Goal: Task Accomplishment & Management: Use online tool/utility

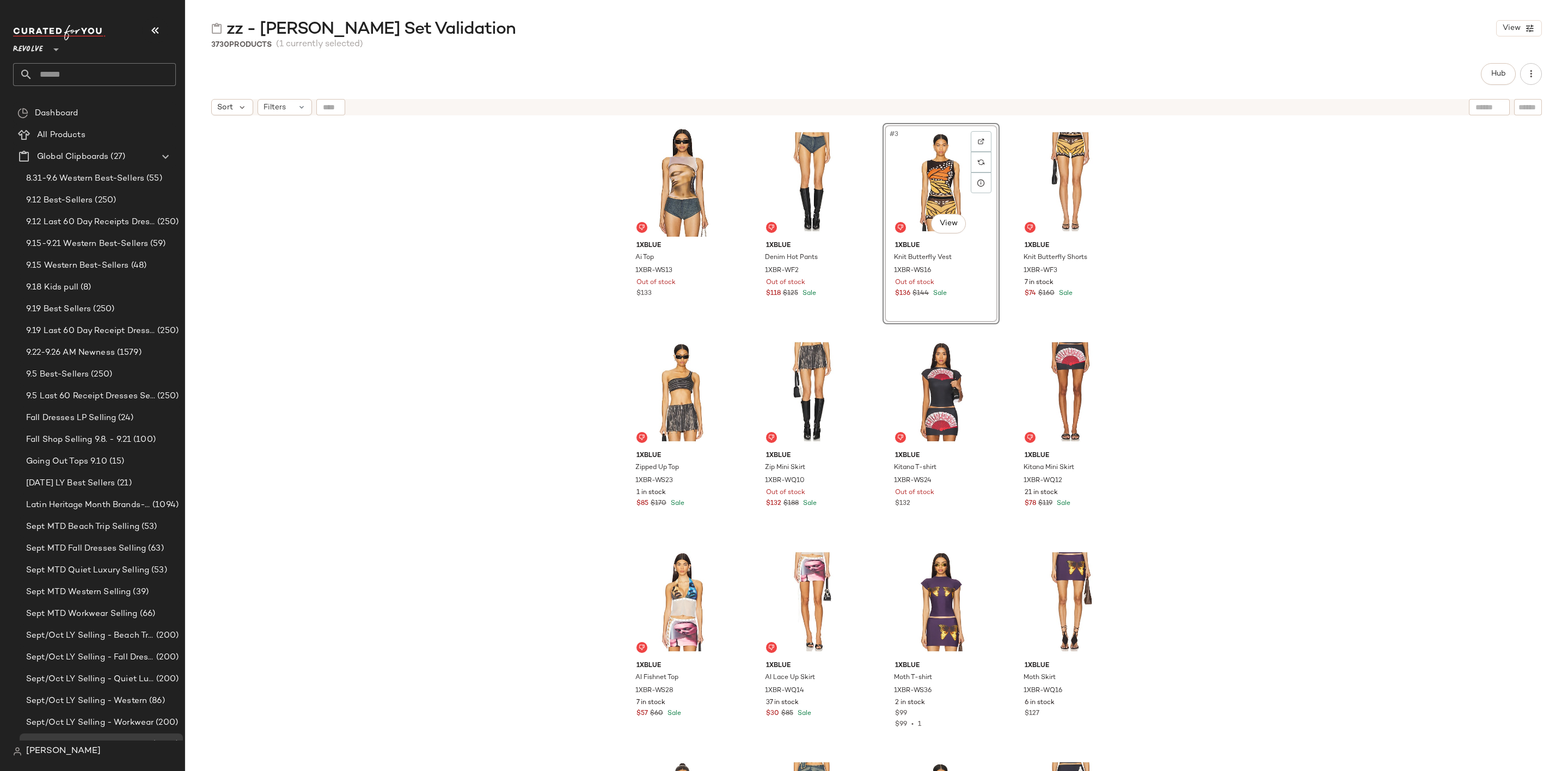
scroll to position [572, 0]
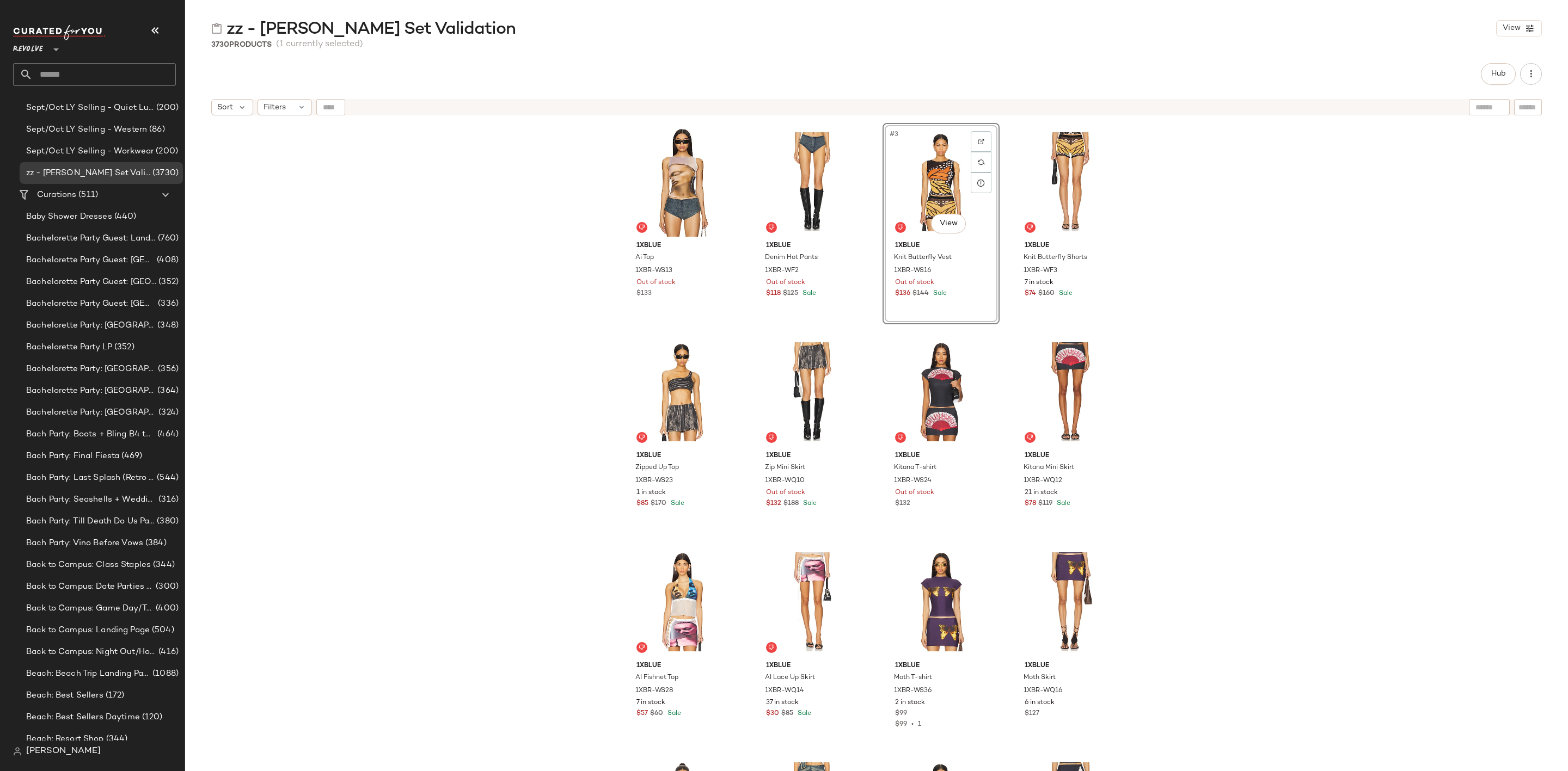
click at [103, 72] on input "text" at bounding box center [104, 75] width 143 height 23
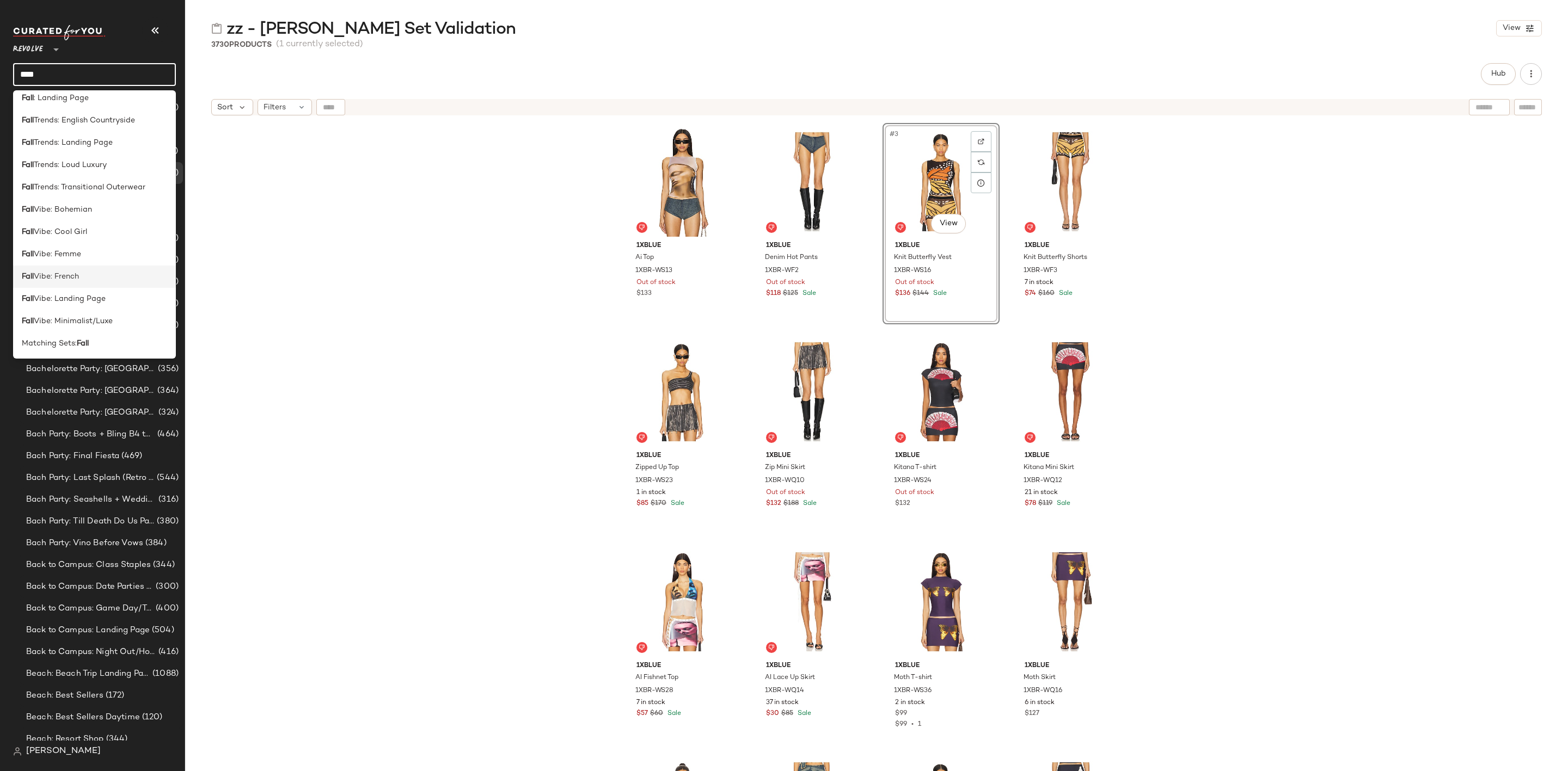
scroll to position [461, 0]
type input "****"
click at [76, 140] on span ": Landing Page" at bounding box center [61, 135] width 55 height 11
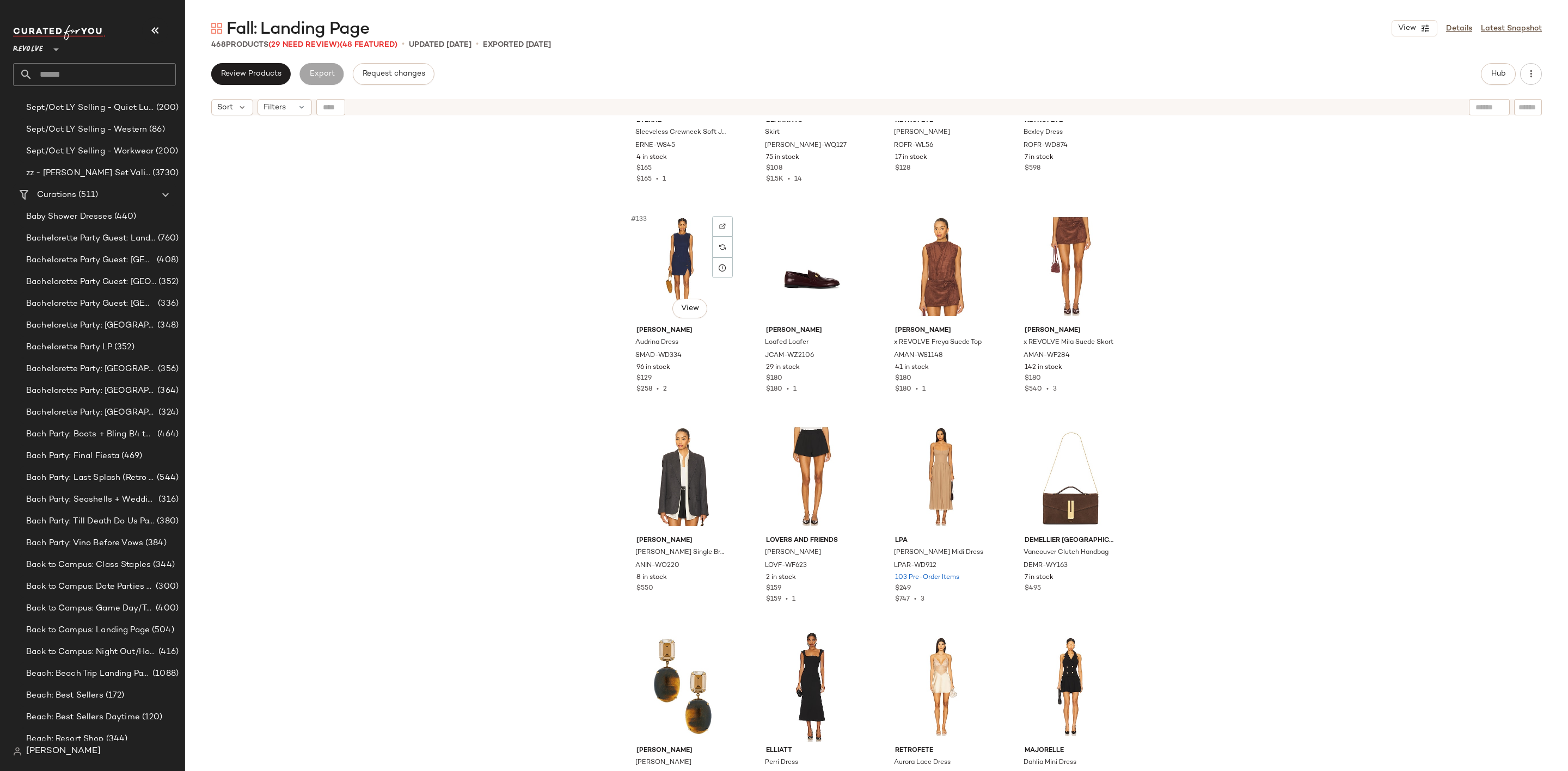
scroll to position [6529, 0]
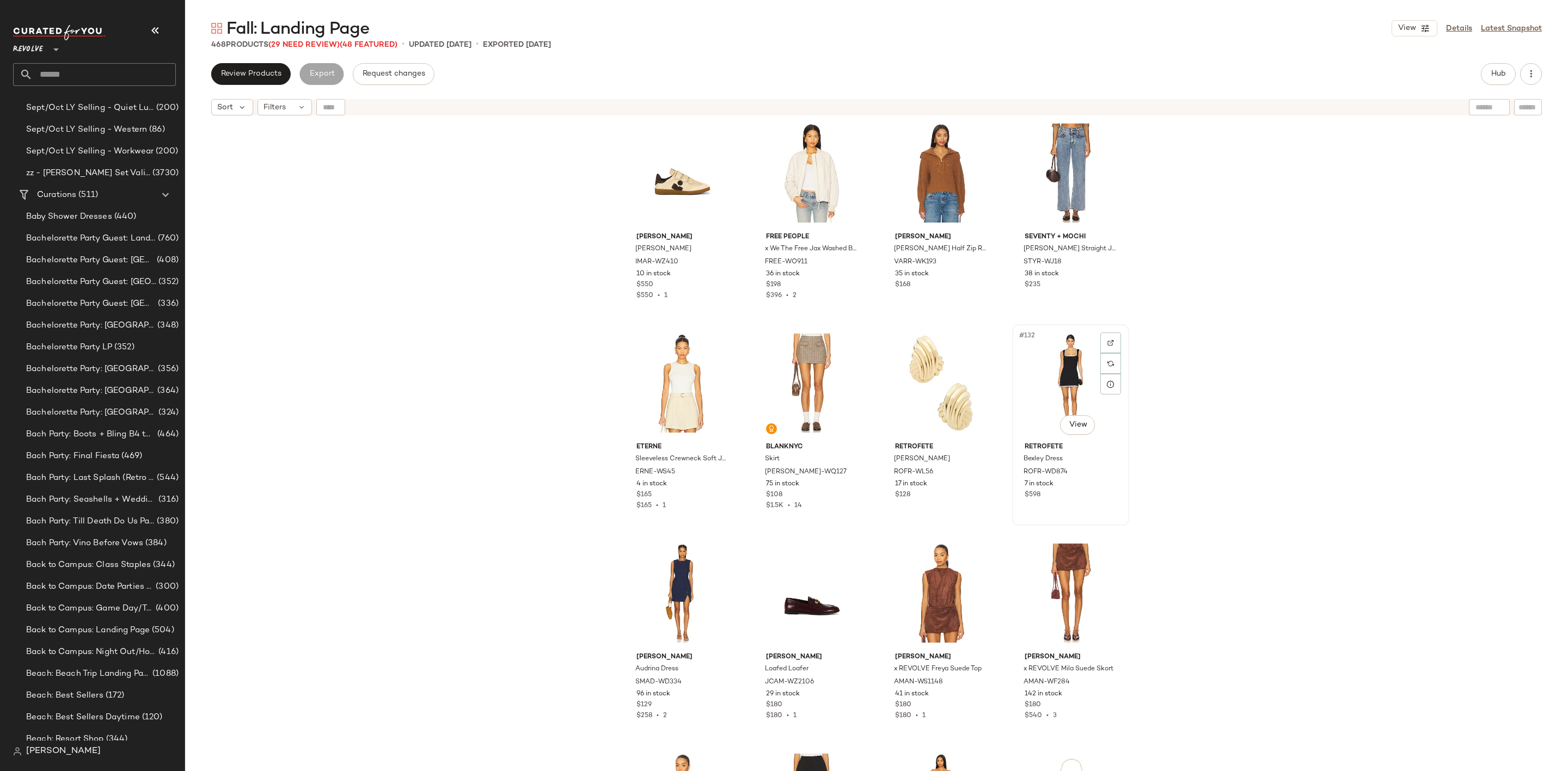
click at [1057, 358] on div "#132 View" at bounding box center [1071, 383] width 110 height 110
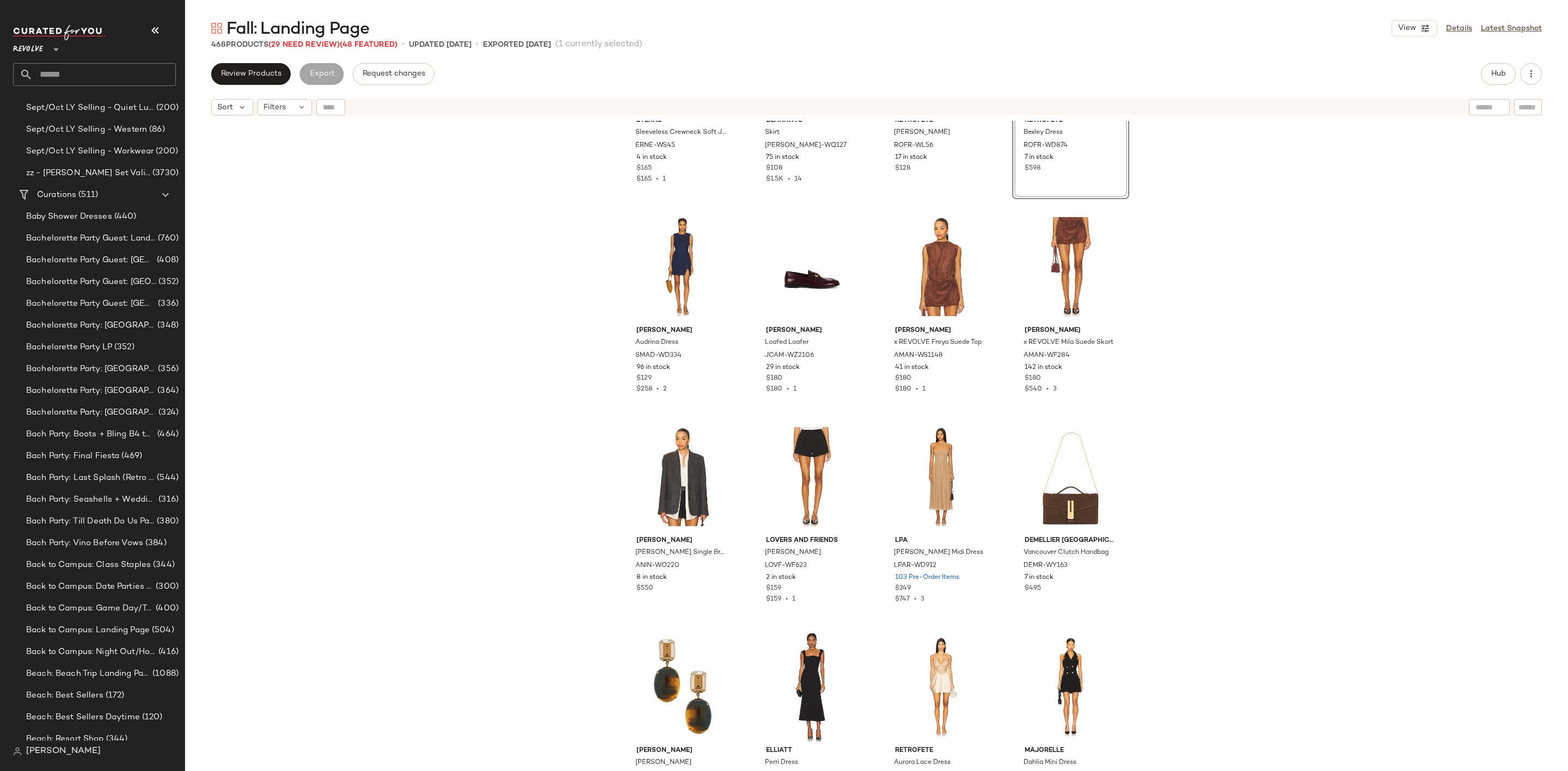
click at [73, 74] on input "text" at bounding box center [104, 75] width 143 height 23
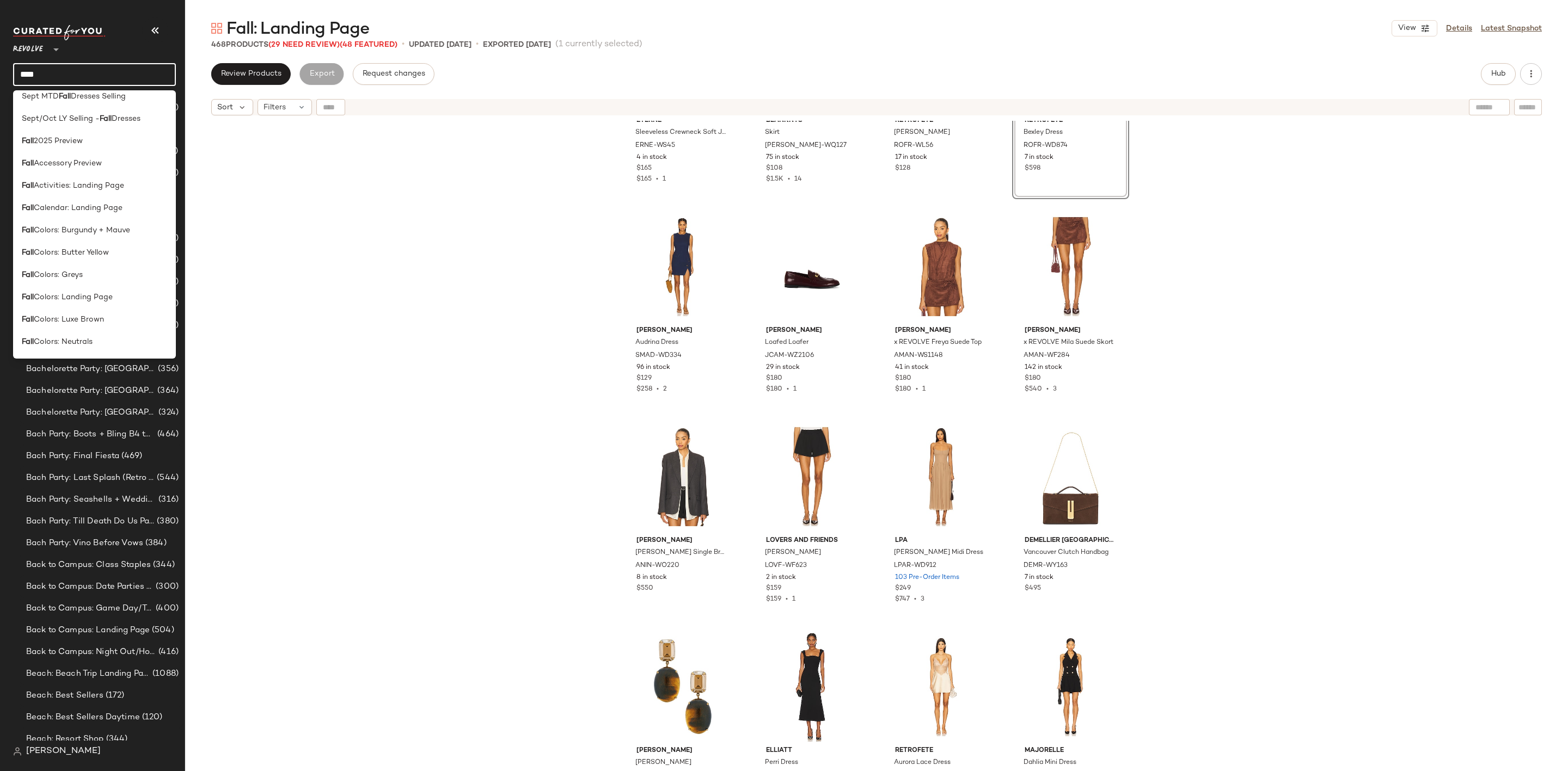
scroll to position [53, 0]
type input "****"
click at [110, 208] on span "Calendar: Landing Page" at bounding box center [78, 209] width 89 height 11
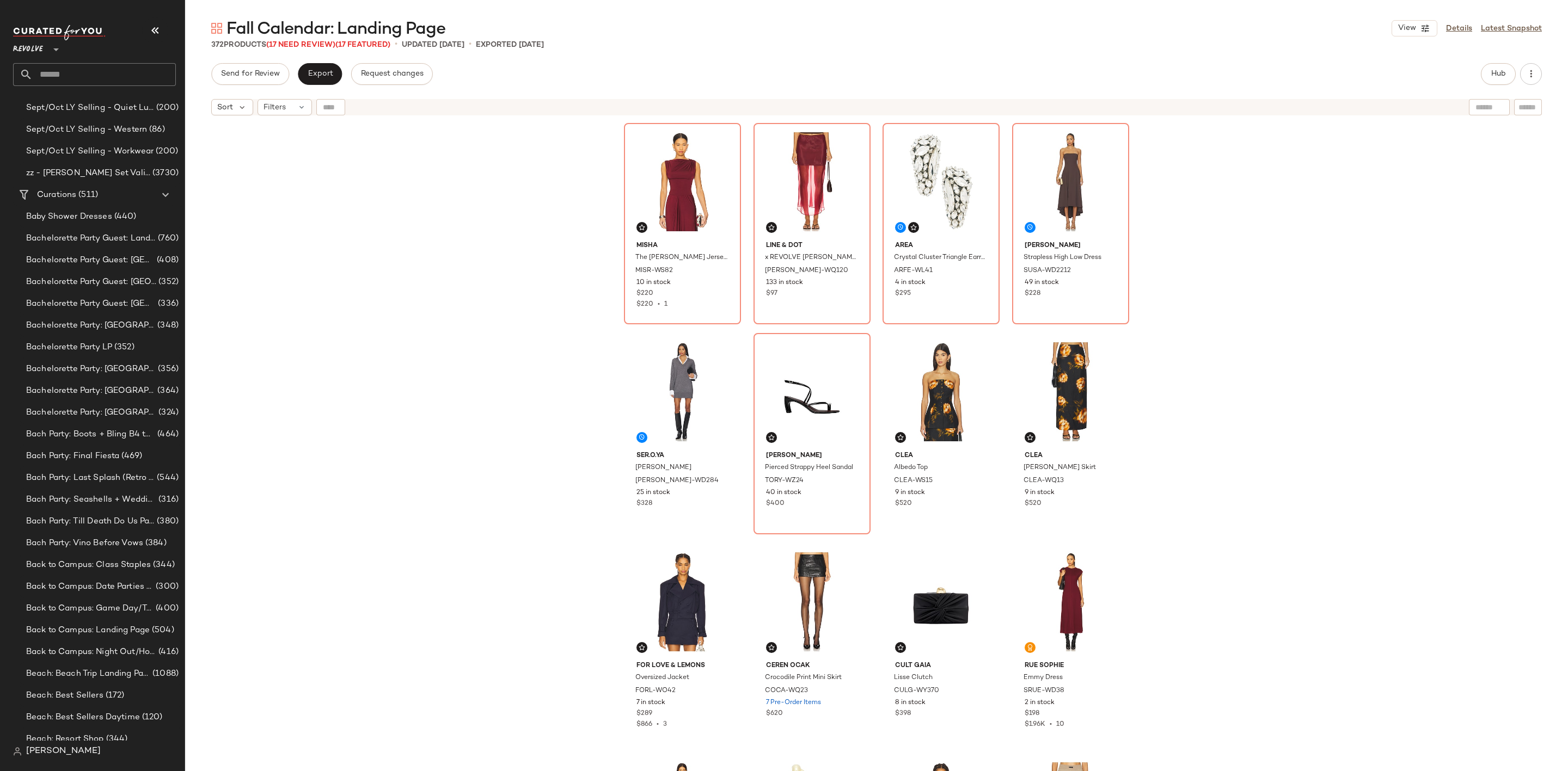
click at [117, 67] on input "text" at bounding box center [104, 75] width 143 height 23
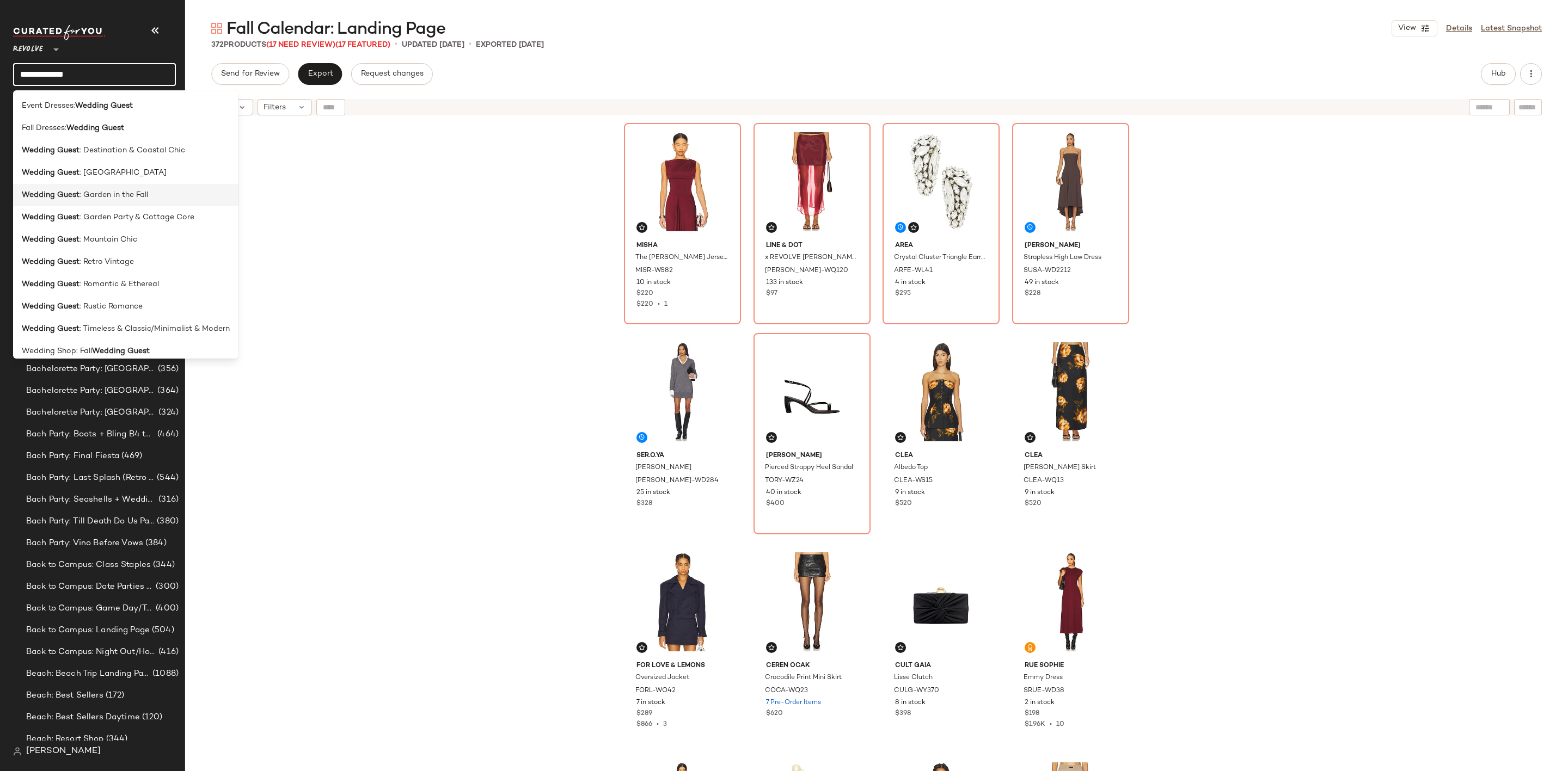
scroll to position [75, 0]
type input "**********"
click at [154, 271] on div "Wedding Shop: Fall Wedding Guest" at bounding box center [125, 276] width 208 height 11
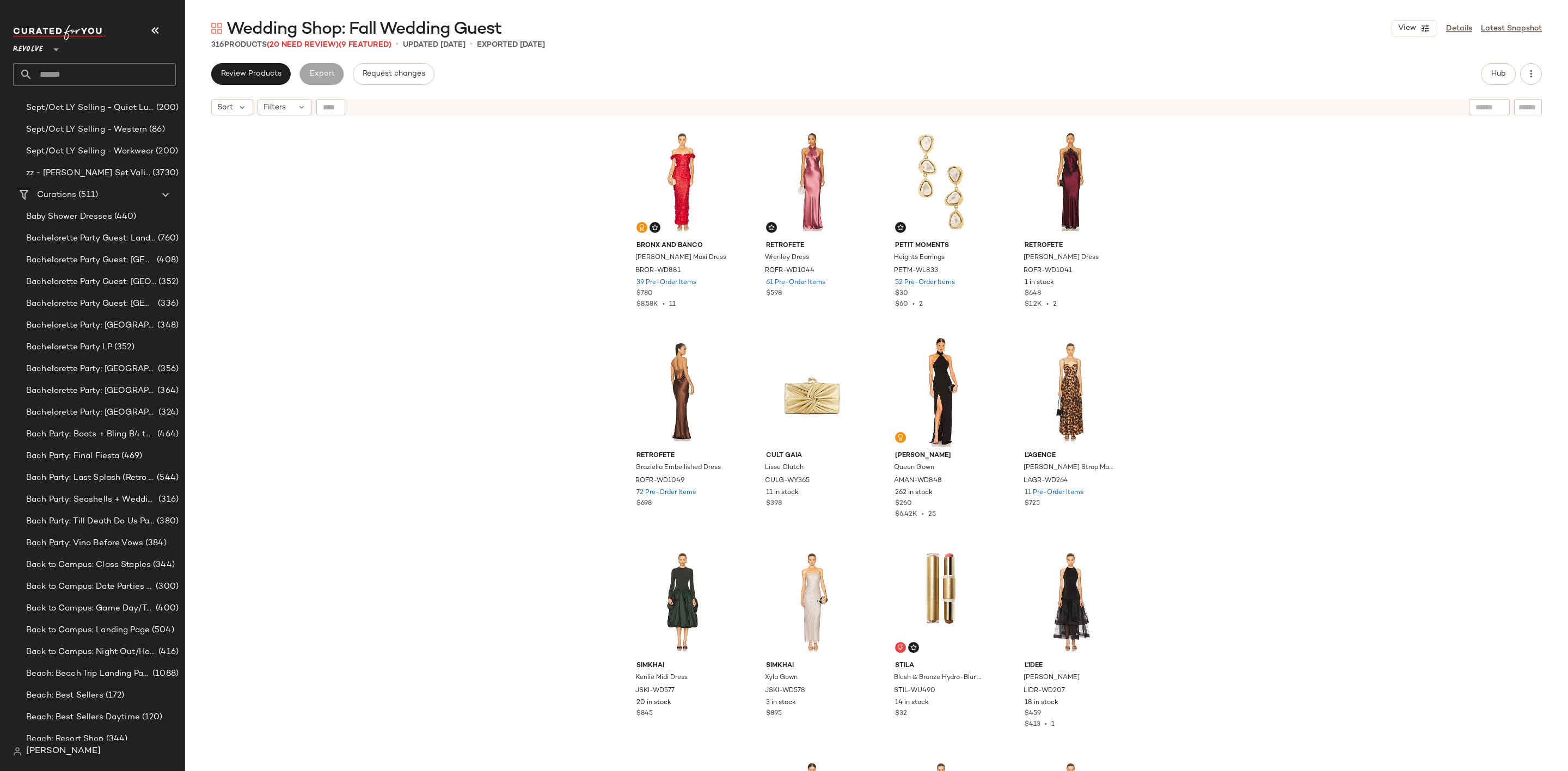
click at [104, 77] on input "text" at bounding box center [104, 75] width 143 height 23
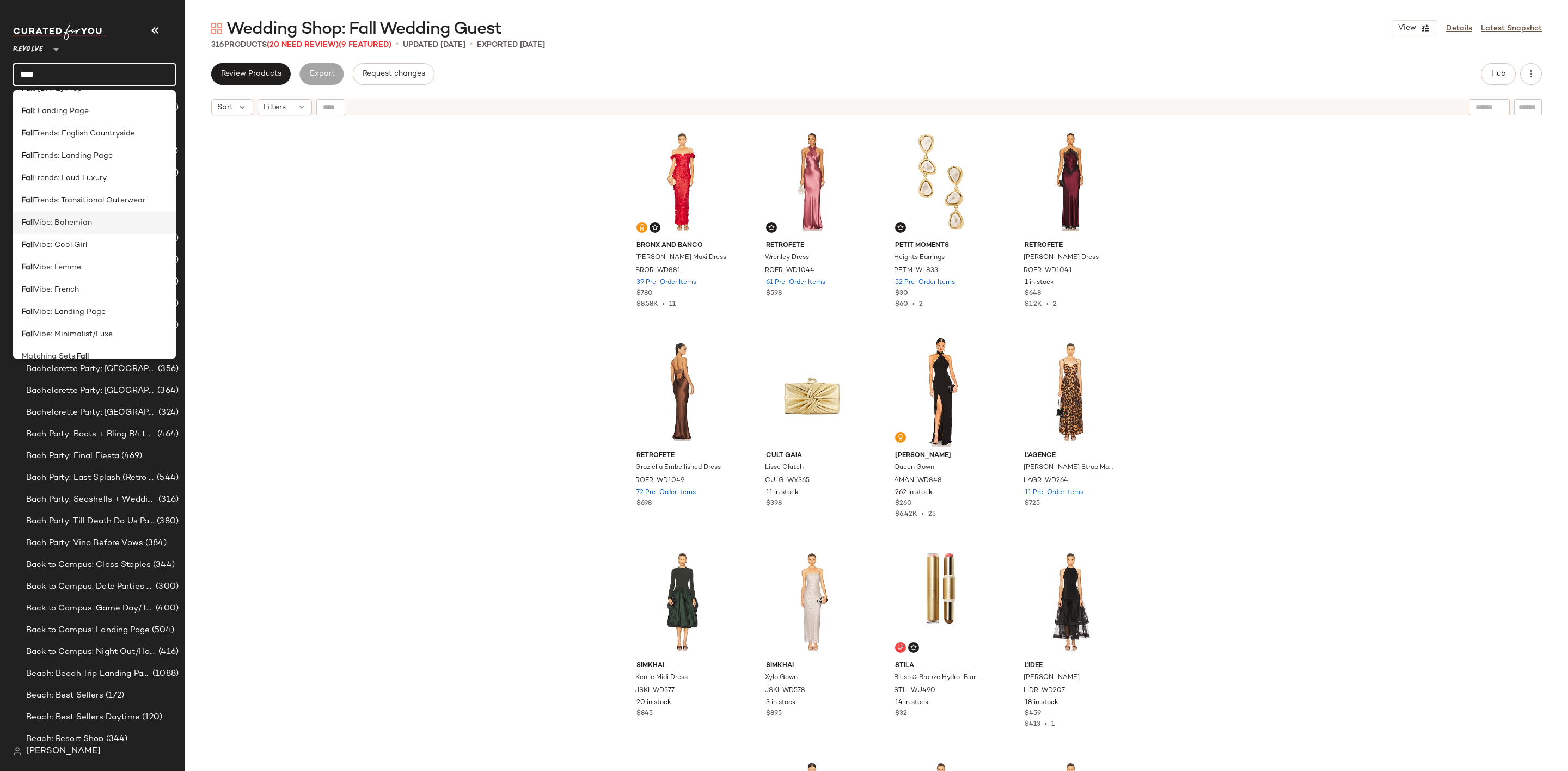
scroll to position [490, 0]
type input "****"
click at [95, 103] on div "Fall : Landing Page" at bounding box center [94, 106] width 145 height 11
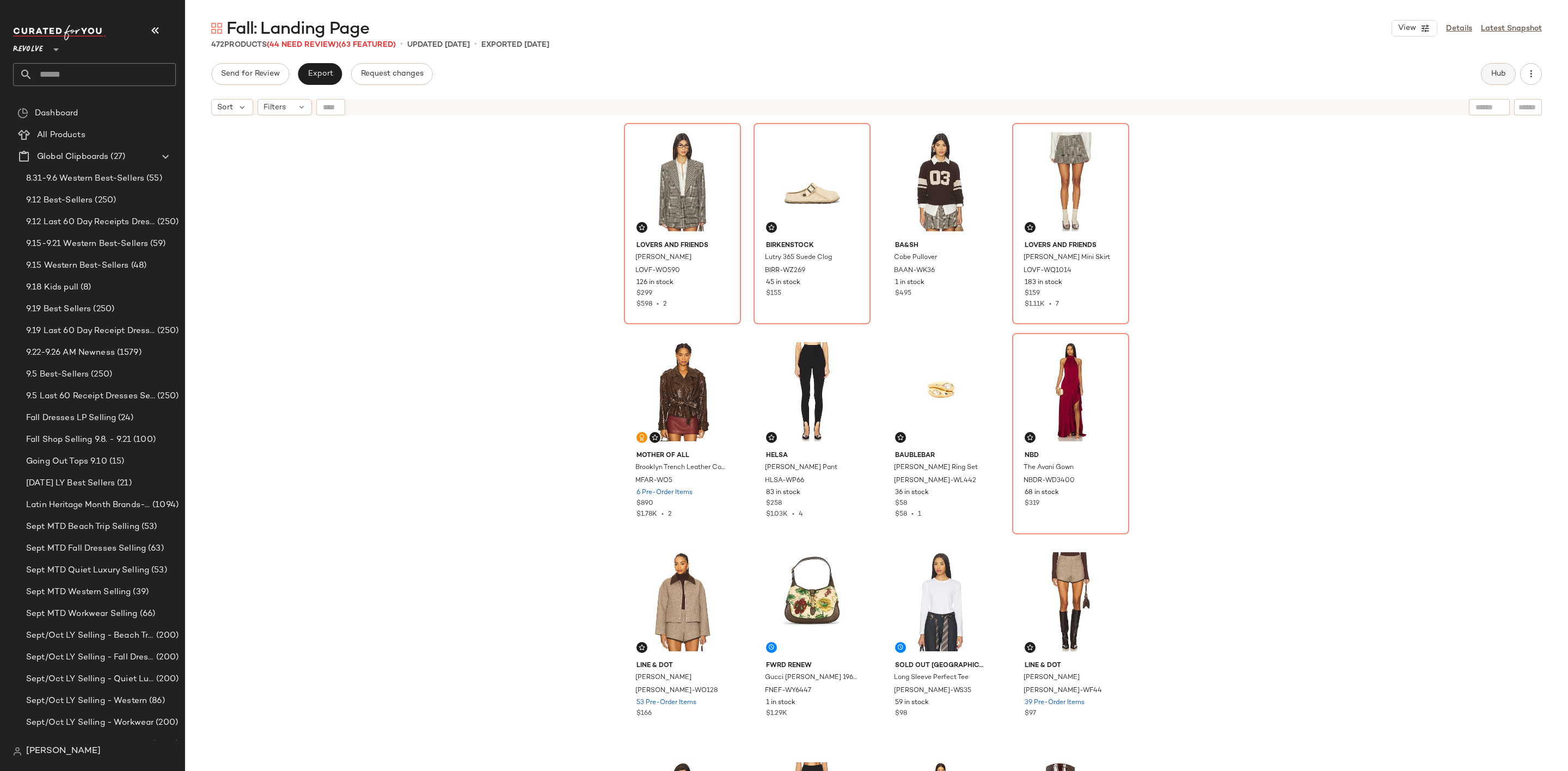
click at [1506, 72] on button "Hub" at bounding box center [1498, 74] width 35 height 22
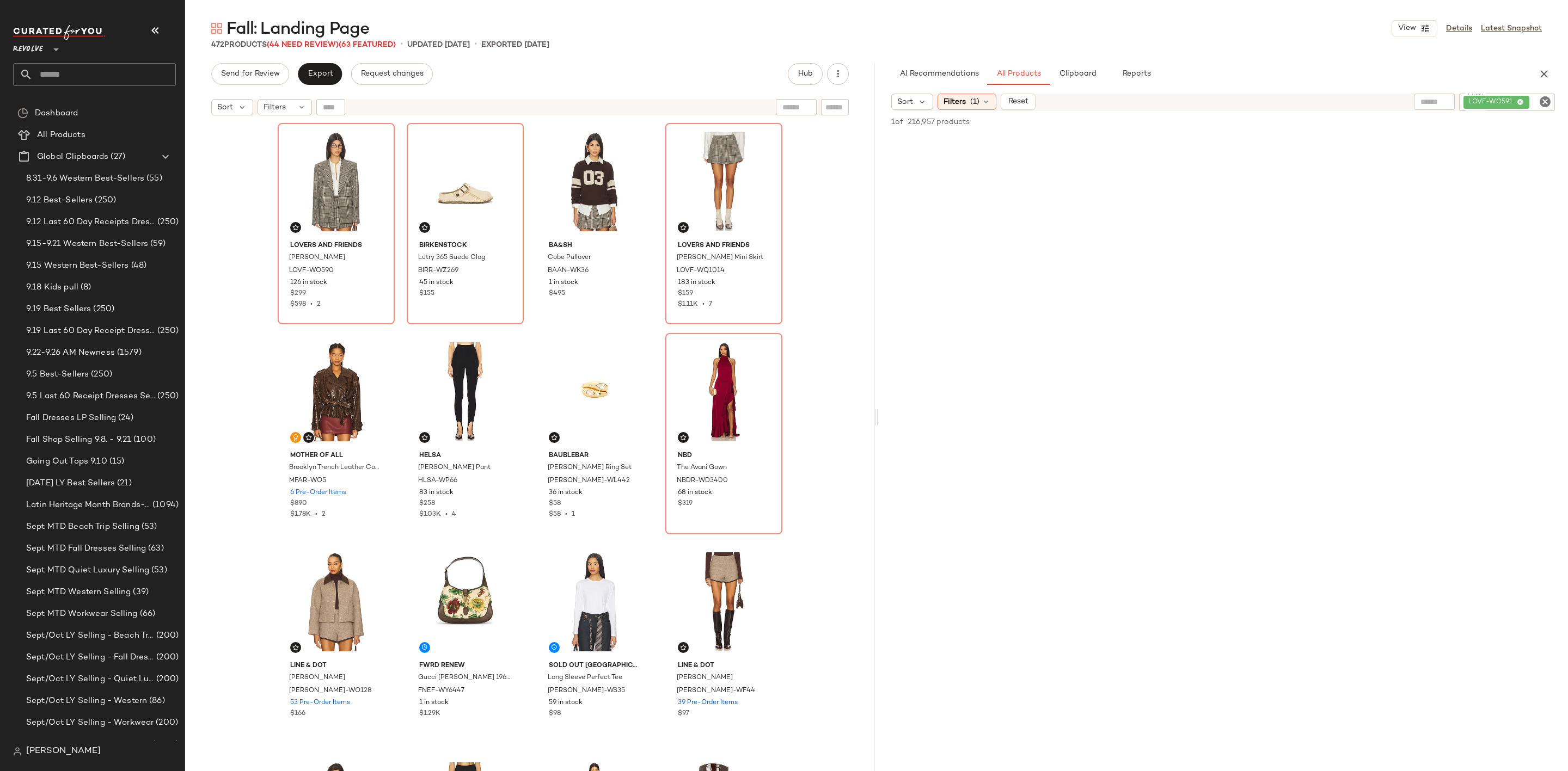
click at [1544, 98] on icon "Clear Filter" at bounding box center [1544, 101] width 13 height 13
click at [1163, 44] on div "472 Products (44 Need Review) (63 Featured) • updated [DATE] • Exported [DATE]" at bounding box center [877, 44] width 1383 height 11
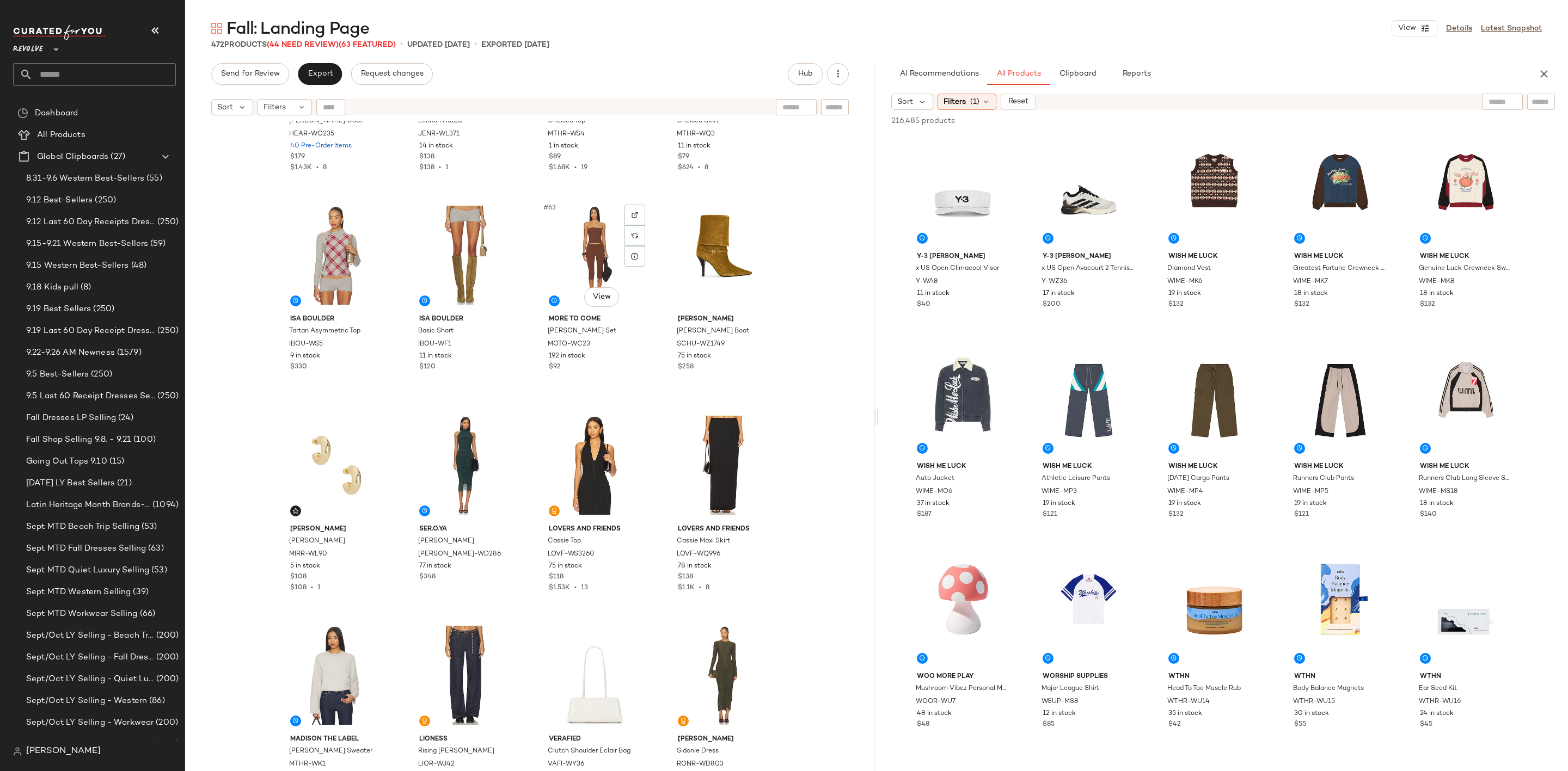
scroll to position [3192, 0]
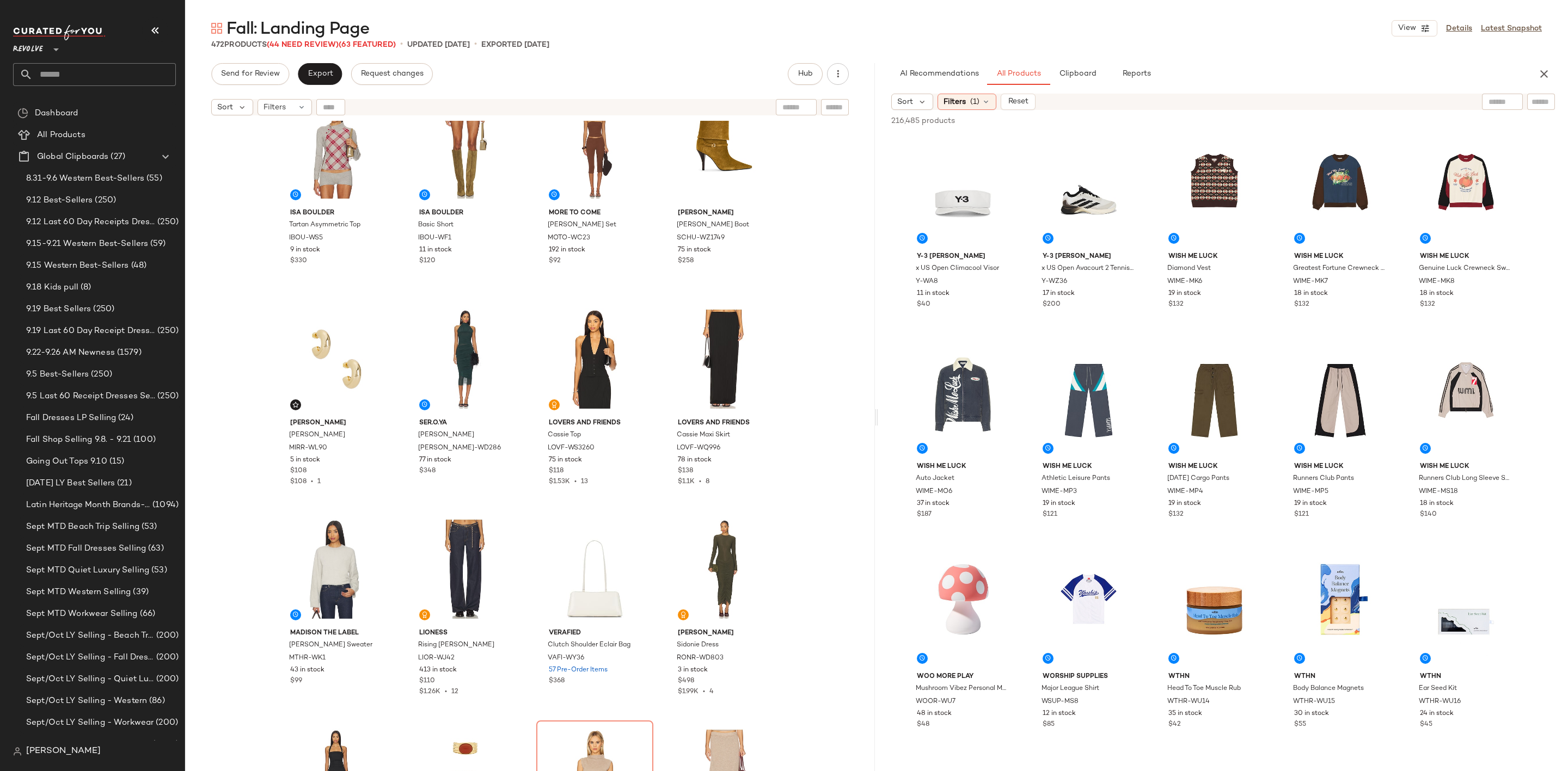
click at [1552, 97] on div at bounding box center [1541, 102] width 28 height 17
type input "*"
type input "******"
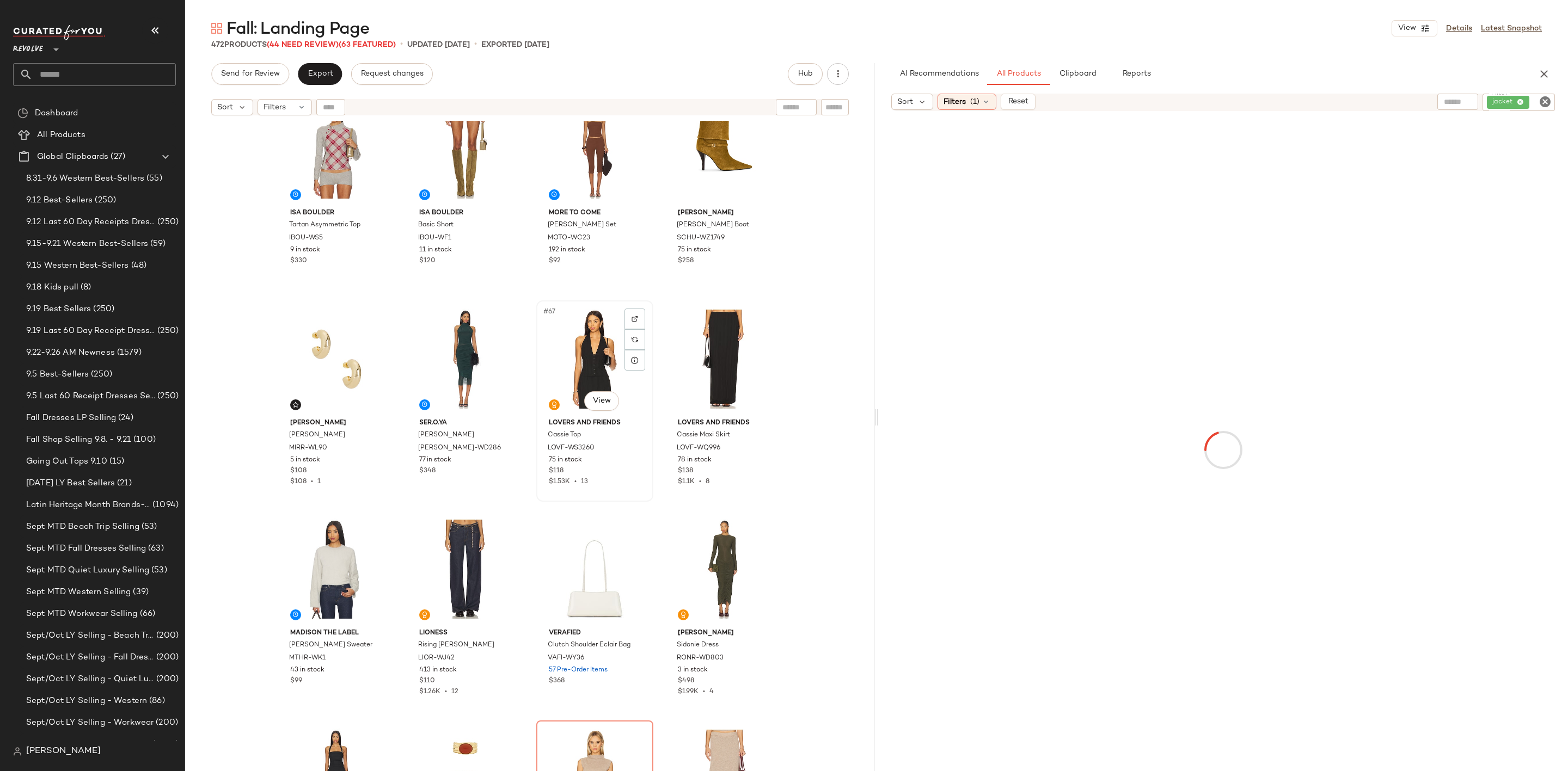
click at [624, 318] on div at bounding box center [635, 319] width 21 height 21
click at [952, 101] on span "Filters" at bounding box center [955, 102] width 23 height 11
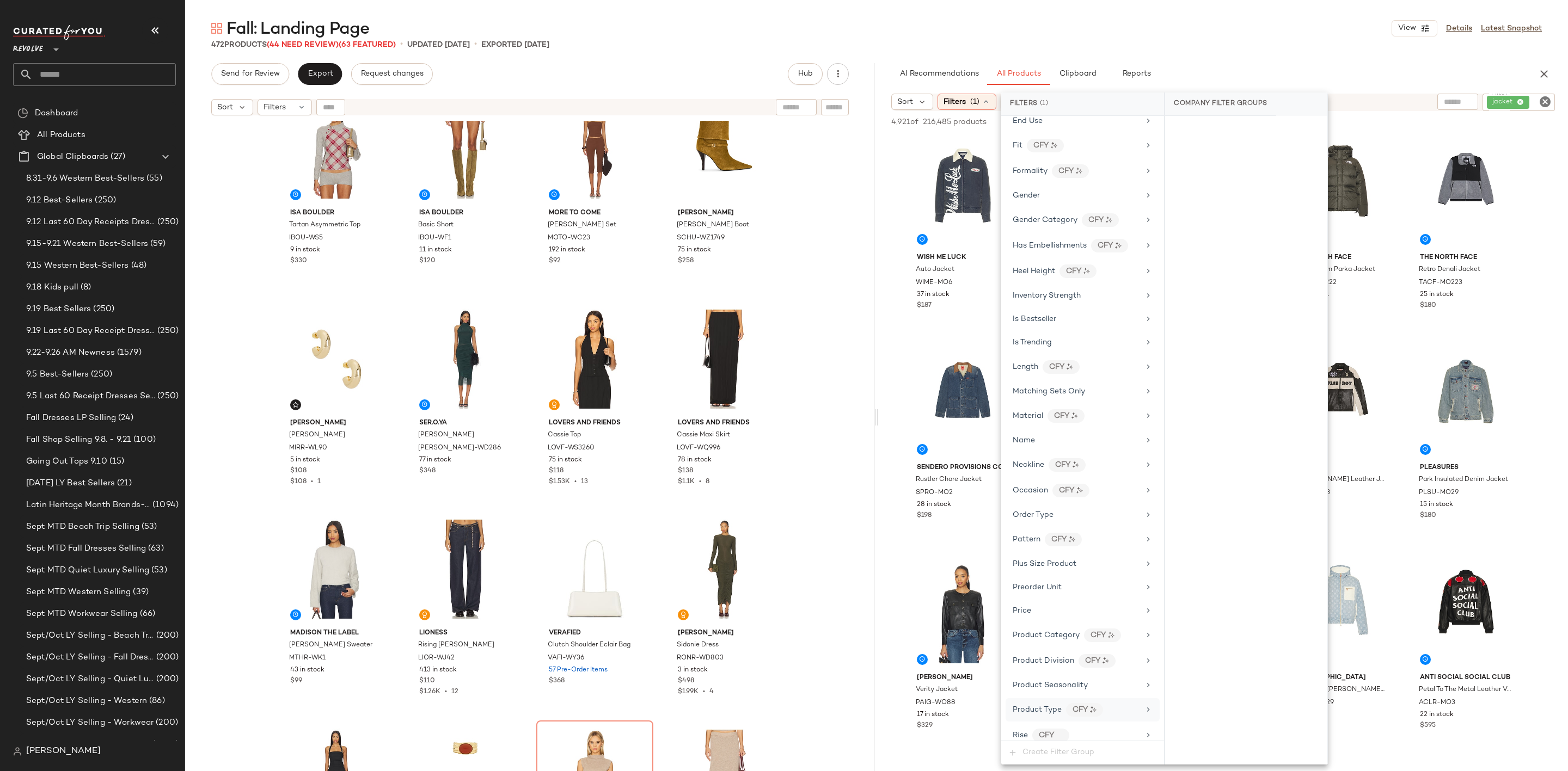
scroll to position [898, 0]
click at [1083, 376] on div "Sale Price" at bounding box center [1076, 370] width 127 height 11
click at [1211, 154] on div "Not on sale" at bounding box center [1246, 150] width 153 height 20
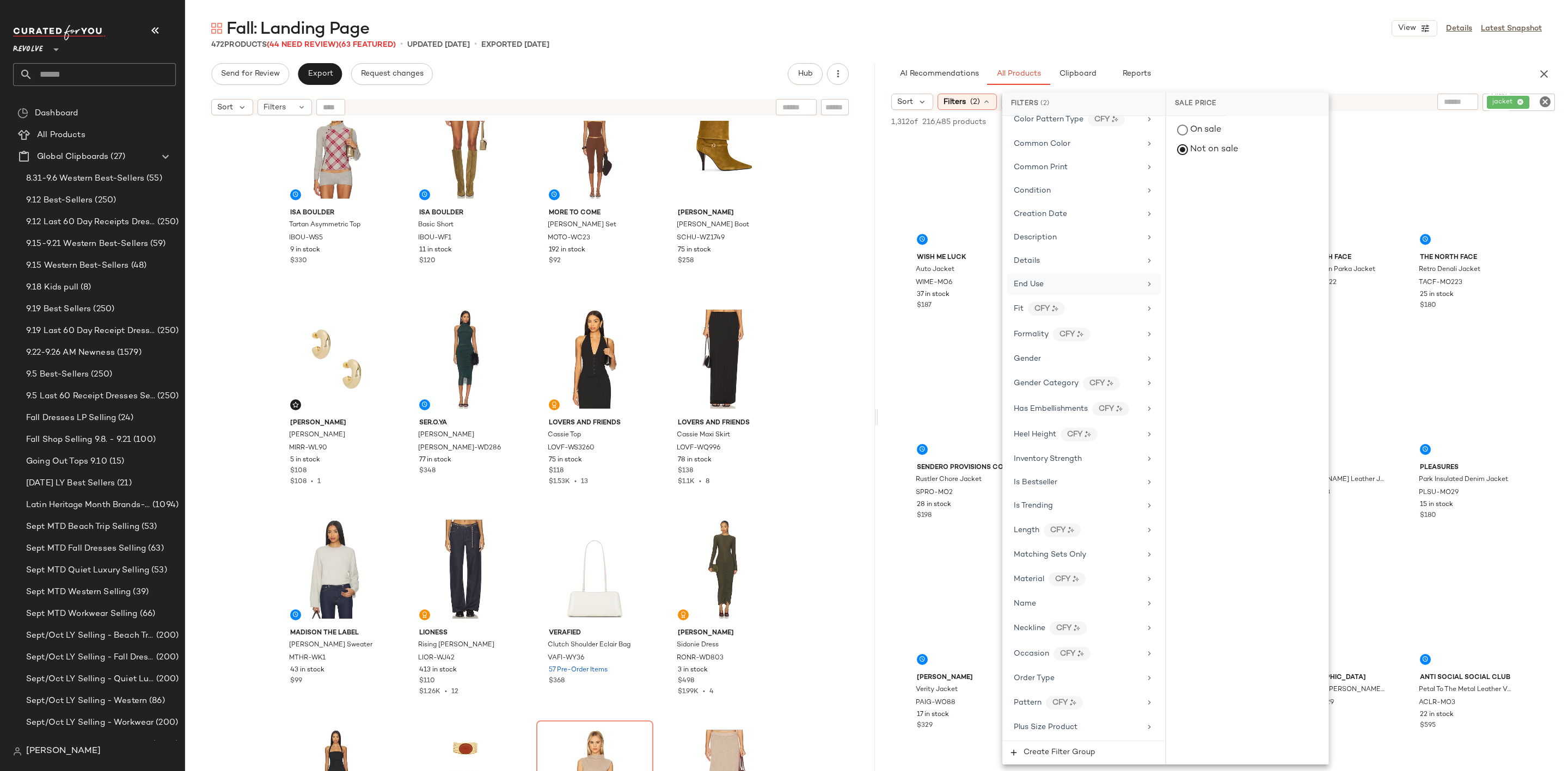
scroll to position [245, 0]
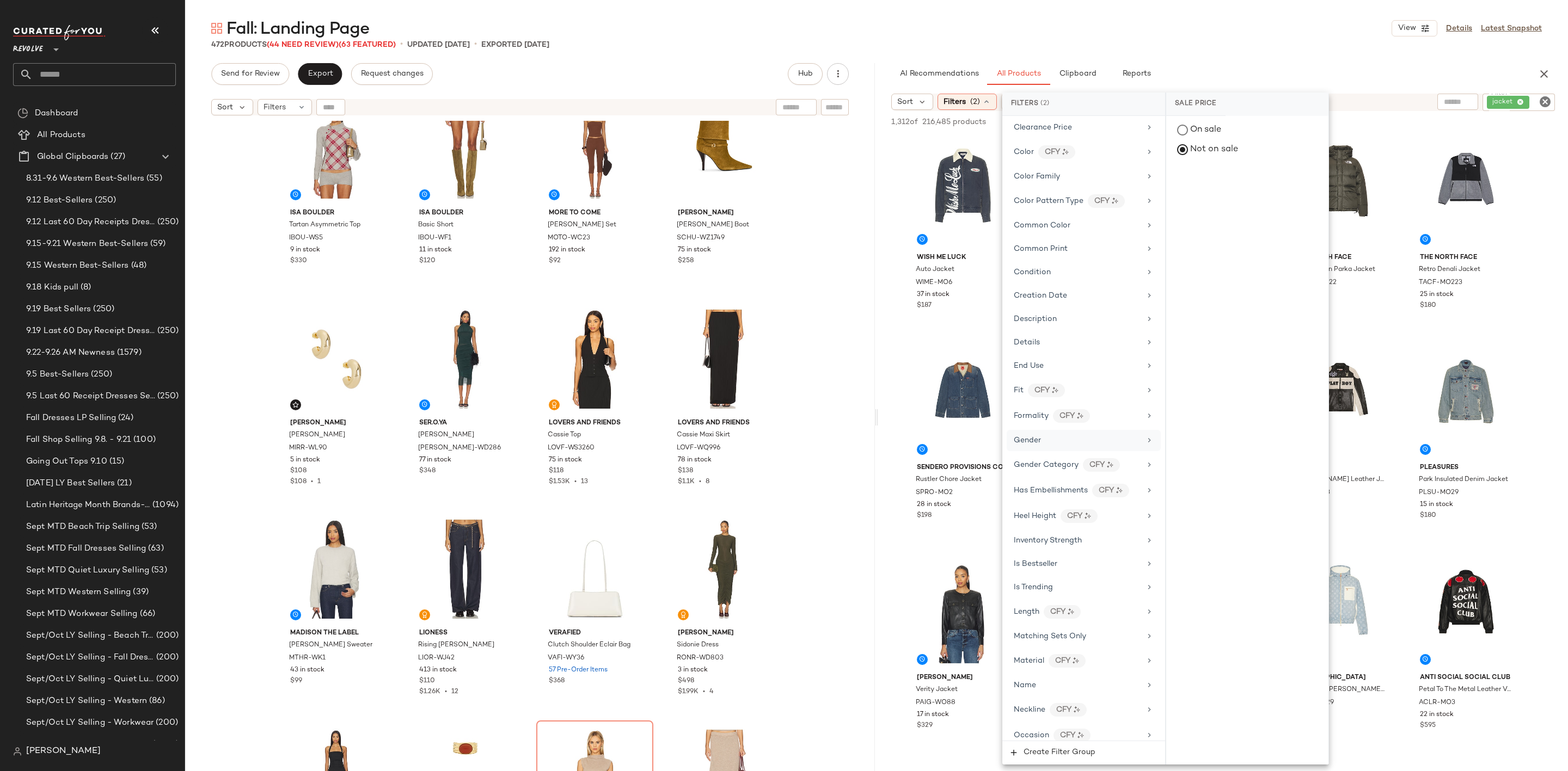
click at [1054, 445] on div "Gender" at bounding box center [1083, 440] width 154 height 21
click at [1204, 184] on div "female" at bounding box center [1248, 184] width 162 height 26
click at [1237, 59] on div "Fall: Landing Page View Details Latest Snapshot 472 Products (44 Need Review) (…" at bounding box center [877, 394] width 1383 height 754
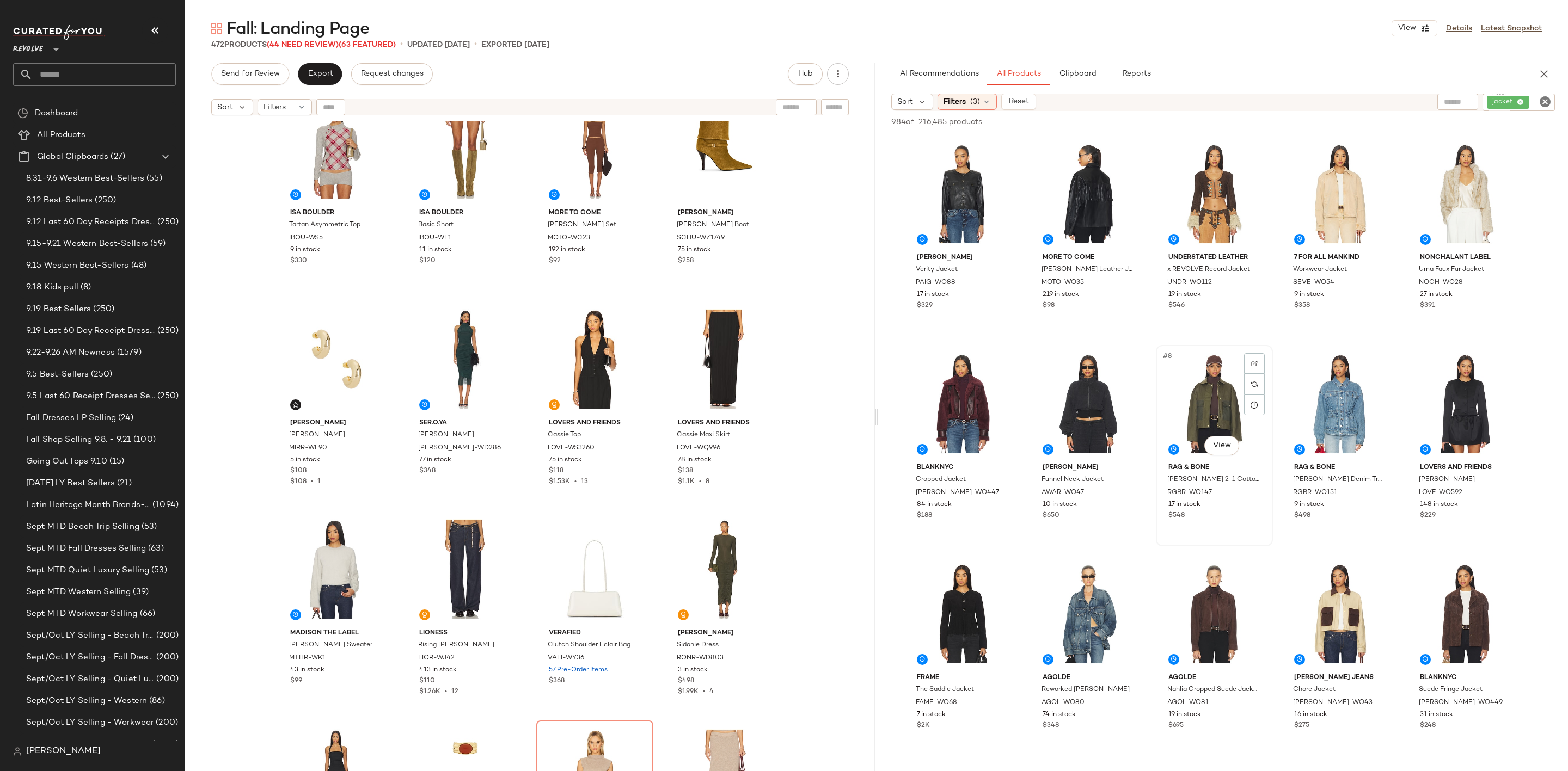
click at [1197, 392] on div "#8 View" at bounding box center [1215, 404] width 110 height 110
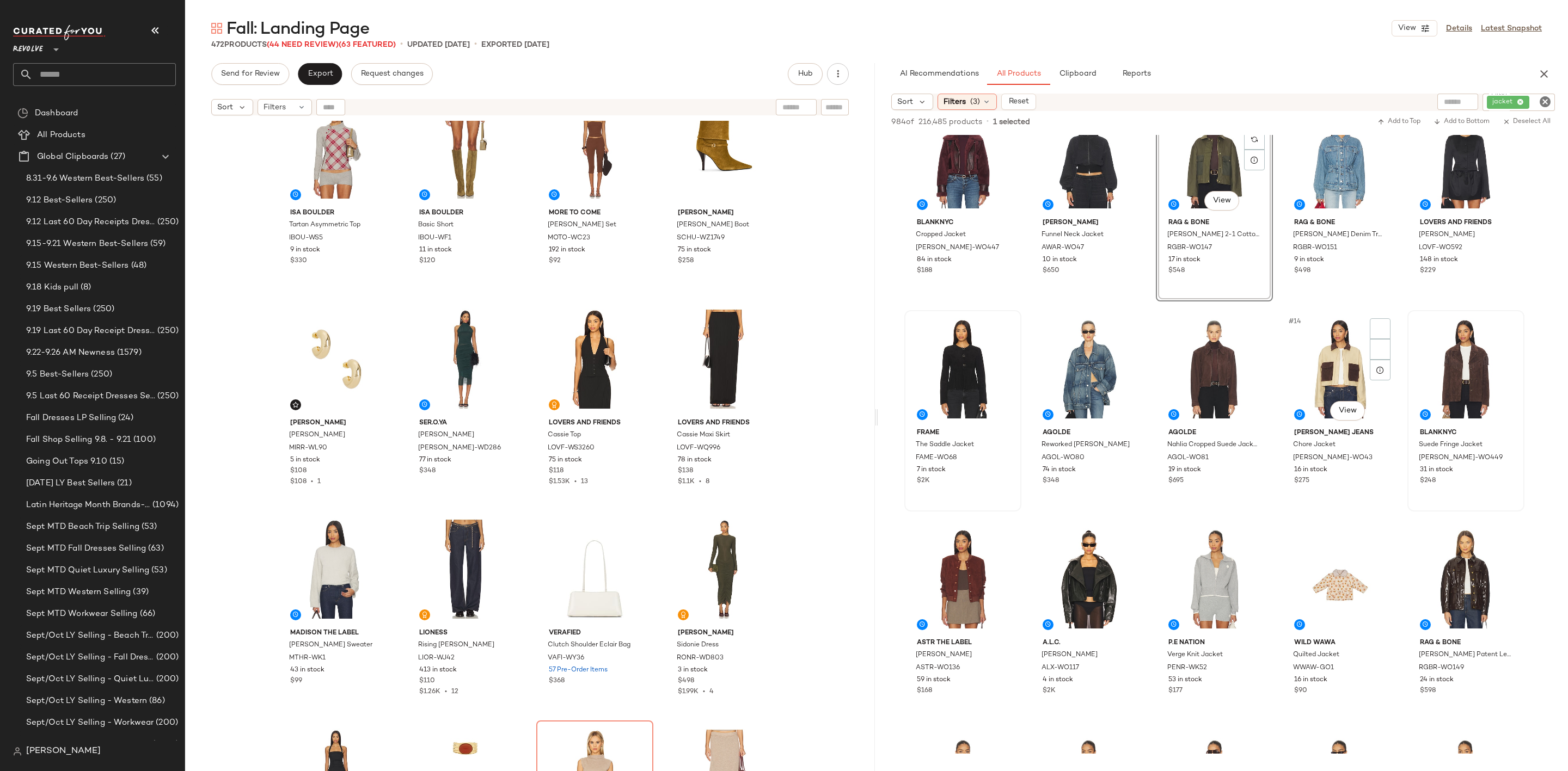
click at [1475, 342] on div at bounding box center [1466, 369] width 110 height 110
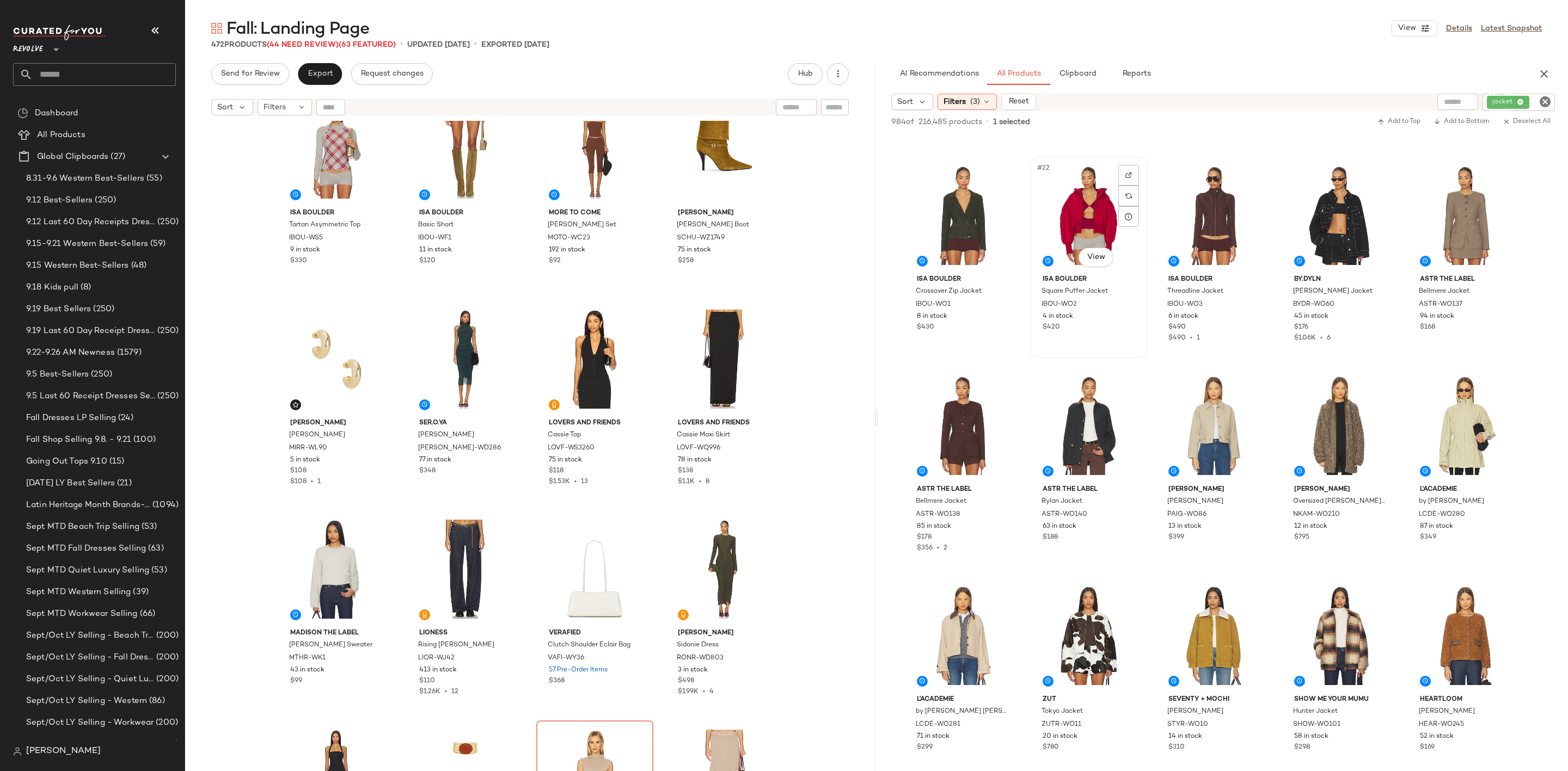
scroll to position [980, 0]
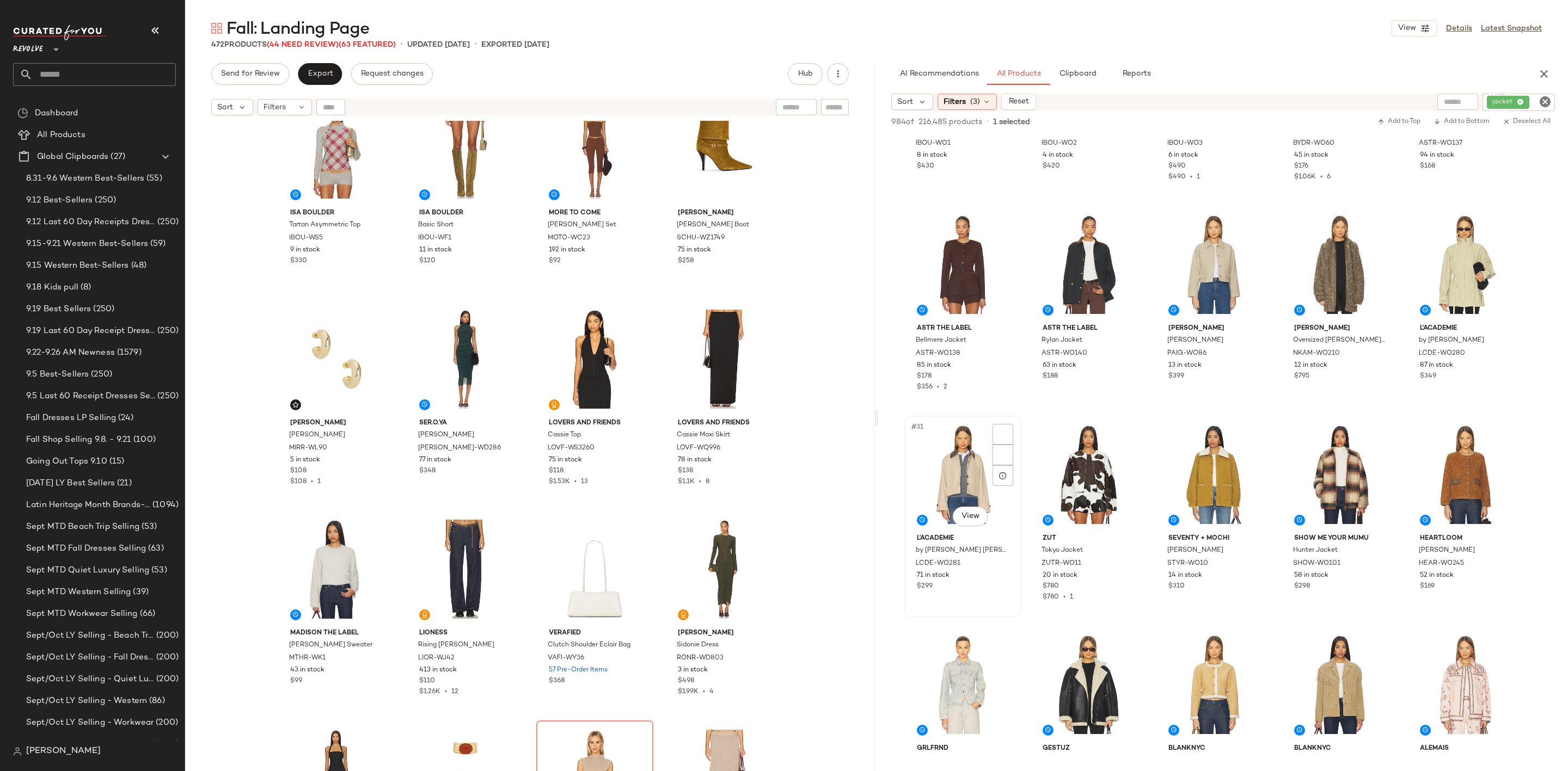
click at [950, 467] on div "#31 View" at bounding box center [963, 474] width 110 height 110
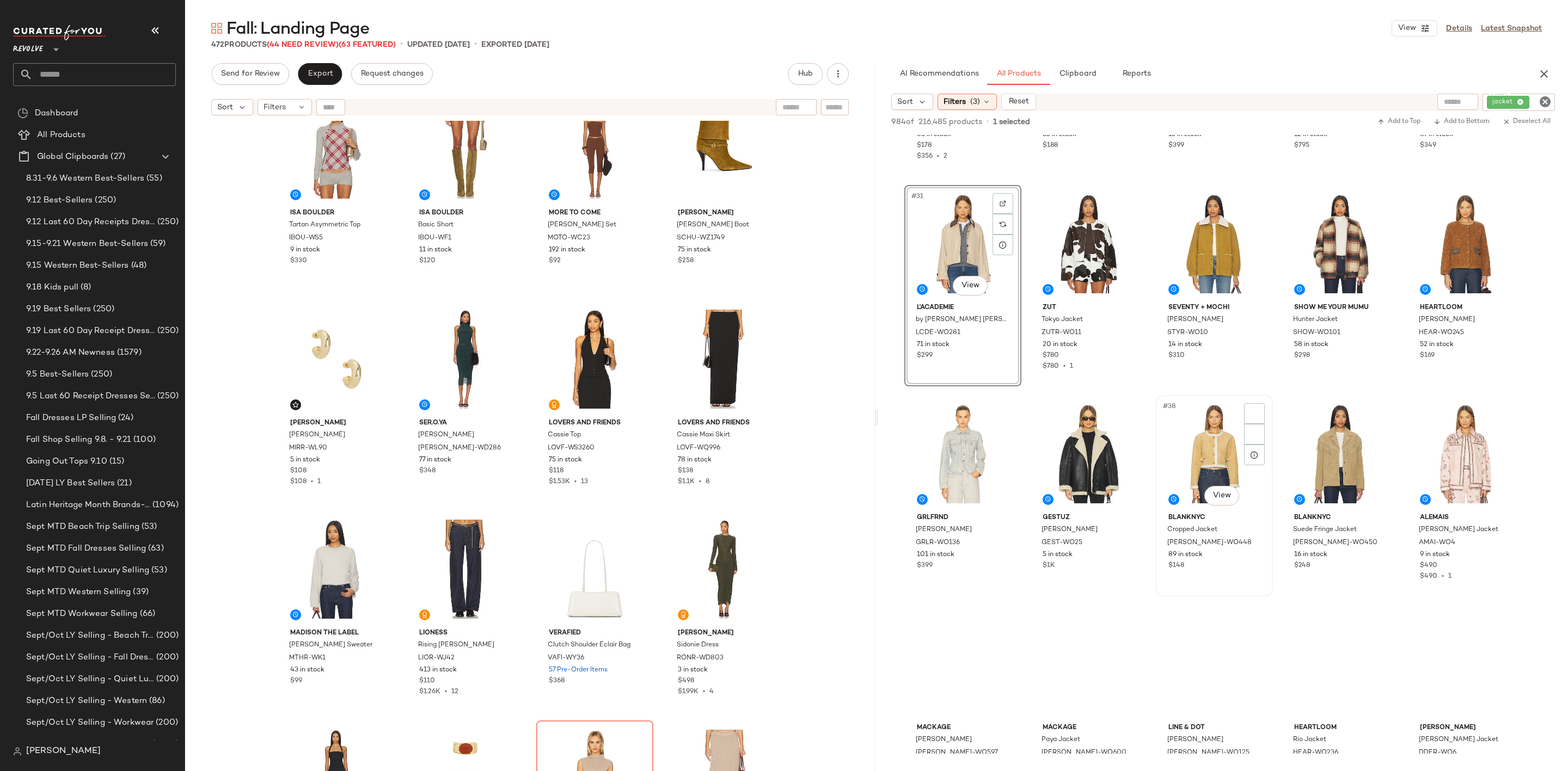
scroll to position [1224, 0]
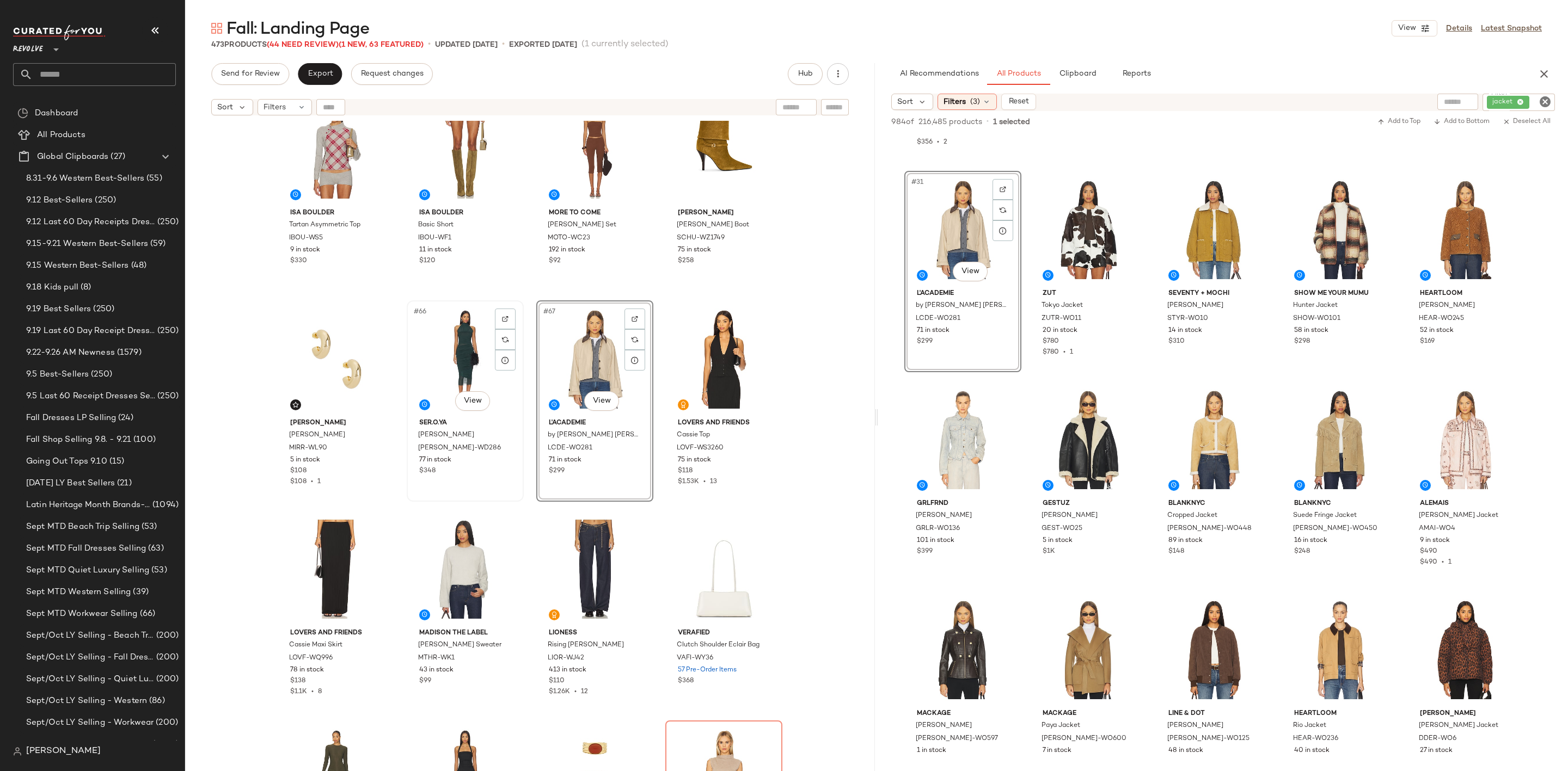
click at [443, 345] on div "#66 View" at bounding box center [466, 359] width 110 height 110
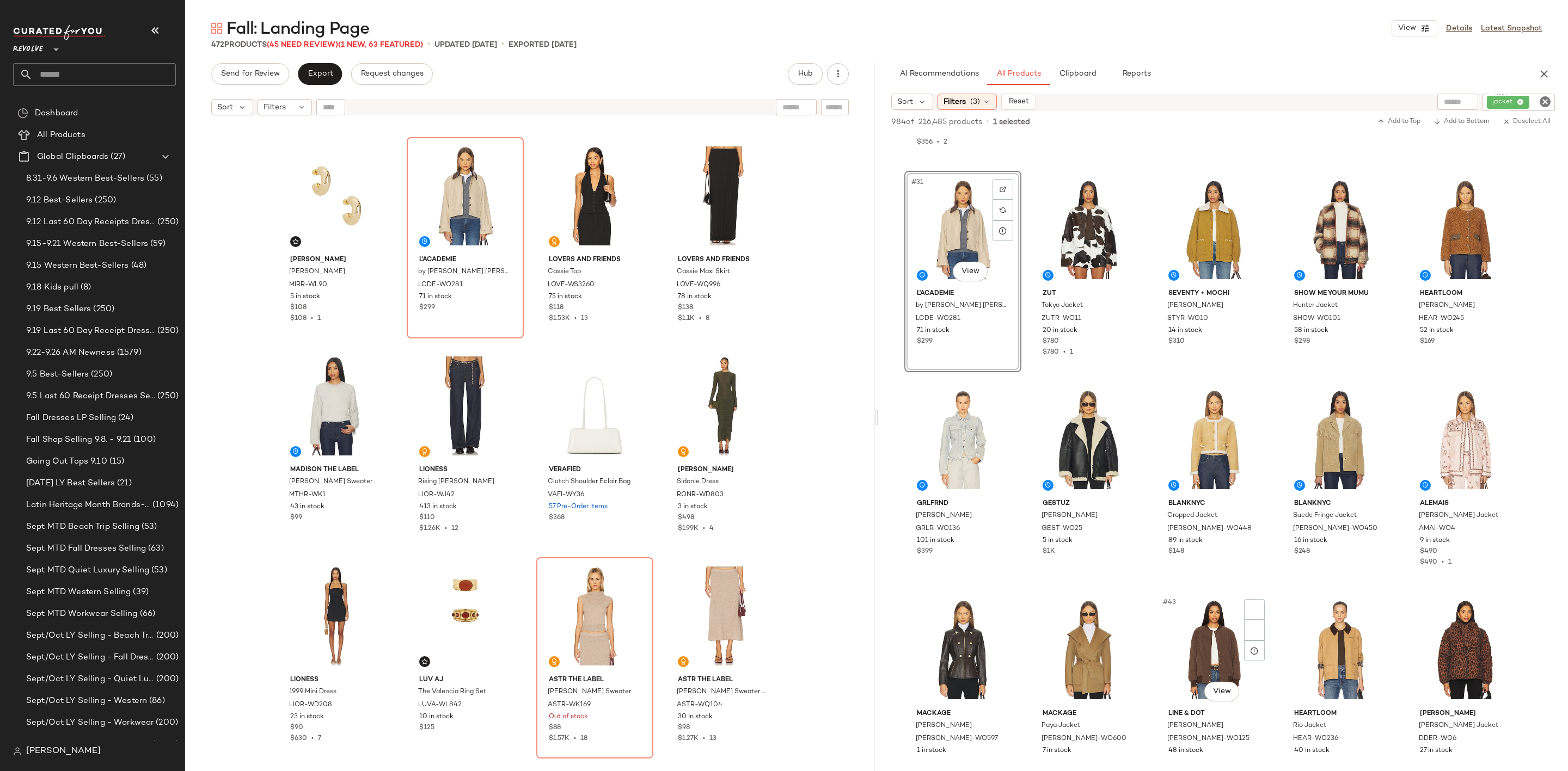
scroll to position [1551, 0]
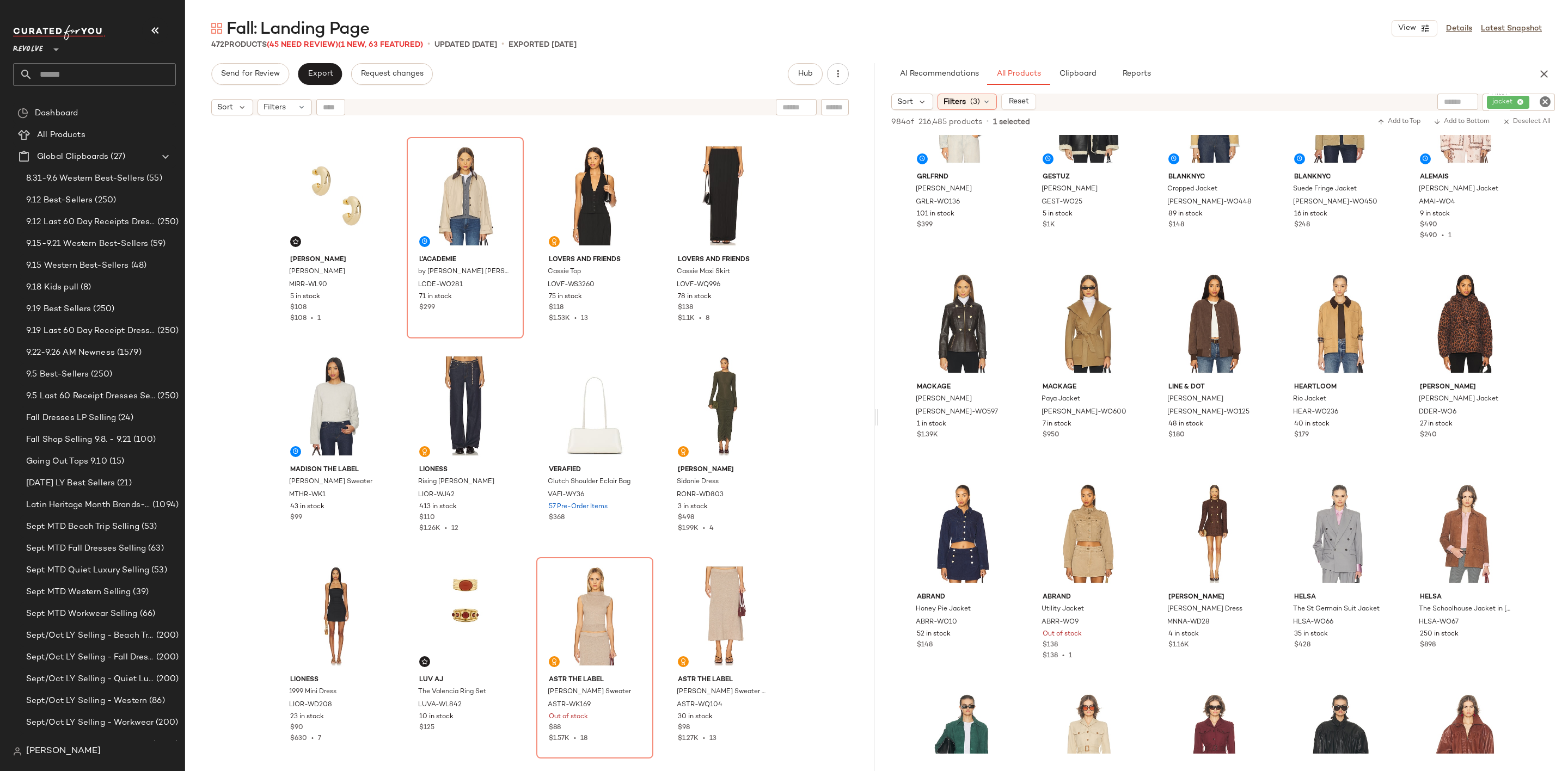
click at [1545, 100] on icon "Clear Filter" at bounding box center [1544, 101] width 13 height 13
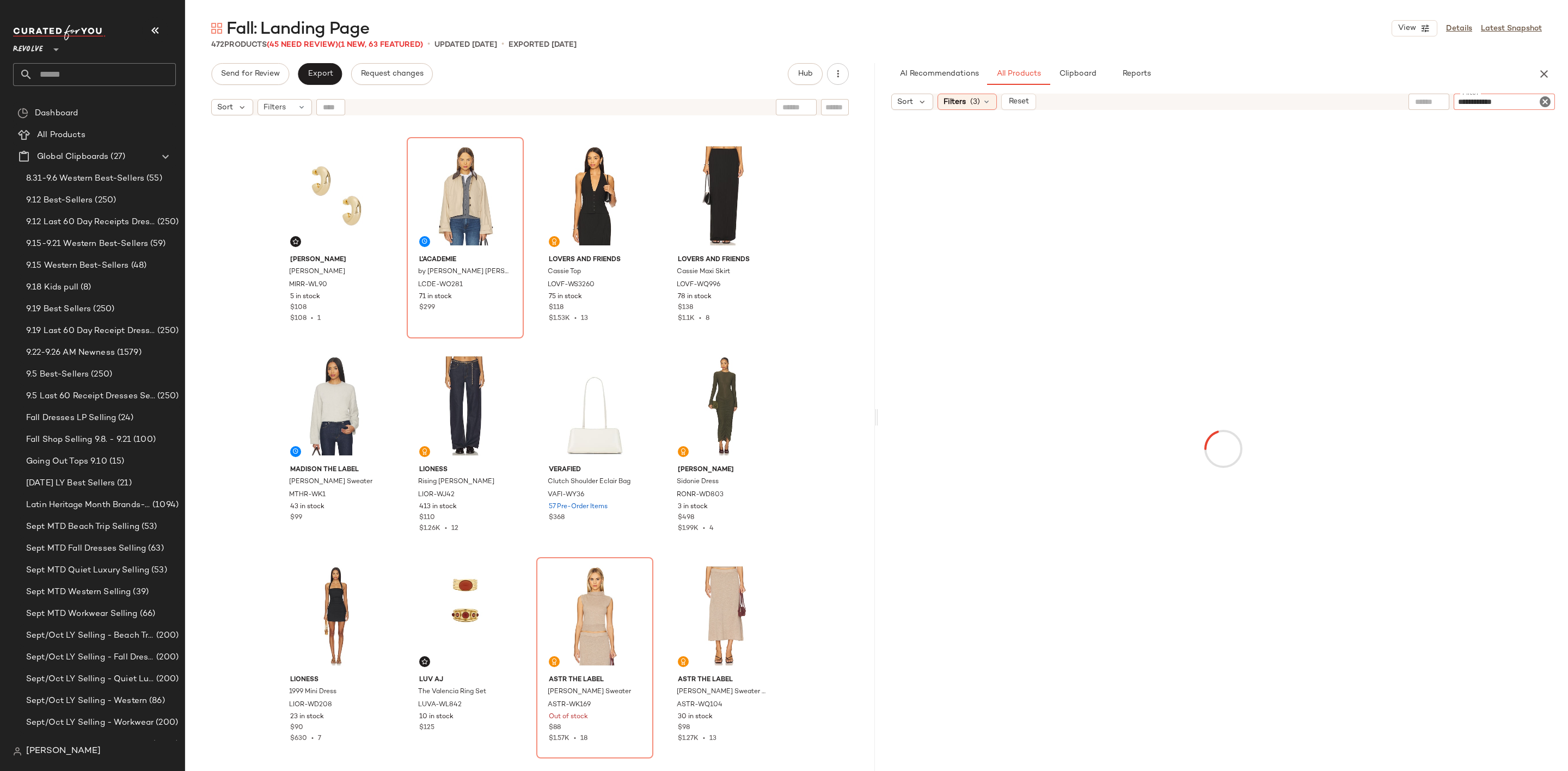
type input "**********"
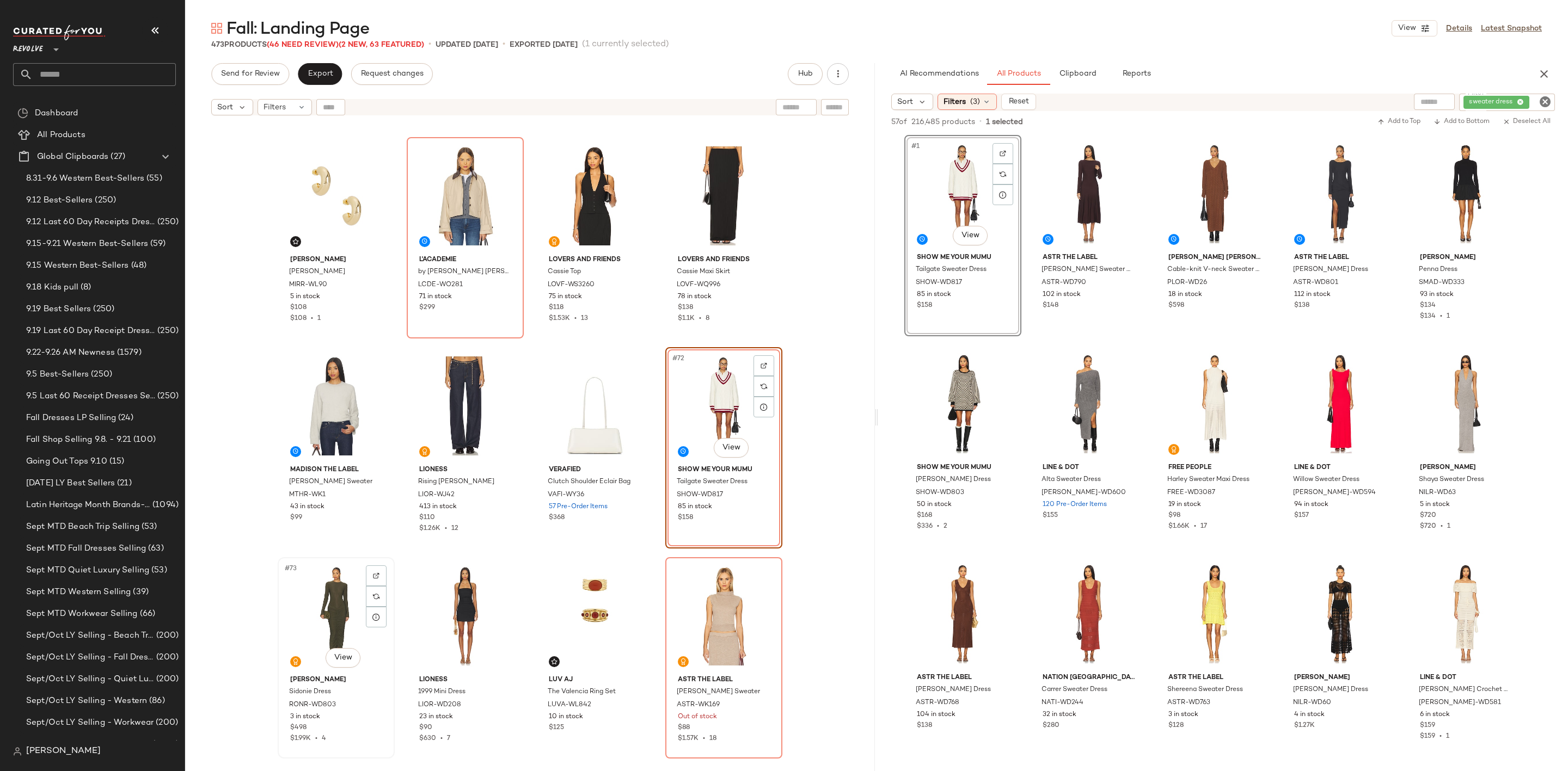
click at [323, 598] on div "#73 View" at bounding box center [336, 616] width 110 height 110
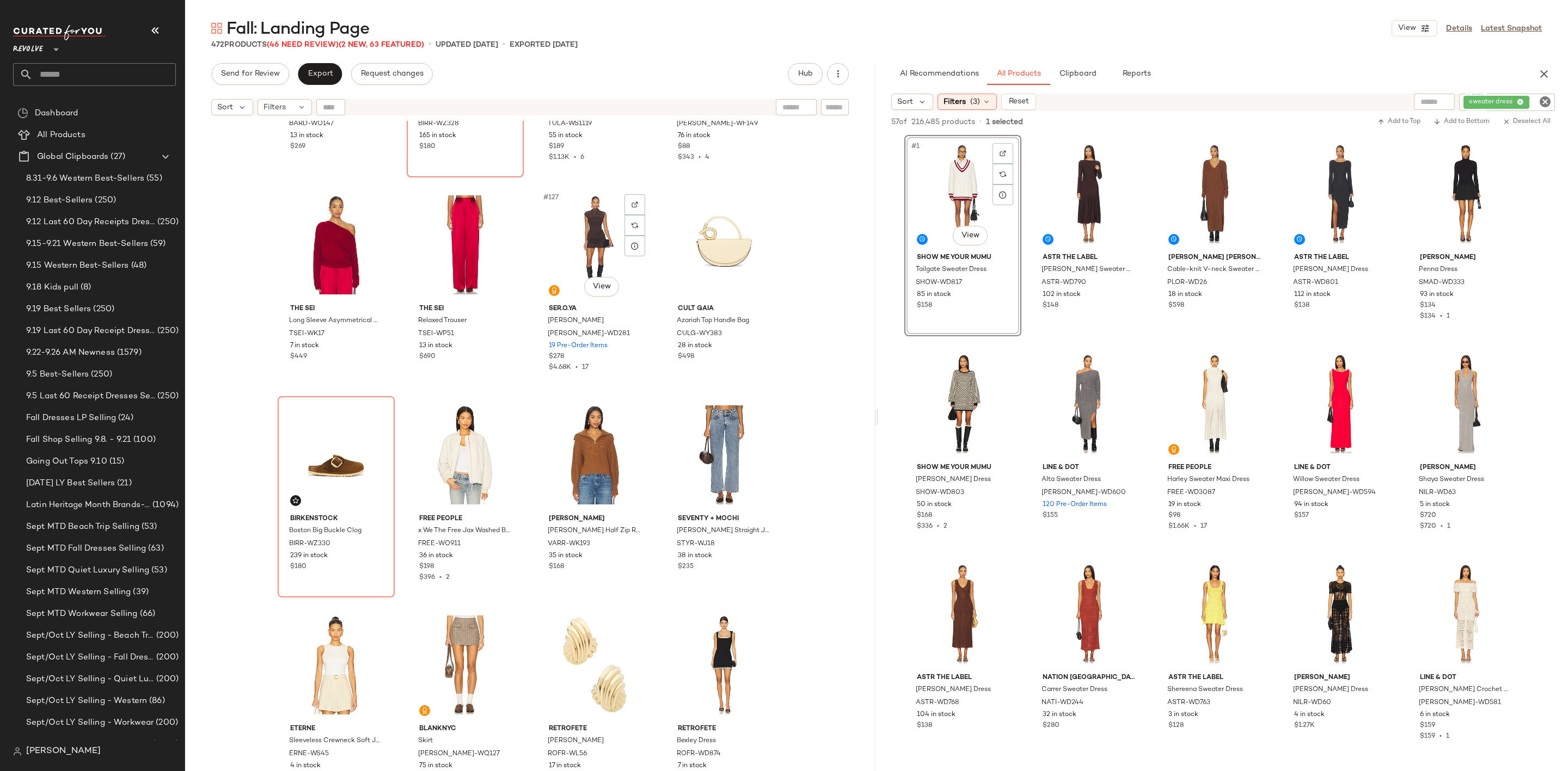
scroll to position [6702, 0]
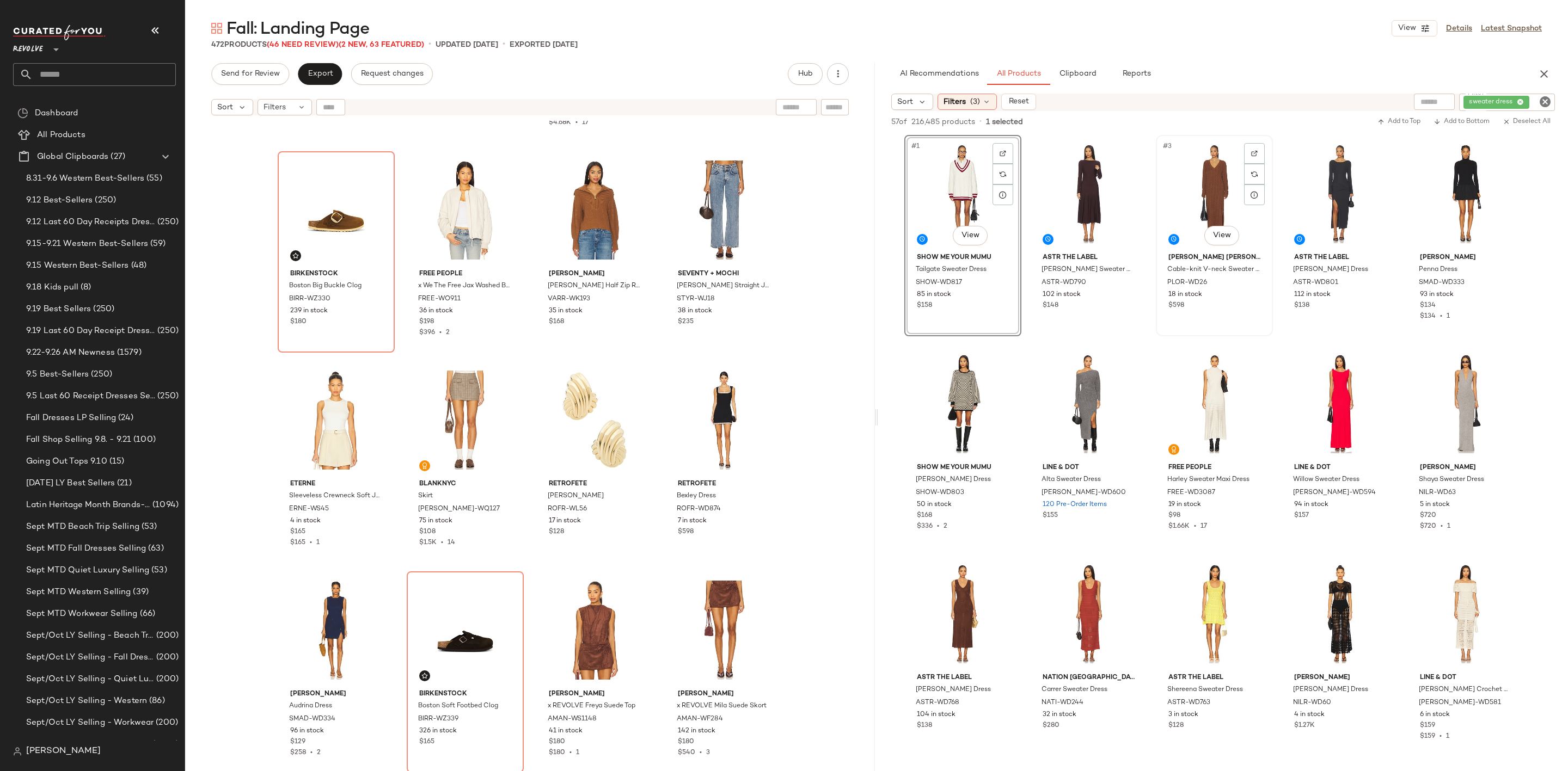
click at [1204, 175] on div "#3 View" at bounding box center [1215, 193] width 110 height 110
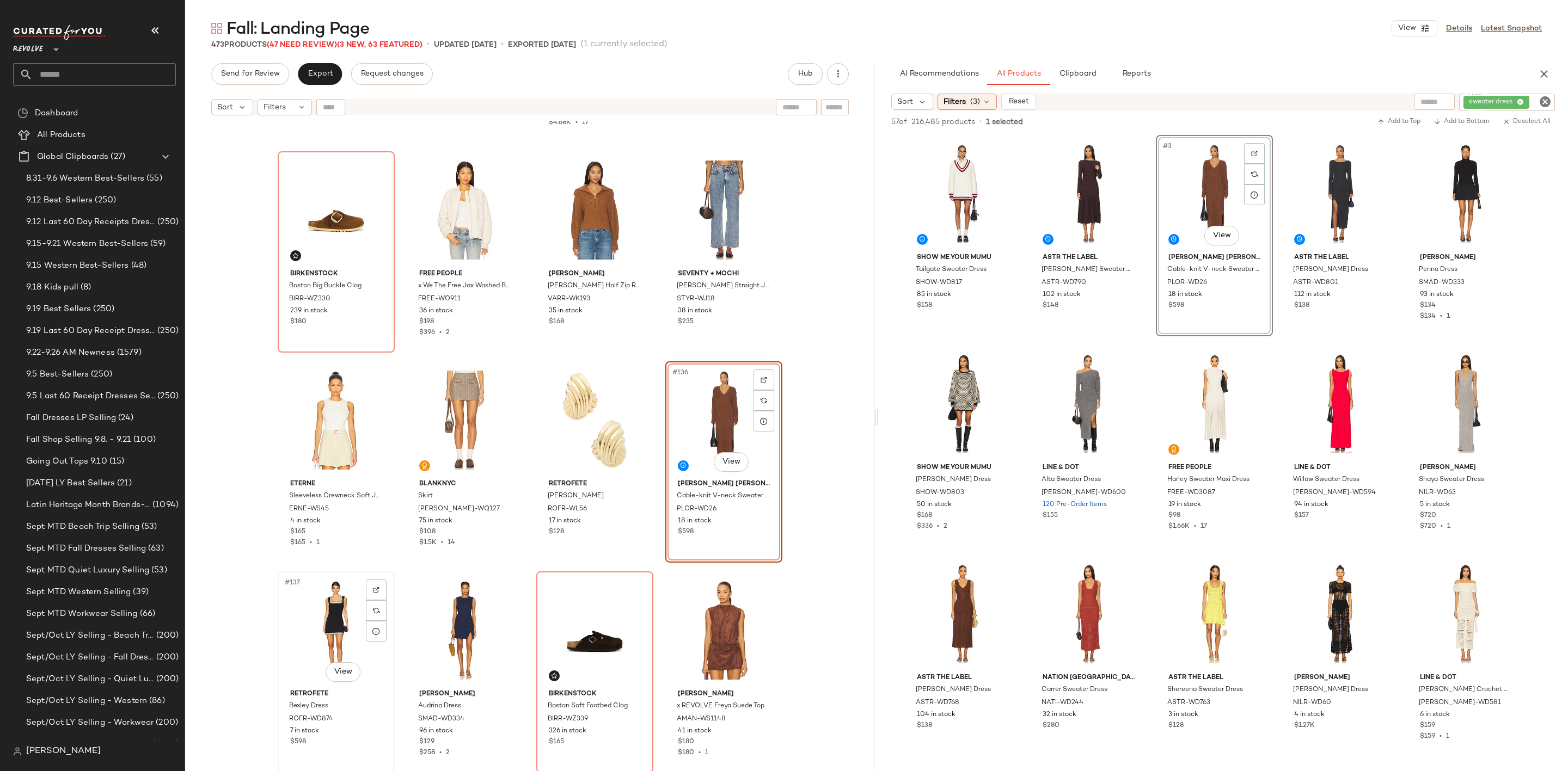
click at [318, 622] on div "#137 View" at bounding box center [336, 630] width 110 height 110
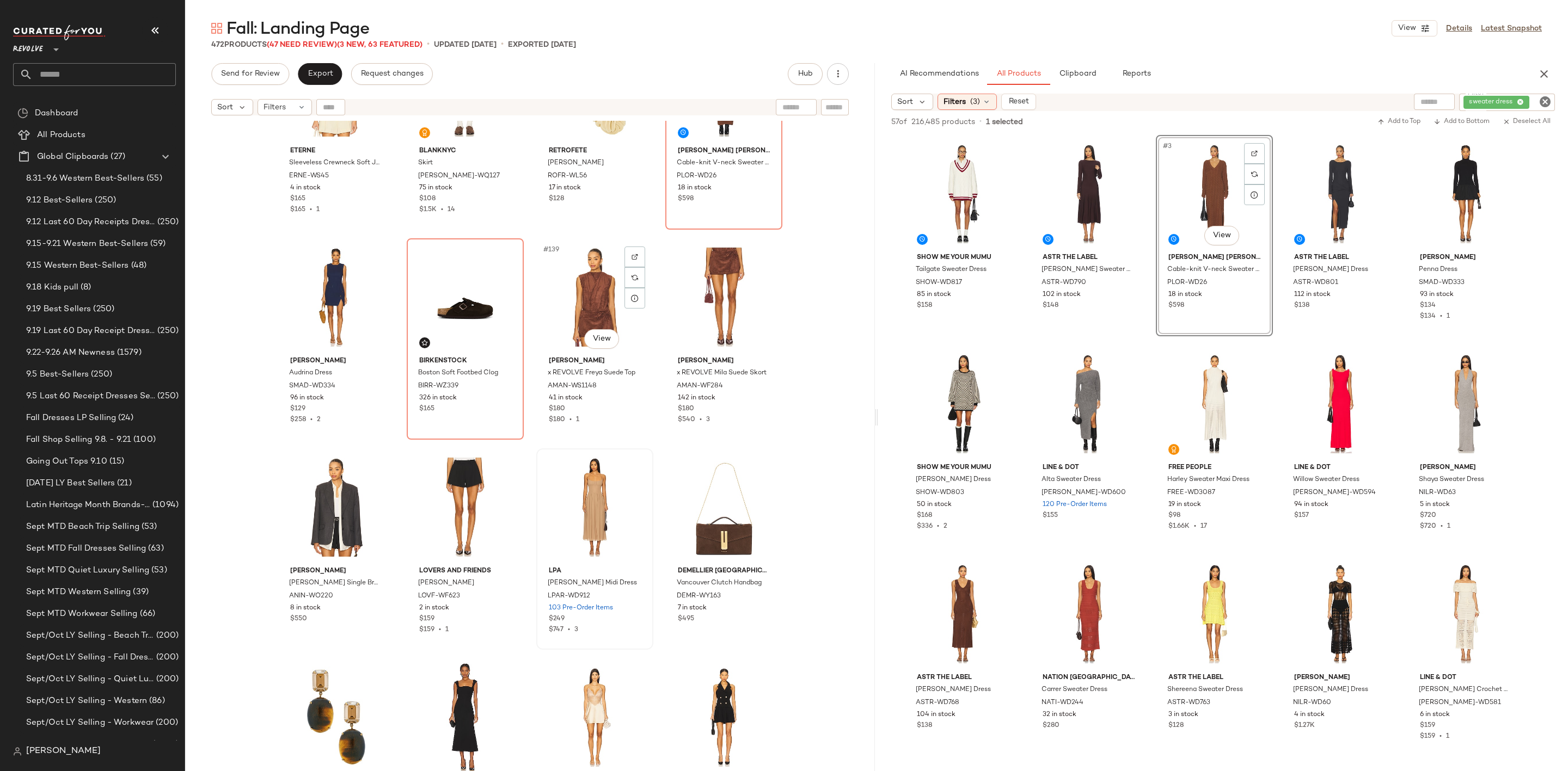
scroll to position [7192, 0]
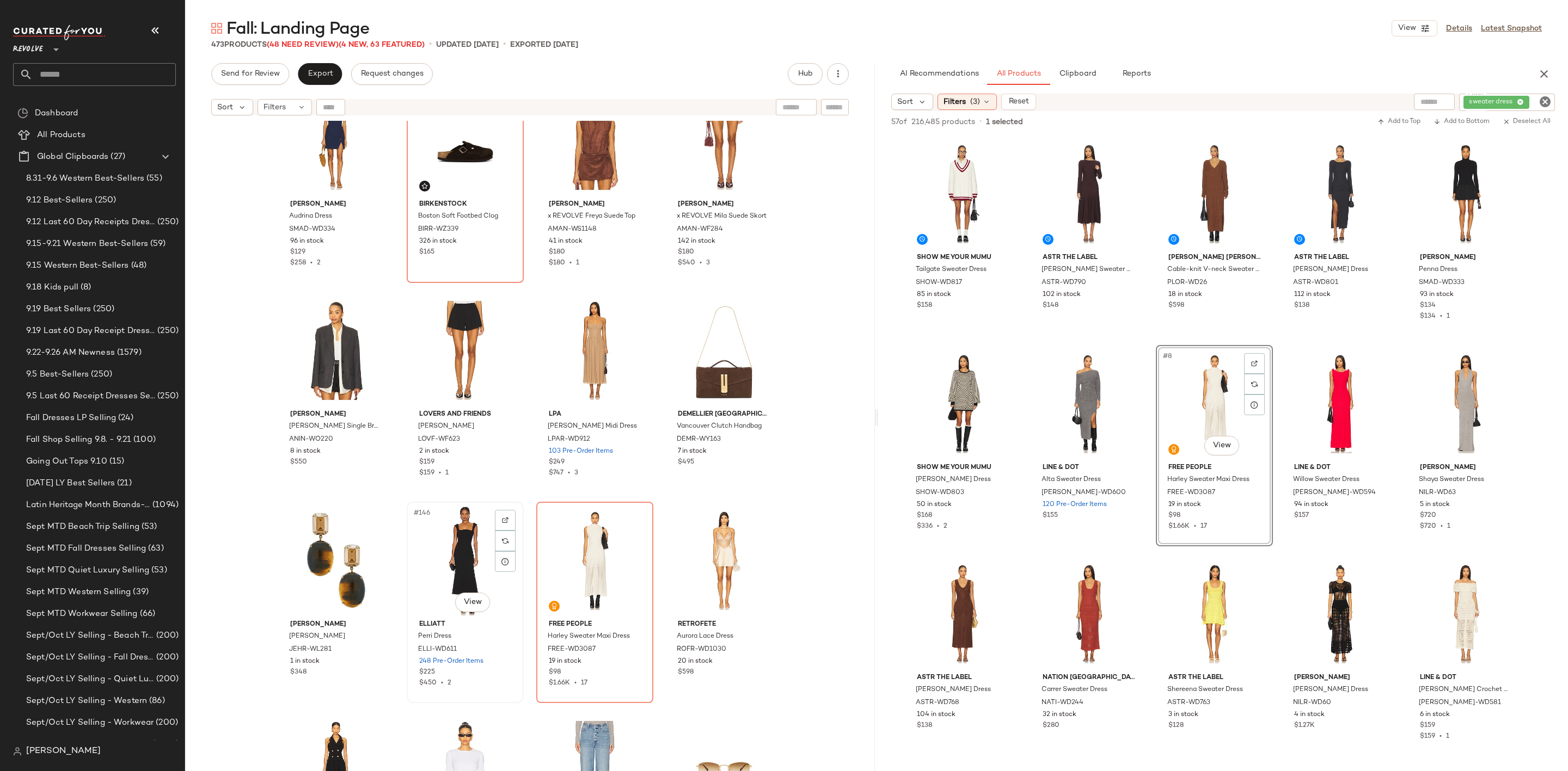
click at [447, 556] on div "#146 View" at bounding box center [466, 560] width 110 height 110
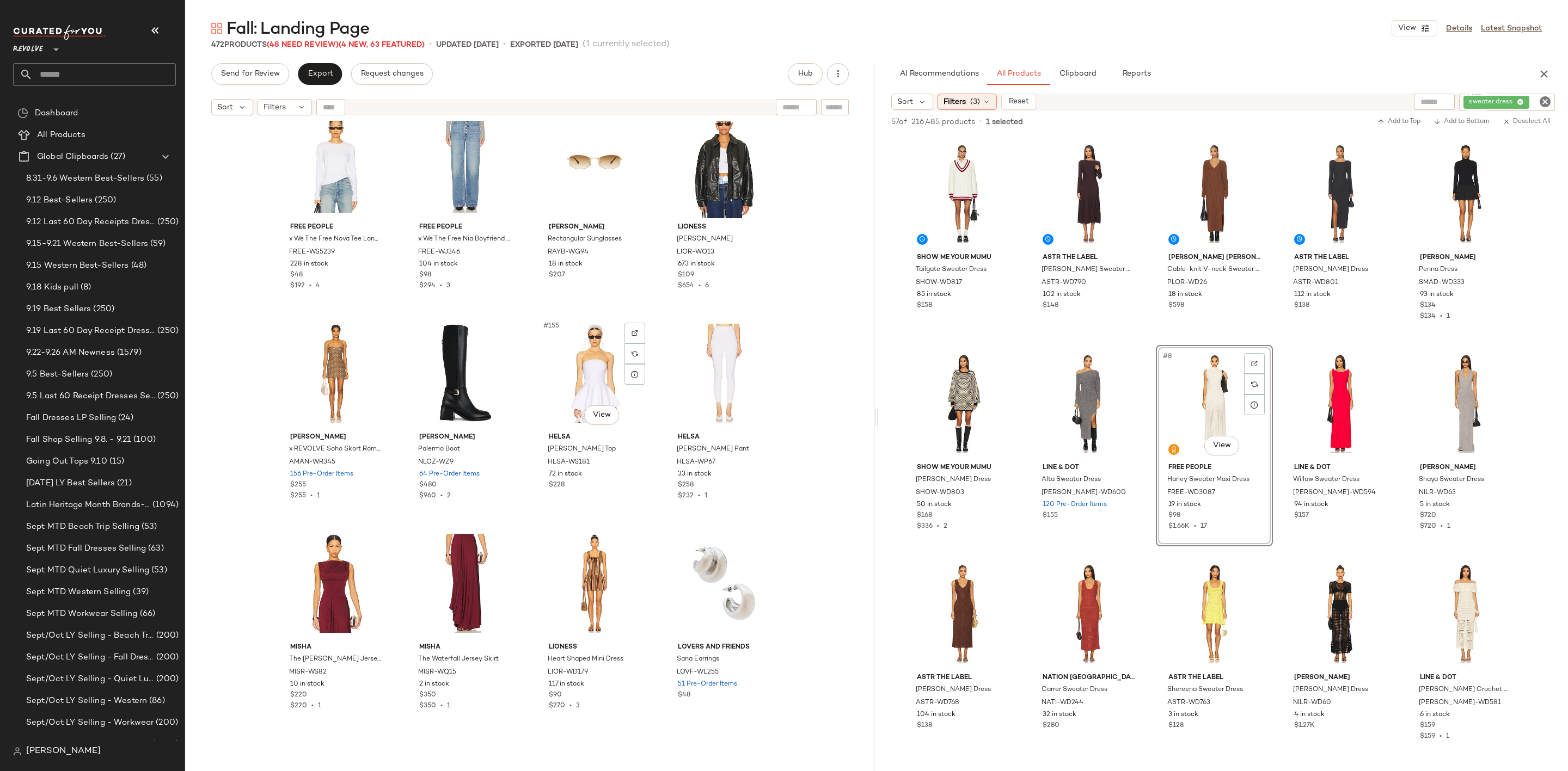
scroll to position [7927, 0]
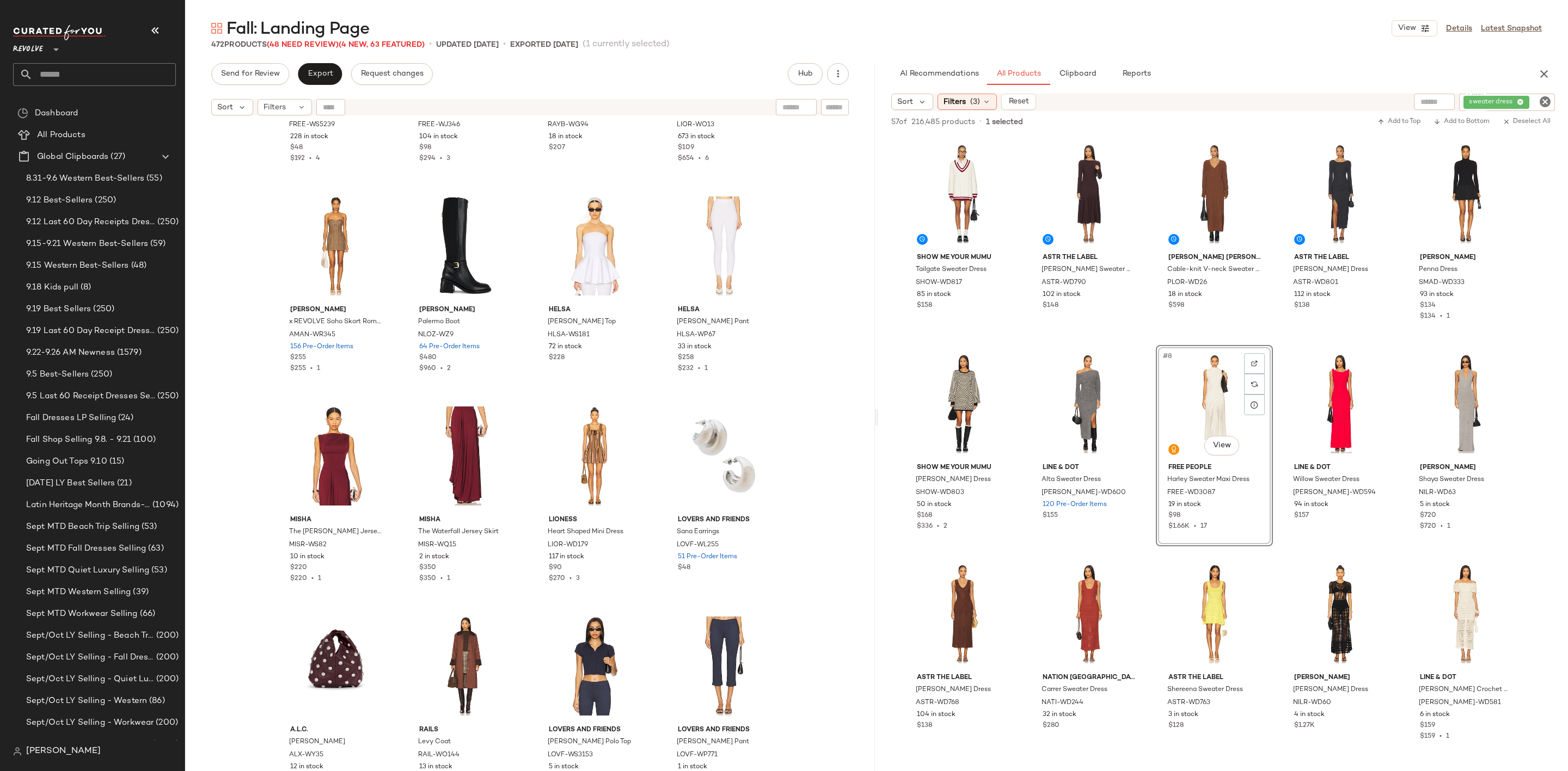
click at [1543, 102] on icon "Clear Filter" at bounding box center [1544, 101] width 13 height 13
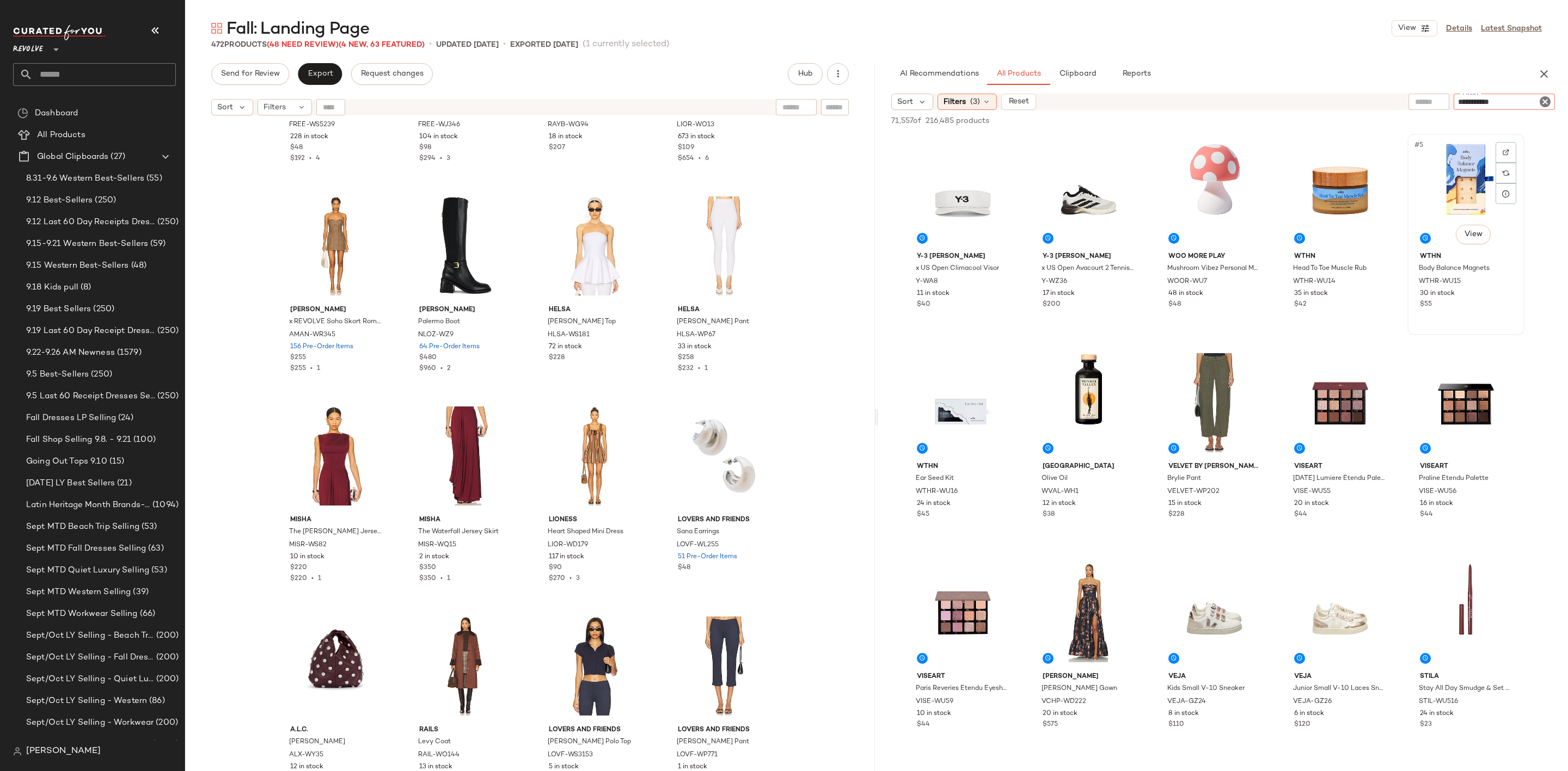
type input "**********"
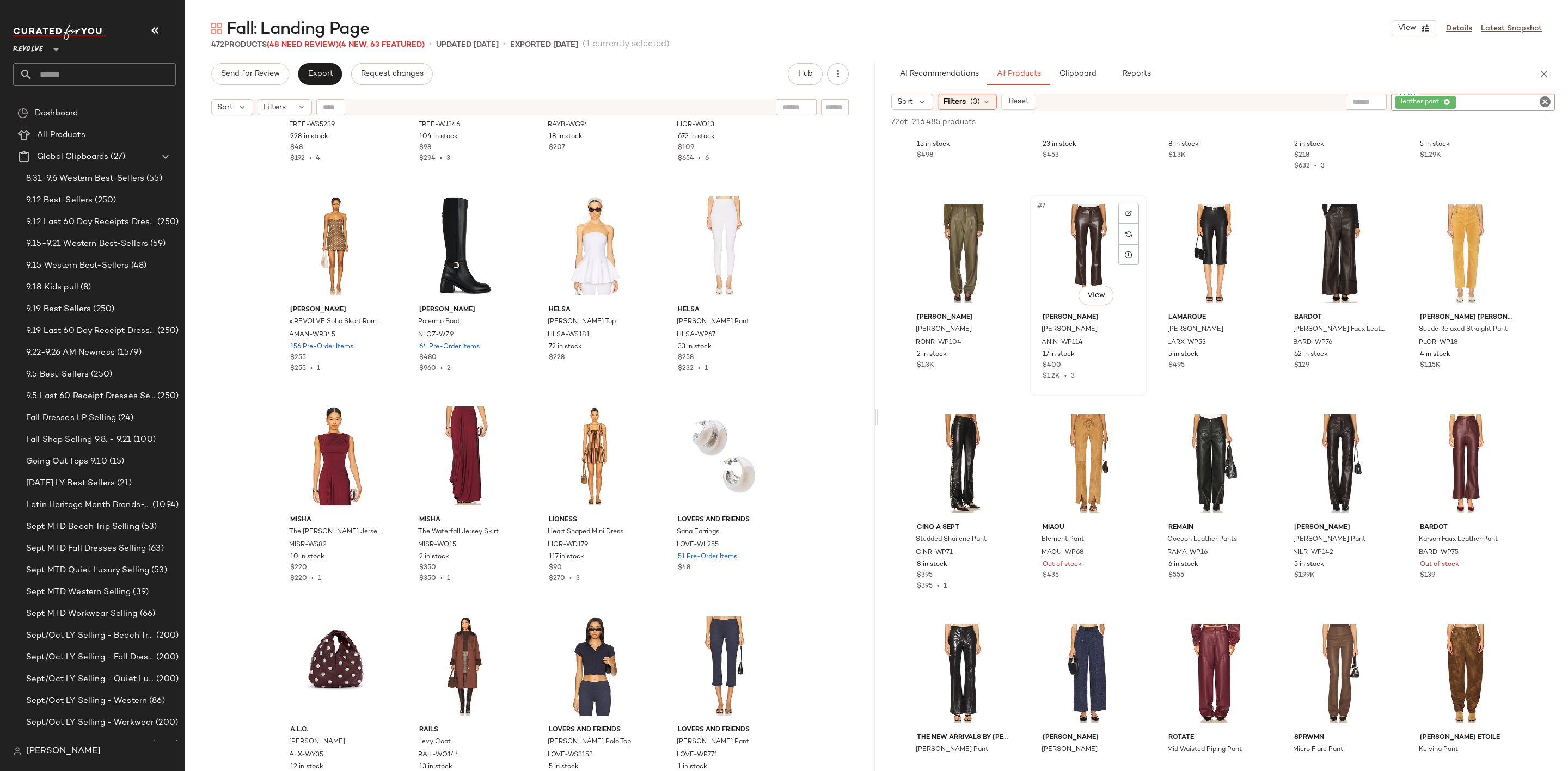
scroll to position [245, 0]
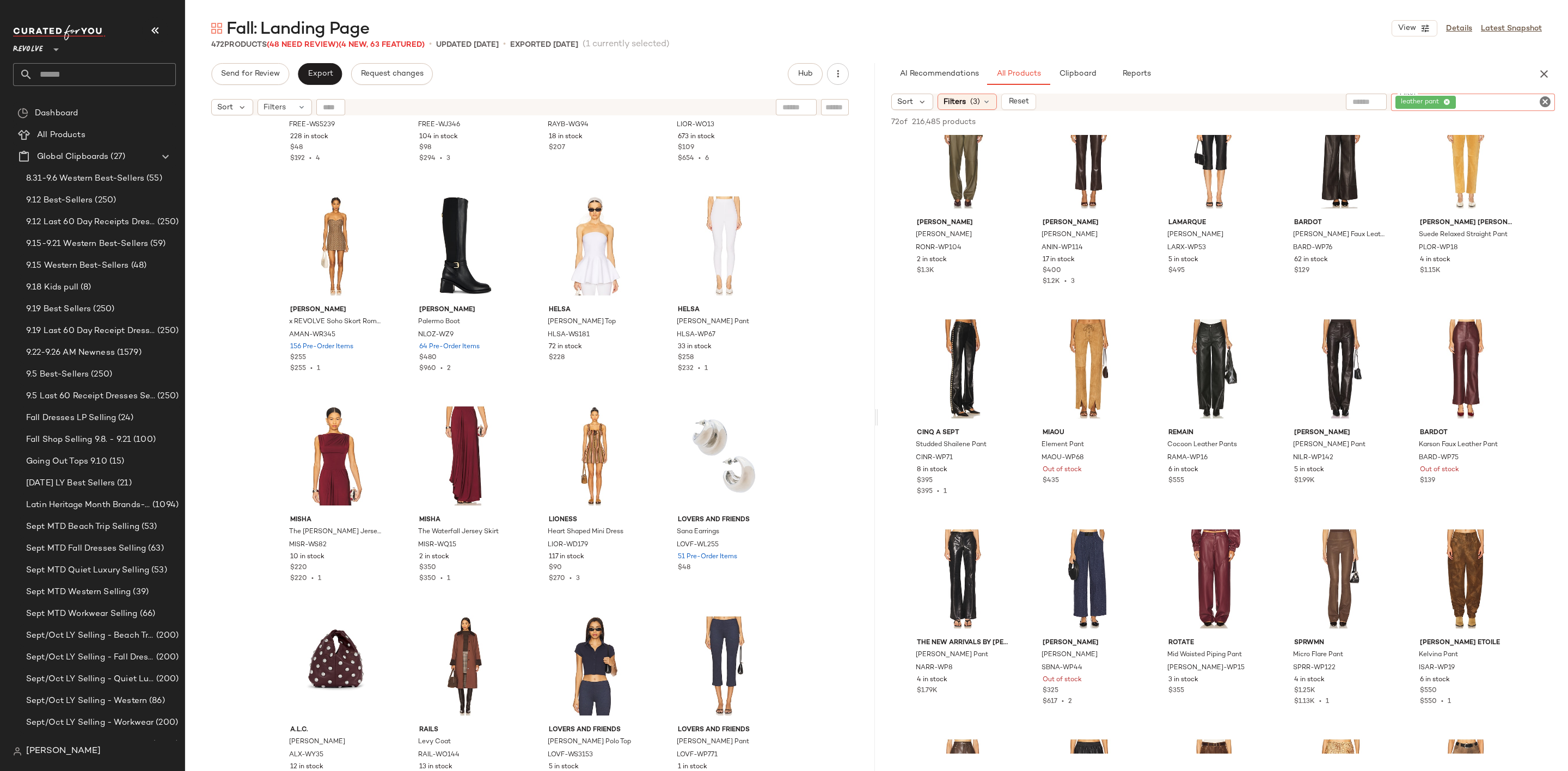
click at [1547, 105] on icon "Clear Filter" at bounding box center [1544, 101] width 13 height 13
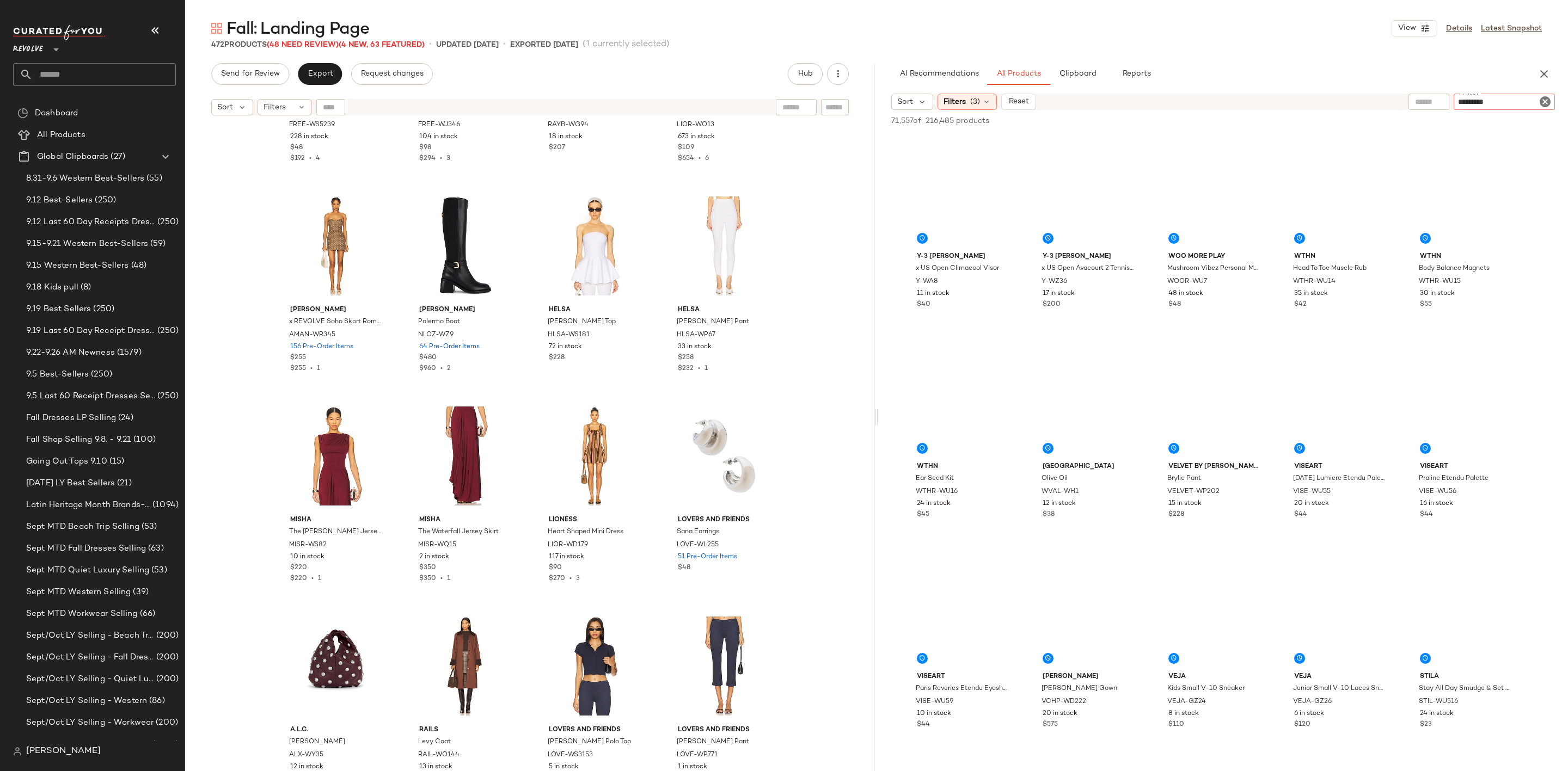
type input "**********"
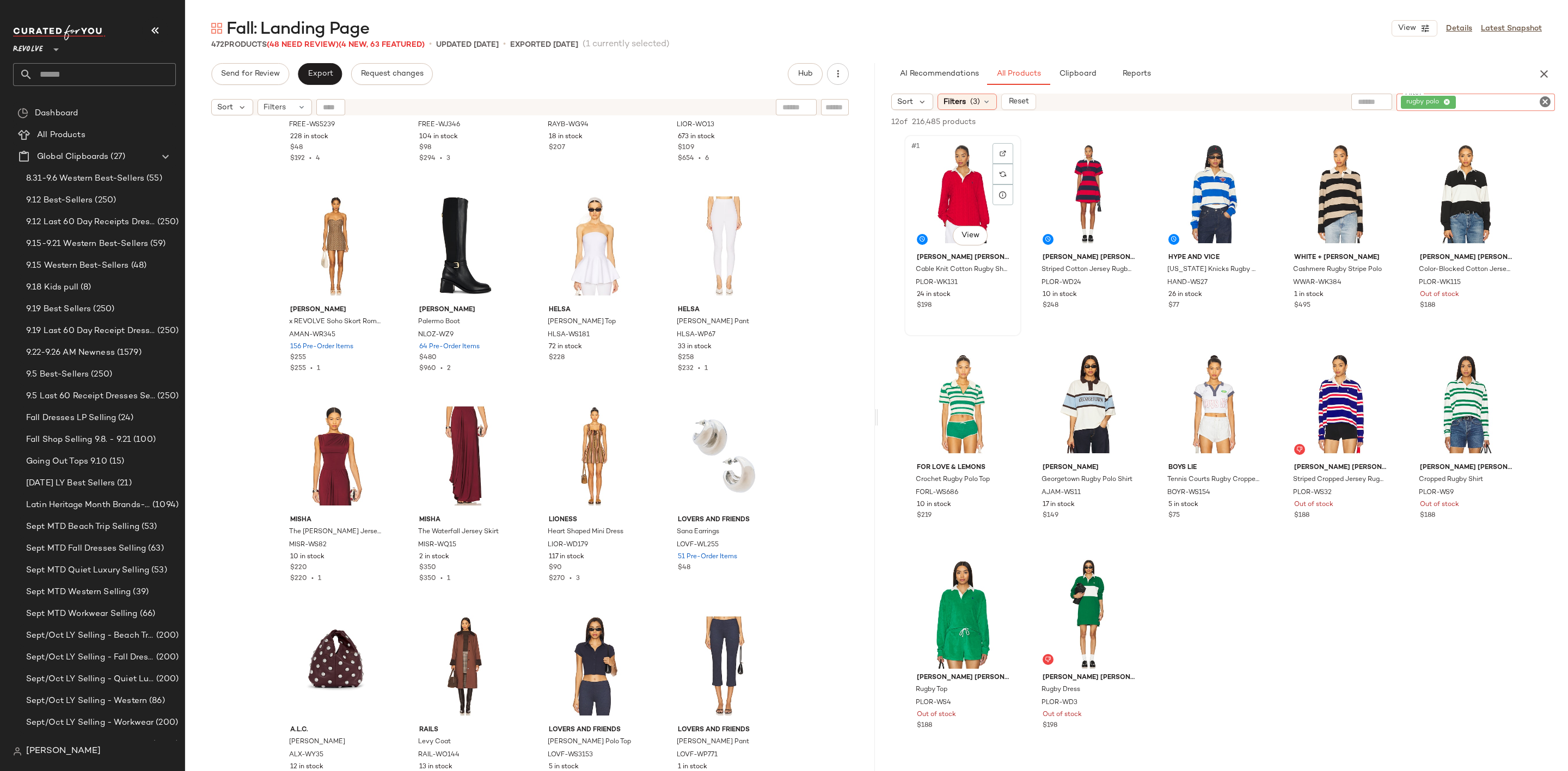
click at [973, 191] on div "#1 View" at bounding box center [963, 193] width 110 height 110
click at [1320, 177] on div "#4 View" at bounding box center [1341, 193] width 110 height 110
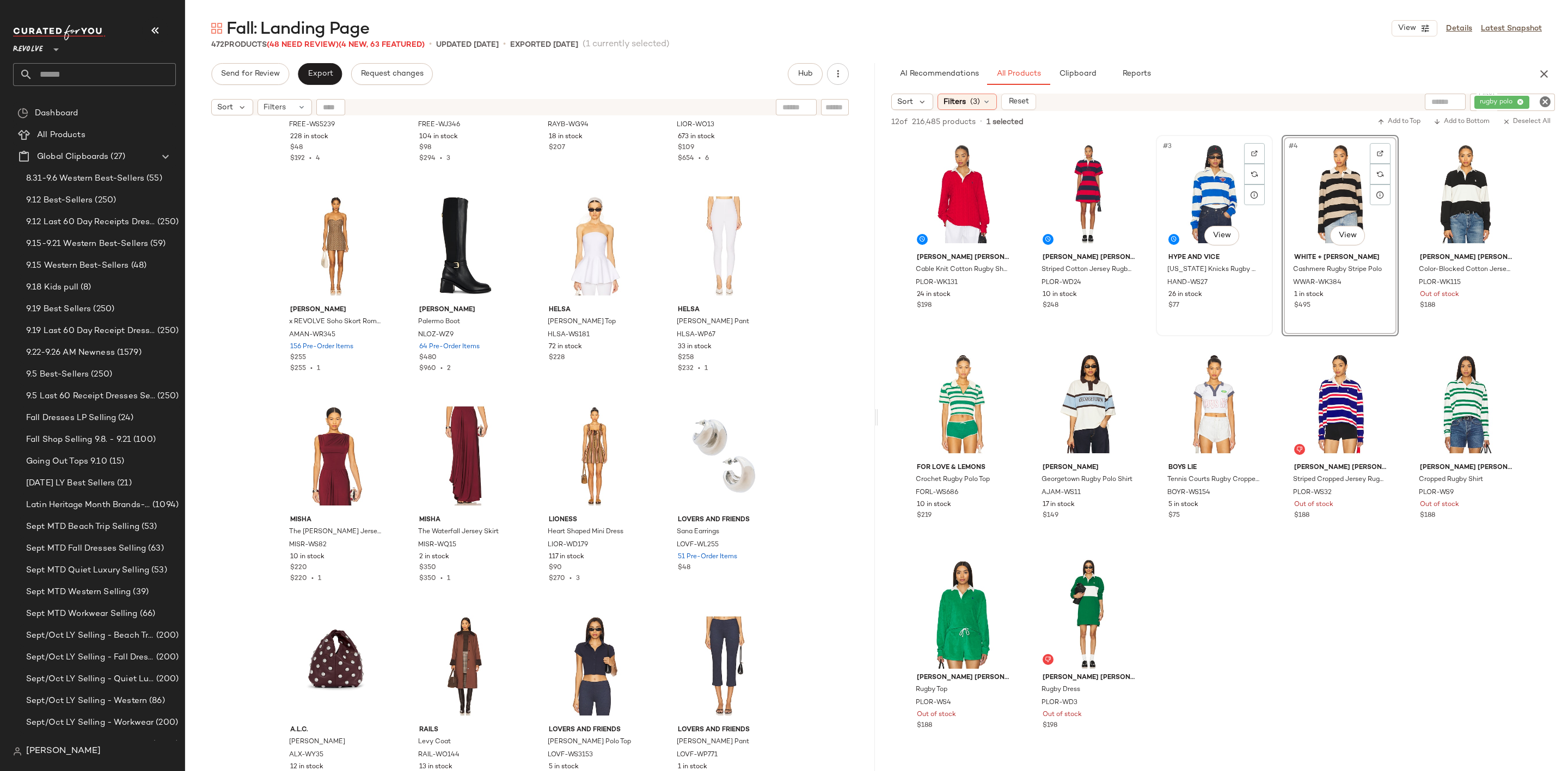
click at [1219, 188] on div "#3 View" at bounding box center [1215, 193] width 110 height 110
click at [928, 184] on div "#1 View" at bounding box center [963, 193] width 110 height 110
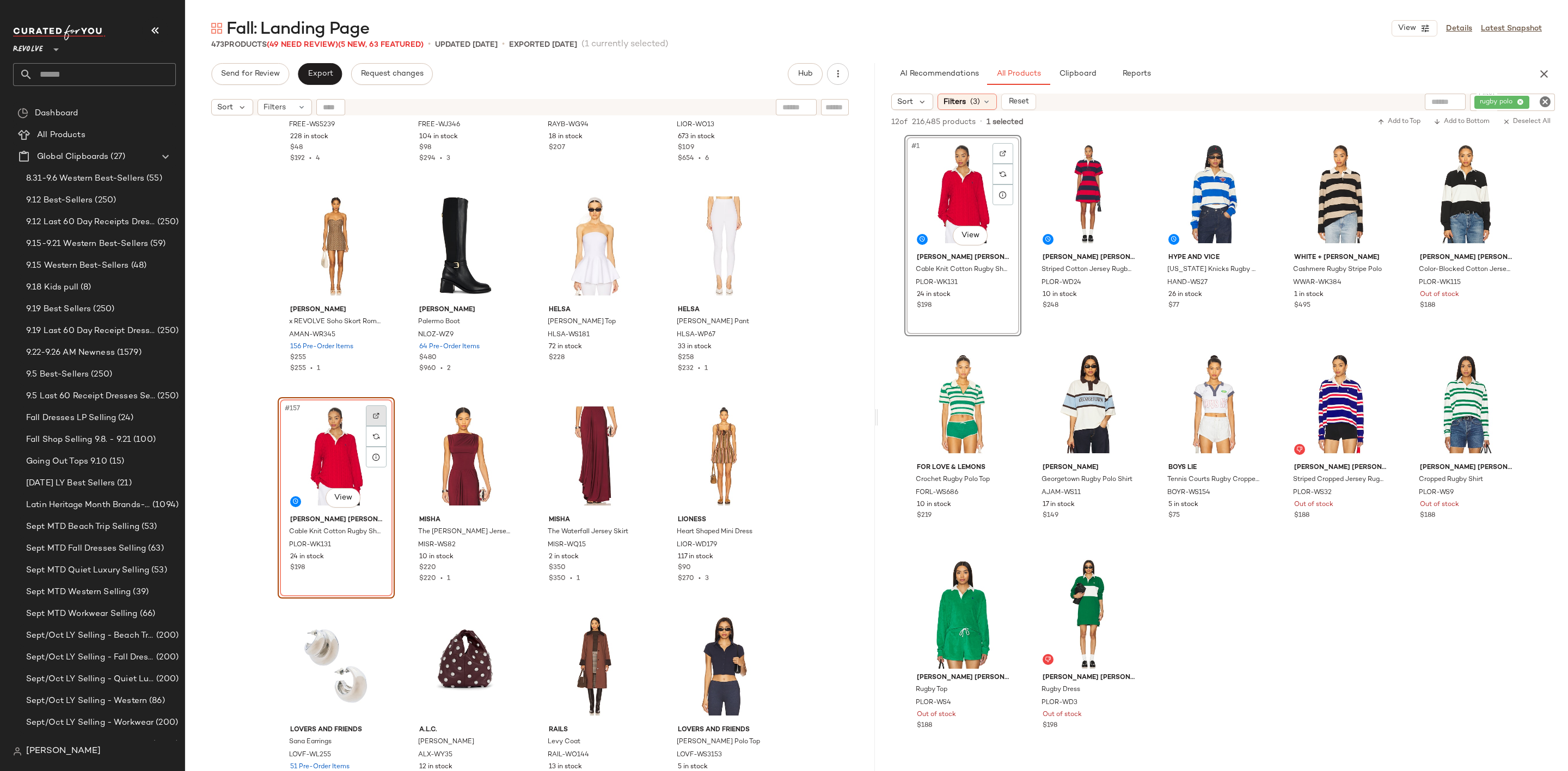
click at [380, 413] on div at bounding box center [376, 416] width 21 height 21
click at [1540, 102] on icon "Clear Filter" at bounding box center [1544, 101] width 13 height 13
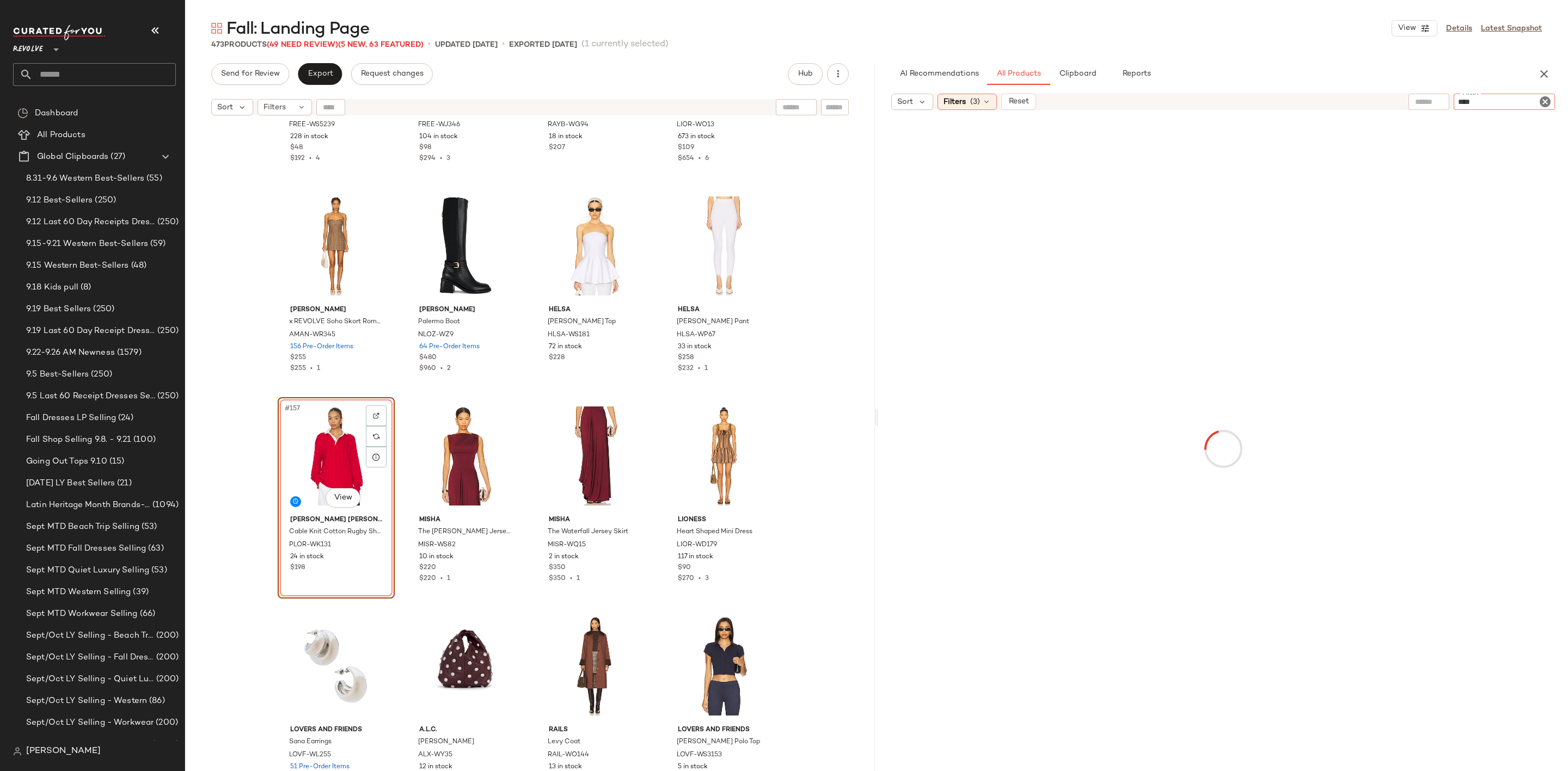
type input "*****"
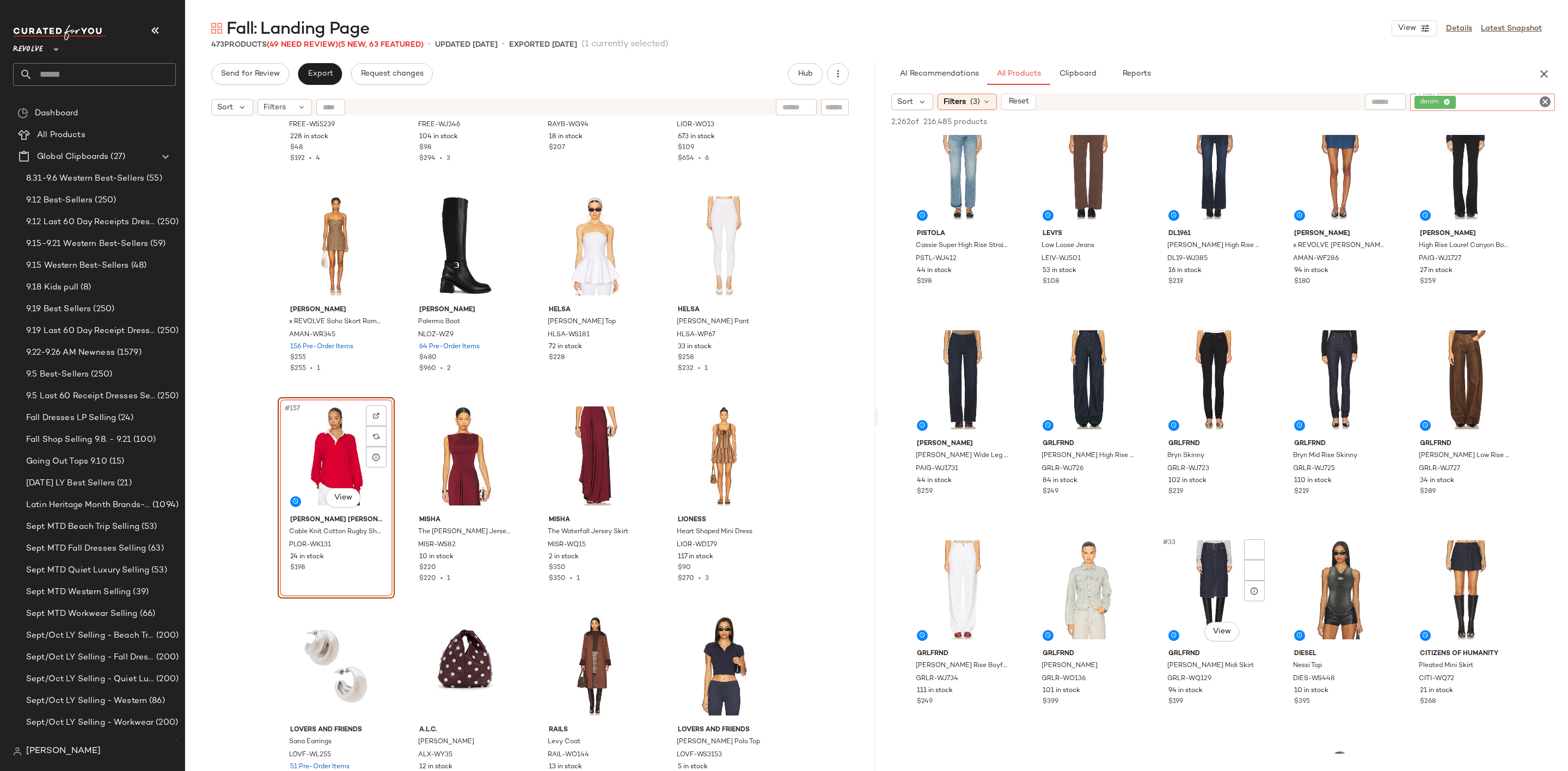
scroll to position [980, 0]
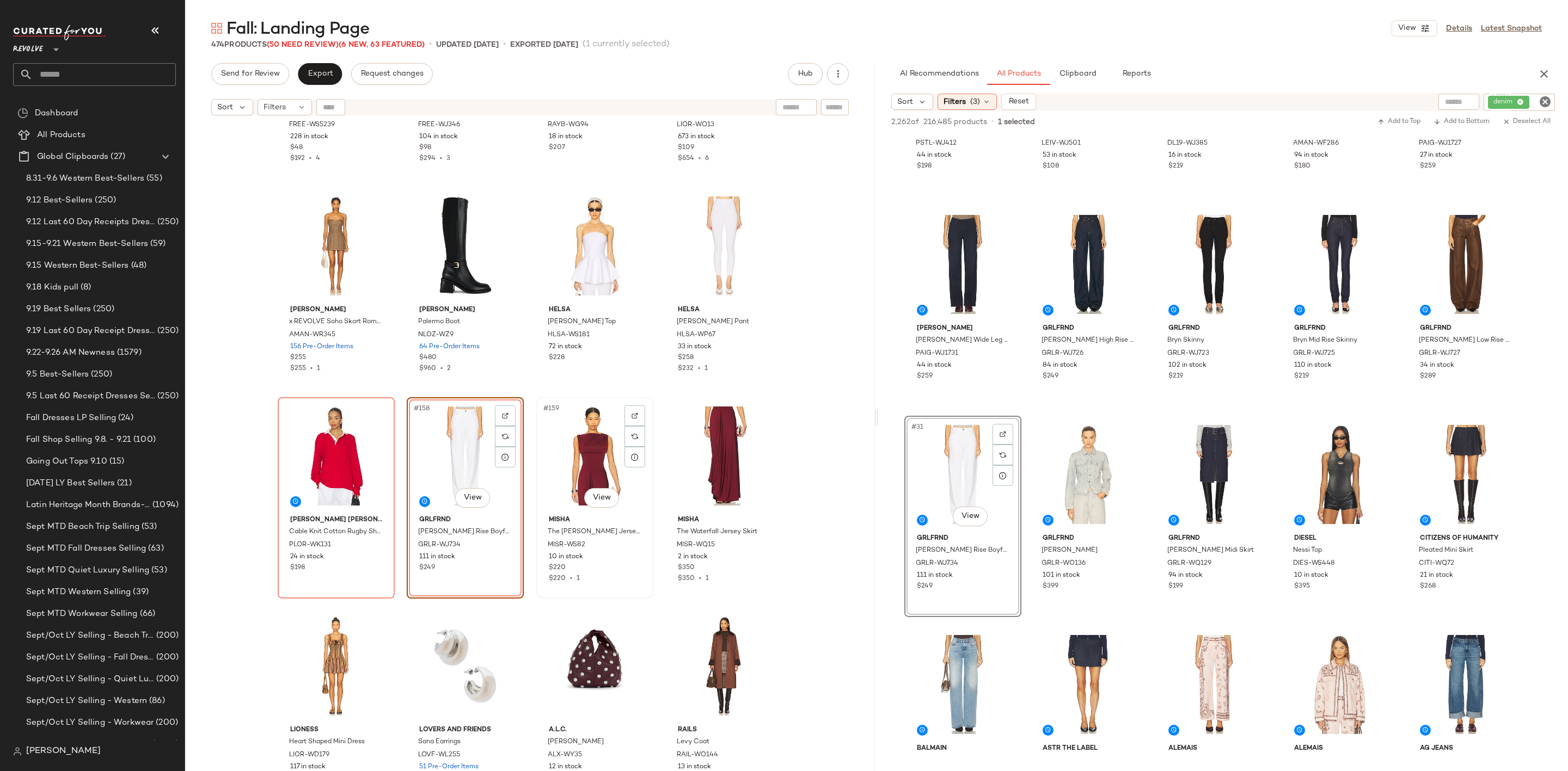
click at [569, 446] on div "#159 View" at bounding box center [595, 456] width 110 height 110
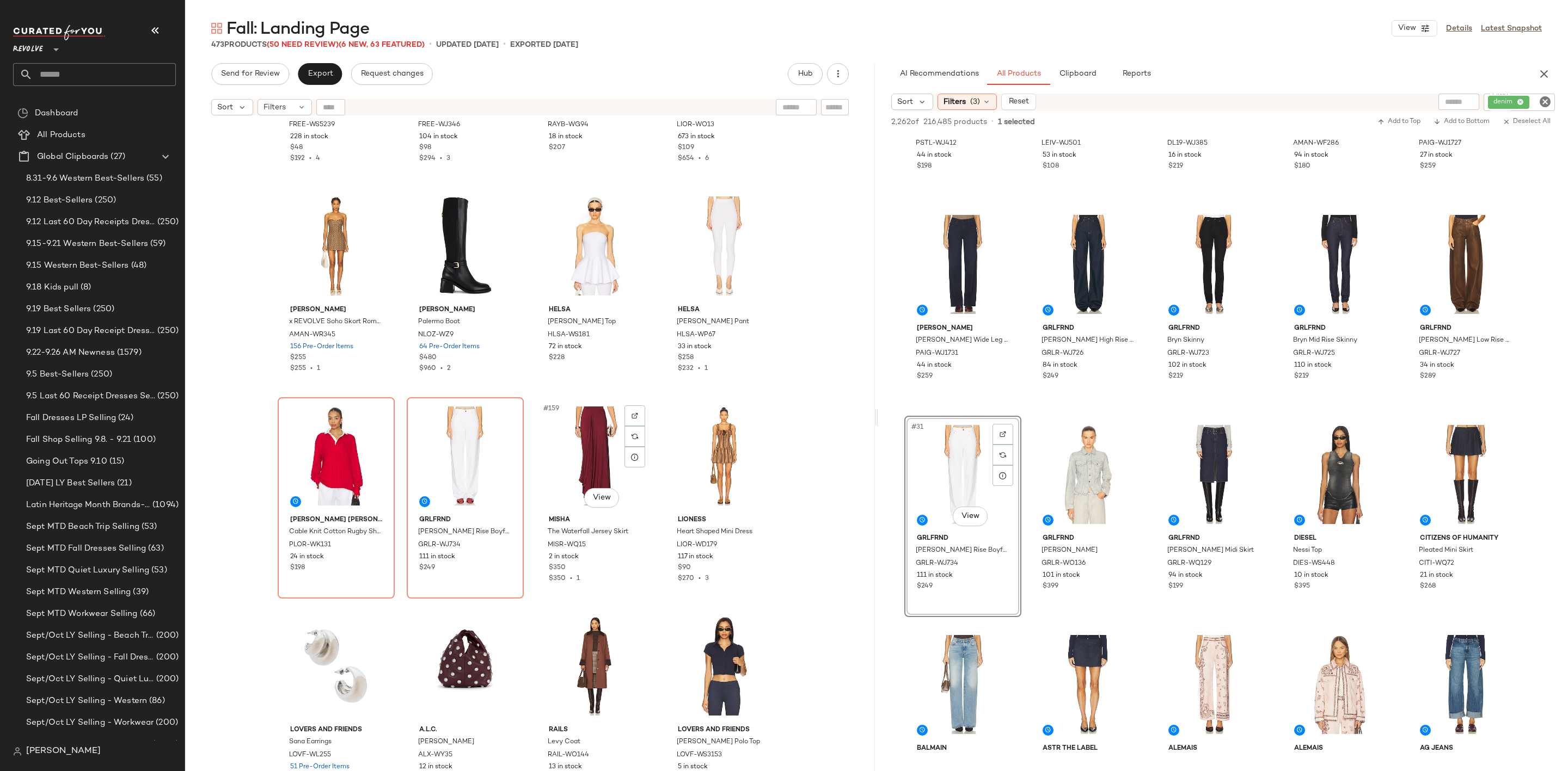
click at [569, 446] on div "#159 View" at bounding box center [595, 456] width 110 height 110
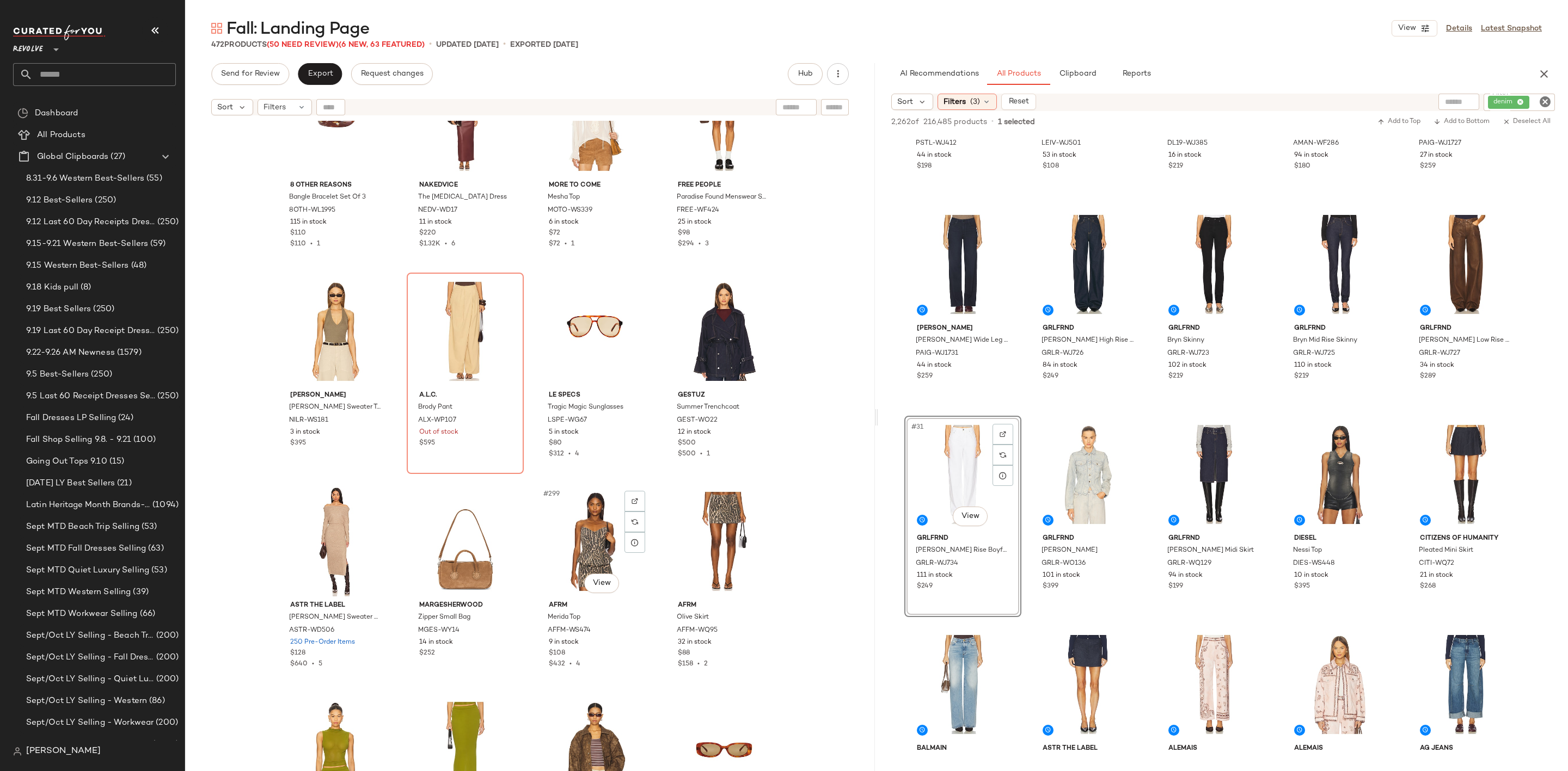
scroll to position [15192, 0]
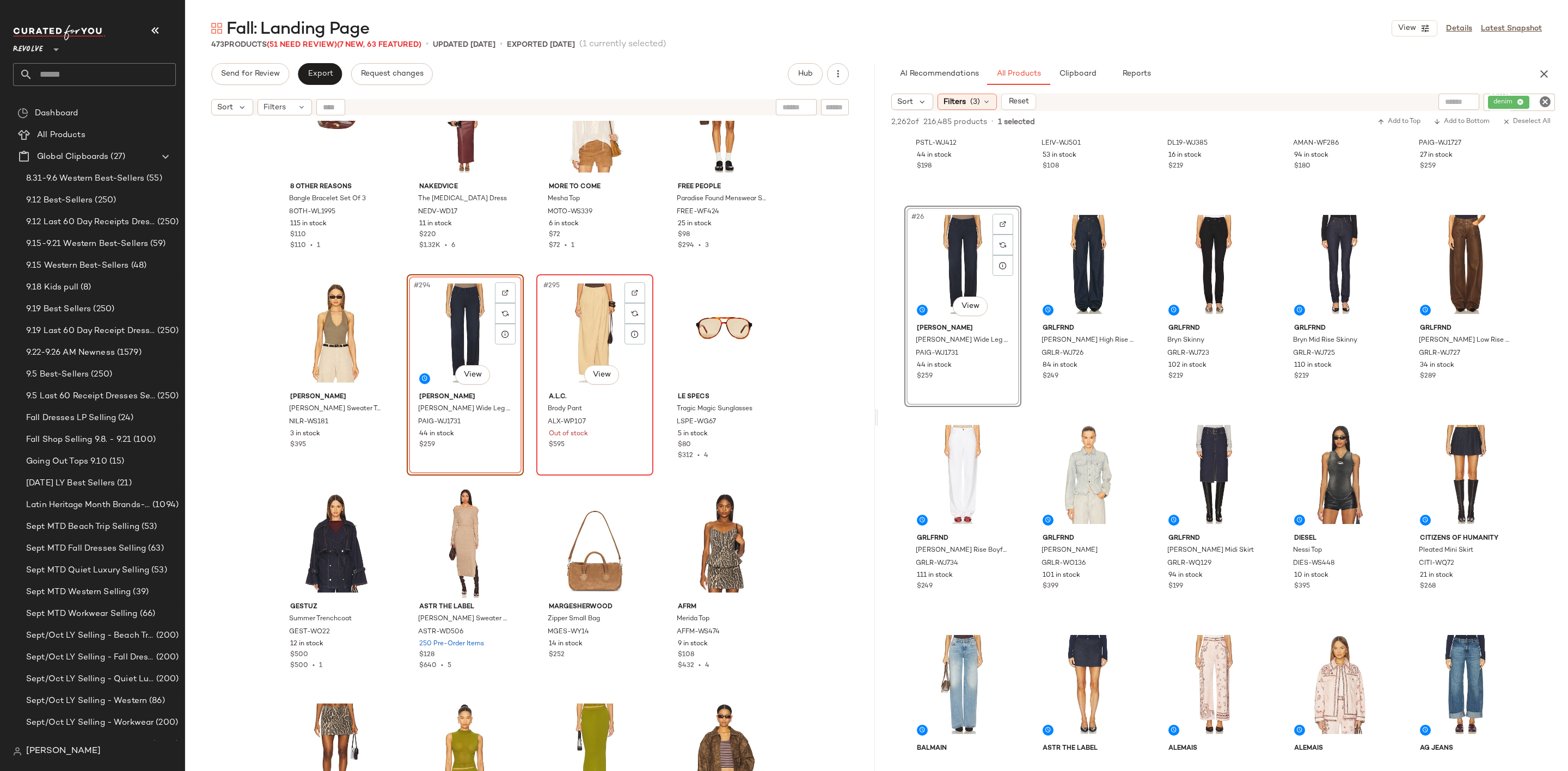
click at [555, 312] on div "#295 View" at bounding box center [595, 333] width 110 height 110
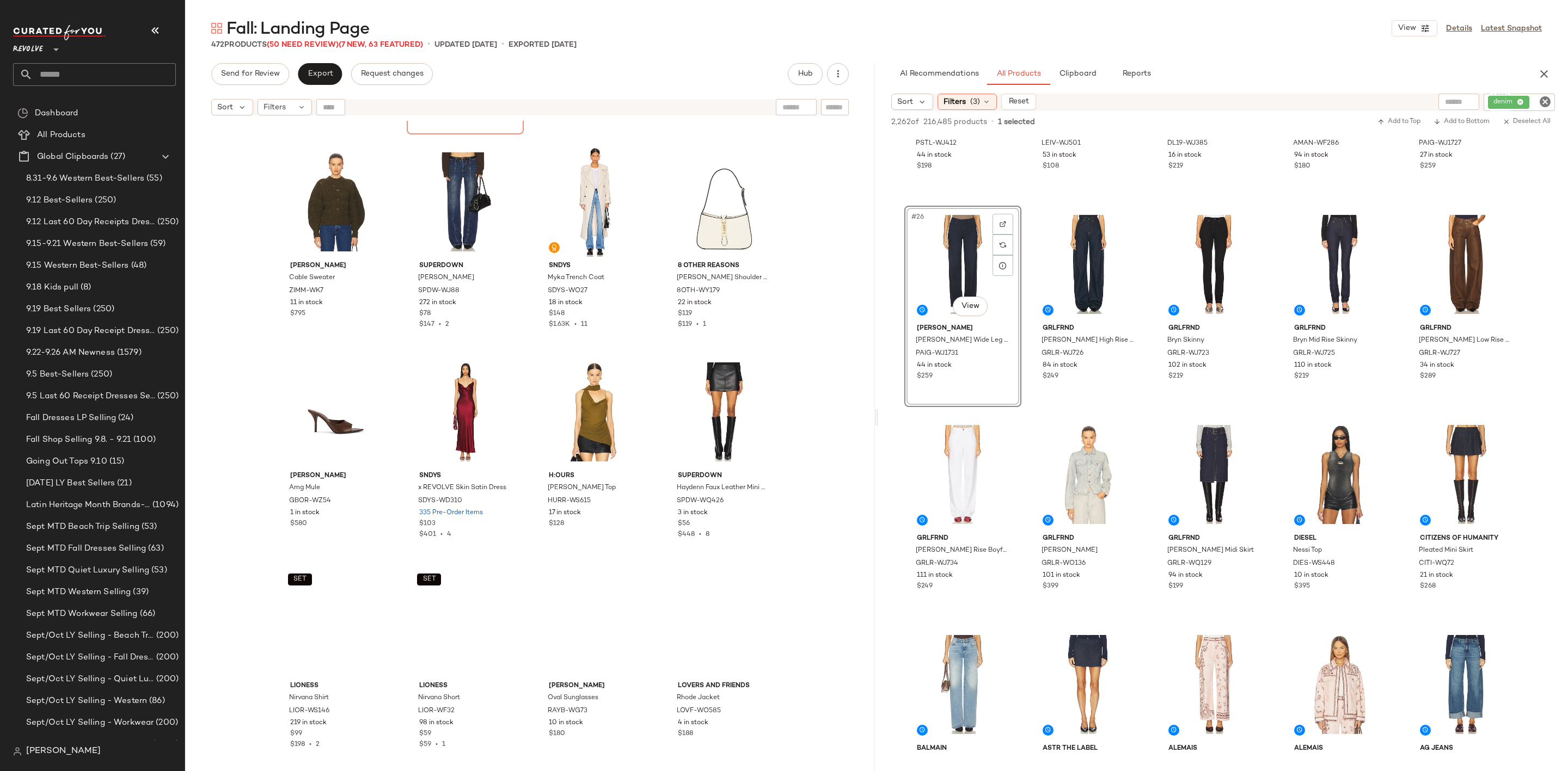
scroll to position [17477, 0]
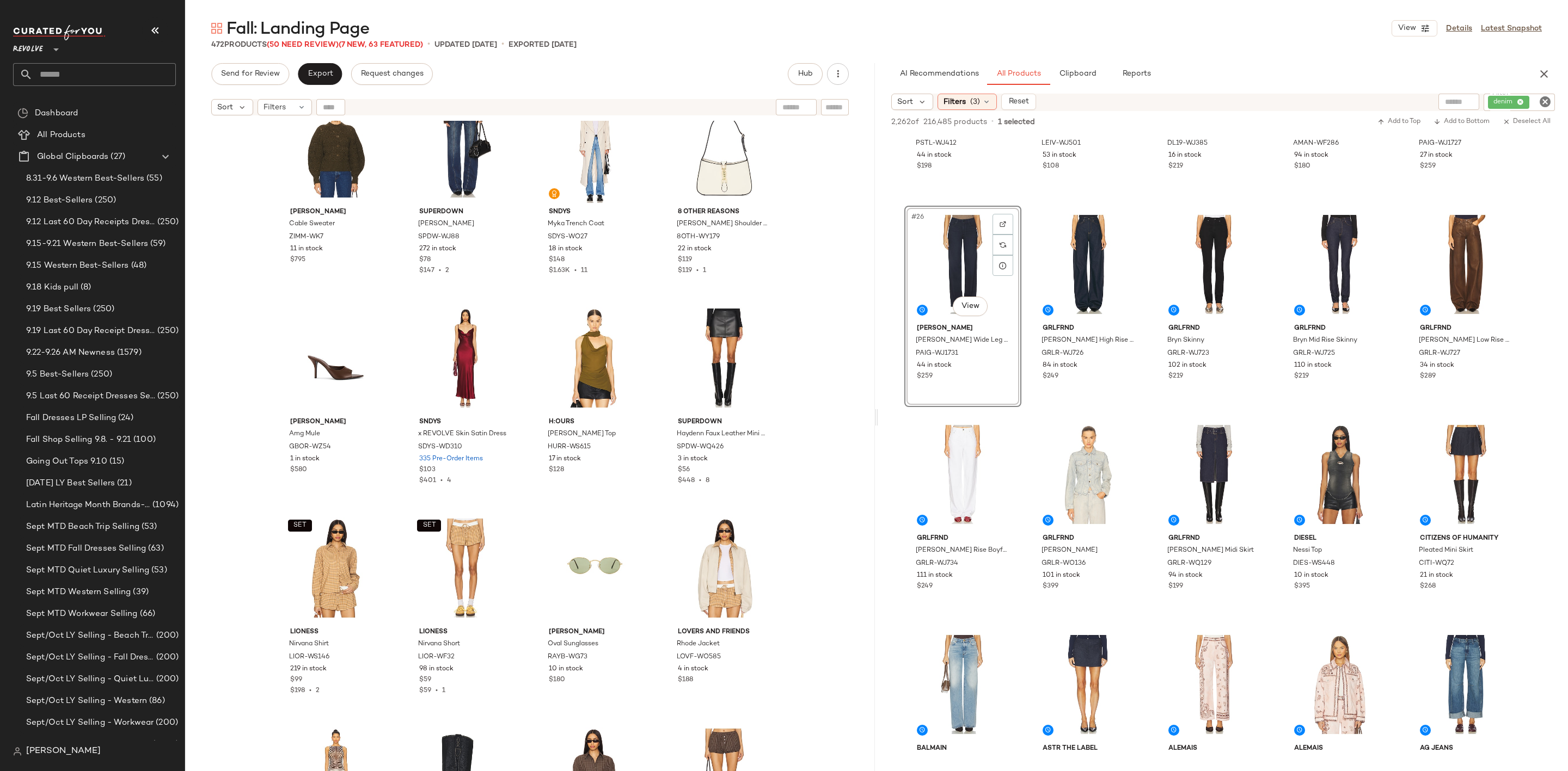
click at [1544, 103] on icon "Clear Filter" at bounding box center [1544, 101] width 13 height 13
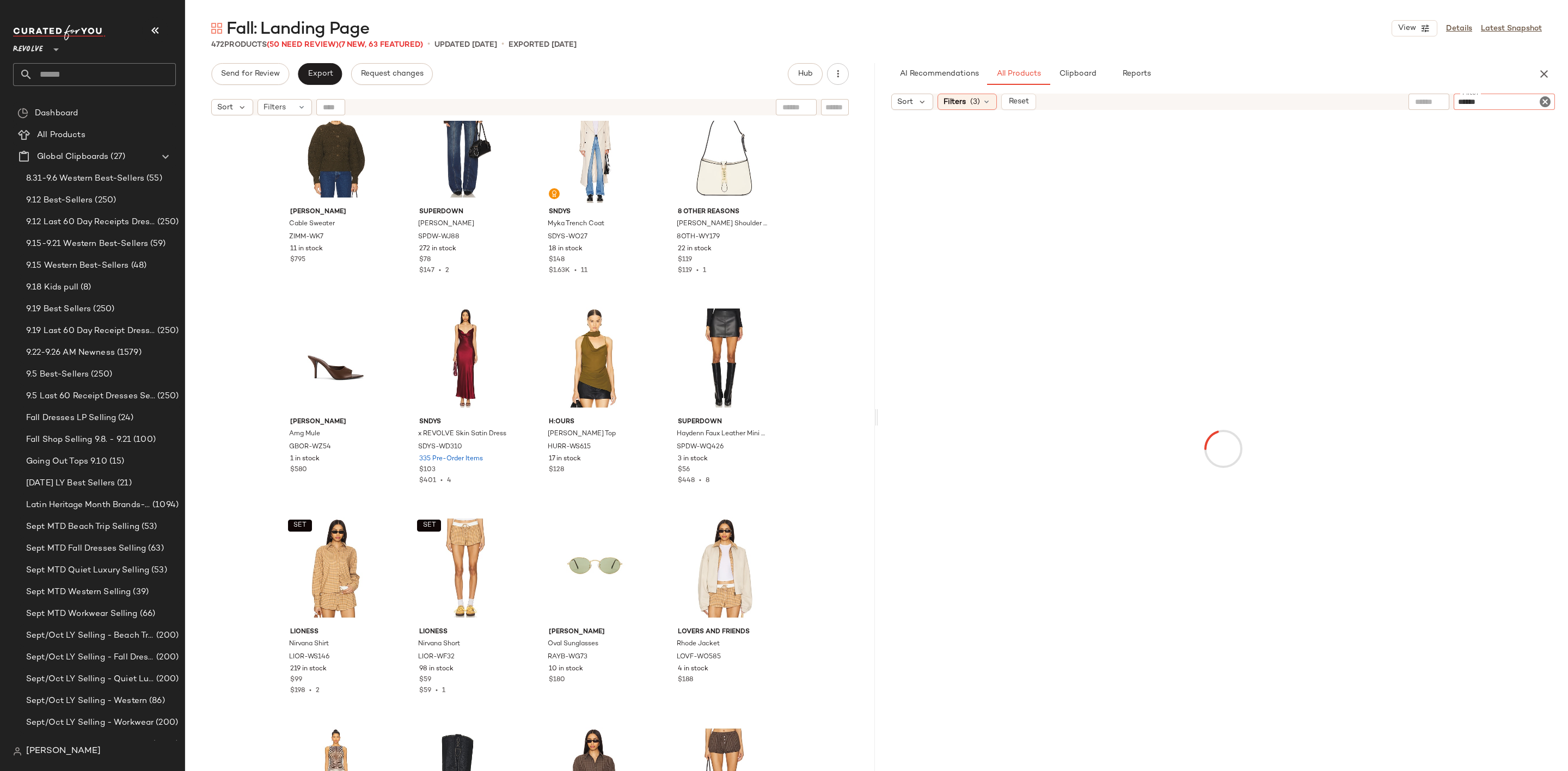
type input "*******"
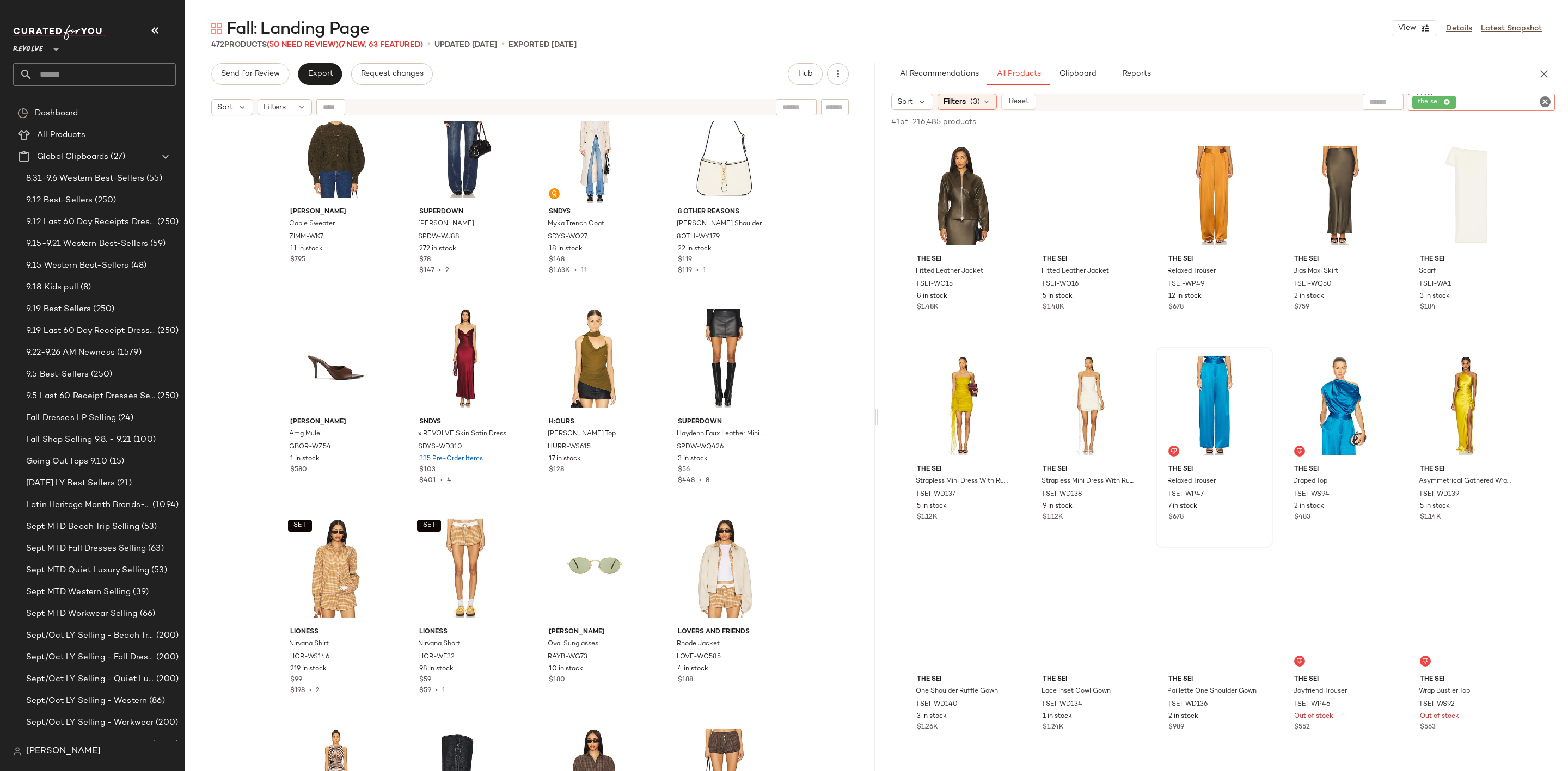
scroll to position [734, 0]
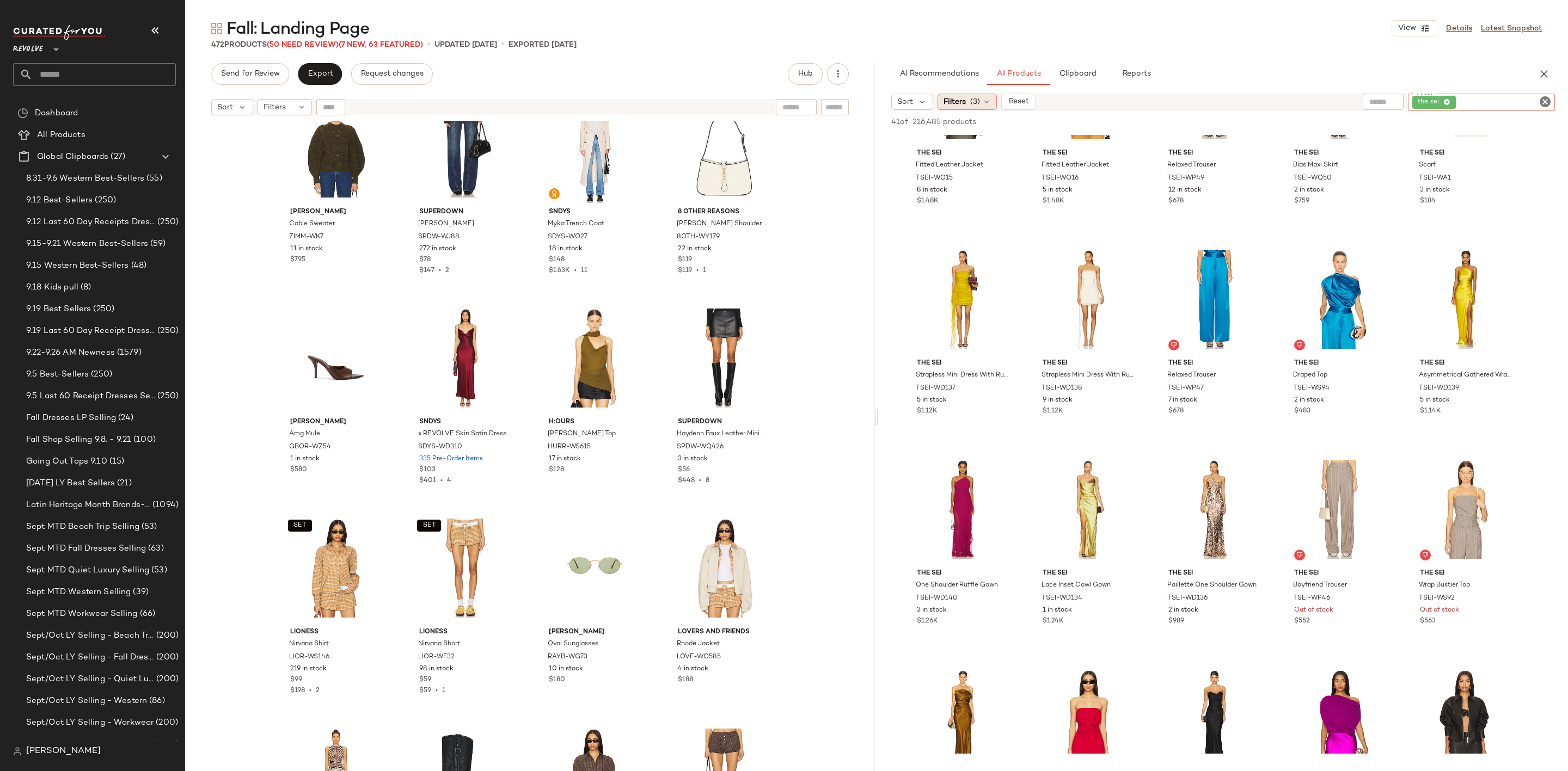
click at [959, 100] on span "Filters" at bounding box center [955, 102] width 23 height 11
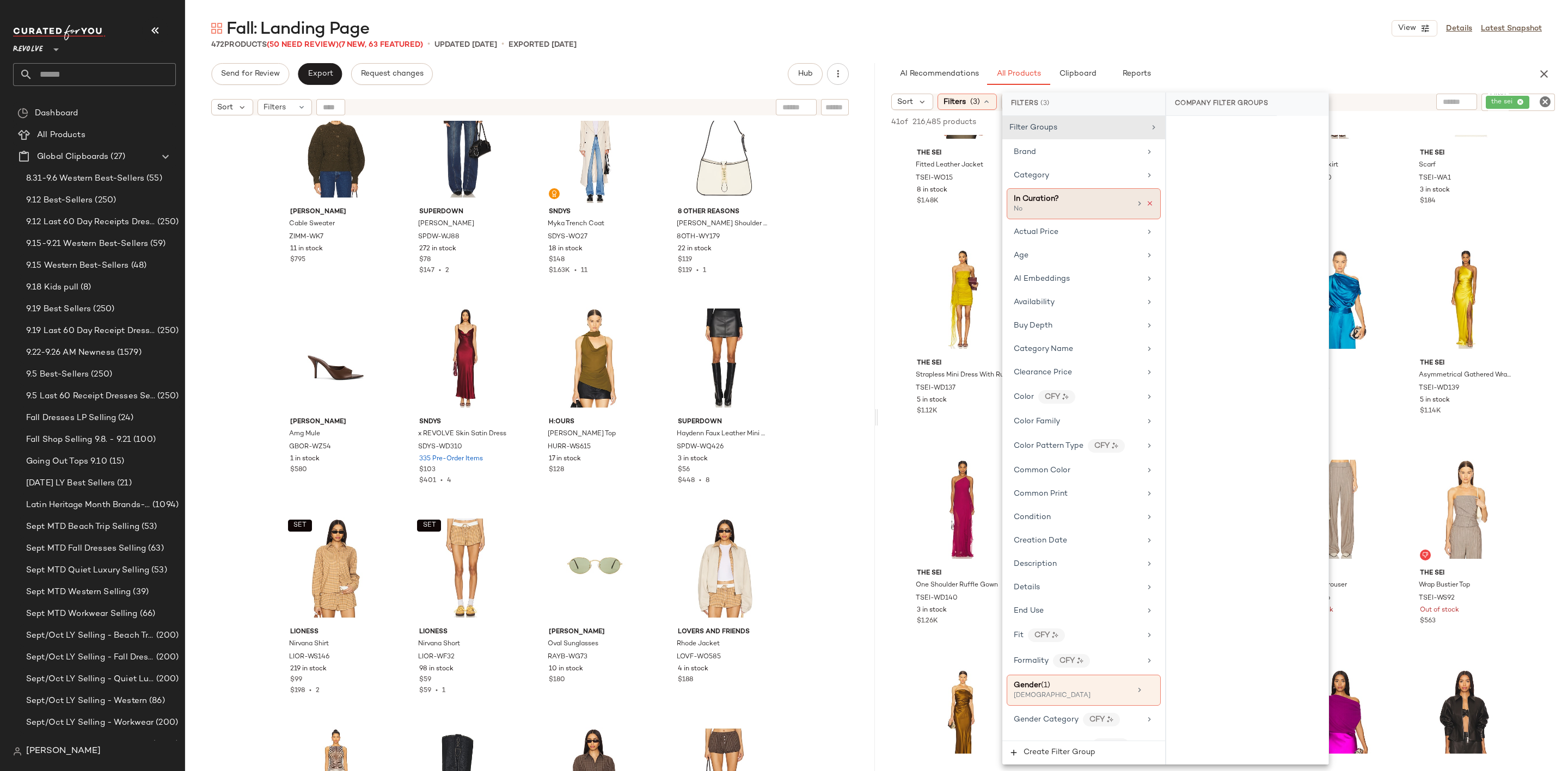
click at [1146, 207] on icon at bounding box center [1149, 204] width 8 height 8
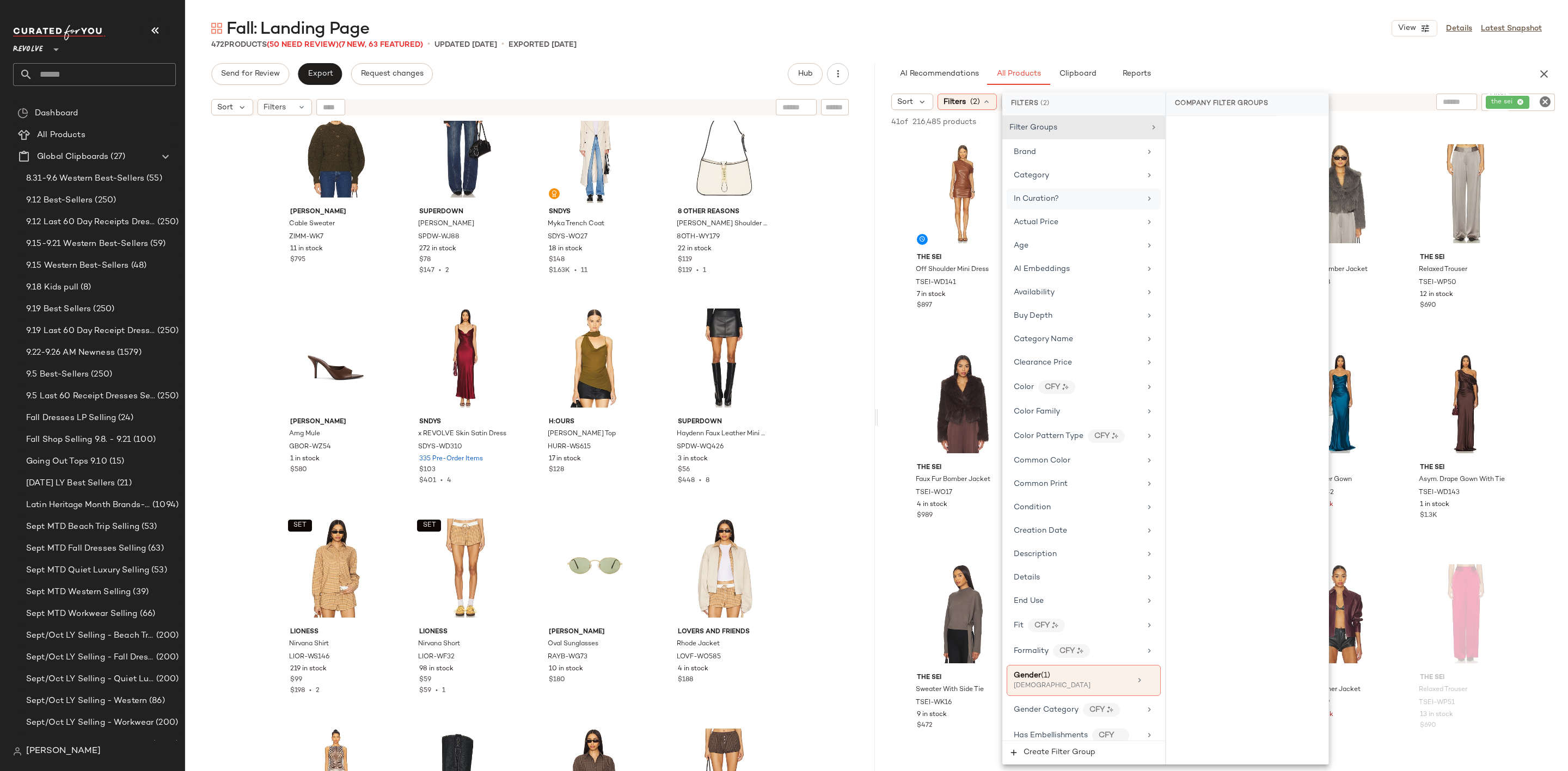
click at [1223, 39] on div "472 Products (50 Need Review) (7 New, 63 Featured) • updated Sep 25th • Exporte…" at bounding box center [877, 44] width 1383 height 11
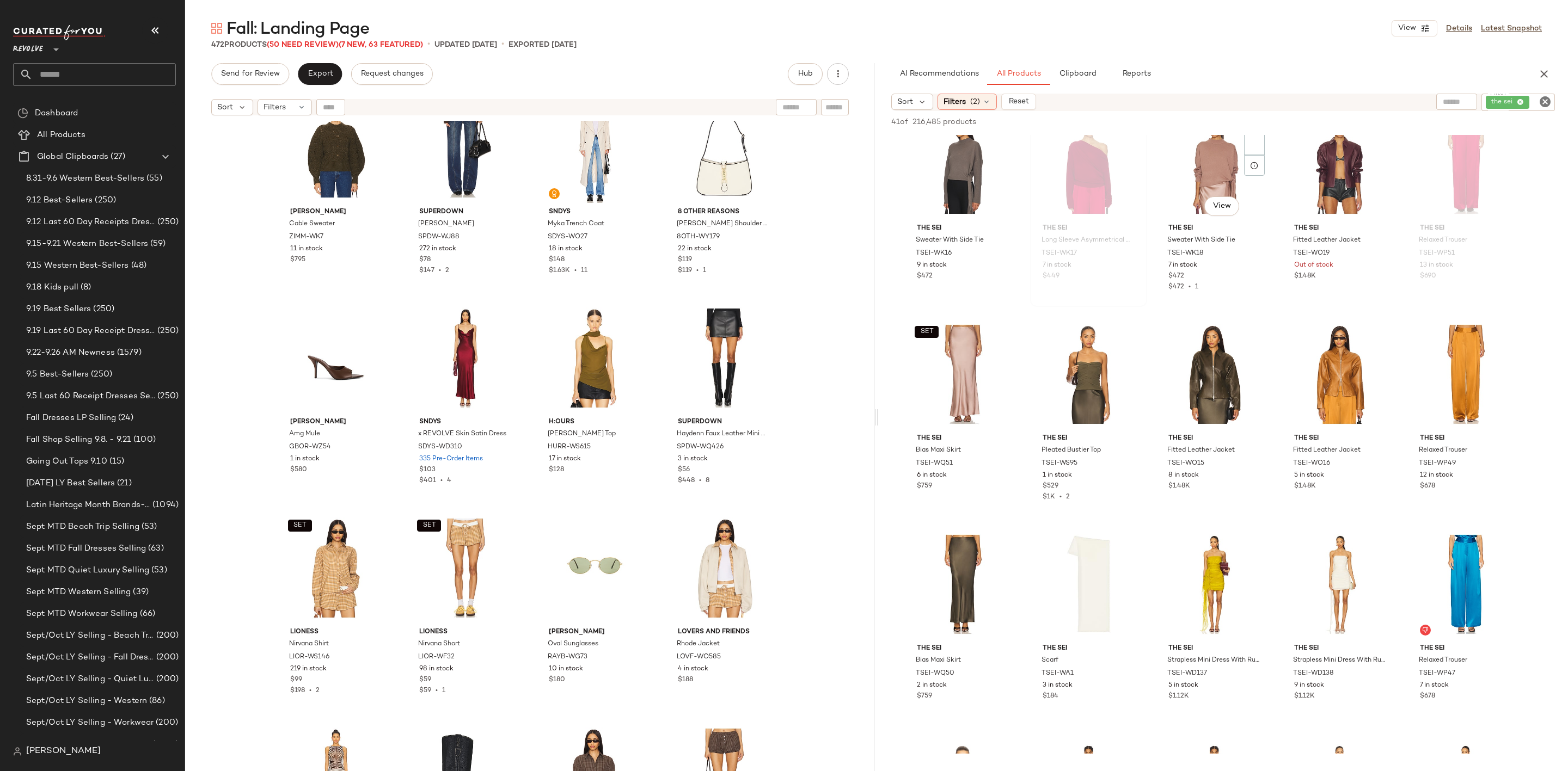
scroll to position [326, 0]
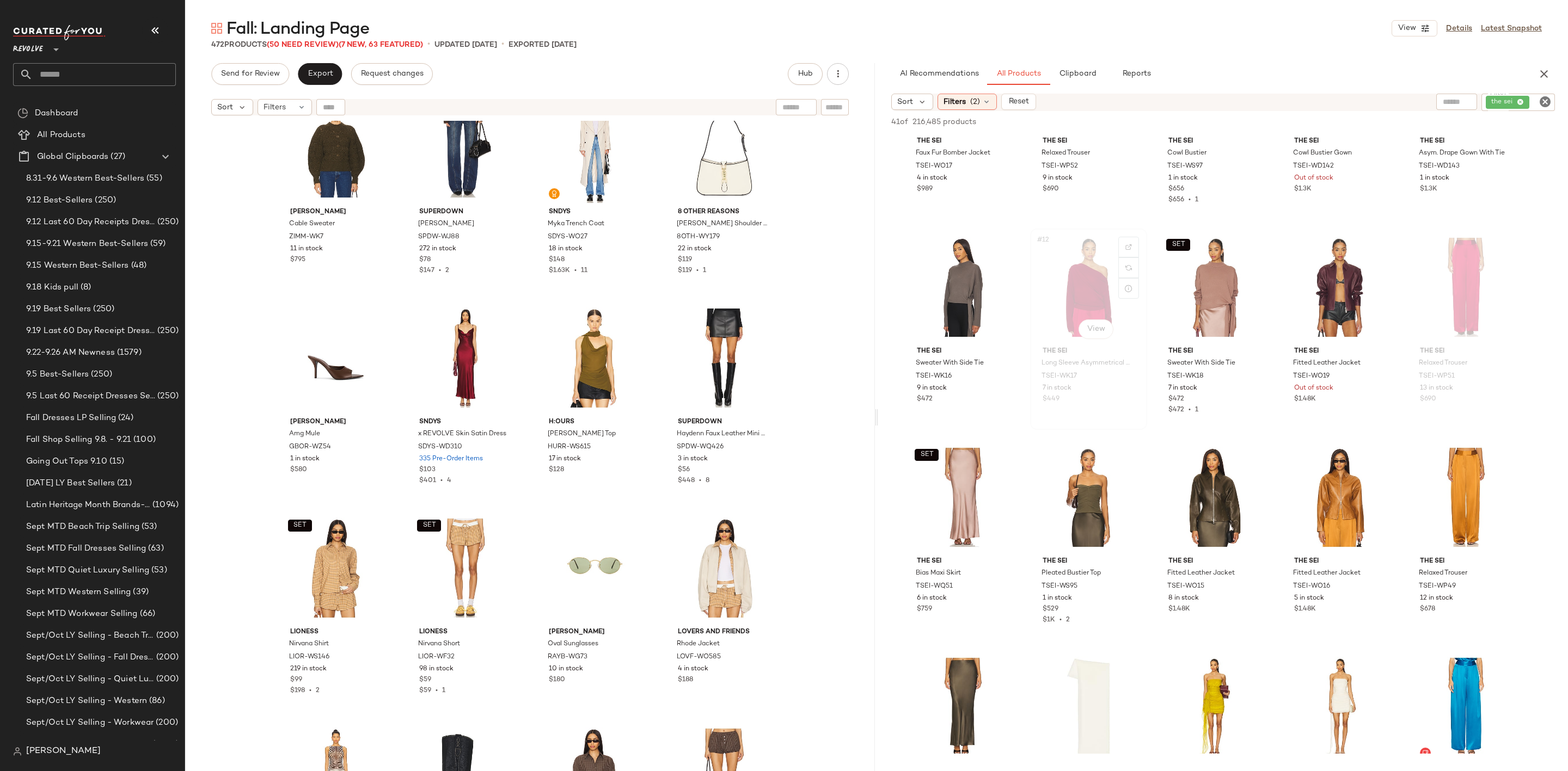
click at [1066, 291] on div "#12 View" at bounding box center [1089, 287] width 110 height 110
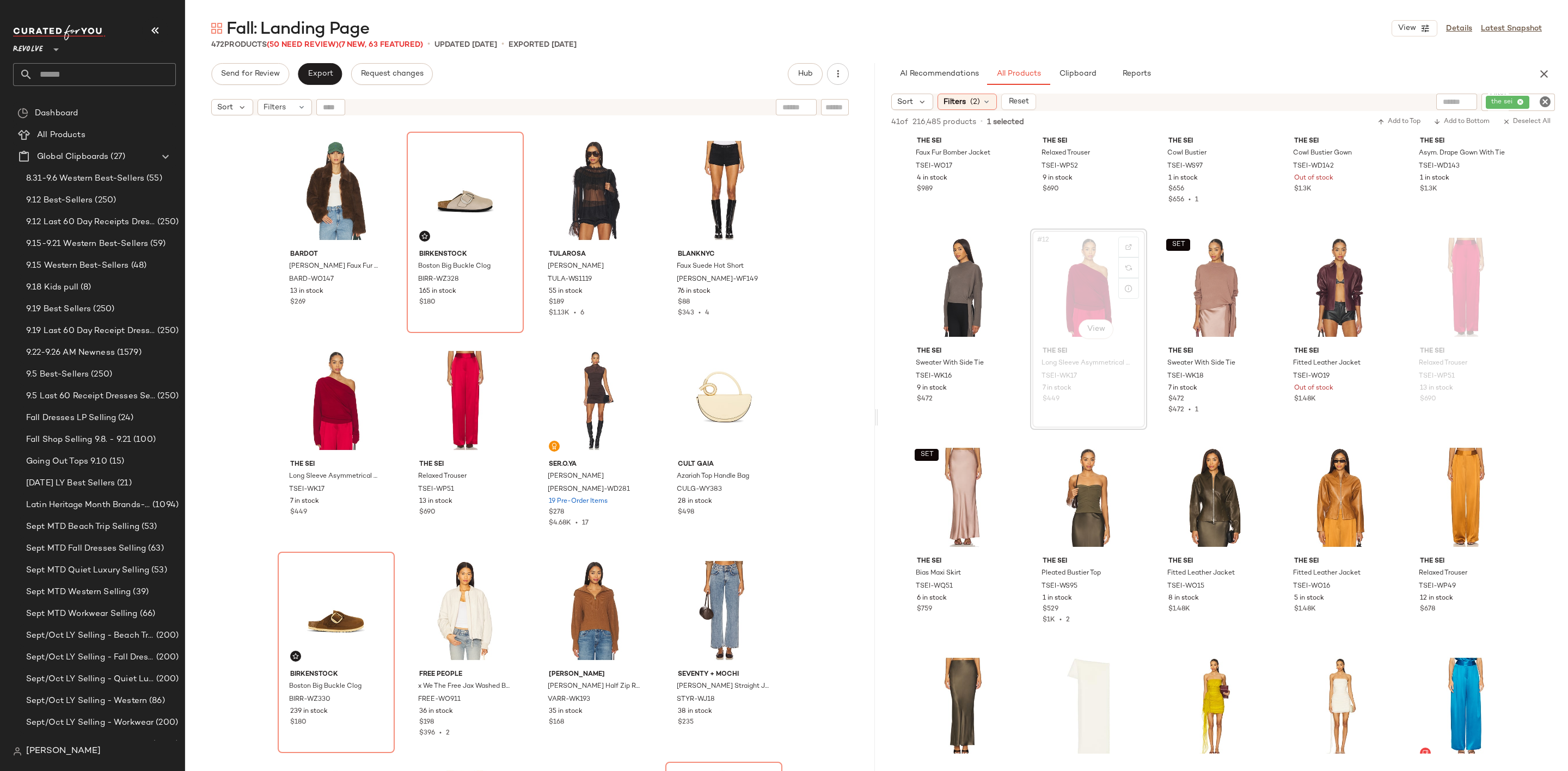
click at [1538, 107] on icon "Clear Filter" at bounding box center [1544, 101] width 13 height 13
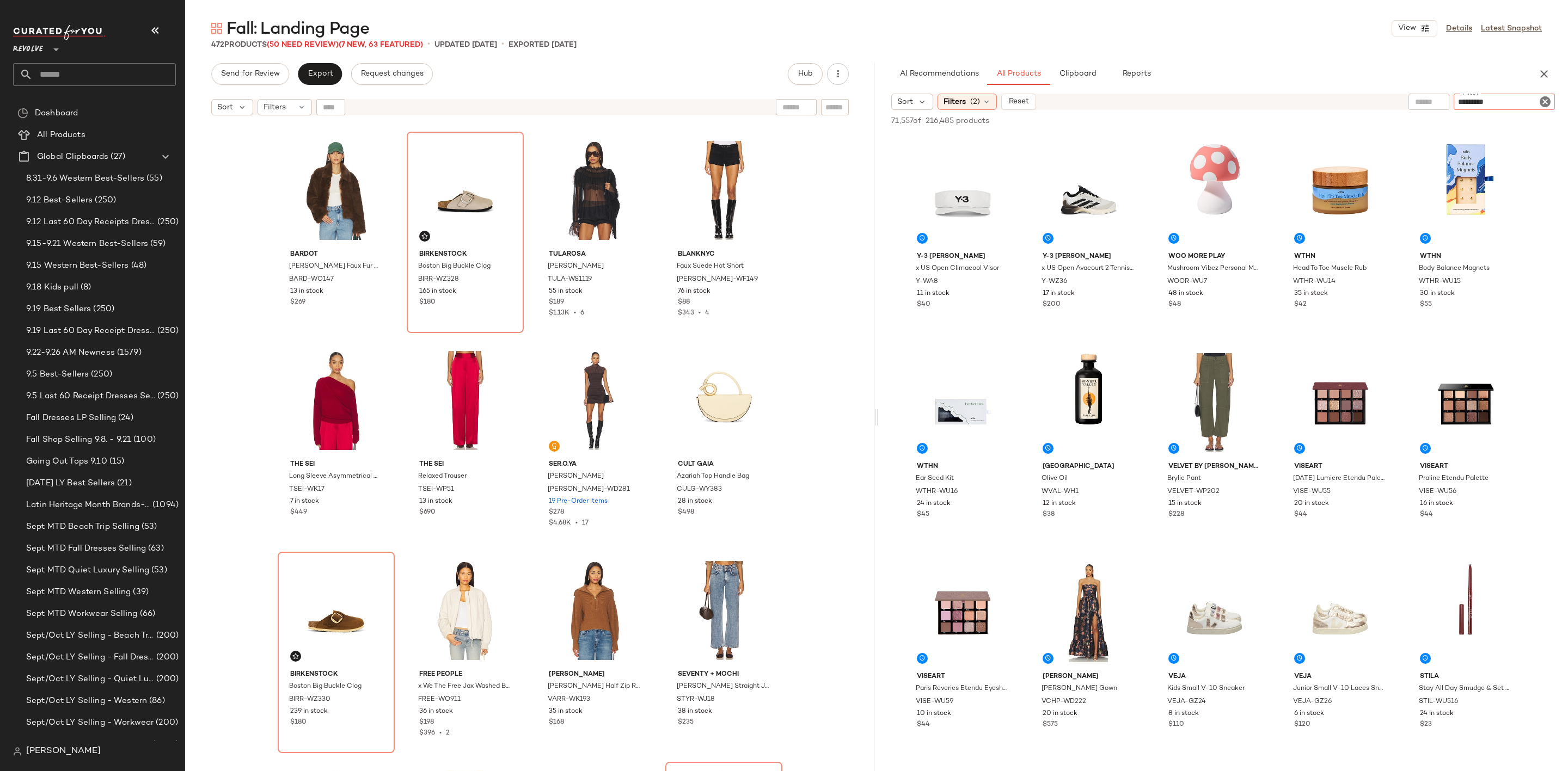
type input "**********"
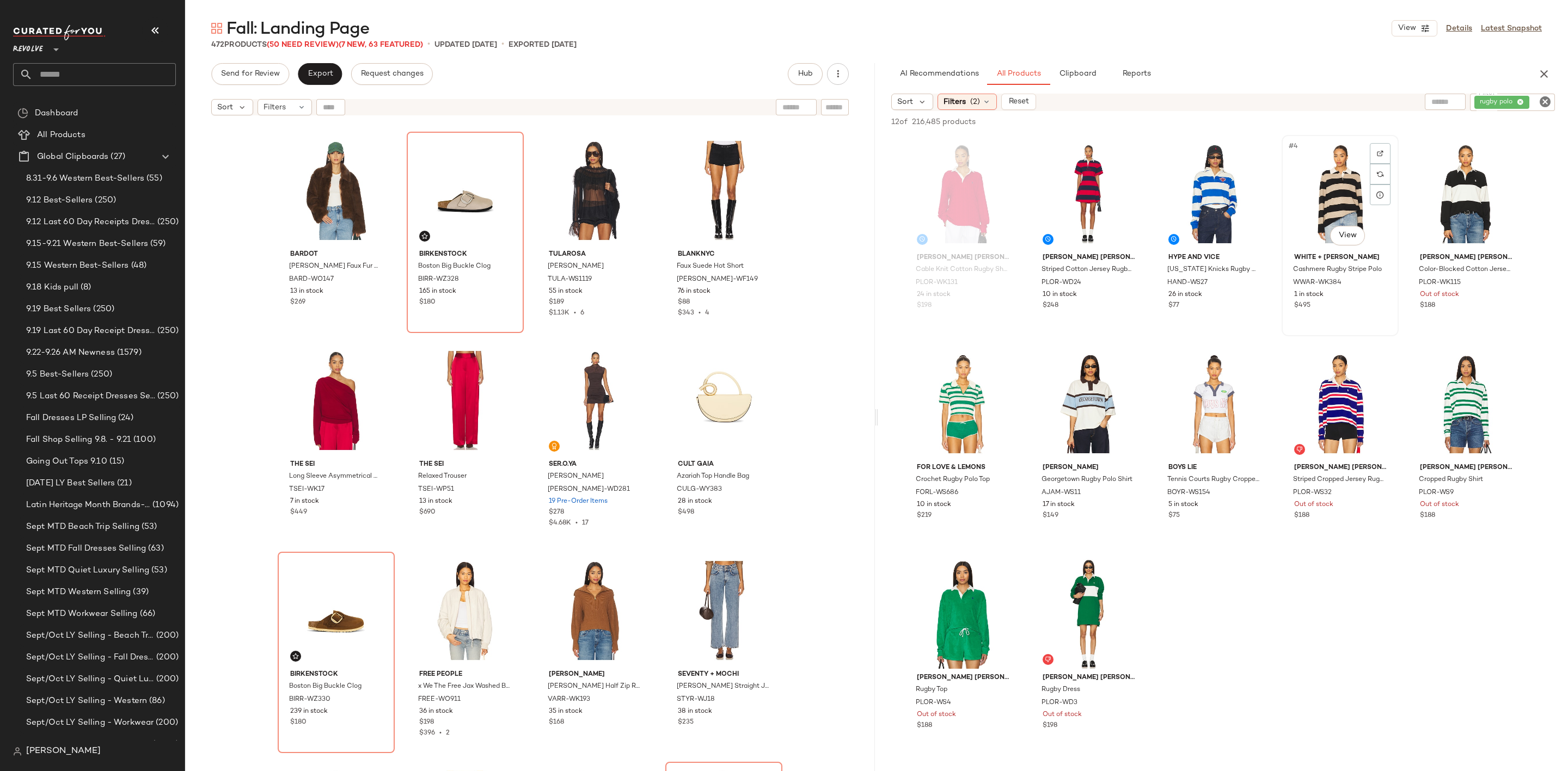
click at [1329, 184] on div "#4 View" at bounding box center [1341, 193] width 110 height 110
click at [1060, 412] on div "#7 View" at bounding box center [1089, 404] width 110 height 110
click at [1545, 104] on icon "Clear Filter" at bounding box center [1544, 101] width 13 height 13
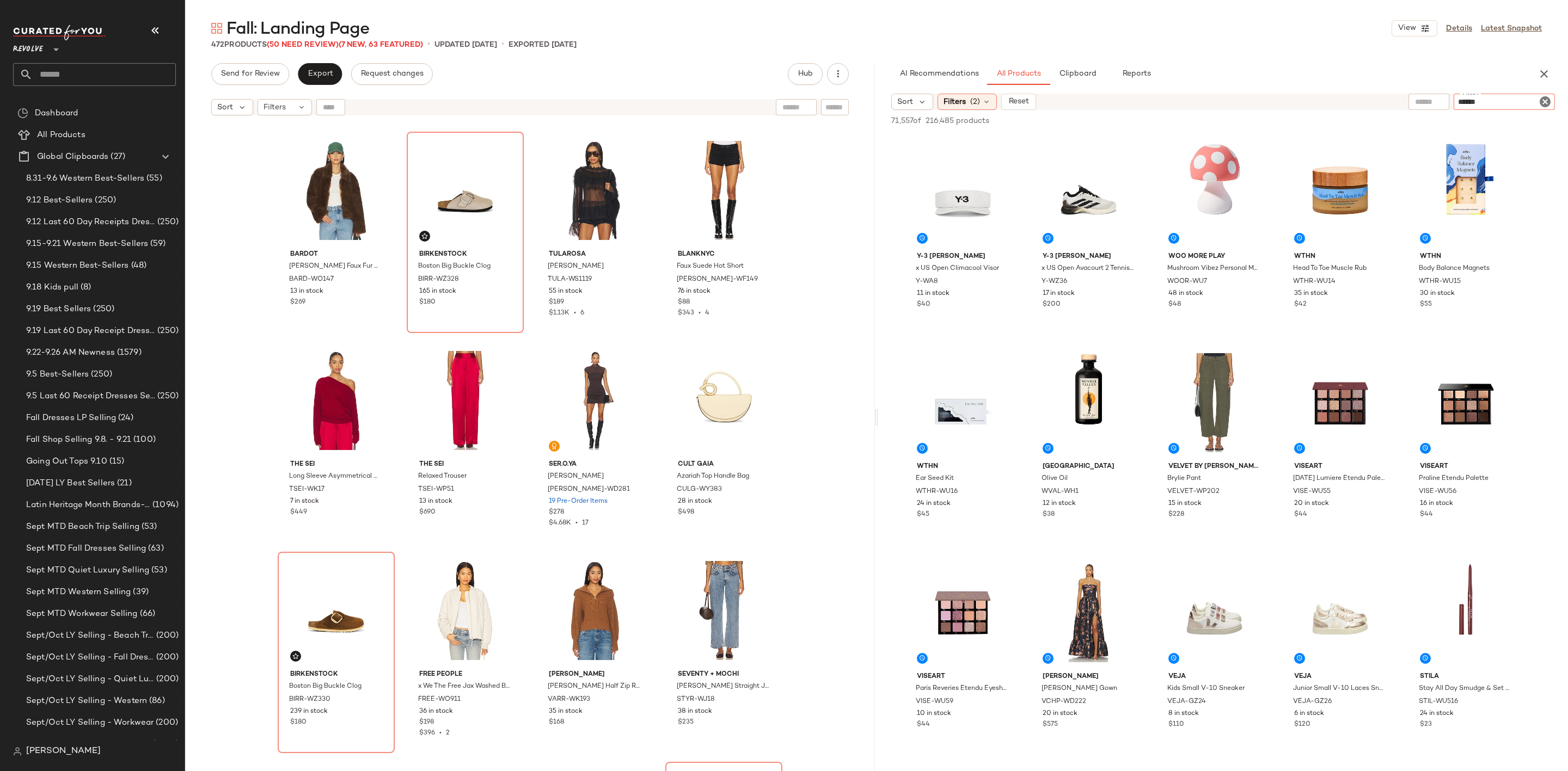
type input "*******"
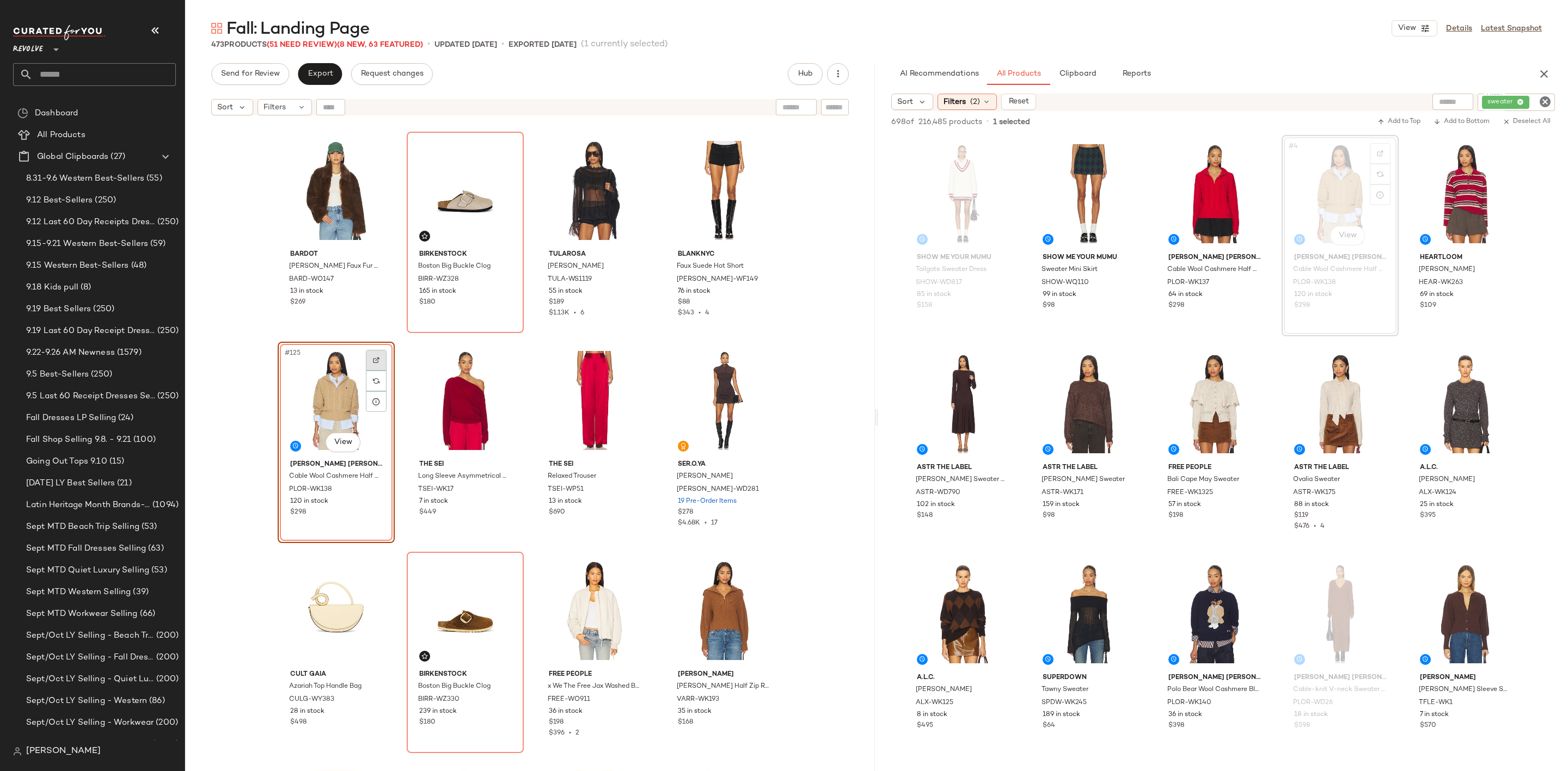
click at [373, 357] on img at bounding box center [376, 360] width 7 height 7
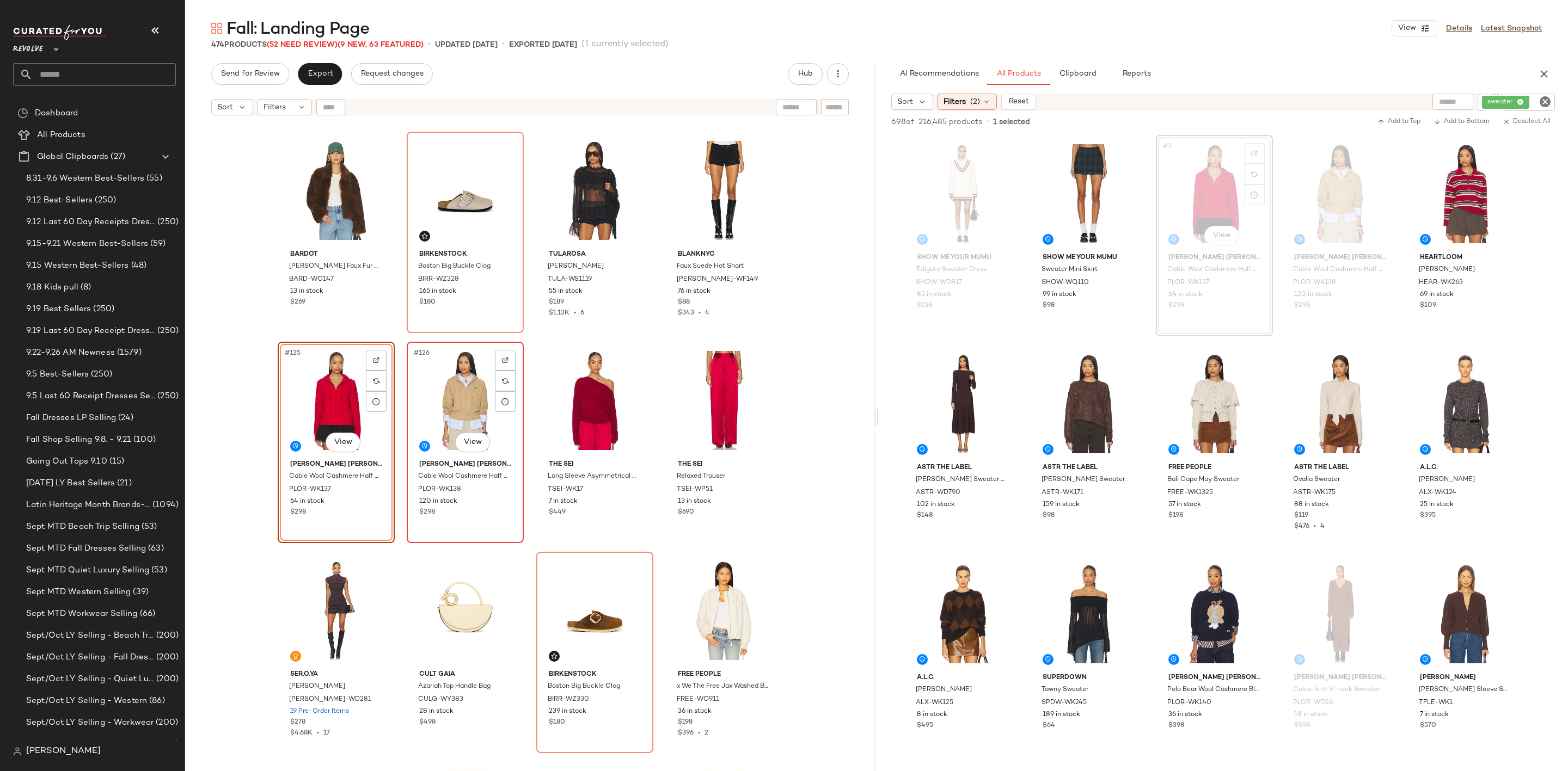
click at [428, 399] on div "#126 View" at bounding box center [466, 400] width 110 height 110
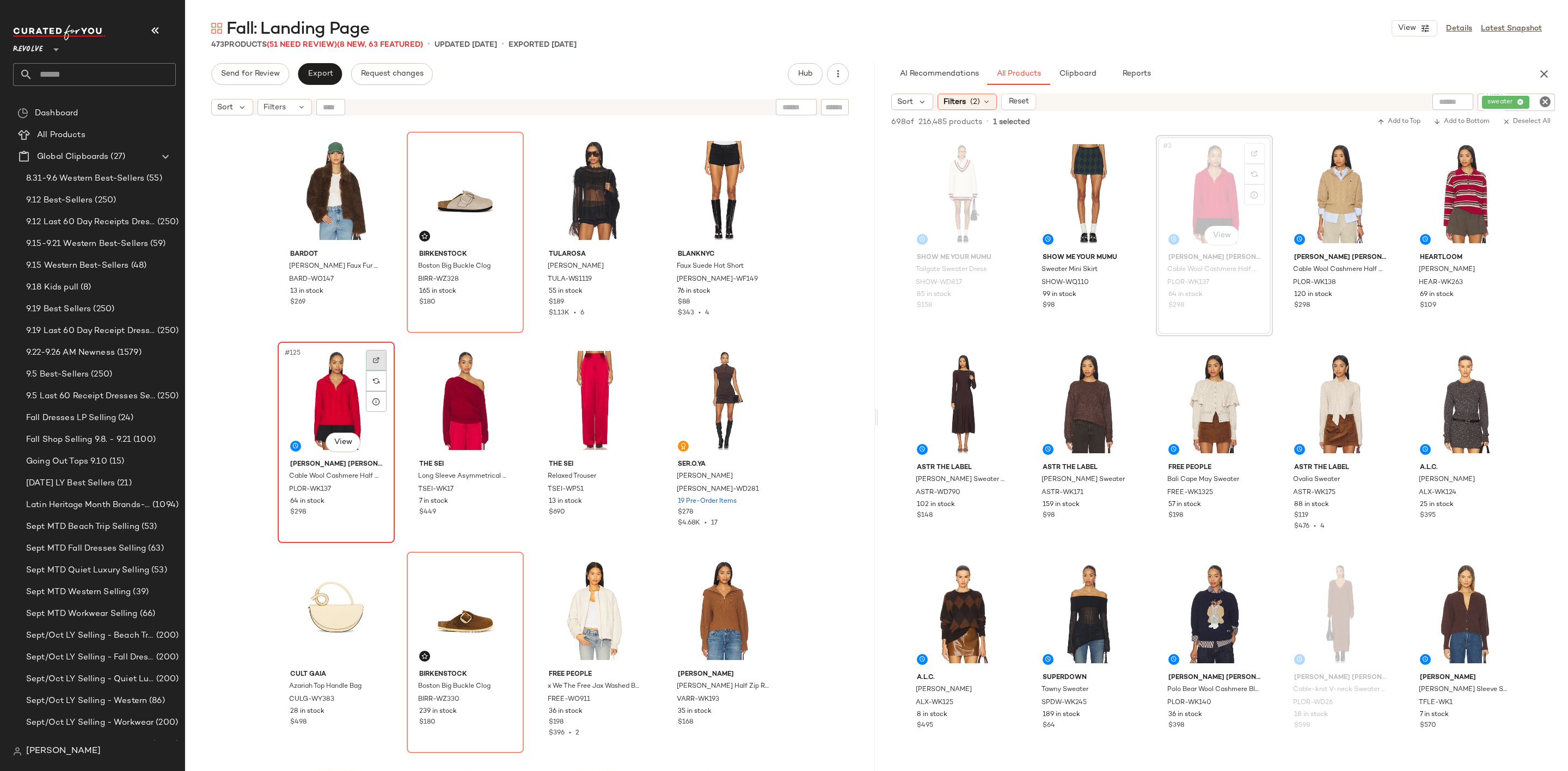
click at [373, 359] on img at bounding box center [376, 360] width 7 height 7
click at [1545, 100] on icon "Clear Filter" at bounding box center [1544, 101] width 13 height 13
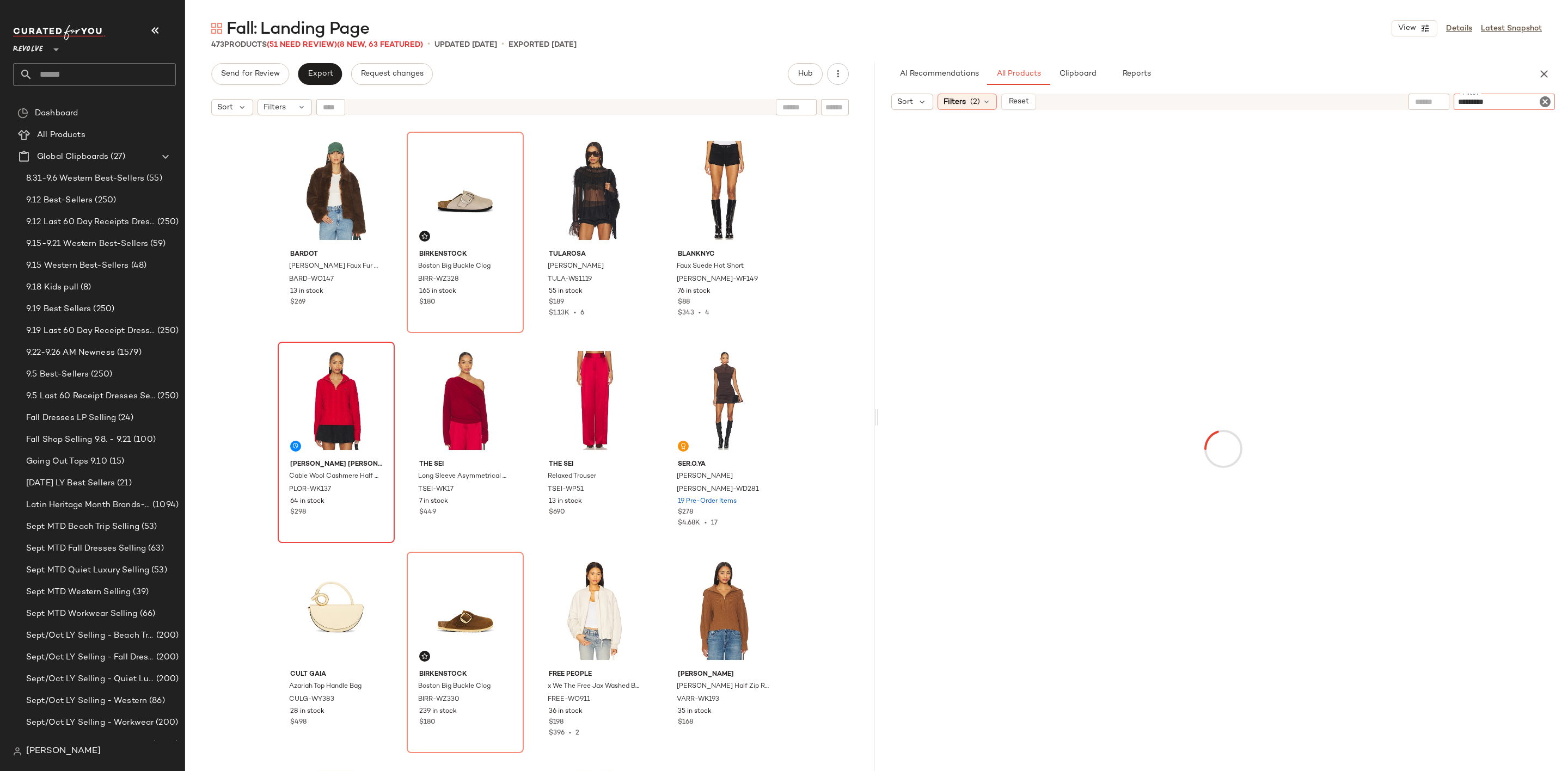
type input "**********"
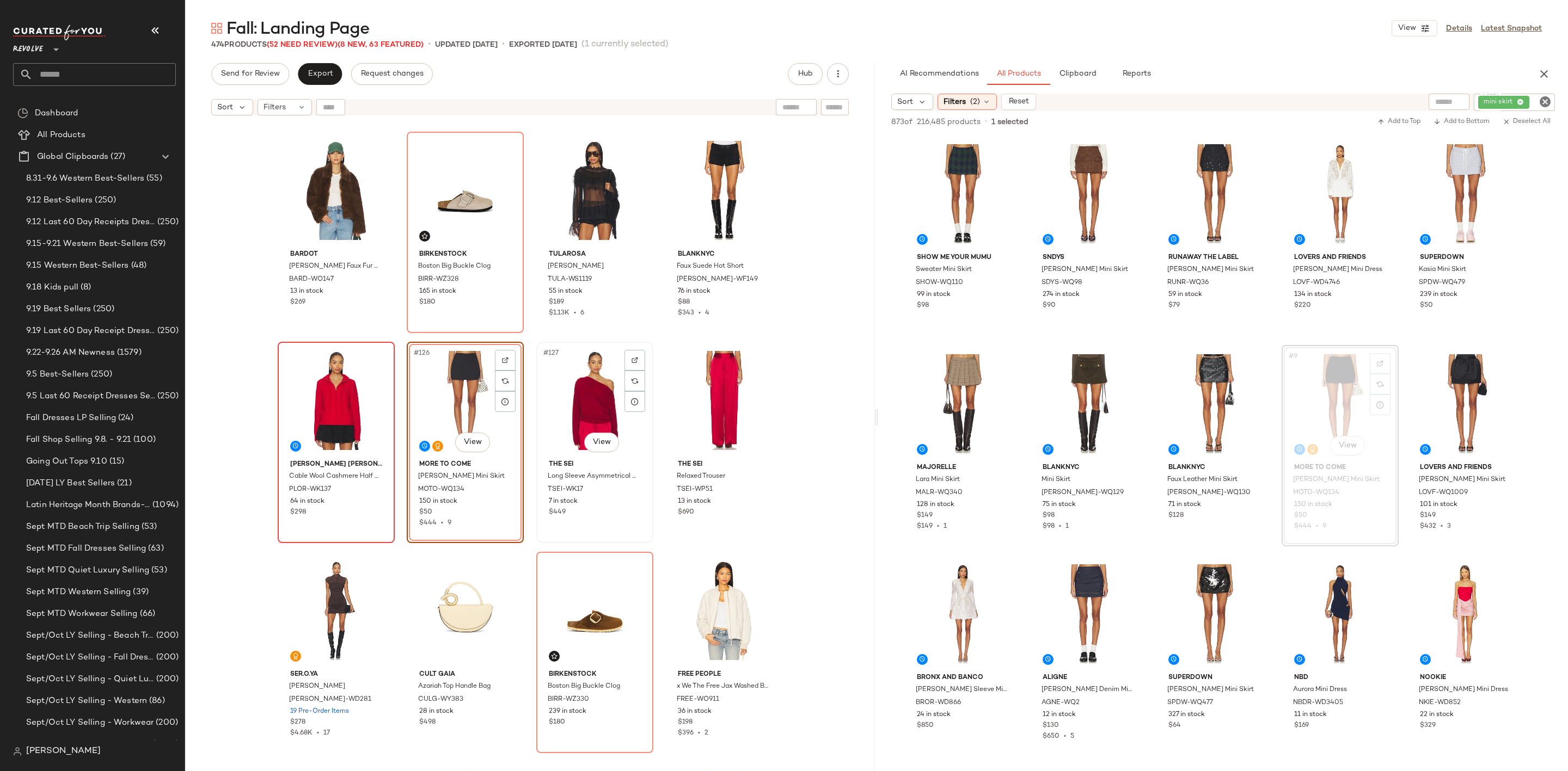
click at [575, 398] on div "#127 View" at bounding box center [595, 400] width 110 height 110
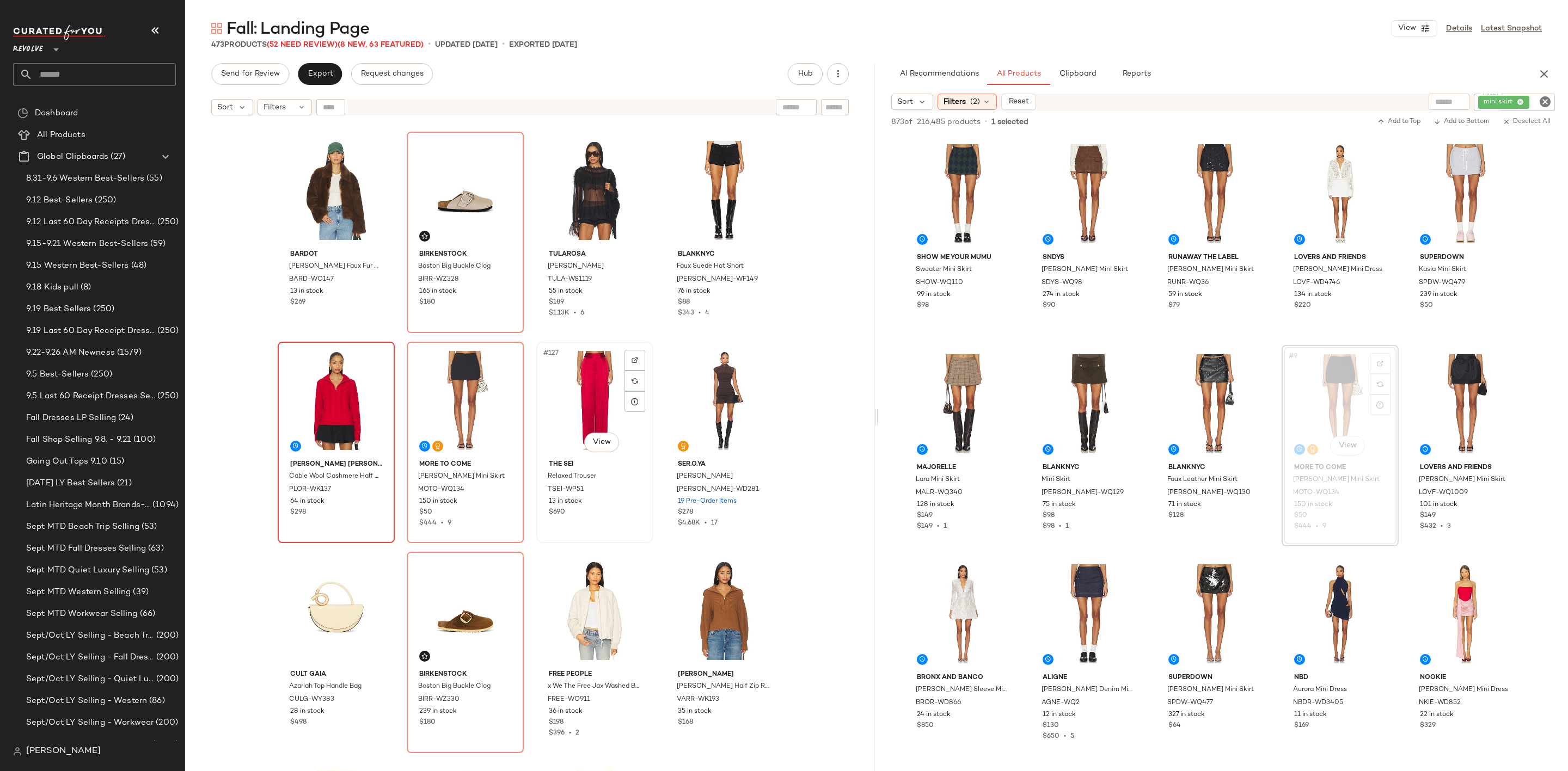
click at [574, 400] on div "#127 View" at bounding box center [595, 400] width 110 height 110
click at [559, 407] on div "#127 View" at bounding box center [595, 400] width 110 height 110
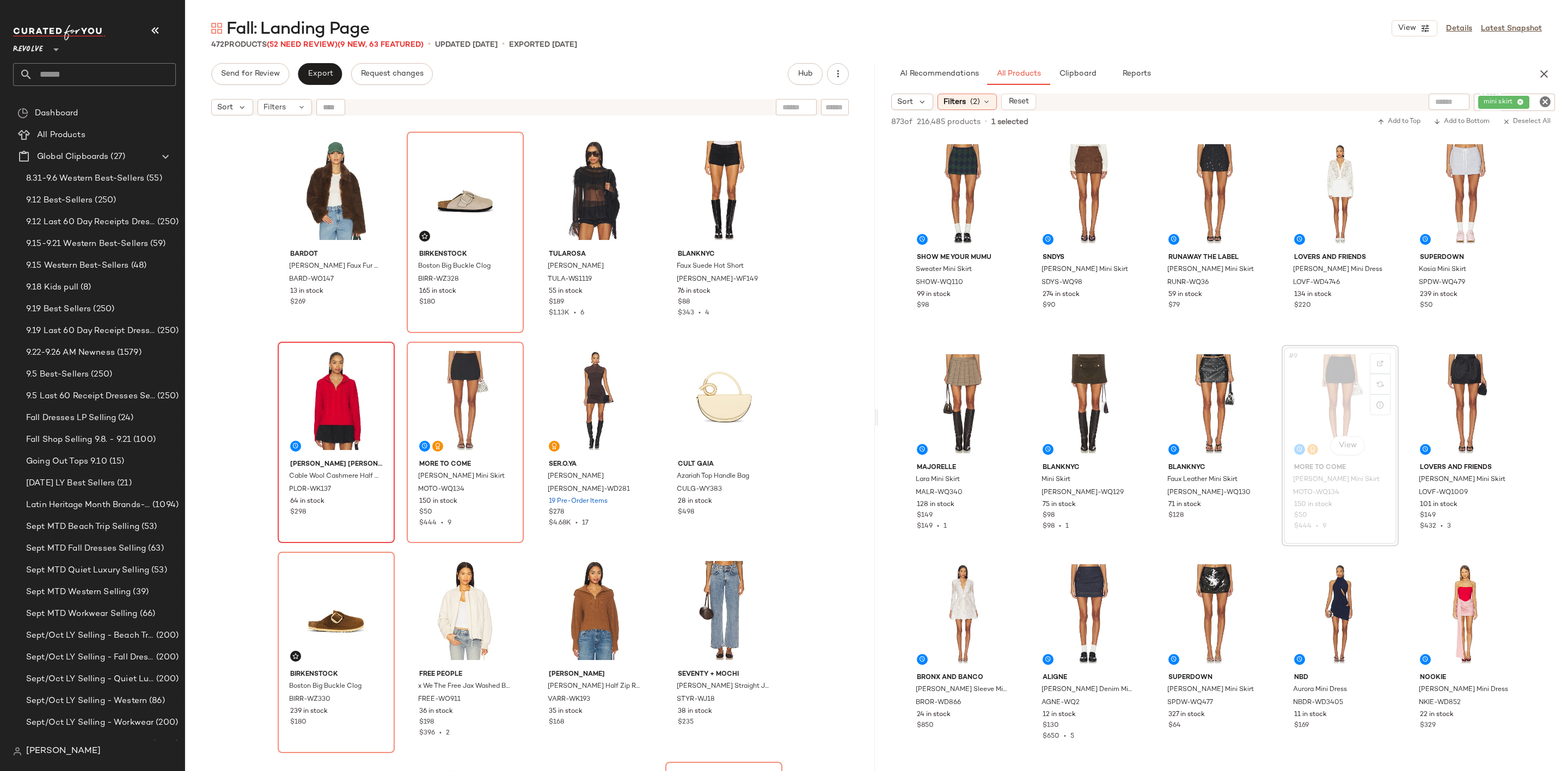
click at [1543, 100] on icon "Clear Filter" at bounding box center [1544, 101] width 13 height 13
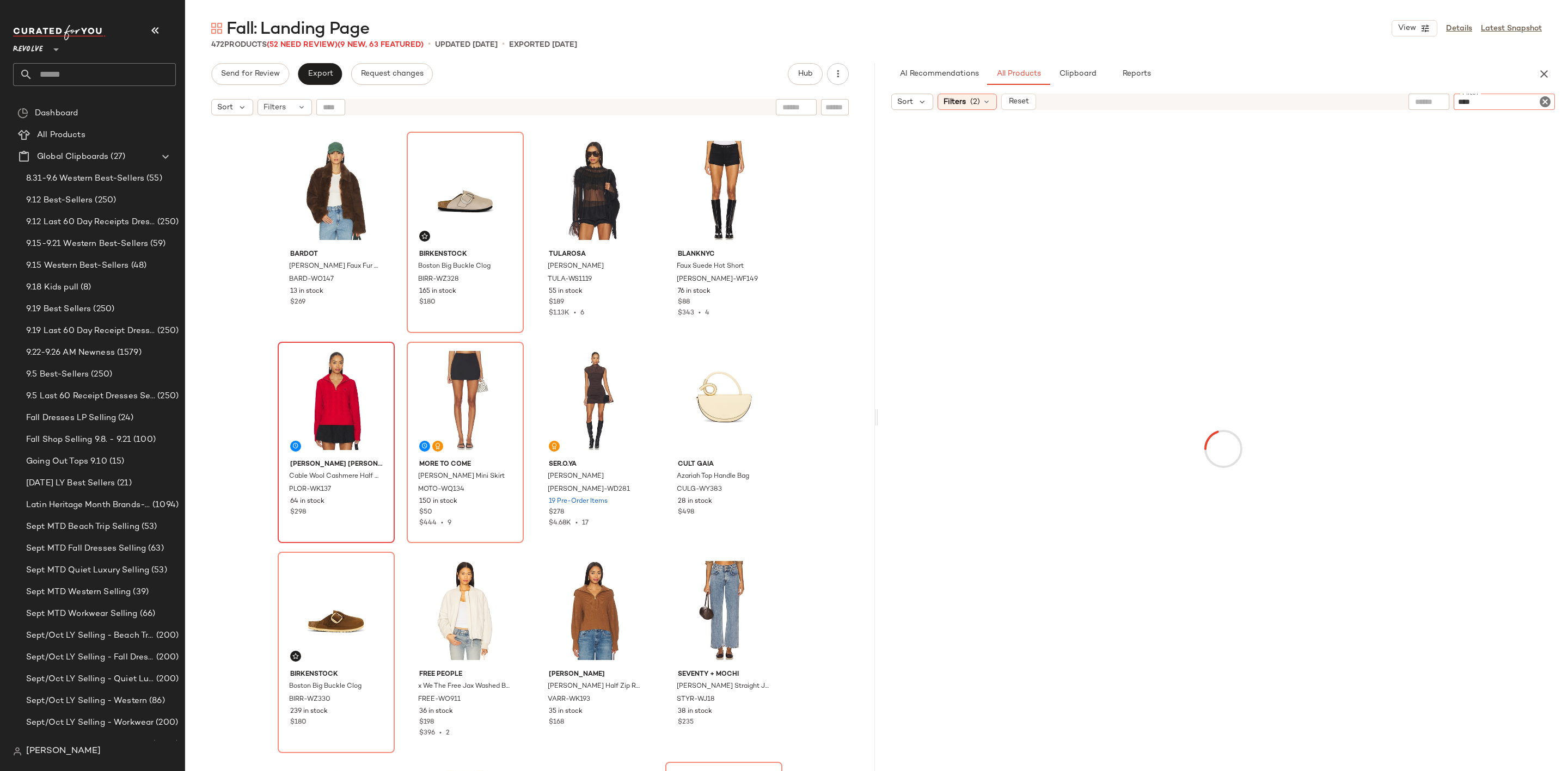
type input "*****"
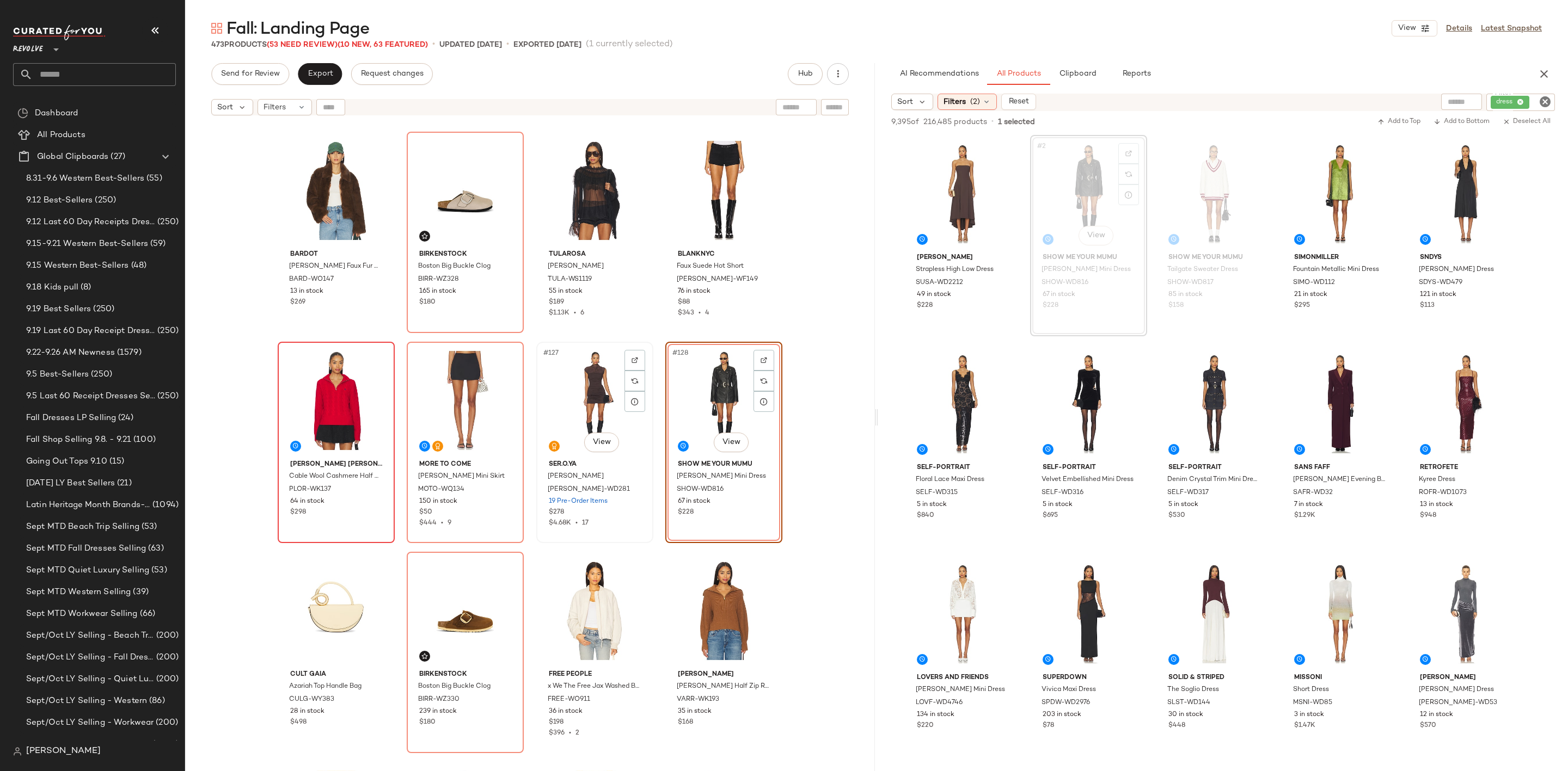
click at [572, 392] on div "#127 View" at bounding box center [595, 400] width 110 height 110
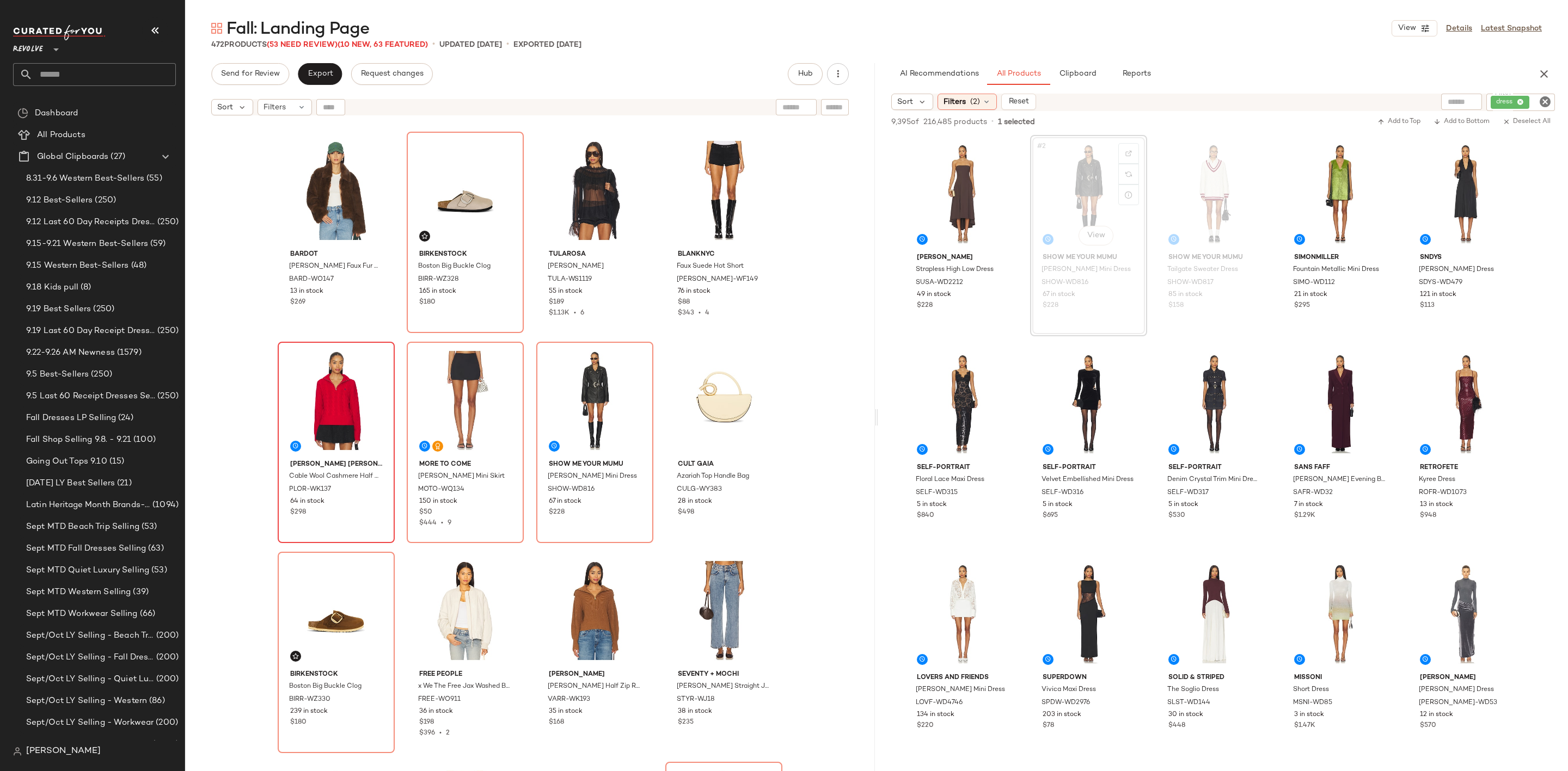
click at [1540, 100] on icon "Clear Filter" at bounding box center [1544, 101] width 13 height 13
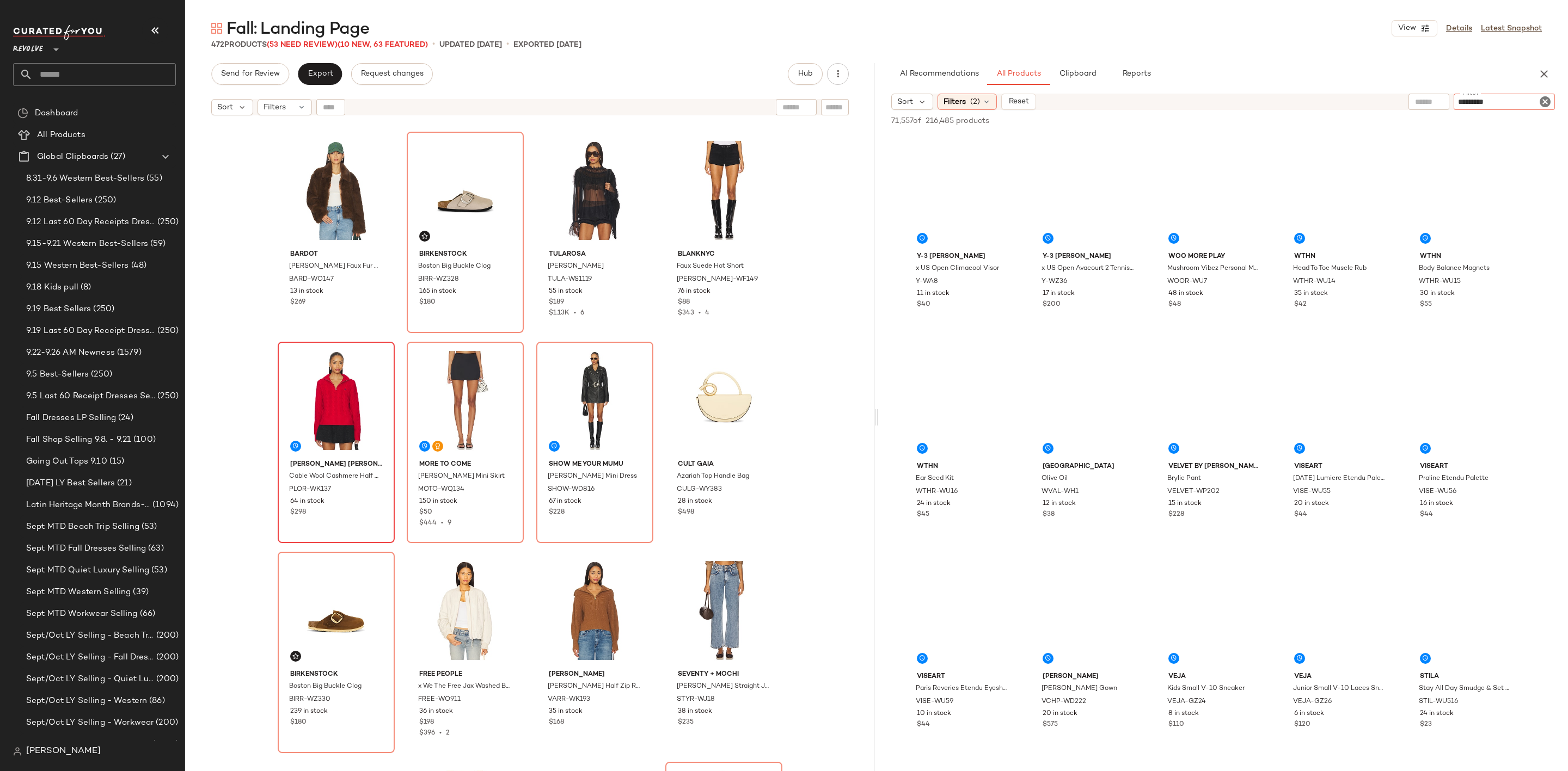
type input "**********"
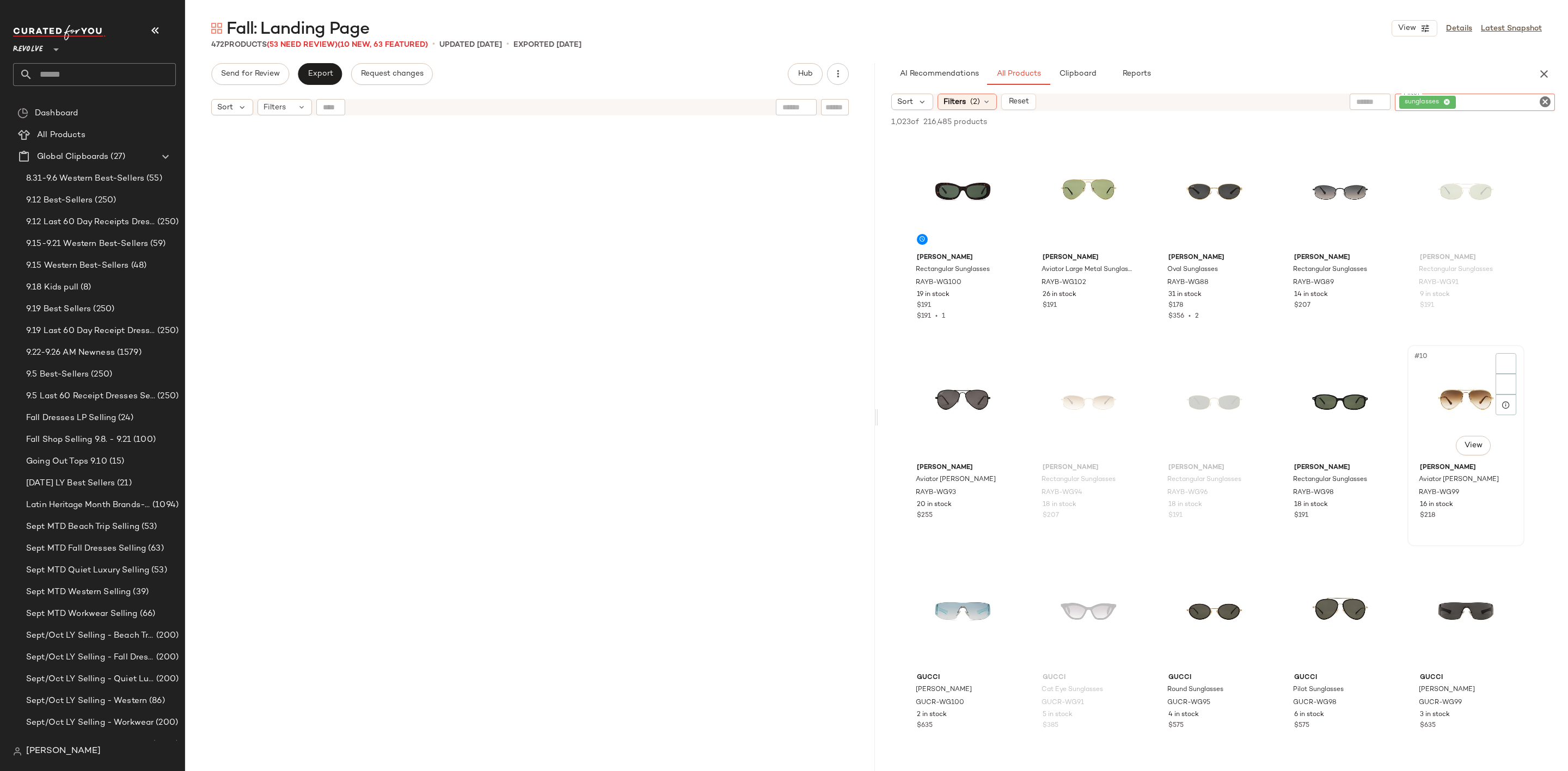
scroll to position [6302, 0]
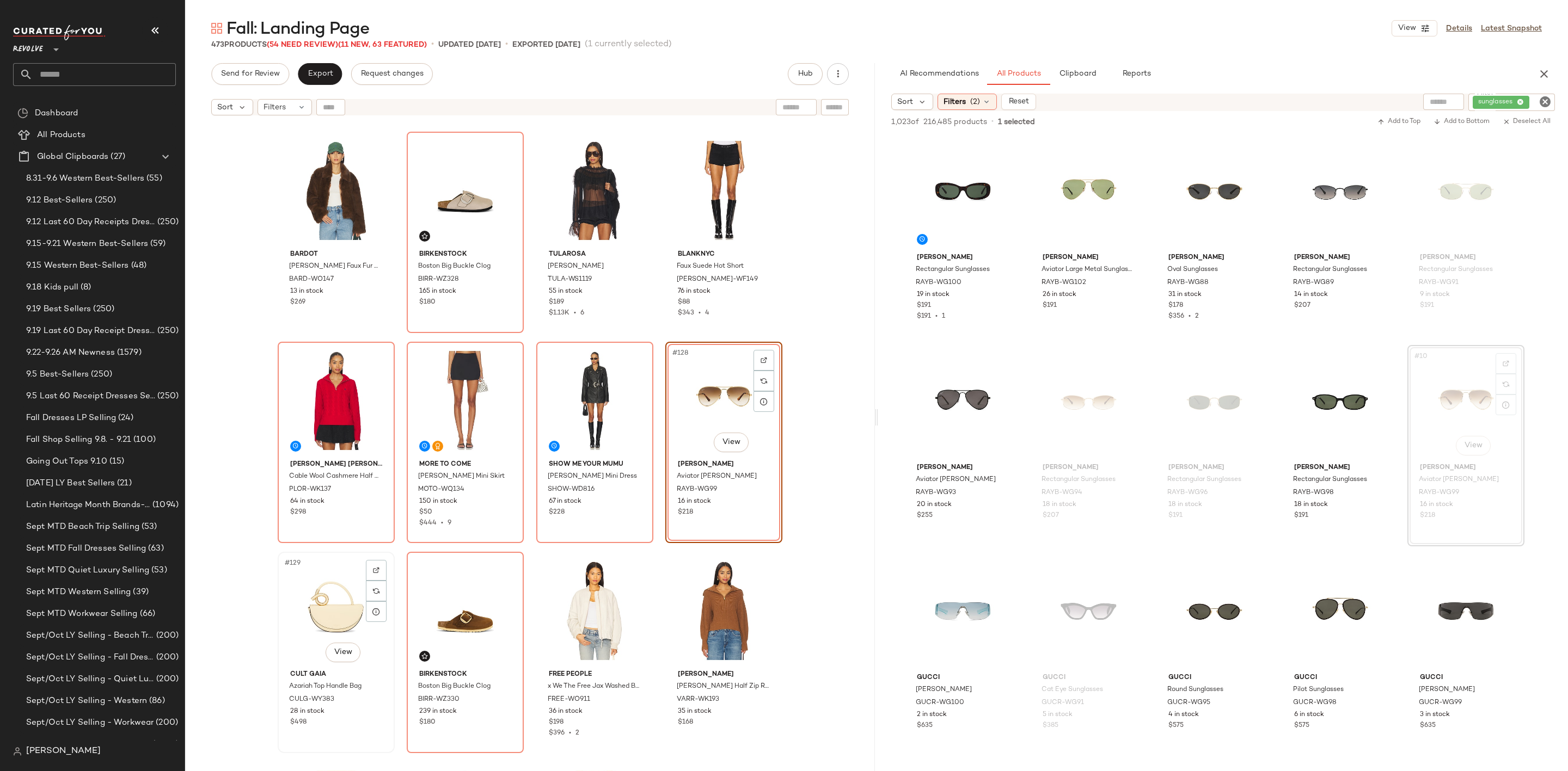
click at [296, 587] on div "#129 View" at bounding box center [336, 611] width 110 height 110
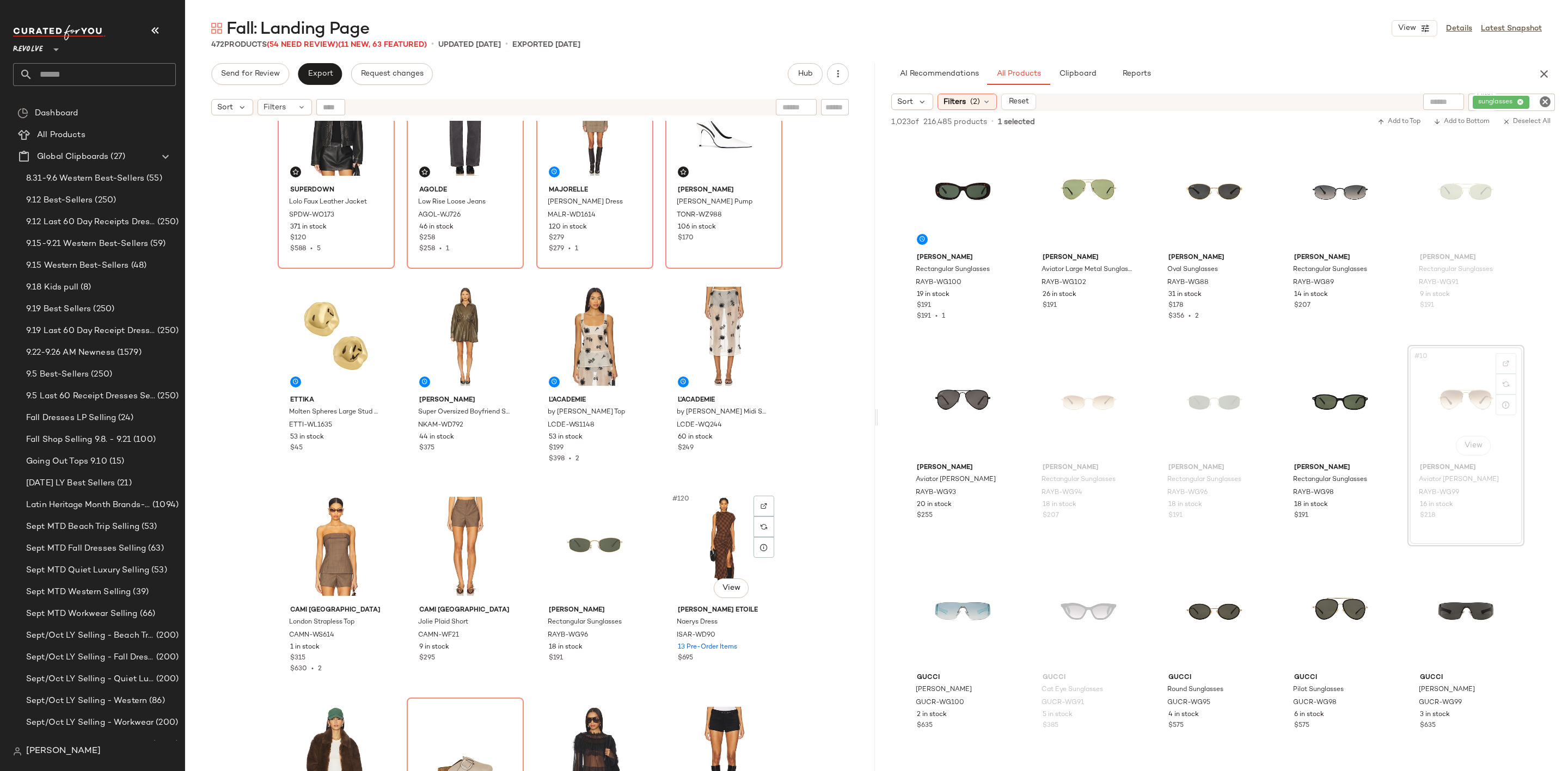
scroll to position [5722, 0]
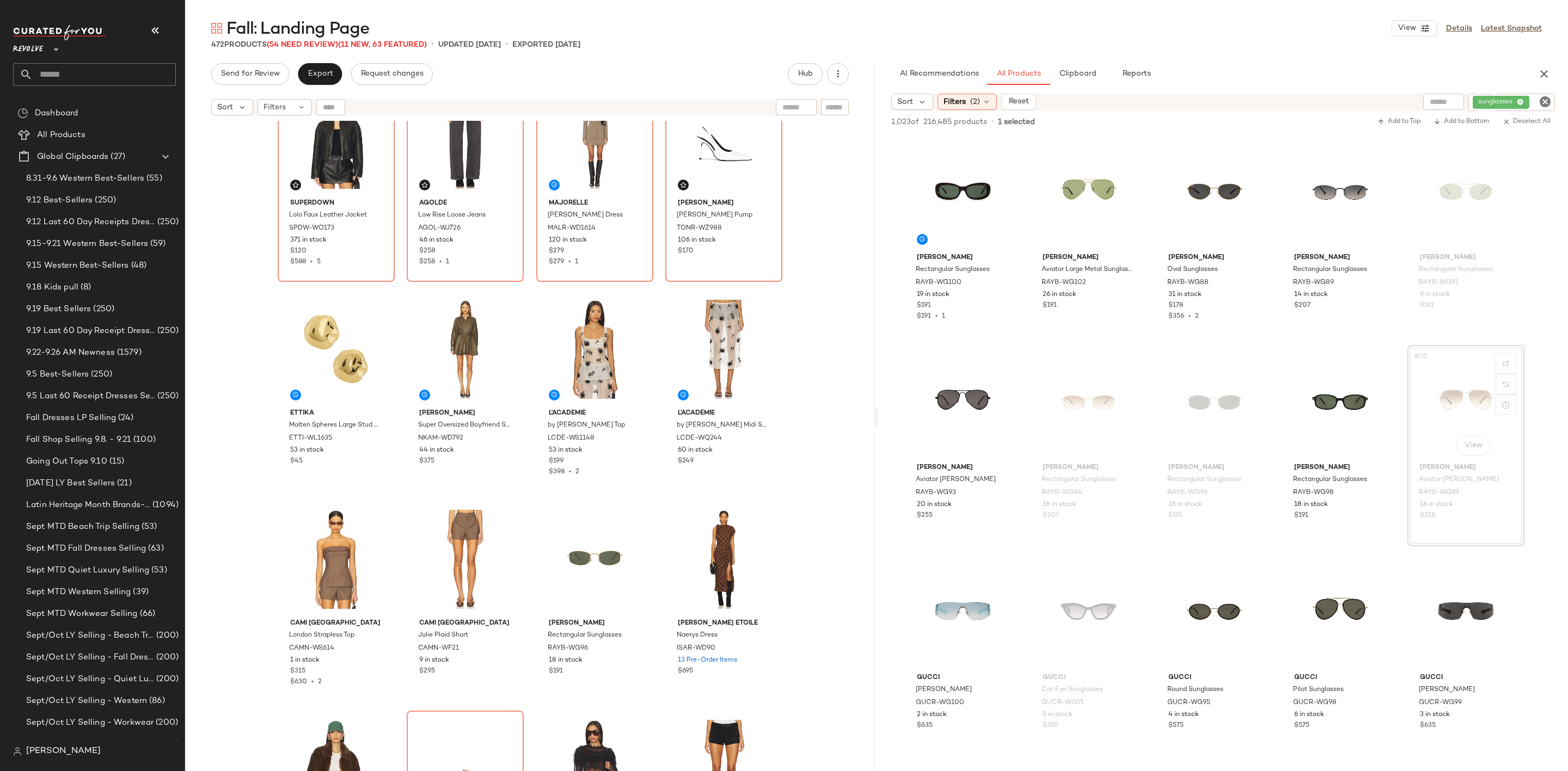
click at [1547, 101] on icon "Clear Filter" at bounding box center [1544, 101] width 13 height 13
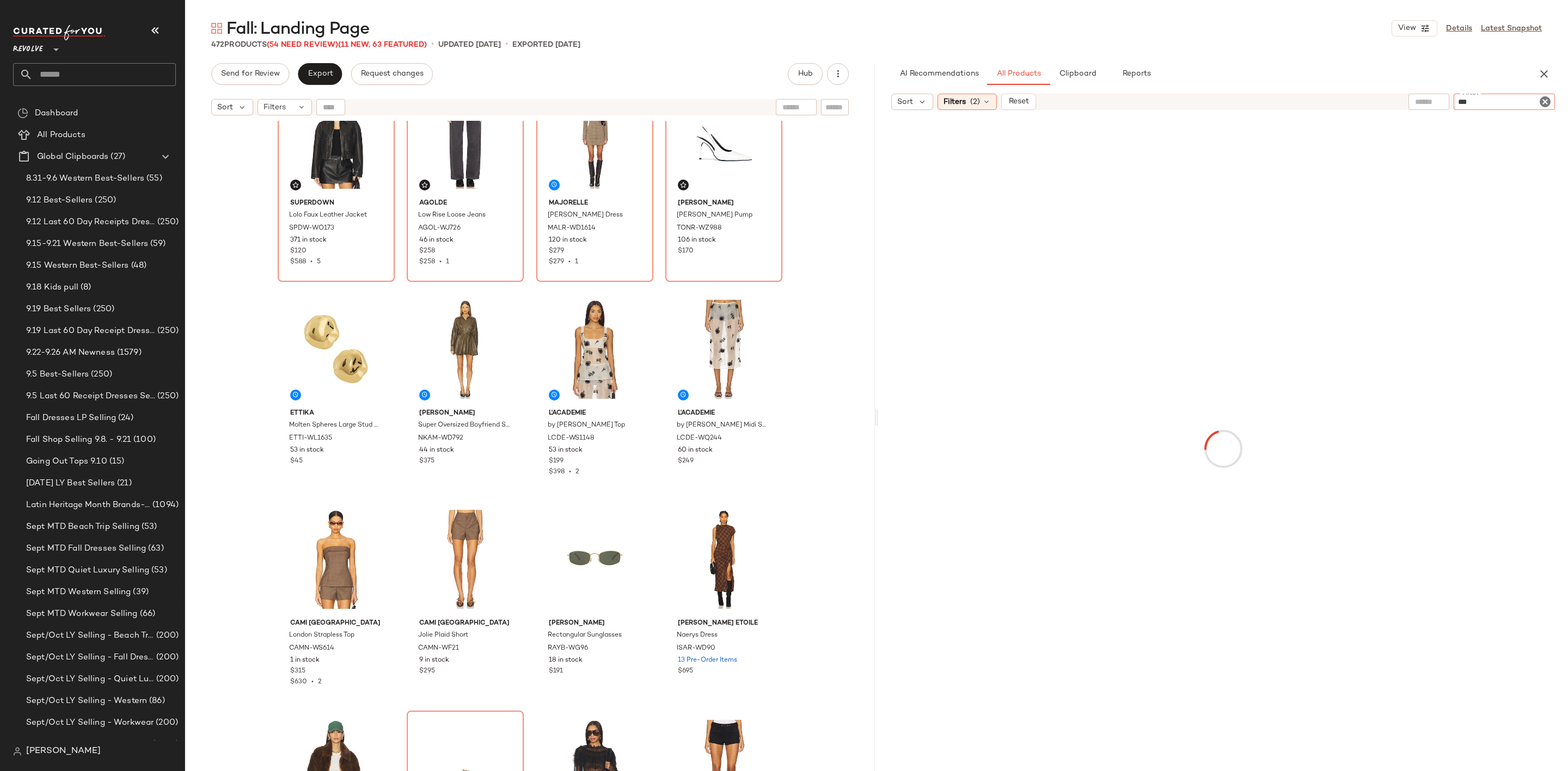
click at [1480, 110] on div "***" at bounding box center [1504, 102] width 101 height 17
type input "***"
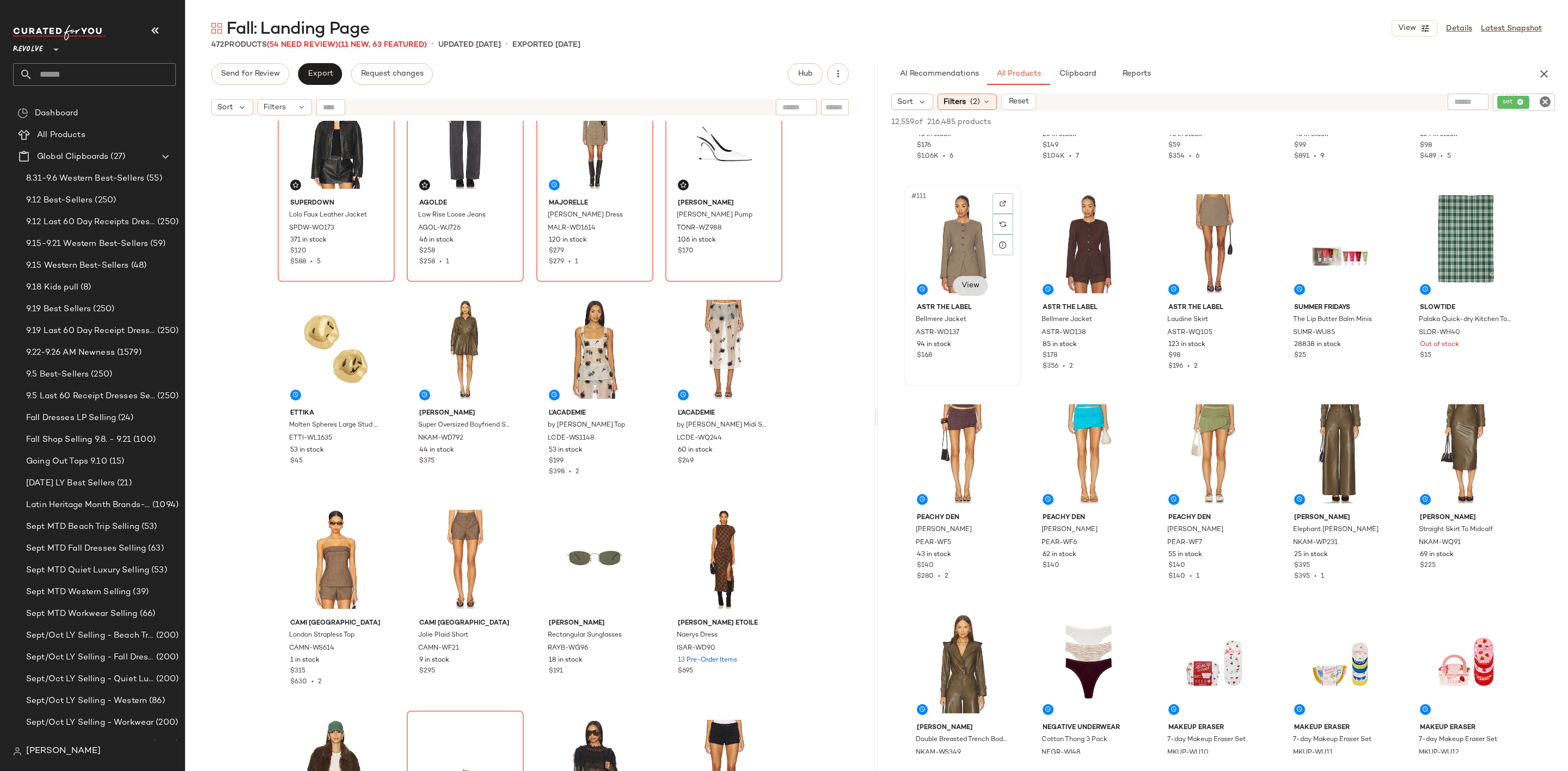
scroll to position [4327, 0]
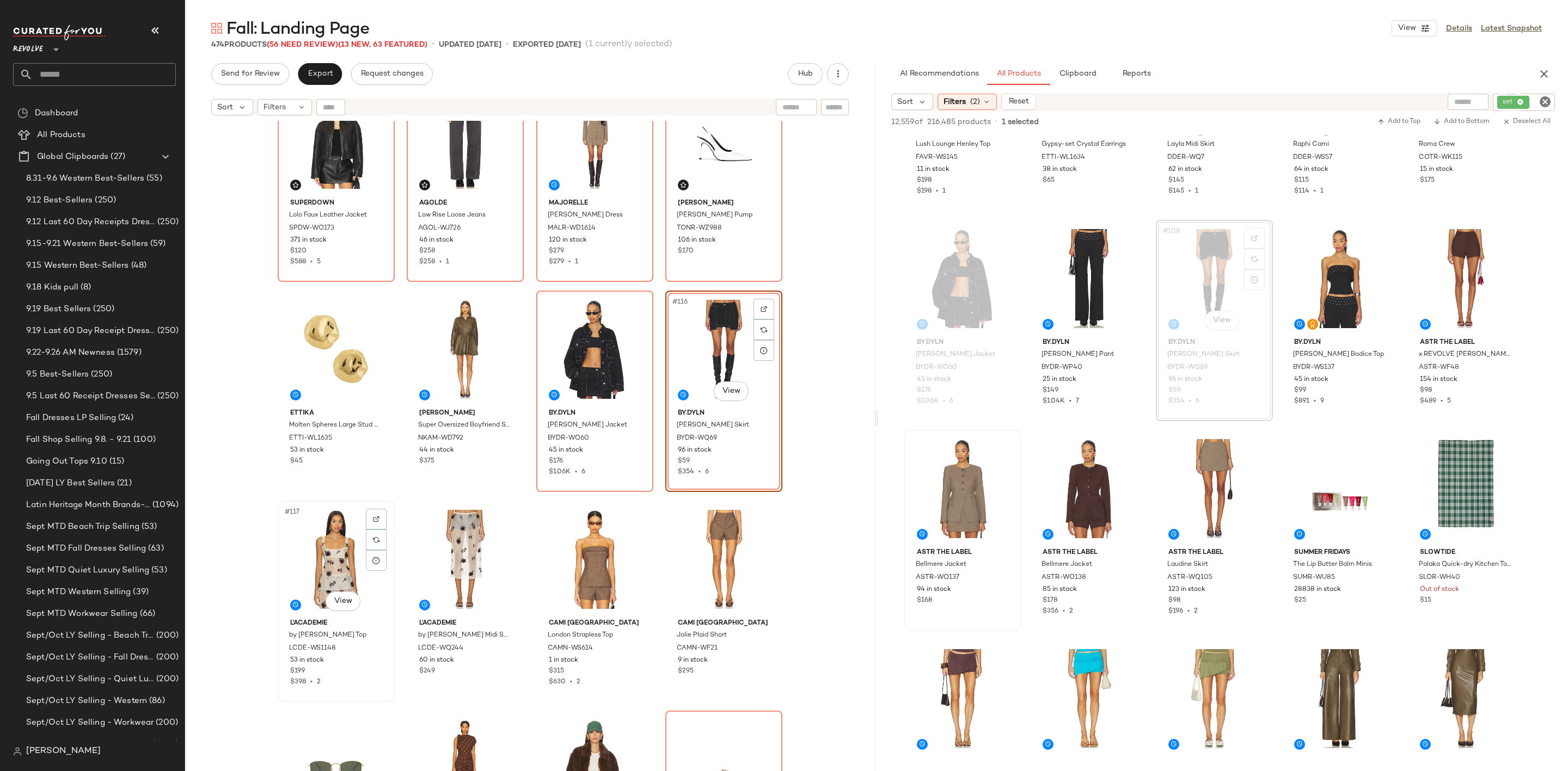
click at [322, 554] on div "#117 View" at bounding box center [336, 560] width 110 height 110
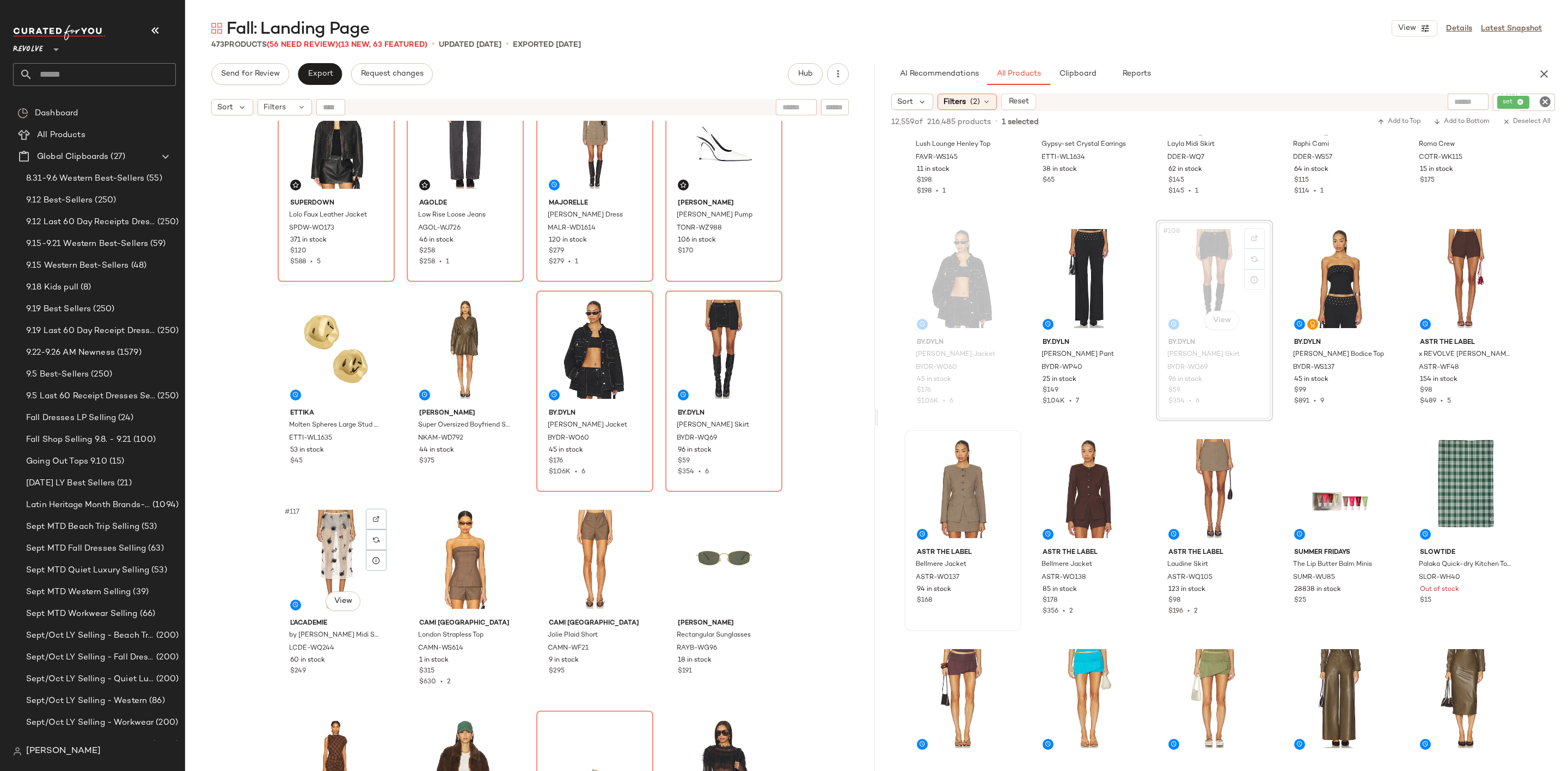
click at [322, 553] on div "#117 View" at bounding box center [336, 560] width 110 height 110
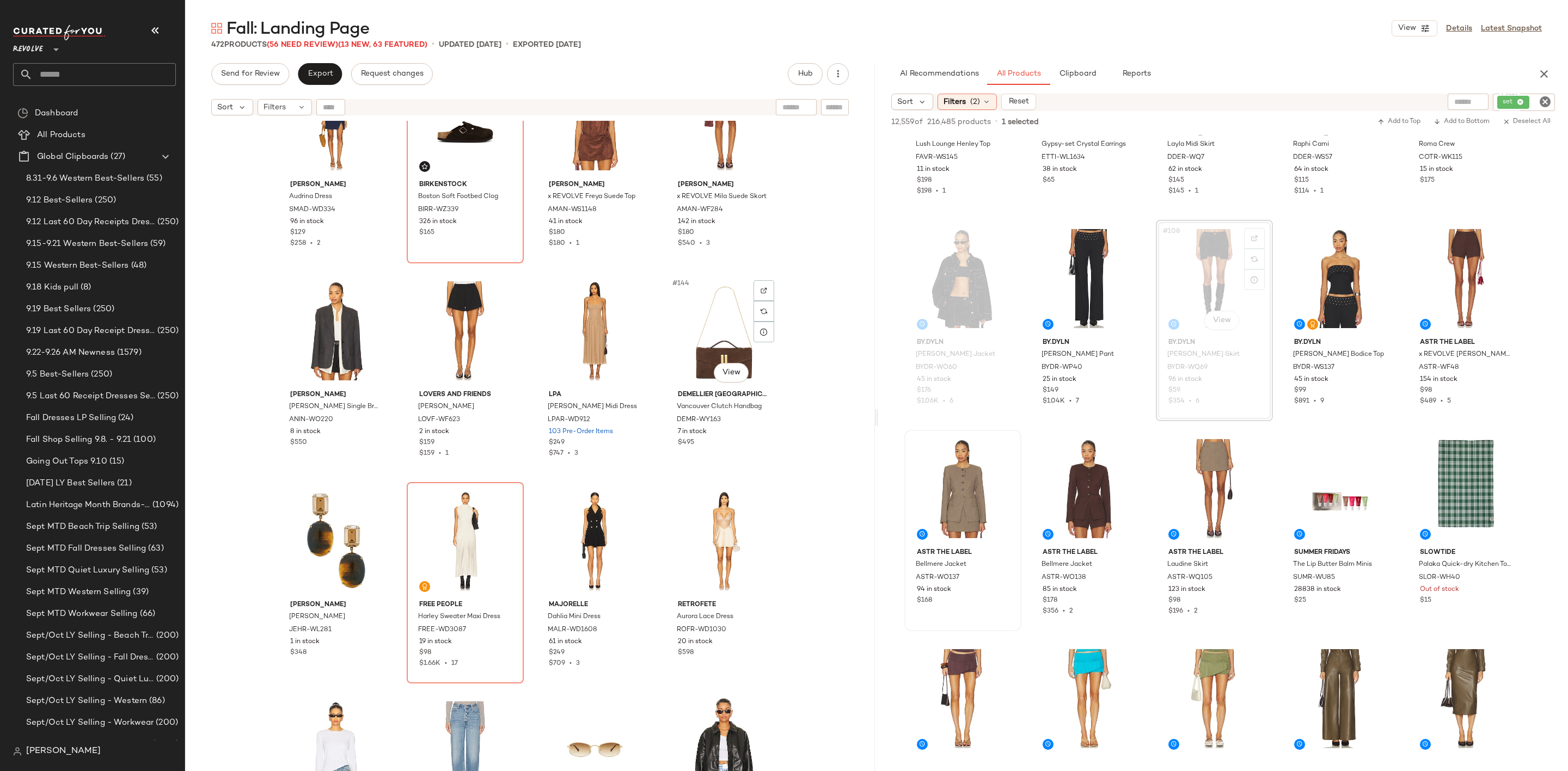
scroll to position [7110, 0]
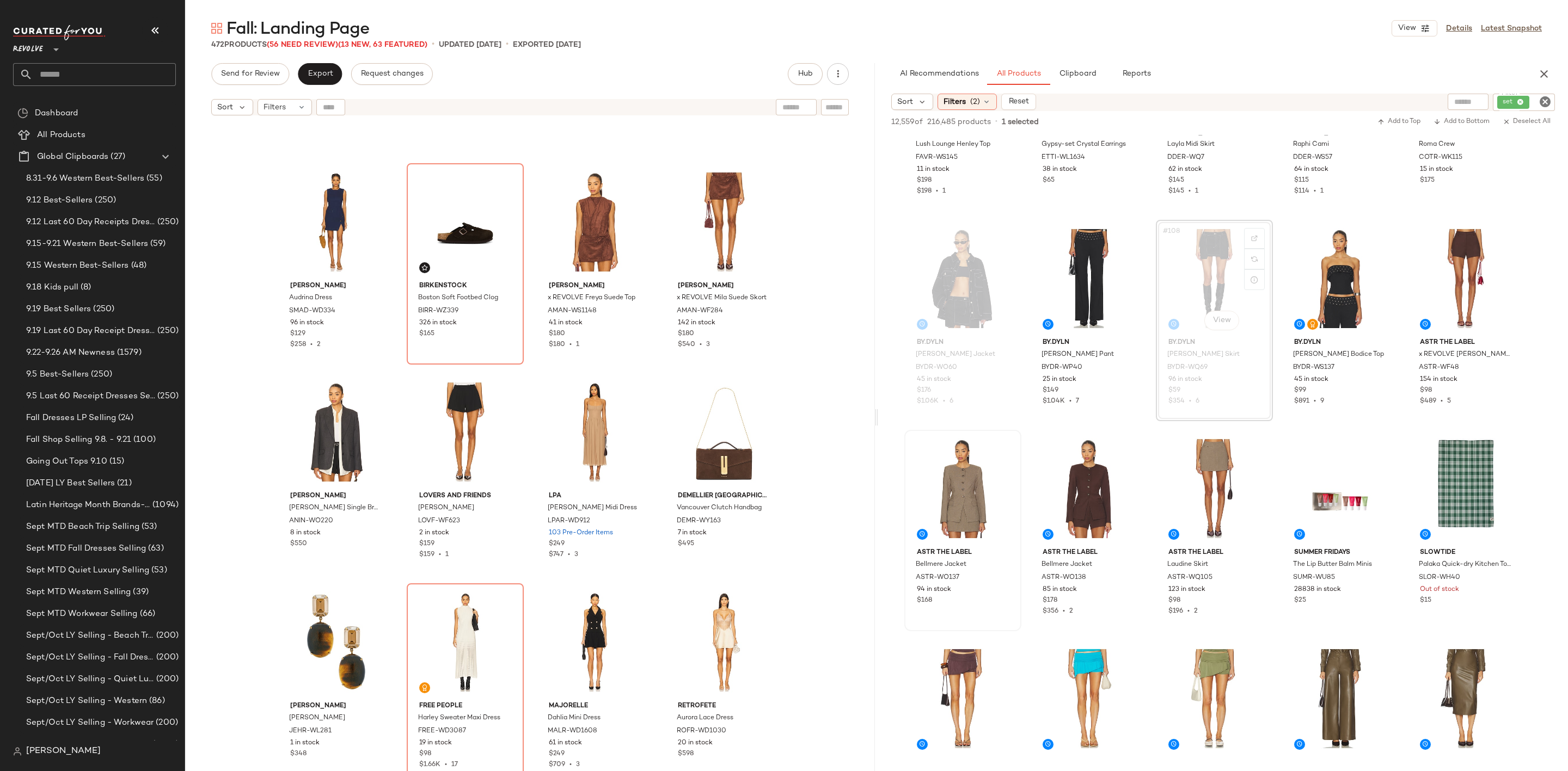
click at [1545, 98] on icon "Clear Filter" at bounding box center [1544, 101] width 13 height 13
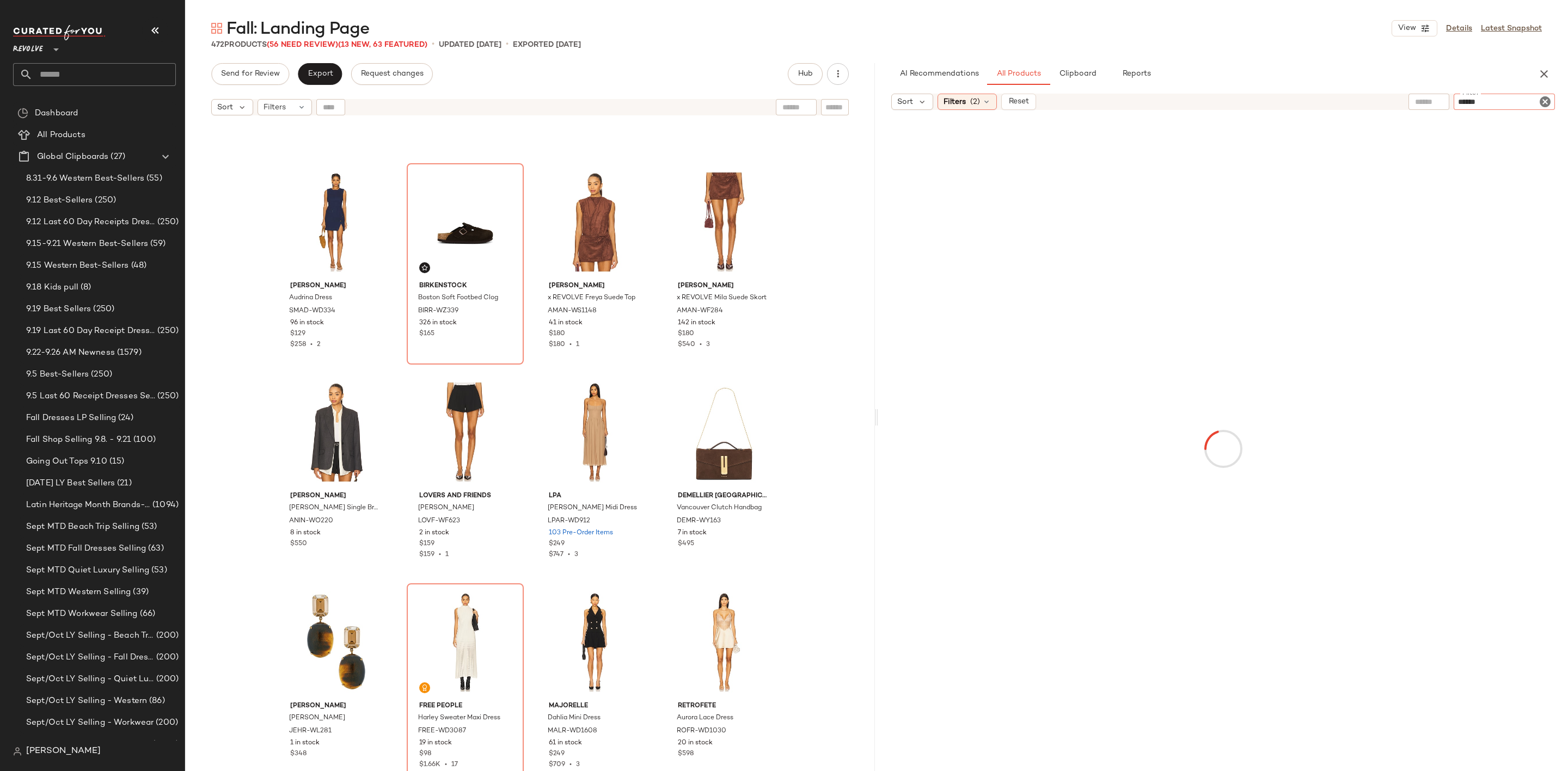
type input "*******"
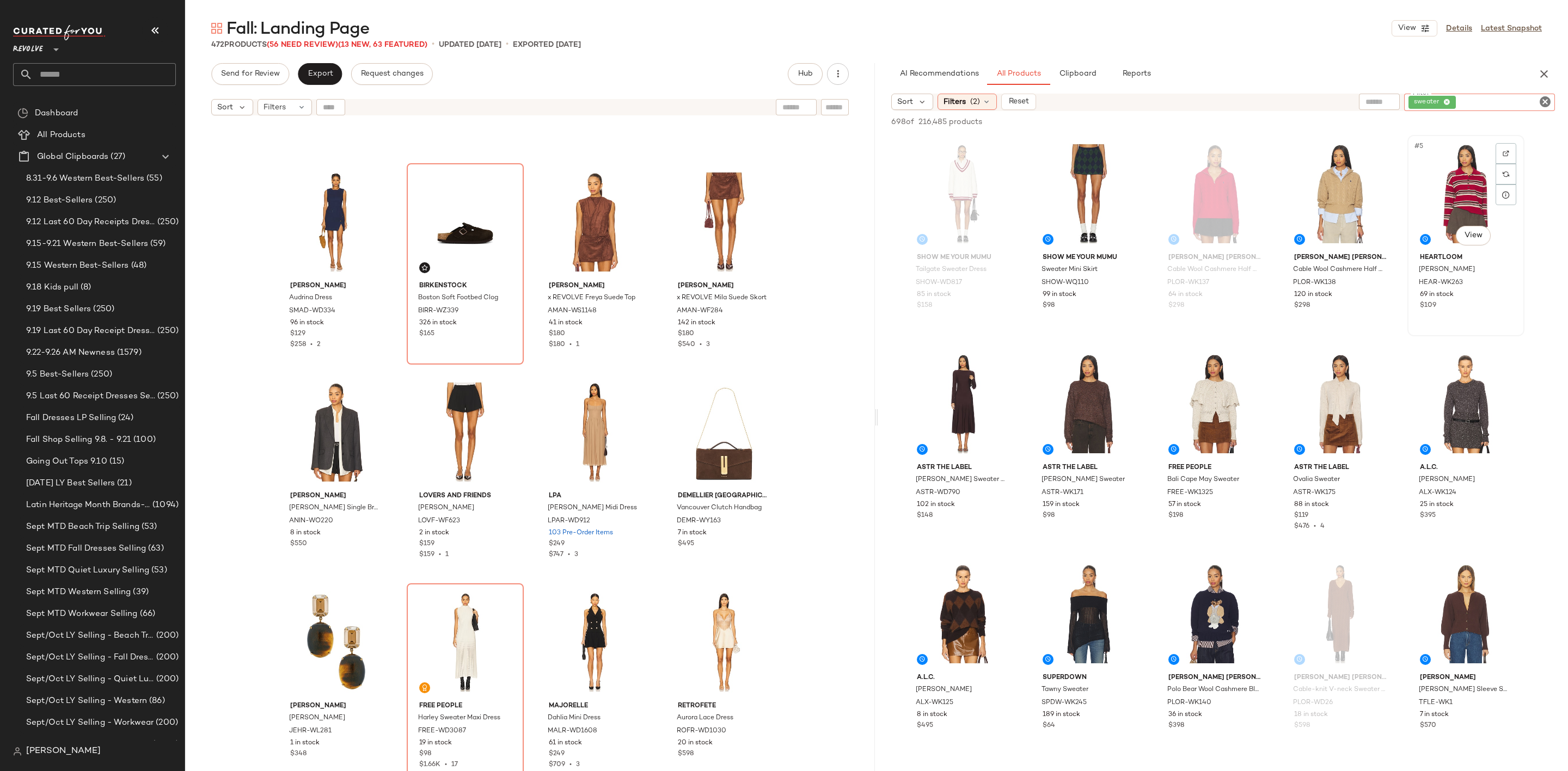
click at [1437, 175] on div "#5 View" at bounding box center [1466, 193] width 110 height 110
click at [1201, 389] on div "#8 View" at bounding box center [1215, 404] width 110 height 110
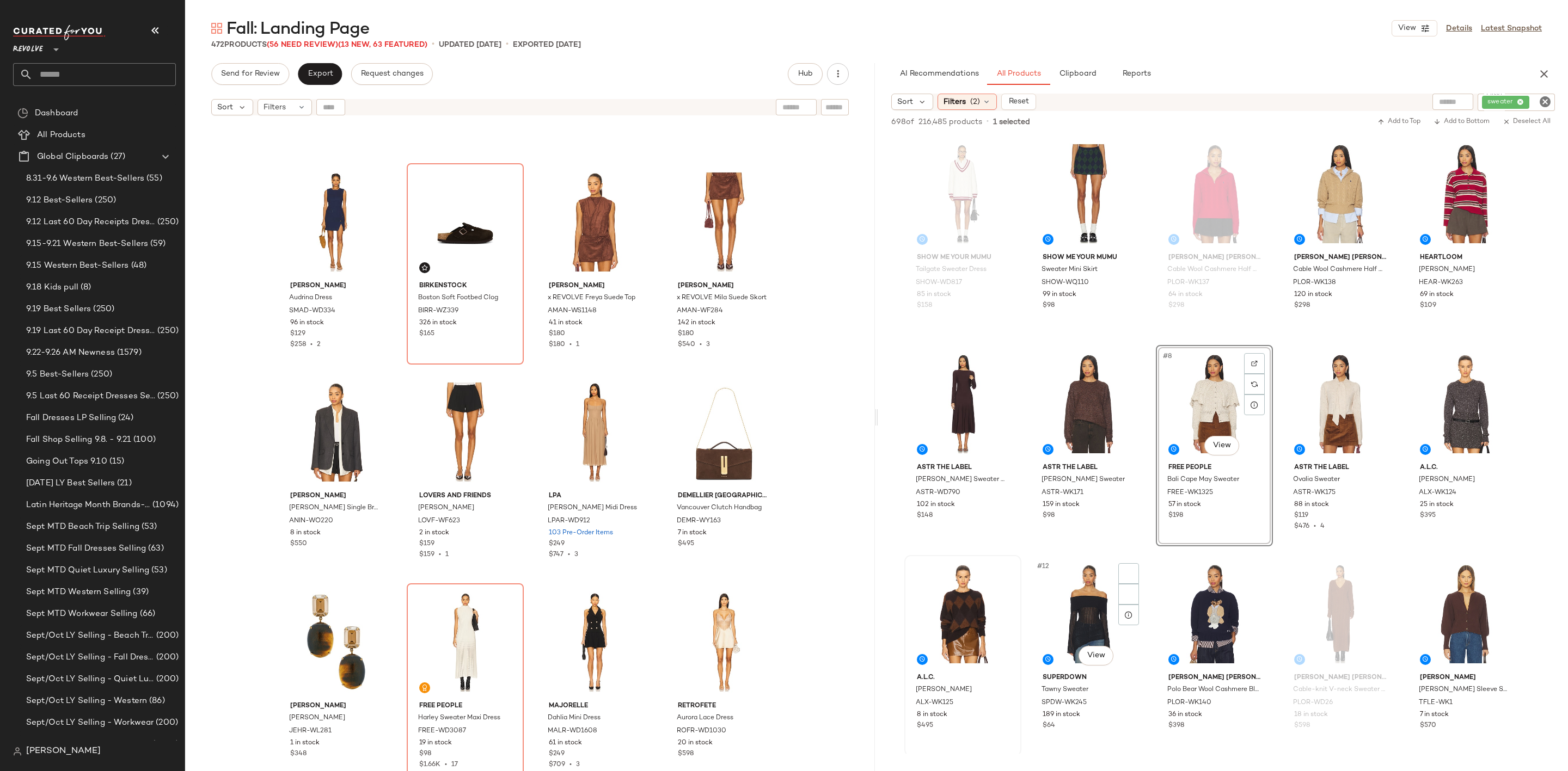
click at [952, 585] on div at bounding box center [963, 613] width 110 height 110
click at [1101, 575] on div "#12 View" at bounding box center [1089, 613] width 110 height 110
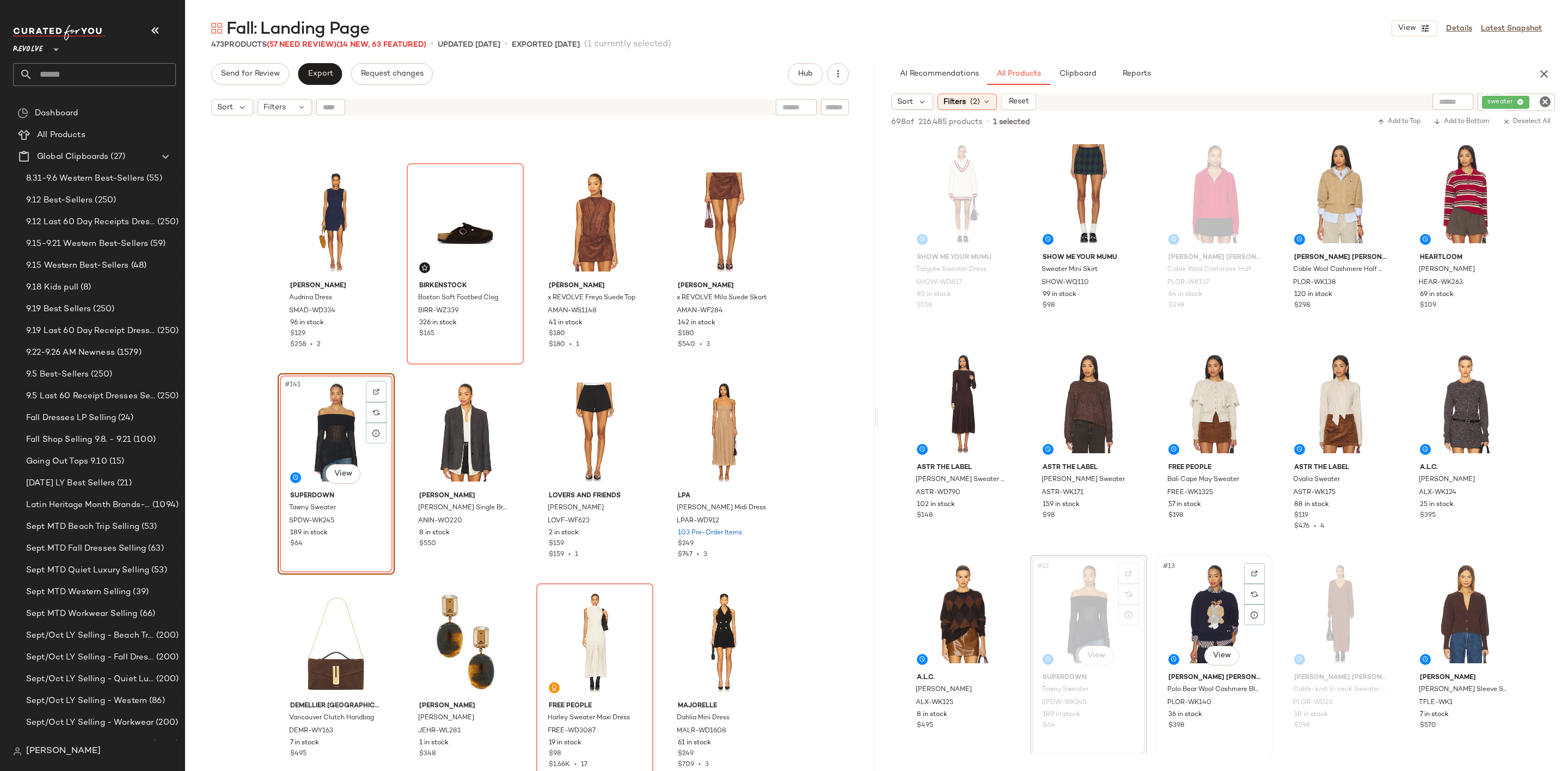
click at [1207, 591] on div "#13 View" at bounding box center [1215, 613] width 110 height 110
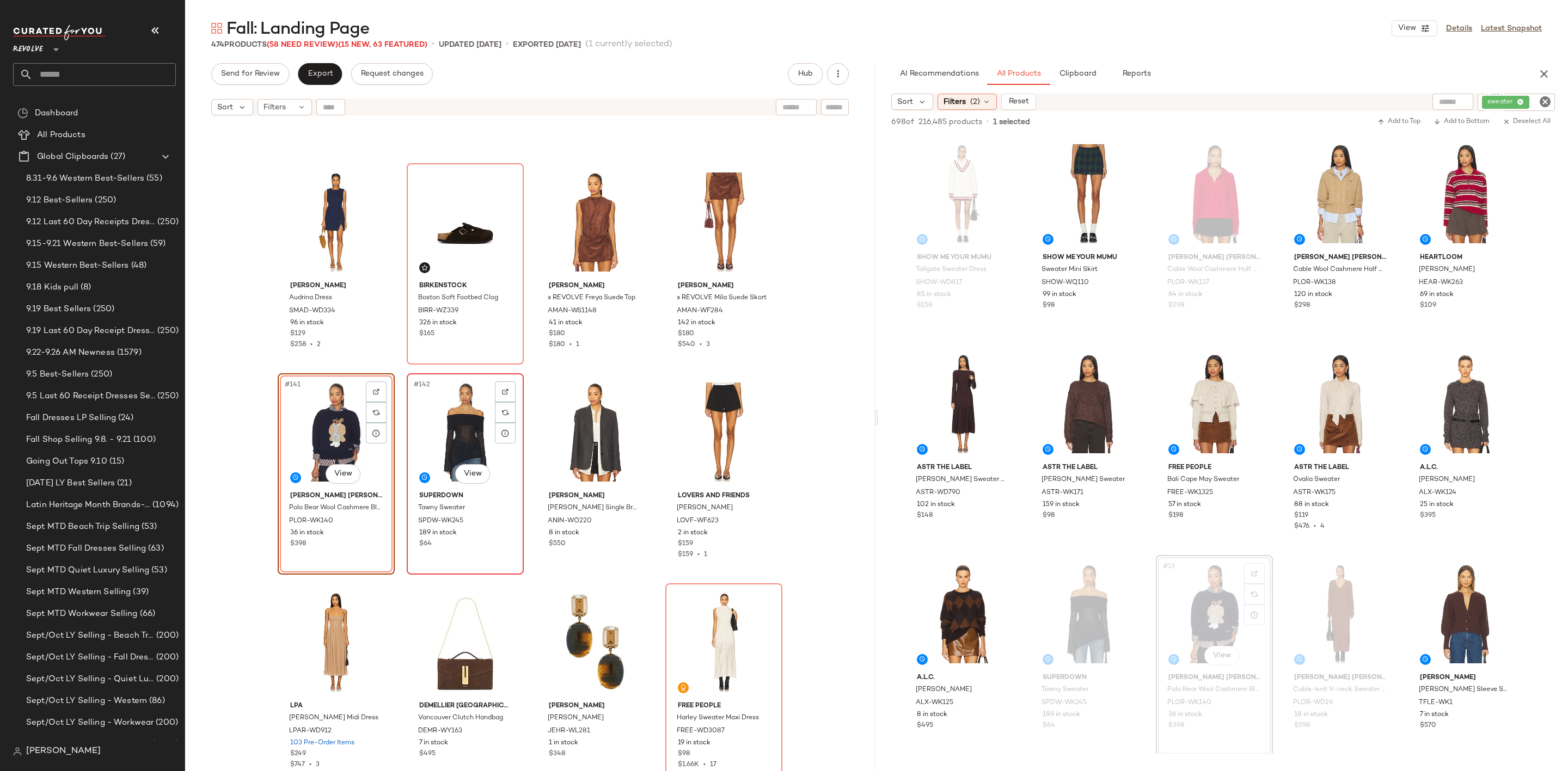
click at [454, 413] on div "#142 View" at bounding box center [466, 432] width 110 height 110
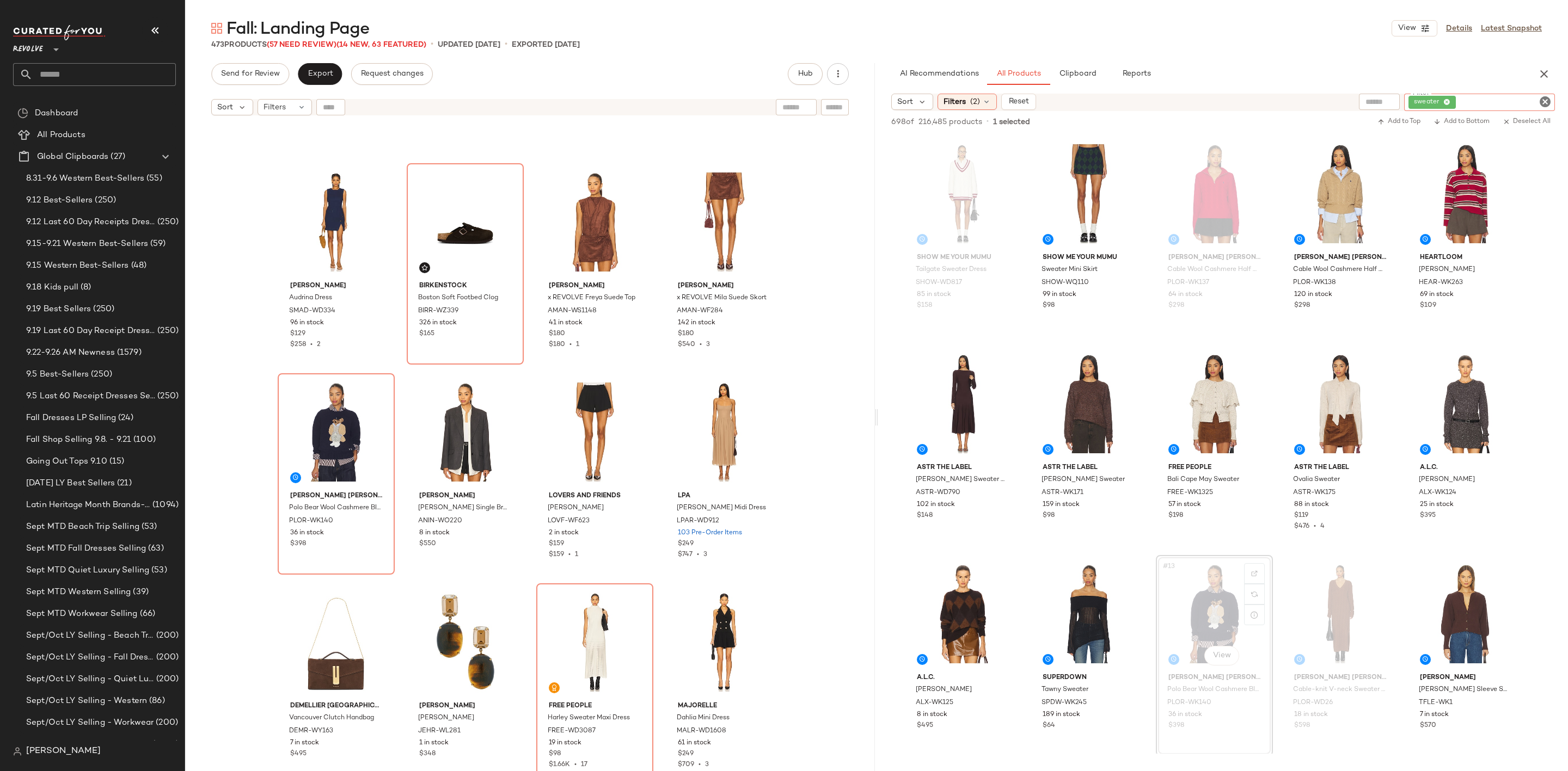
click at [1552, 97] on div "sweater" at bounding box center [1479, 103] width 151 height 17
click at [1539, 103] on icon "Clear Filter" at bounding box center [1544, 101] width 13 height 13
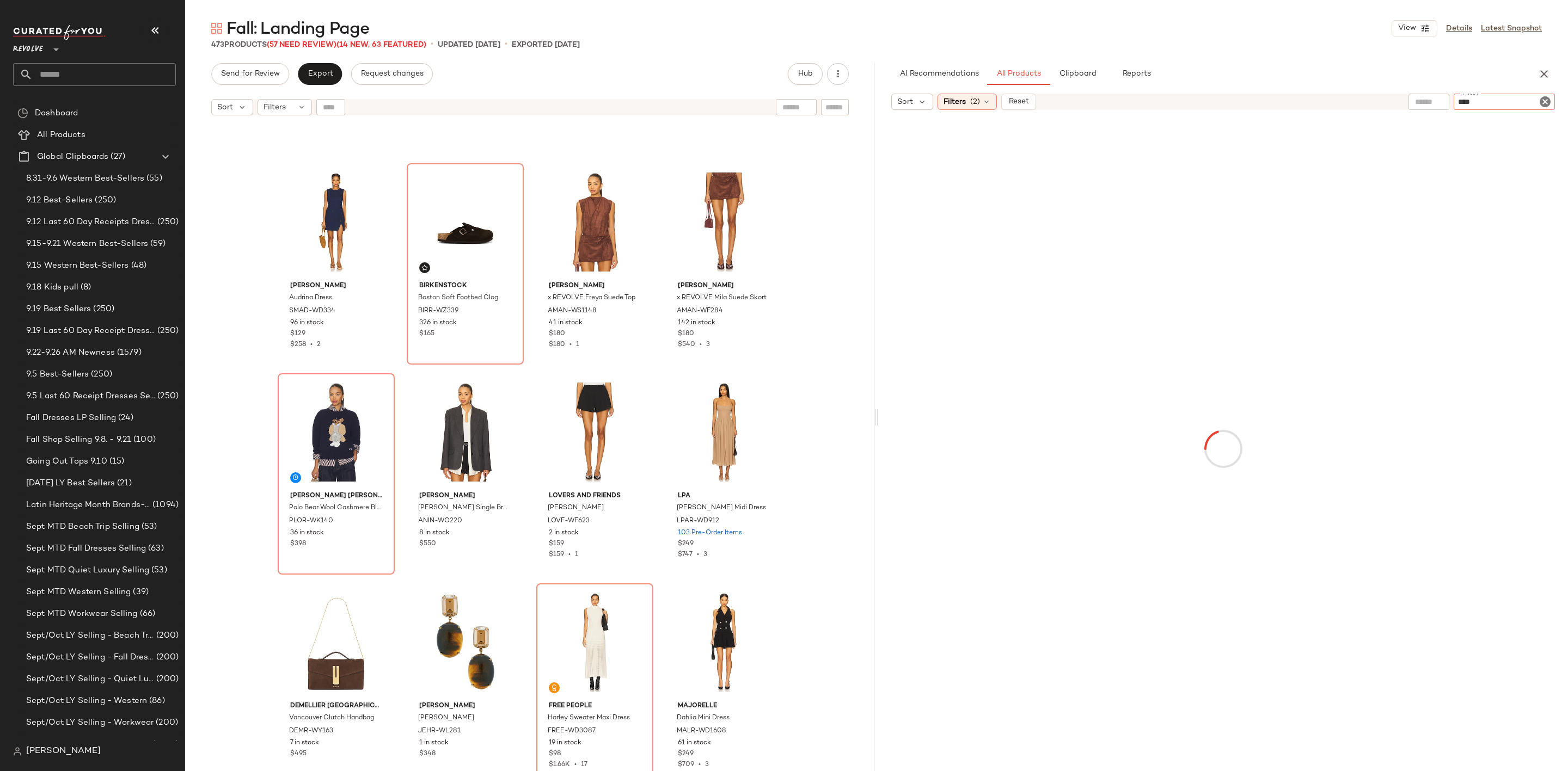
type input "*****"
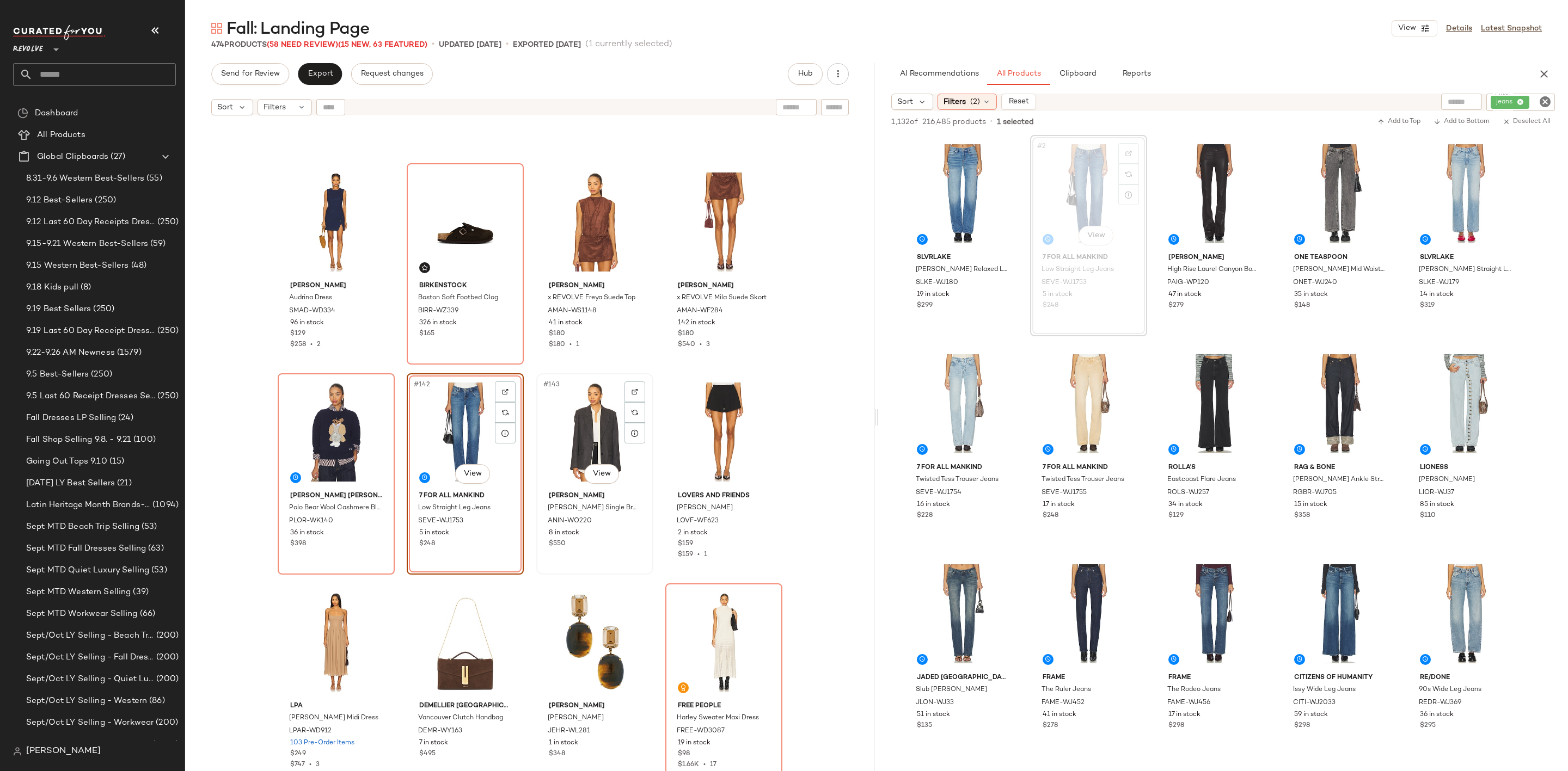
click at [572, 413] on div "#143 View" at bounding box center [595, 432] width 110 height 110
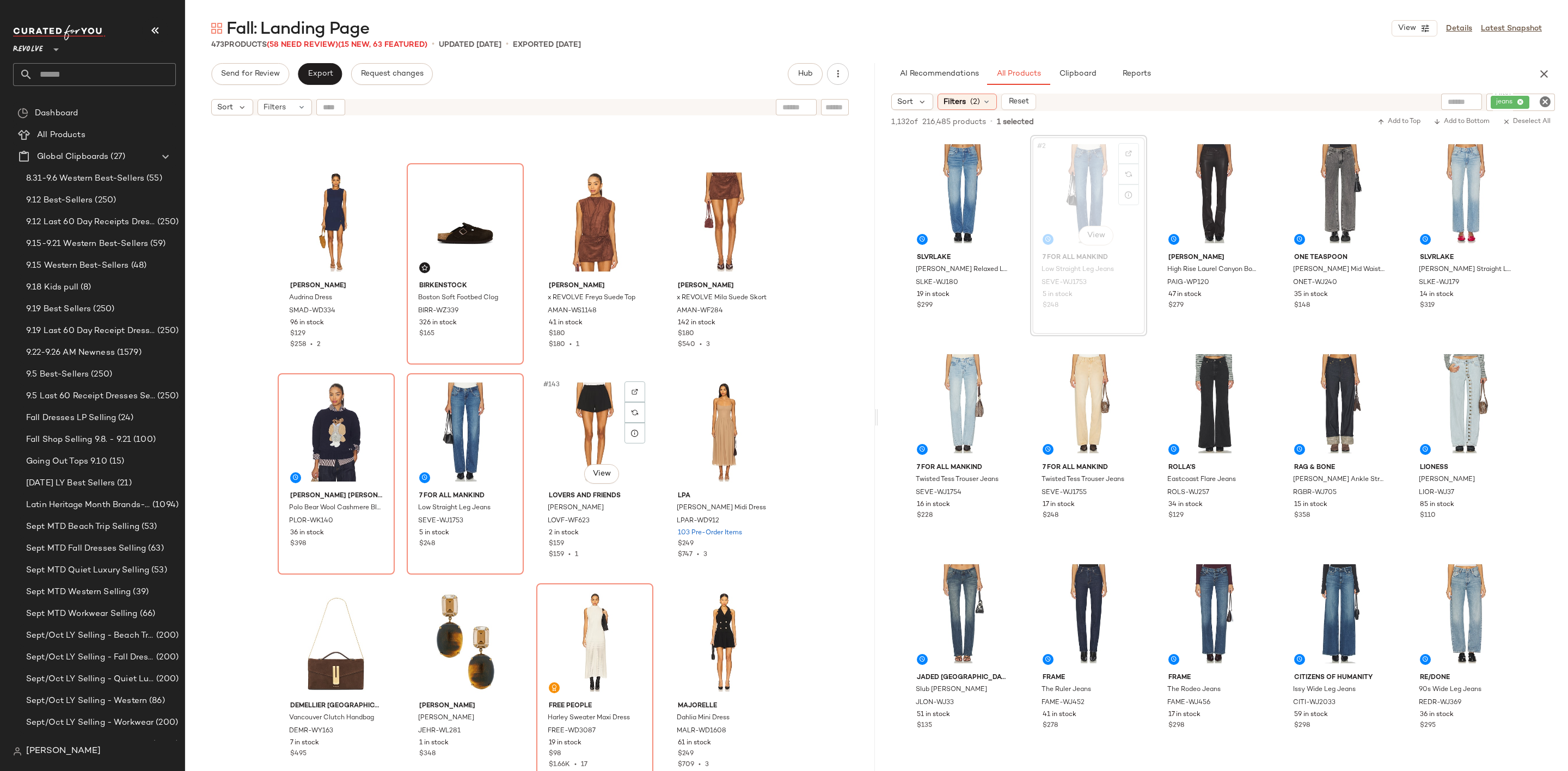
click at [570, 413] on div "#143 View" at bounding box center [595, 432] width 110 height 110
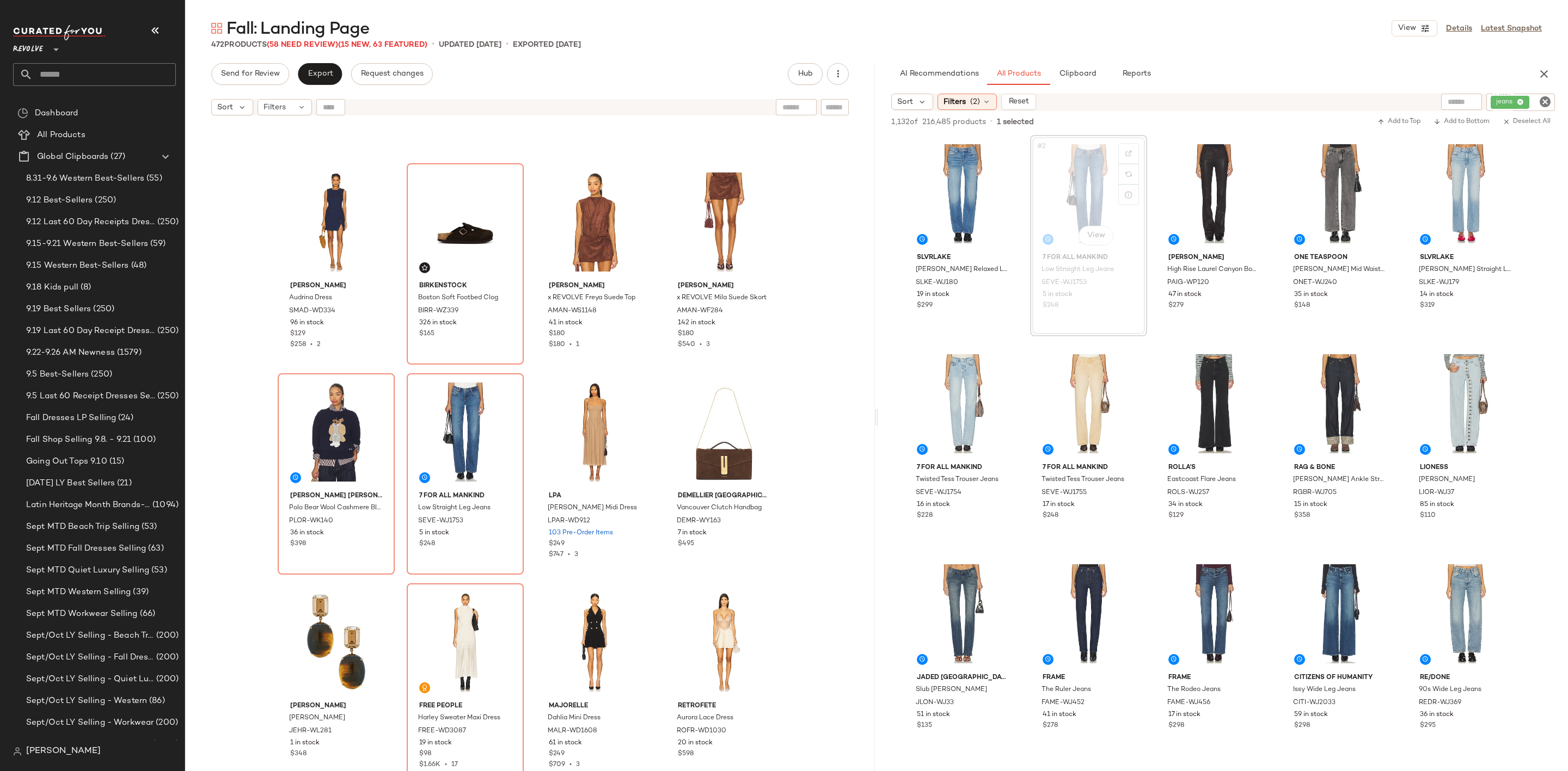
click at [1545, 105] on icon "Clear Filter" at bounding box center [1544, 101] width 13 height 13
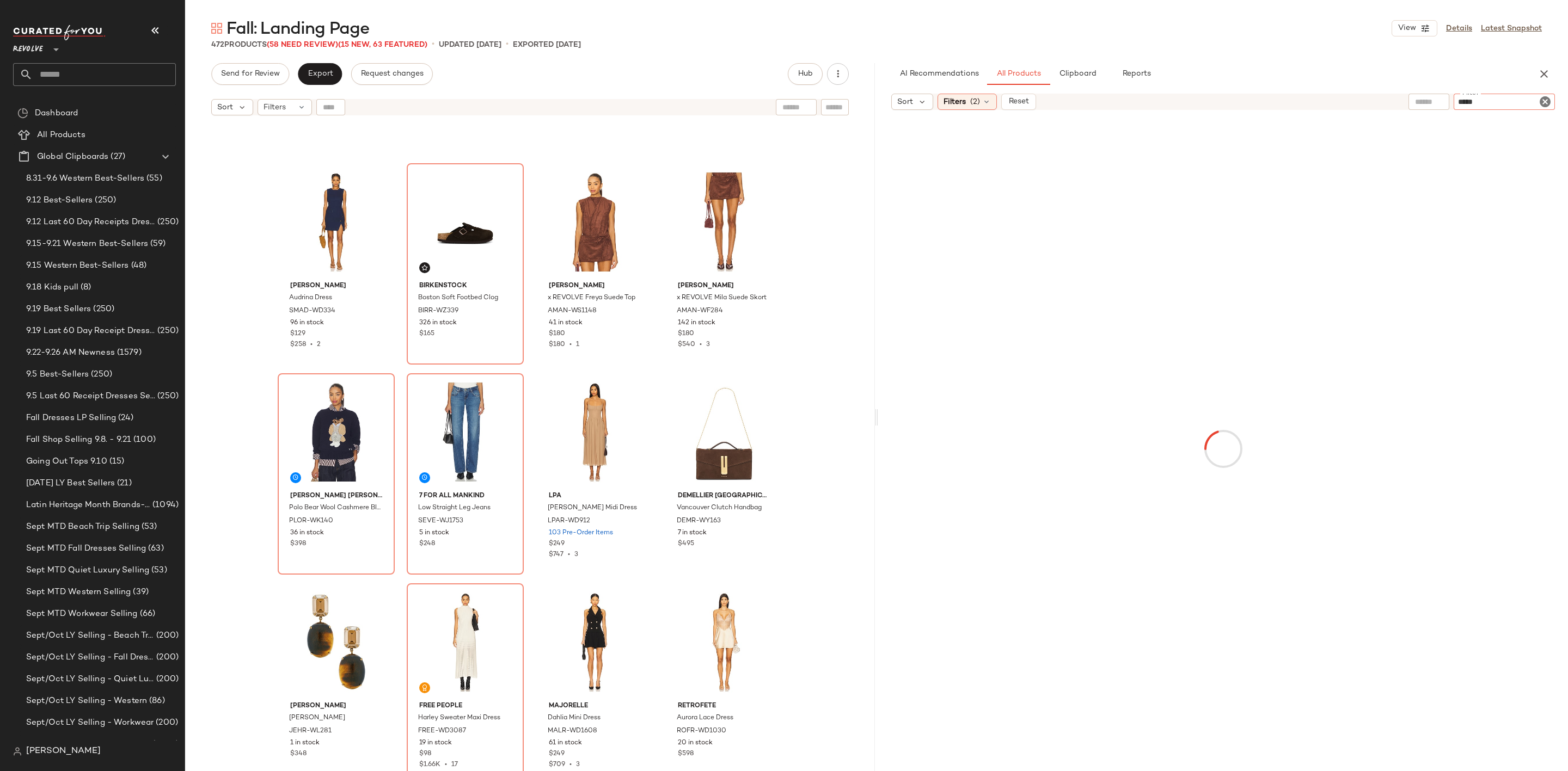
type input "******"
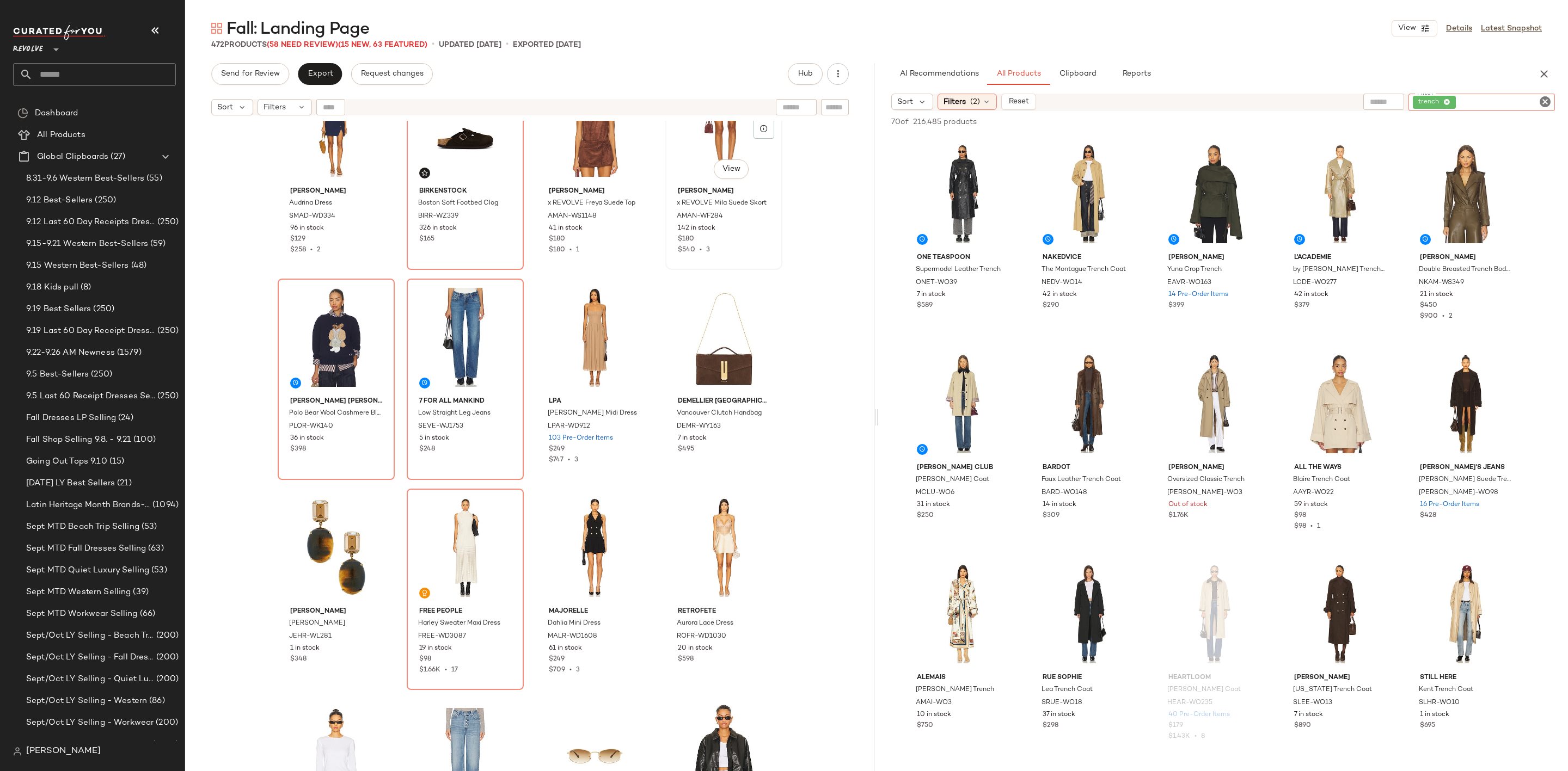
scroll to position [7356, 0]
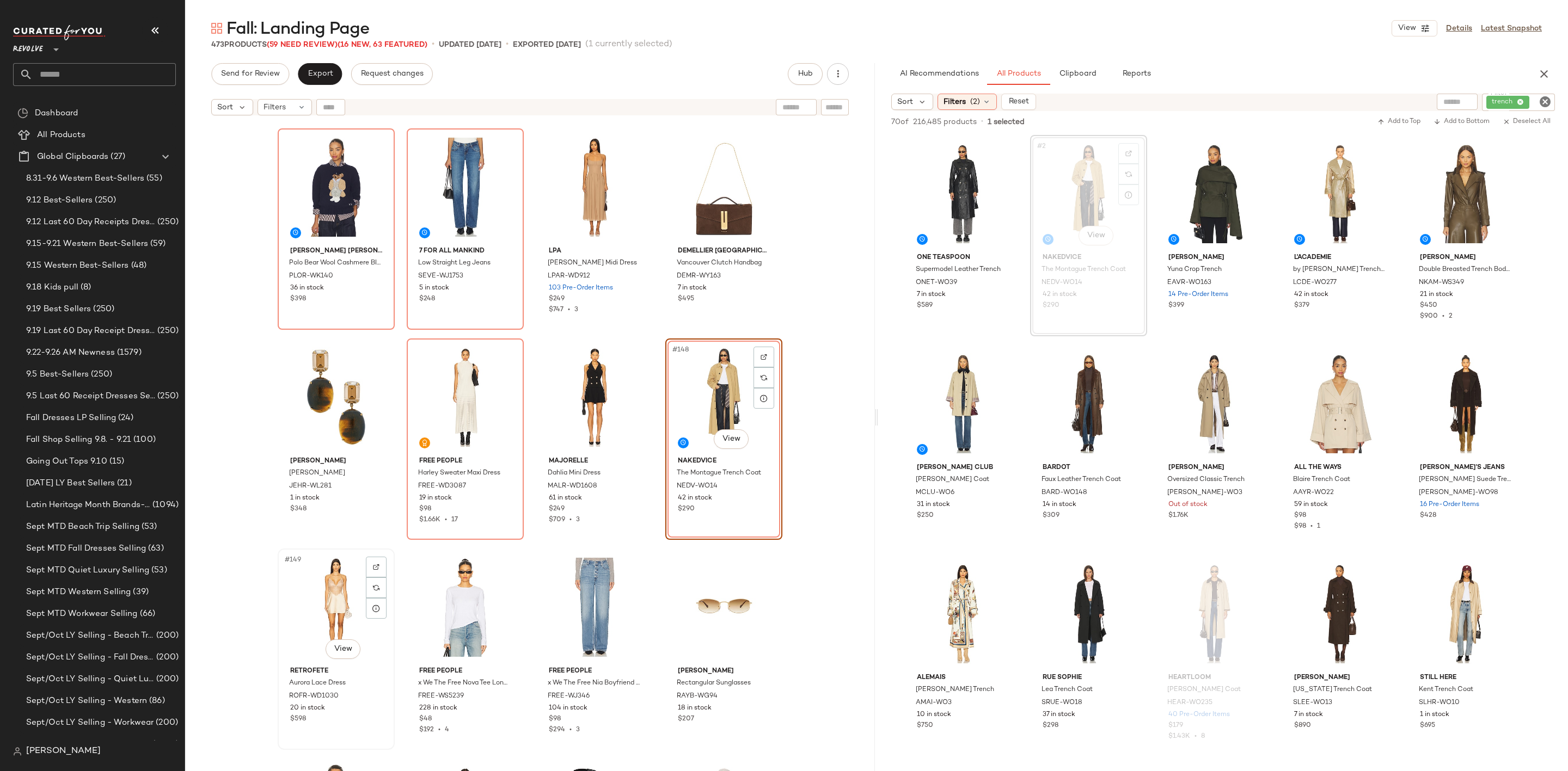
click at [324, 600] on div "#149 View" at bounding box center [336, 607] width 110 height 110
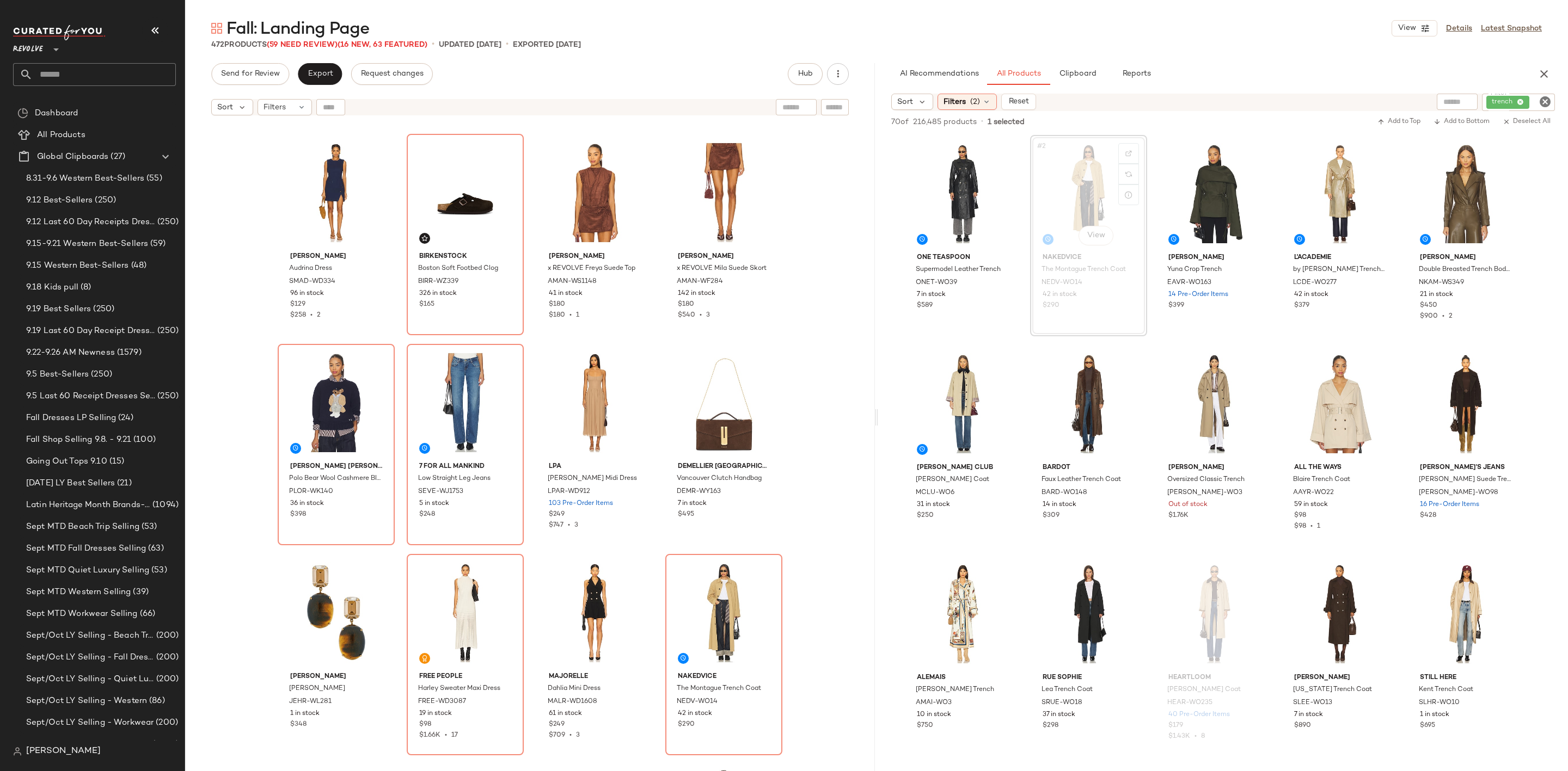
scroll to position [7110, 0]
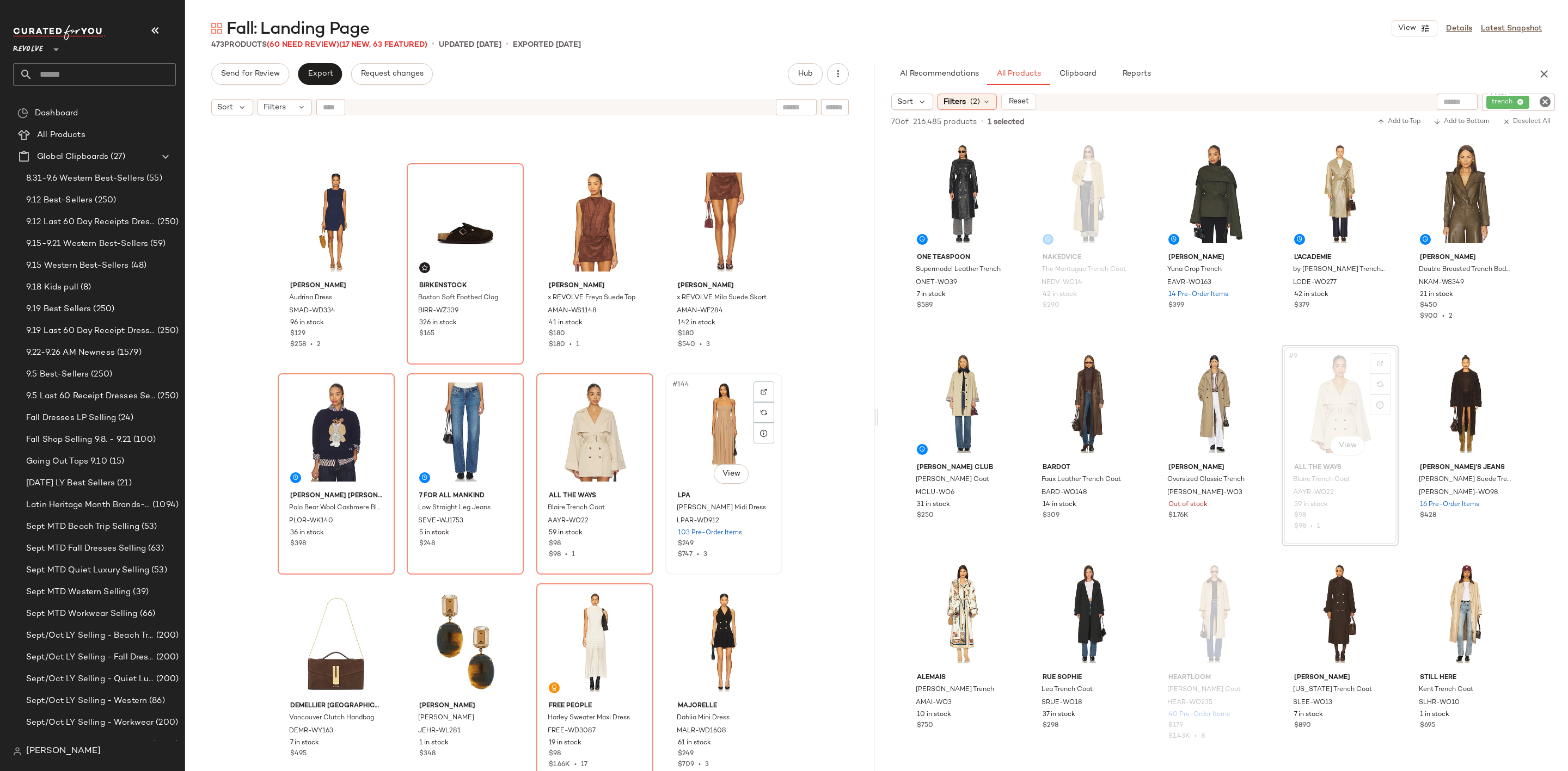
click at [695, 428] on div "#144 View" at bounding box center [724, 432] width 110 height 110
click at [721, 421] on div "#144 View" at bounding box center [724, 432] width 110 height 110
click at [704, 441] on div "#144 View" at bounding box center [724, 432] width 110 height 110
click at [706, 451] on div "#144 View" at bounding box center [724, 432] width 110 height 110
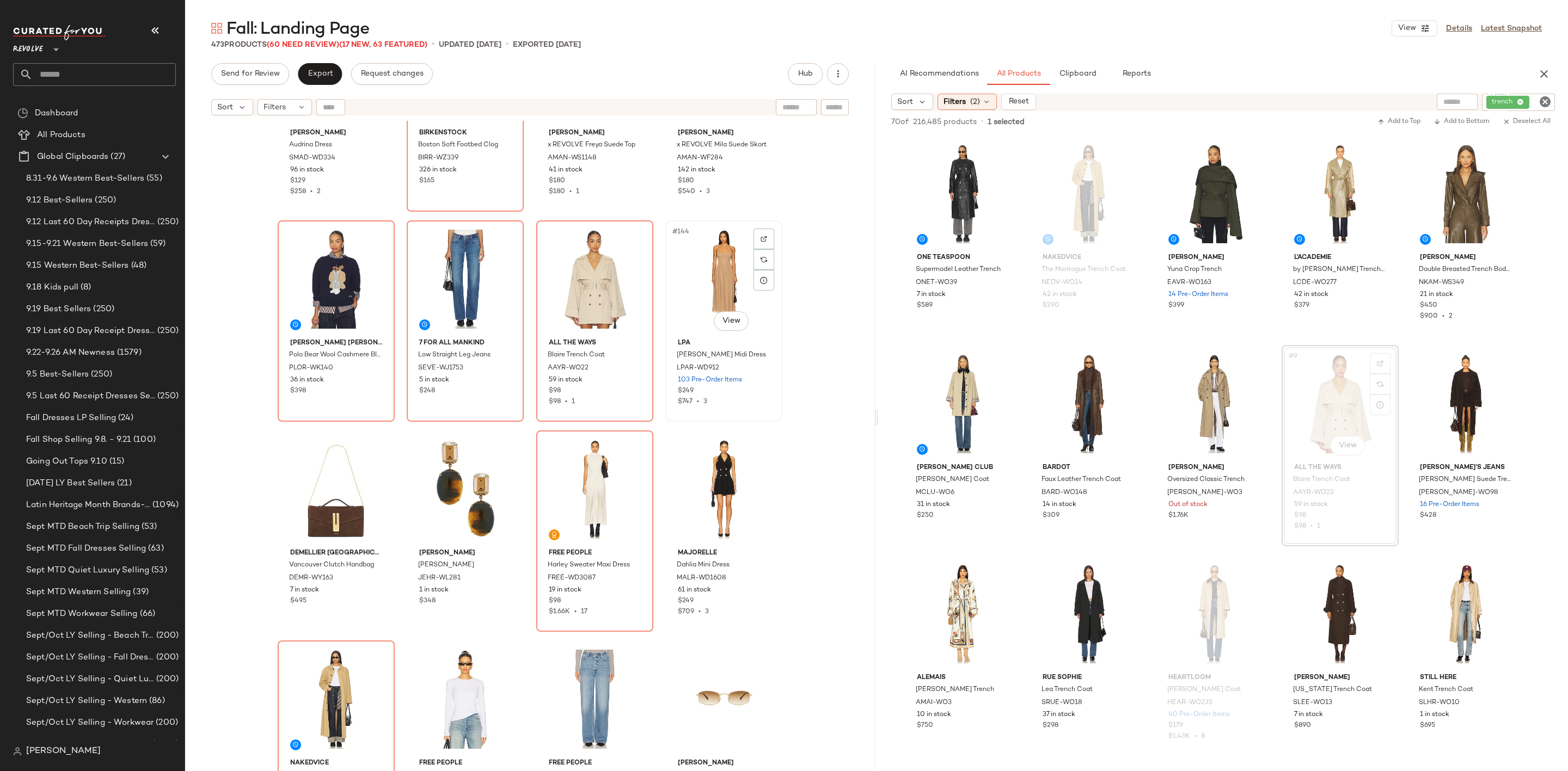
scroll to position [7029, 0]
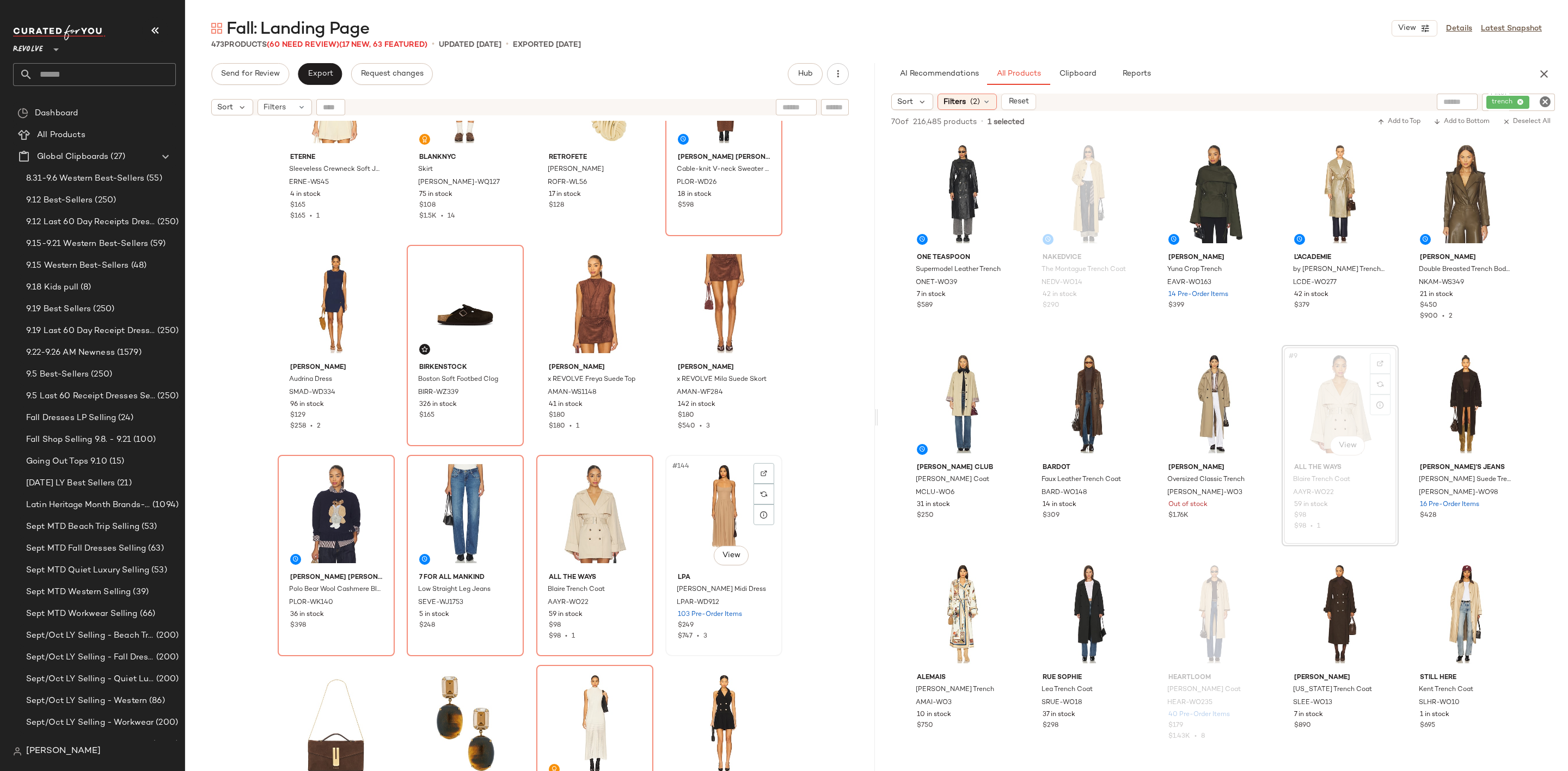
click at [695, 512] on div "#144 View" at bounding box center [724, 513] width 110 height 110
click at [706, 526] on div "#144 View" at bounding box center [724, 513] width 110 height 110
click at [582, 531] on div "#143 View" at bounding box center [595, 513] width 110 height 110
click at [714, 502] on div "#144 View" at bounding box center [724, 513] width 110 height 110
click at [683, 523] on div "#144 View" at bounding box center [724, 513] width 110 height 110
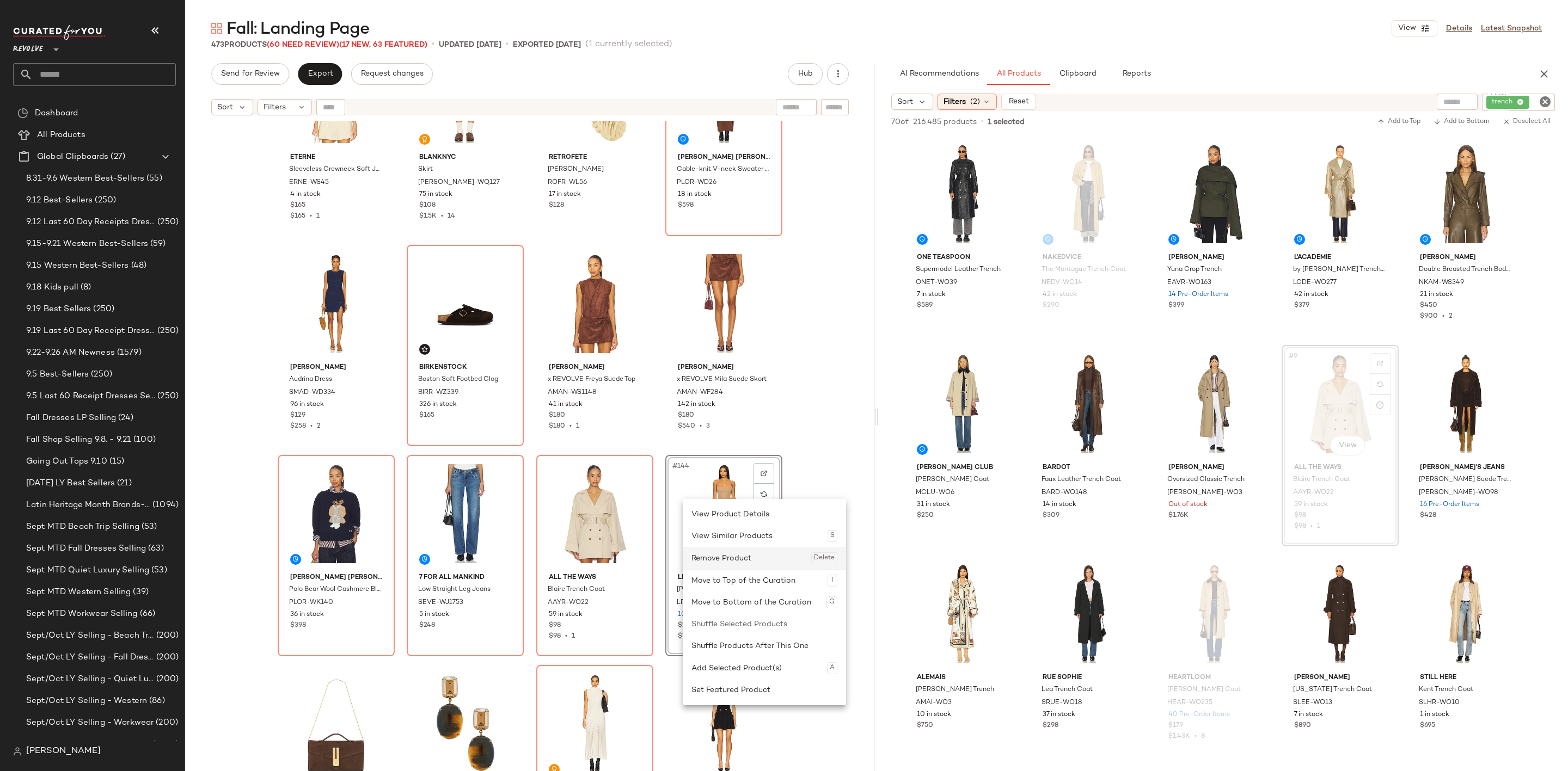
click at [737, 562] on div "Remove Product Delete" at bounding box center [764, 558] width 146 height 22
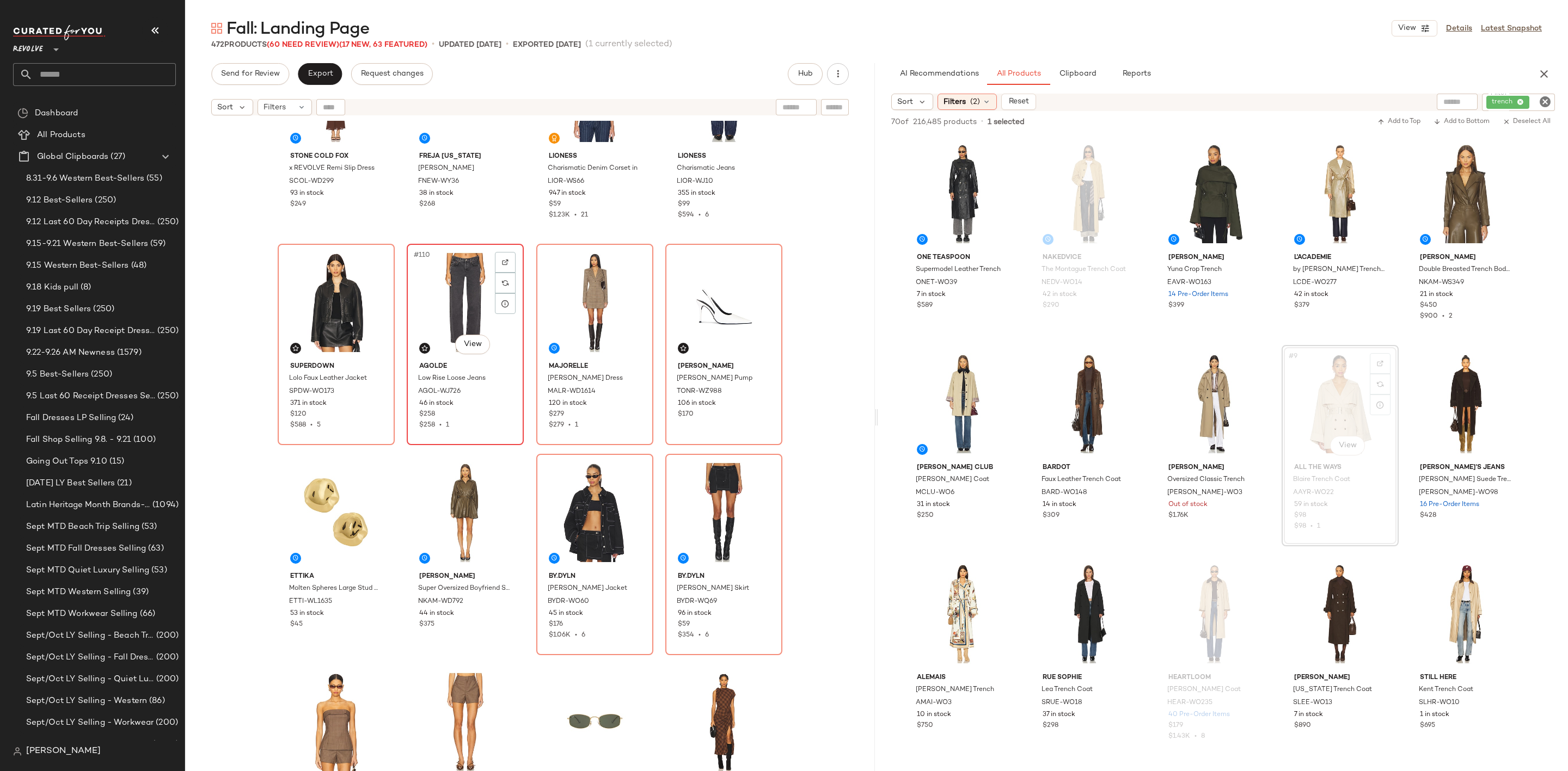
scroll to position [5233, 0]
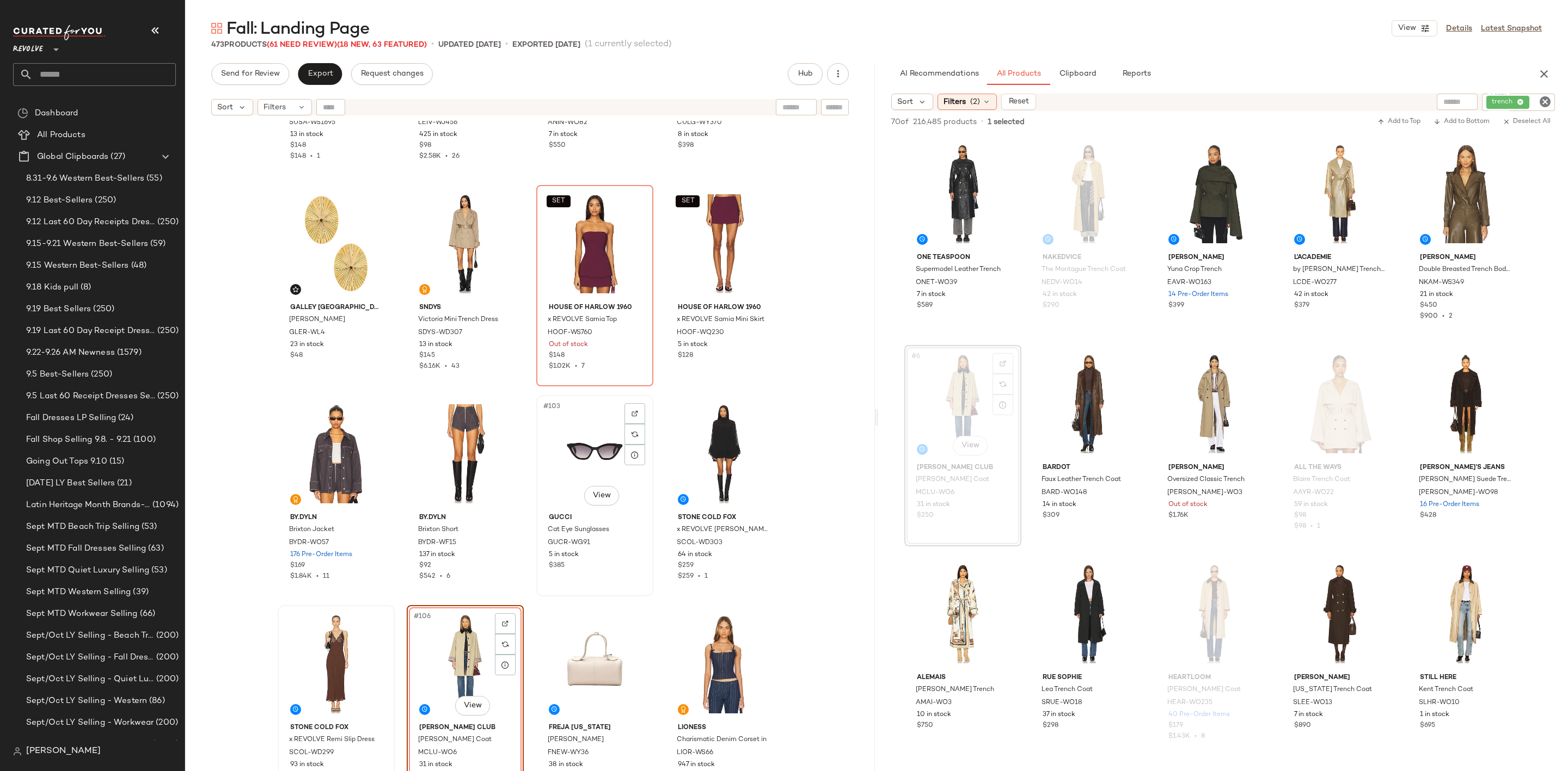
scroll to position [5070, 0]
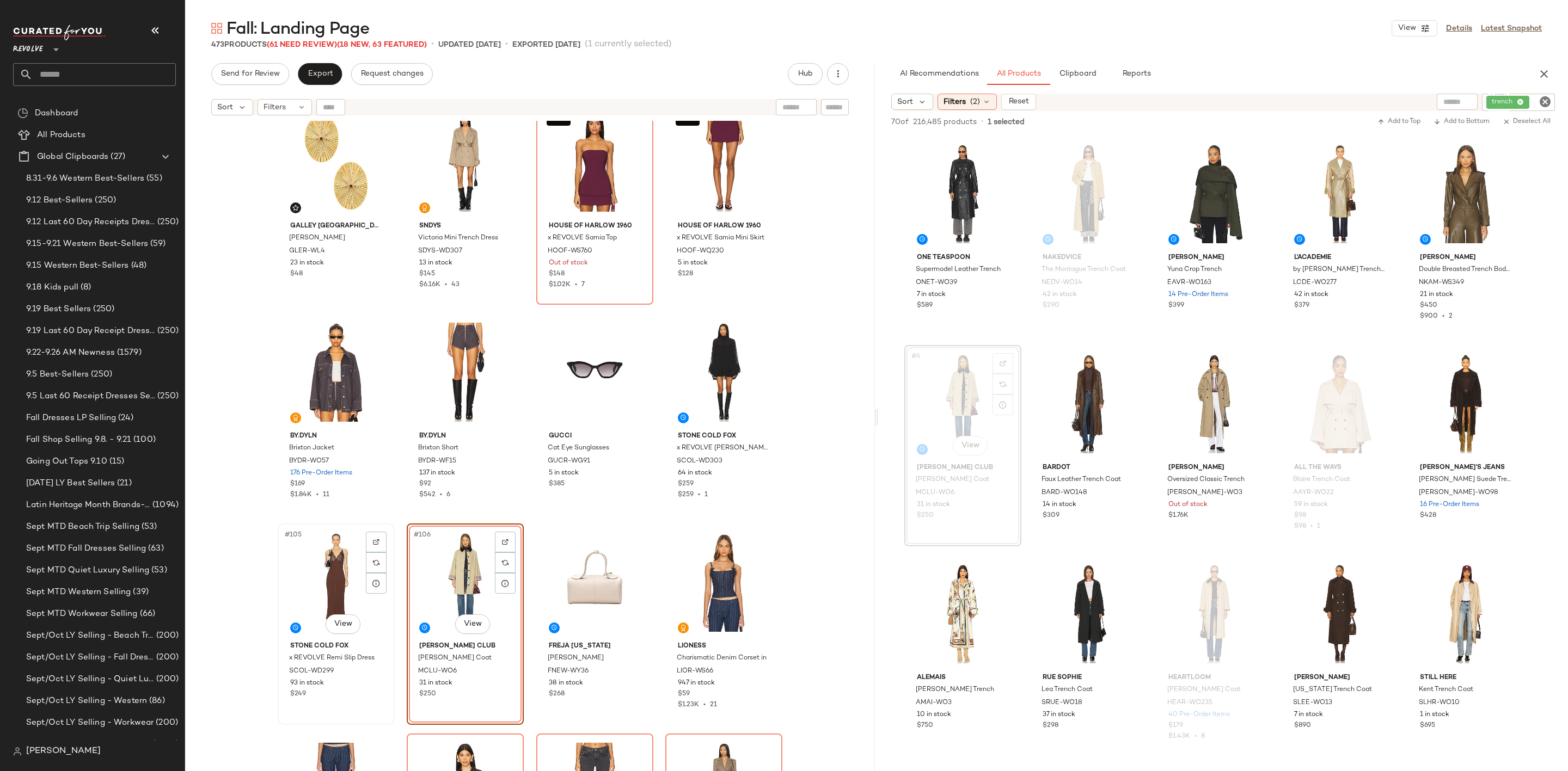
click at [329, 564] on div "#105 View" at bounding box center [336, 582] width 110 height 110
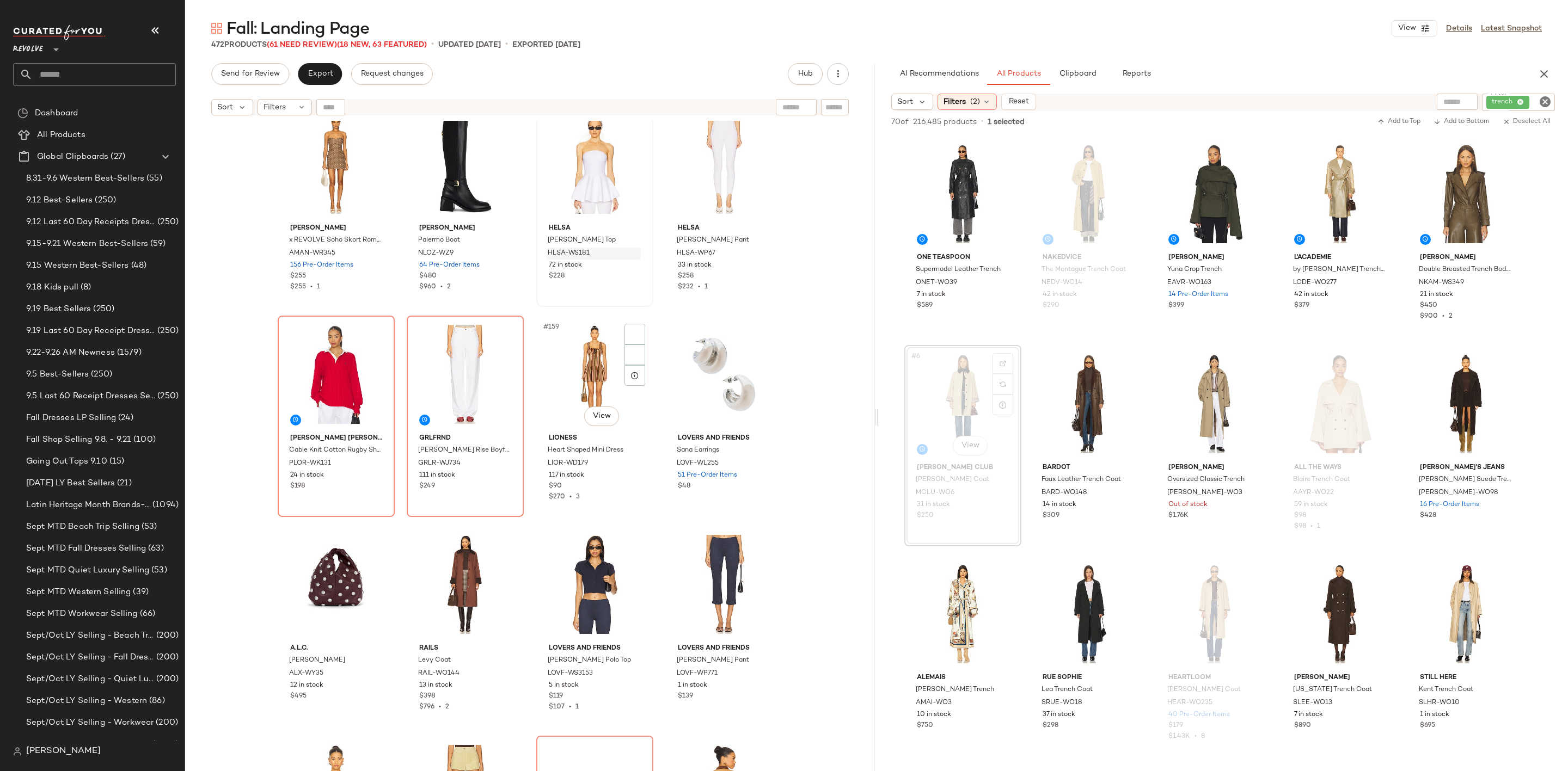
scroll to position [8335, 0]
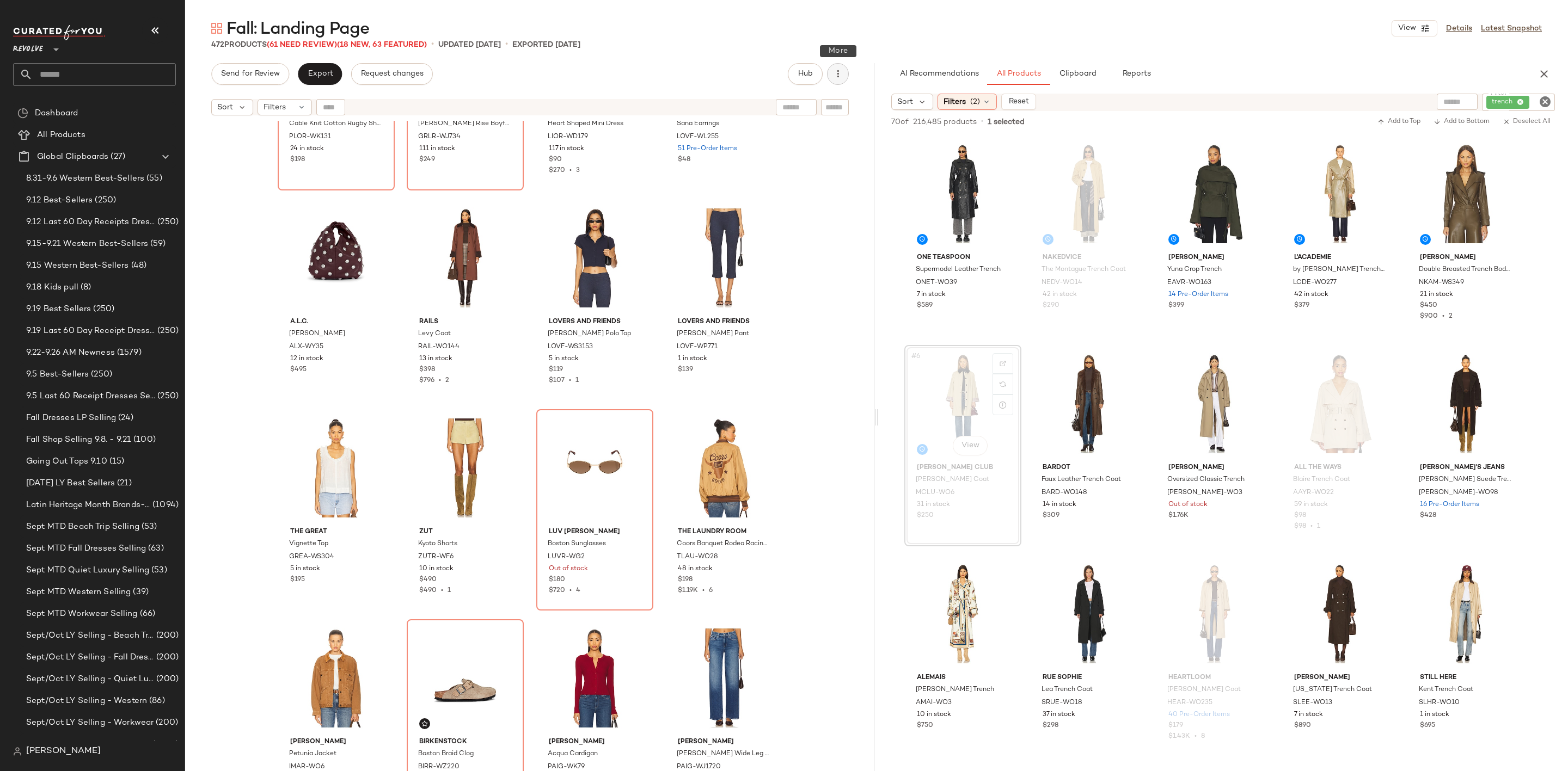
click at [838, 77] on icon "button" at bounding box center [838, 74] width 11 height 11
click at [848, 23] on div "Fall: Landing Page View Details Latest Snapshot" at bounding box center [877, 28] width 1383 height 22
click at [1547, 72] on icon "button" at bounding box center [1544, 74] width 13 height 13
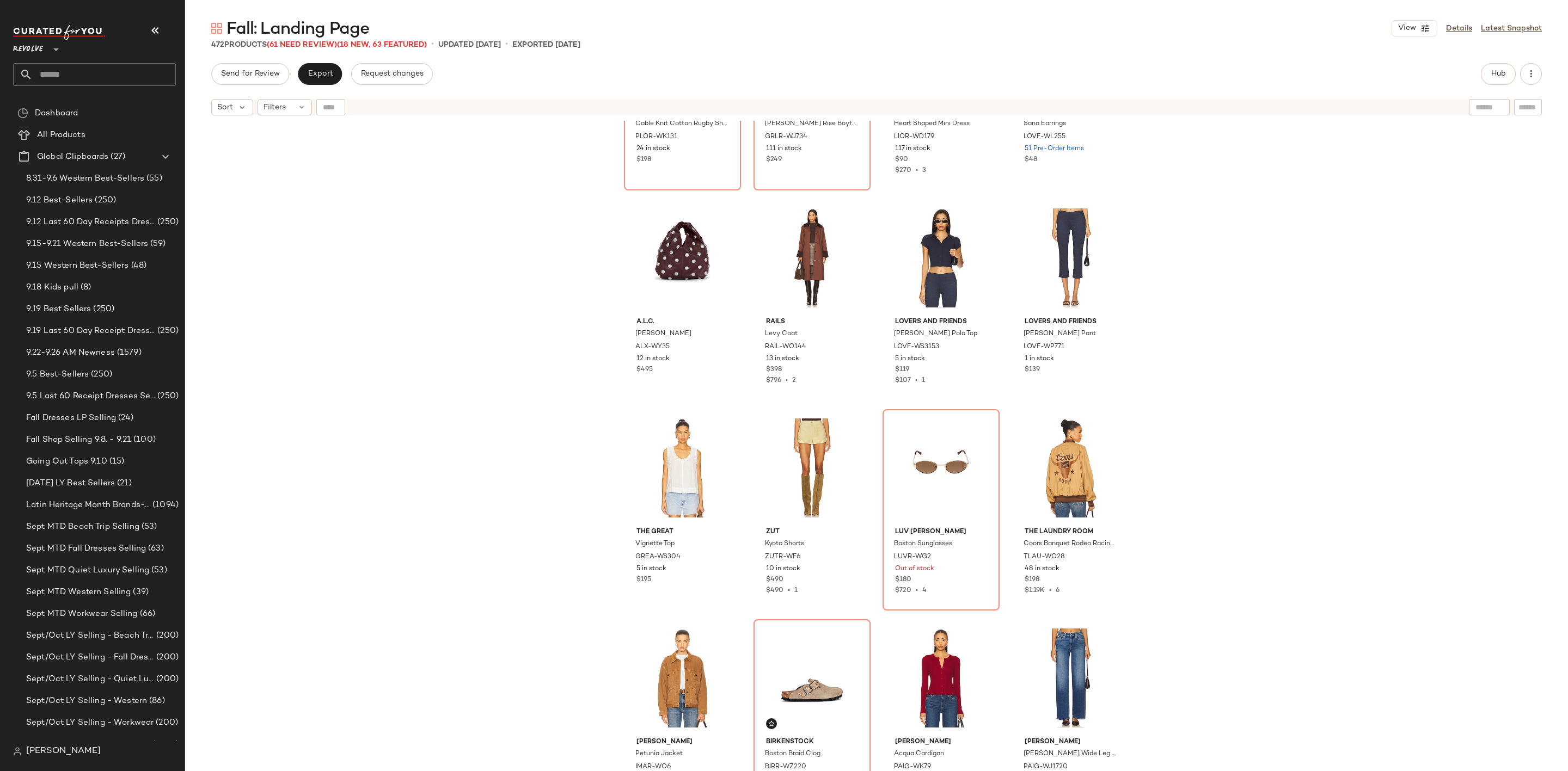
click at [1445, 30] on div "View Details Latest Snapshot" at bounding box center [1466, 28] width 151 height 17
click at [1449, 27] on link "Details" at bounding box center [1459, 28] width 26 height 11
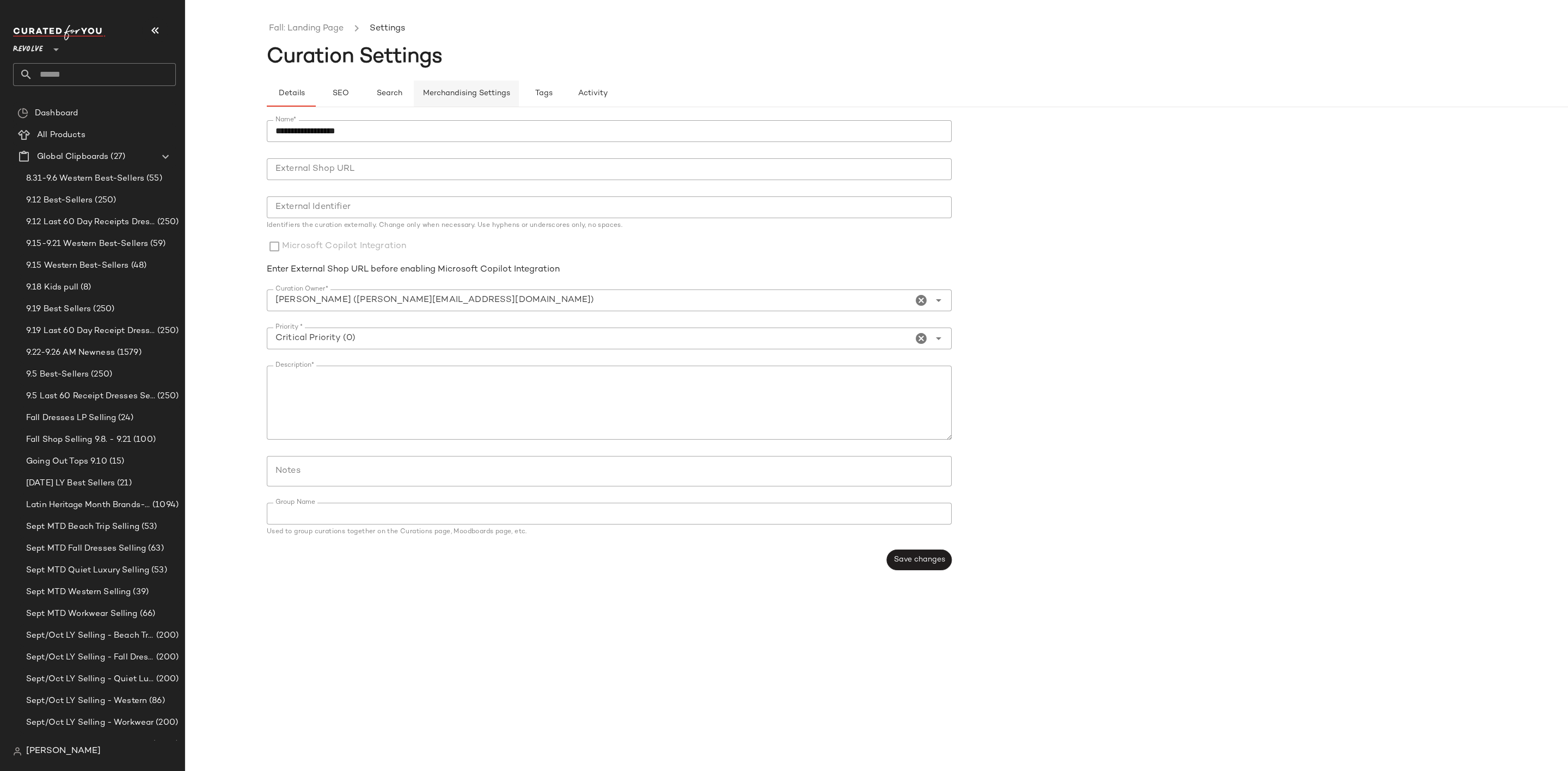
click at [464, 92] on span "Merchandising Settings" at bounding box center [466, 94] width 88 height 9
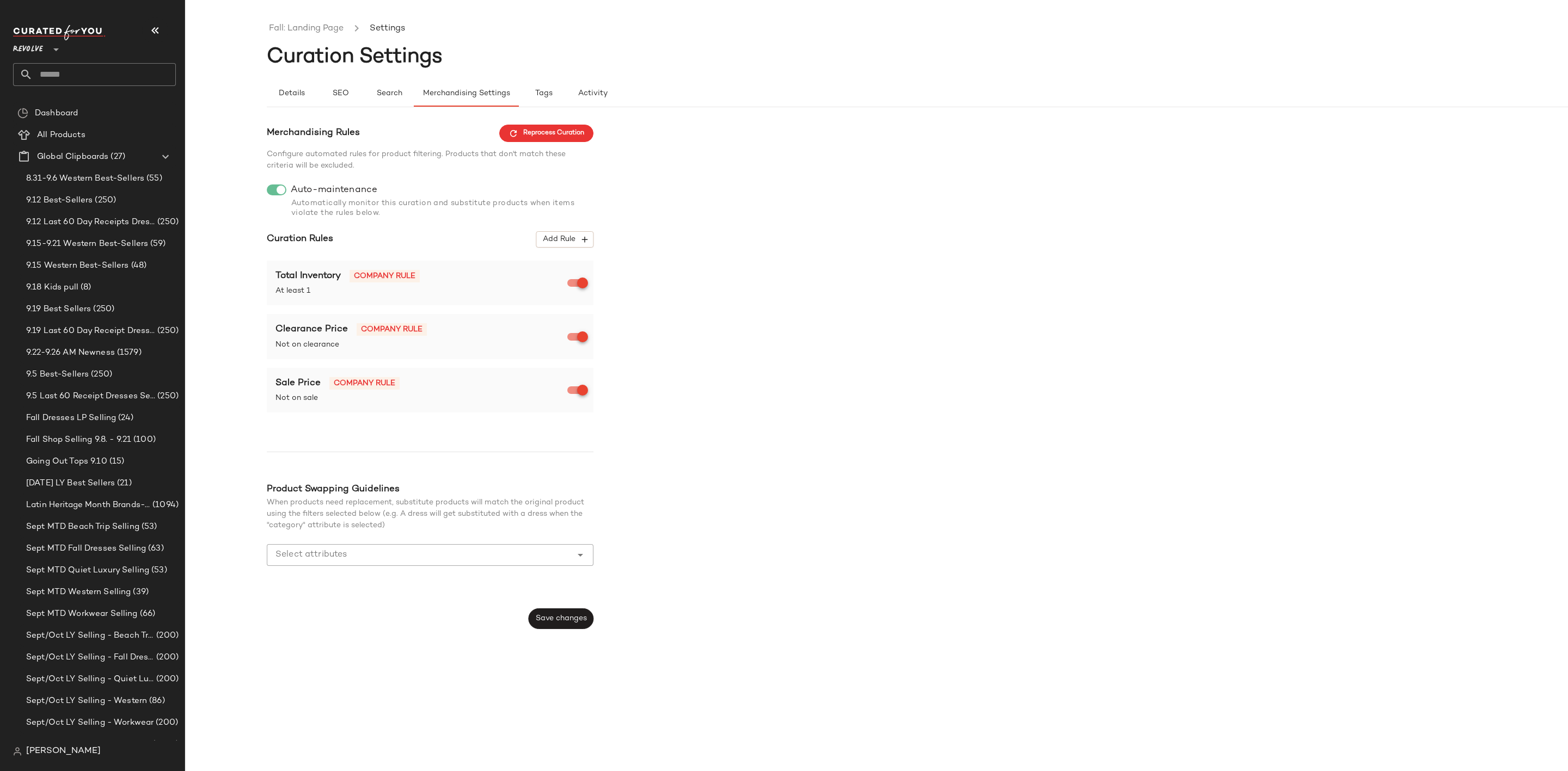
click at [861, 219] on div "Merchandising Rules Reprocess Curation Configure automated rules for product fi…" at bounding box center [958, 377] width 1383 height 505
drag, startPoint x: 301, startPoint y: 154, endPoint x: 454, endPoint y: 157, distance: 153.0
click at [454, 157] on span "Configure automated rules for product filtering. Products that don't match thes…" at bounding box center [415, 160] width 299 height 20
click at [750, 188] on div "Merchandising Rules Reprocess Curation Configure automated rules for product fi…" at bounding box center [958, 377] width 1383 height 505
click at [561, 623] on span "Save changes" at bounding box center [561, 619] width 51 height 9
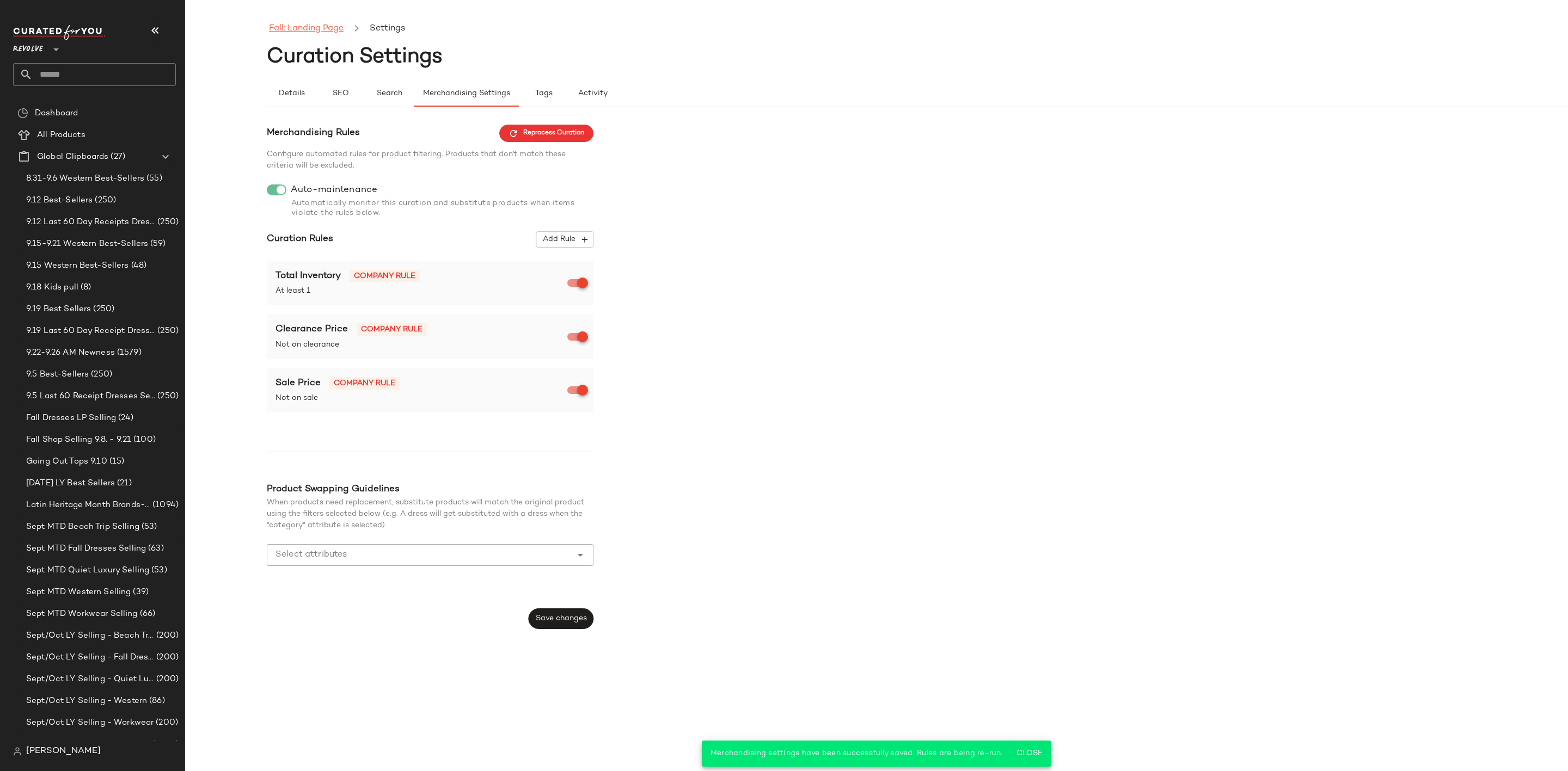
click at [302, 28] on link "Fall: Landing Page" at bounding box center [306, 29] width 75 height 14
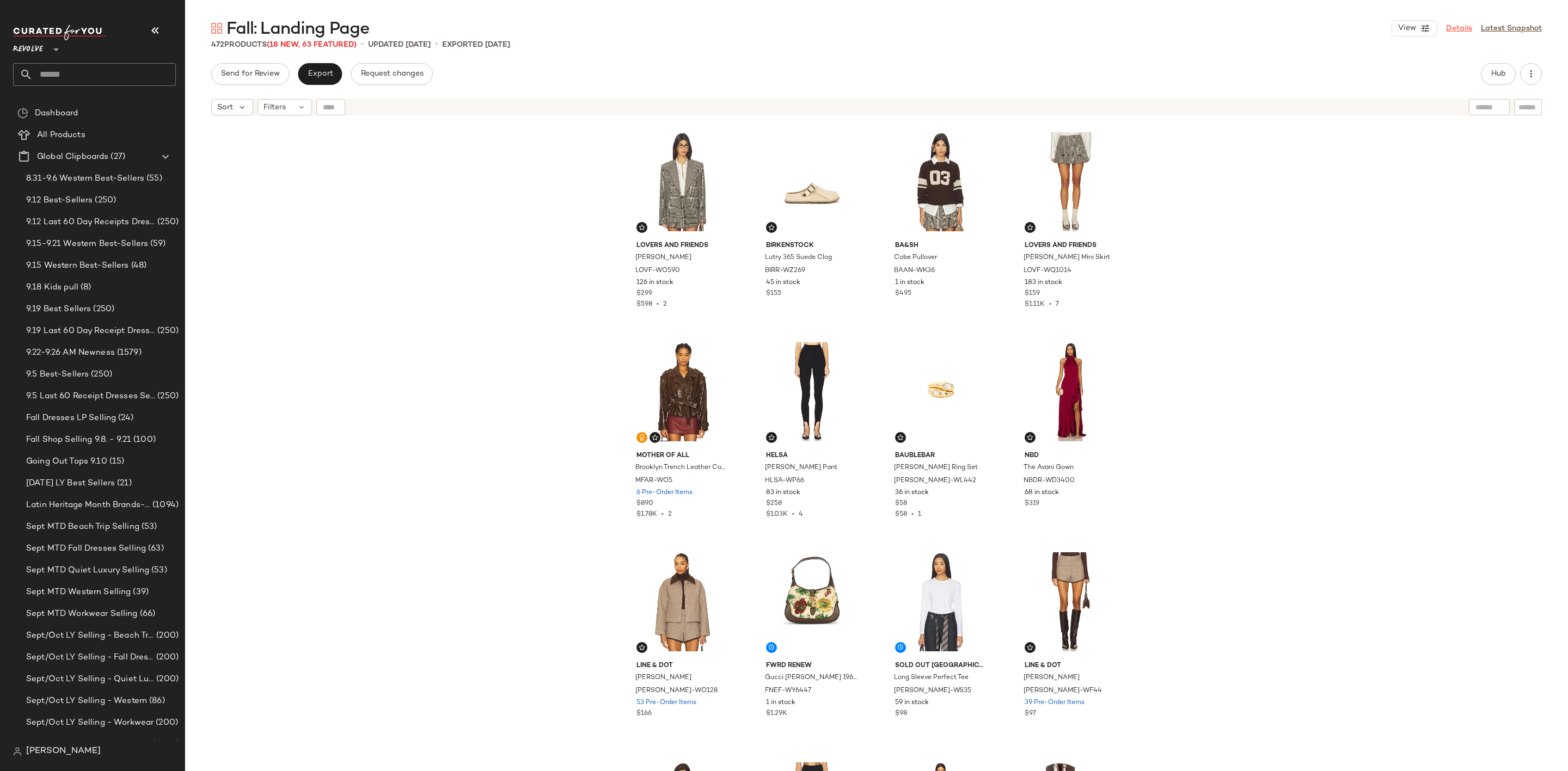
click at [1462, 33] on link "Details" at bounding box center [1459, 28] width 26 height 11
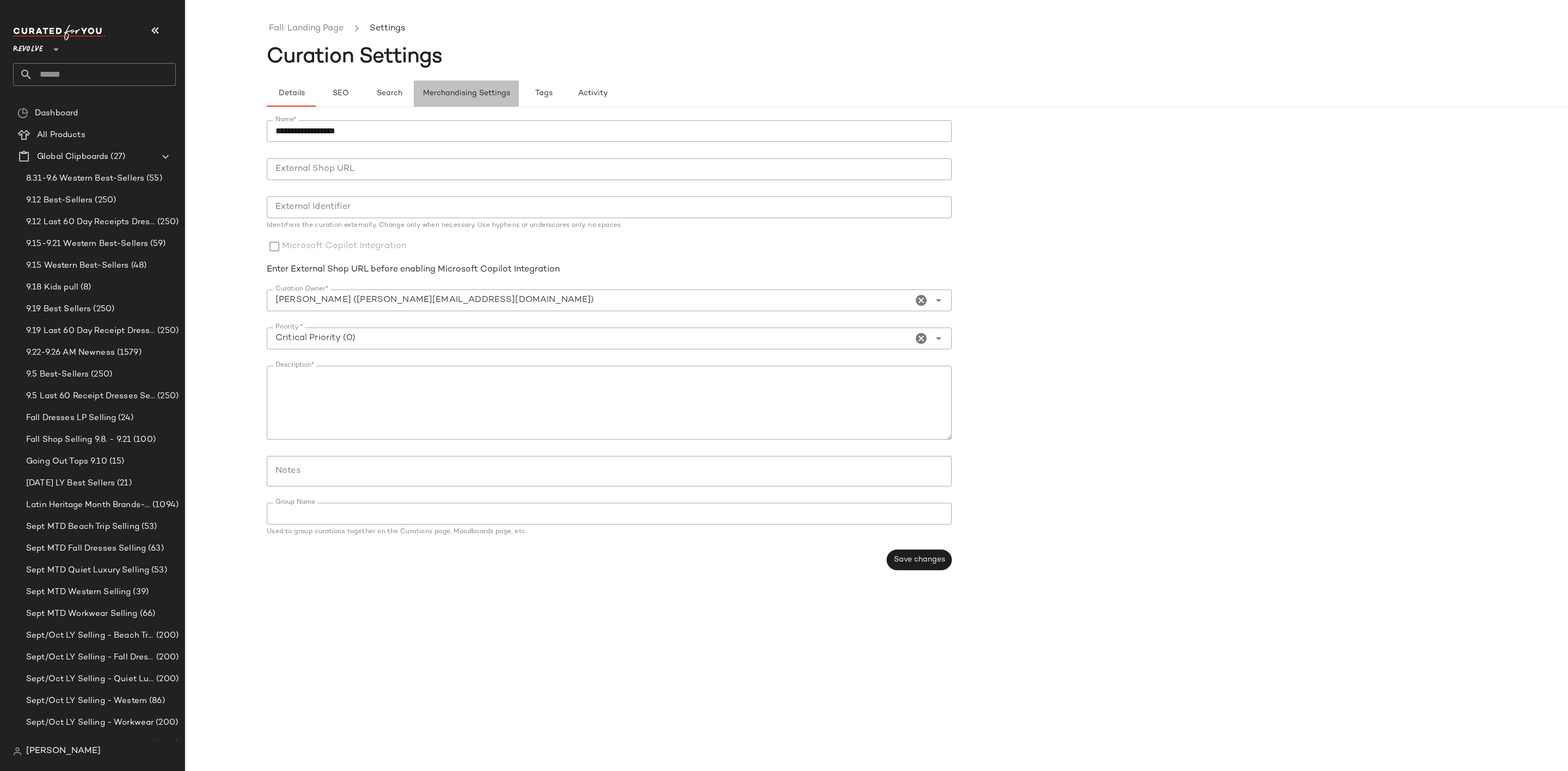
click at [475, 95] on span "Merchandising Settings" at bounding box center [466, 94] width 88 height 9
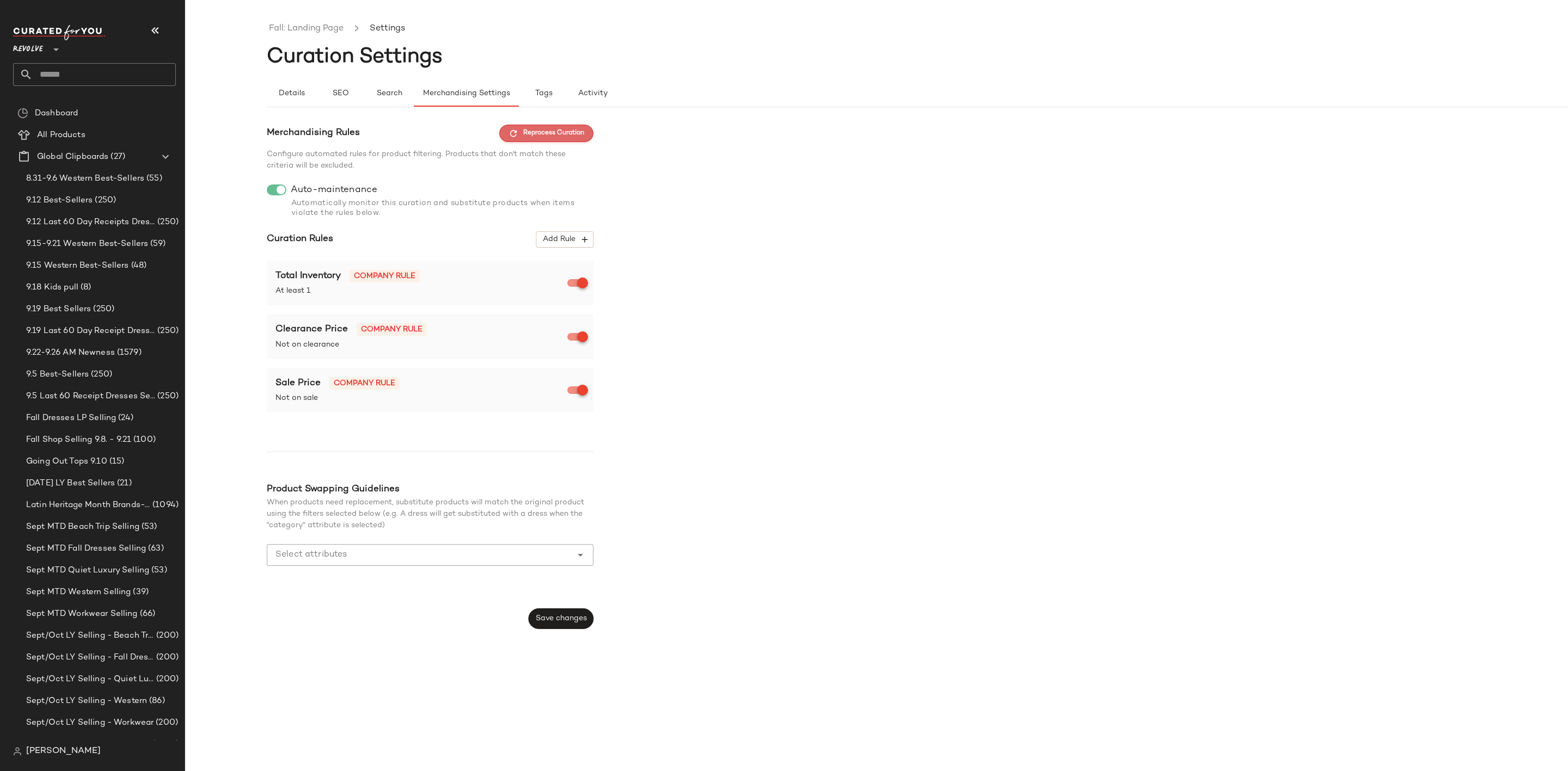
click at [574, 138] on span "Reprocess Curation" at bounding box center [546, 133] width 76 height 10
drag, startPoint x: 305, startPoint y: 23, endPoint x: 268, endPoint y: 31, distance: 37.9
click at [305, 23] on link "Fall: Landing Page" at bounding box center [306, 29] width 75 height 14
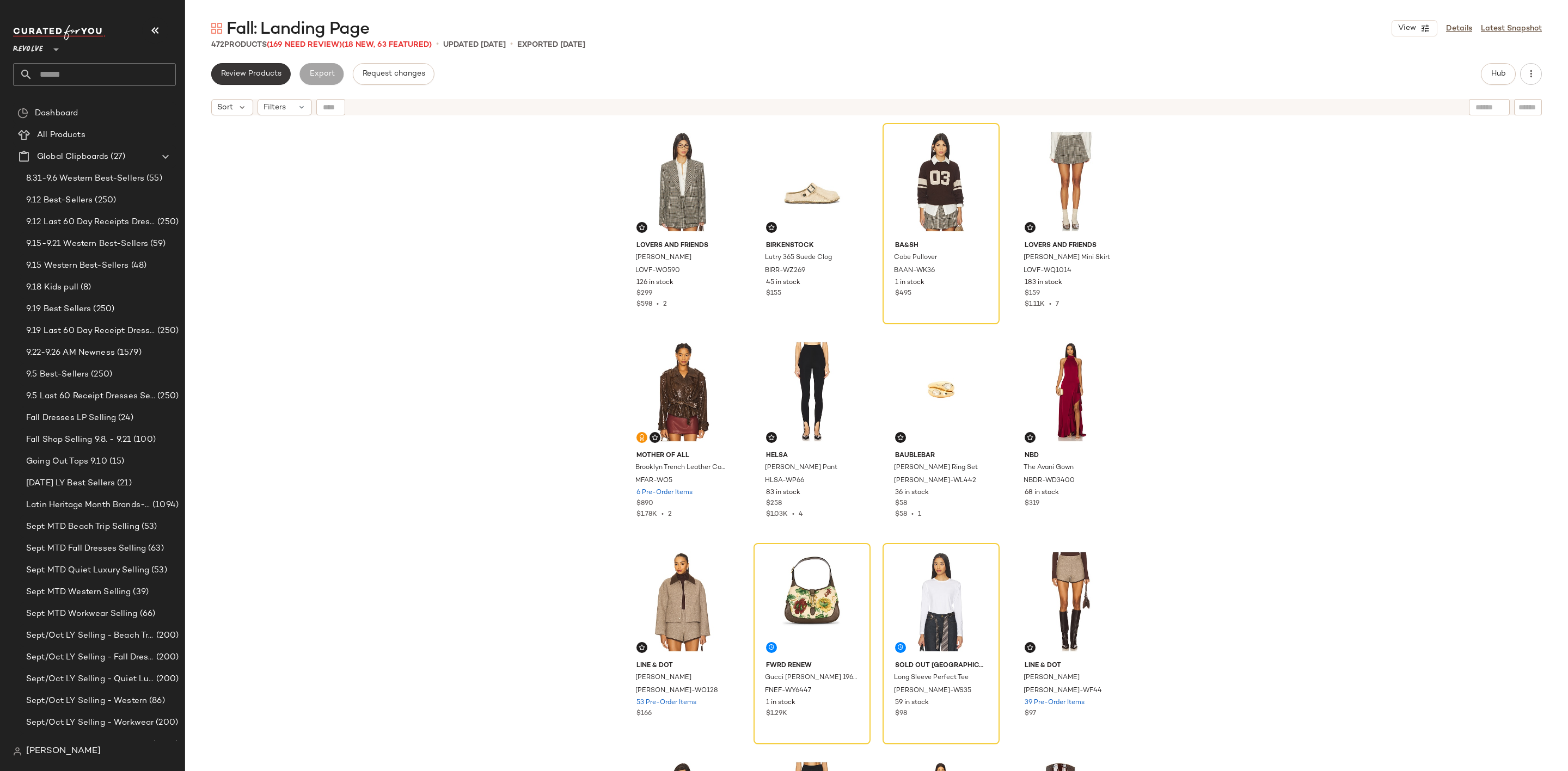
click at [255, 82] on button "Review Products" at bounding box center [251, 74] width 79 height 22
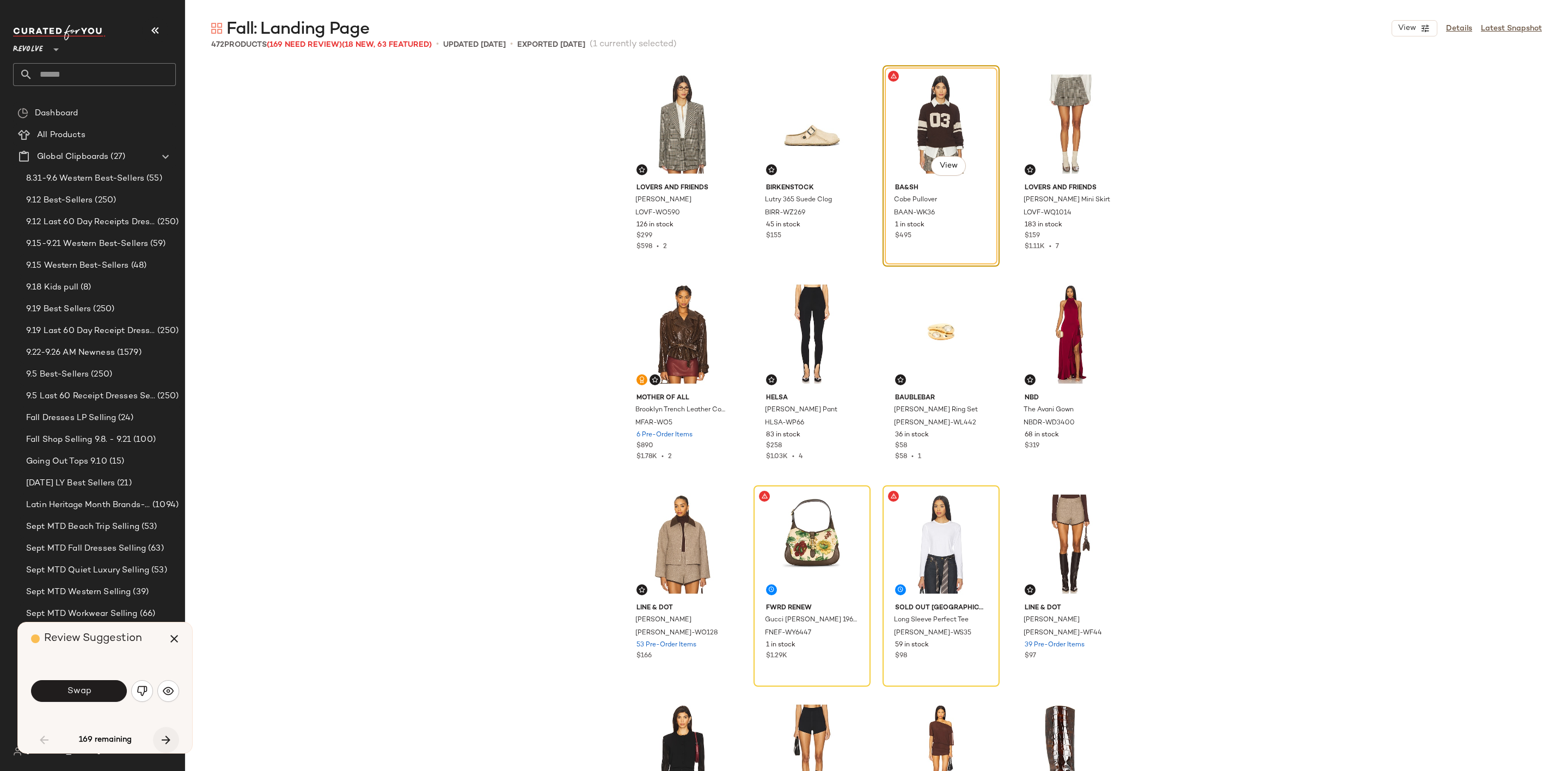
click at [172, 734] on icon "button" at bounding box center [165, 740] width 13 height 13
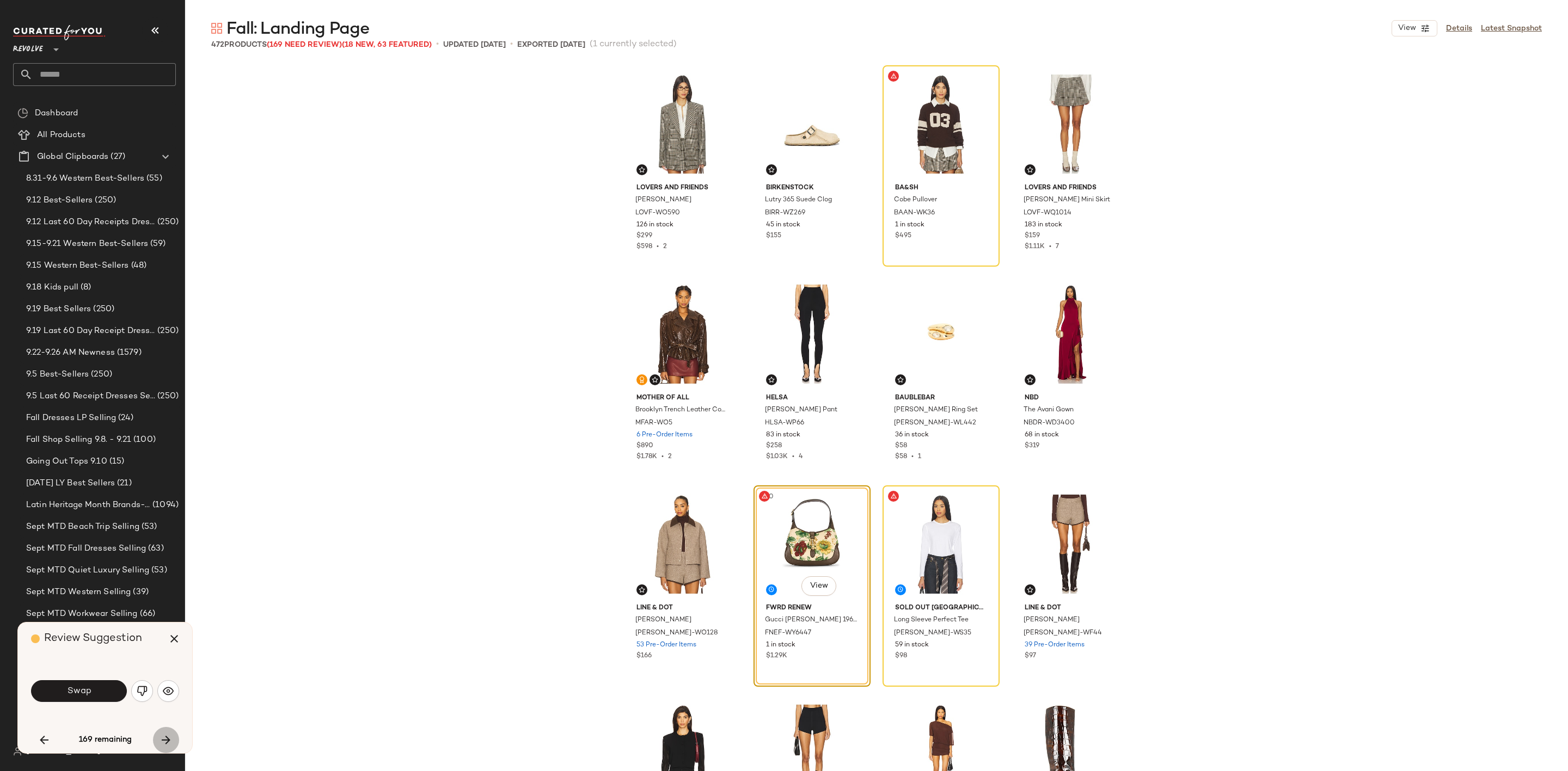
scroll to position [218, 0]
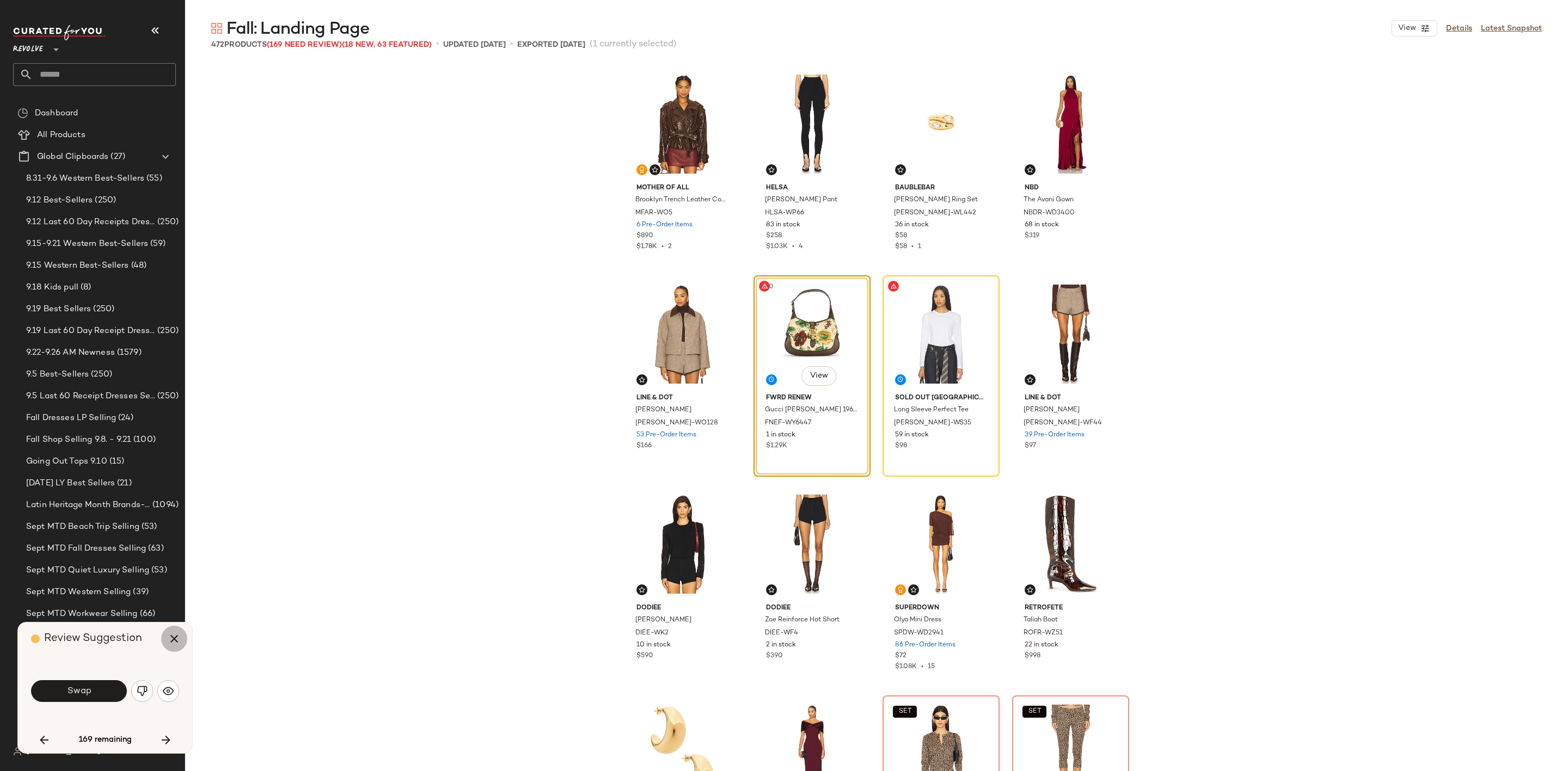
click at [182, 628] on button "button" at bounding box center [174, 639] width 26 height 26
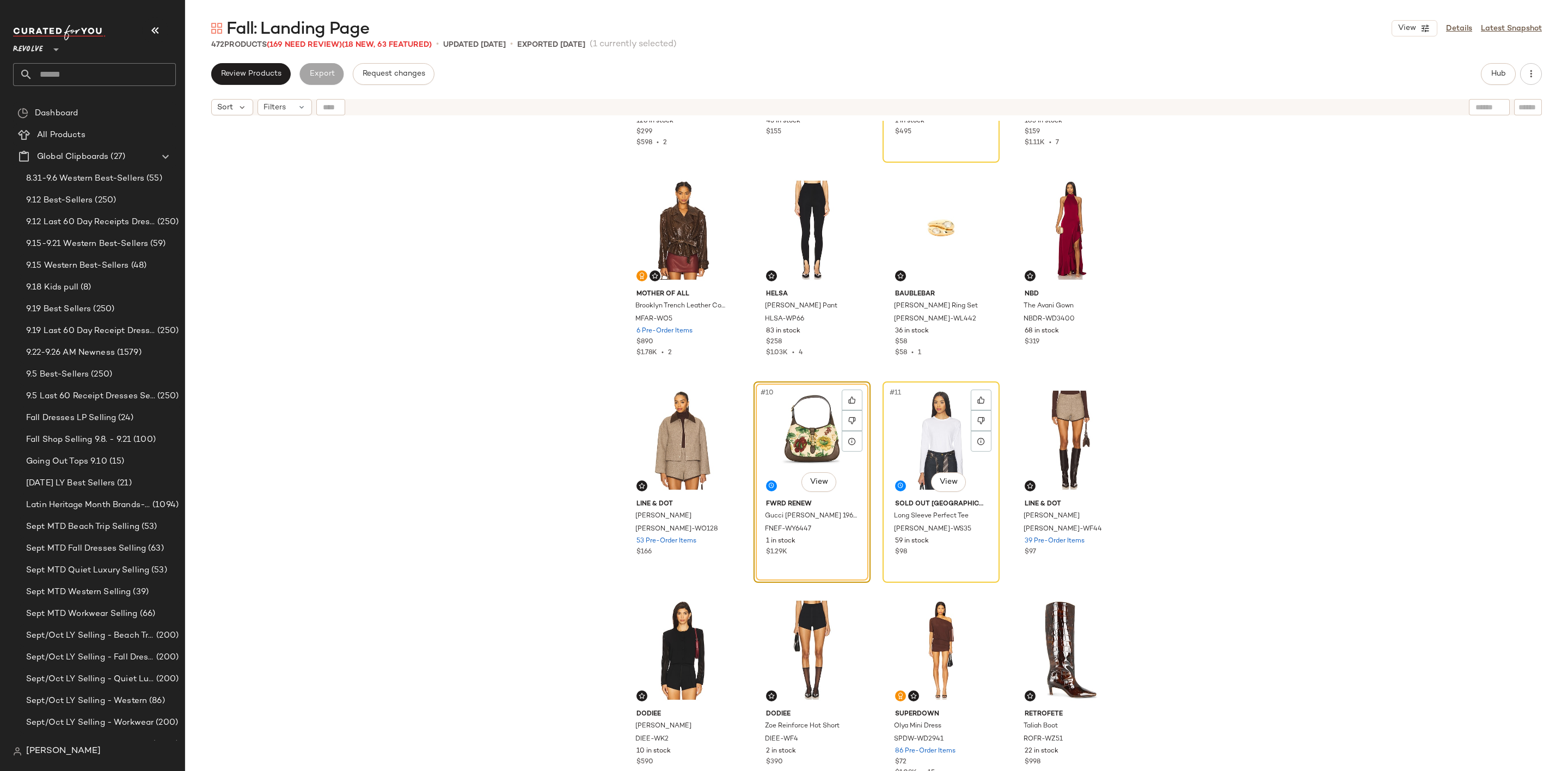
scroll to position [164, 0]
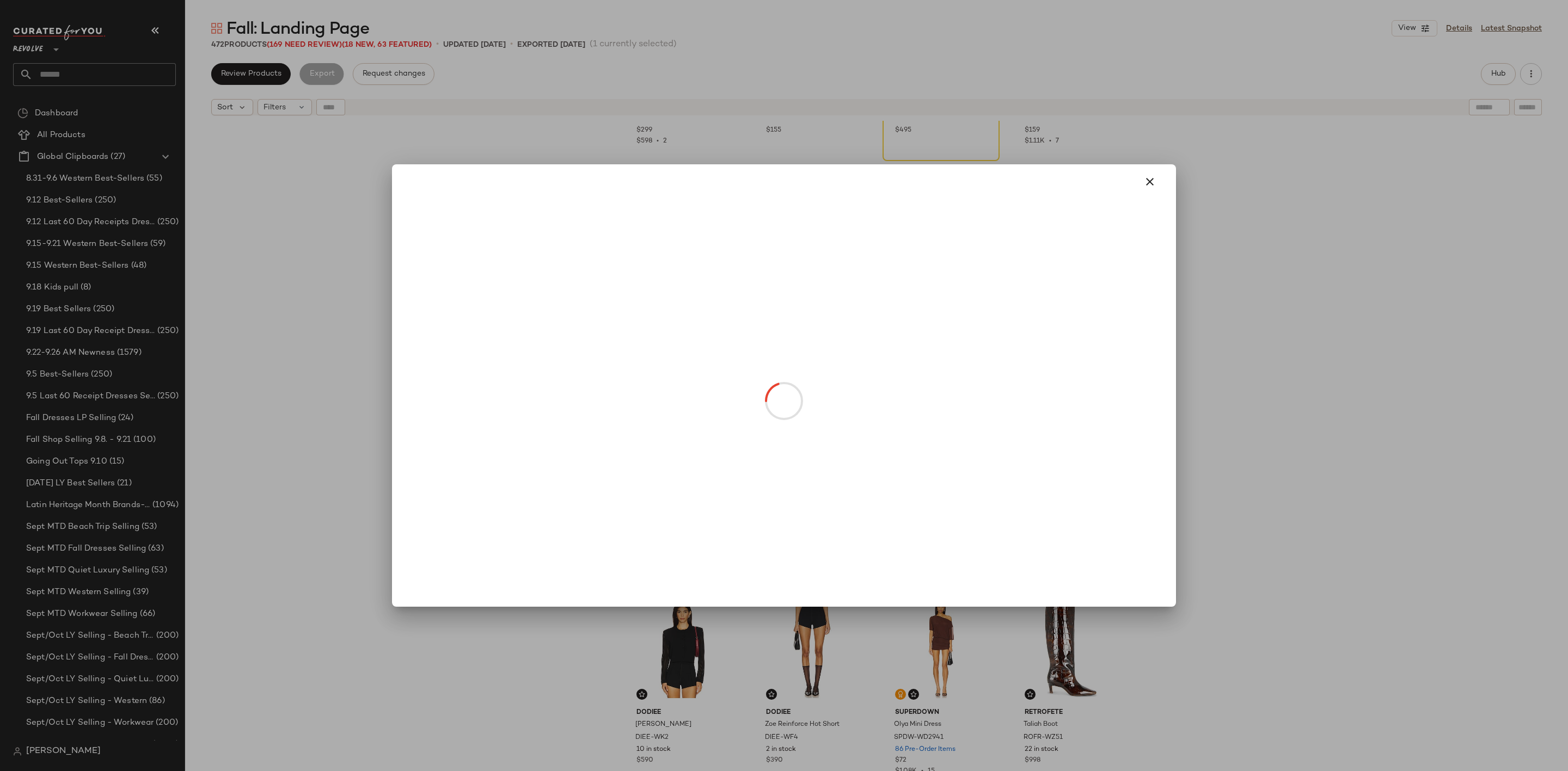
click at [814, 479] on body "Revolve ** Dashboard All Products Global Clipboards (27) 8.31-9.6 Western Best-…" at bounding box center [784, 386] width 1568 height 771
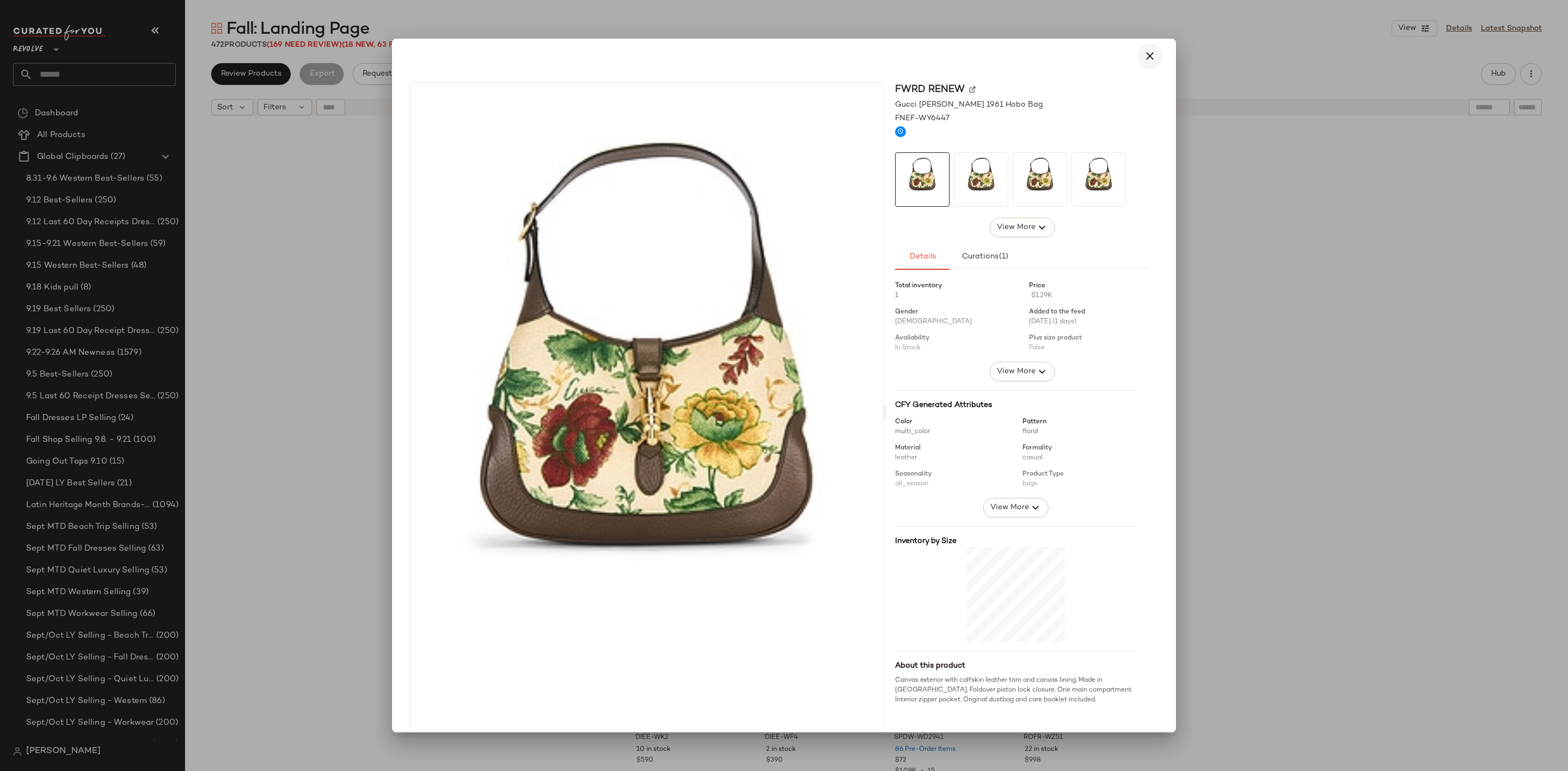
click at [1145, 54] on icon "button" at bounding box center [1149, 56] width 13 height 13
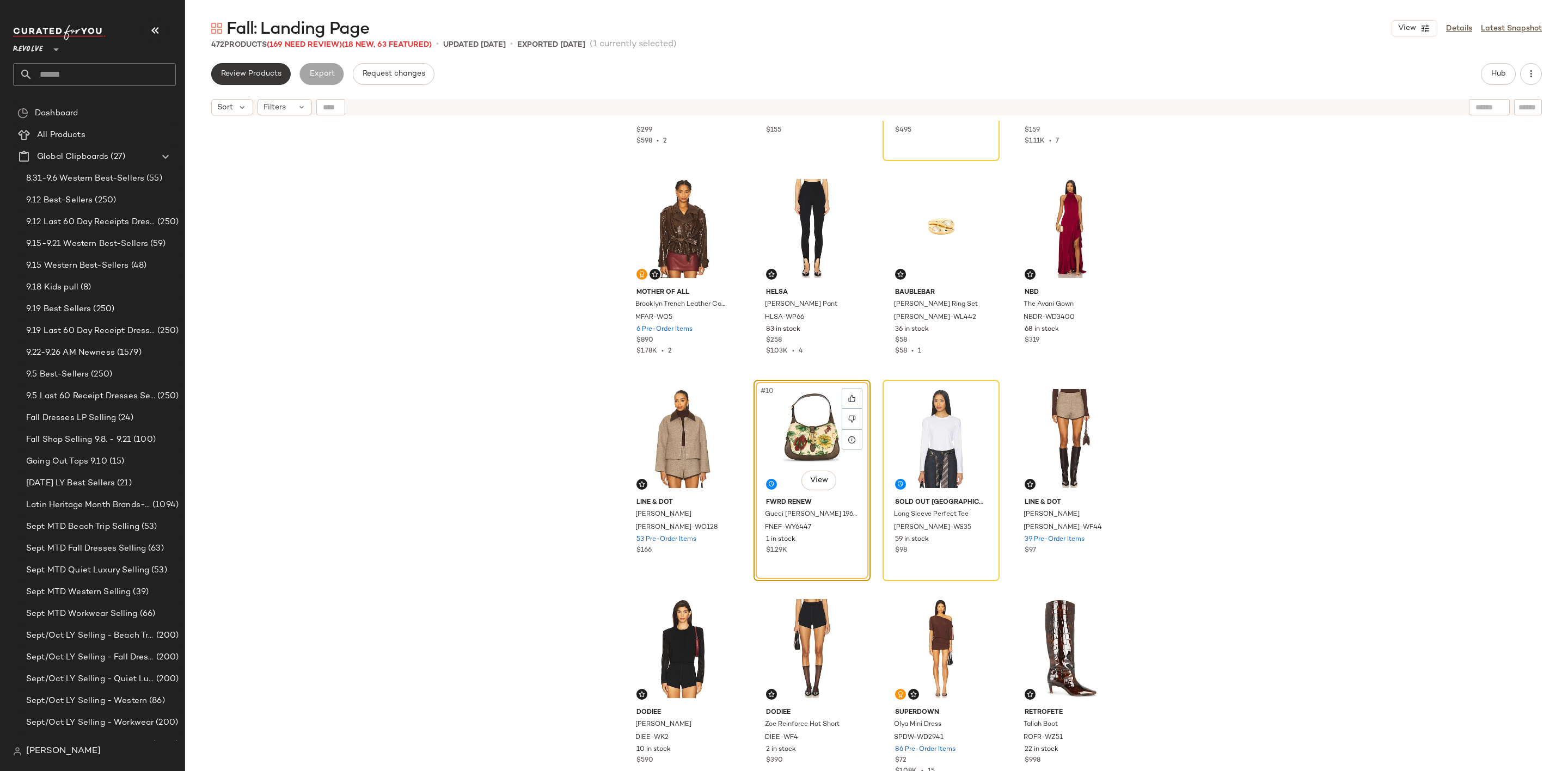
click at [253, 77] on span "Review Products" at bounding box center [251, 74] width 61 height 9
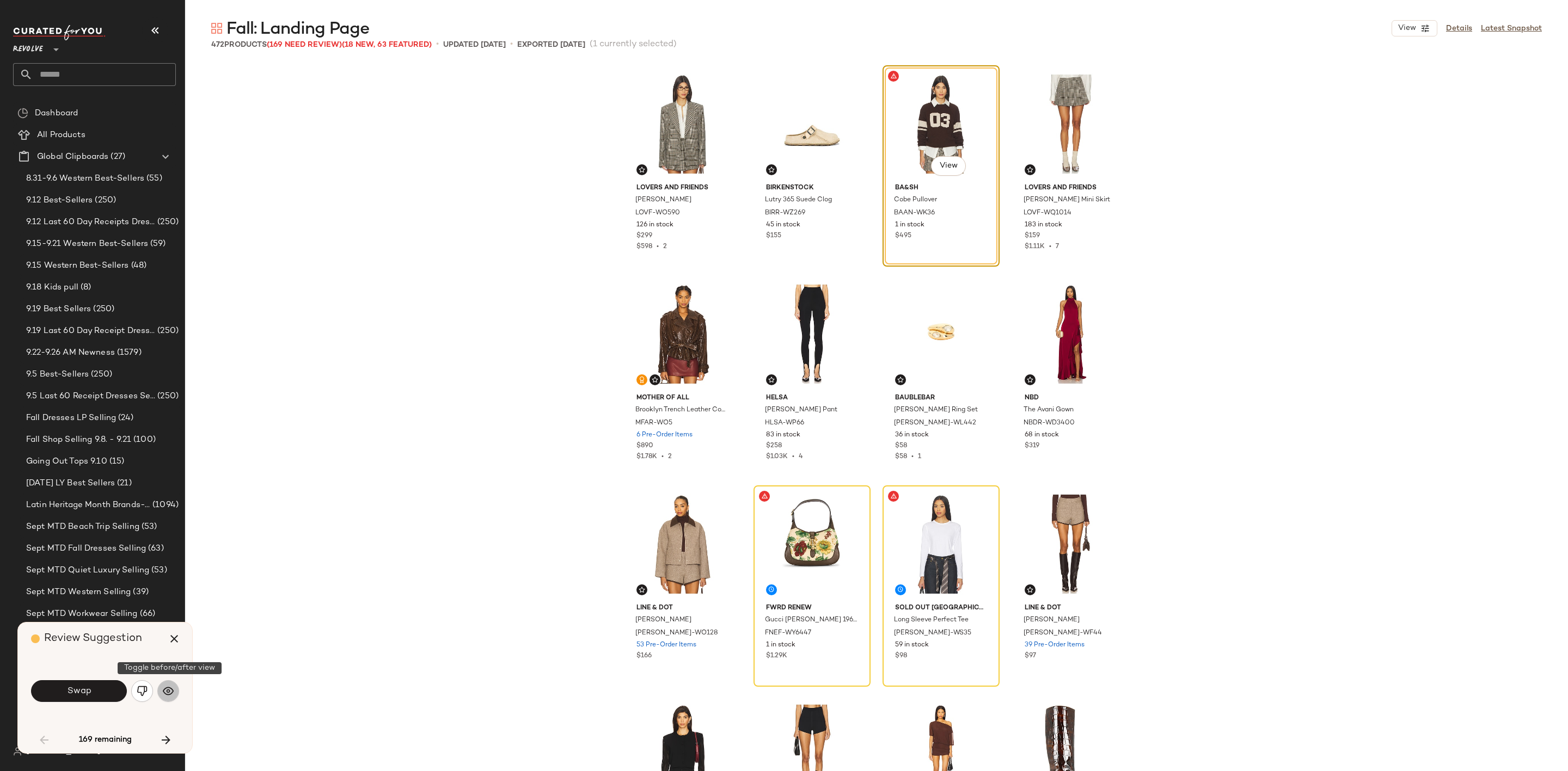
click at [165, 685] on button "button" at bounding box center [168, 691] width 22 height 22
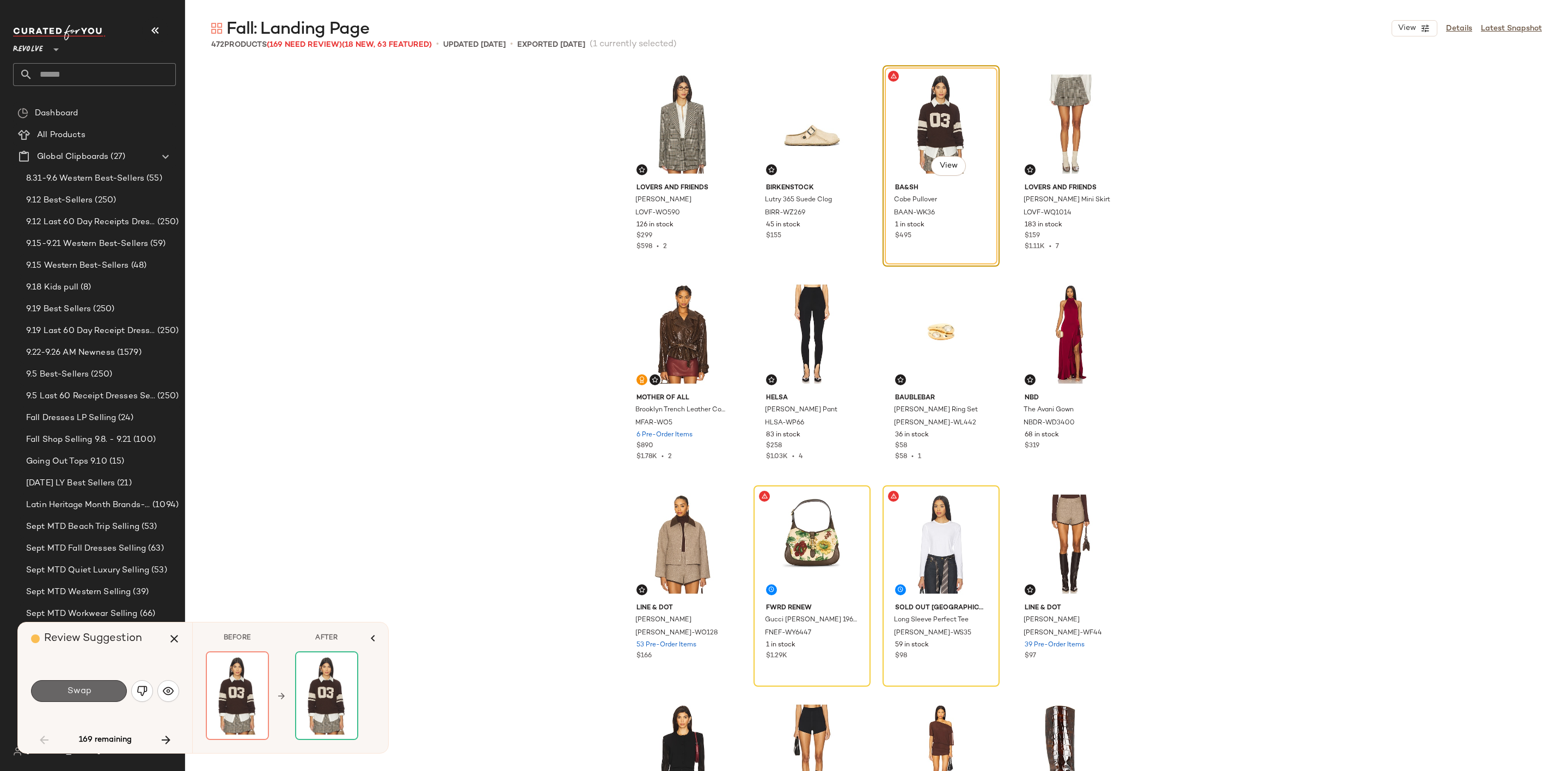
click at [54, 687] on button "Swap" at bounding box center [79, 691] width 96 height 22
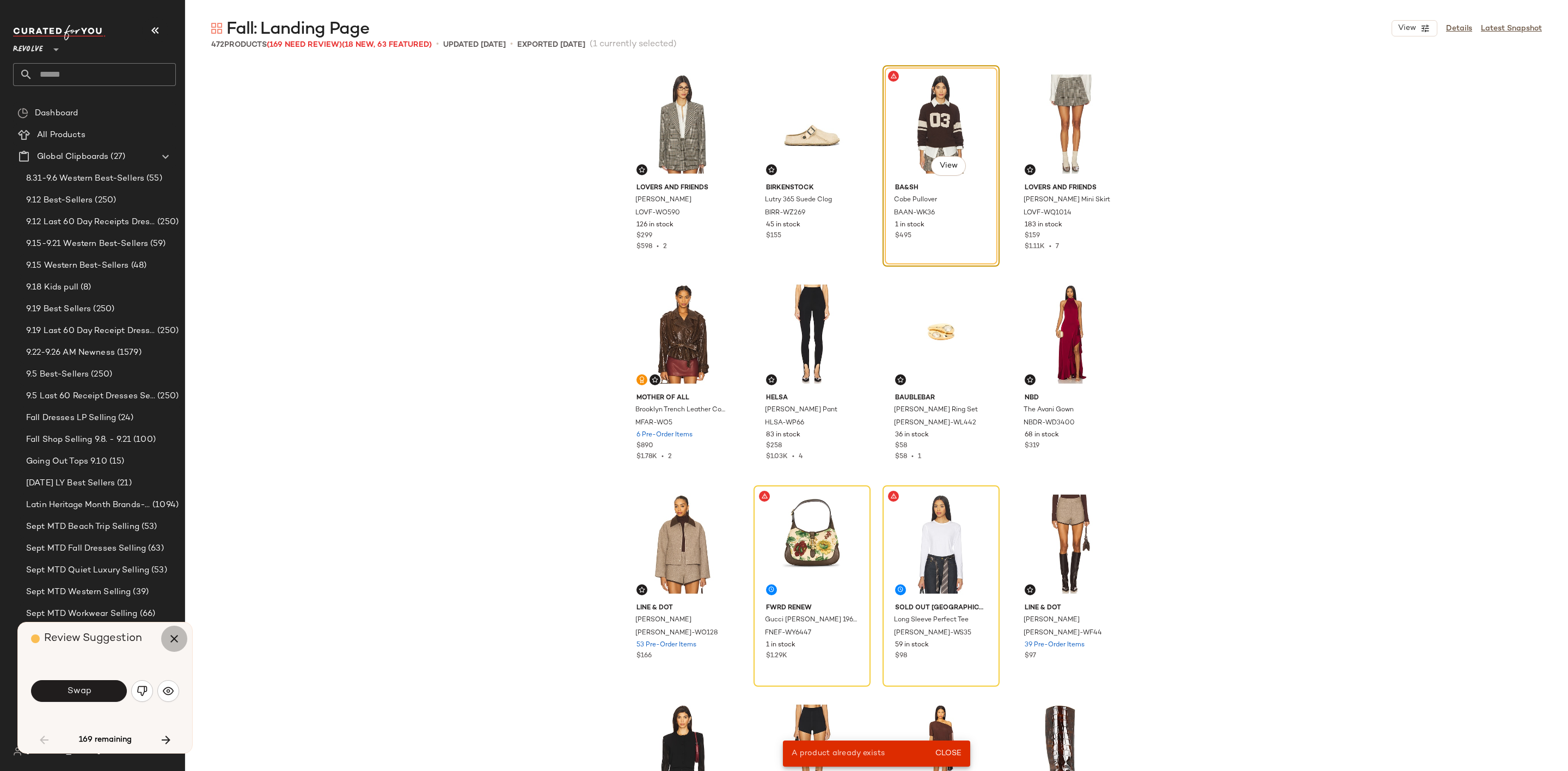
click at [165, 639] on button "button" at bounding box center [174, 639] width 26 height 26
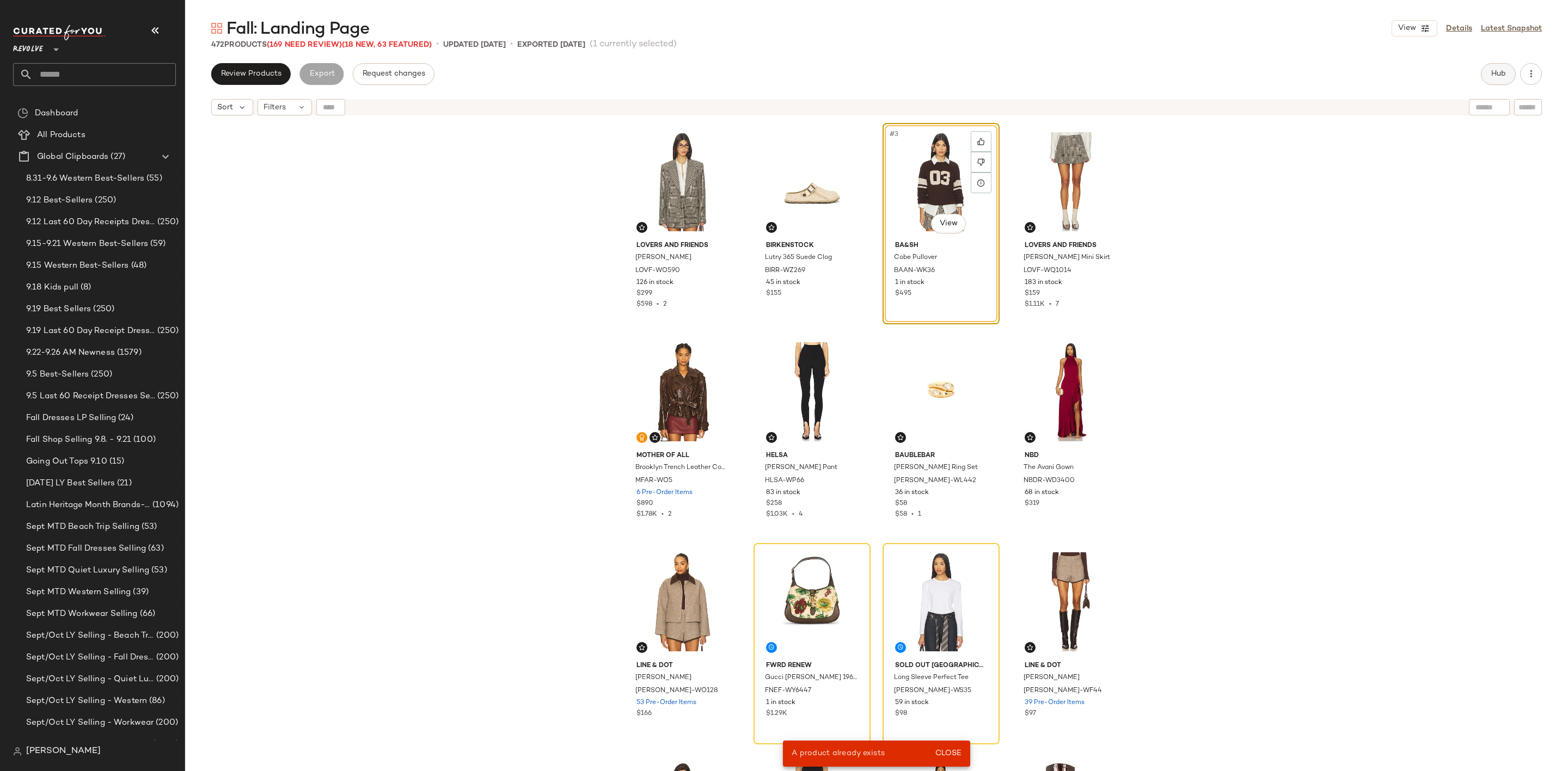
click at [1503, 76] on span "Hub" at bounding box center [1498, 74] width 16 height 9
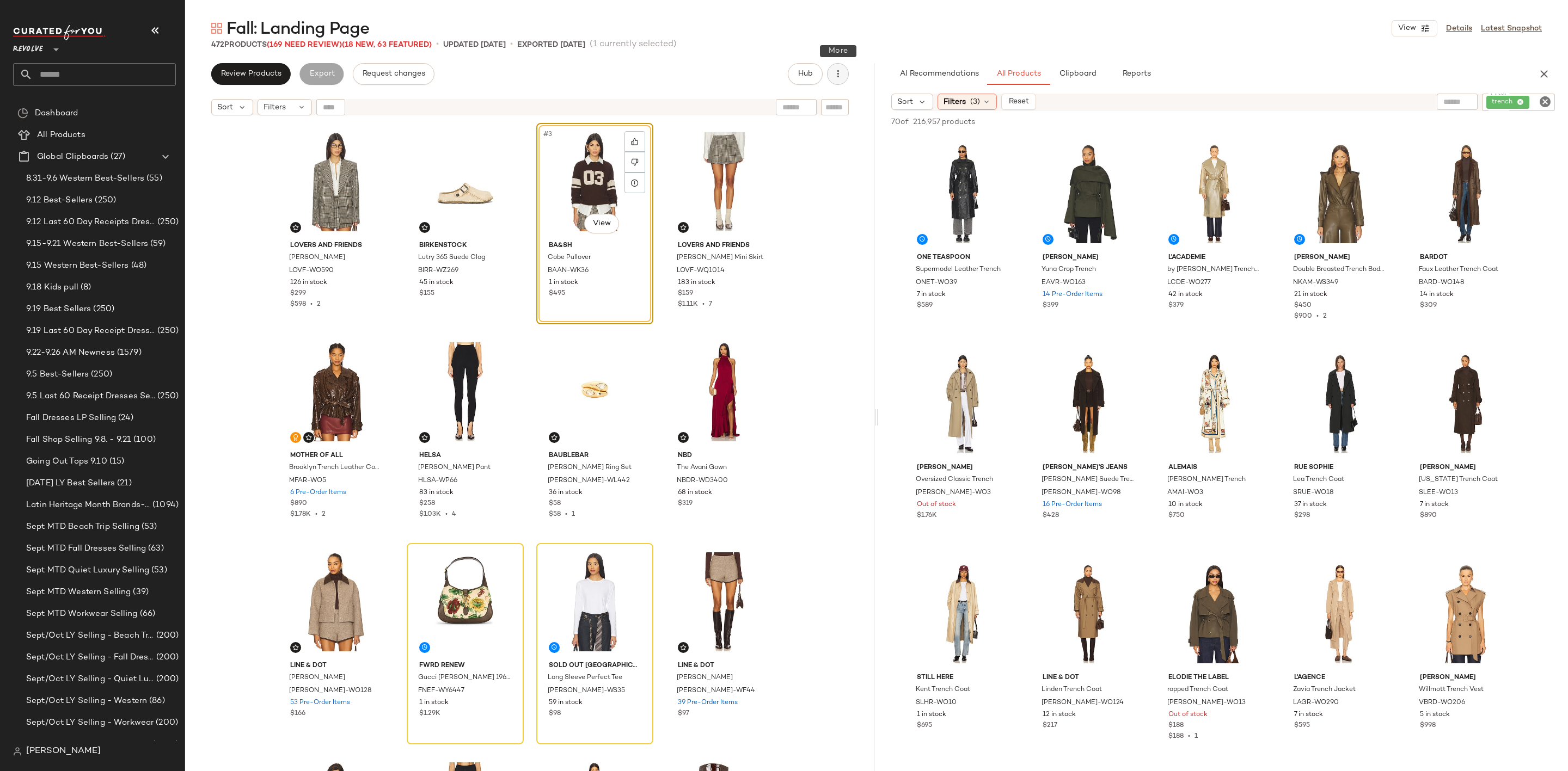
click at [842, 72] on icon "button" at bounding box center [838, 74] width 11 height 11
click at [807, 185] on span "Clear Suggested Products" at bounding box center [789, 184] width 103 height 11
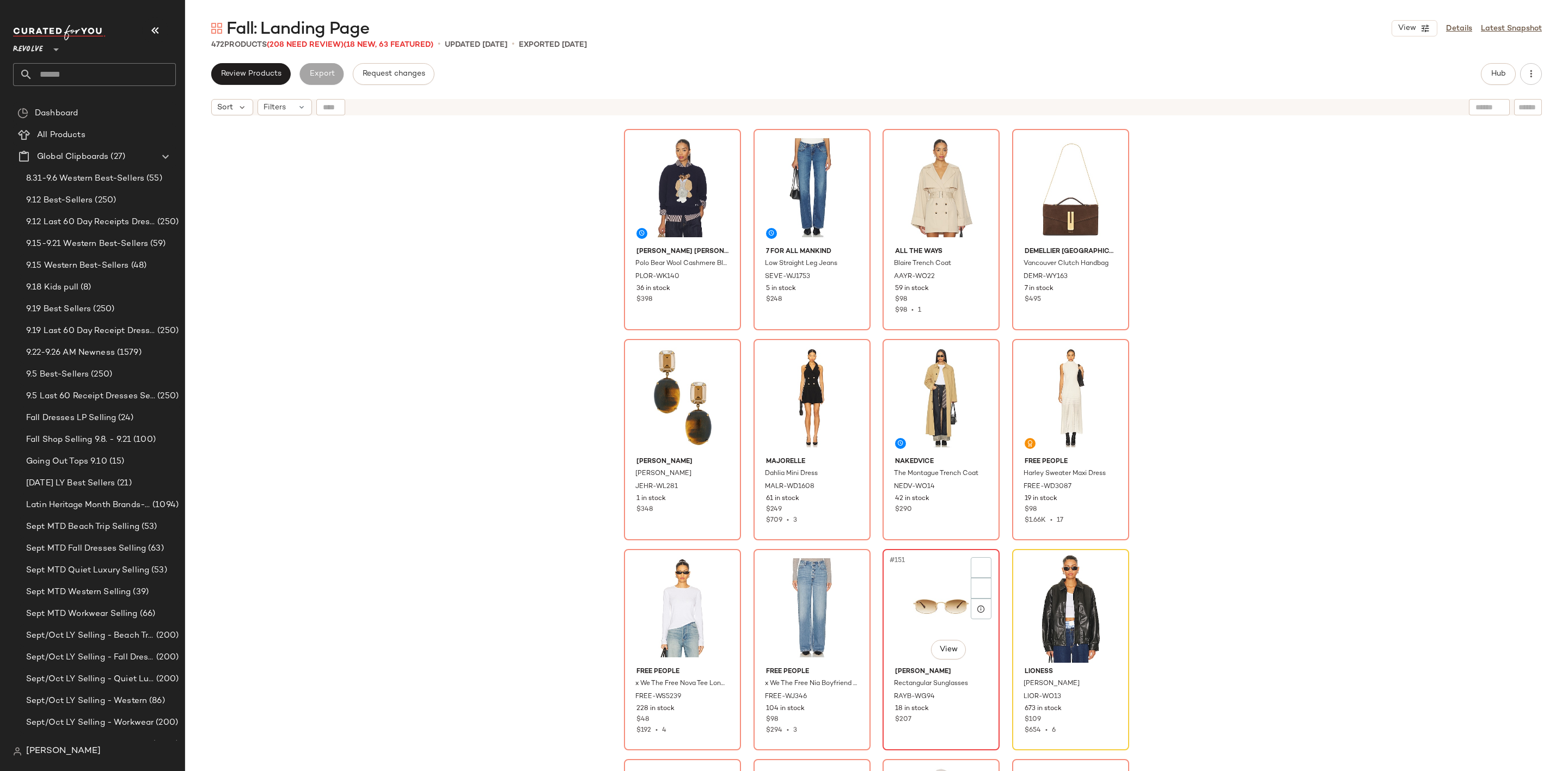
scroll to position [7682, 0]
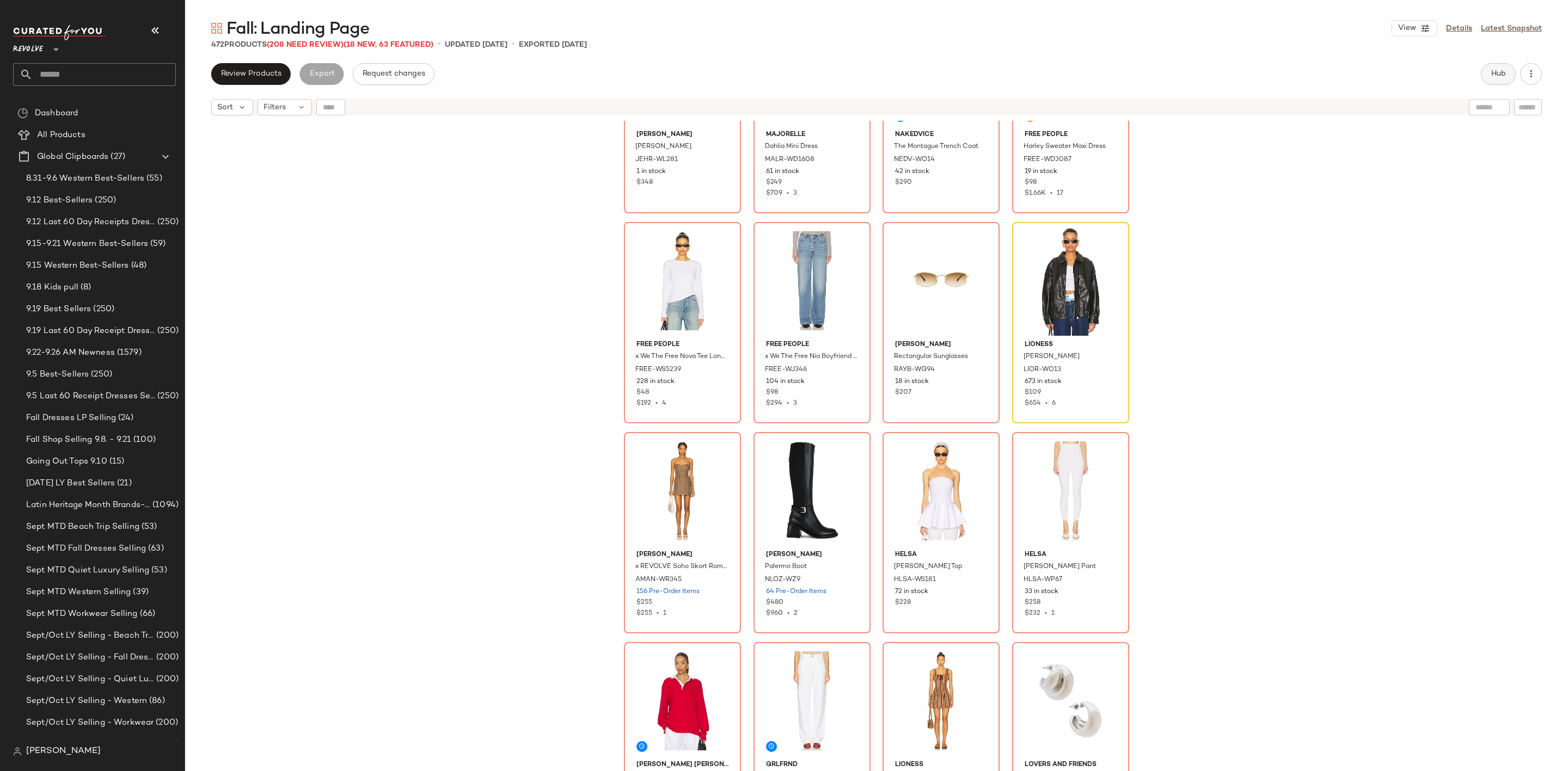
click at [1504, 82] on button "Hub" at bounding box center [1498, 74] width 35 height 22
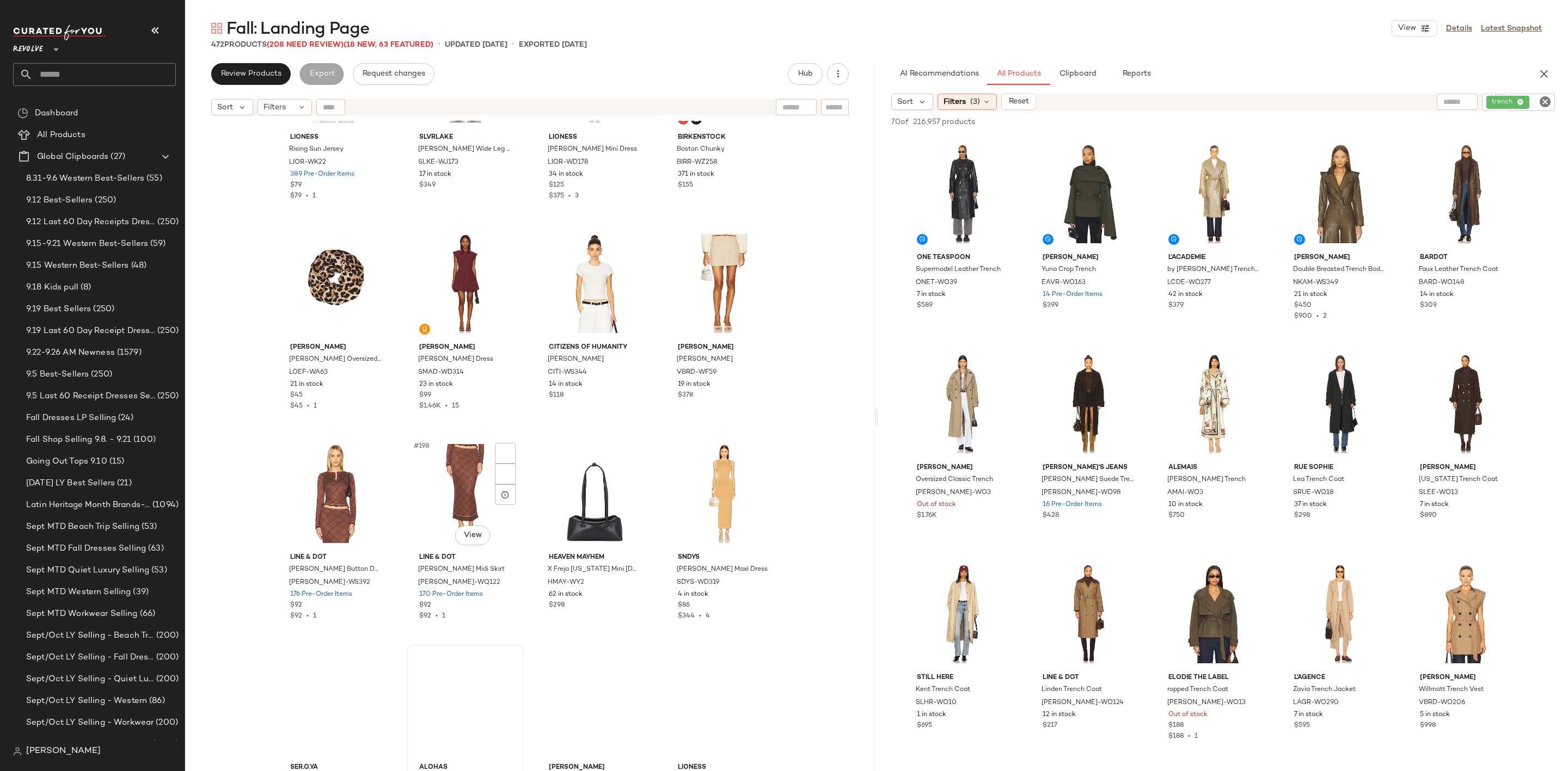
scroll to position [10131, 0]
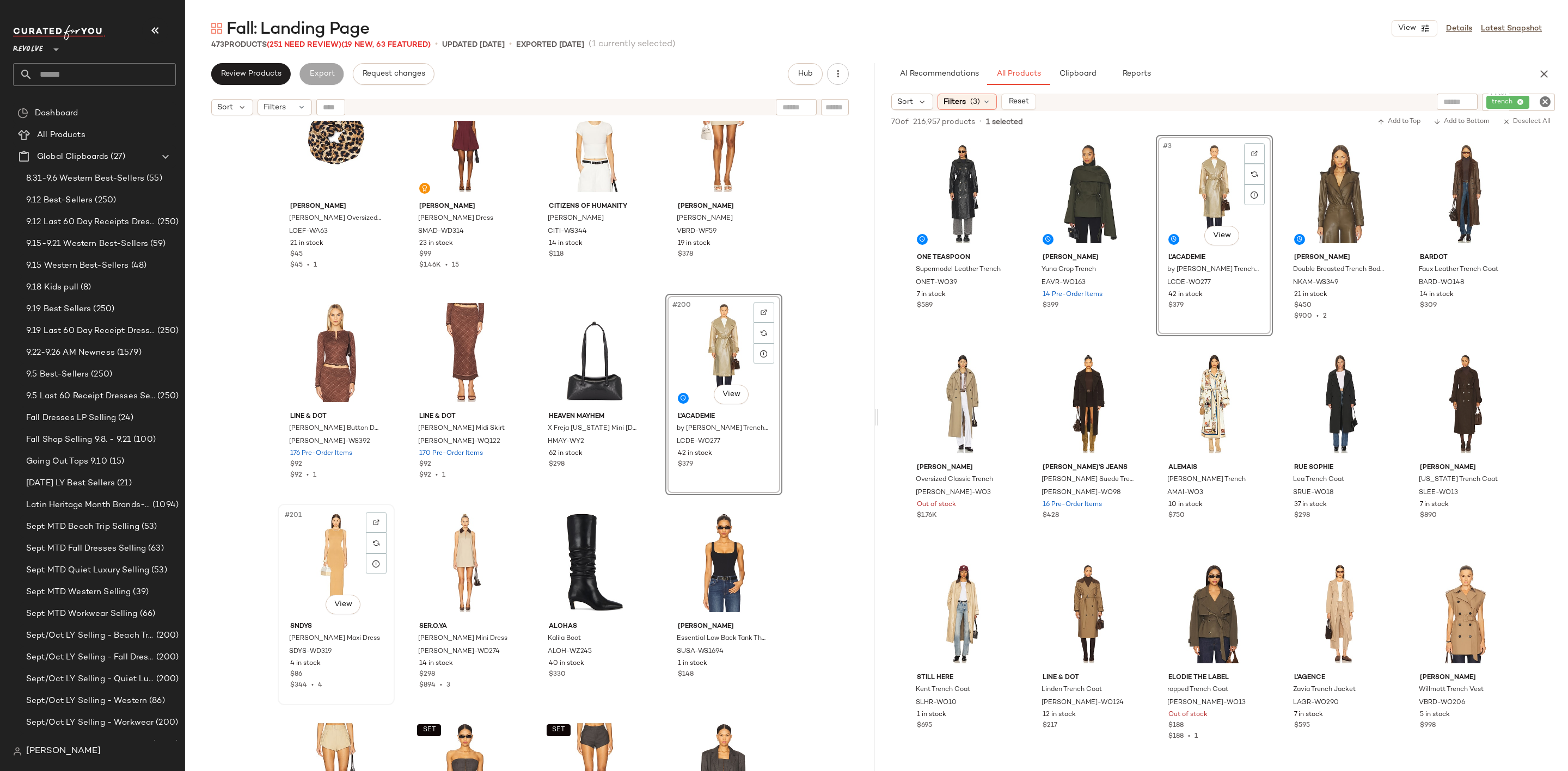
click at [313, 546] on div "#201 View" at bounding box center [336, 562] width 110 height 110
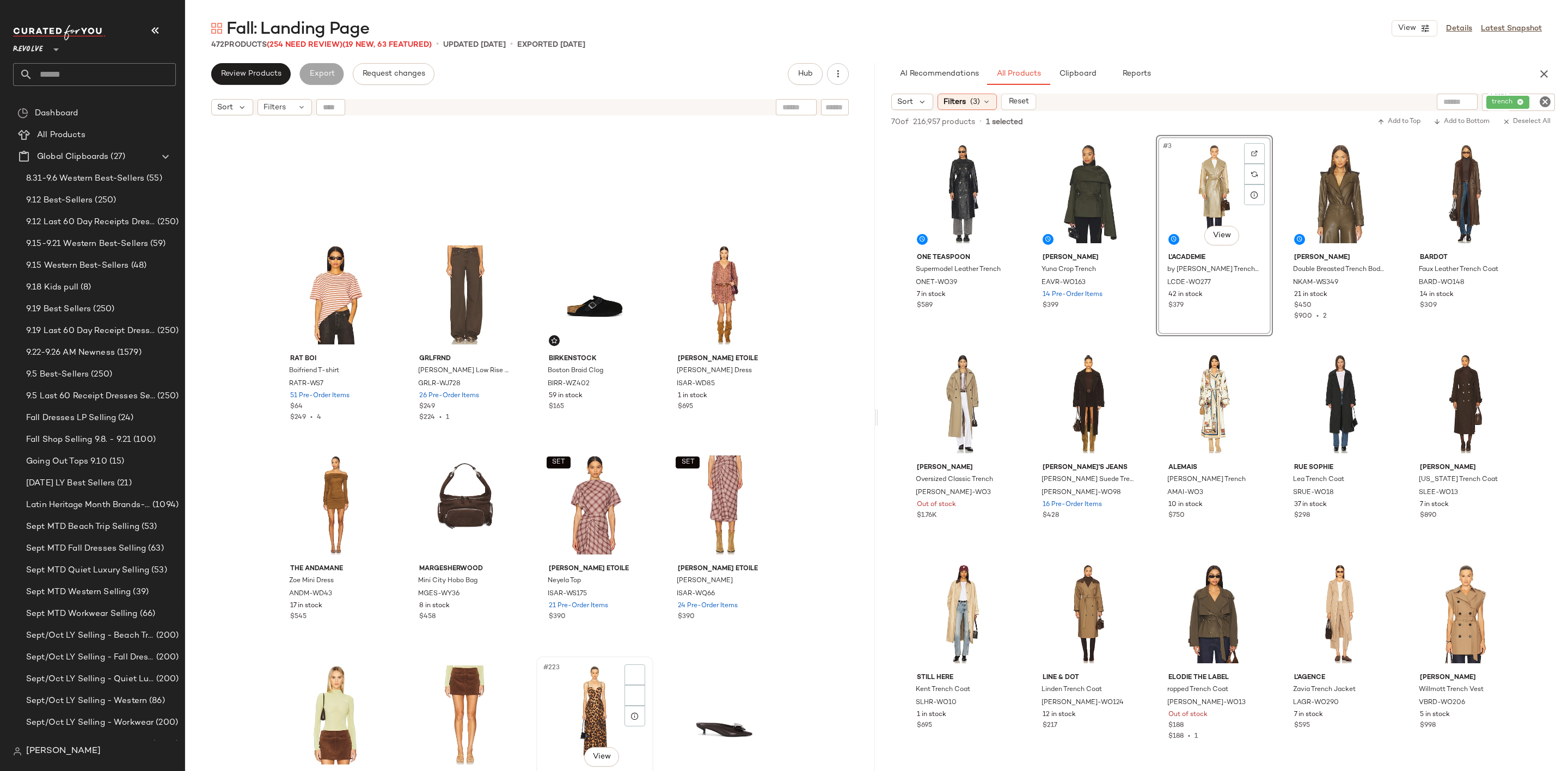
scroll to position [11437, 0]
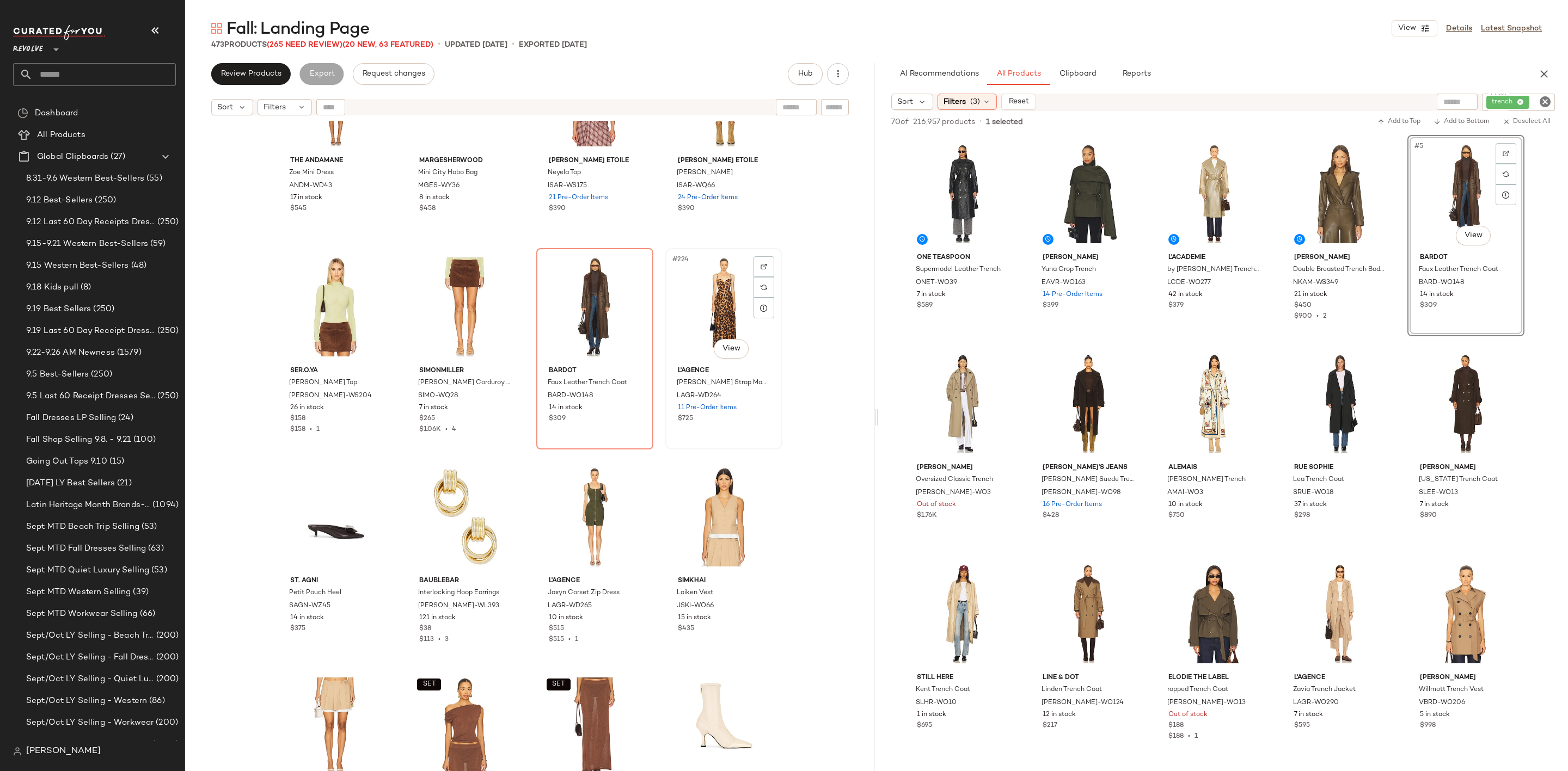
click at [703, 290] on div "#224 View" at bounding box center [724, 307] width 110 height 110
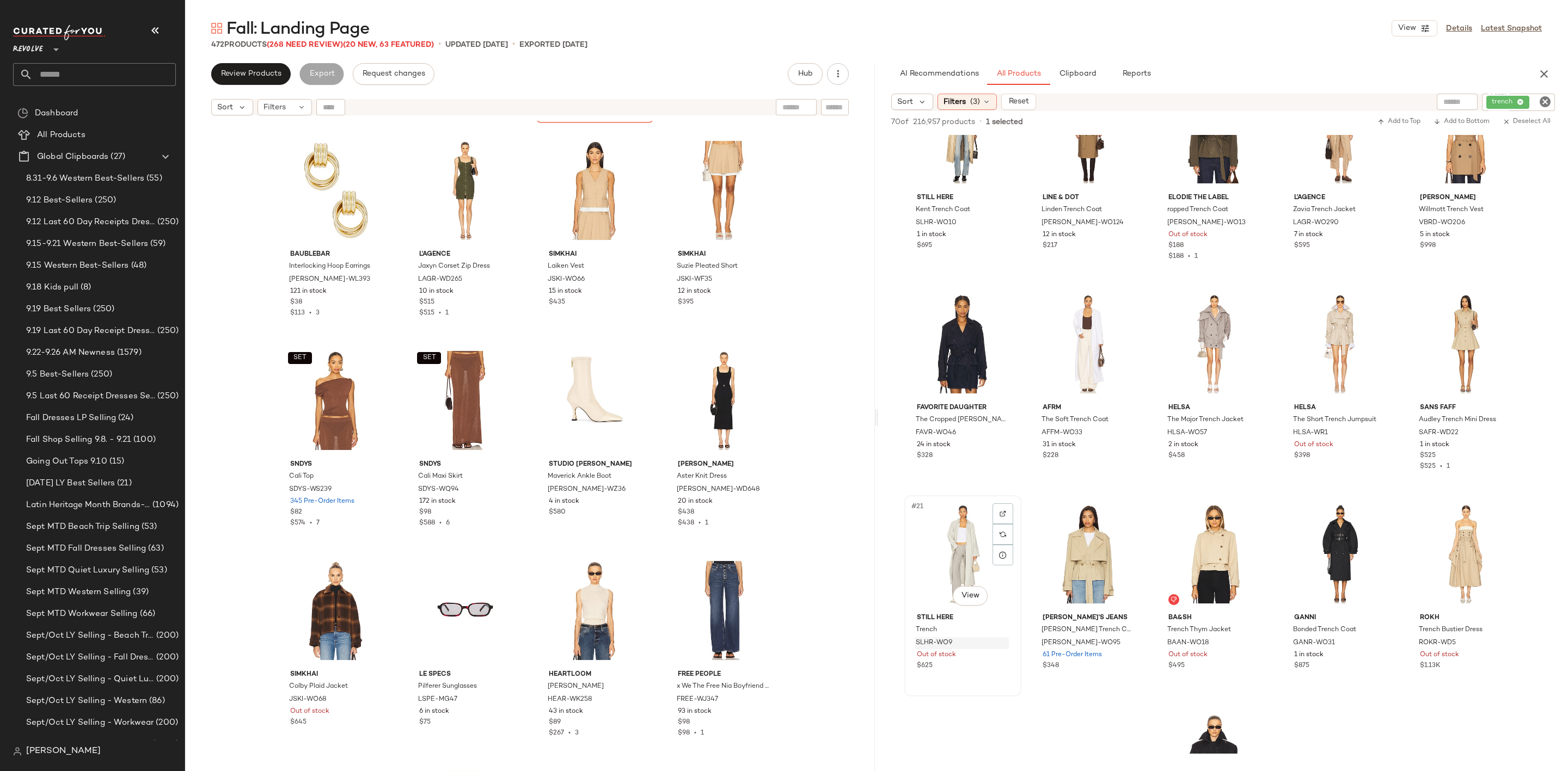
scroll to position [653, 0]
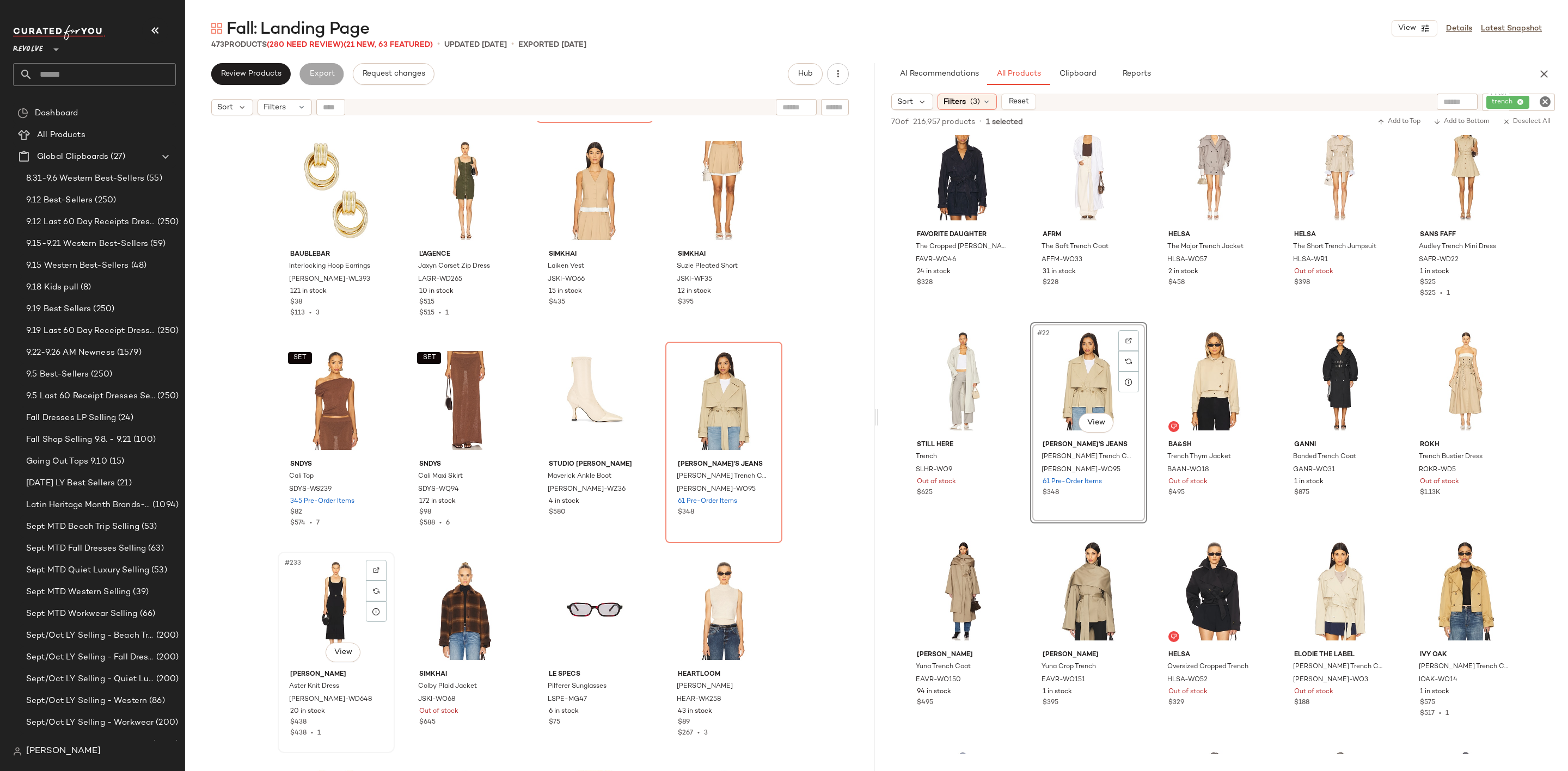
click at [319, 607] on div "#233 View" at bounding box center [336, 611] width 110 height 110
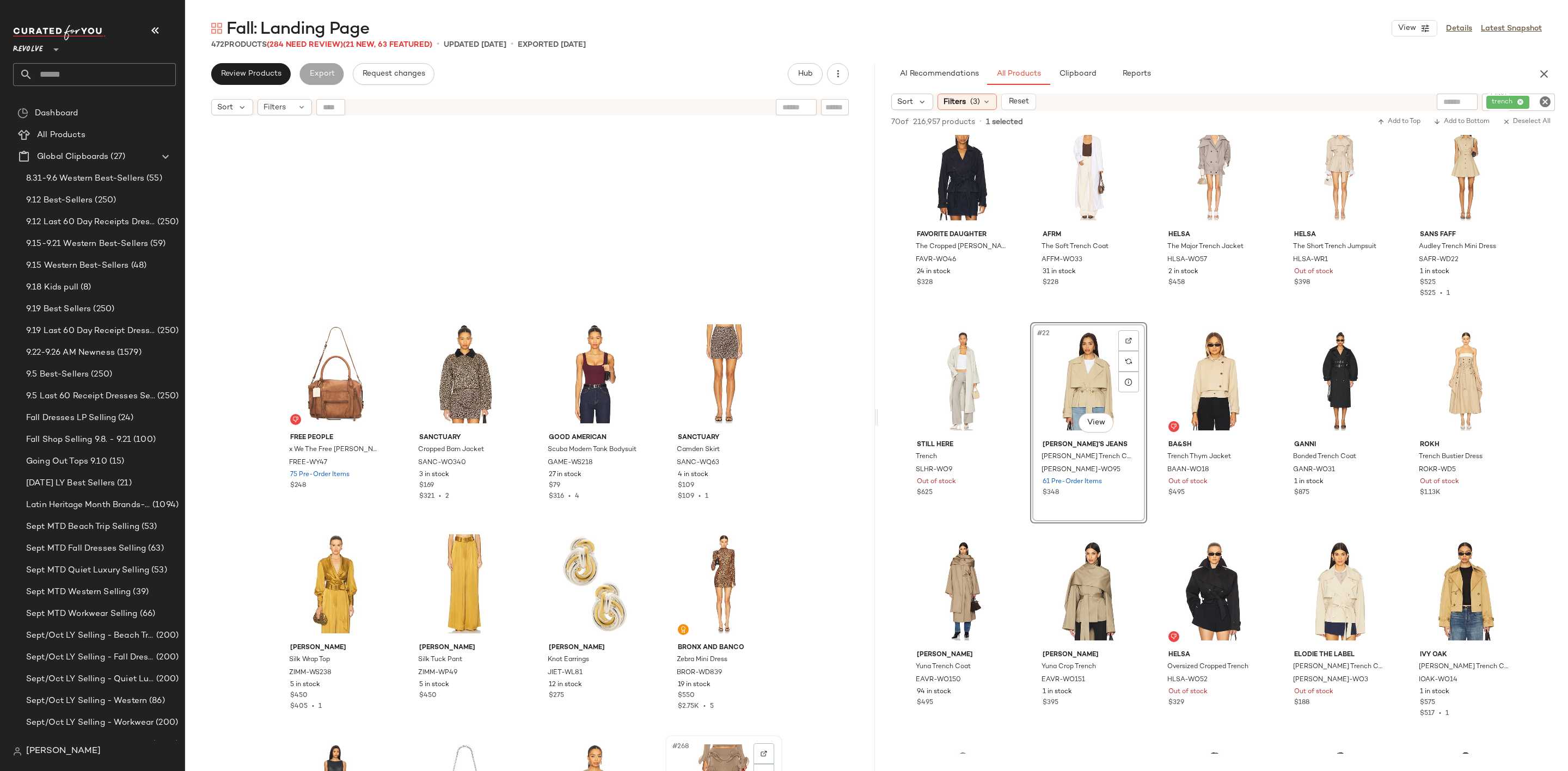
scroll to position [13478, 0]
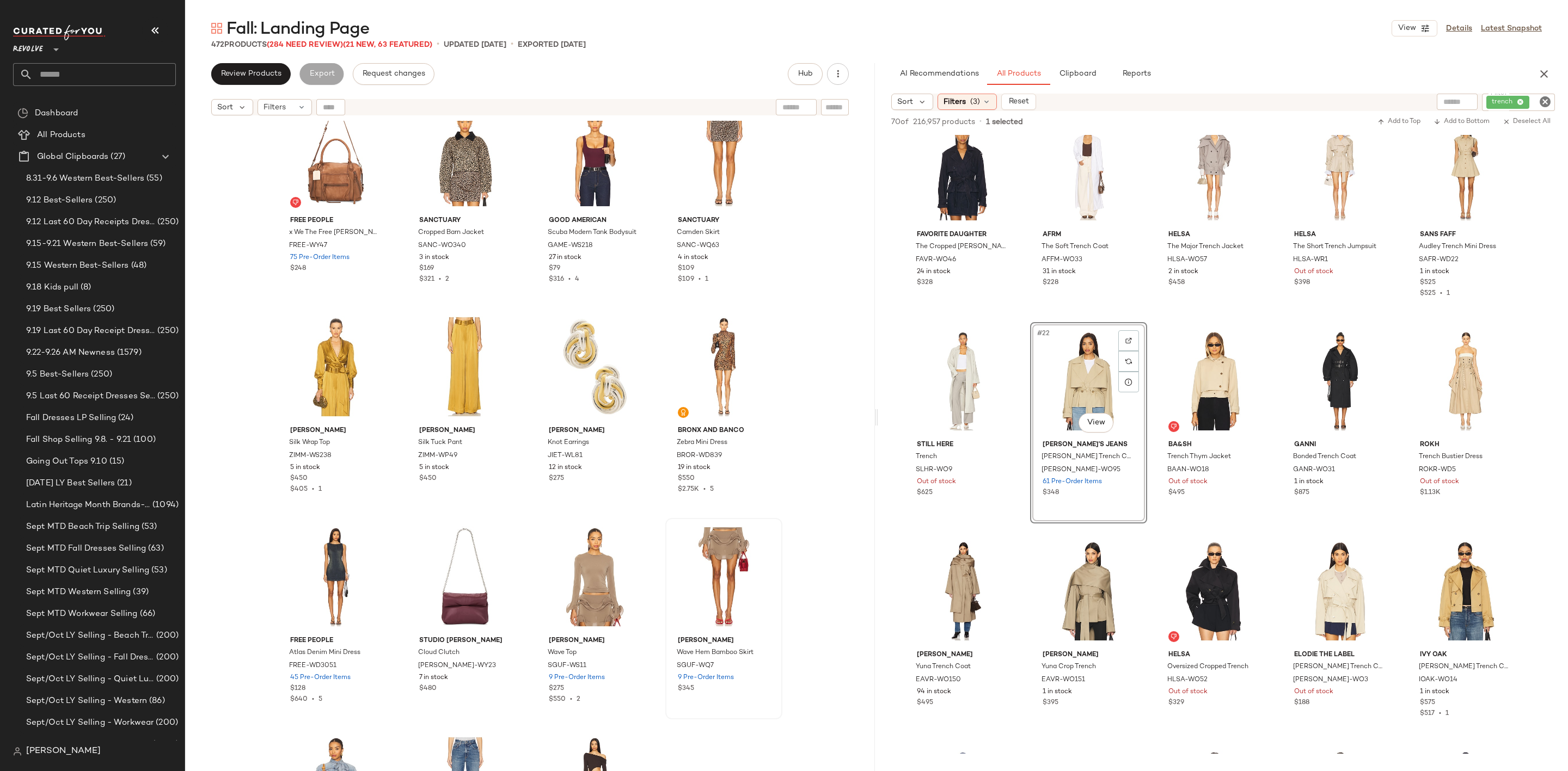
click at [1549, 102] on icon "Clear Filter" at bounding box center [1544, 101] width 13 height 13
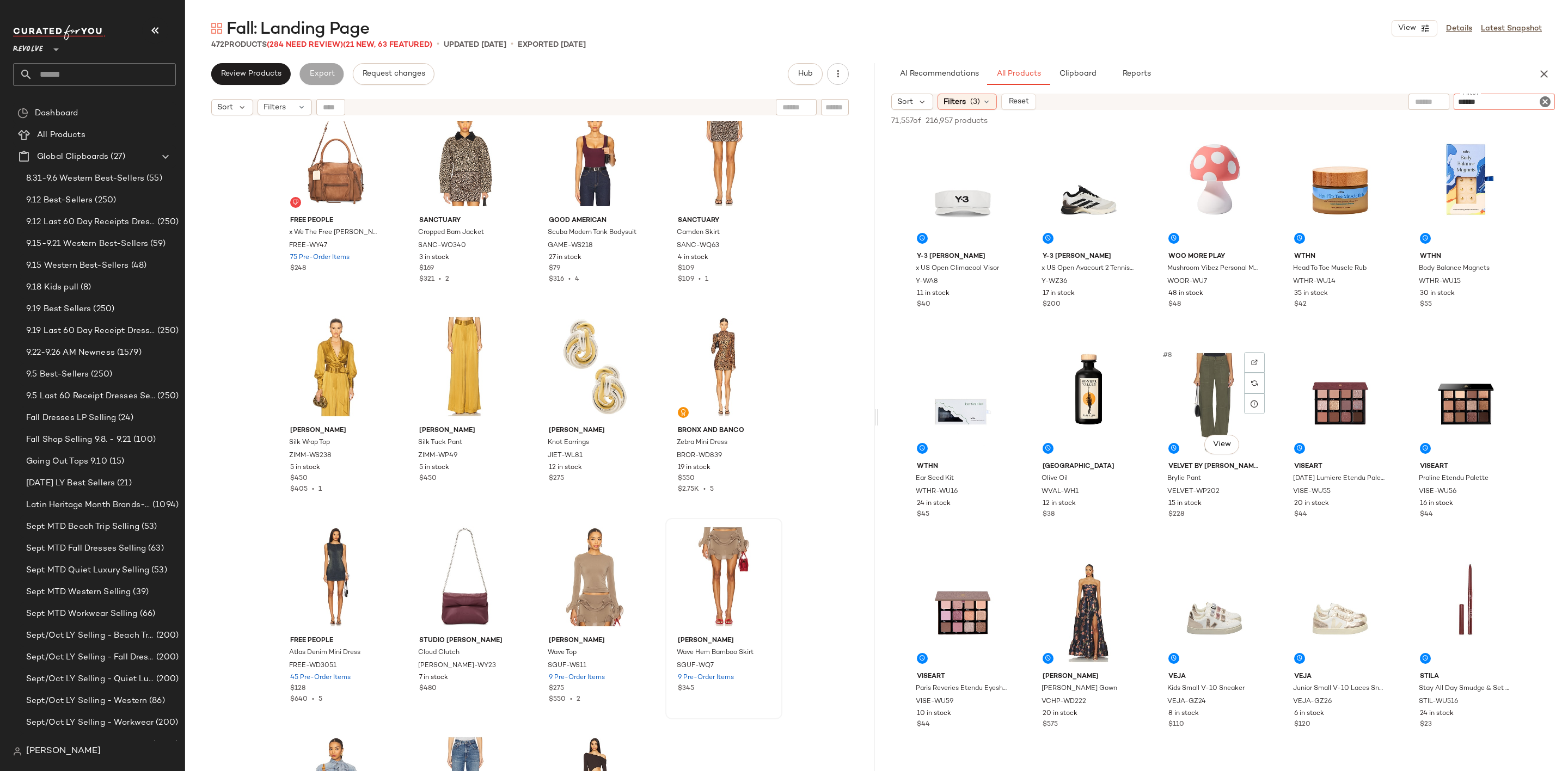
type input "*******"
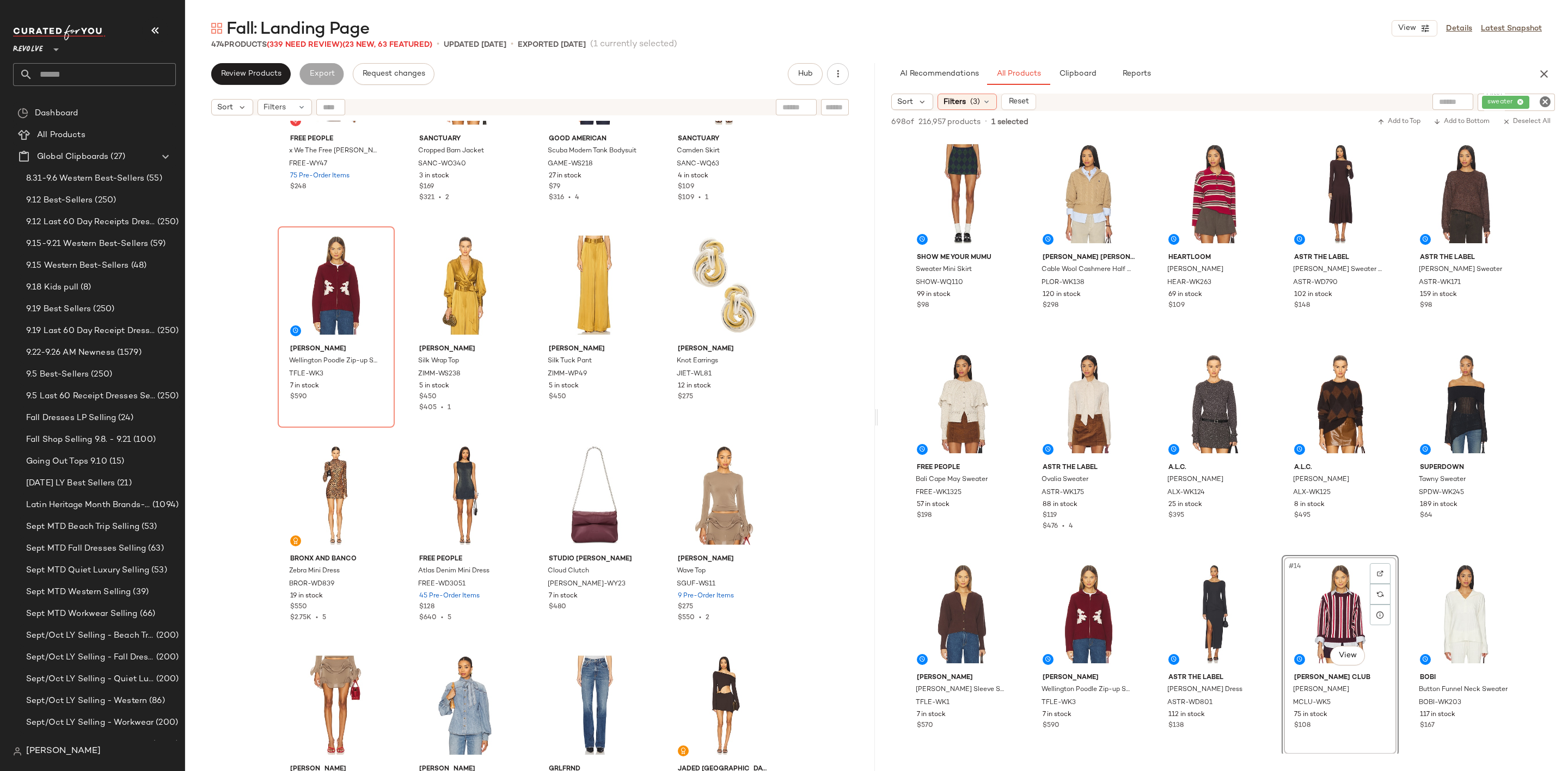
scroll to position [13396, 0]
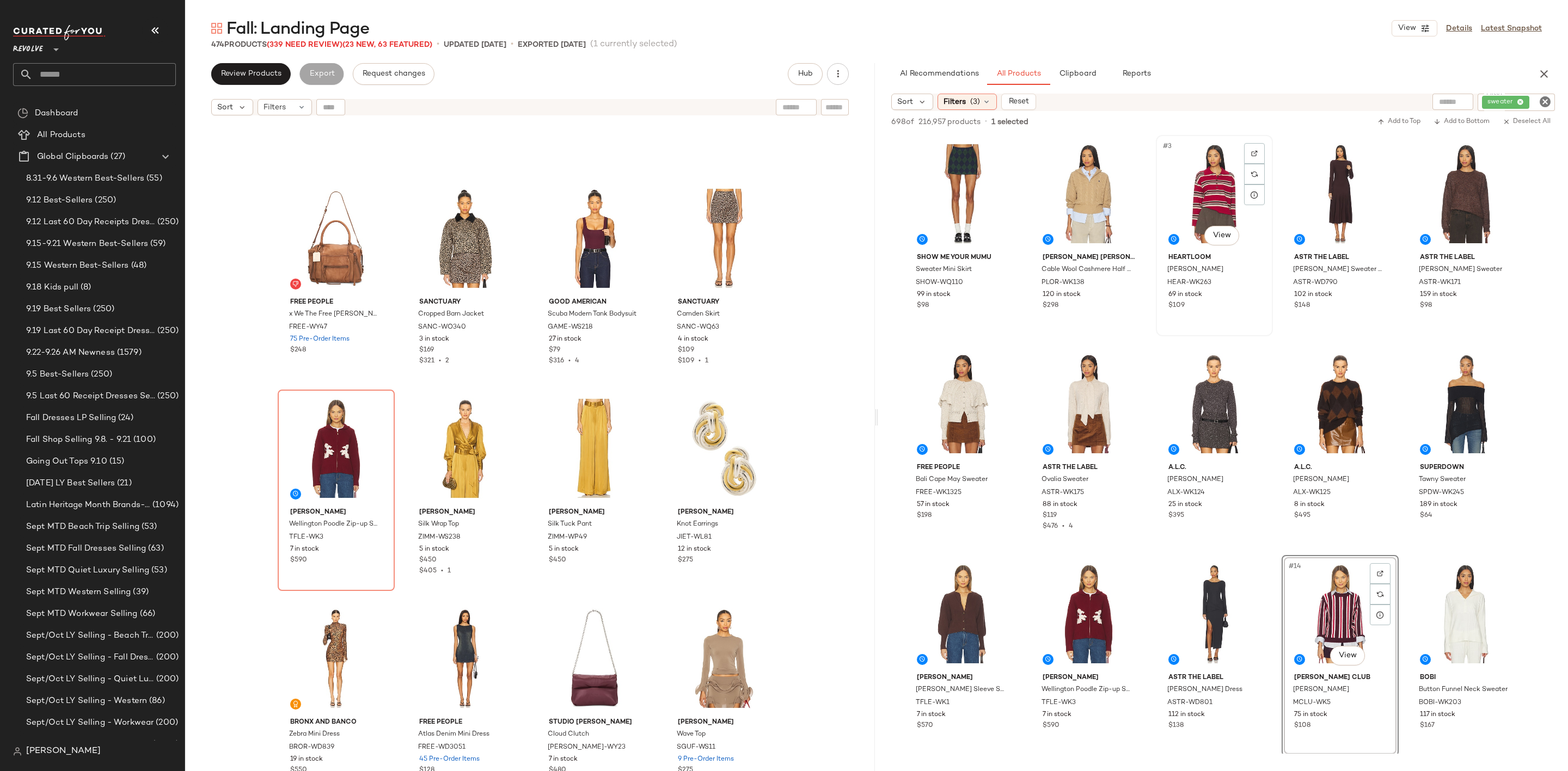
click at [1196, 171] on div "#3 View" at bounding box center [1215, 193] width 110 height 110
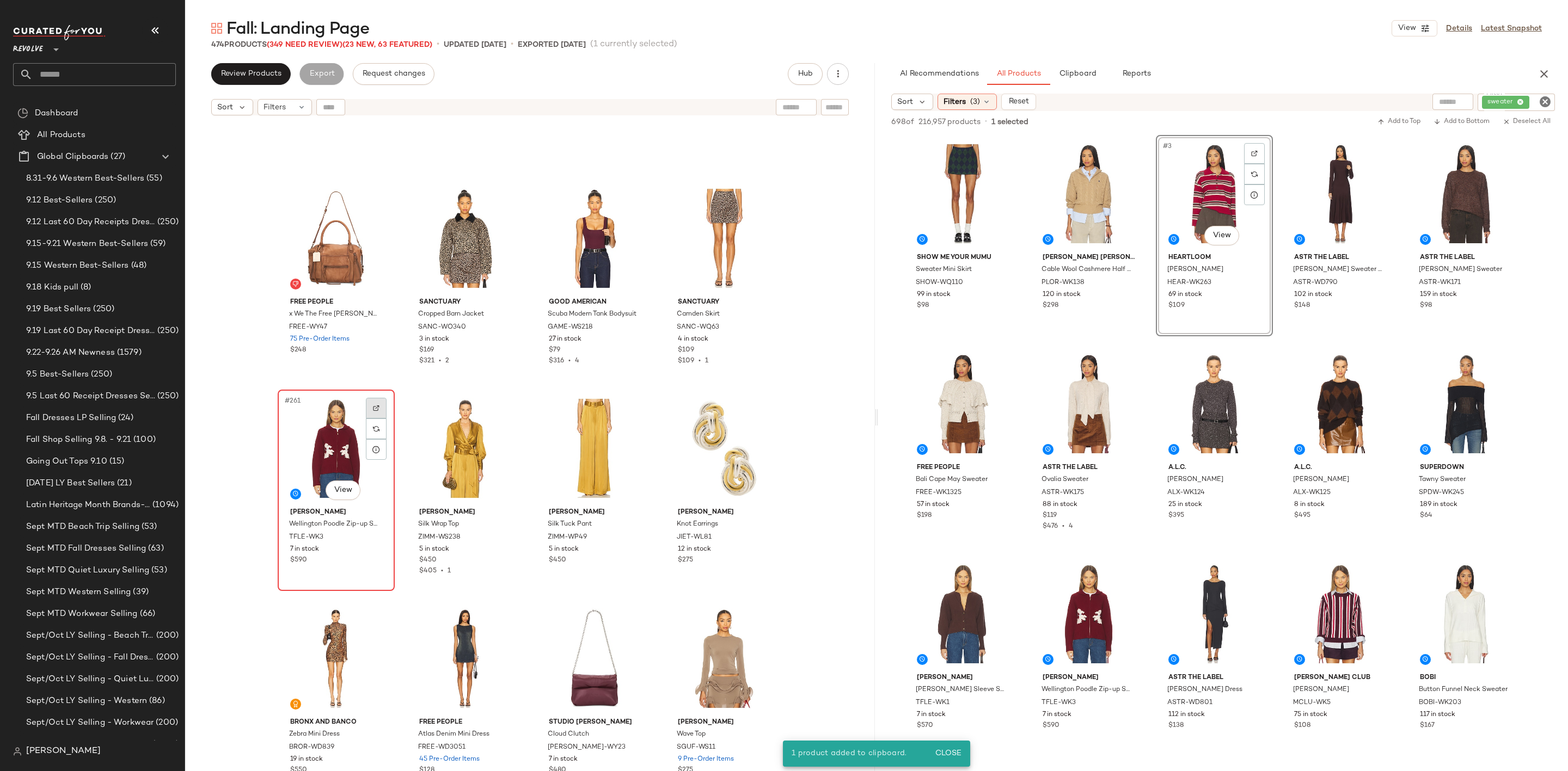
click at [373, 405] on img at bounding box center [376, 408] width 7 height 7
drag, startPoint x: 1545, startPoint y: 104, endPoint x: 1534, endPoint y: 98, distance: 12.5
click at [1545, 104] on icon "Clear Filter" at bounding box center [1544, 101] width 13 height 13
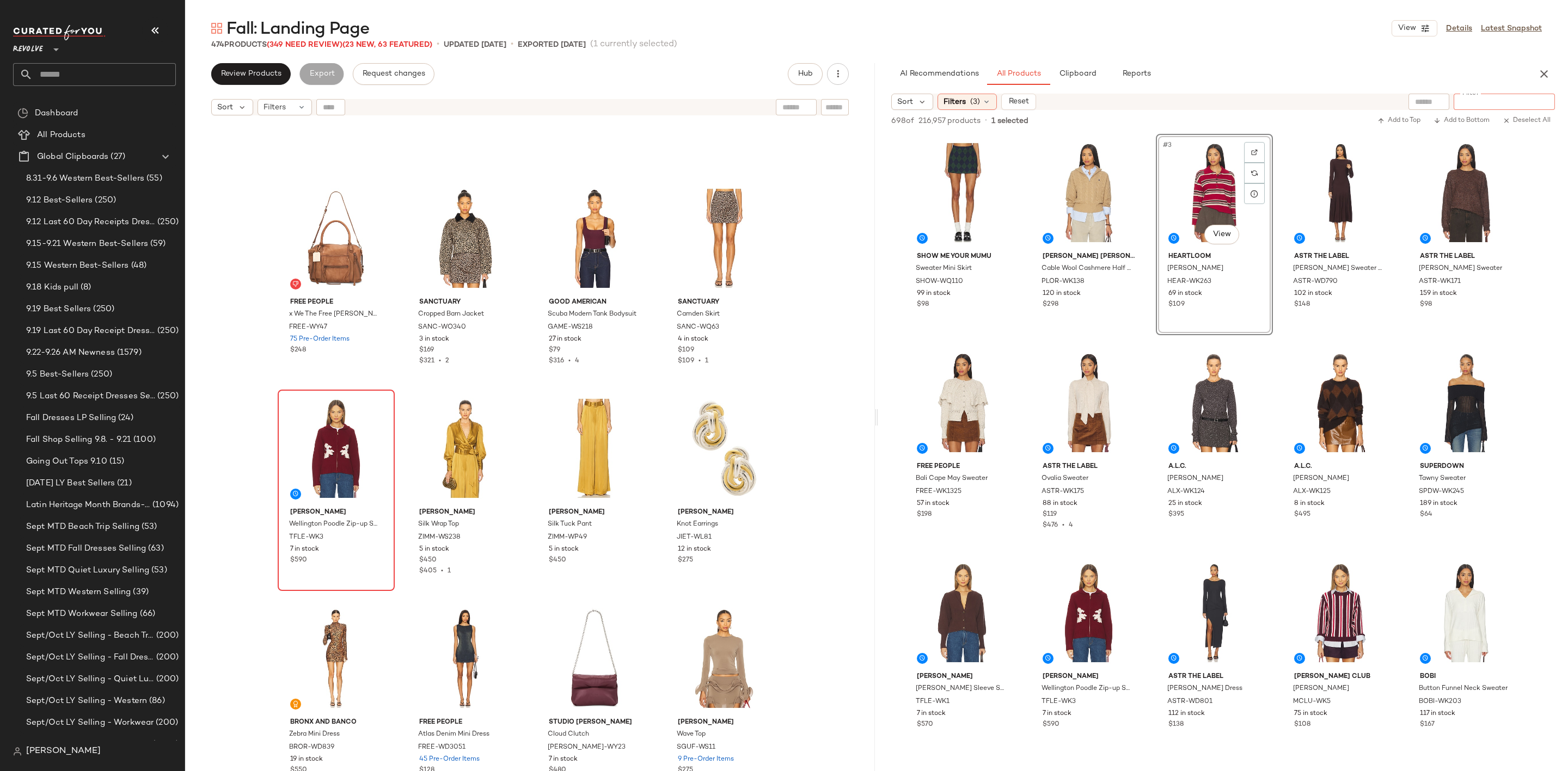
paste input "**********"
type input "**********"
click at [1409, 43] on div "474 Products (349 Need Review) (23 New, 63 Featured) • updated Sep 25th • Expor…" at bounding box center [877, 44] width 1383 height 11
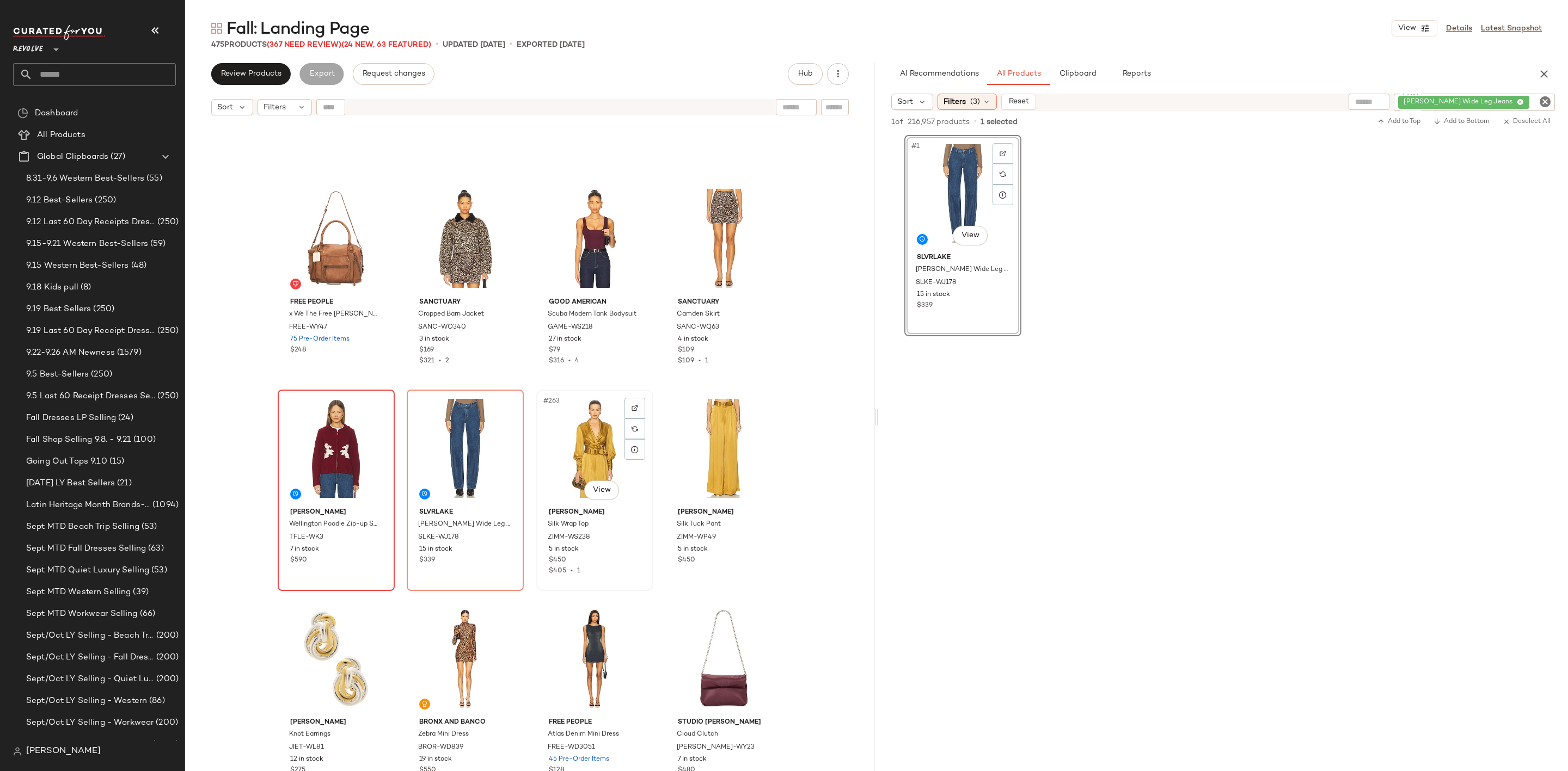
click at [582, 435] on div "#263 View" at bounding box center [595, 448] width 110 height 110
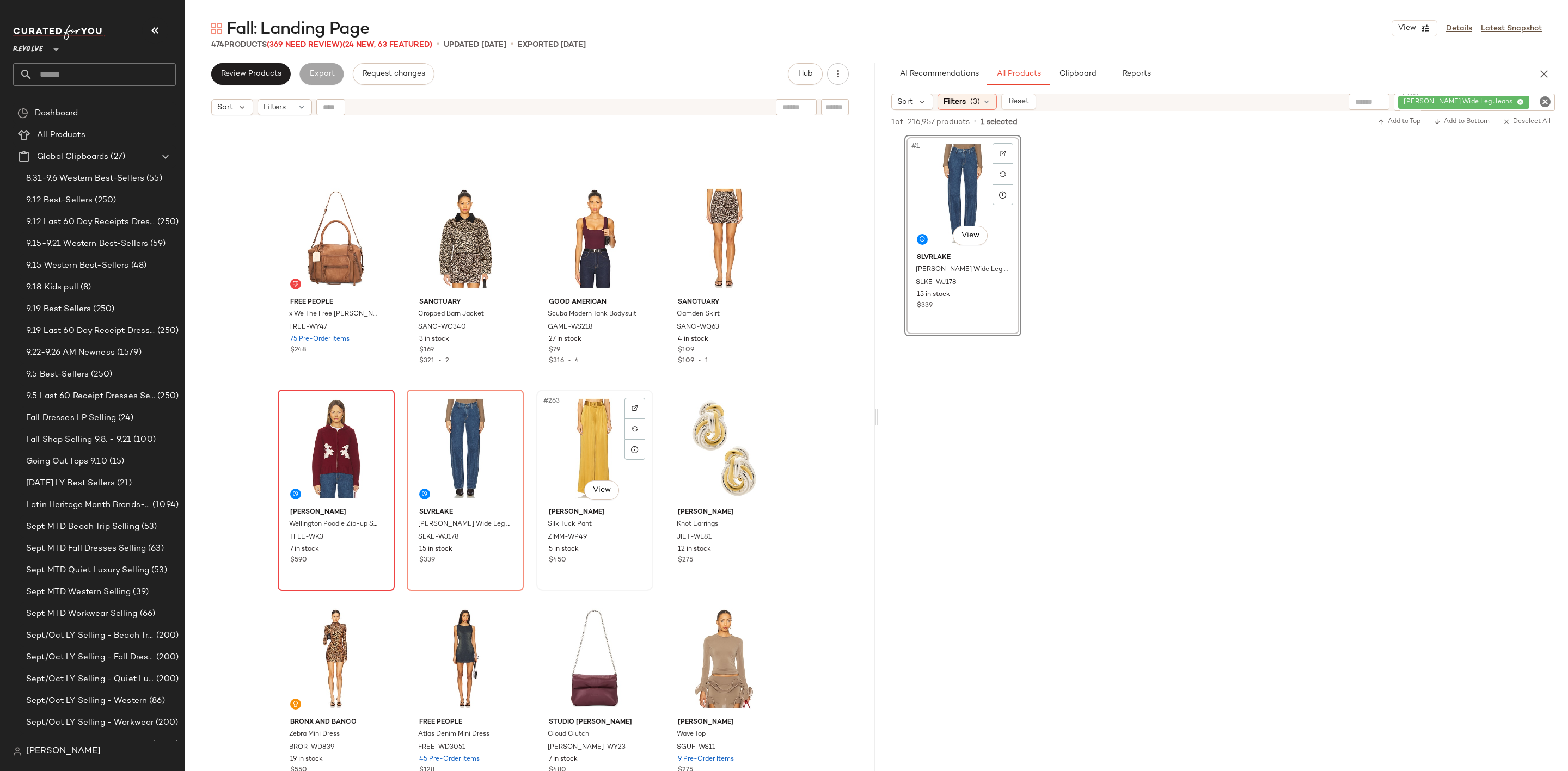
click at [572, 433] on div "#263 View" at bounding box center [595, 448] width 110 height 110
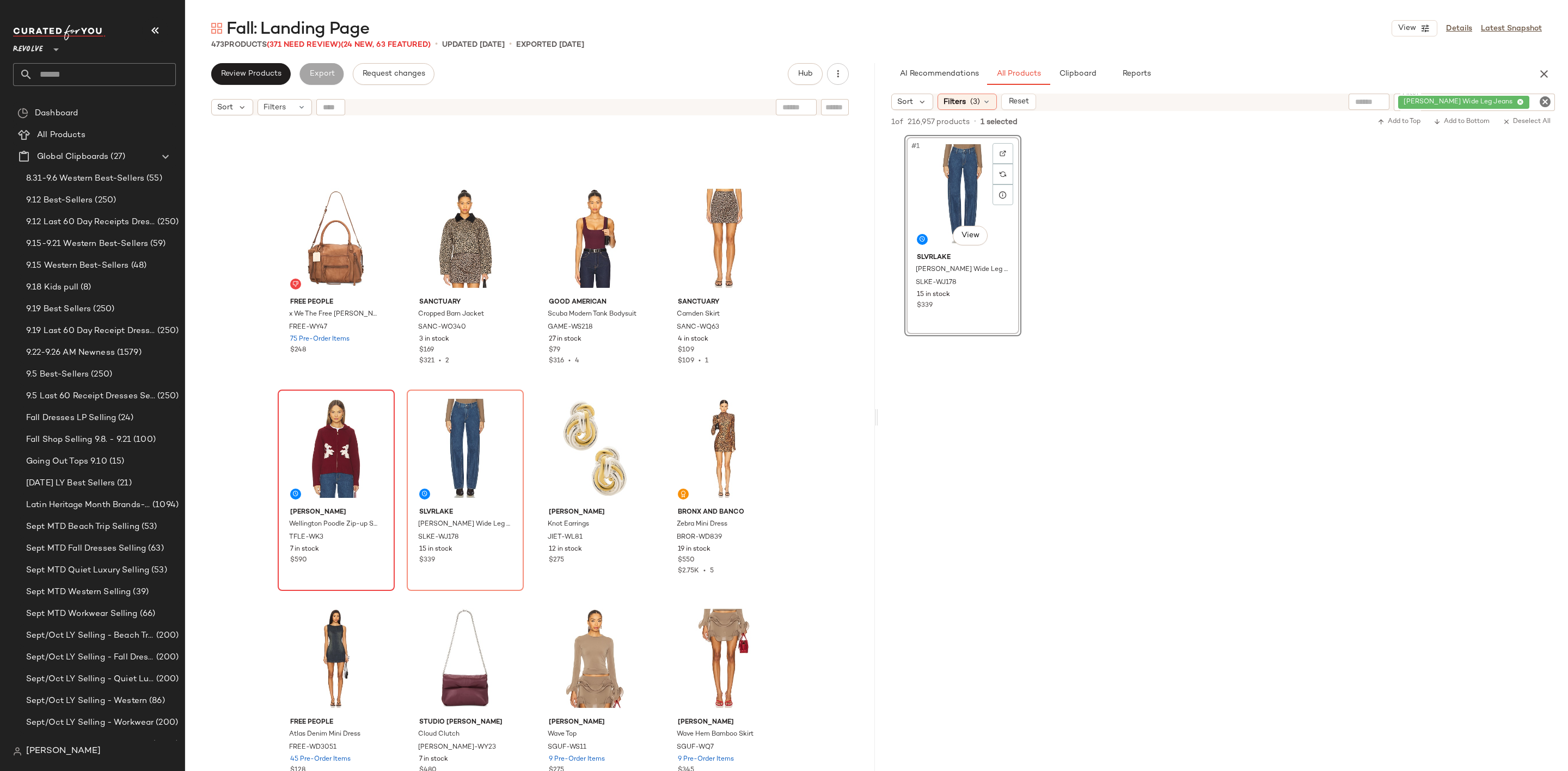
click at [1541, 102] on icon "Clear Filter" at bounding box center [1544, 101] width 13 height 13
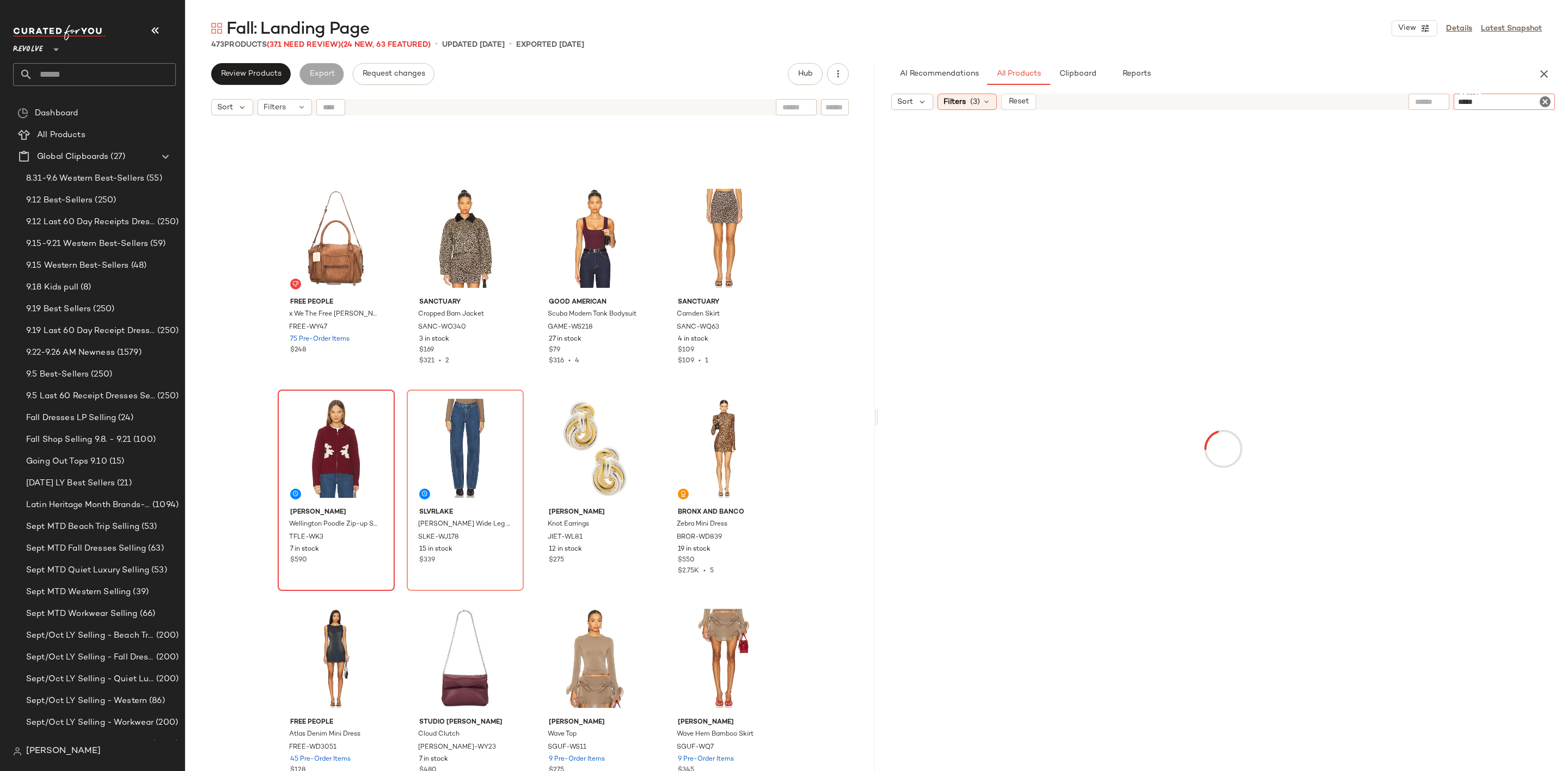
type input "*****"
click at [1514, 341] on div at bounding box center [1222, 450] width 685 height 674
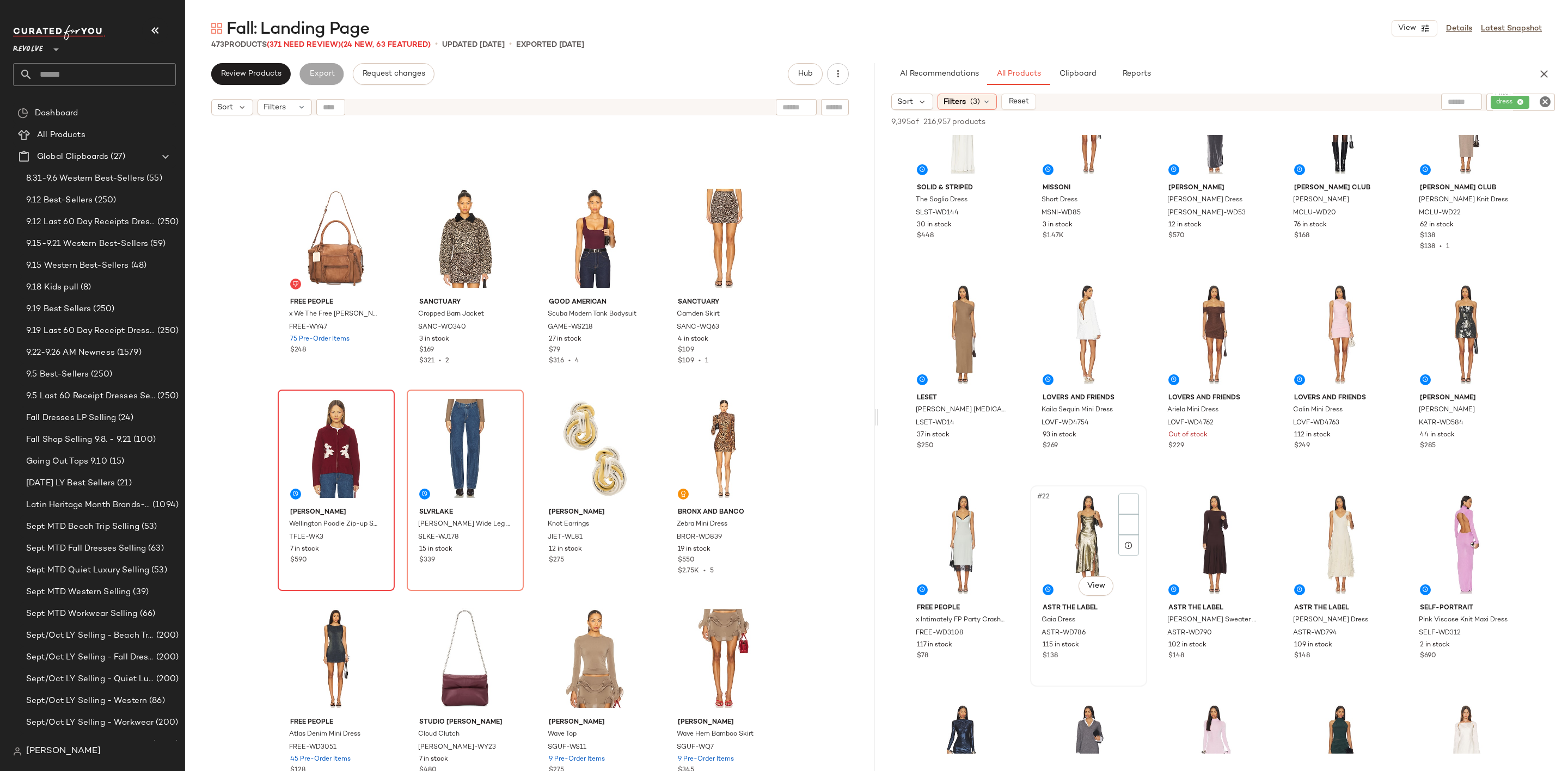
scroll to position [816, 0]
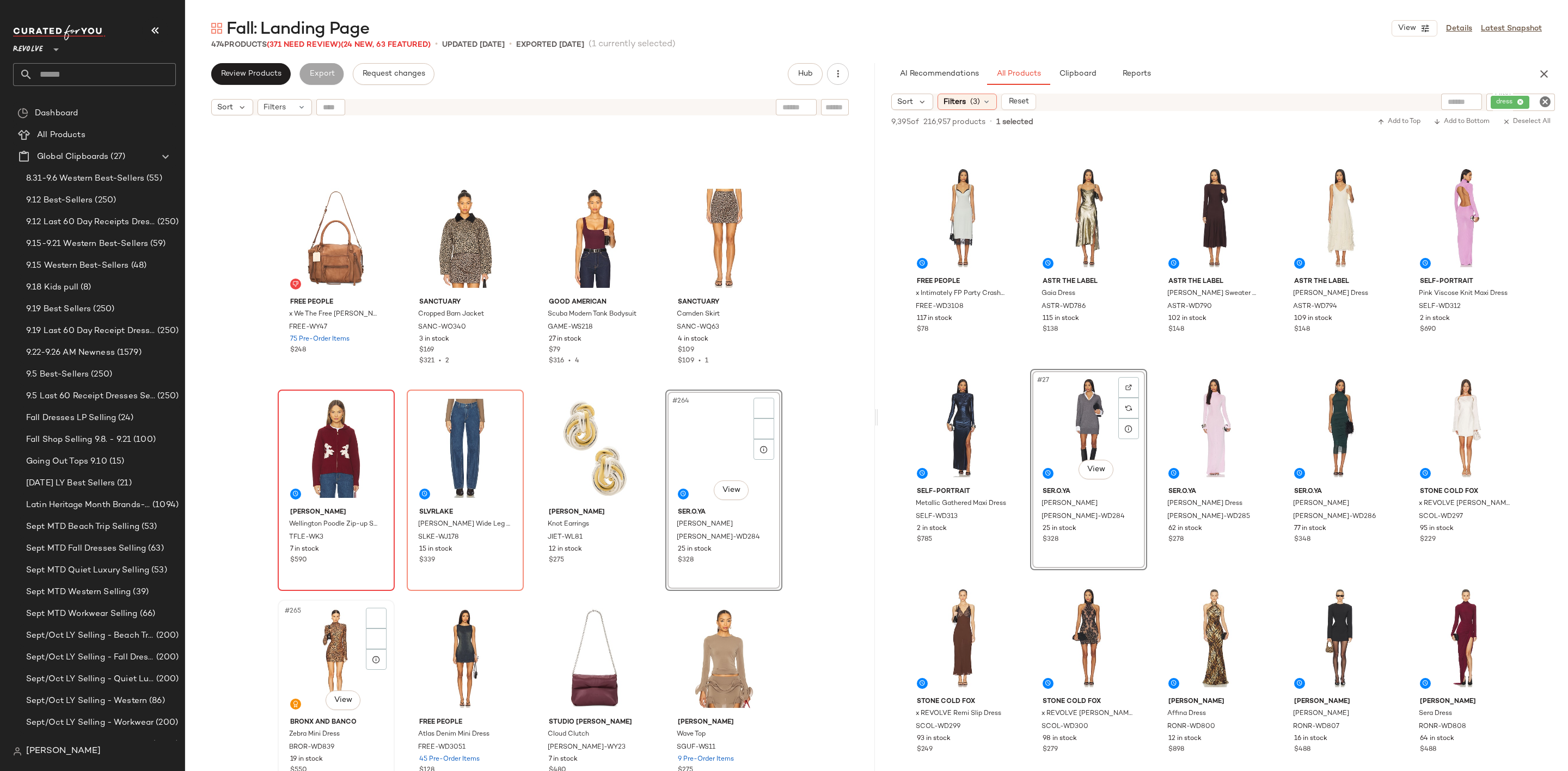
click at [320, 640] on div "#265 View" at bounding box center [336, 659] width 110 height 110
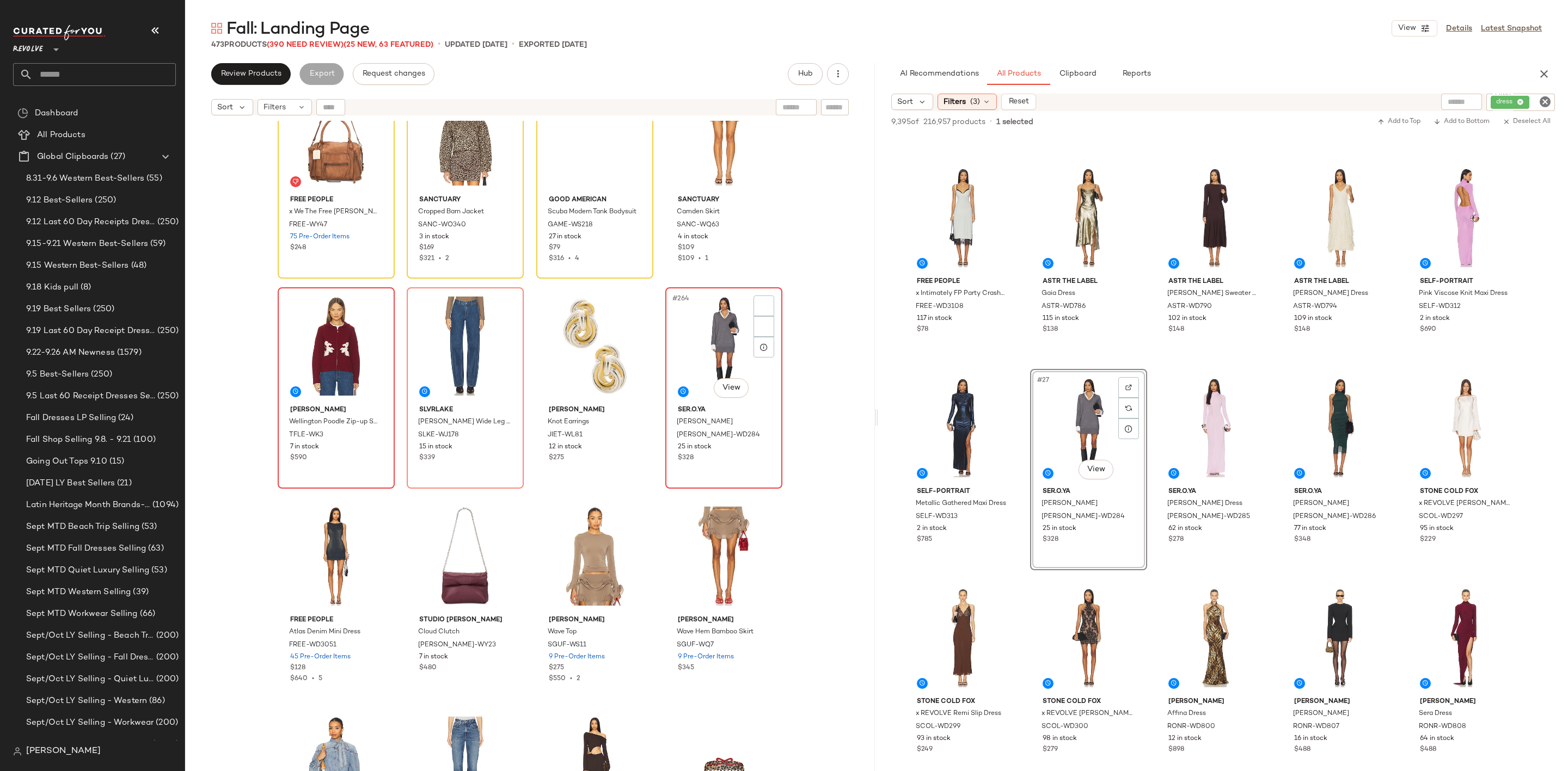
scroll to position [13641, 0]
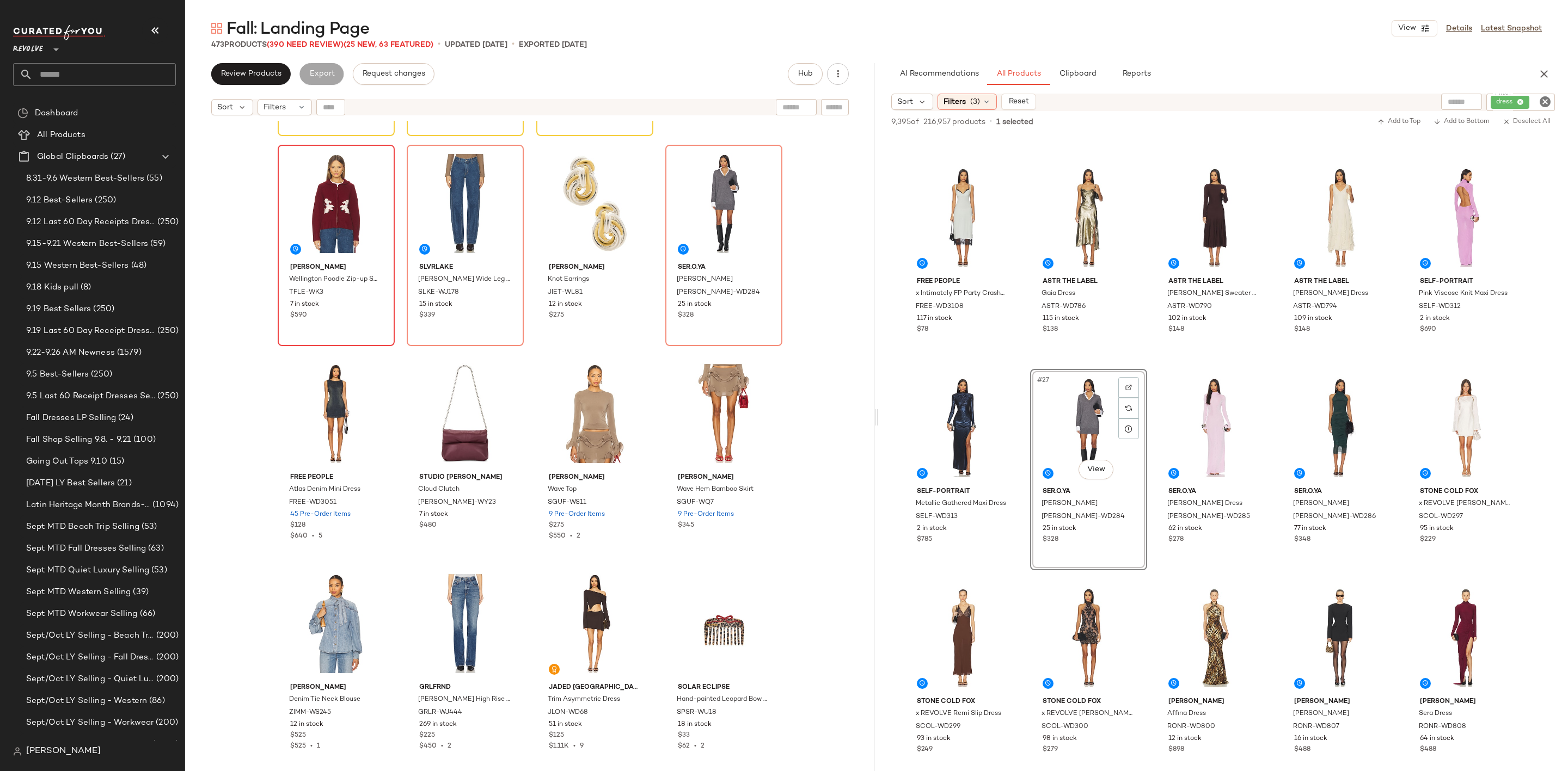
click at [1544, 104] on icon "Clear Filter" at bounding box center [1544, 101] width 13 height 13
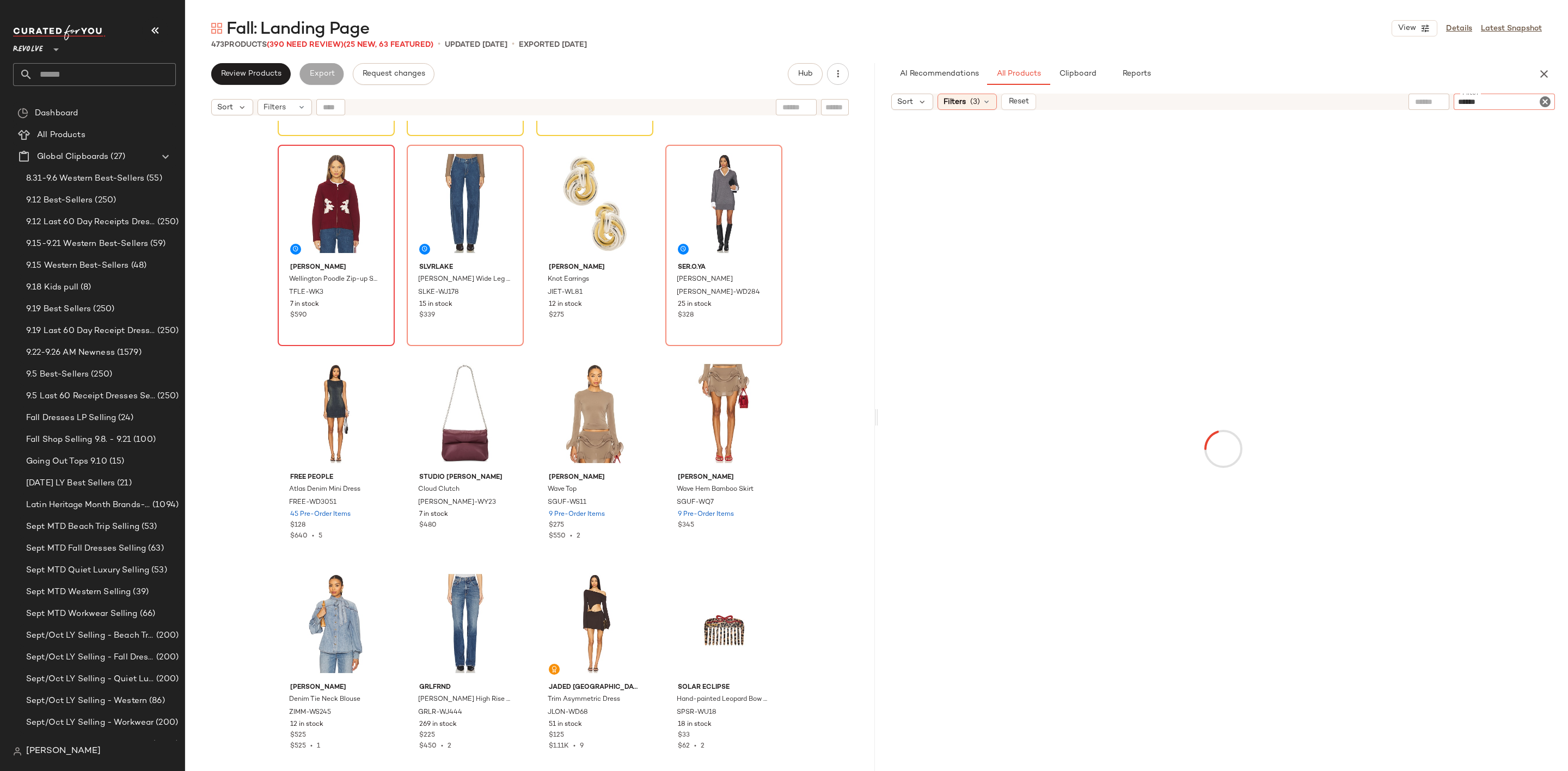
type input "*******"
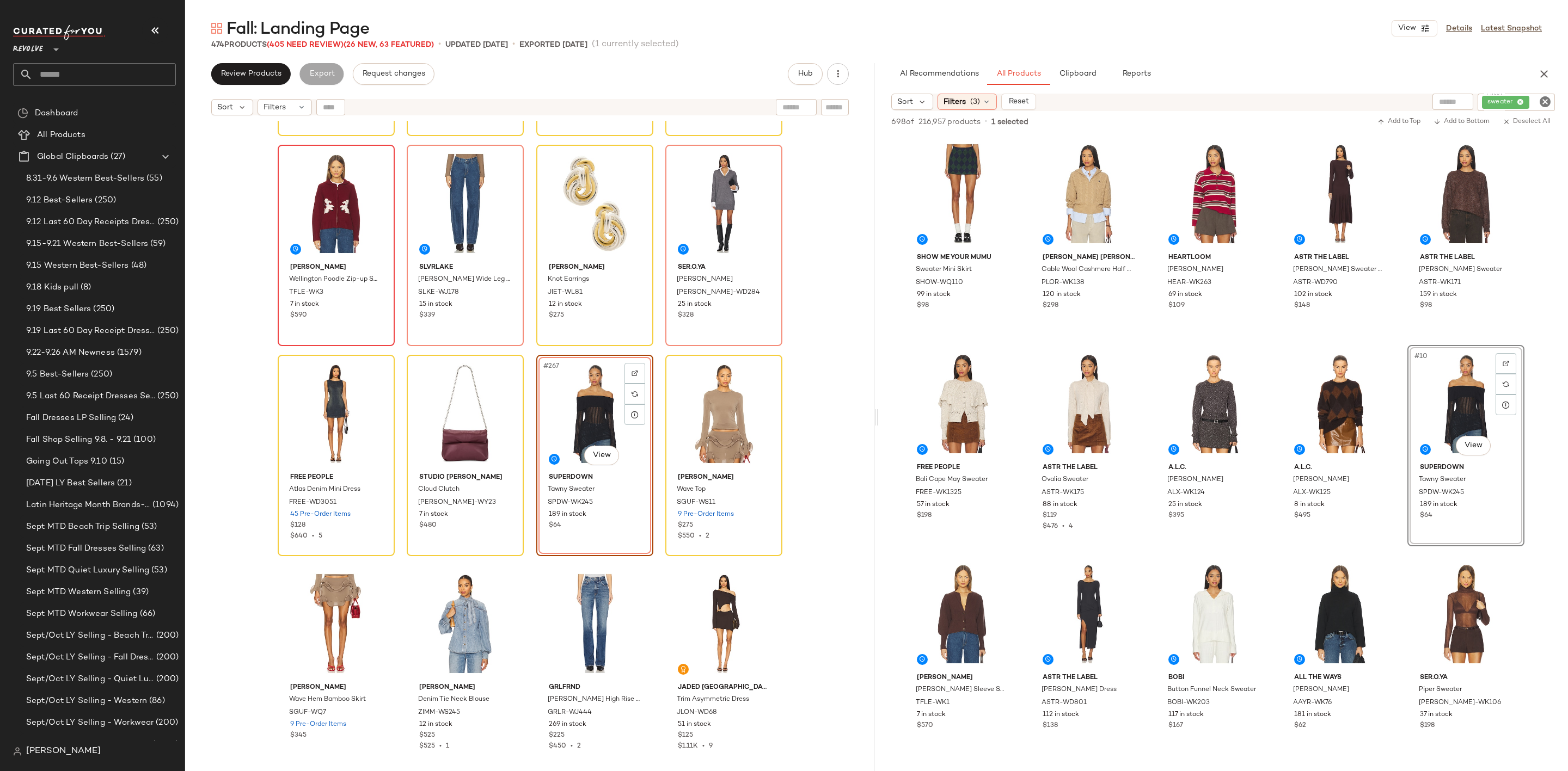
click at [1541, 101] on icon "Clear Filter" at bounding box center [1544, 101] width 13 height 13
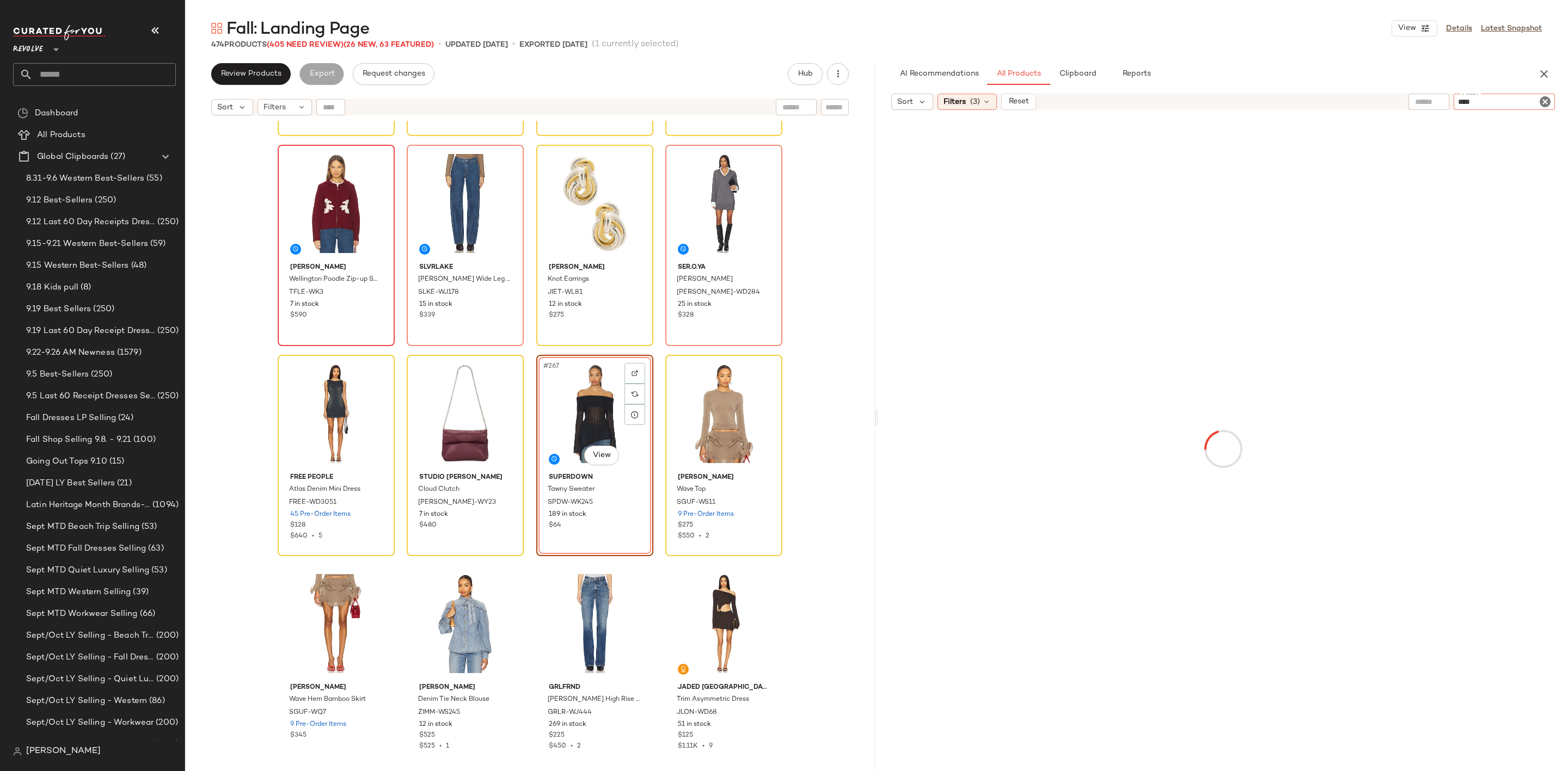
type input "*****"
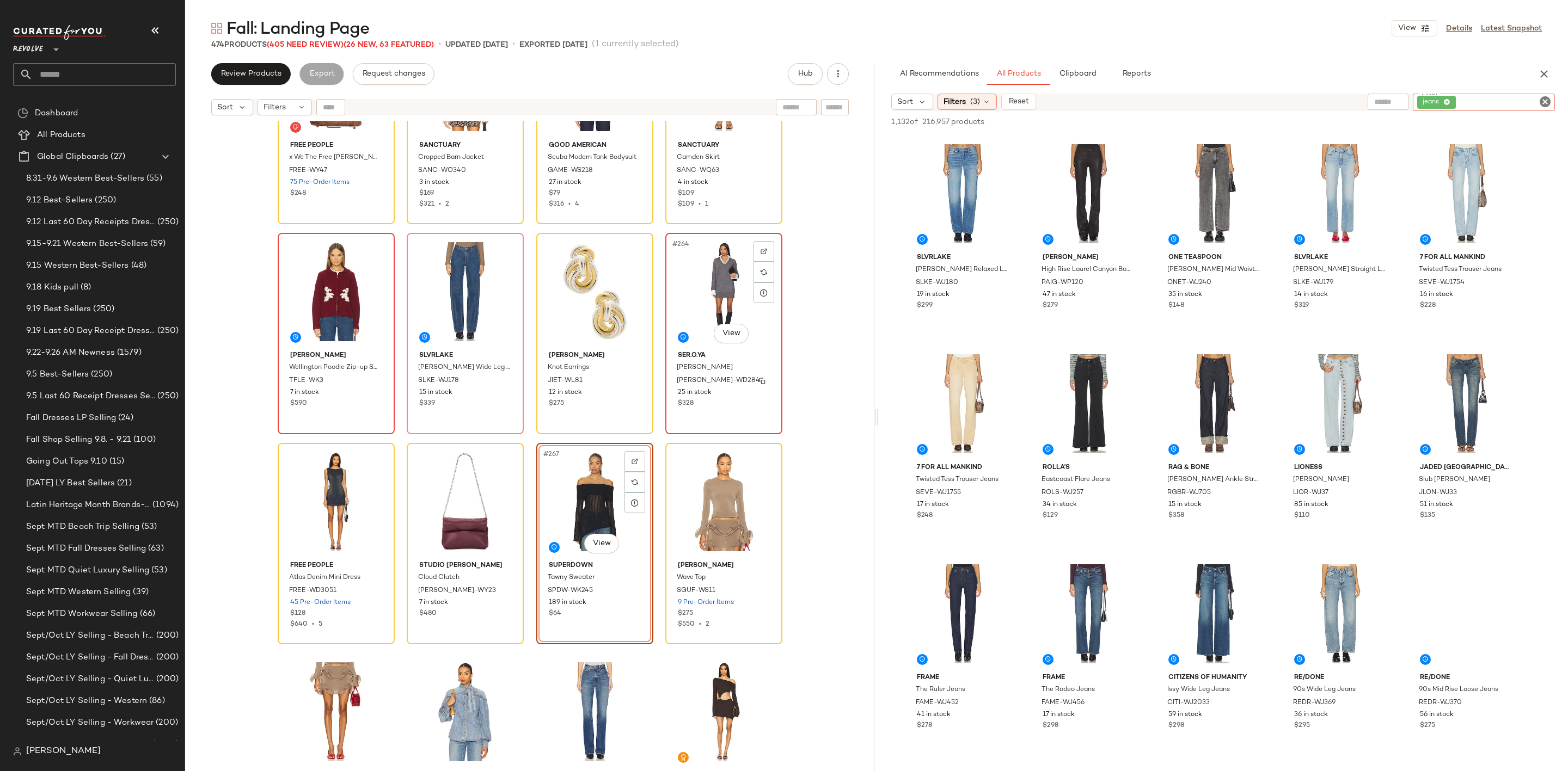
scroll to position [13641, 0]
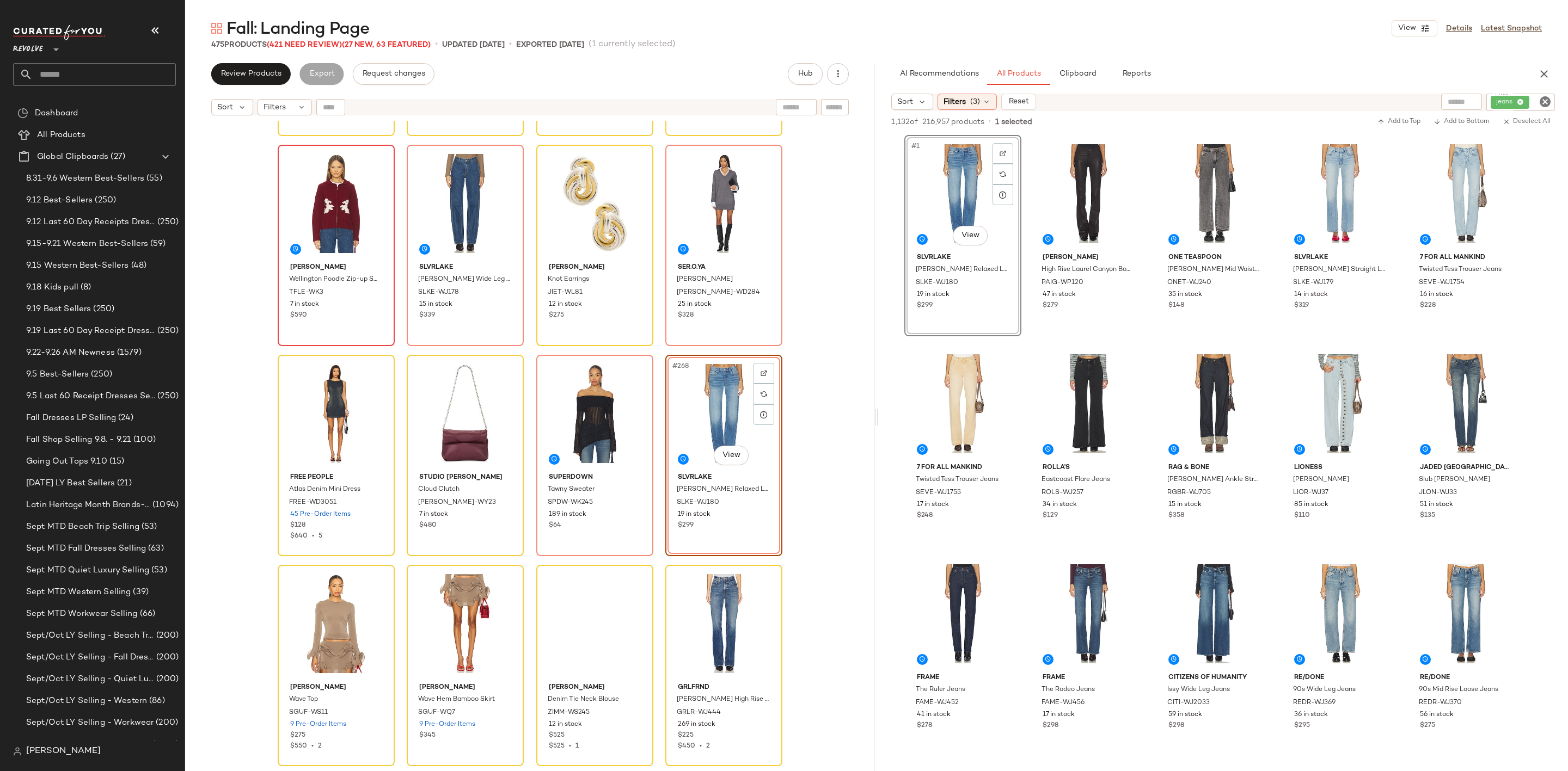
click at [1539, 102] on icon "Clear Filter" at bounding box center [1544, 101] width 13 height 13
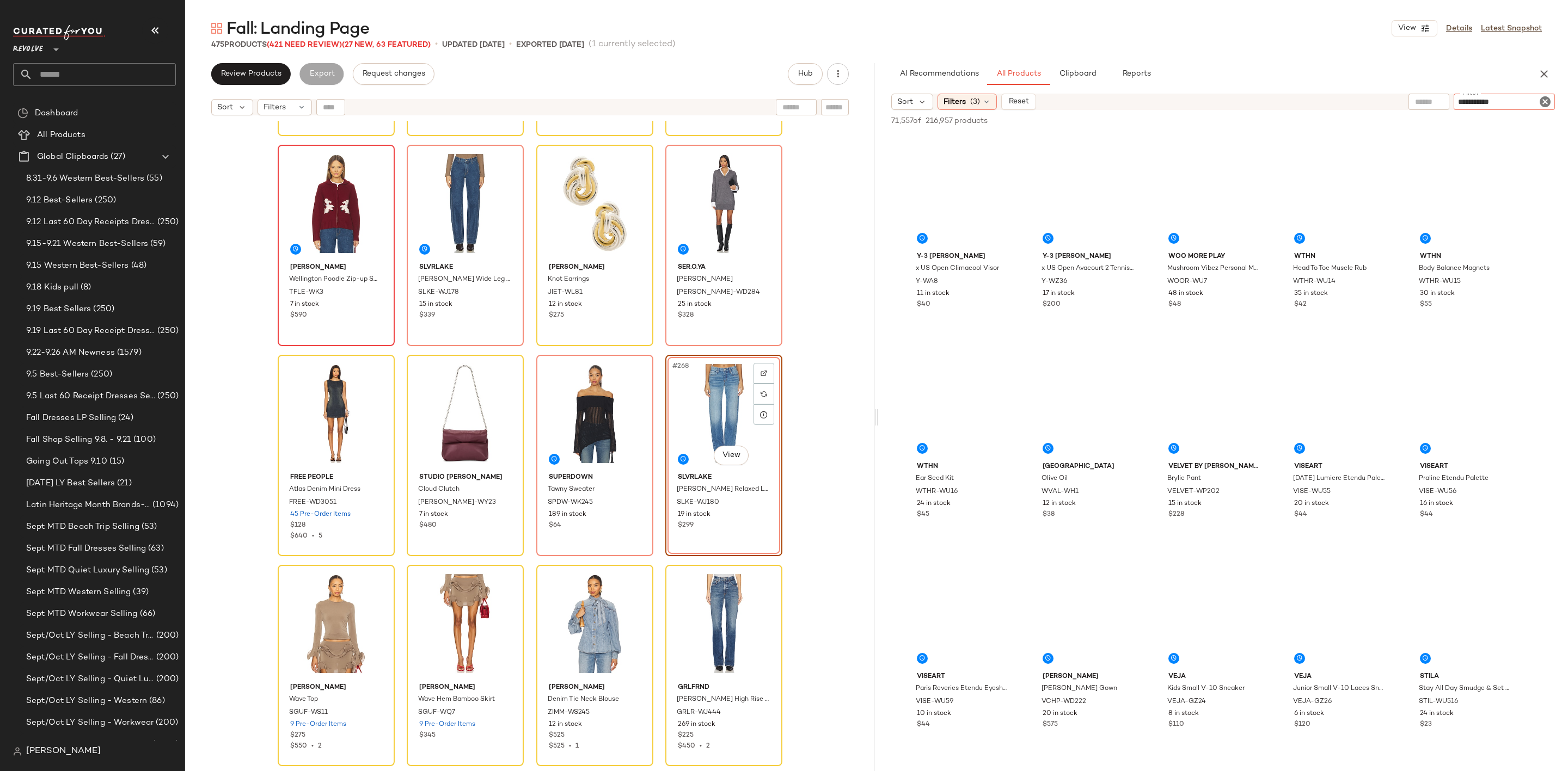
type input "**********"
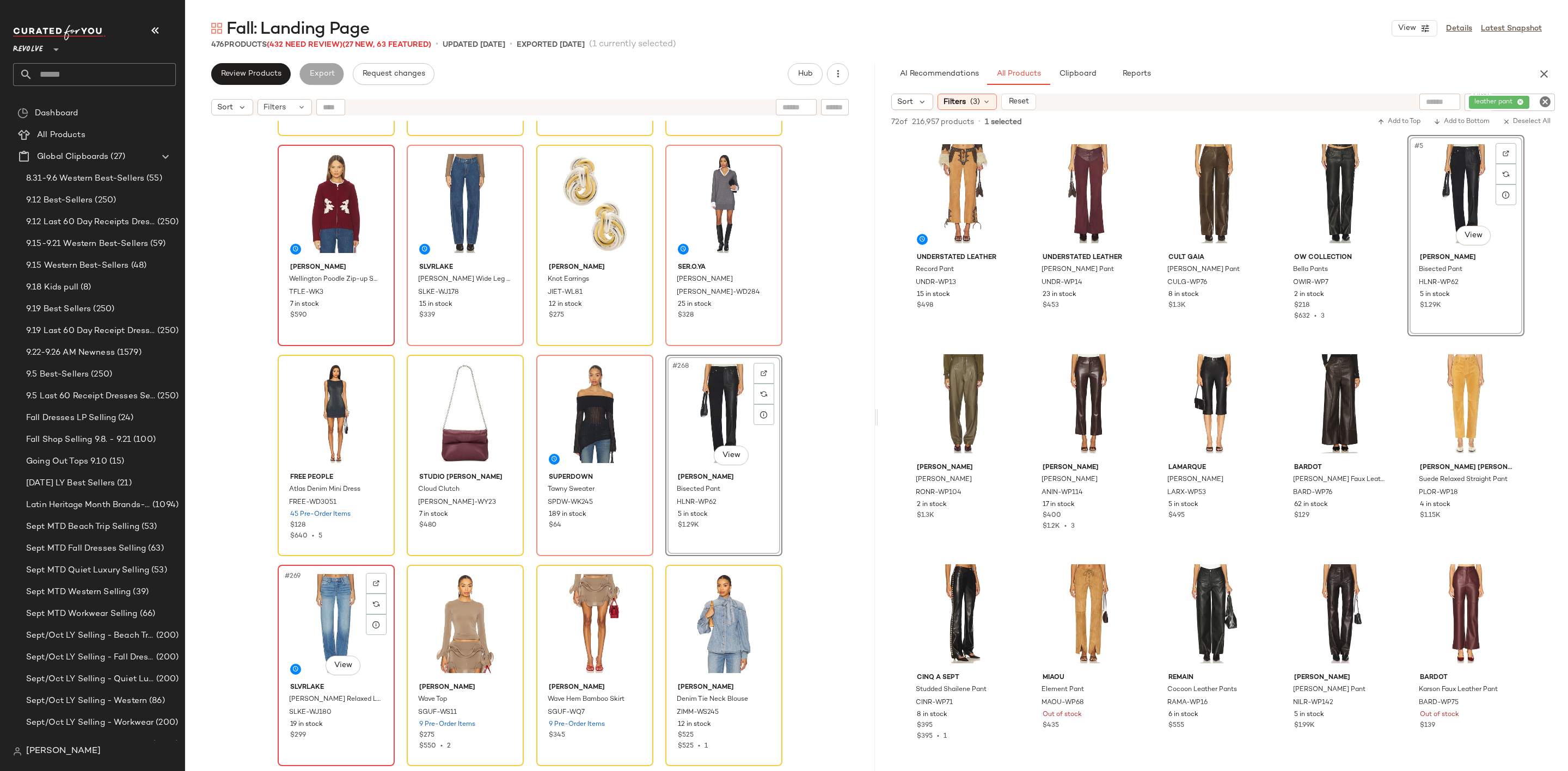
click at [304, 616] on div "#269 View" at bounding box center [336, 624] width 110 height 110
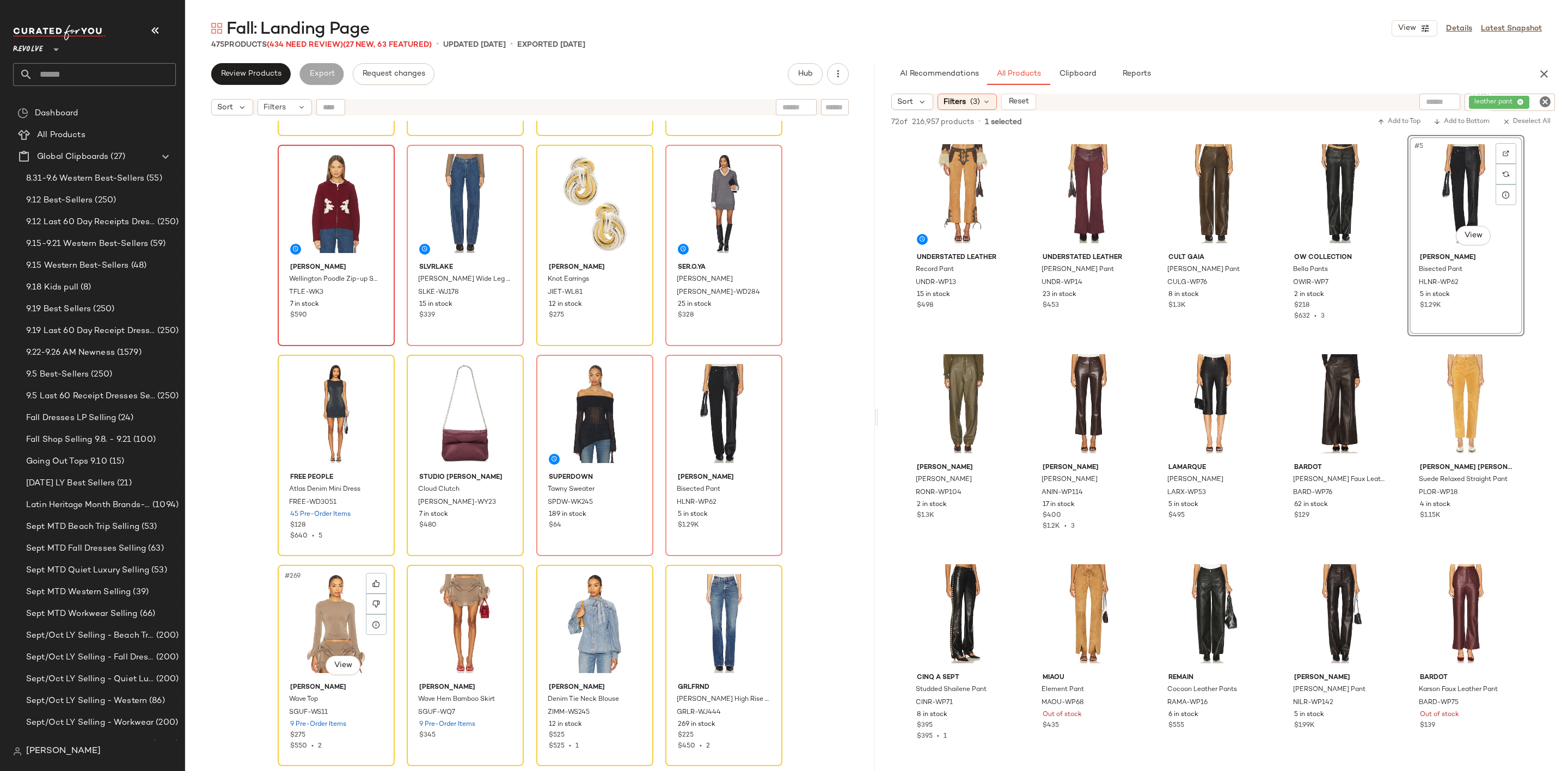
click at [304, 616] on div "#269 View" at bounding box center [336, 624] width 110 height 110
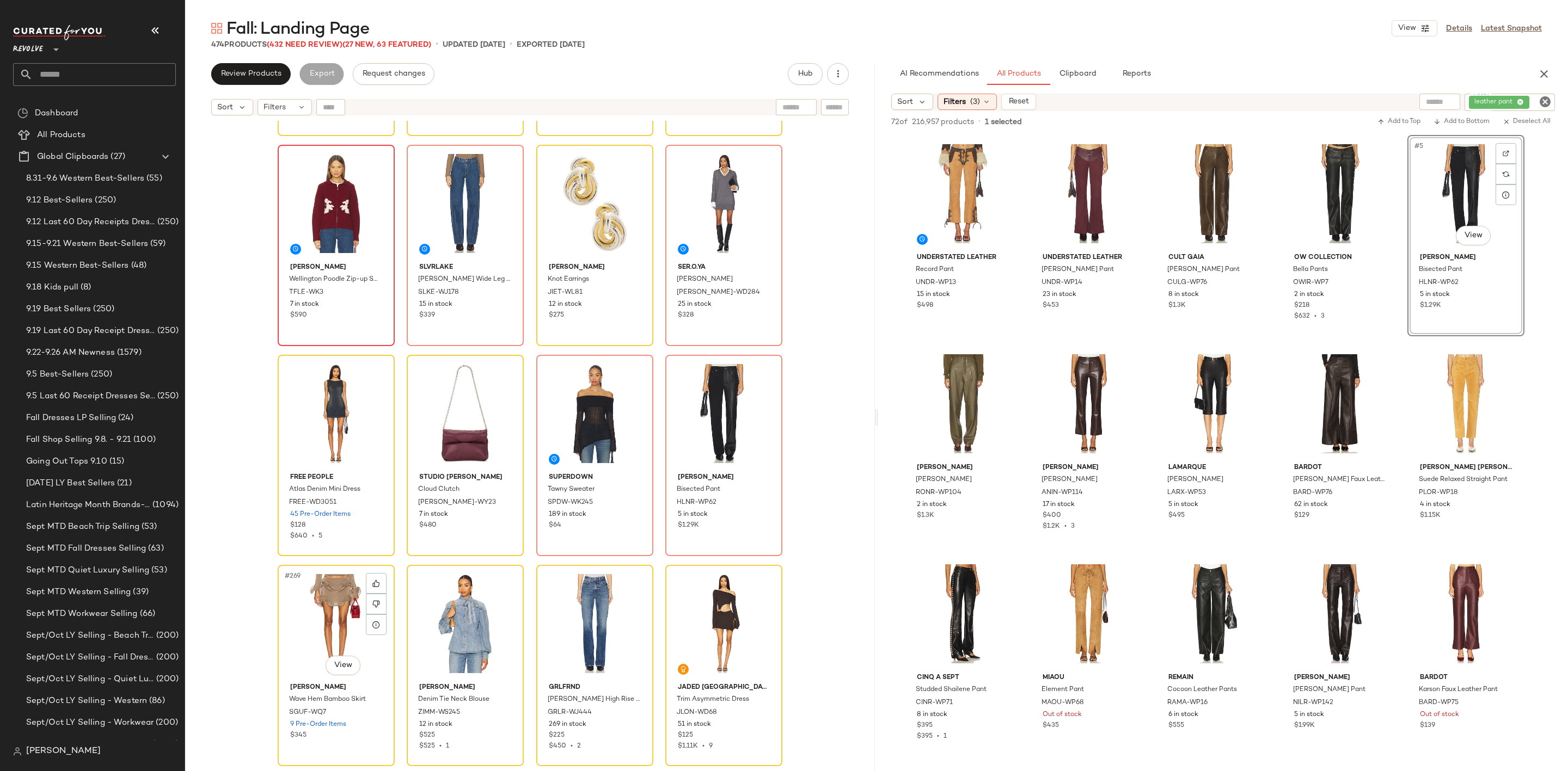
click at [304, 616] on div "#269 View" at bounding box center [336, 624] width 110 height 110
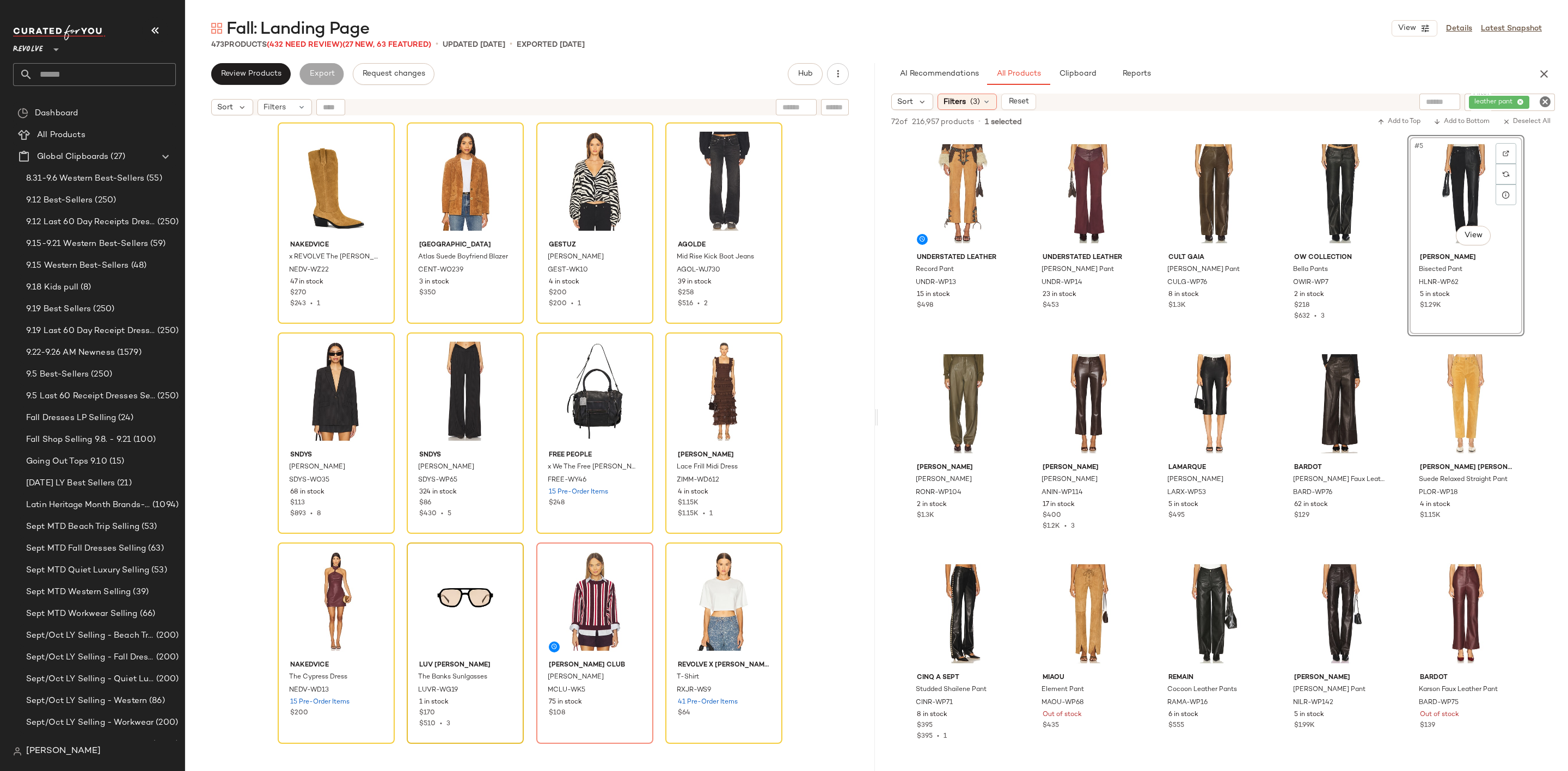
scroll to position [14458, 0]
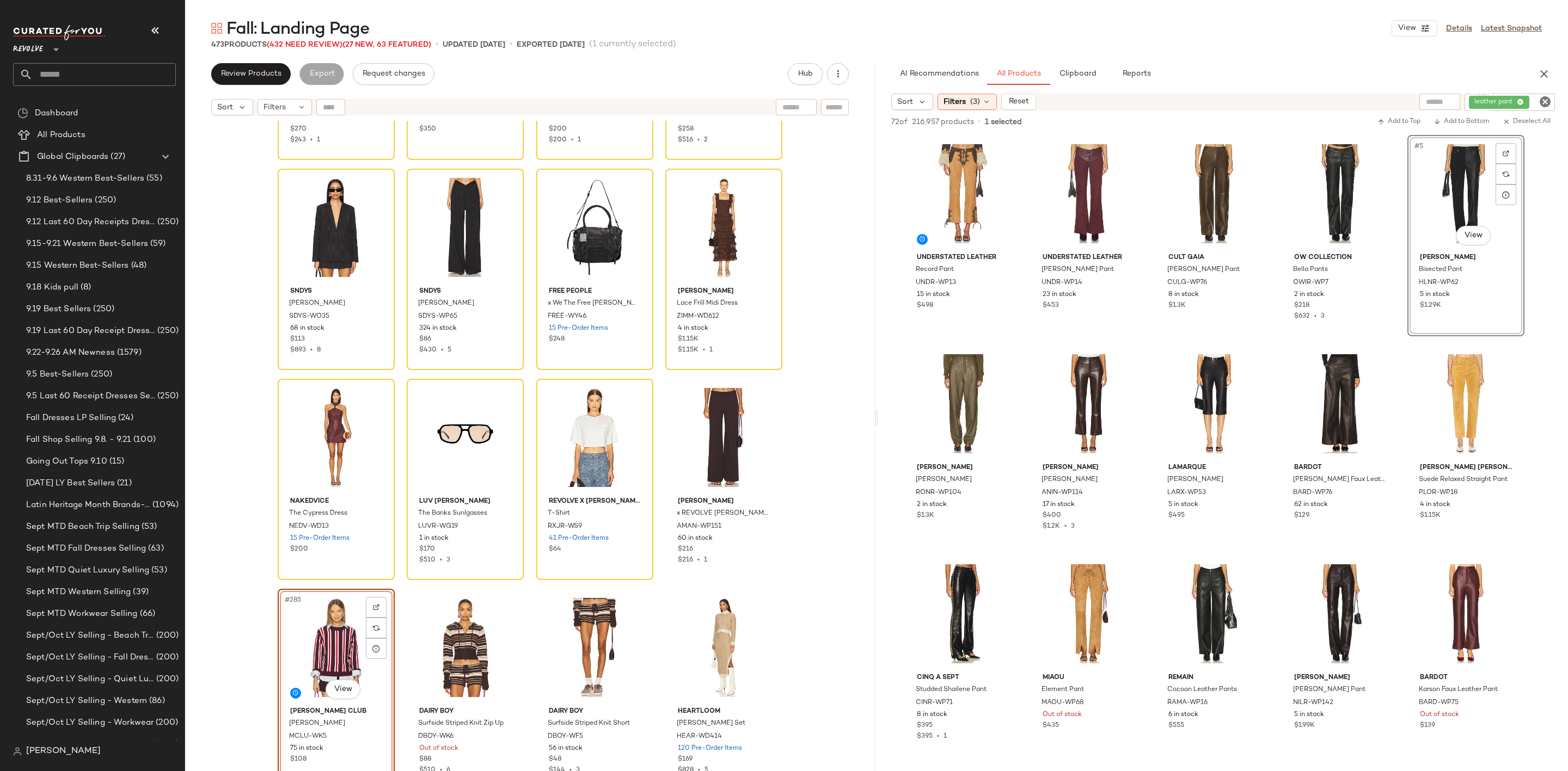
click at [1541, 101] on icon "Clear Filter" at bounding box center [1544, 101] width 13 height 13
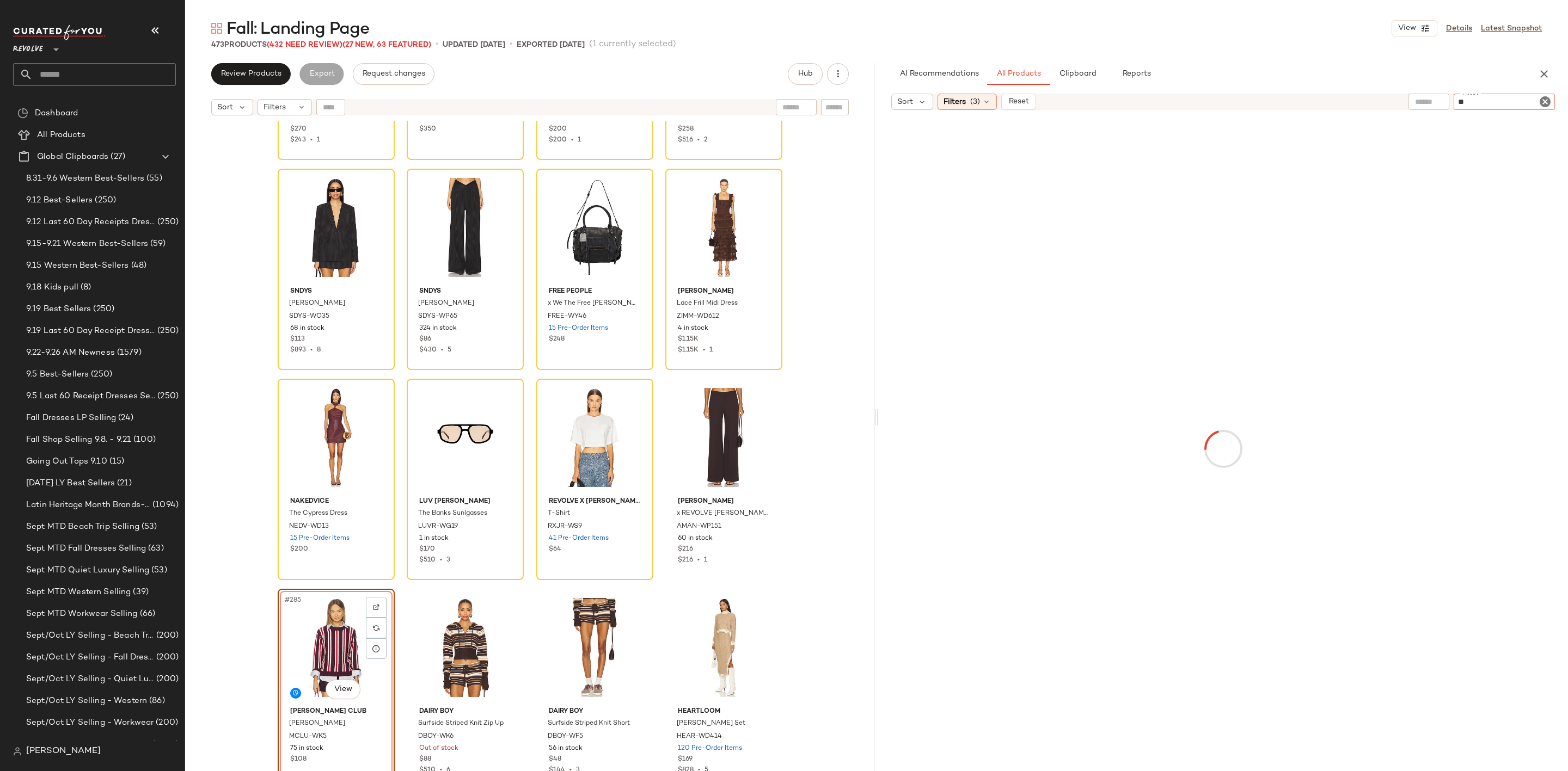
type input "***"
click at [749, 394] on div "#284 View" at bounding box center [724, 438] width 110 height 110
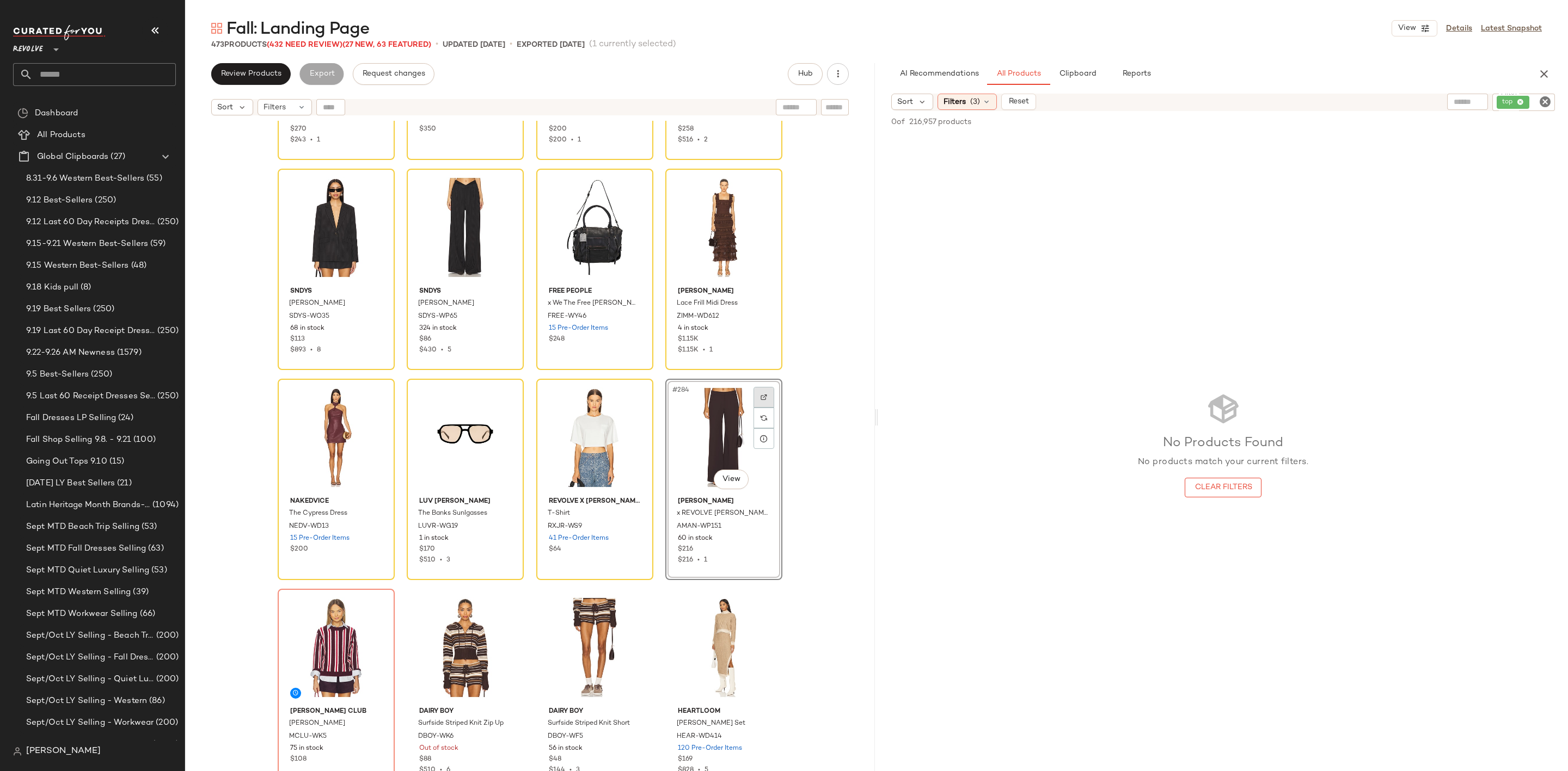
click at [761, 396] on img at bounding box center [764, 398] width 7 height 7
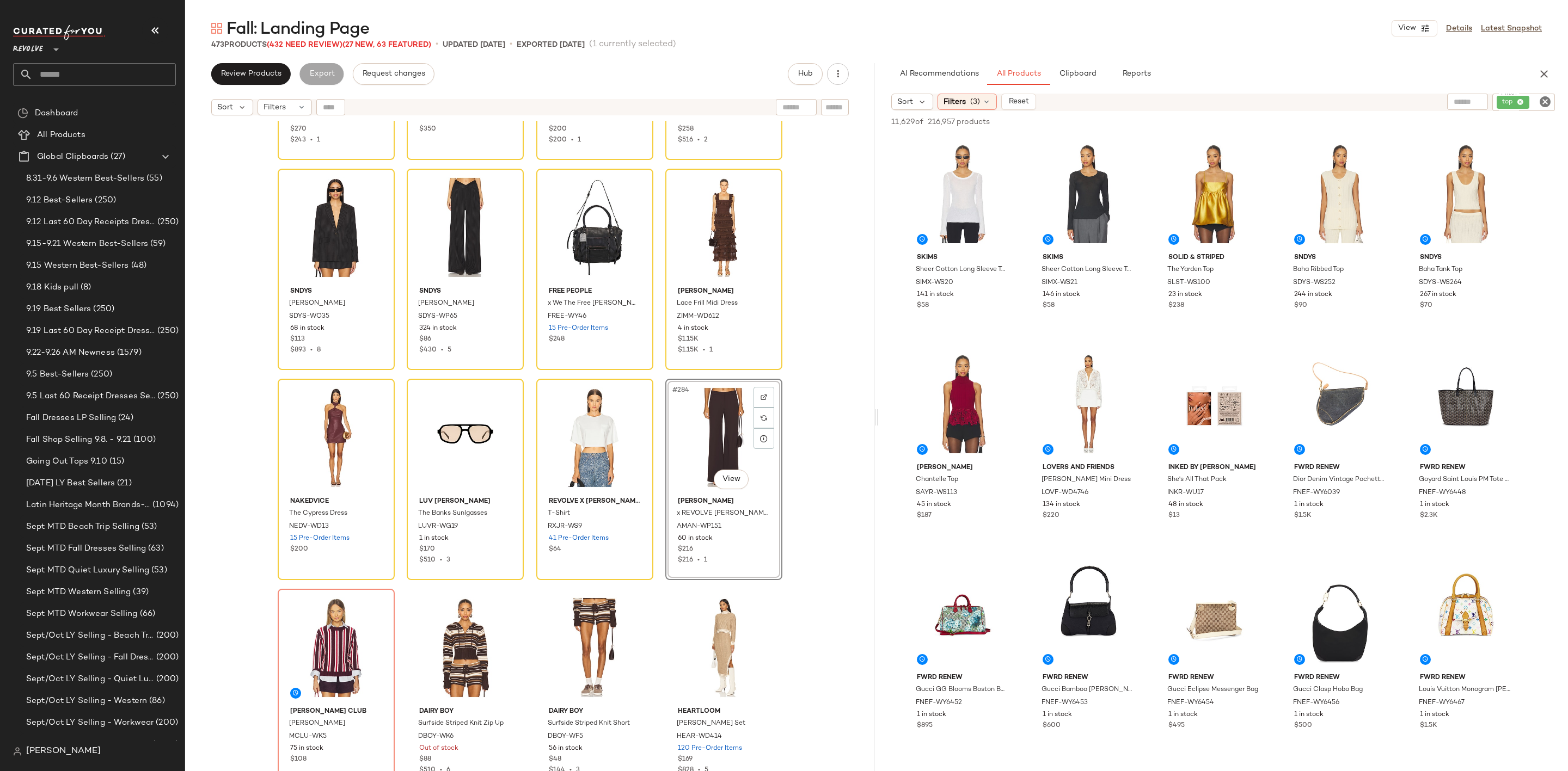
click at [1545, 98] on icon "Clear Filter" at bounding box center [1544, 101] width 13 height 13
paste input "**********"
type input "**********"
click at [1326, 103] on div "Sort Filters (3) Reset" at bounding box center [1146, 102] width 508 height 17
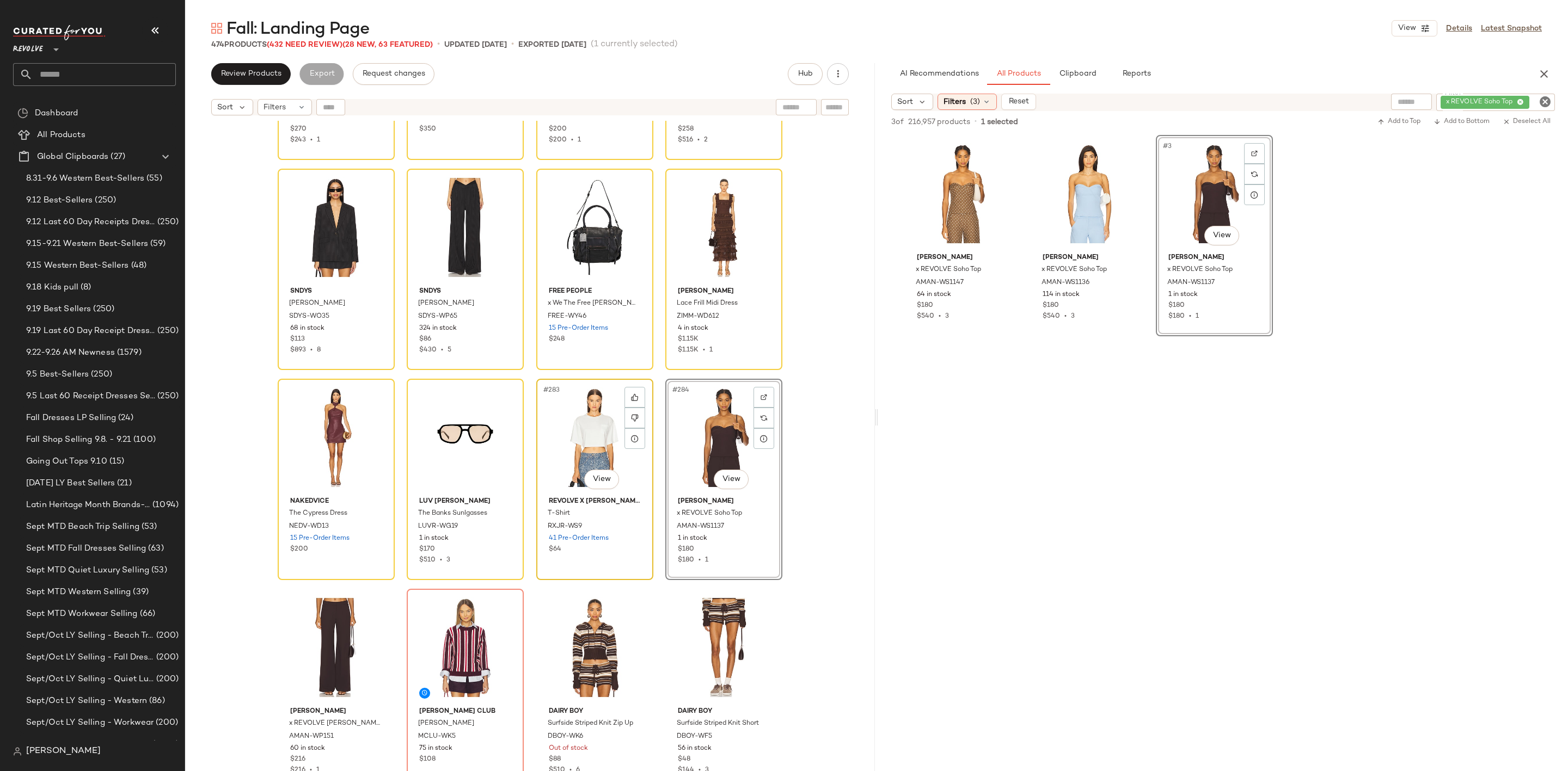
click at [583, 434] on div "#283 View" at bounding box center [595, 438] width 110 height 110
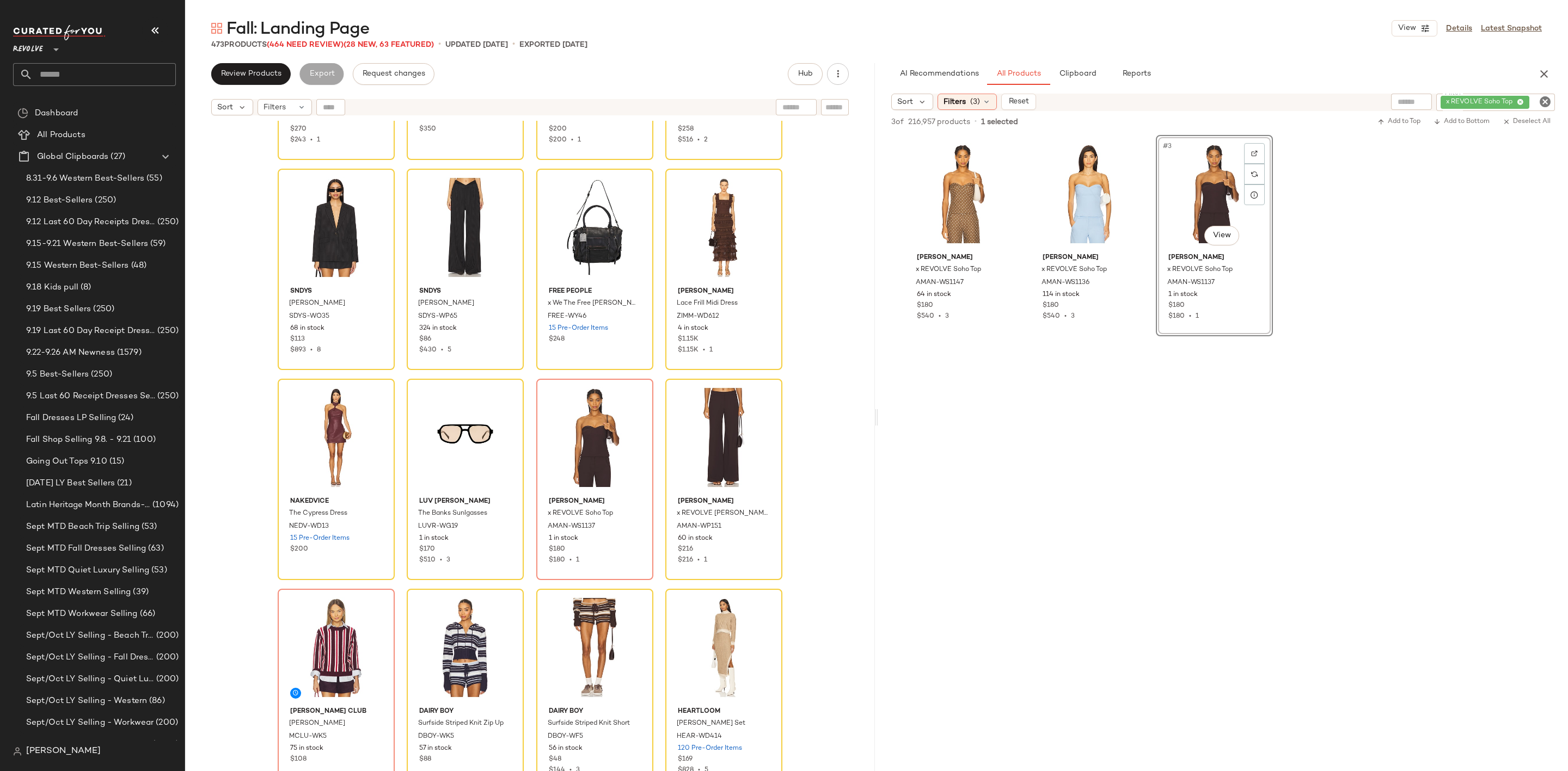
click at [1542, 102] on icon "Clear Filter" at bounding box center [1544, 101] width 13 height 13
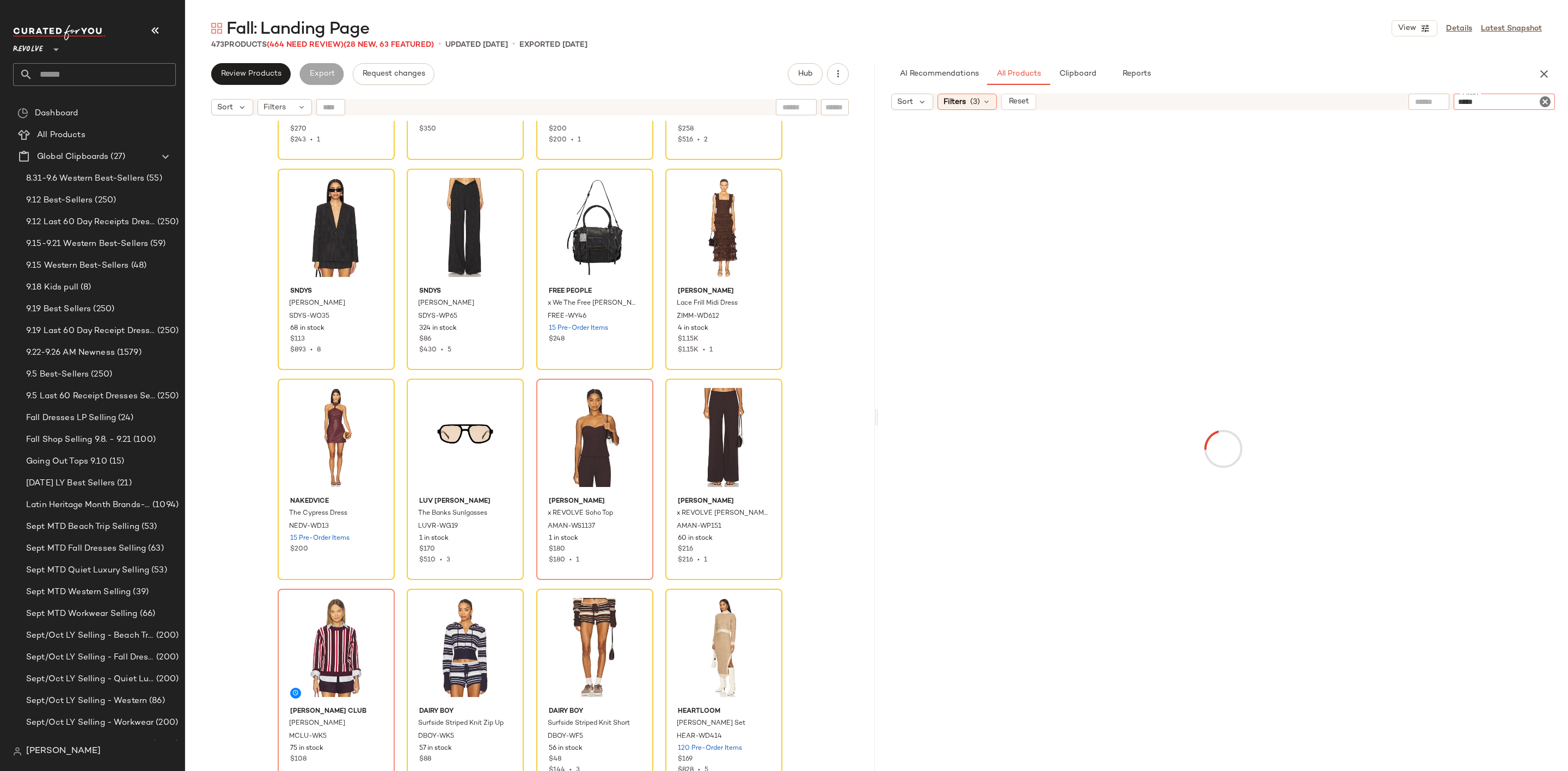
type input "******"
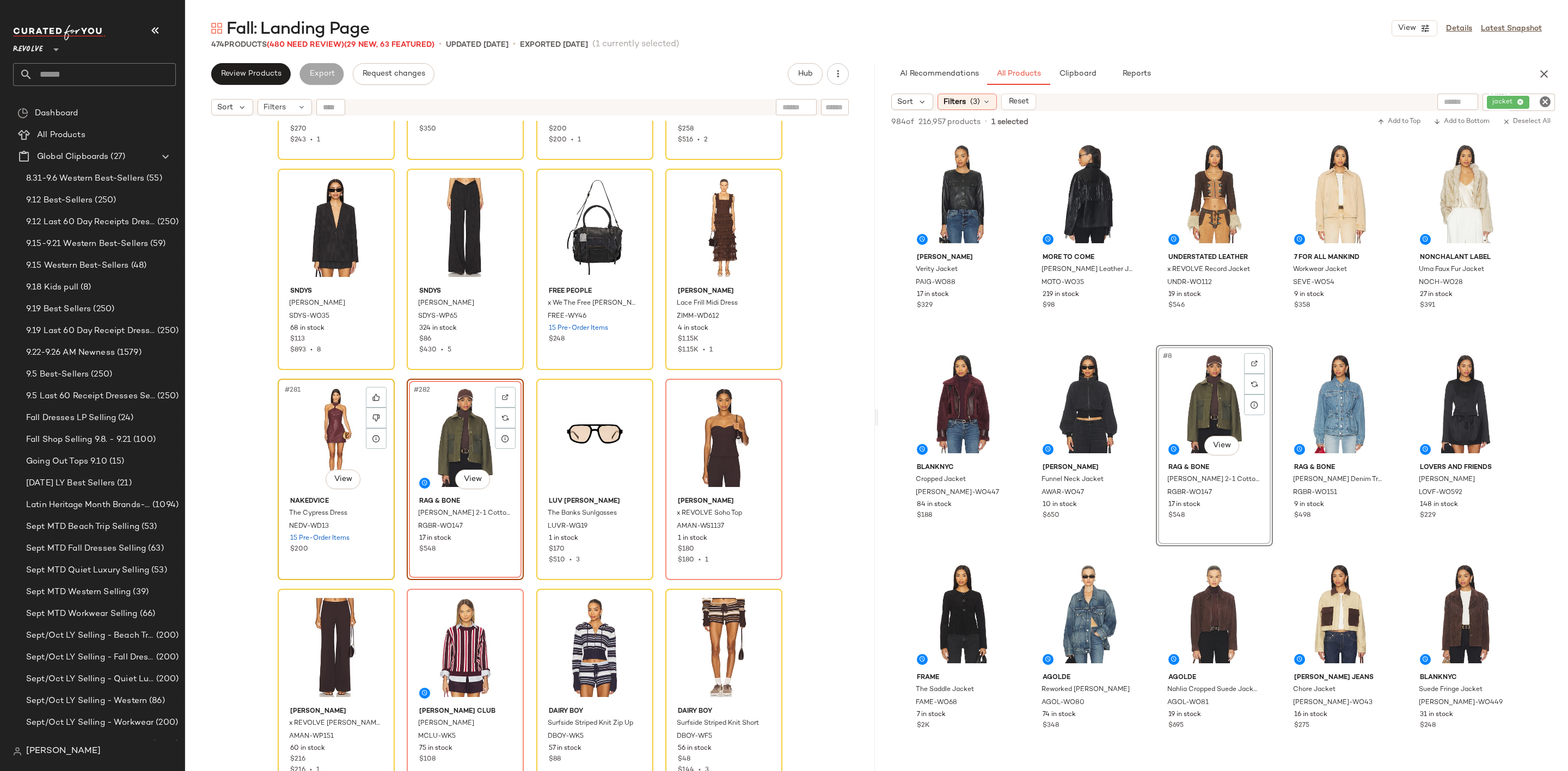
click at [322, 438] on div "#281 View" at bounding box center [336, 438] width 110 height 110
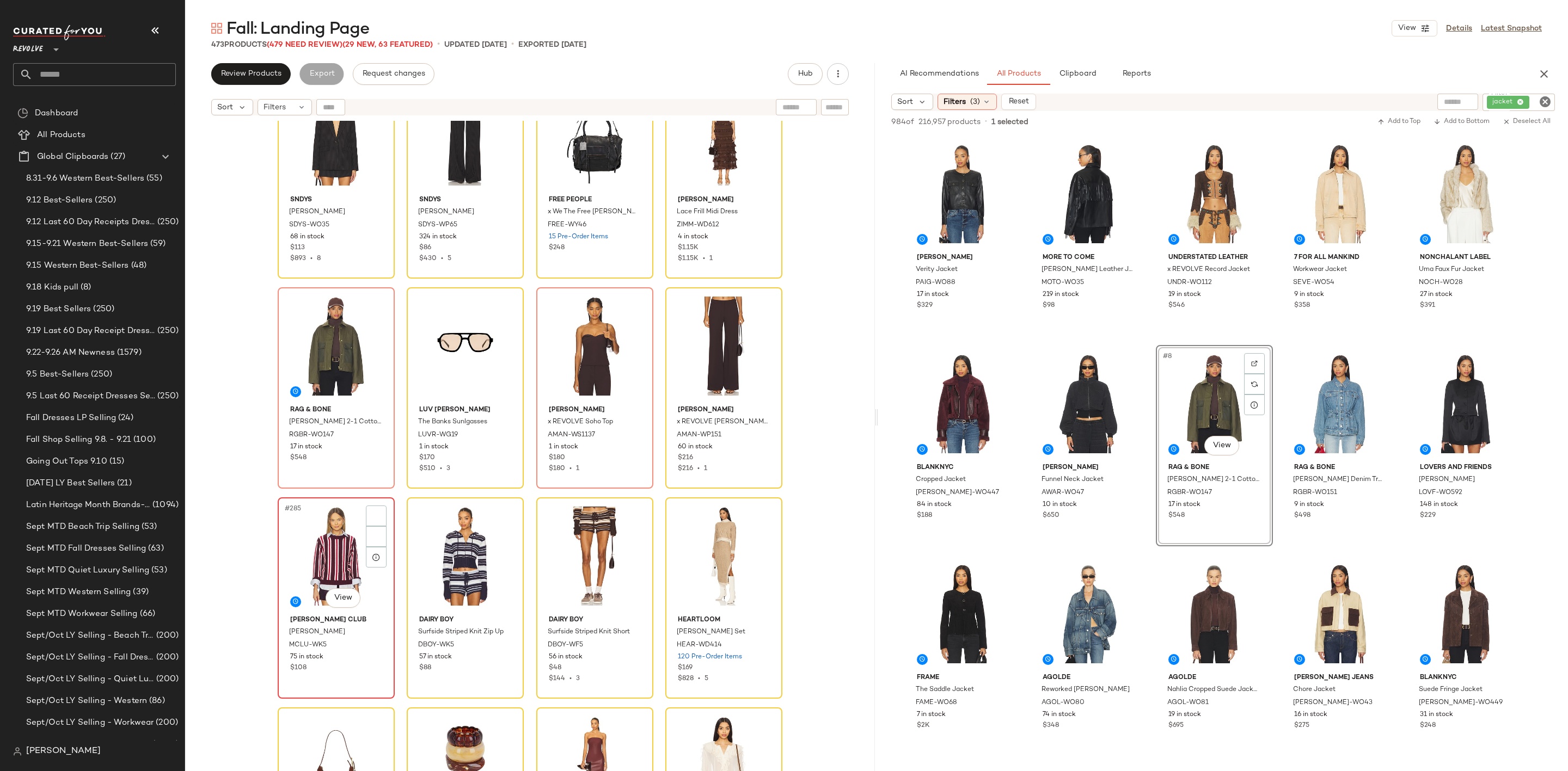
scroll to position [14620, 0]
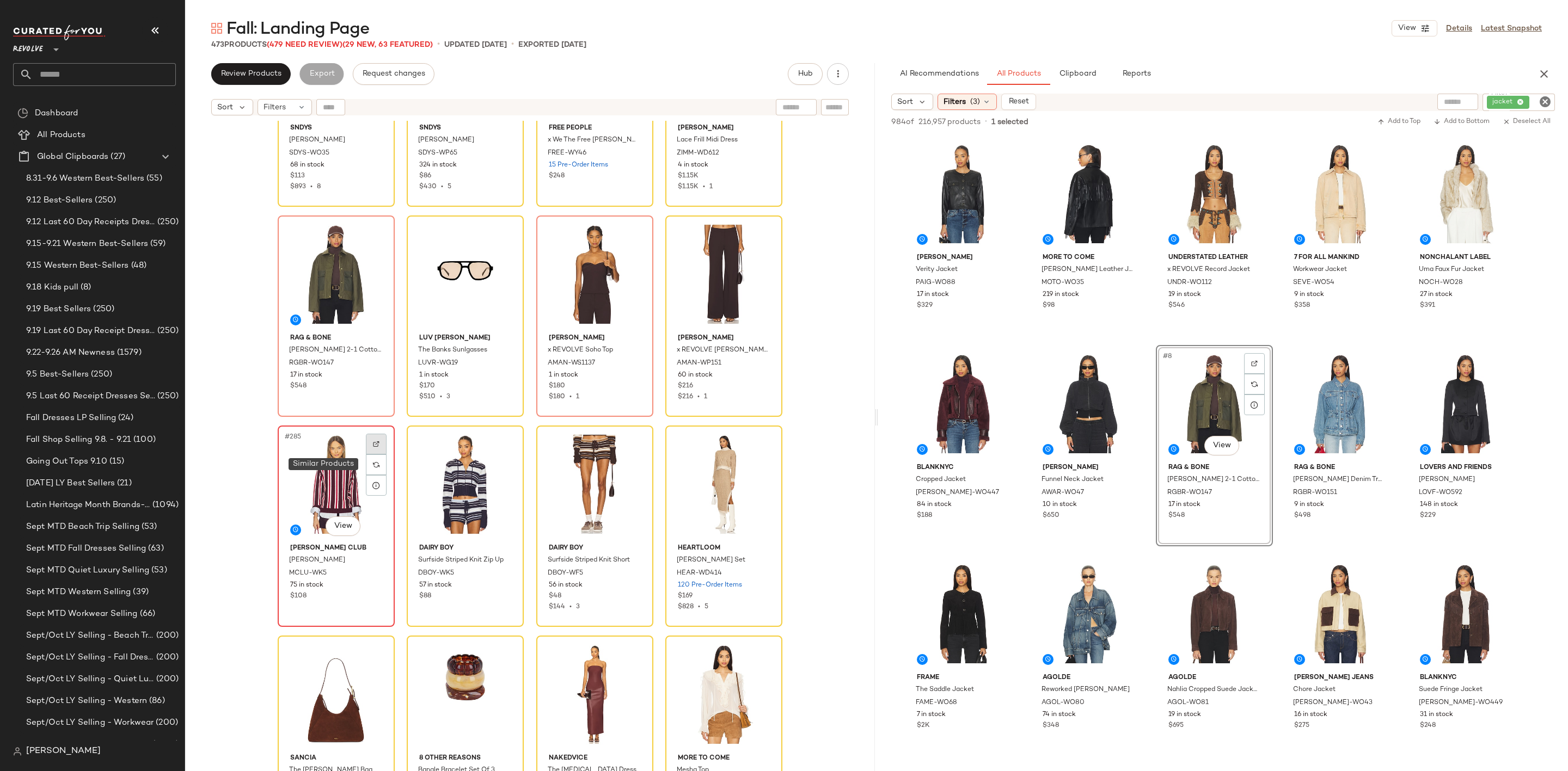
click at [373, 445] on img at bounding box center [376, 445] width 7 height 7
click at [1541, 102] on icon "Clear Filter" at bounding box center [1544, 101] width 13 height 13
paste input "**********"
type input "**********"
click at [1428, 41] on div "473 Products (479 Need Review) (29 New, 63 Featured) • updated Sep 25th • Expor…" at bounding box center [877, 44] width 1383 height 11
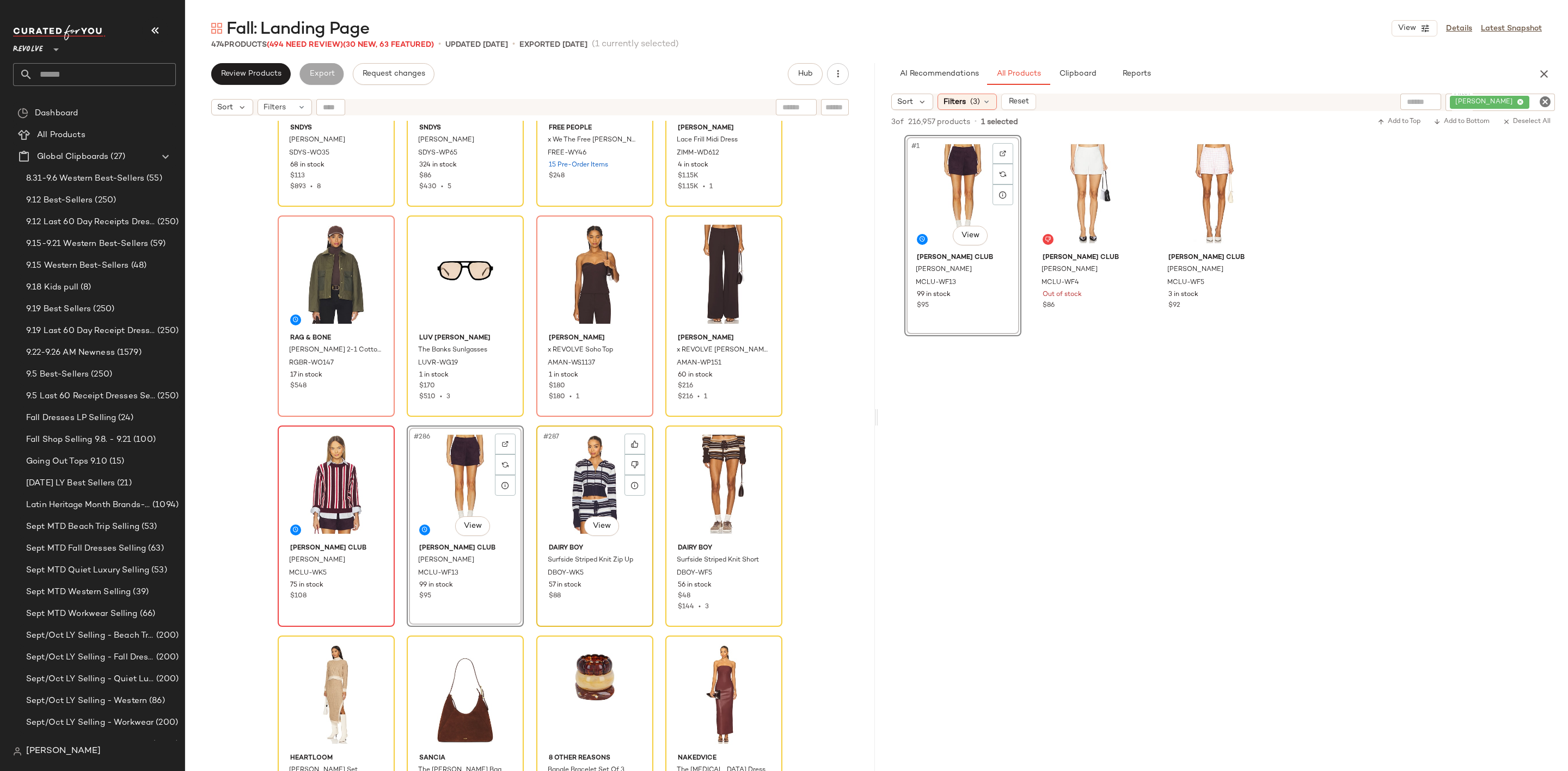
click at [570, 472] on div "#287 View" at bounding box center [595, 484] width 110 height 110
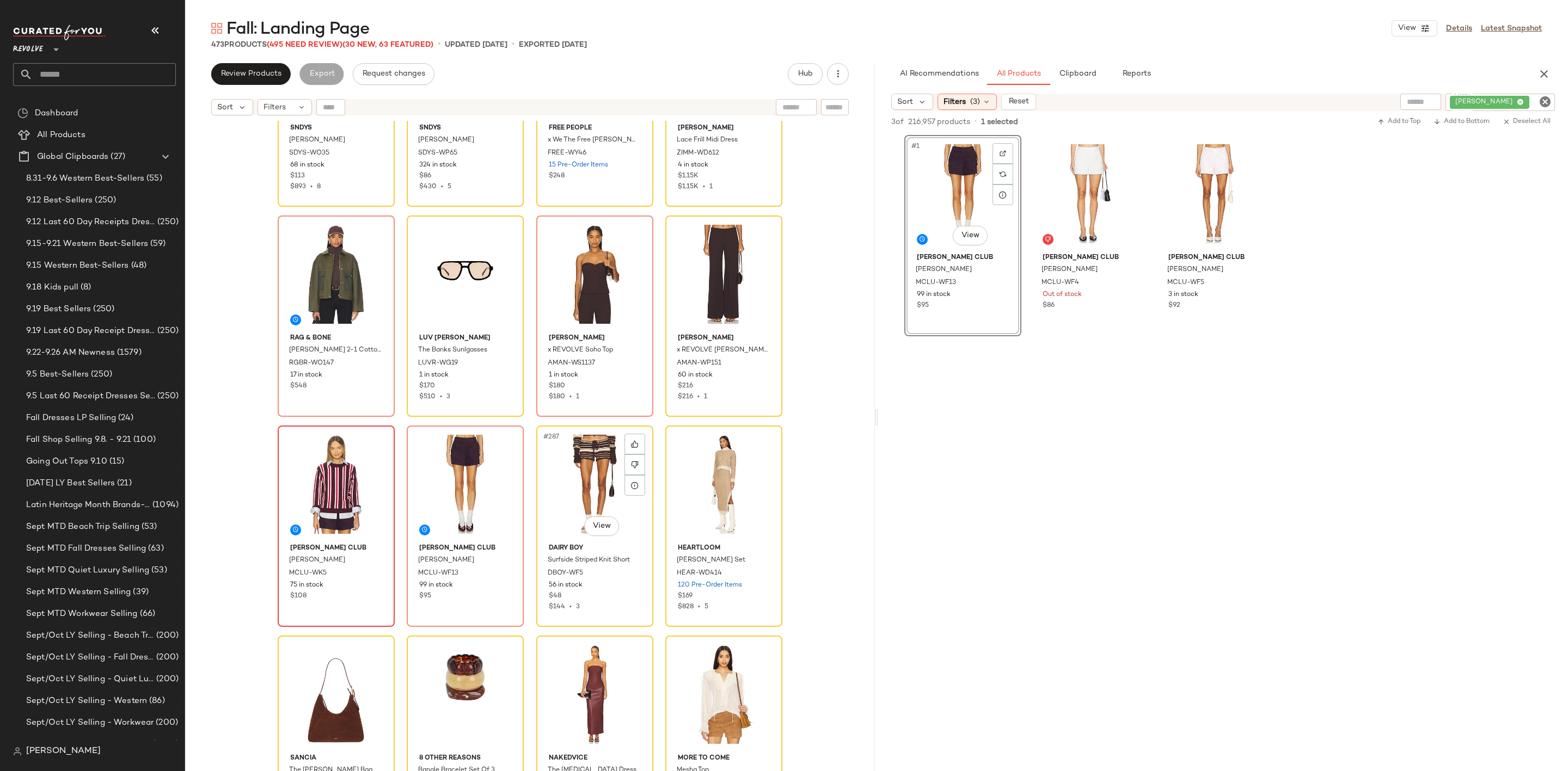
click at [570, 472] on div "#287 View" at bounding box center [595, 484] width 110 height 110
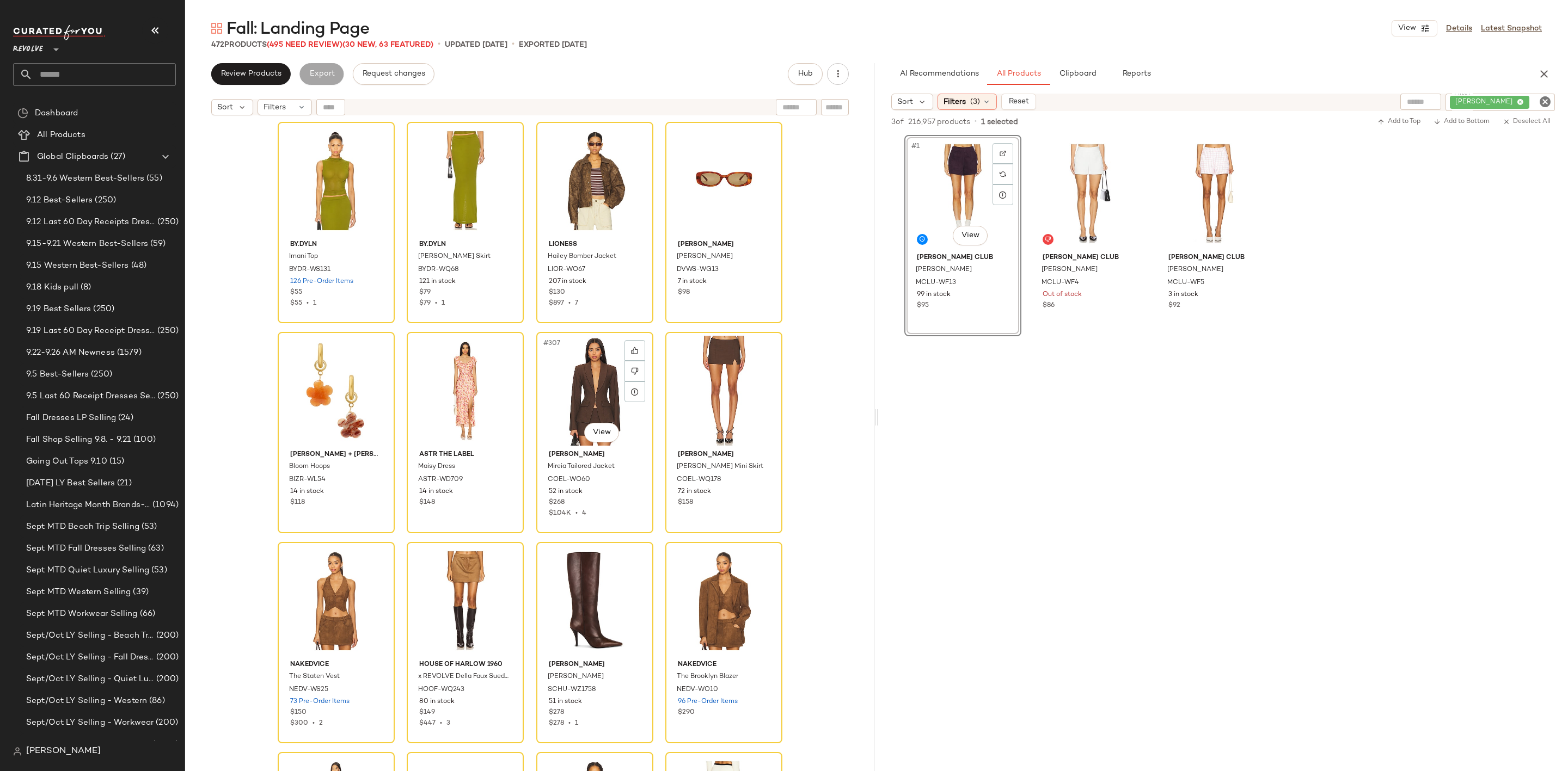
scroll to position [15764, 0]
click at [1543, 104] on icon "Clear Filter" at bounding box center [1544, 101] width 13 height 13
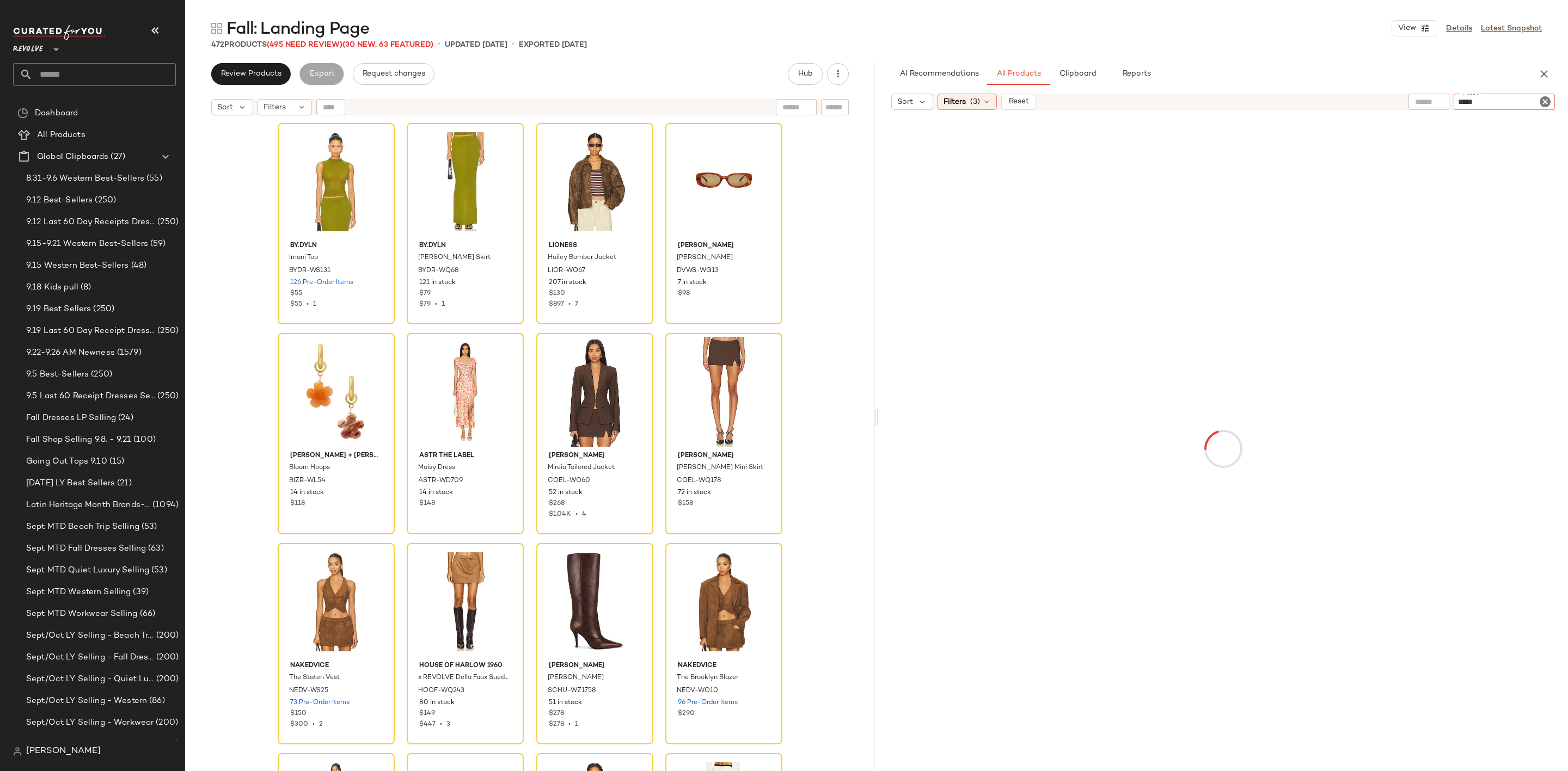
type input "*****"
click at [1253, 428] on div at bounding box center [1222, 449] width 685 height 674
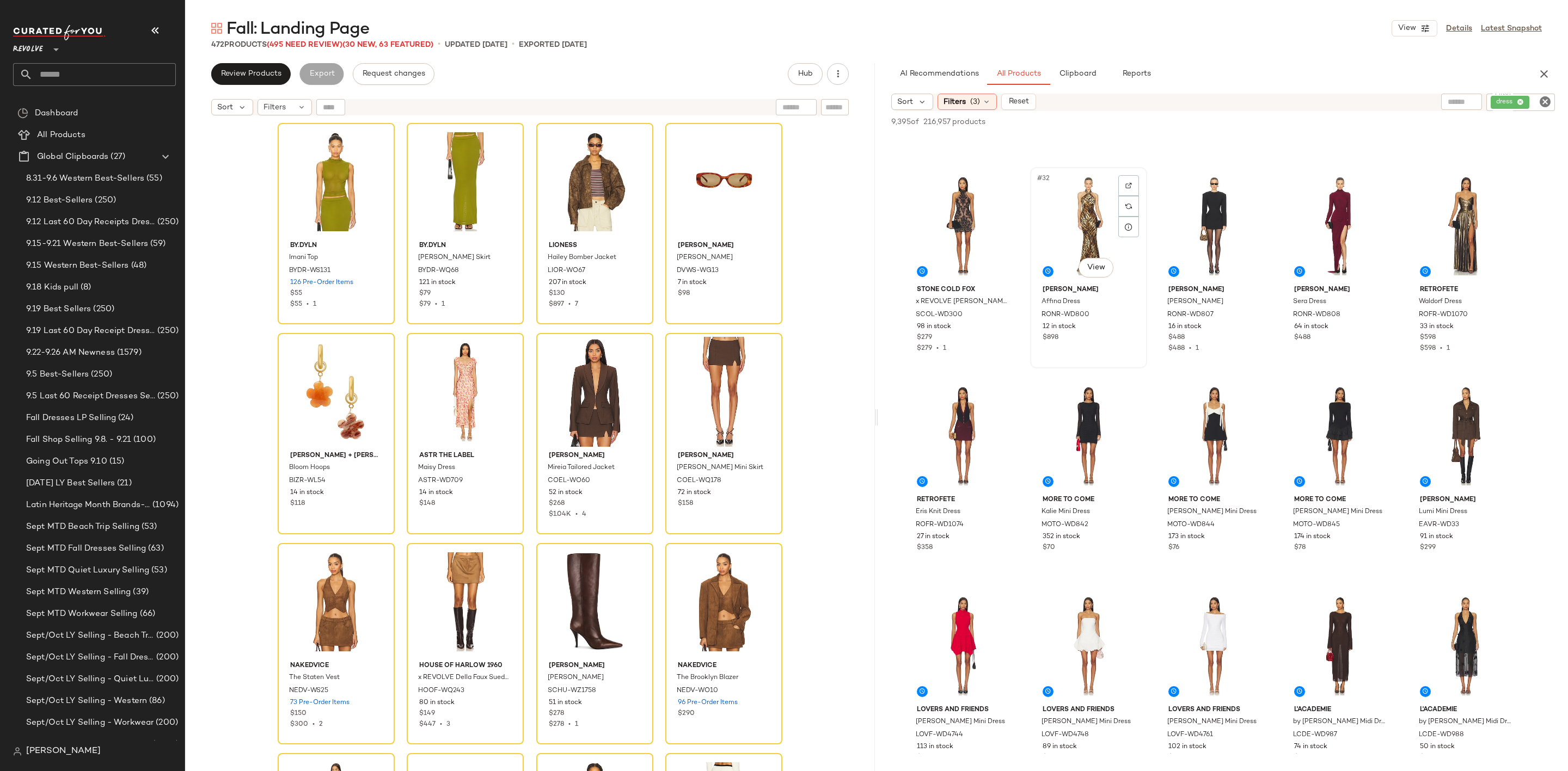
scroll to position [1306, 0]
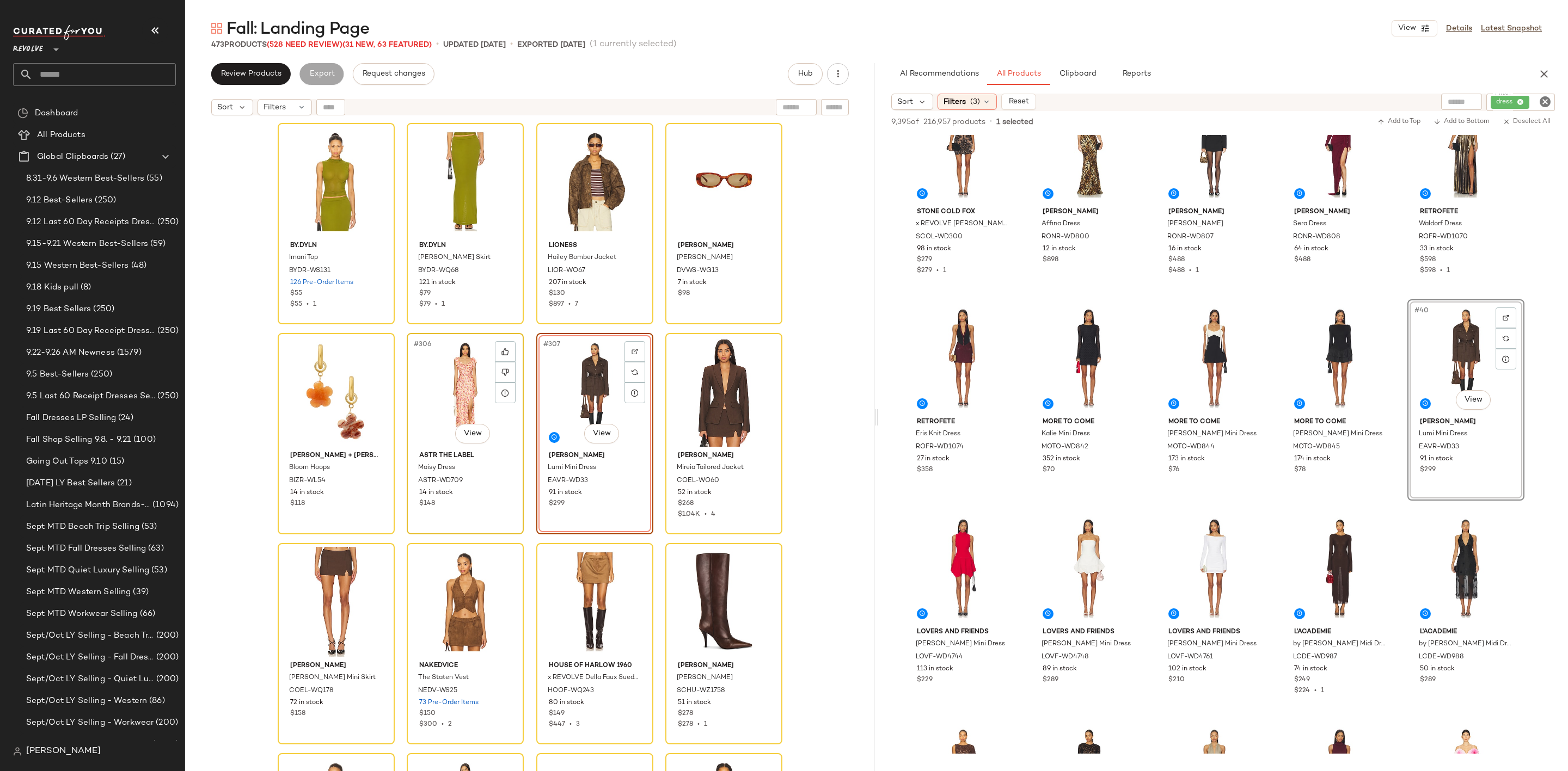
click at [460, 389] on div "#306 View" at bounding box center [466, 392] width 110 height 110
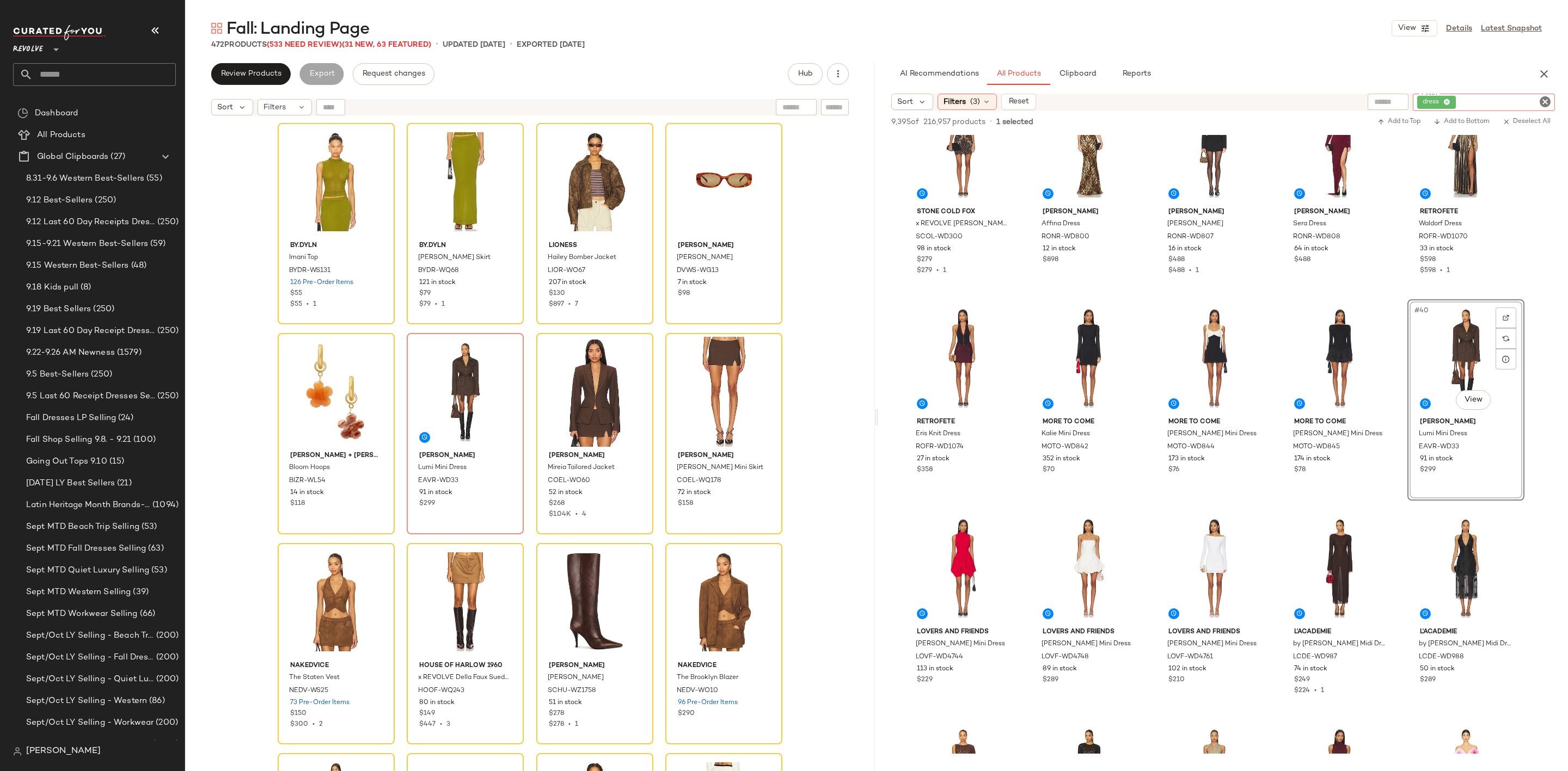
click at [1536, 105] on input "Filter" at bounding box center [1504, 102] width 92 height 11
click at [1549, 104] on icon "Clear Filter" at bounding box center [1544, 101] width 13 height 13
type input "***"
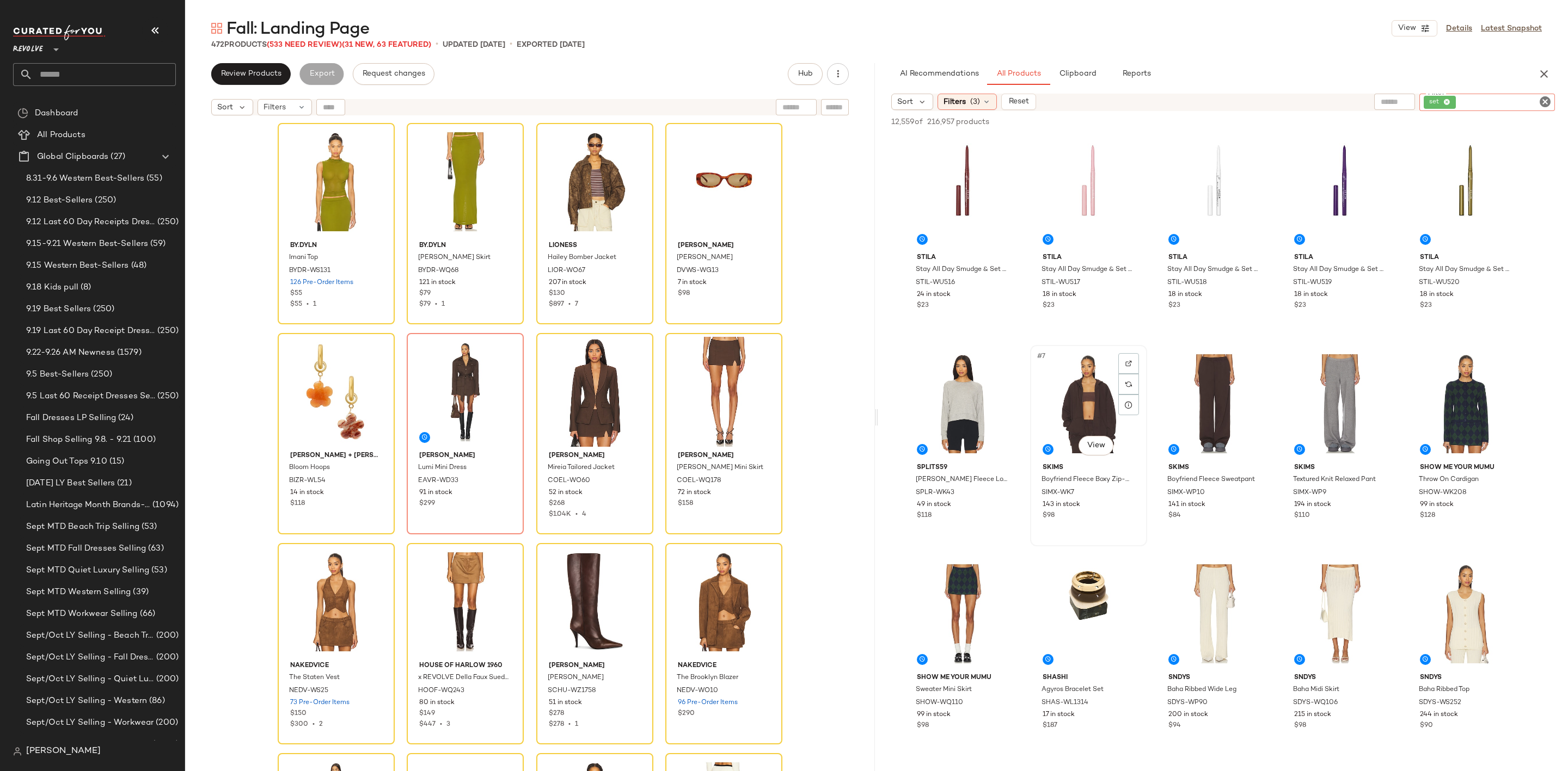
scroll to position [245, 0]
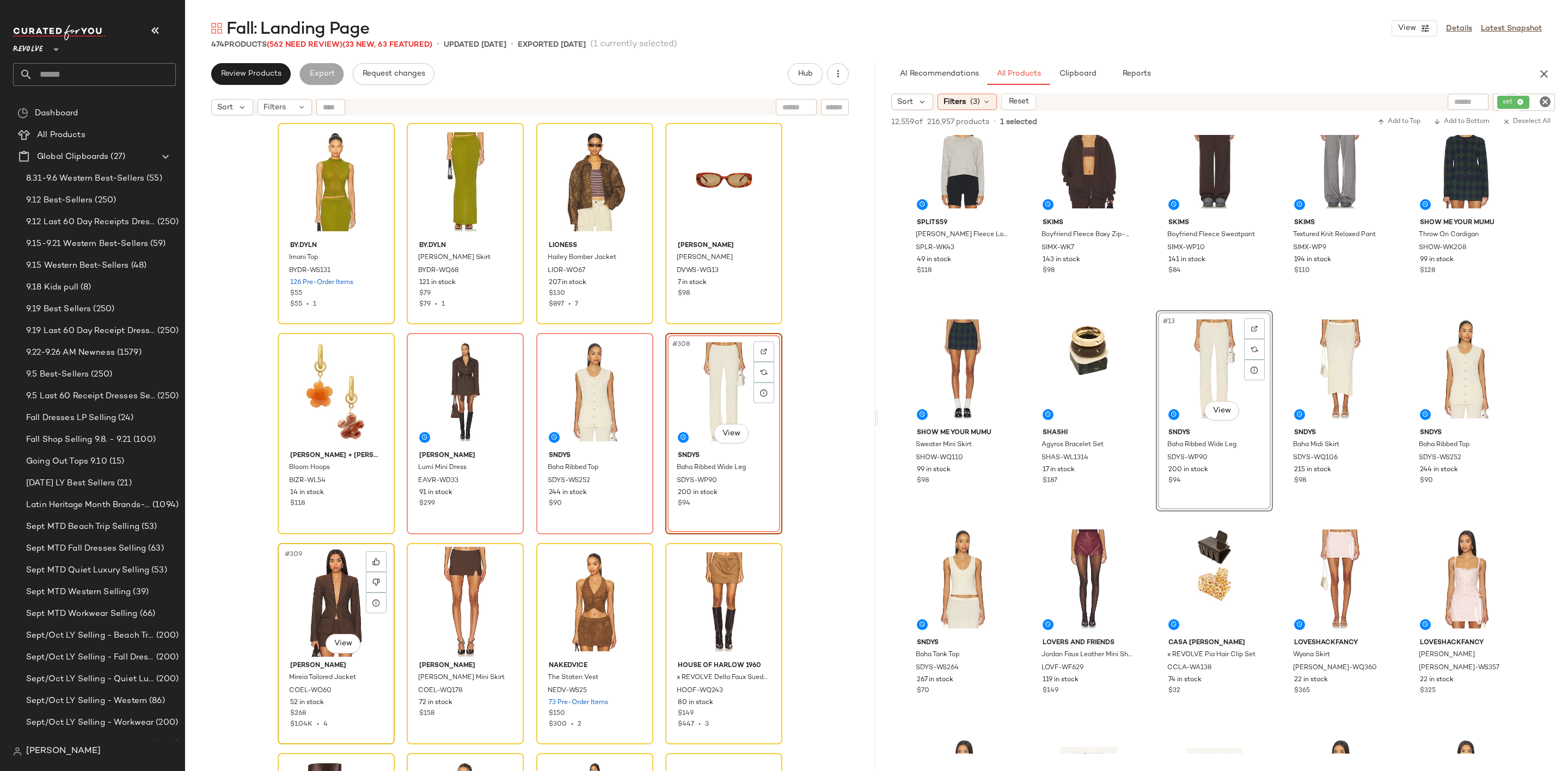
click at [322, 596] on div "#309 View" at bounding box center [336, 601] width 110 height 110
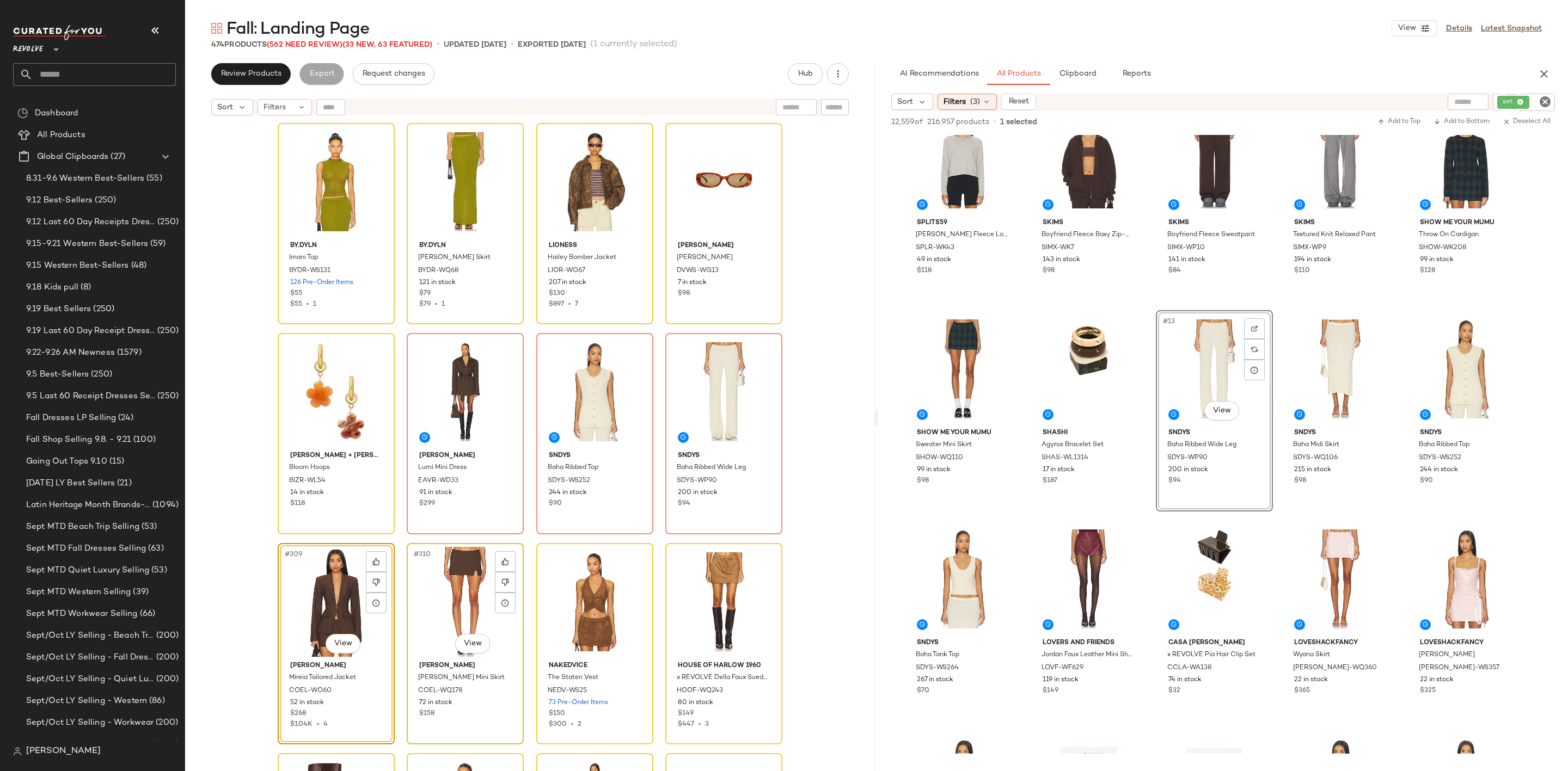
click at [421, 595] on div "#310 View" at bounding box center [466, 601] width 110 height 110
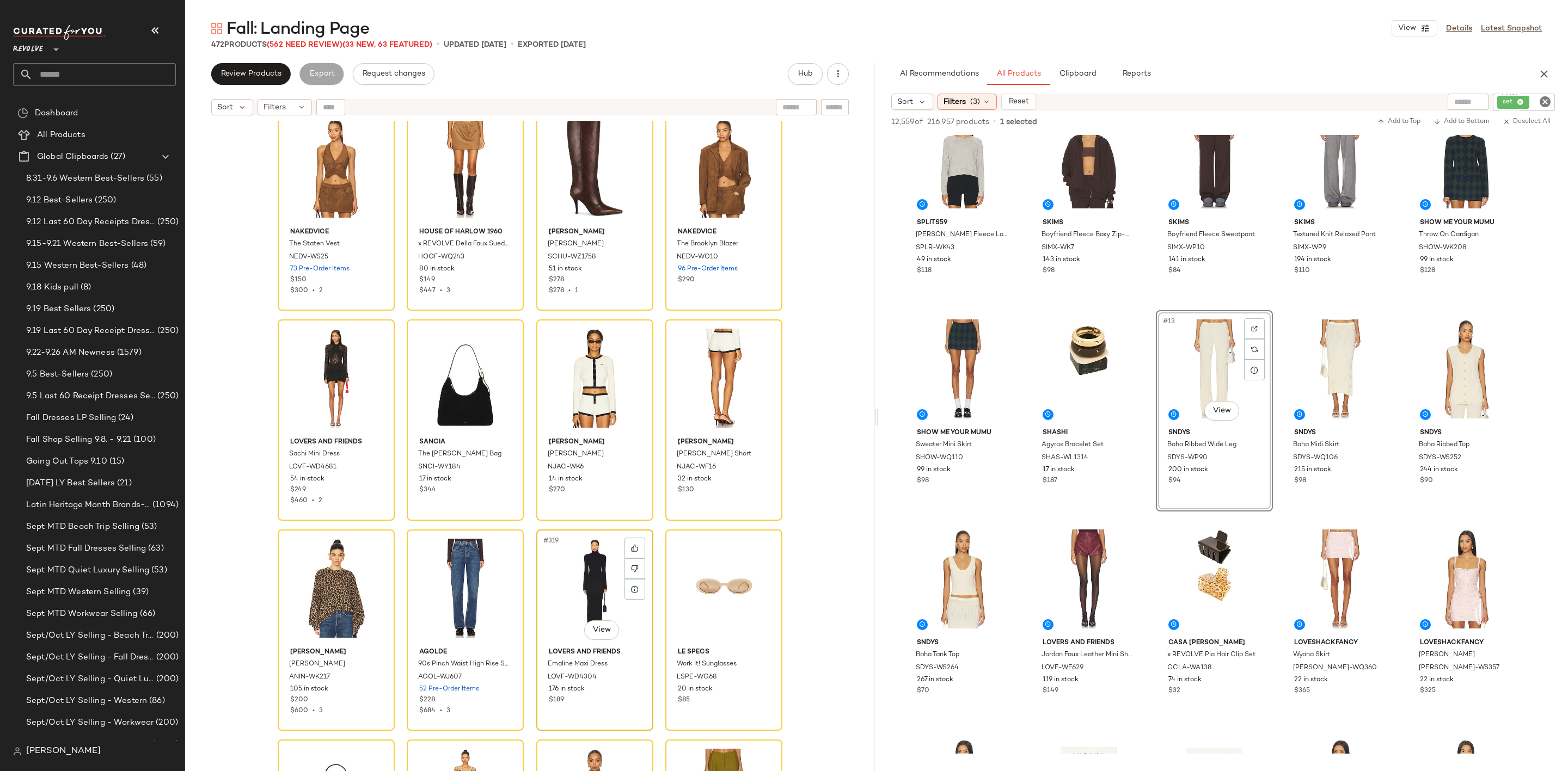
scroll to position [16172, 0]
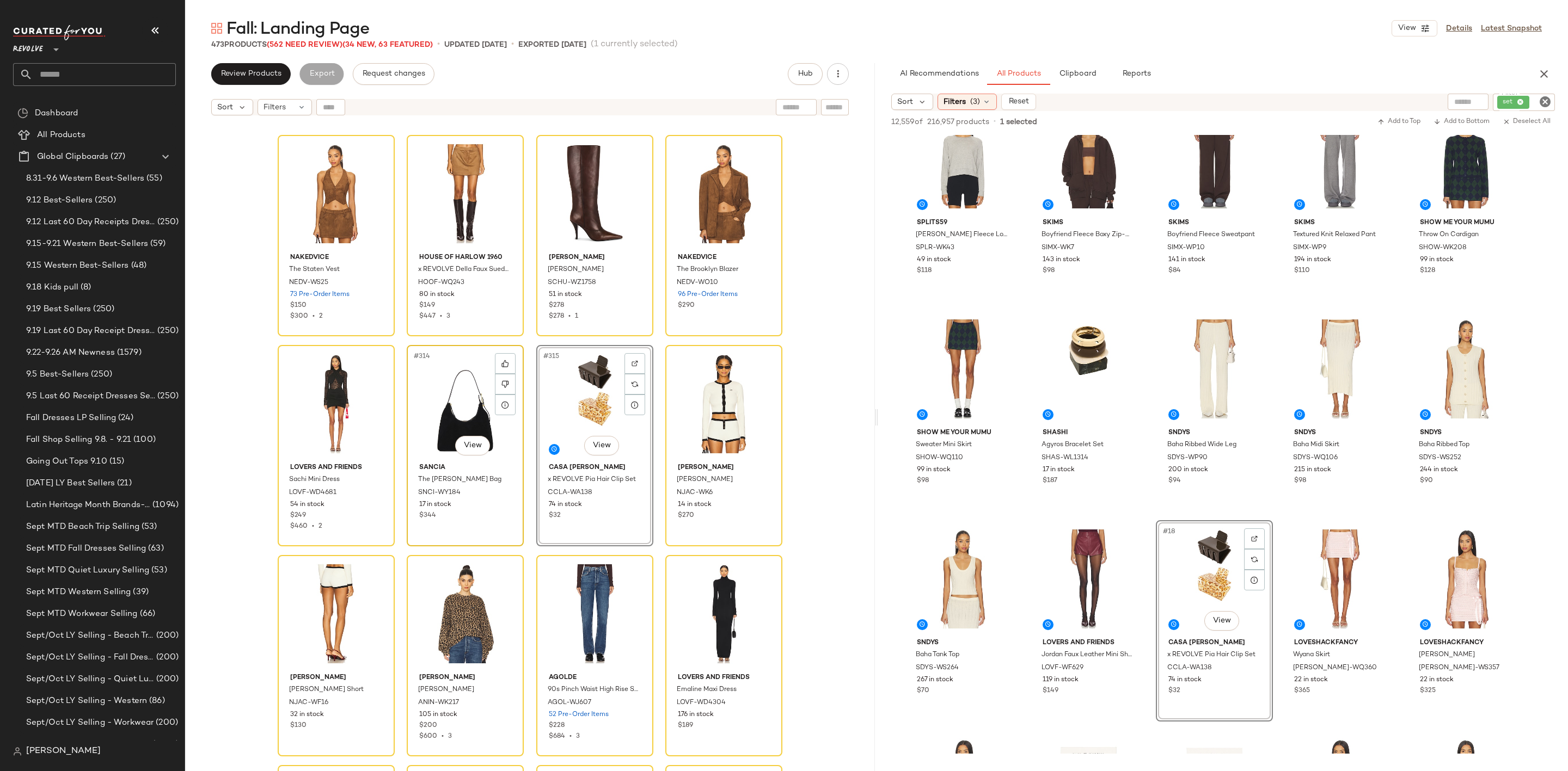
click at [464, 404] on div "#314 View" at bounding box center [466, 404] width 110 height 110
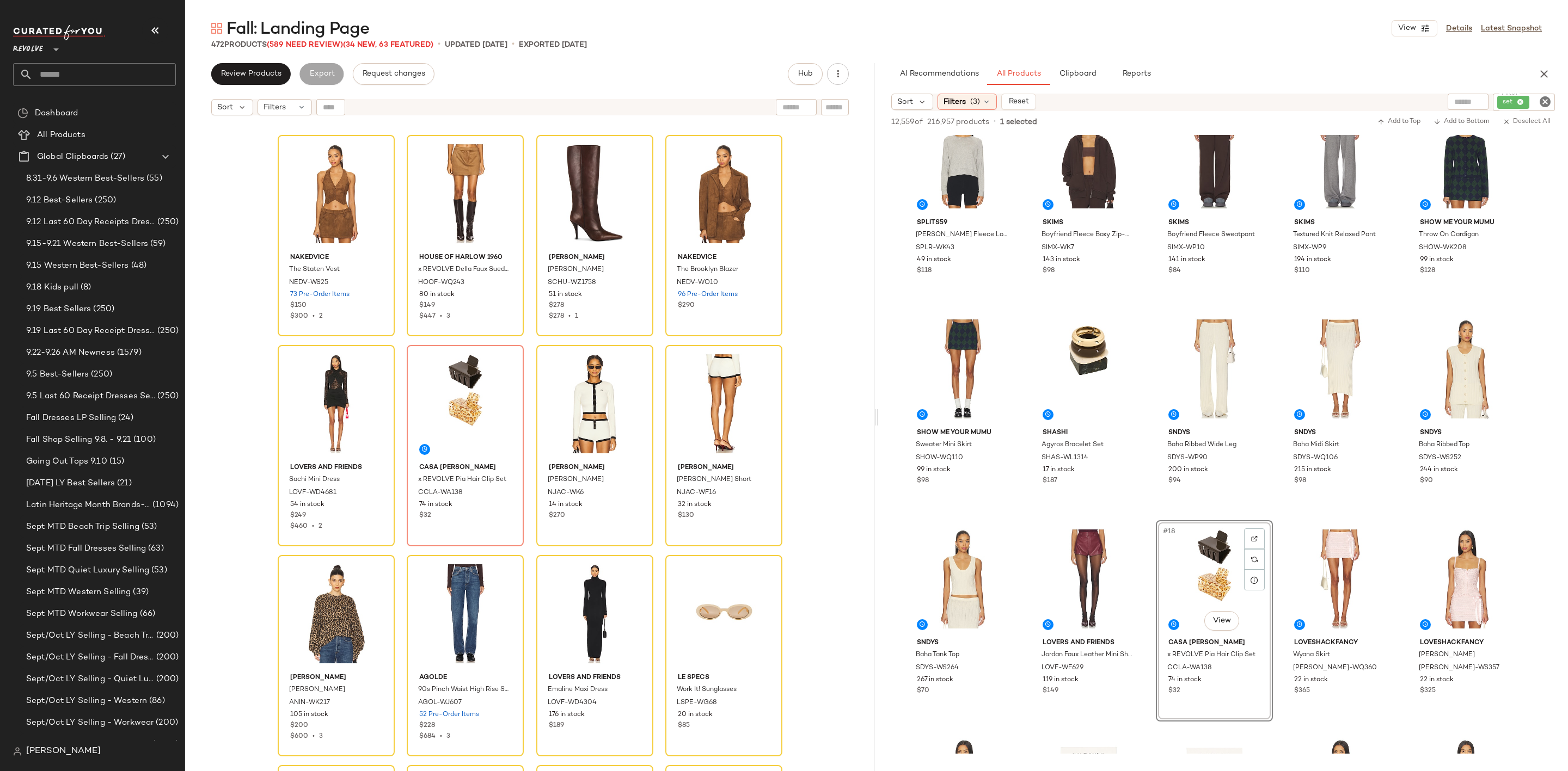
click at [1550, 103] on icon "Clear Filter" at bounding box center [1544, 101] width 13 height 13
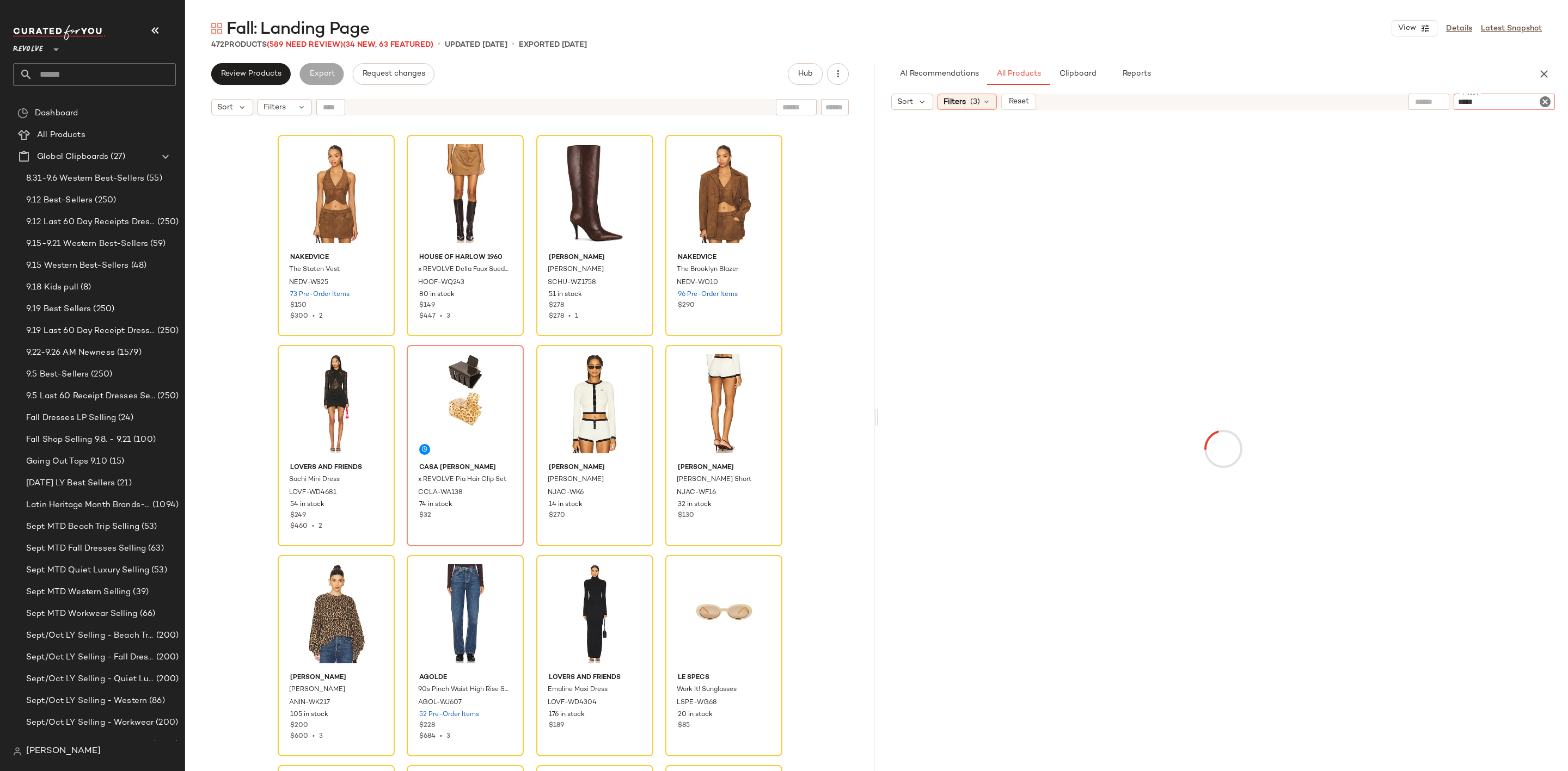
type input "*****"
type button "CompanyProducts"
click at [1389, 67] on div "AI Recommendations All Products Clipboard Reports" at bounding box center [1206, 74] width 629 height 22
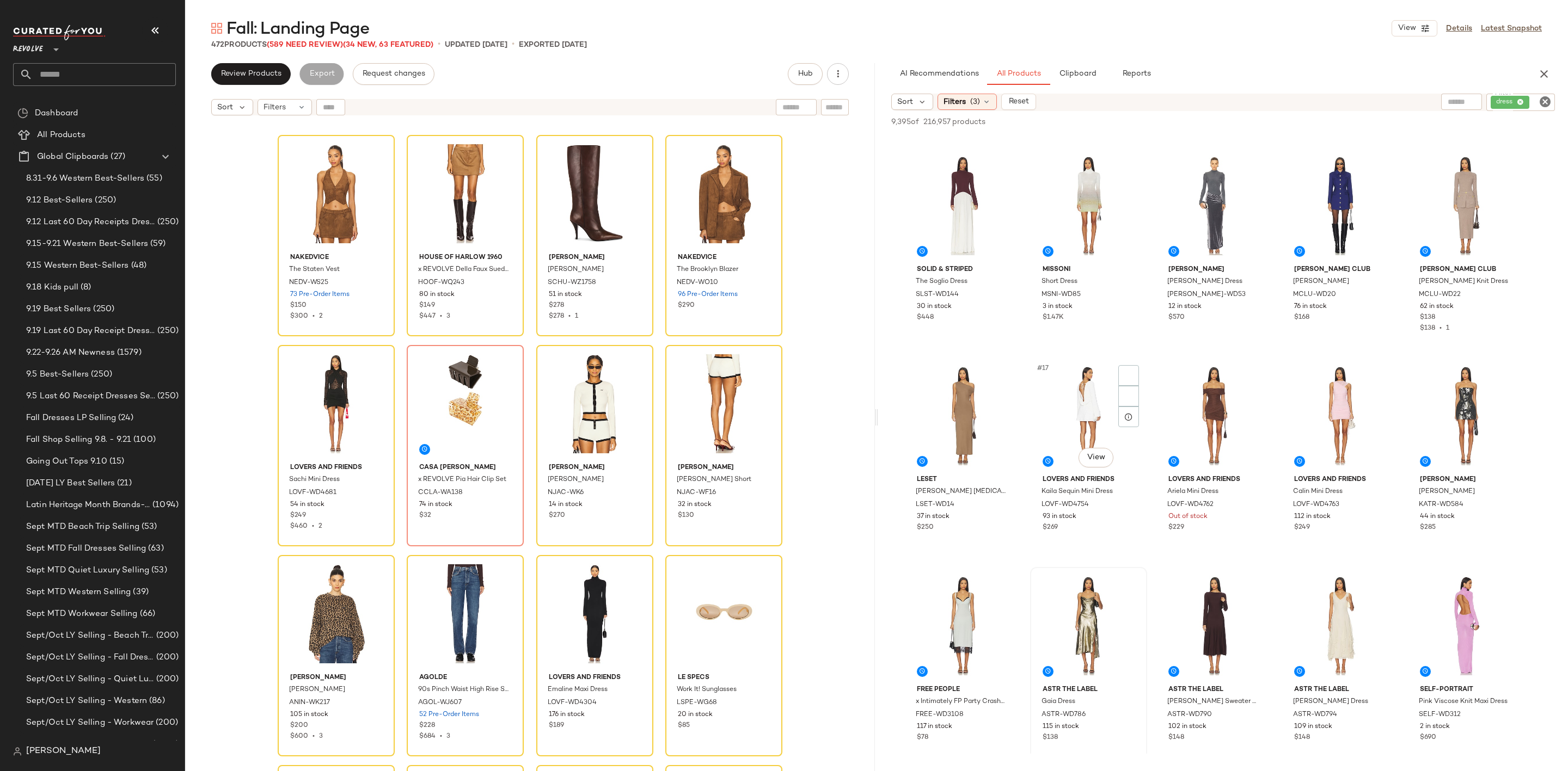
scroll to position [734, 0]
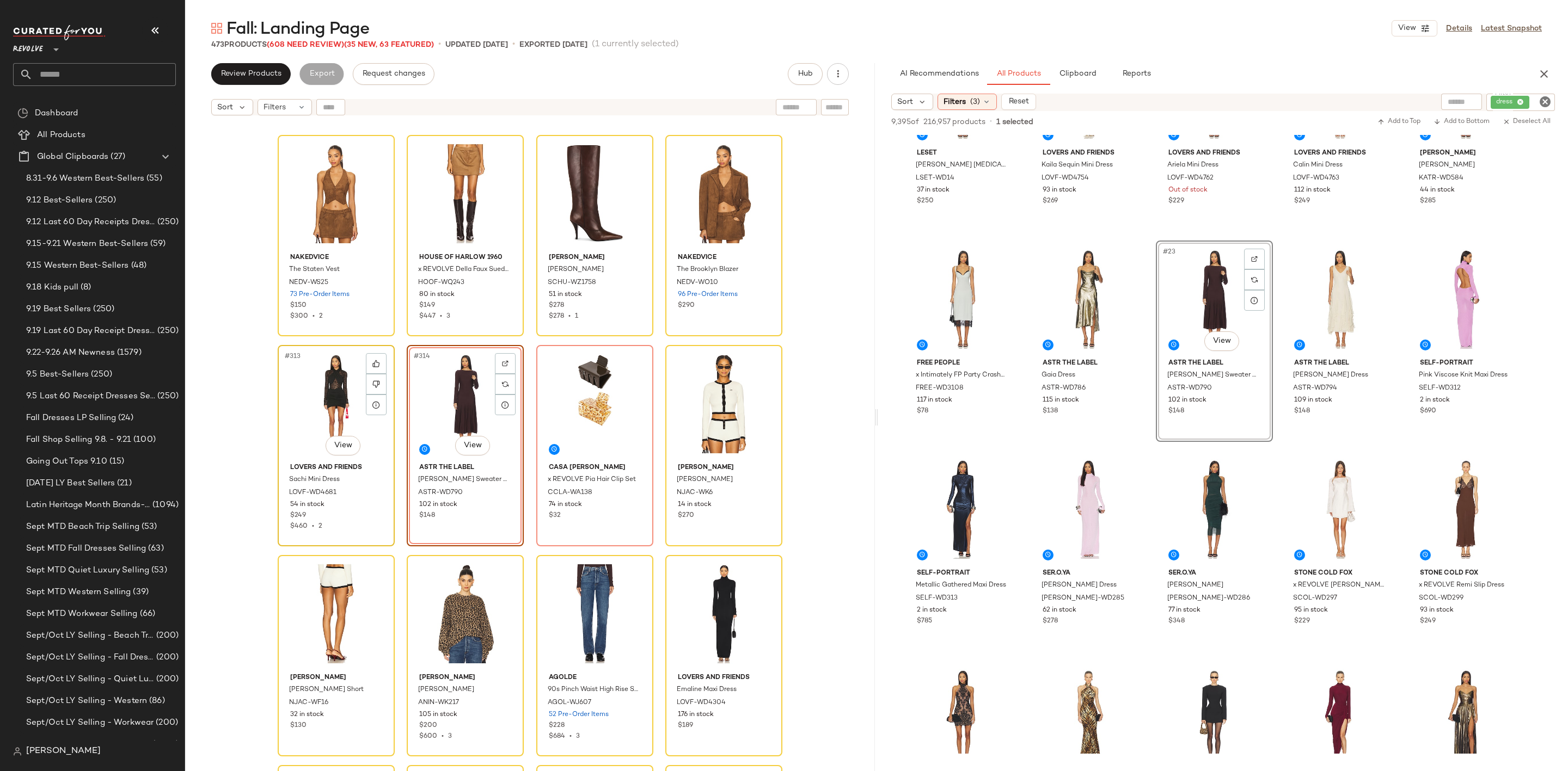
click at [341, 400] on div "#313 View" at bounding box center [336, 404] width 110 height 110
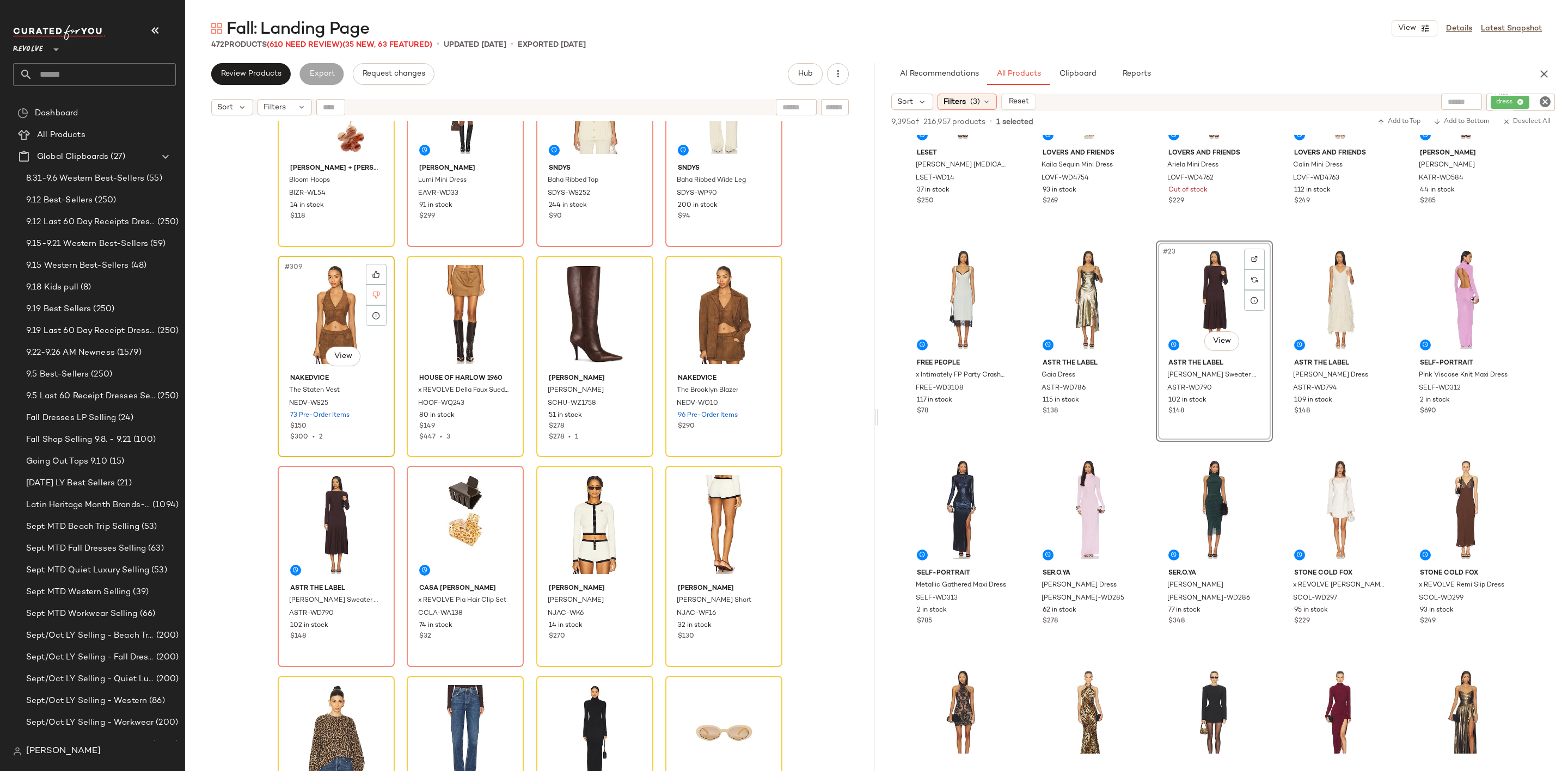
scroll to position [16008, 0]
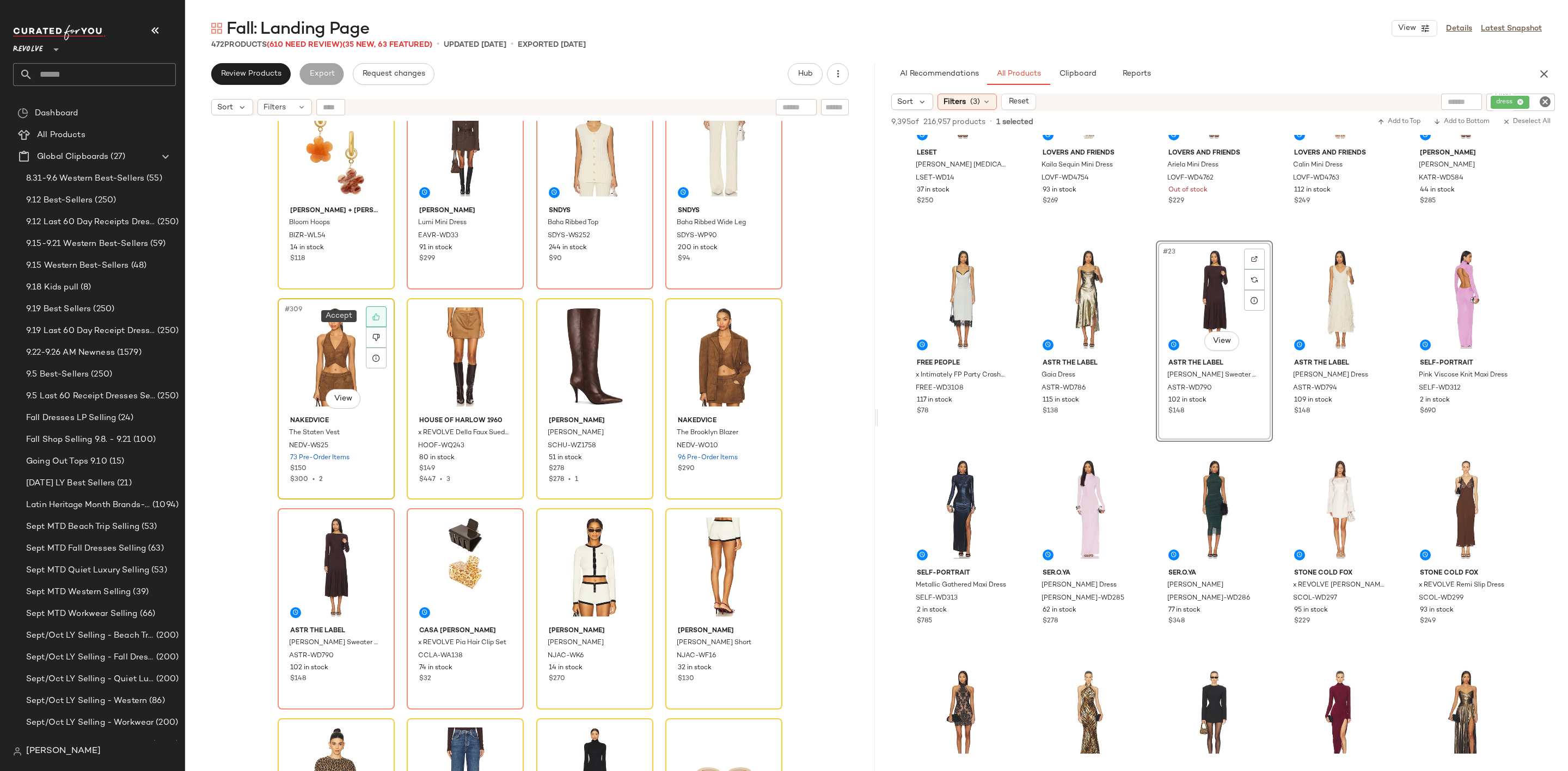
click at [371, 311] on div at bounding box center [376, 317] width 21 height 21
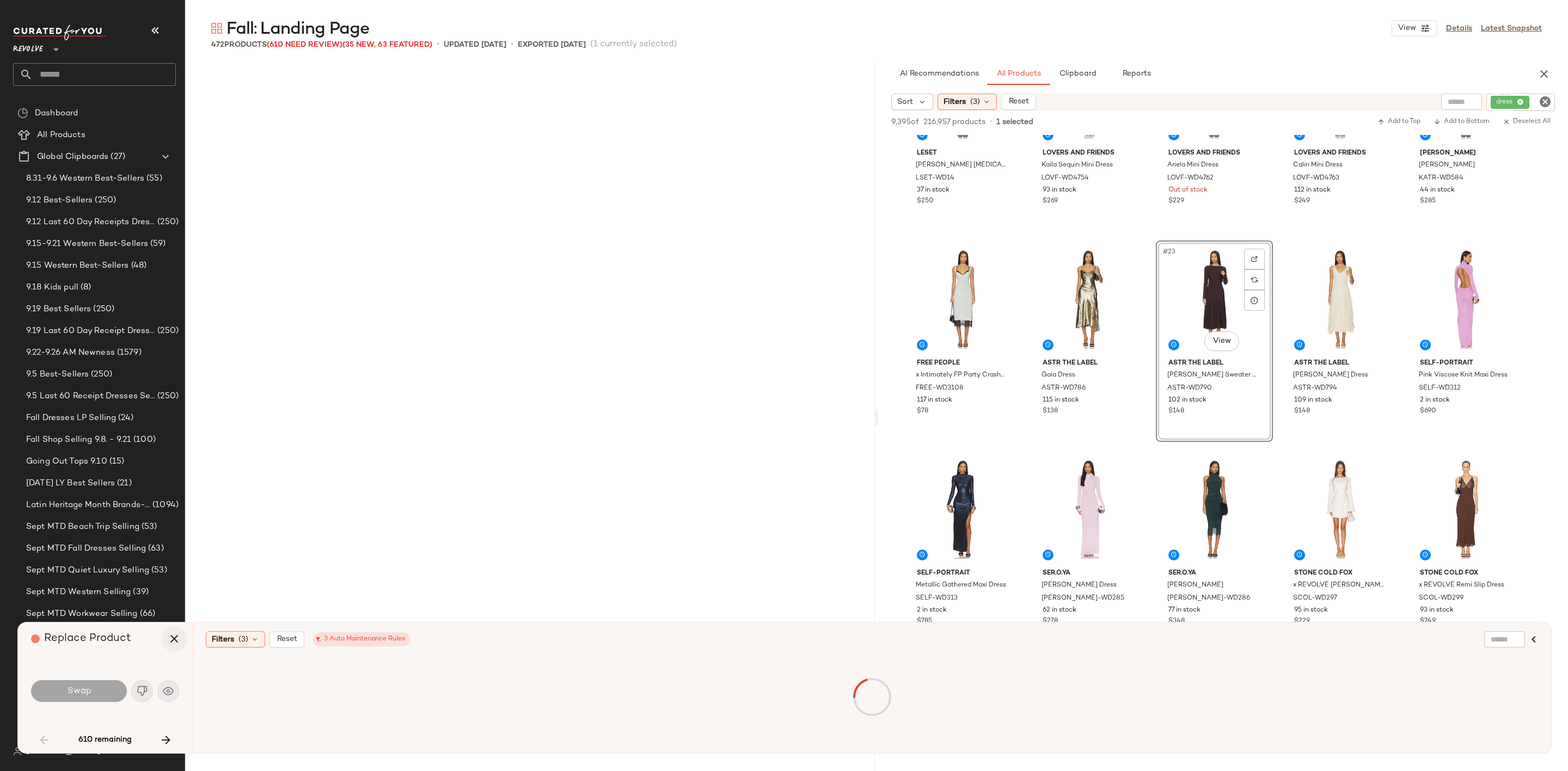
scroll to position [210, 0]
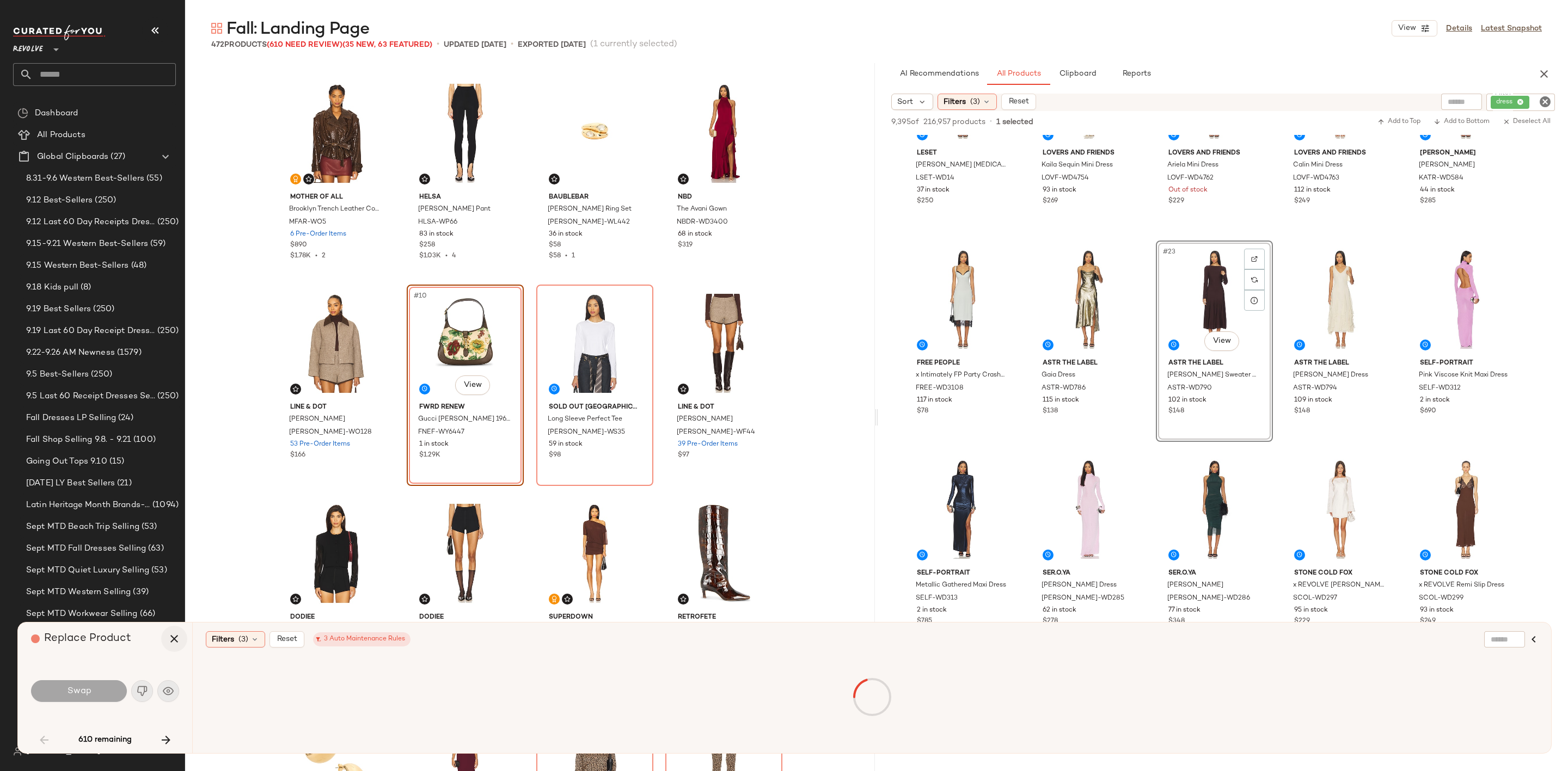
click at [173, 633] on icon "button" at bounding box center [174, 639] width 13 height 13
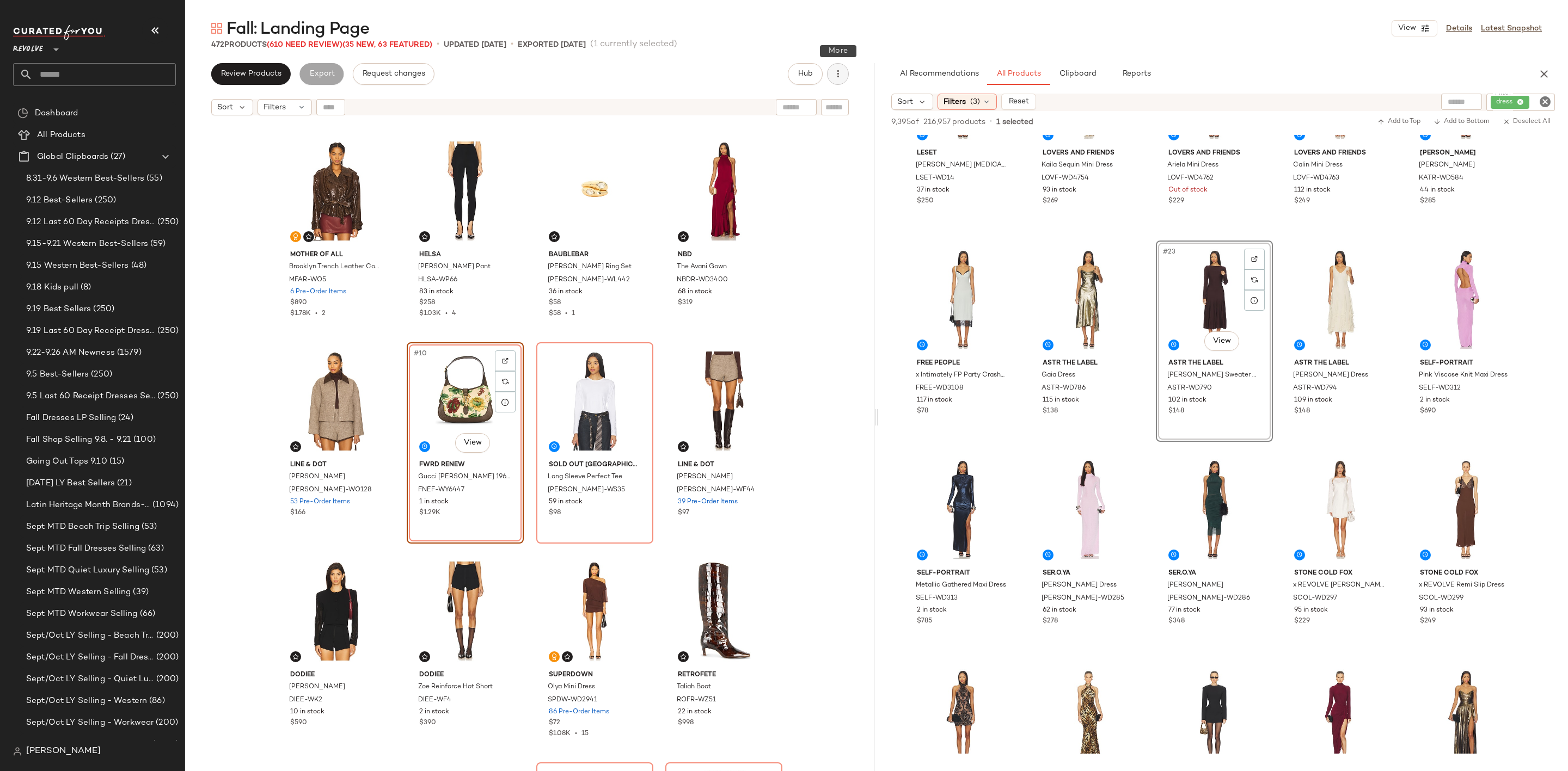
click at [833, 78] on icon "button" at bounding box center [838, 74] width 11 height 11
click at [783, 184] on span "Clear Suggested Products" at bounding box center [789, 184] width 103 height 11
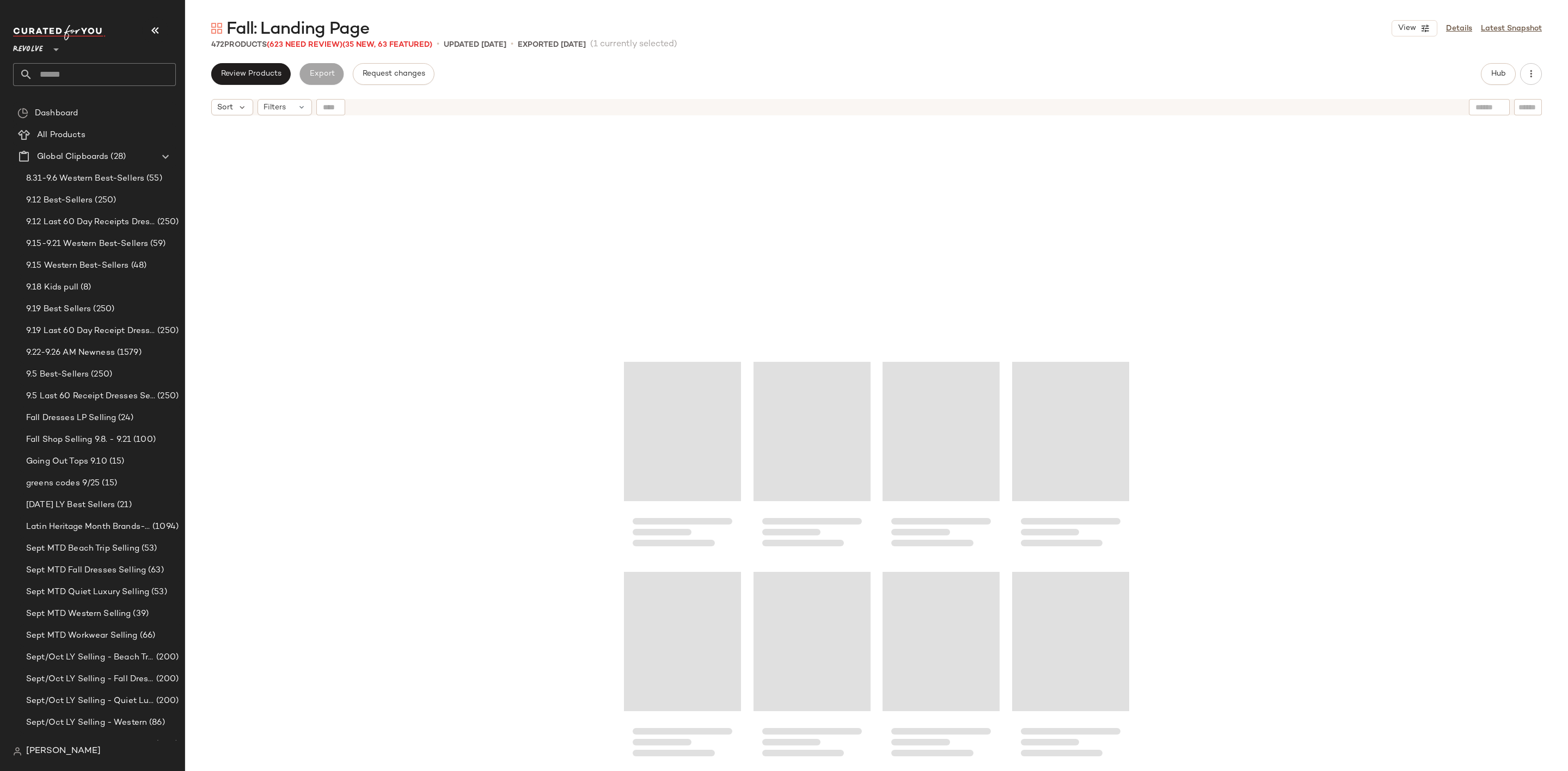
scroll to position [19249, 0]
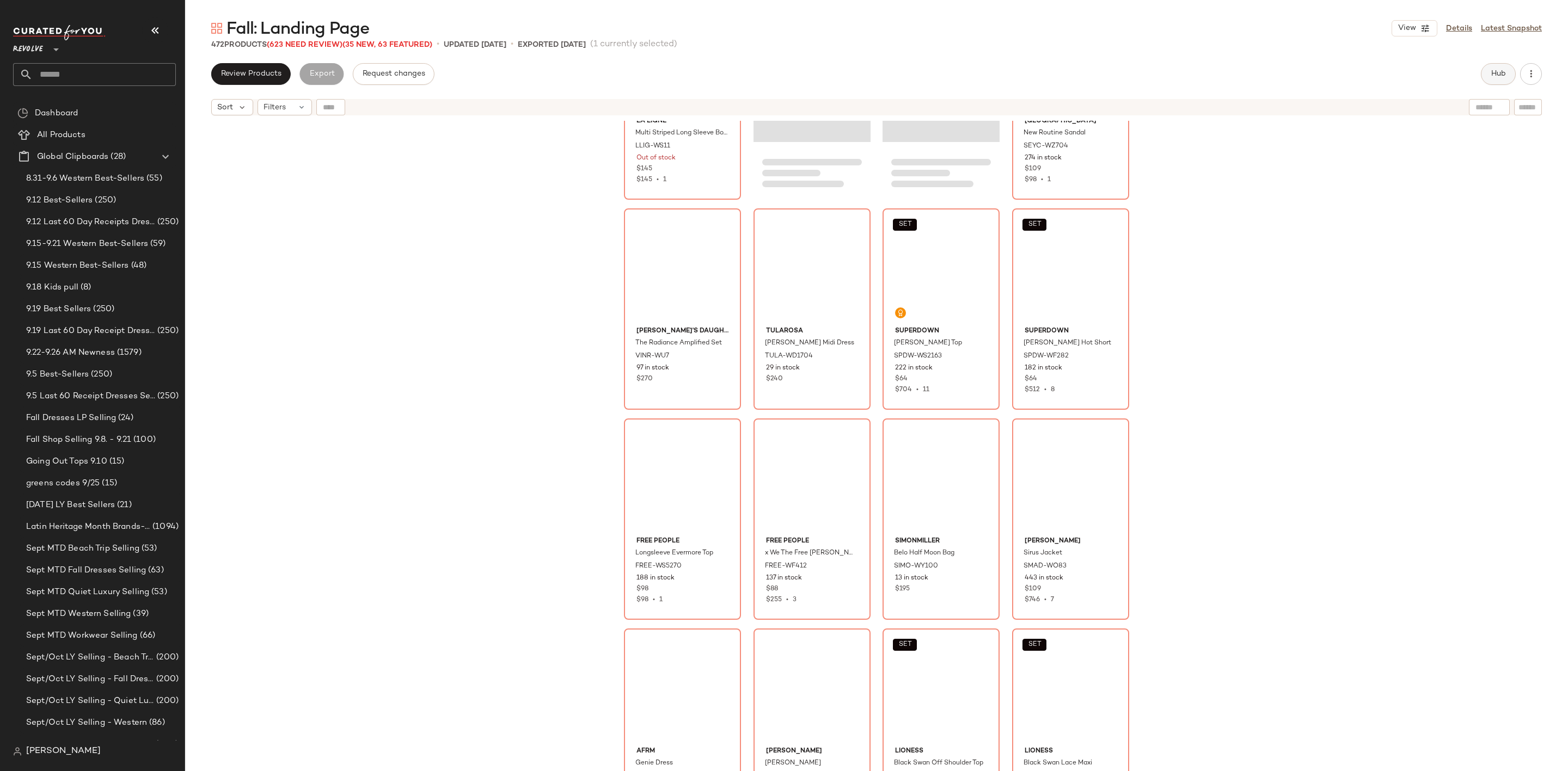
click at [1500, 81] on button "Hub" at bounding box center [1498, 74] width 35 height 22
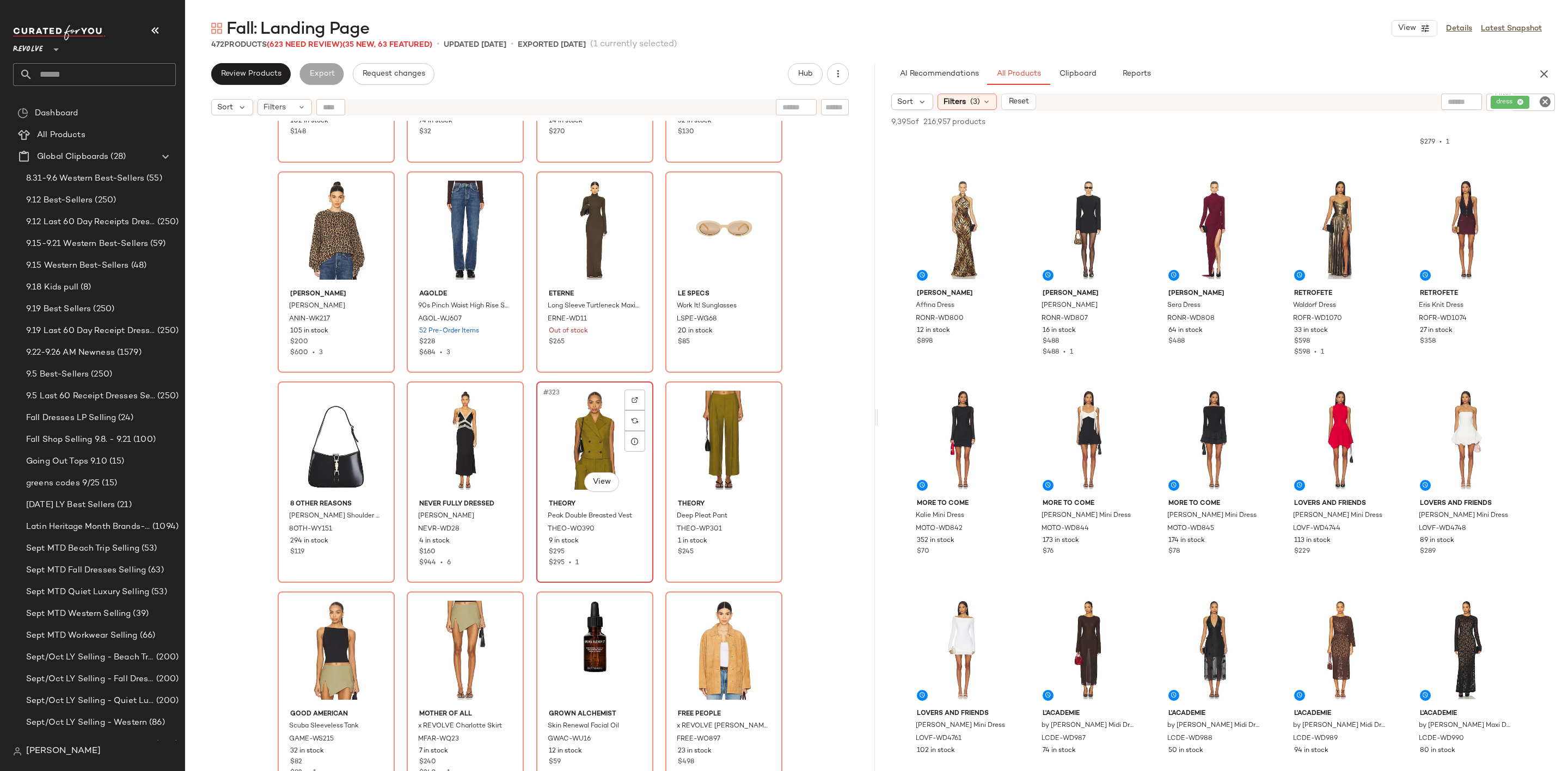
scroll to position [16392, 0]
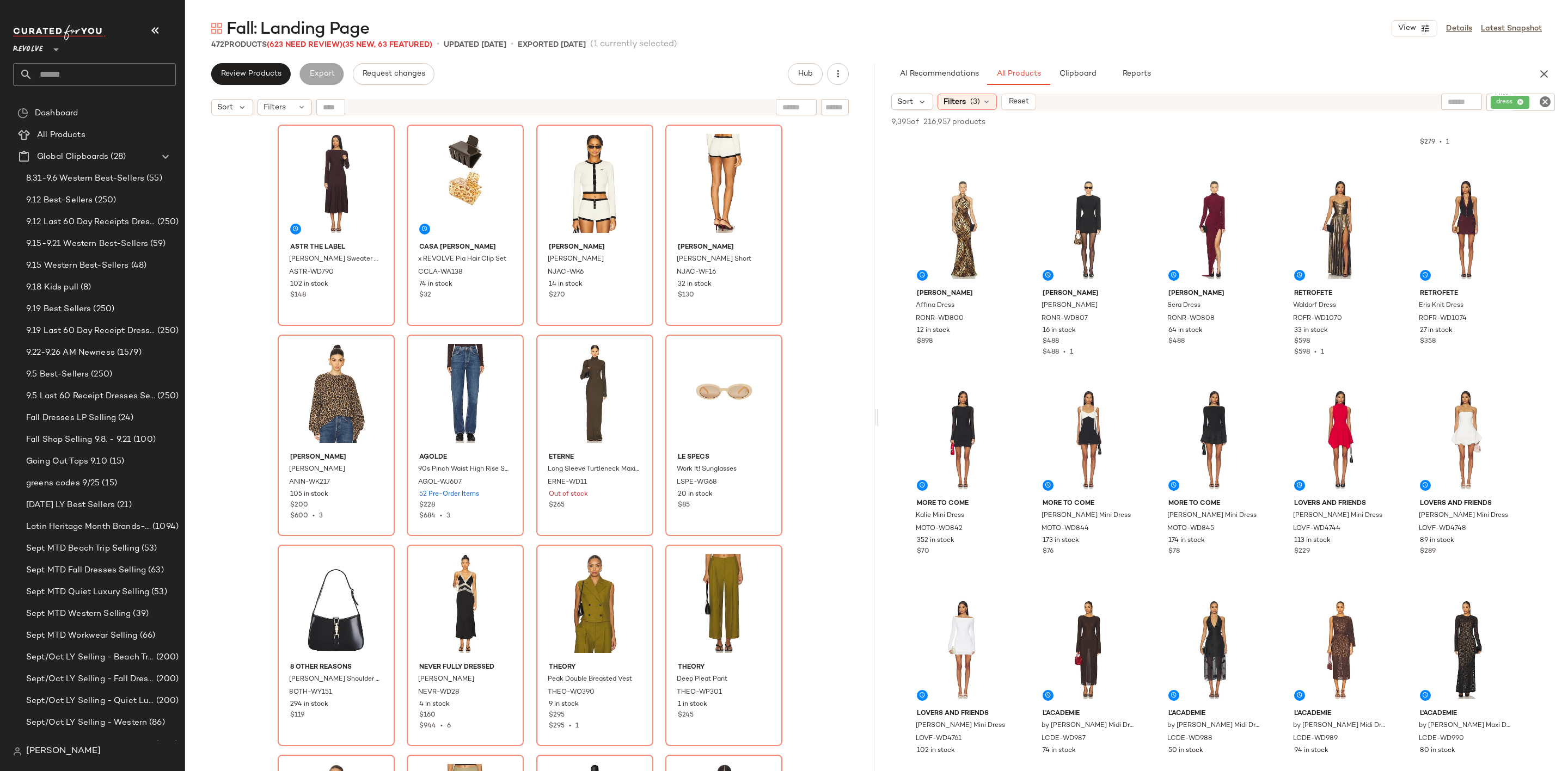
click at [1544, 99] on icon "Clear Filter" at bounding box center [1544, 101] width 13 height 13
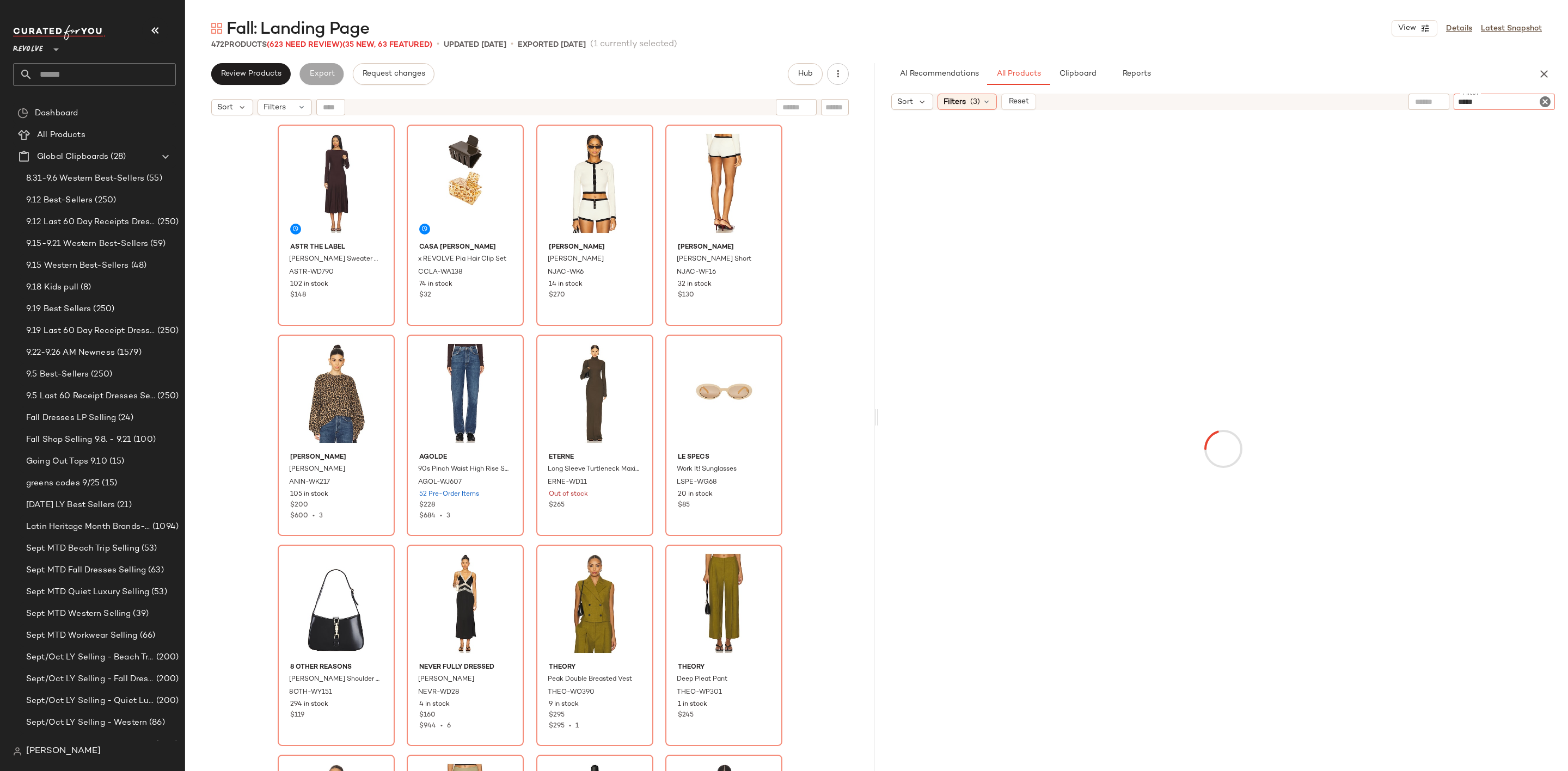
type input "******"
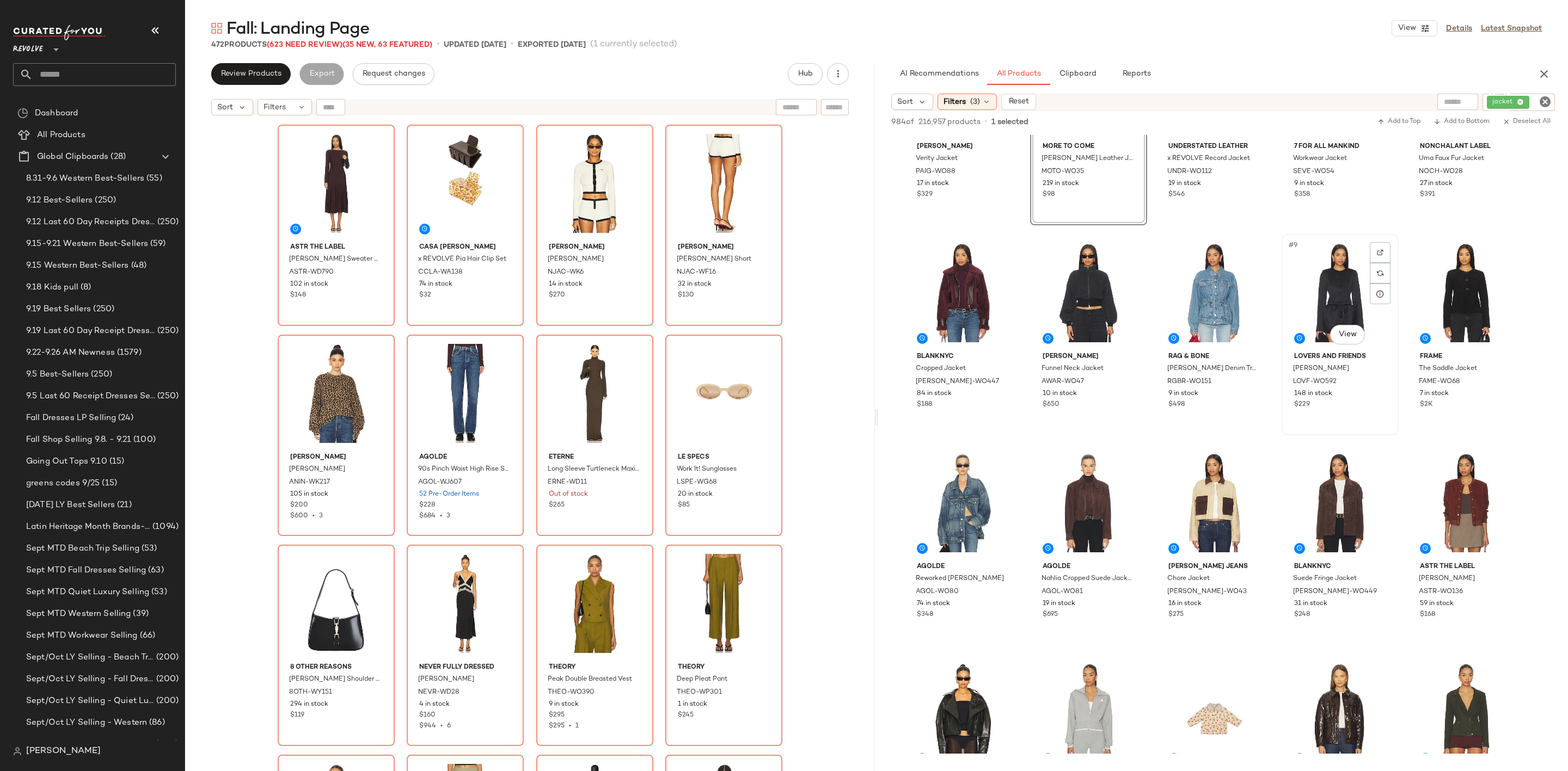
scroll to position [164, 0]
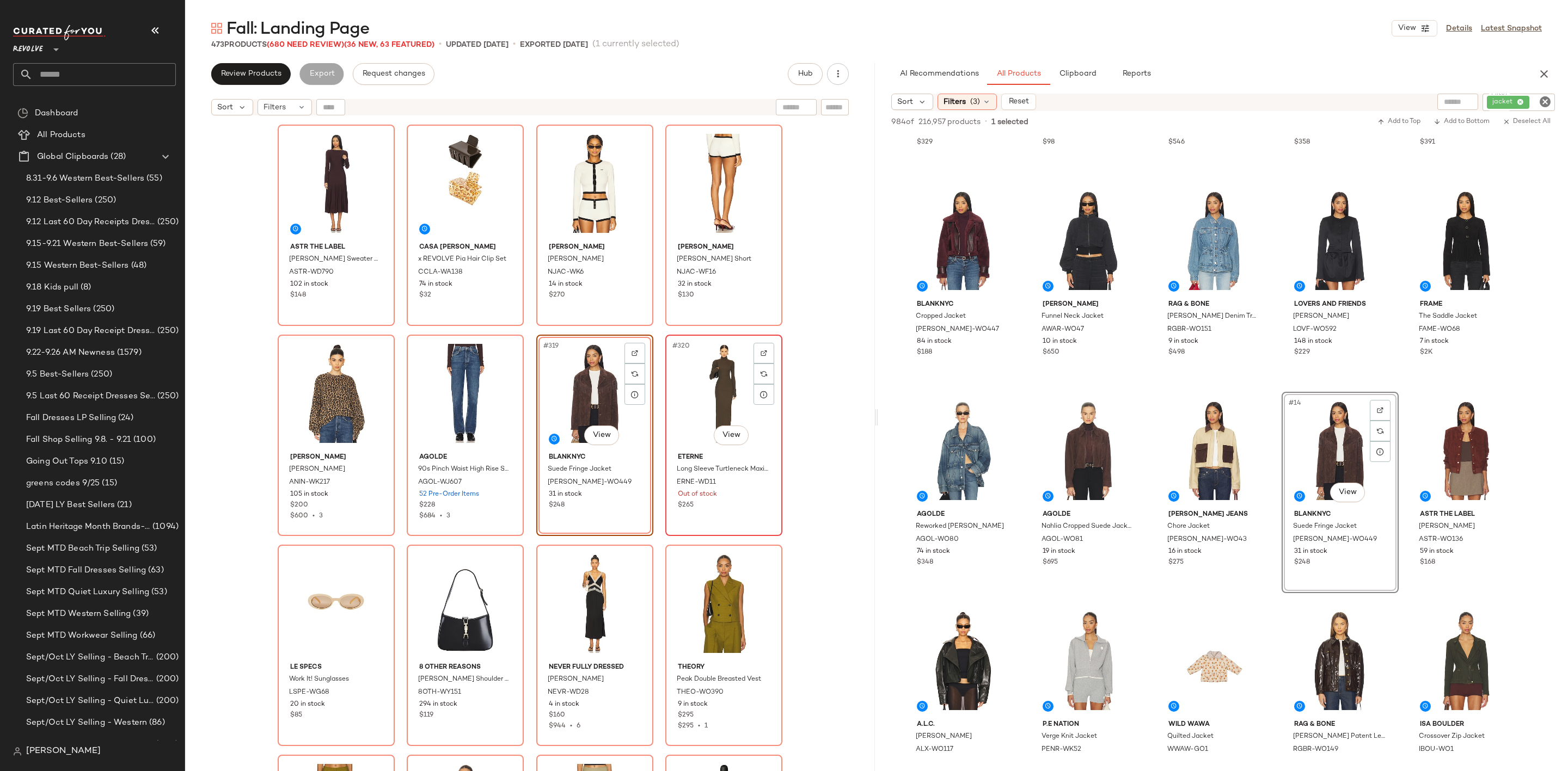
click at [717, 376] on div "#320 View" at bounding box center [724, 393] width 110 height 110
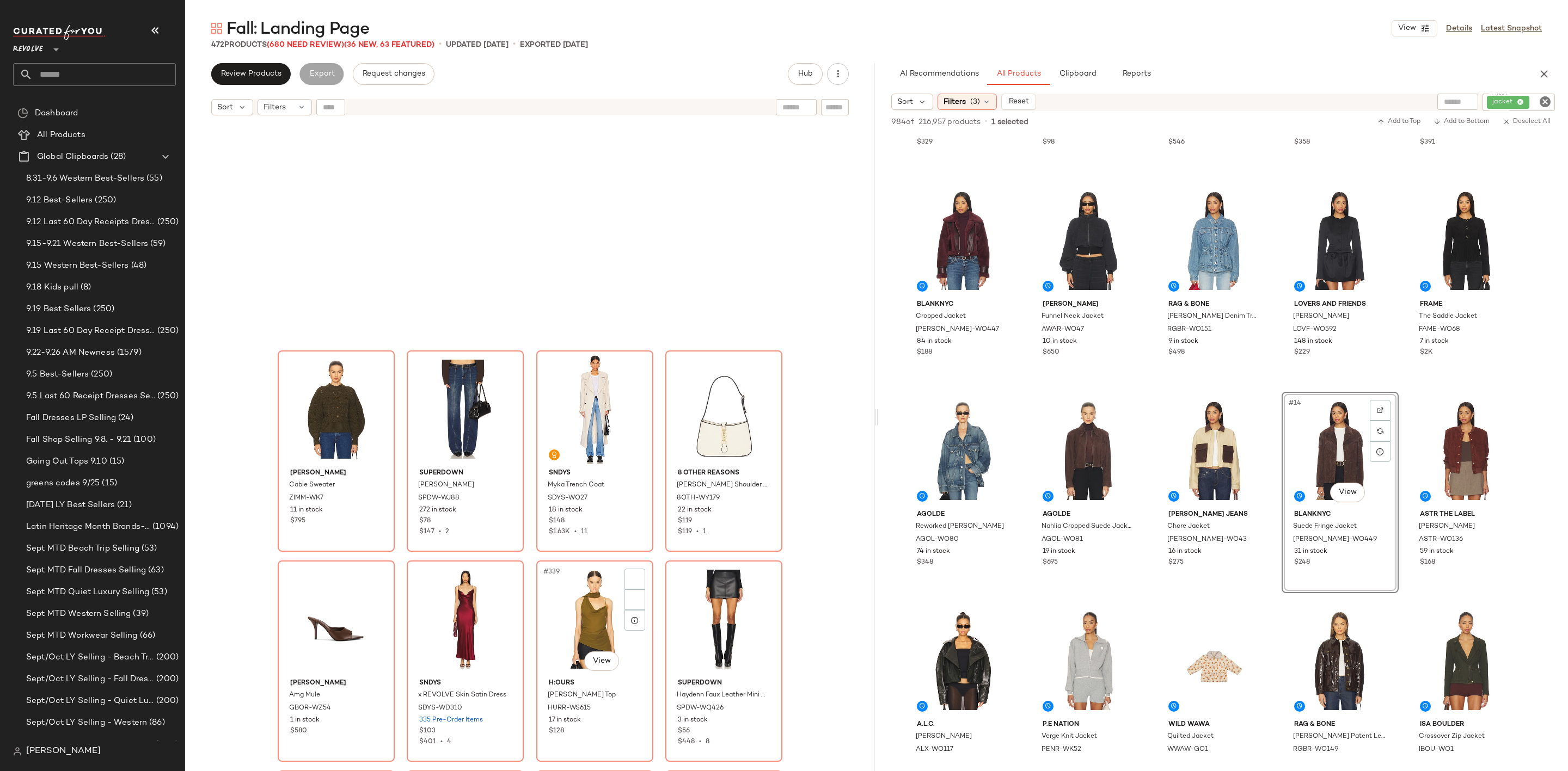
scroll to position [17535, 0]
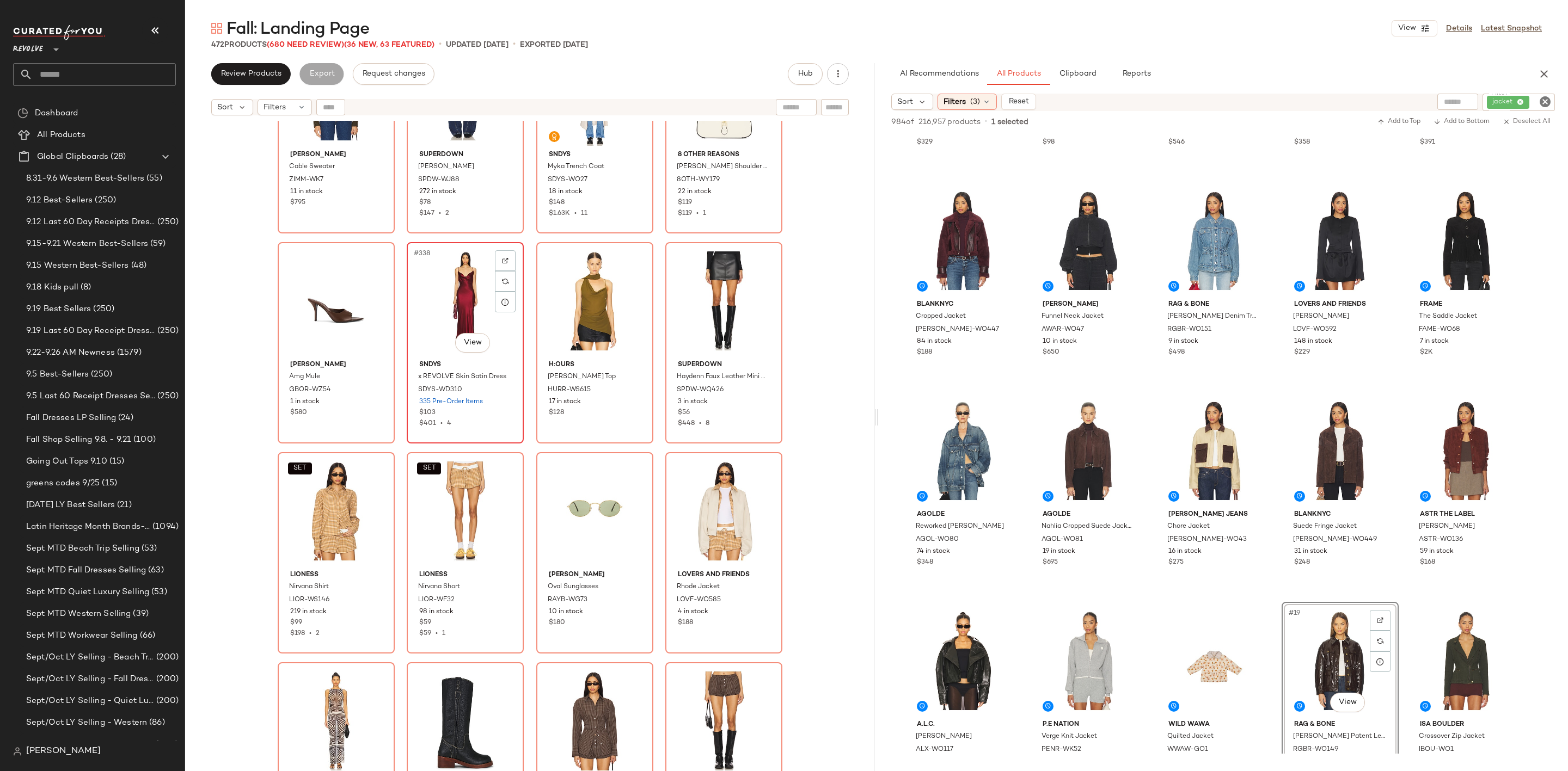
click at [456, 287] on div "#338 View" at bounding box center [466, 301] width 110 height 110
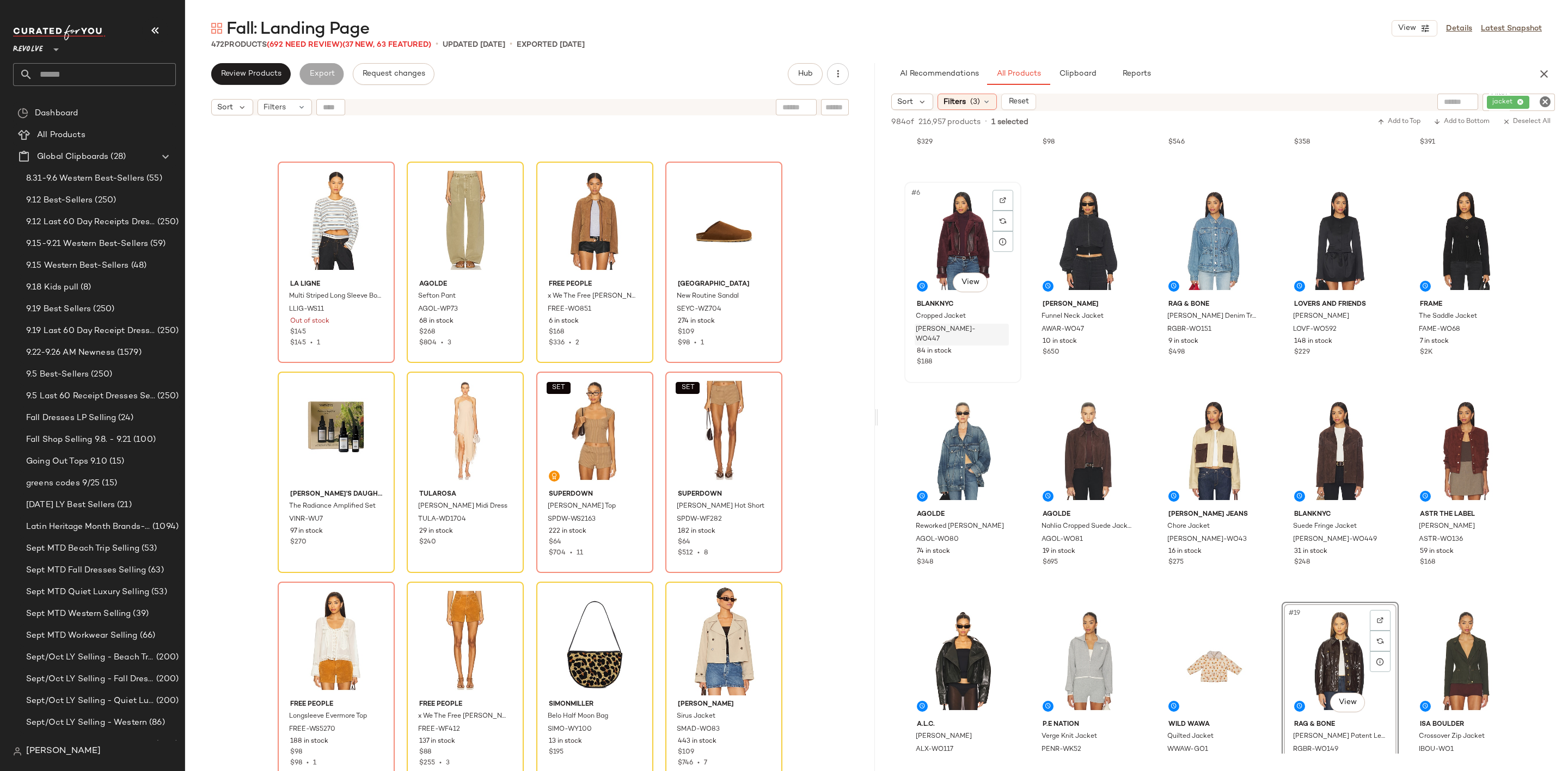
scroll to position [326, 0]
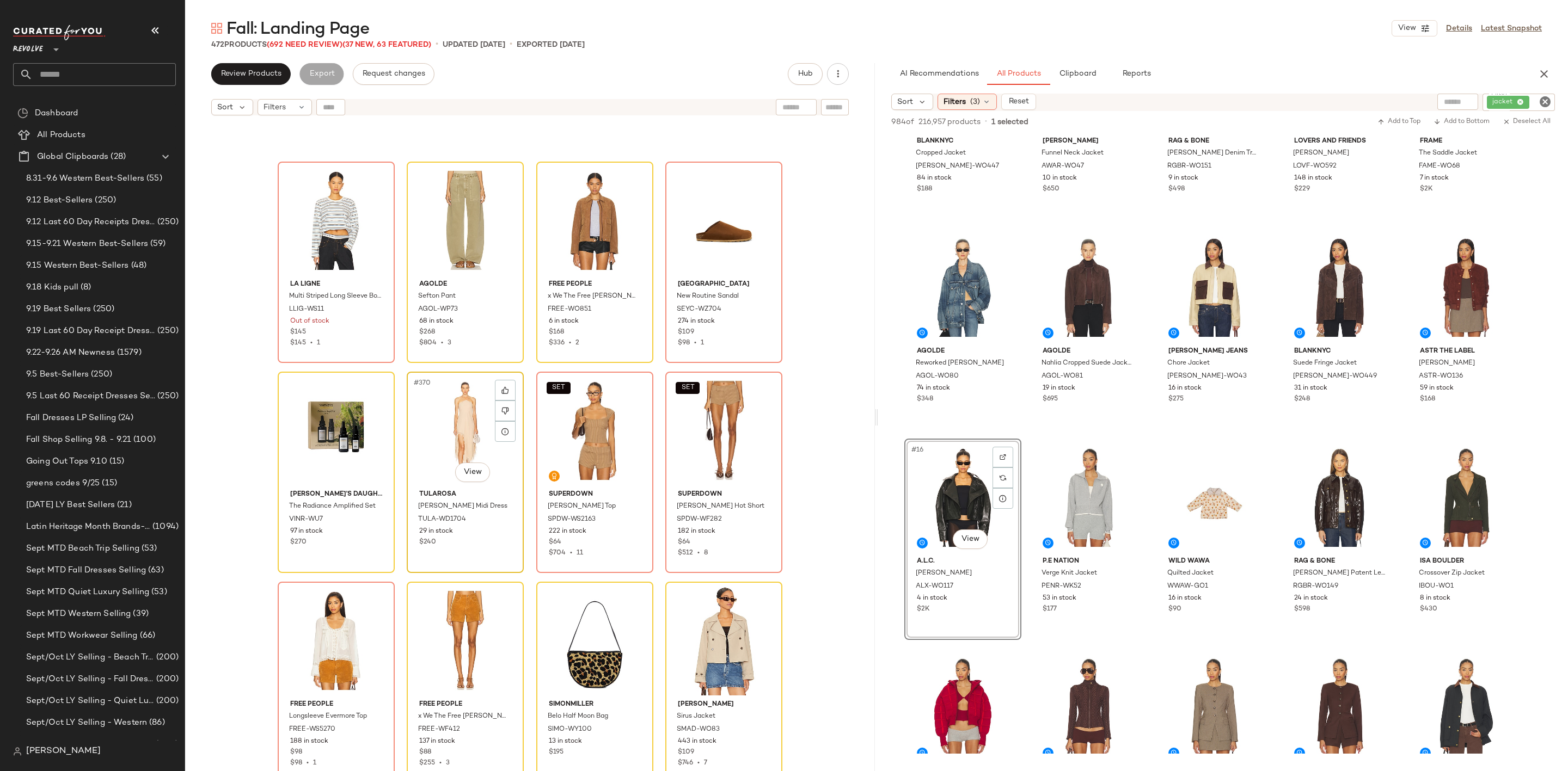
click at [468, 432] on div "#370 View" at bounding box center [466, 431] width 110 height 110
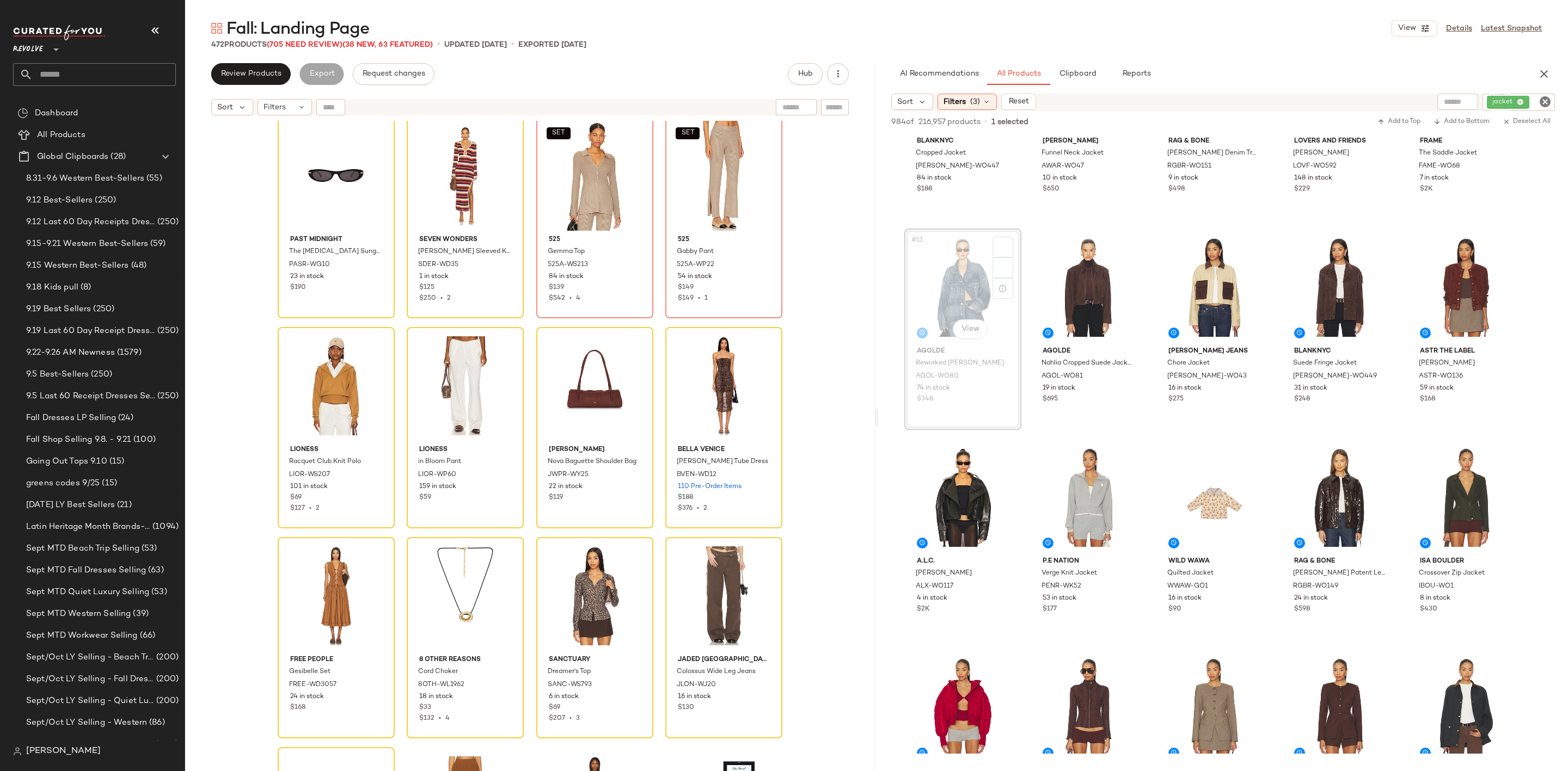
scroll to position [21861, 0]
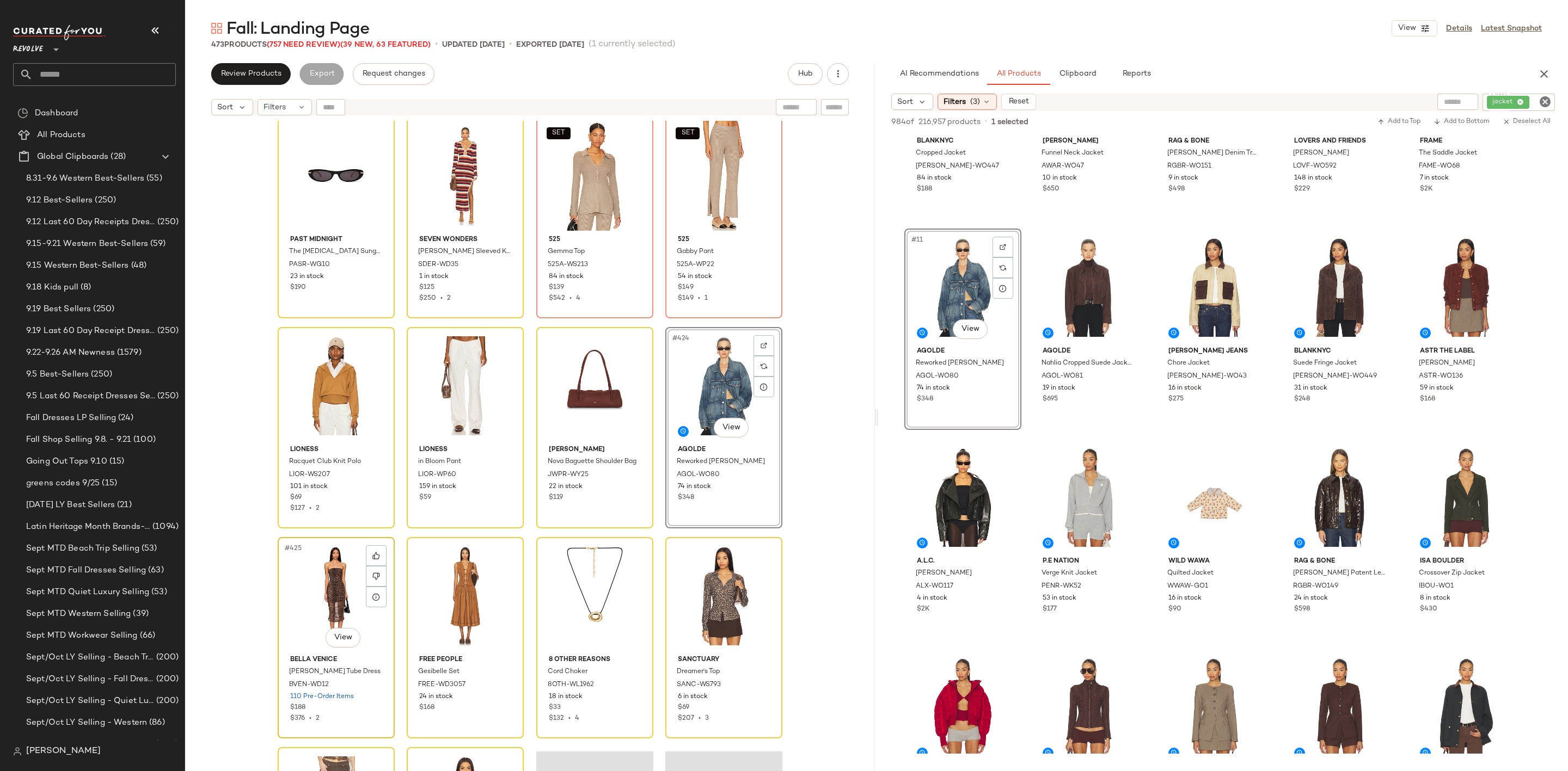
click at [318, 588] on div "#425 View" at bounding box center [336, 596] width 110 height 110
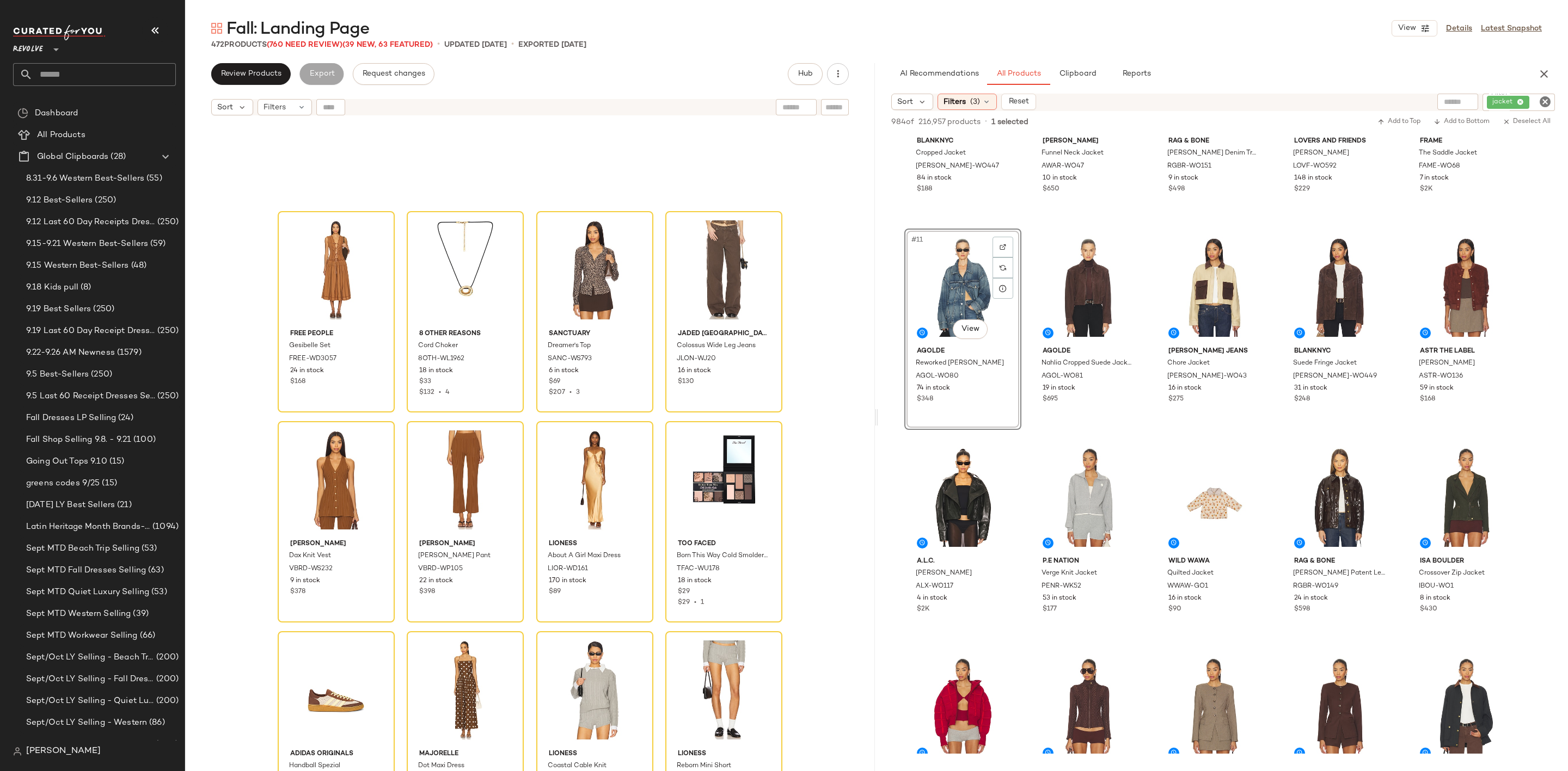
scroll to position [22351, 0]
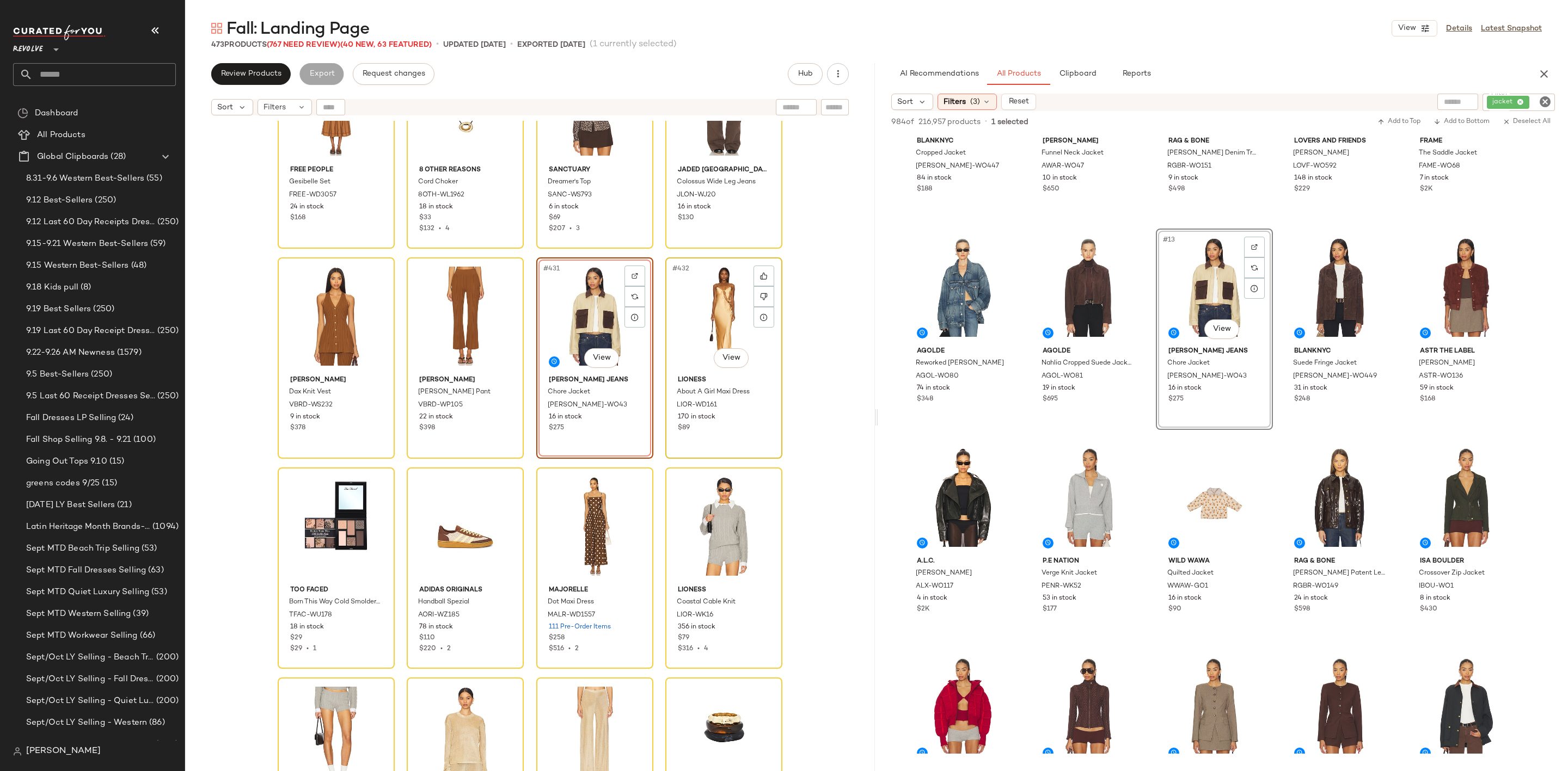
click at [692, 310] on div "#432 View" at bounding box center [724, 316] width 110 height 110
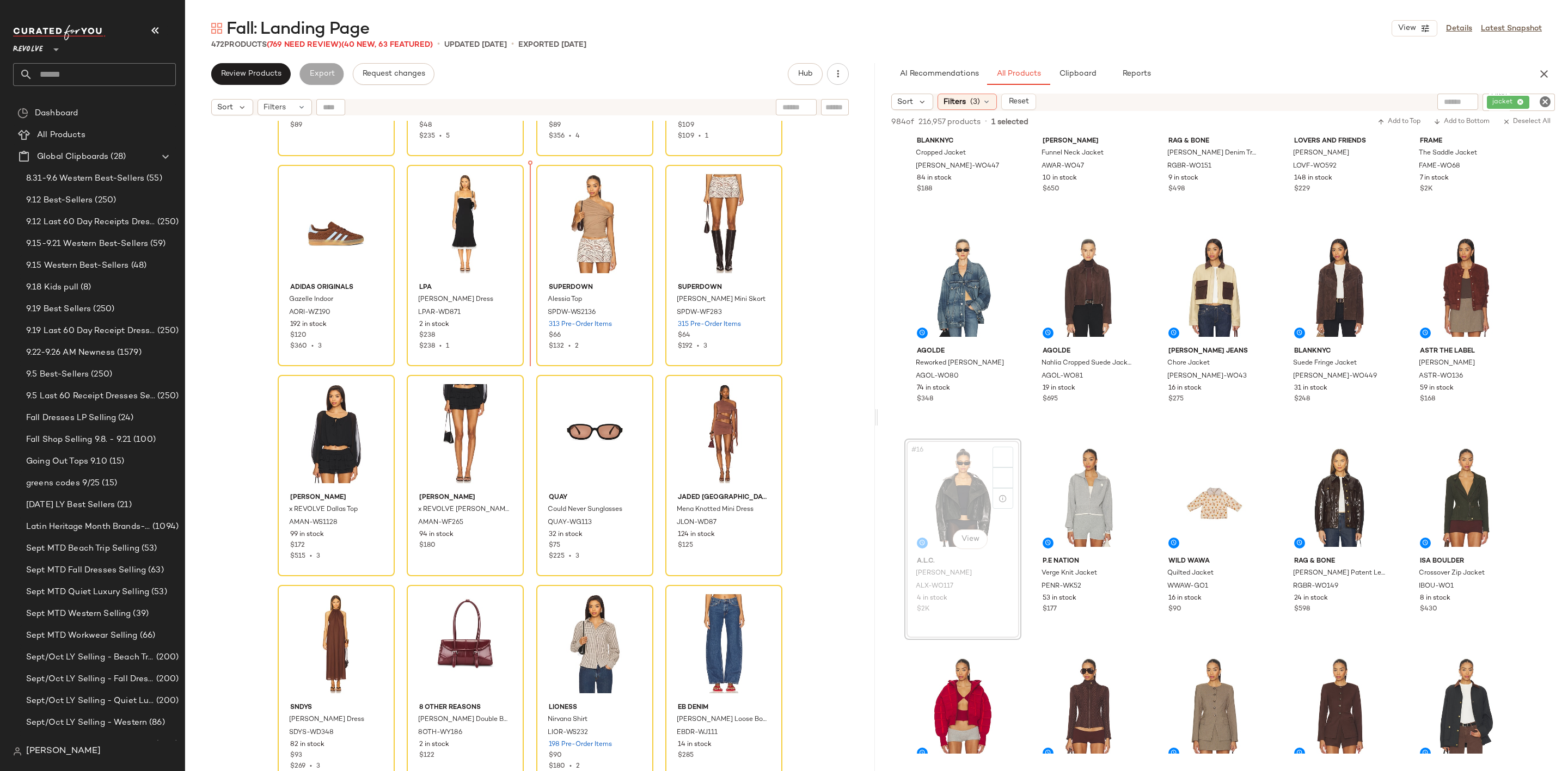
scroll to position [23249, 0]
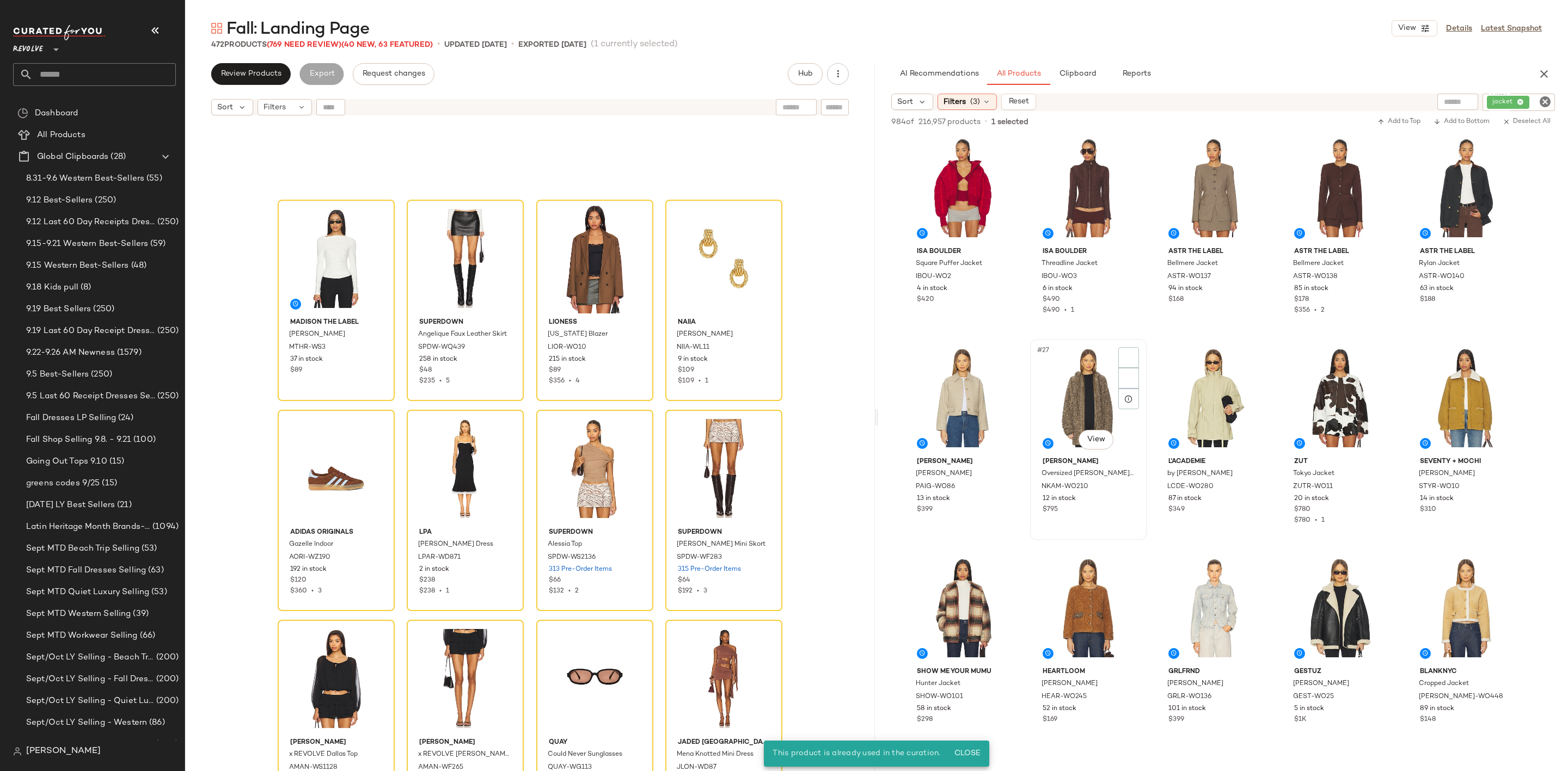
scroll to position [898, 0]
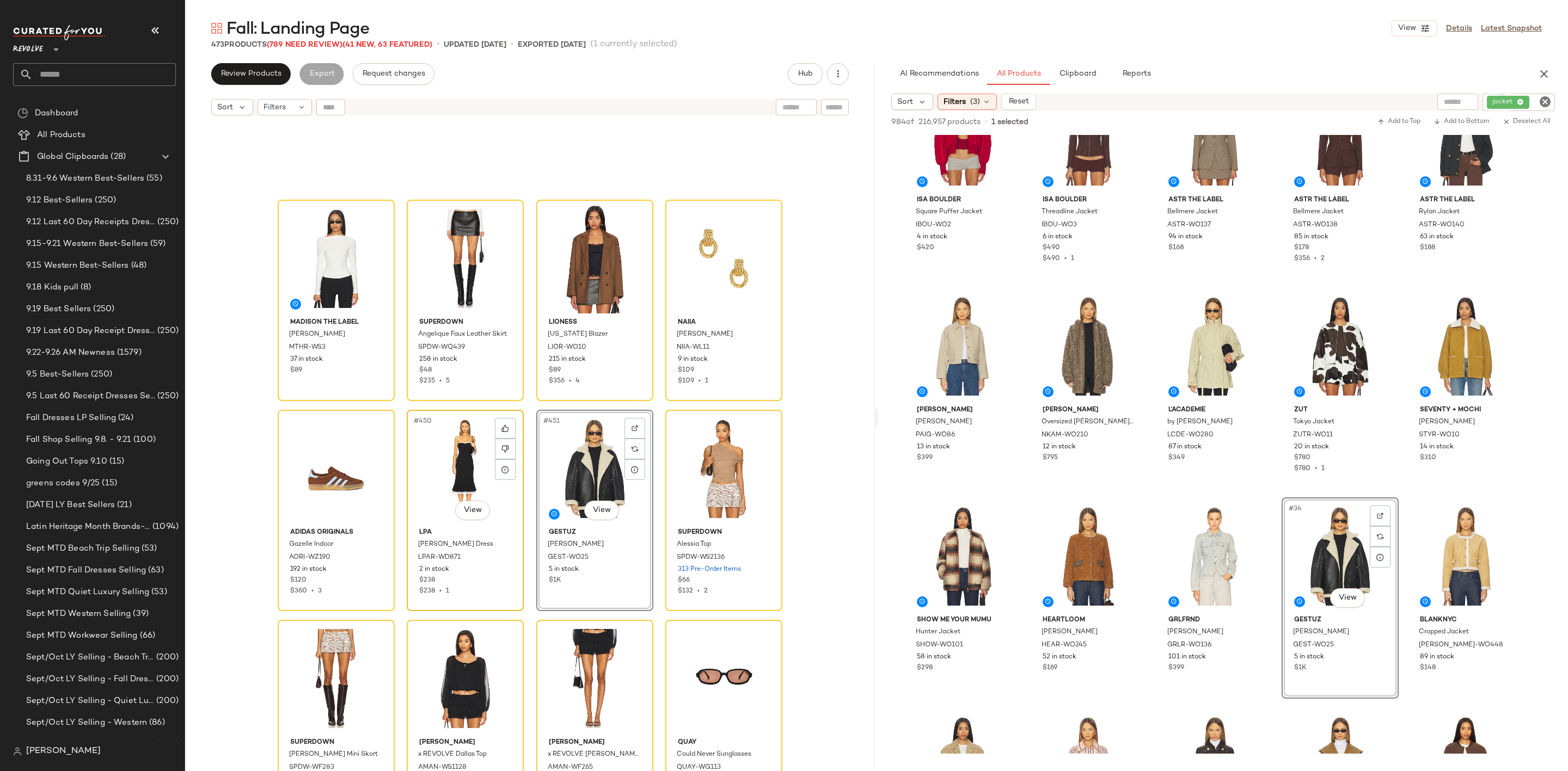
click at [456, 468] on div "#450 View" at bounding box center [466, 468] width 110 height 110
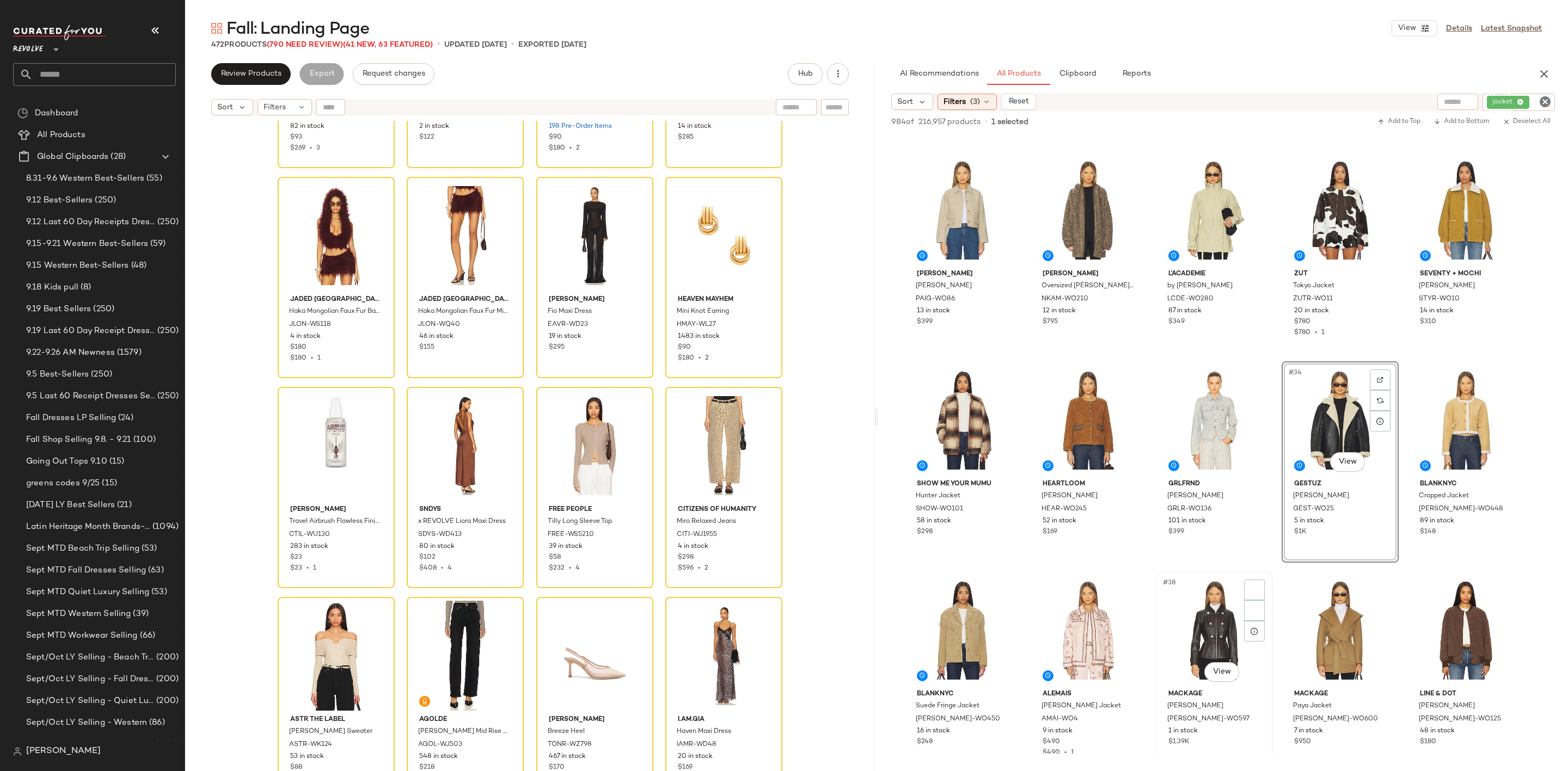
scroll to position [1224, 0]
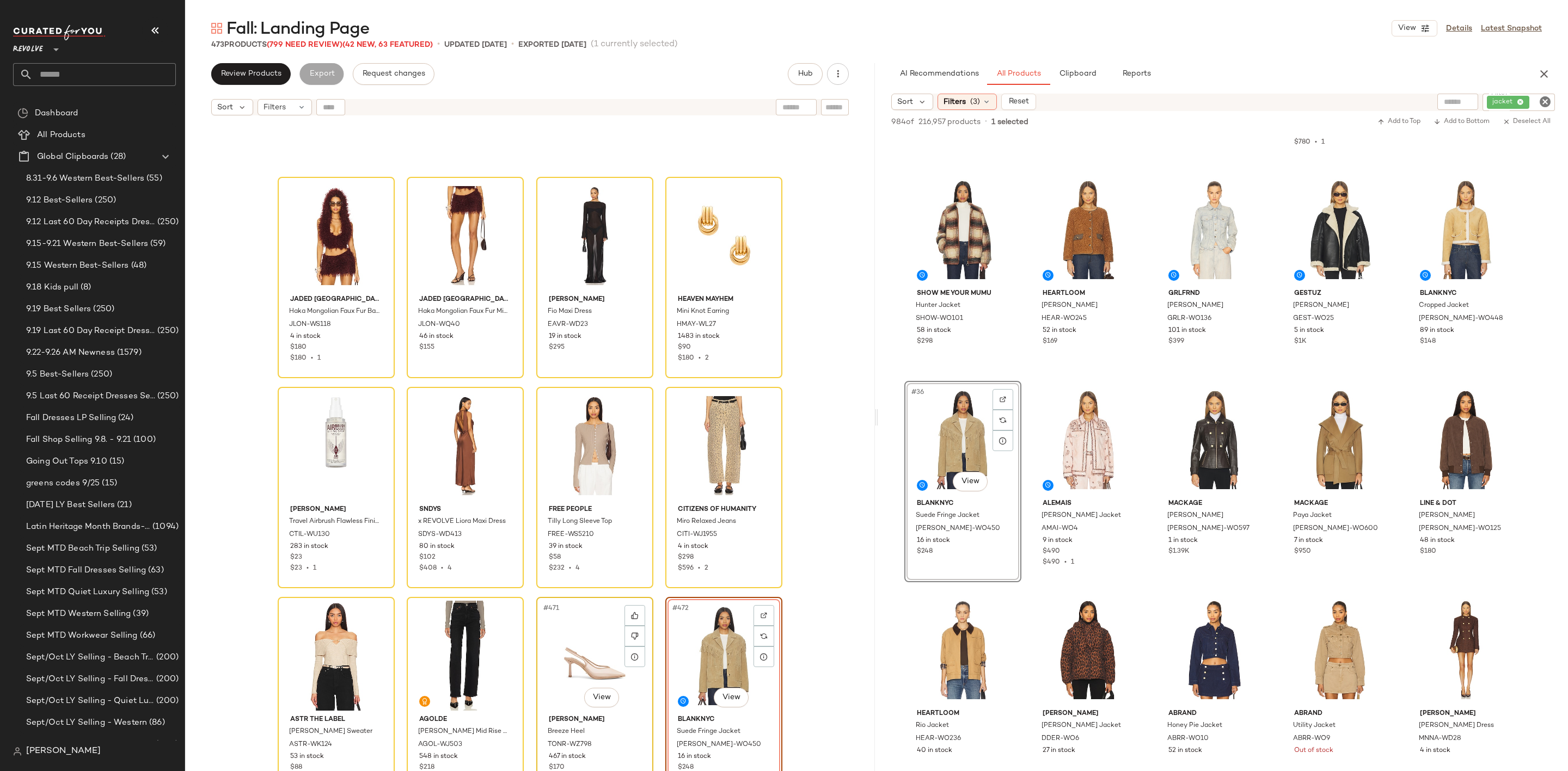
scroll to position [24321, 0]
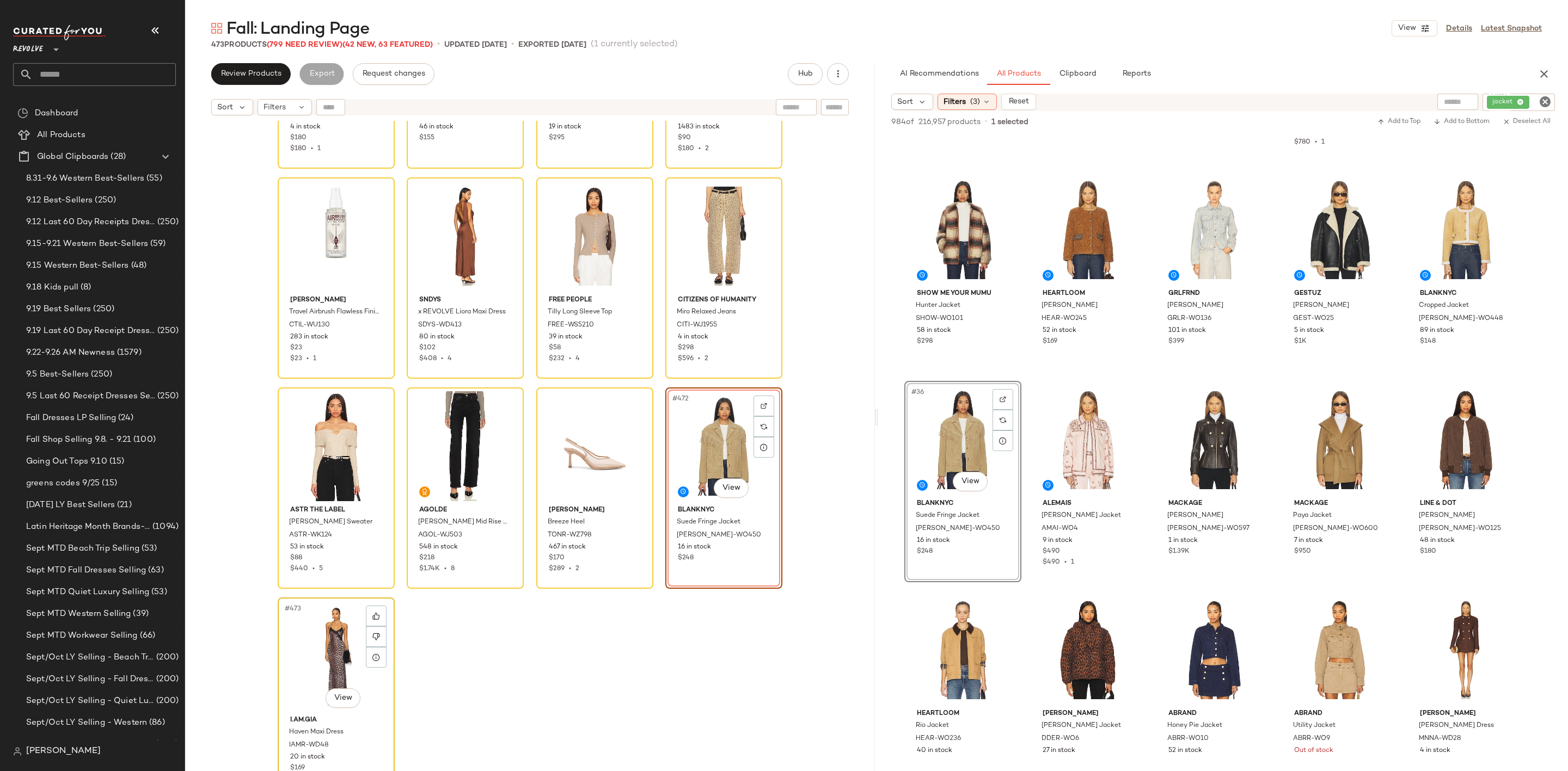
click at [299, 654] on div "#473 View" at bounding box center [336, 656] width 110 height 110
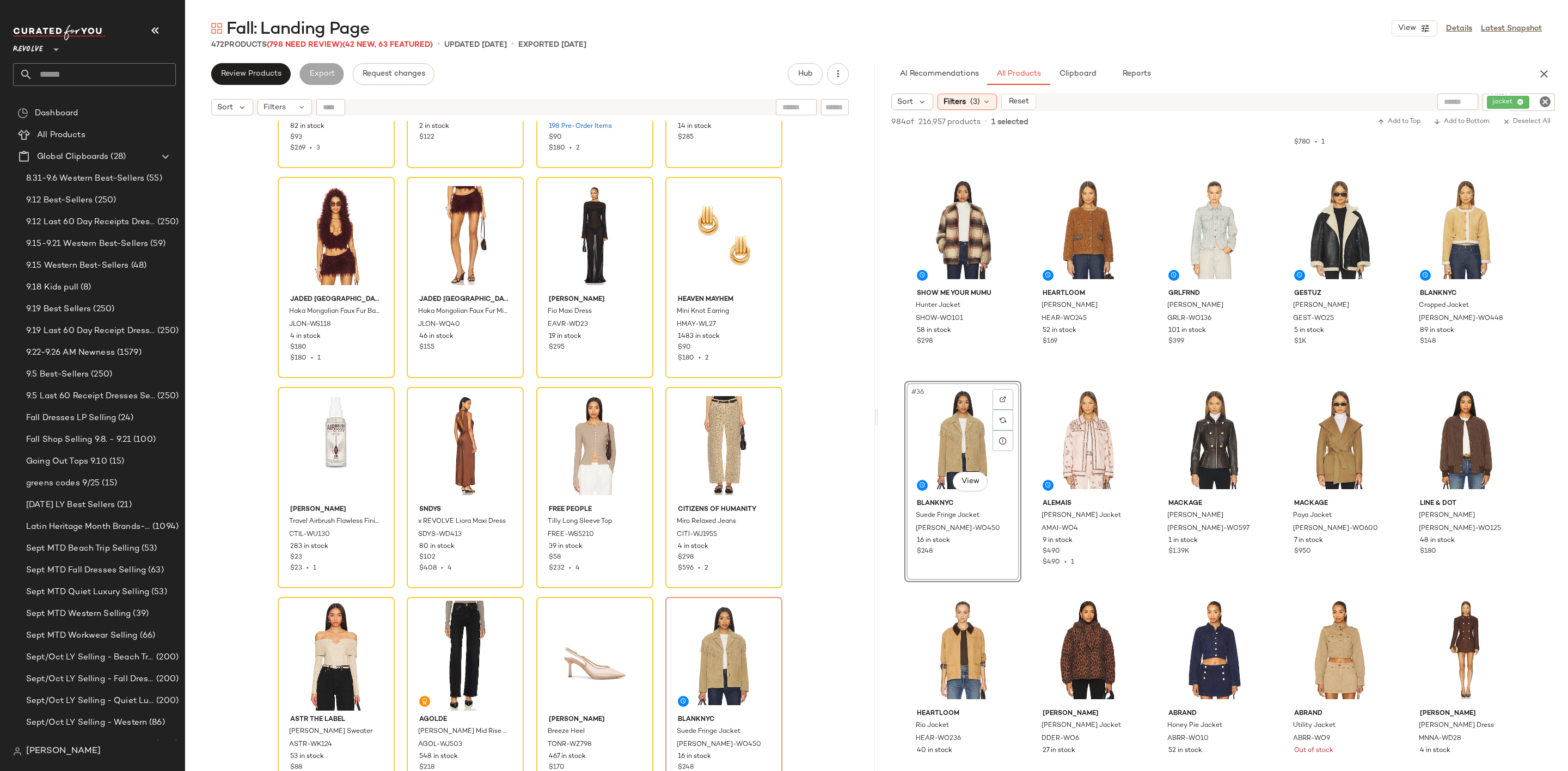
scroll to position [24112, 0]
click at [1544, 99] on icon "Clear Filter" at bounding box center [1544, 101] width 13 height 13
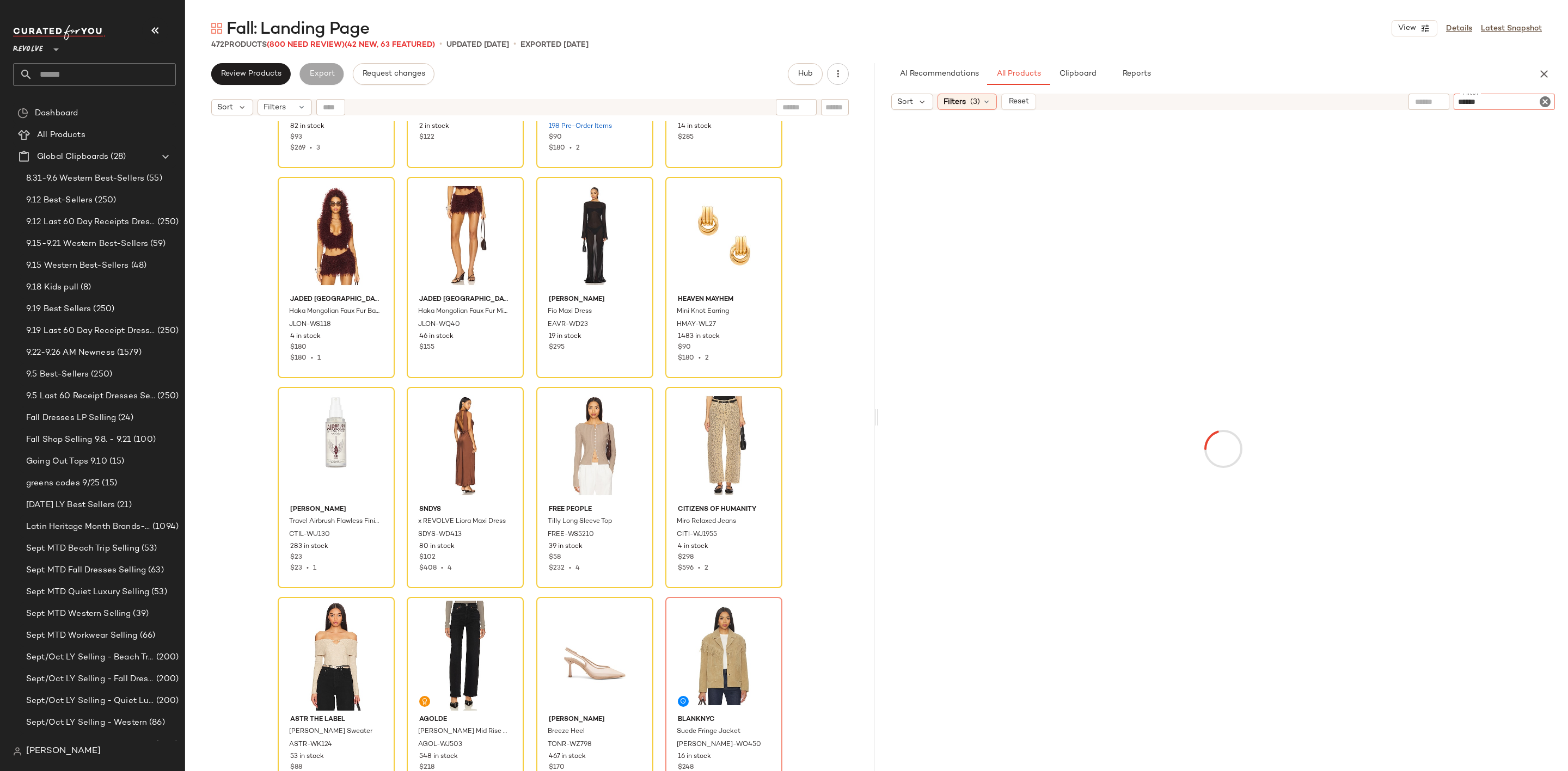
type input "*******"
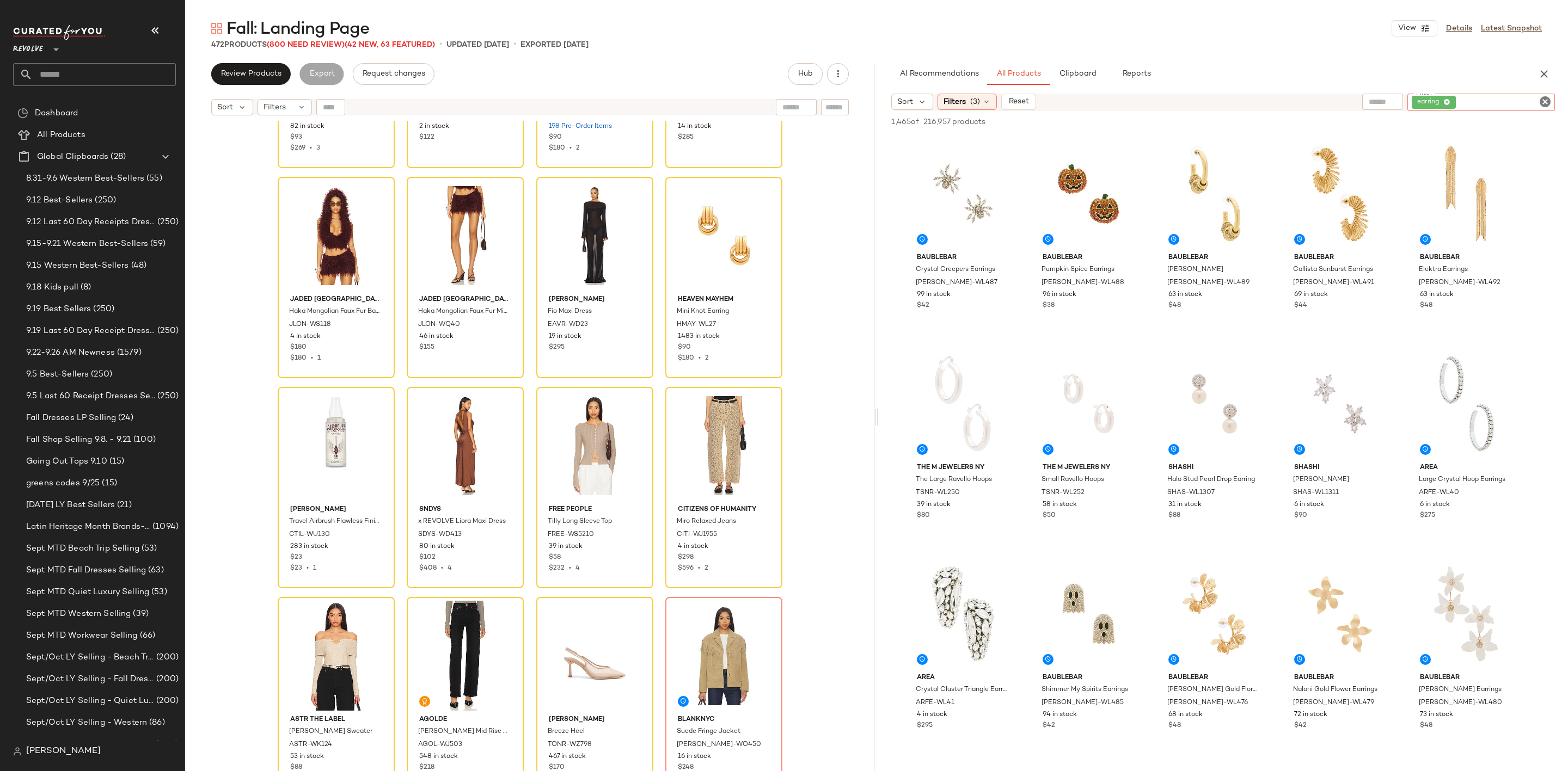
click at [1543, 101] on icon "Clear Filter" at bounding box center [1544, 101] width 13 height 13
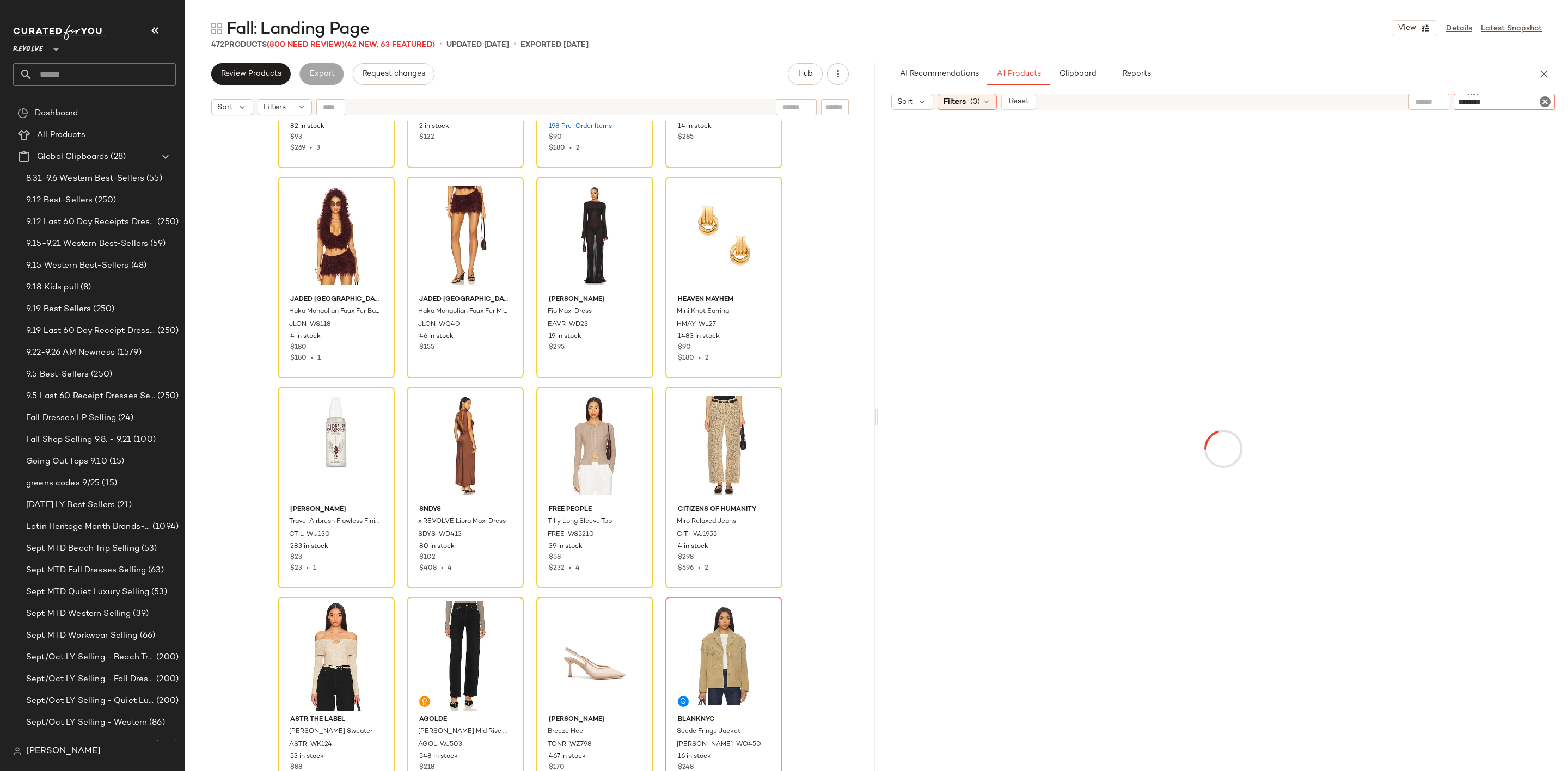
type input "*********"
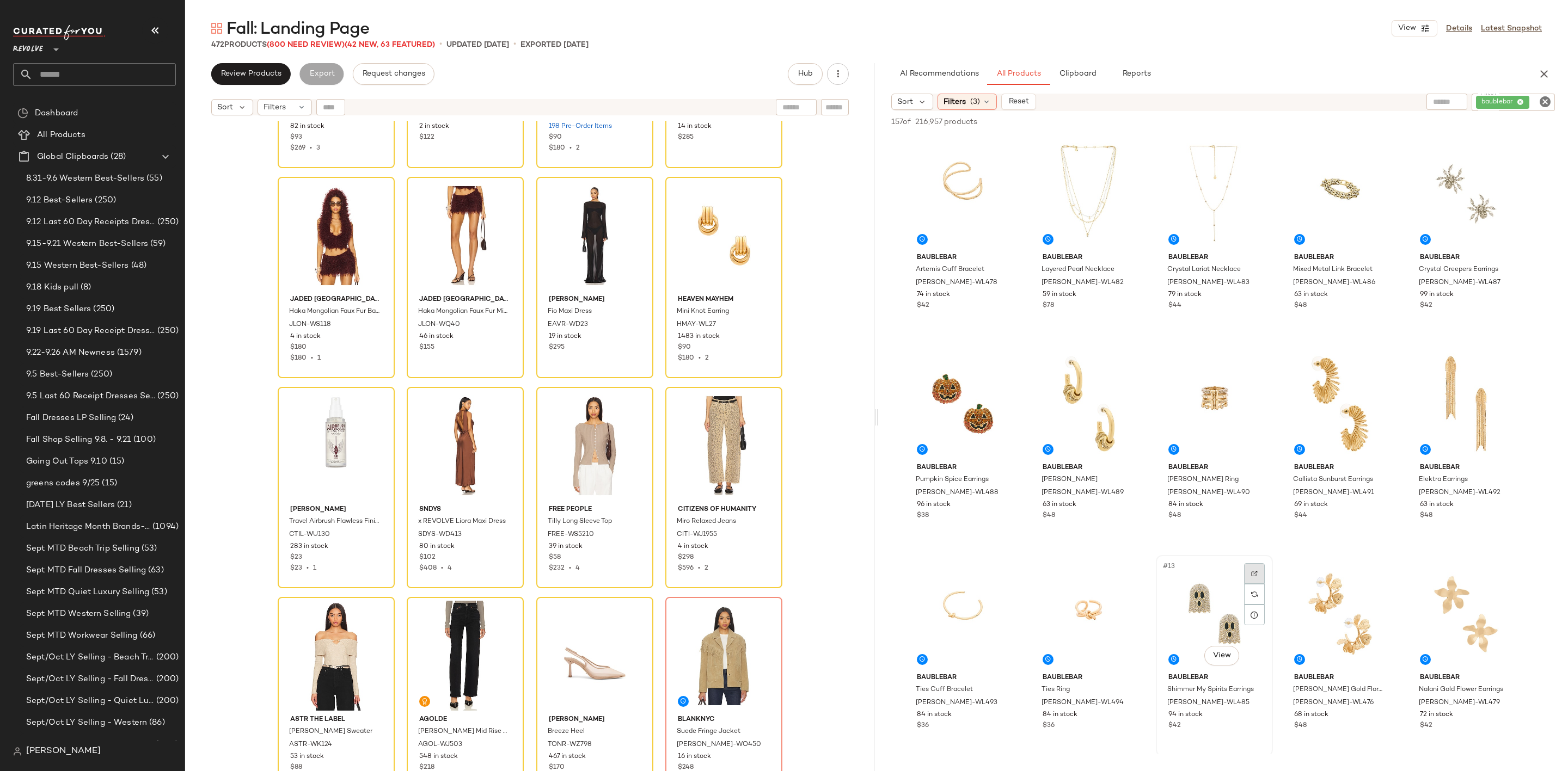
click at [1256, 572] on img at bounding box center [1255, 573] width 7 height 7
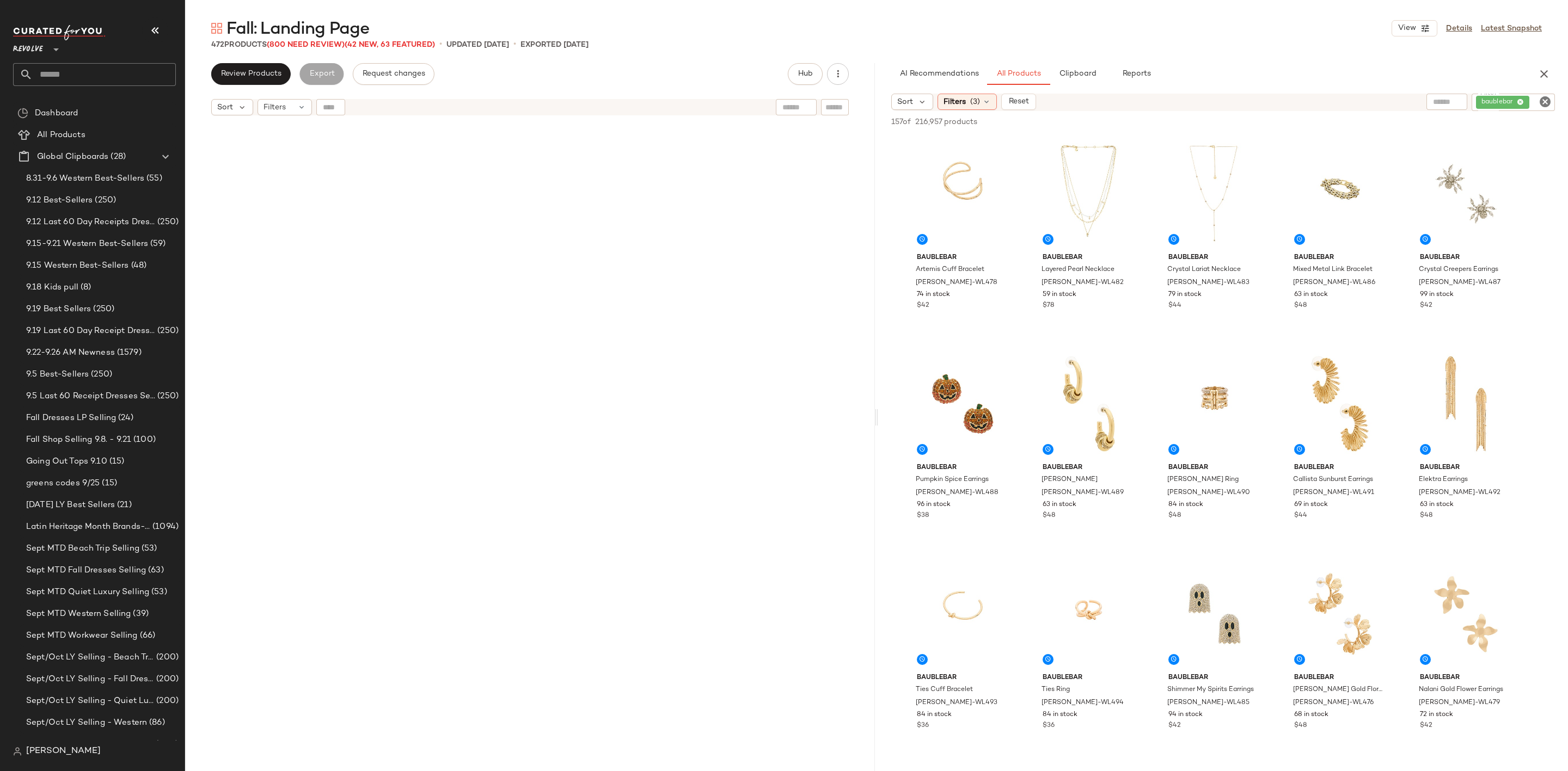
scroll to position [24112, 0]
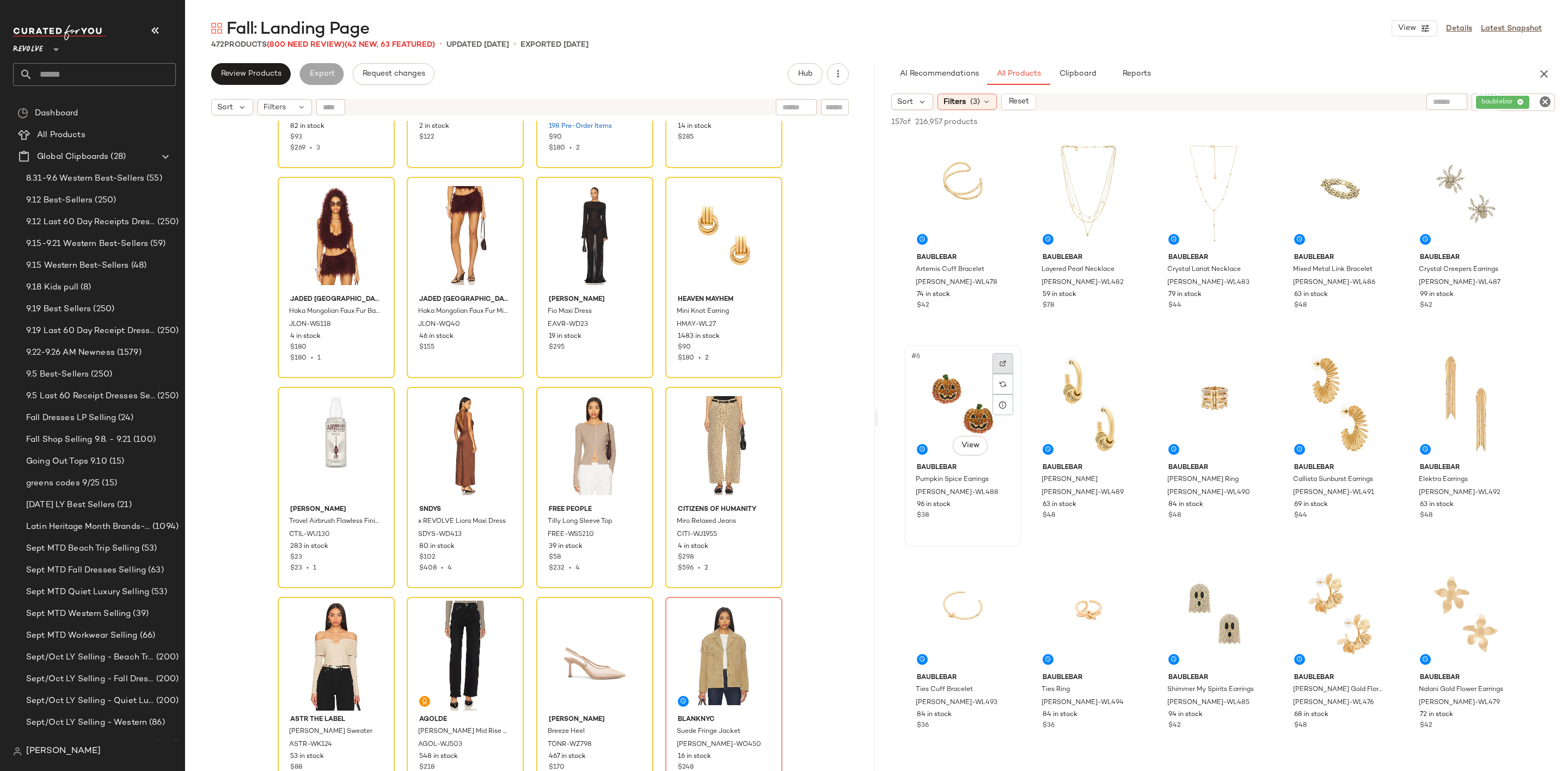
click at [1008, 359] on div at bounding box center [1003, 364] width 21 height 21
click at [1504, 151] on img at bounding box center [1506, 154] width 7 height 7
click at [1540, 97] on icon "Clear Filter" at bounding box center [1544, 101] width 13 height 13
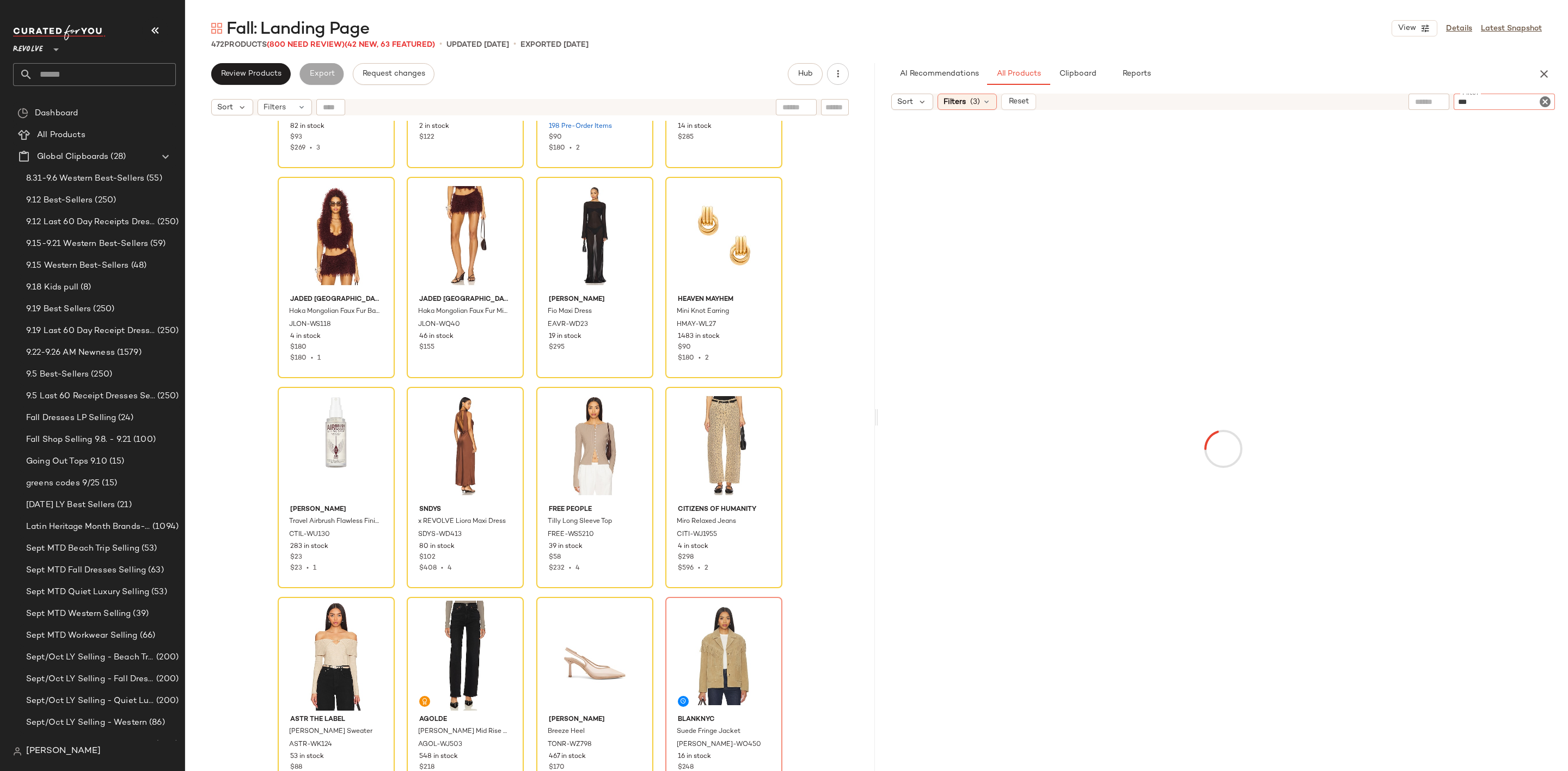
type input "****"
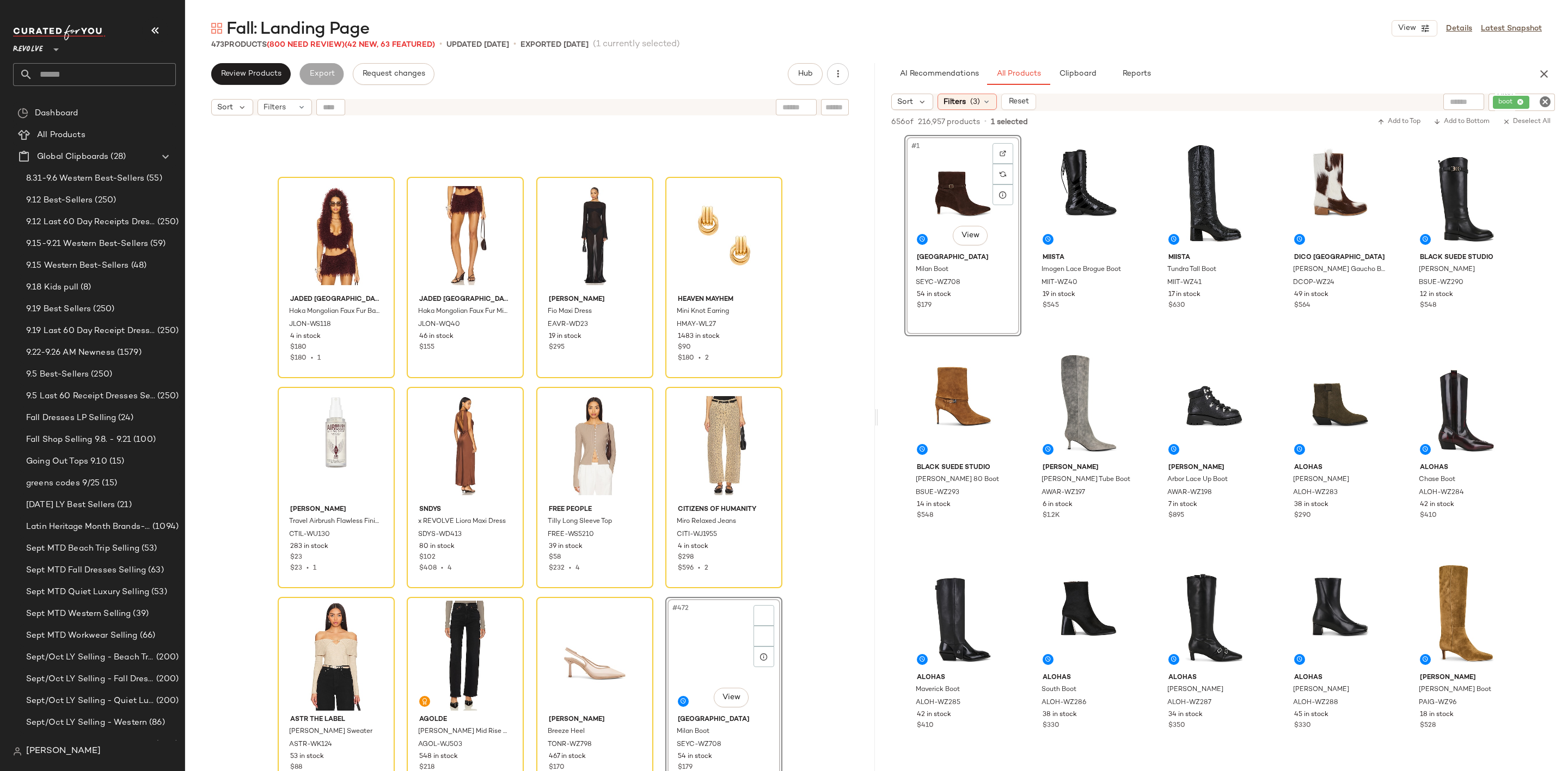
scroll to position [24321, 0]
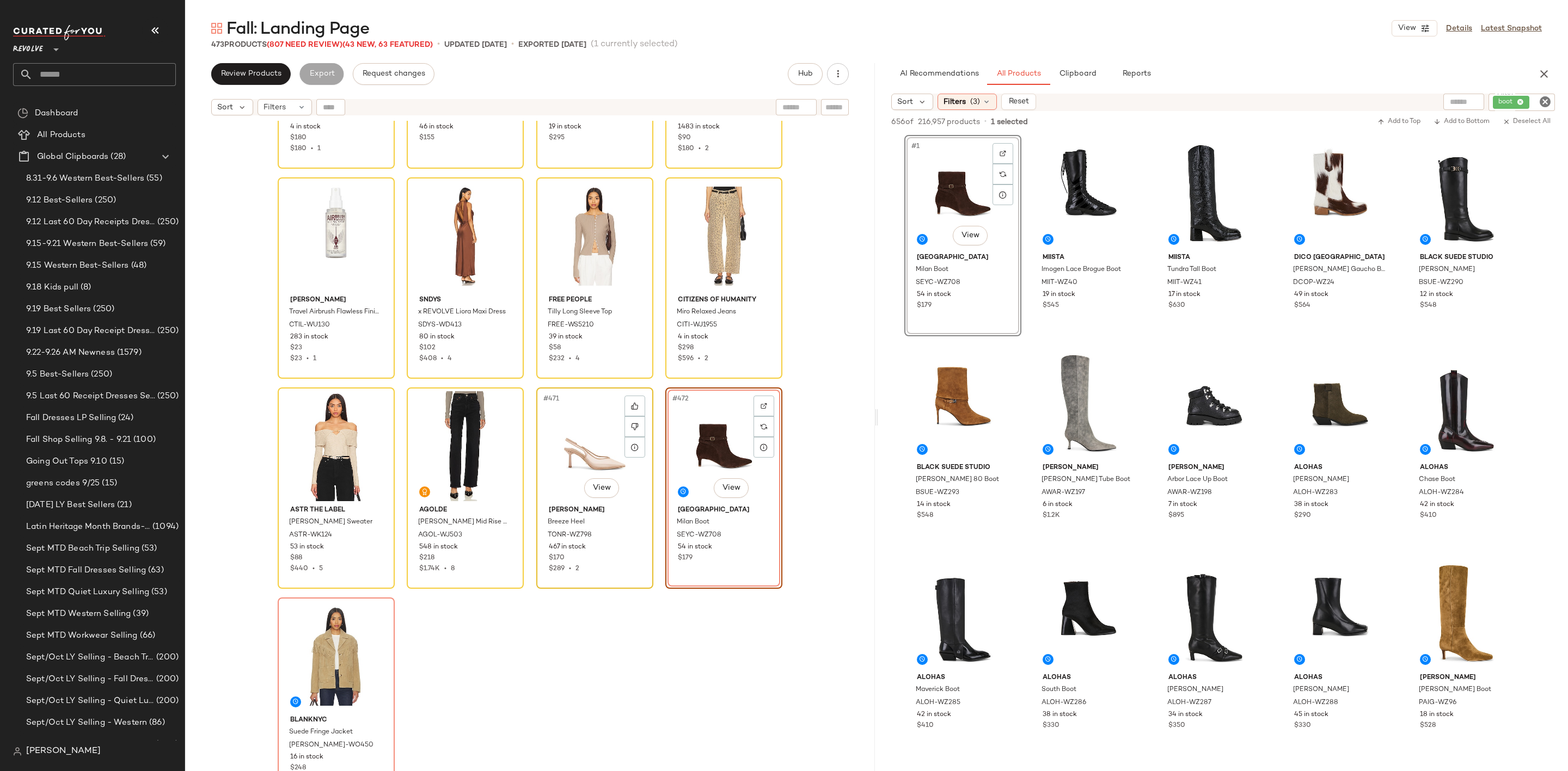
click at [587, 425] on div "#471 View" at bounding box center [595, 446] width 110 height 110
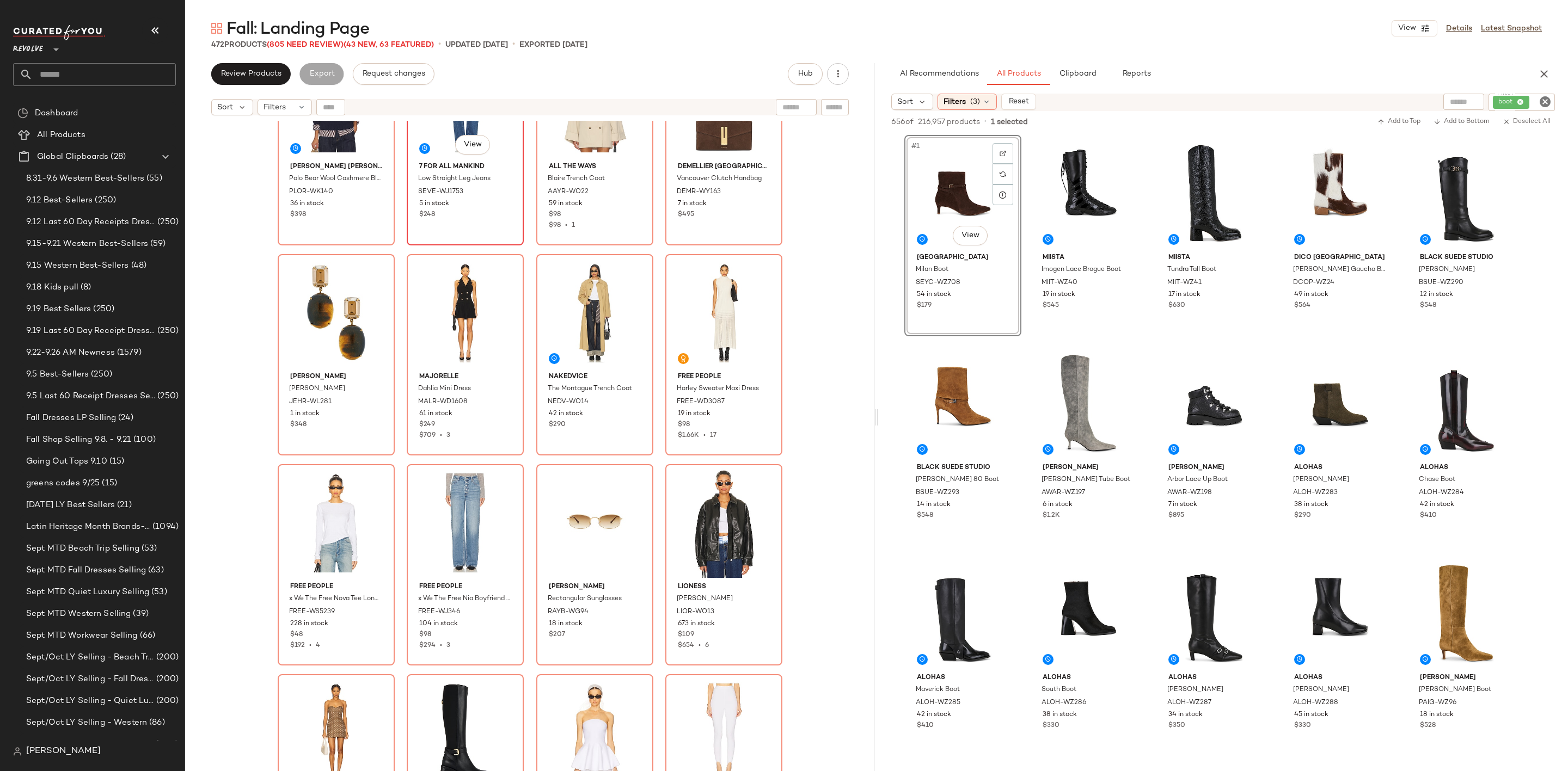
scroll to position [7519, 0]
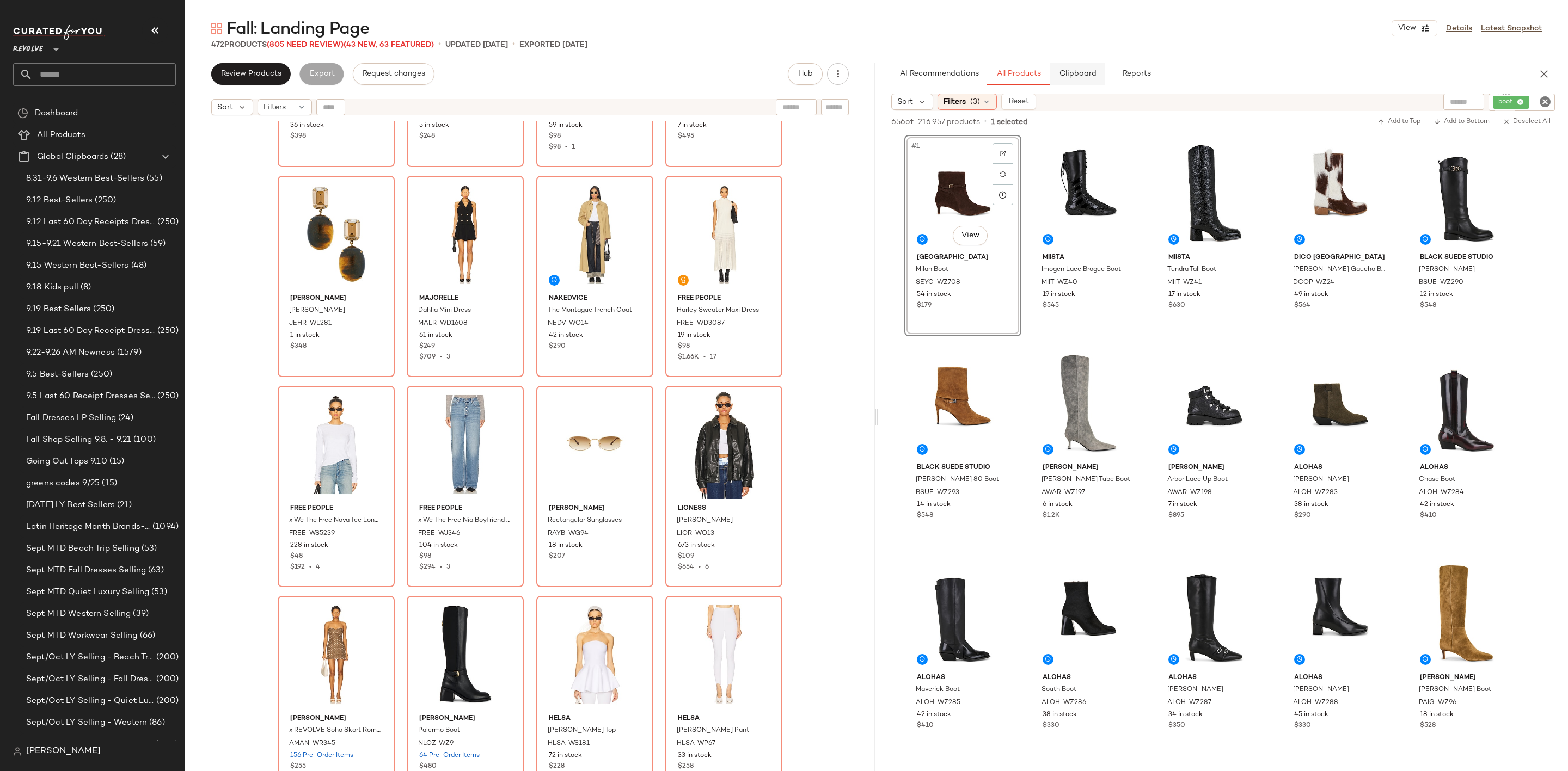
click at [1080, 81] on button "Clipboard" at bounding box center [1077, 74] width 55 height 22
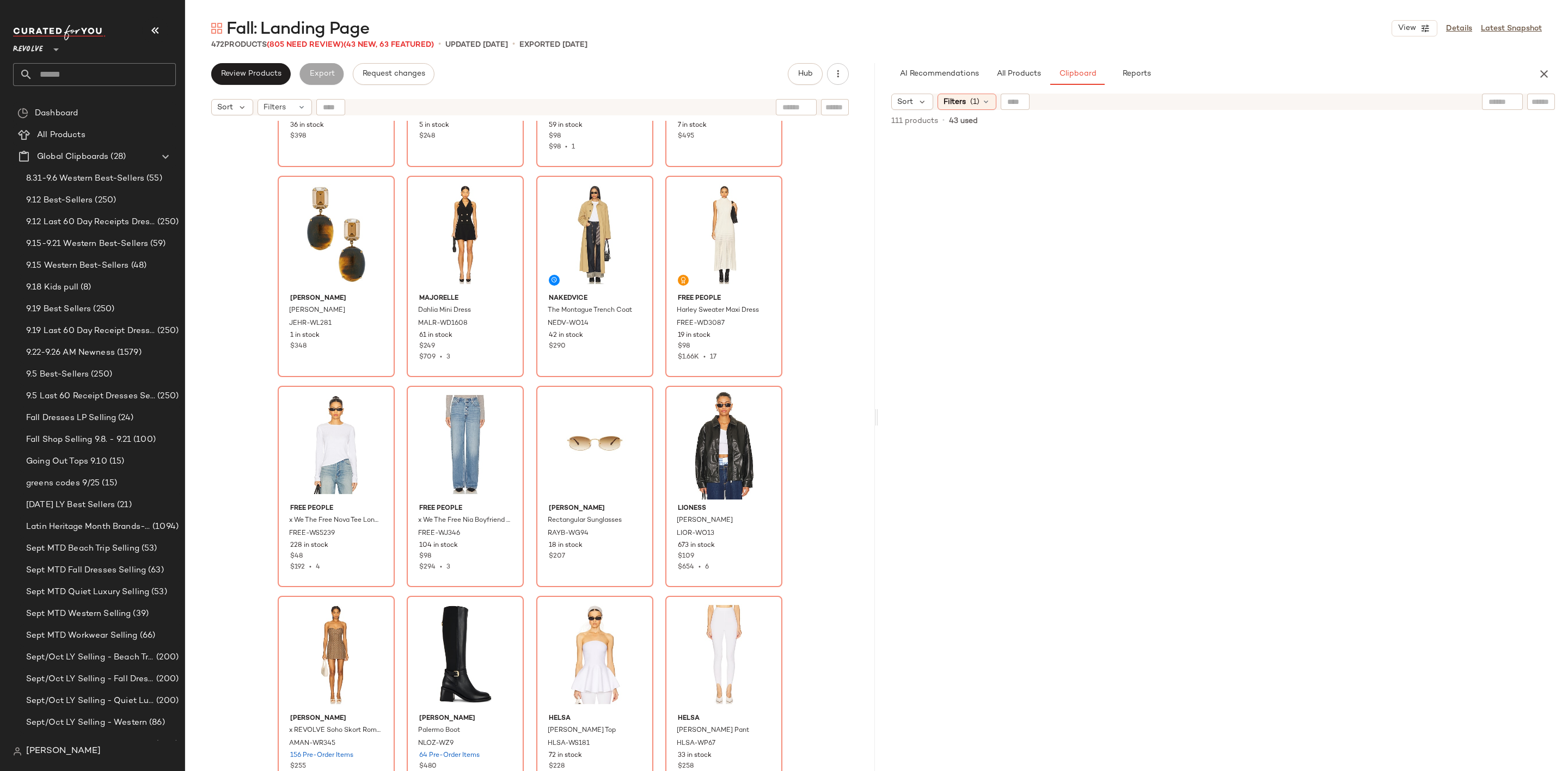
scroll to position [2935, 0]
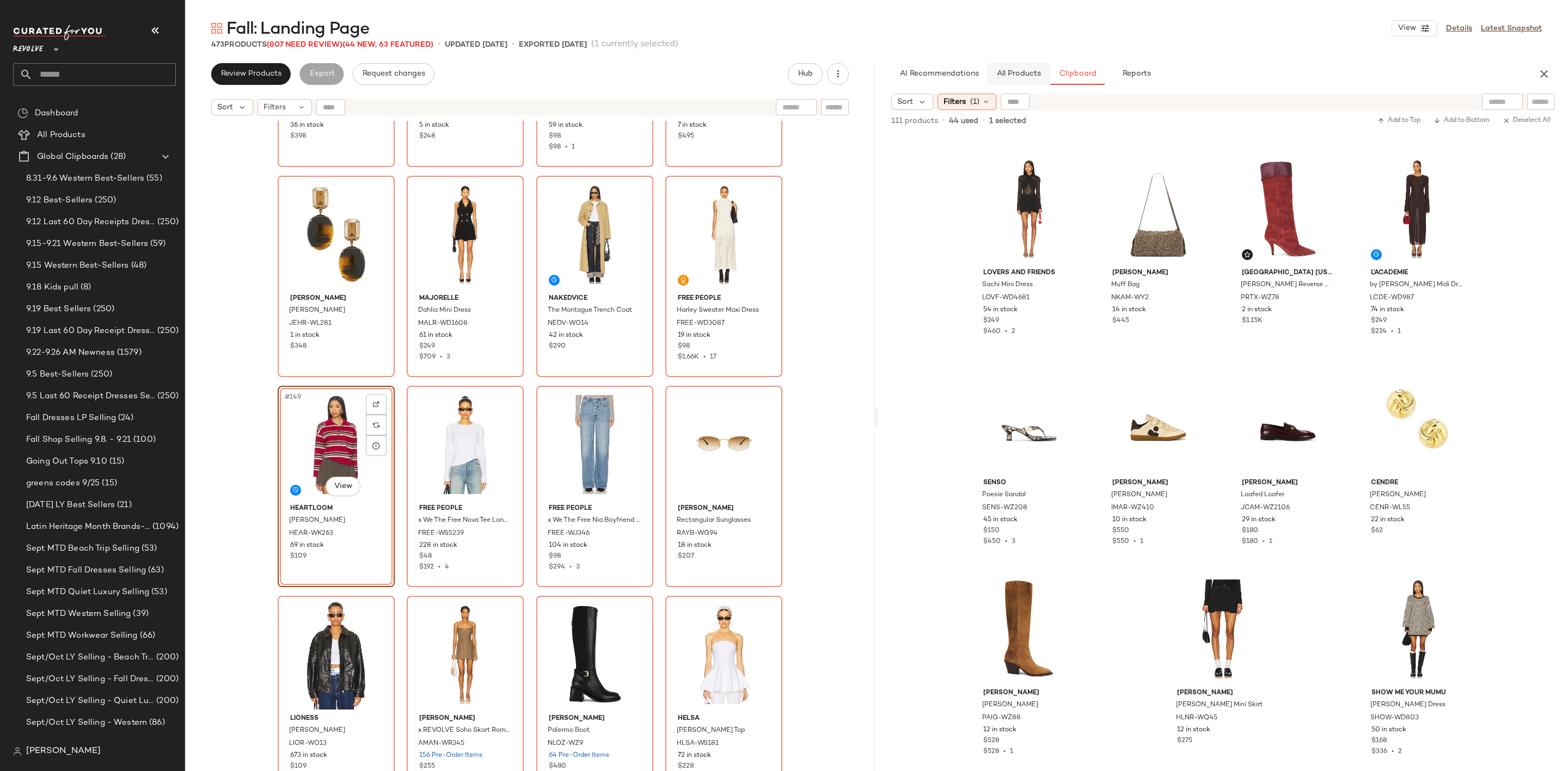
click at [1021, 78] on span "All Products" at bounding box center [1018, 74] width 44 height 9
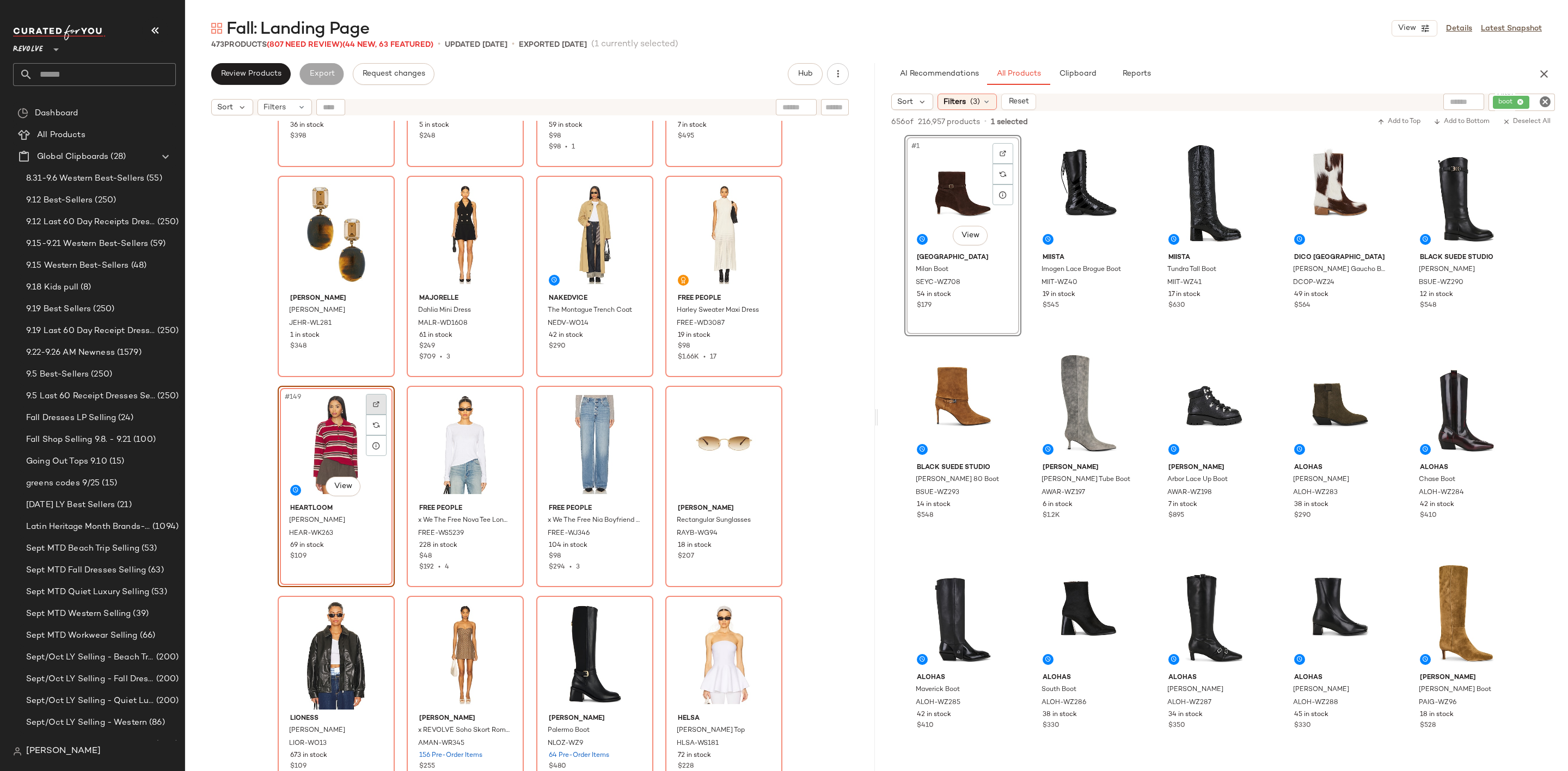
click at [373, 402] on img at bounding box center [376, 405] width 7 height 7
click at [1544, 101] on icon "Clear Filter" at bounding box center [1544, 101] width 13 height 13
paste input "**********"
type input "**********"
type button "CompanyProducts"
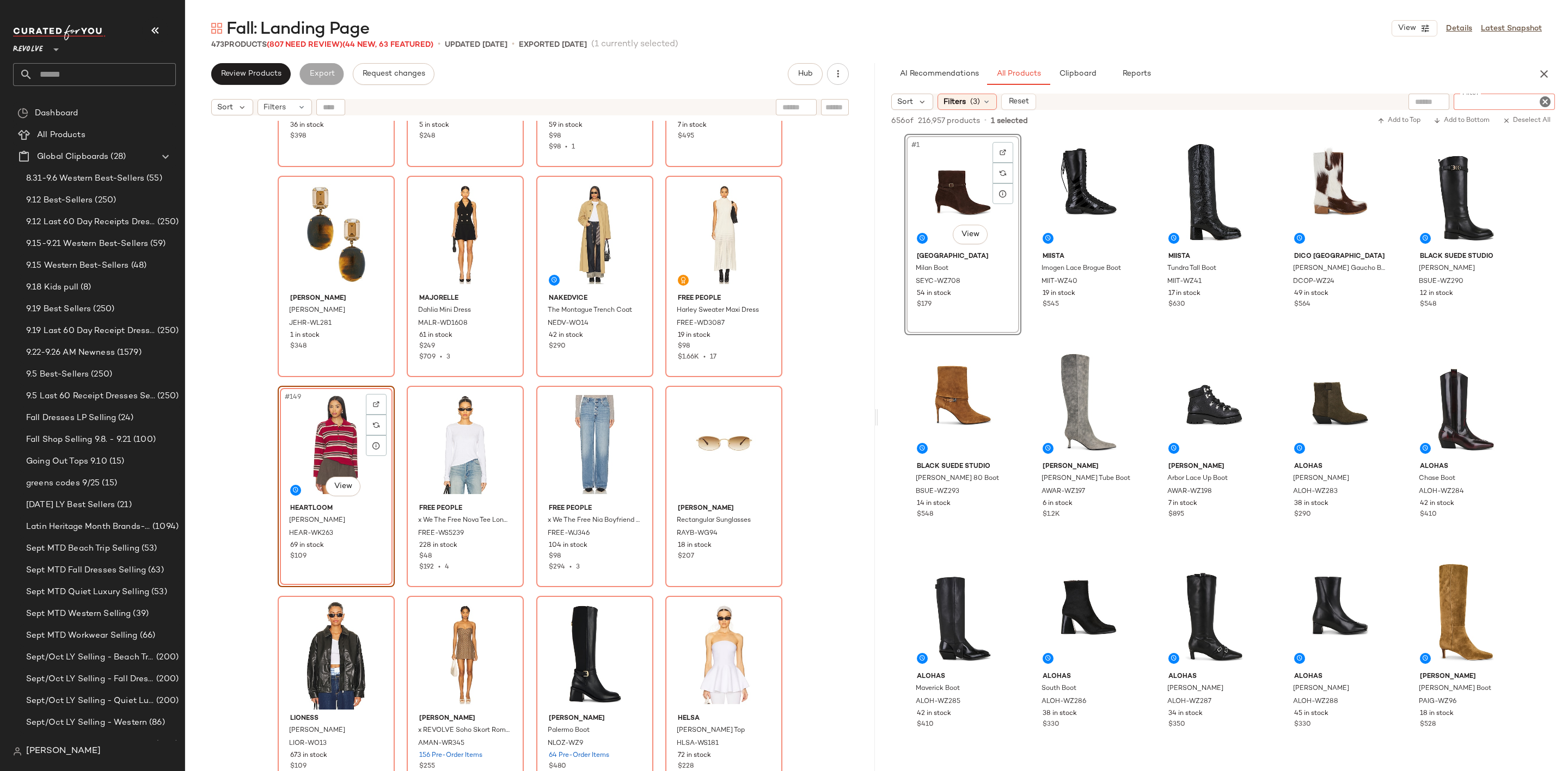
click at [1341, 72] on div "AI Recommendations All Products Clipboard Reports" at bounding box center [1206, 74] width 629 height 22
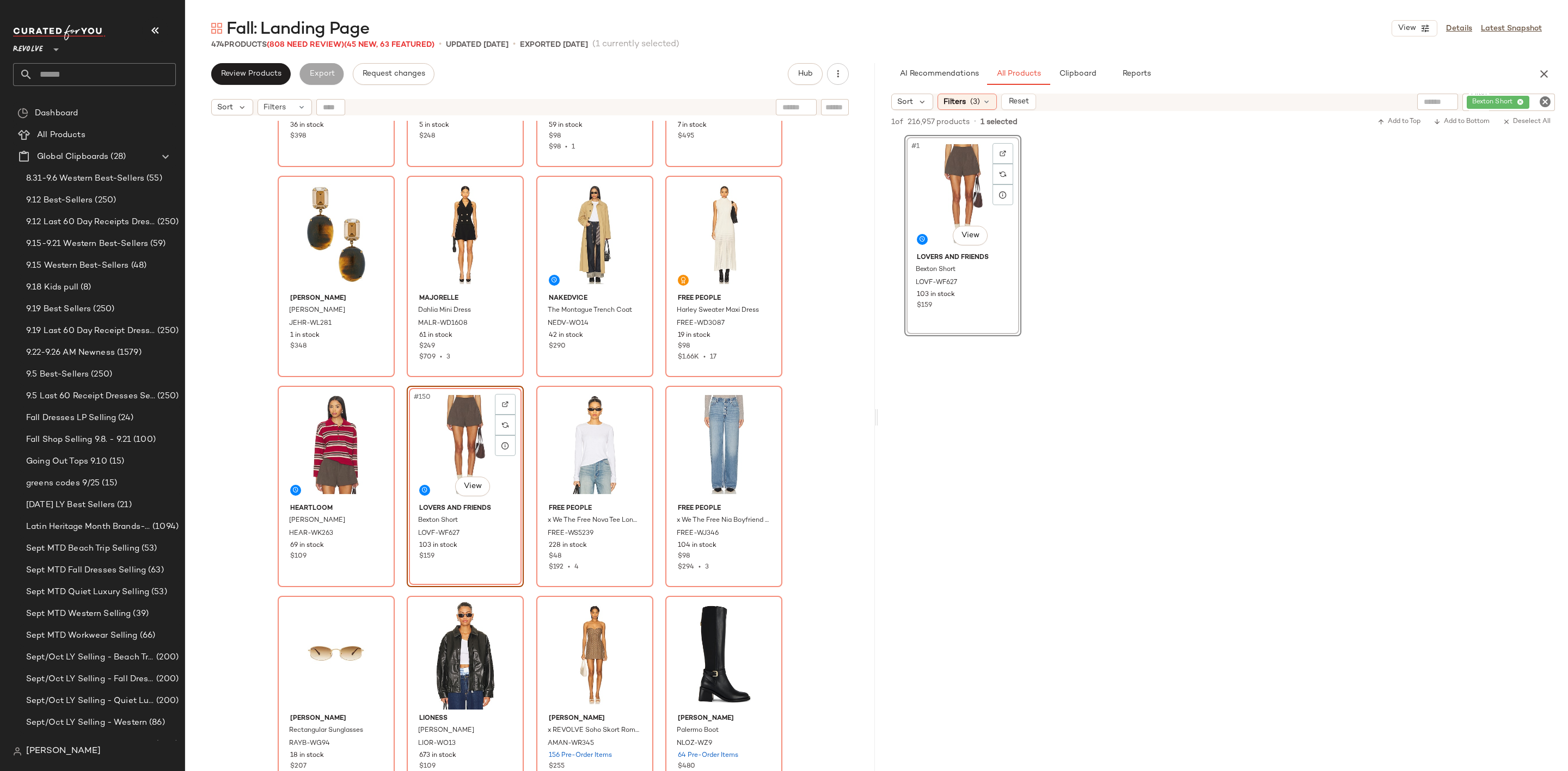
click at [1540, 105] on icon "Clear Filter" at bounding box center [1544, 101] width 13 height 13
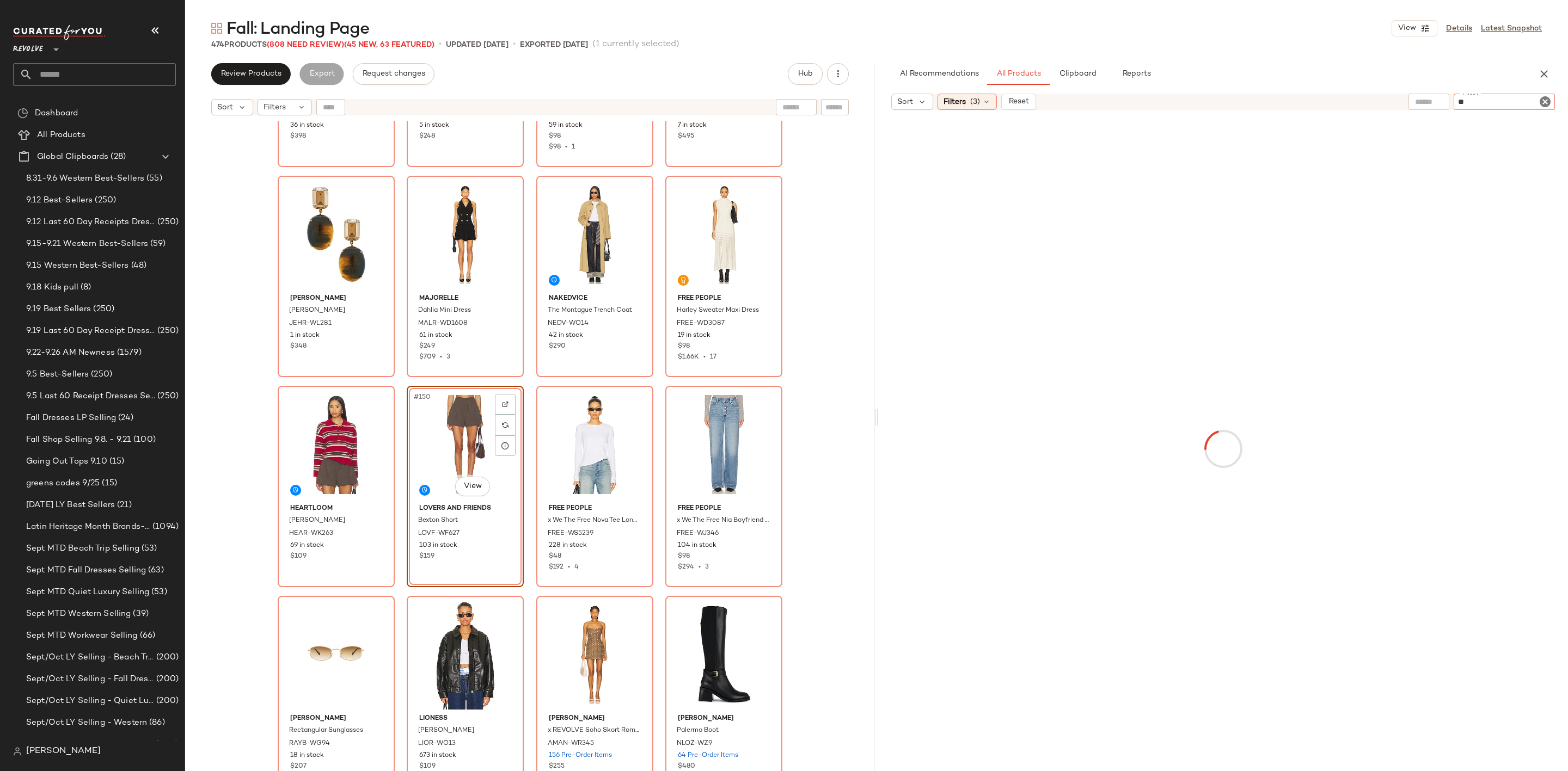
type input "***"
click at [1178, 41] on div "474 Products (808 Need Review) (45 New, 63 Featured) • updated Sep 25th • Expor…" at bounding box center [877, 44] width 1383 height 11
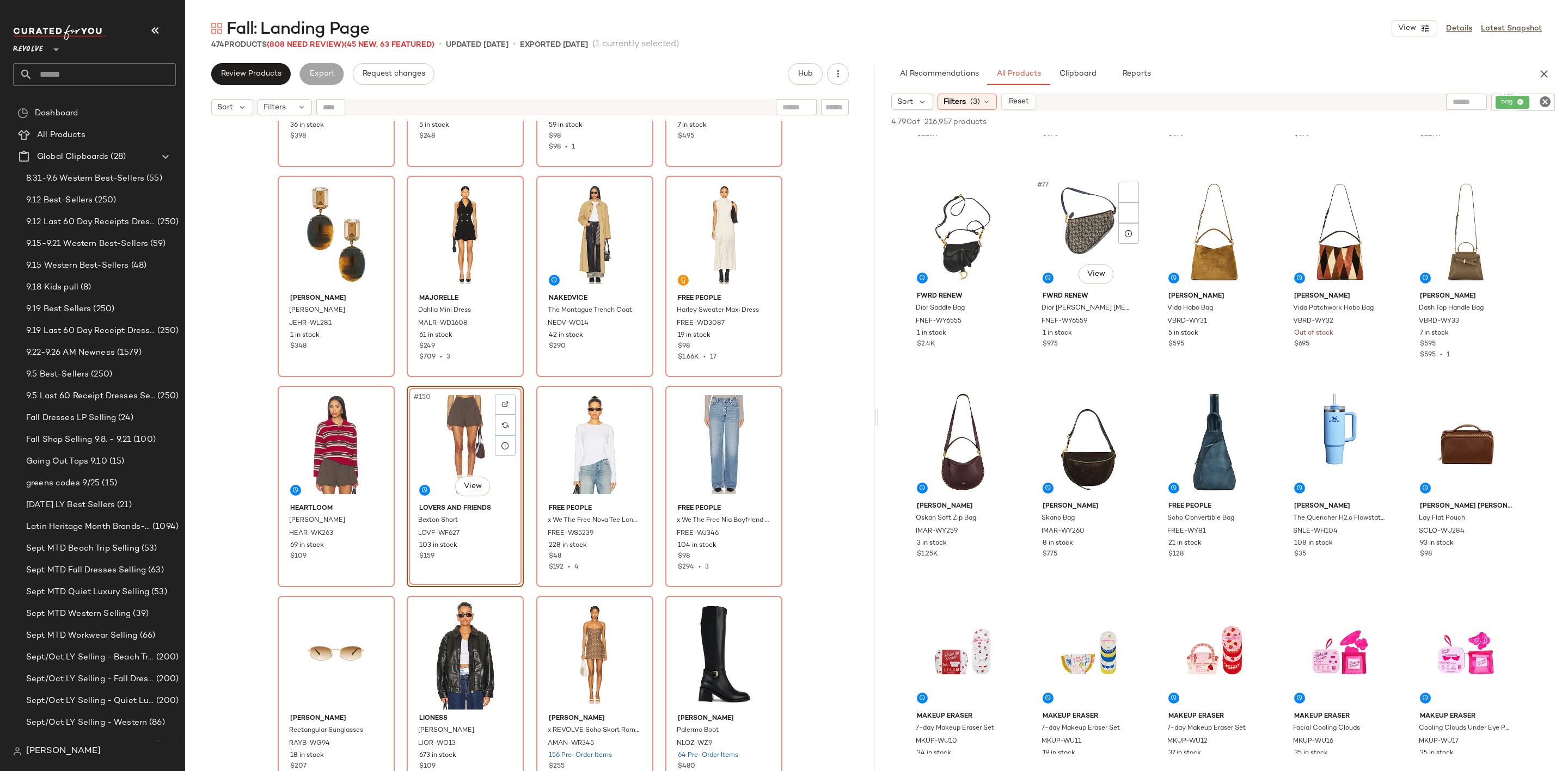
scroll to position [3102, 0]
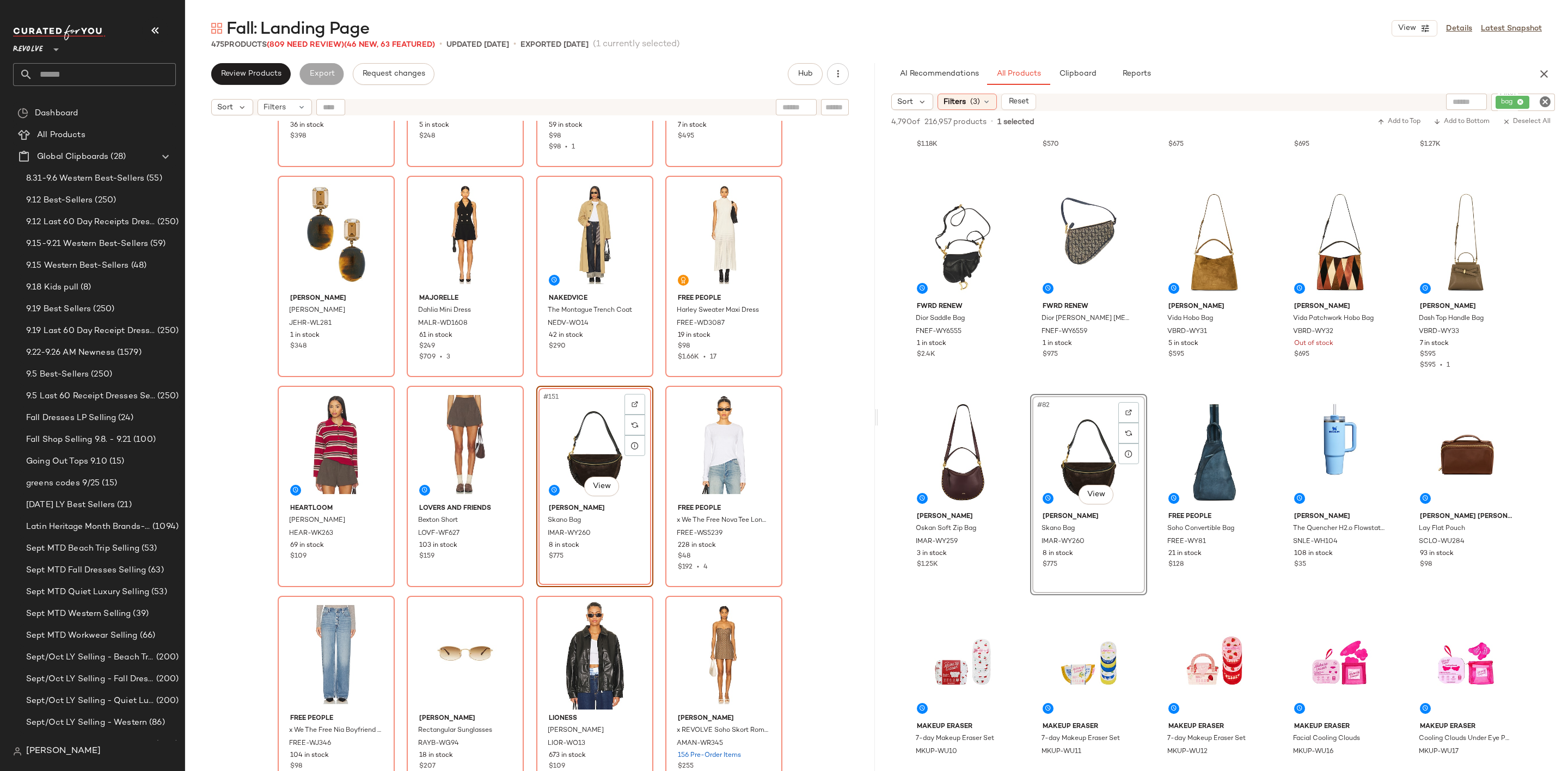
click at [1550, 101] on icon "Clear Filter" at bounding box center [1544, 101] width 13 height 13
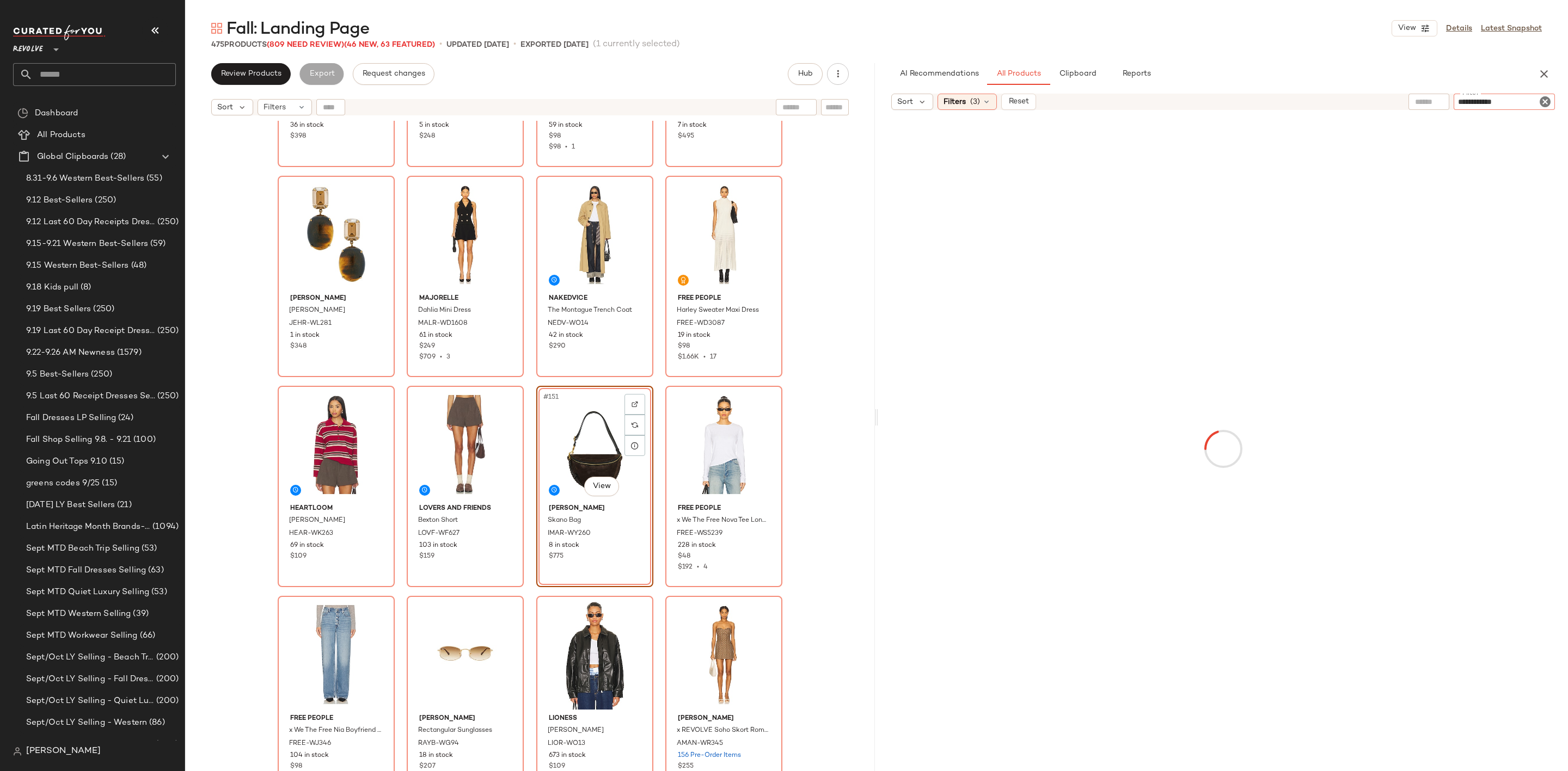
type input "**********"
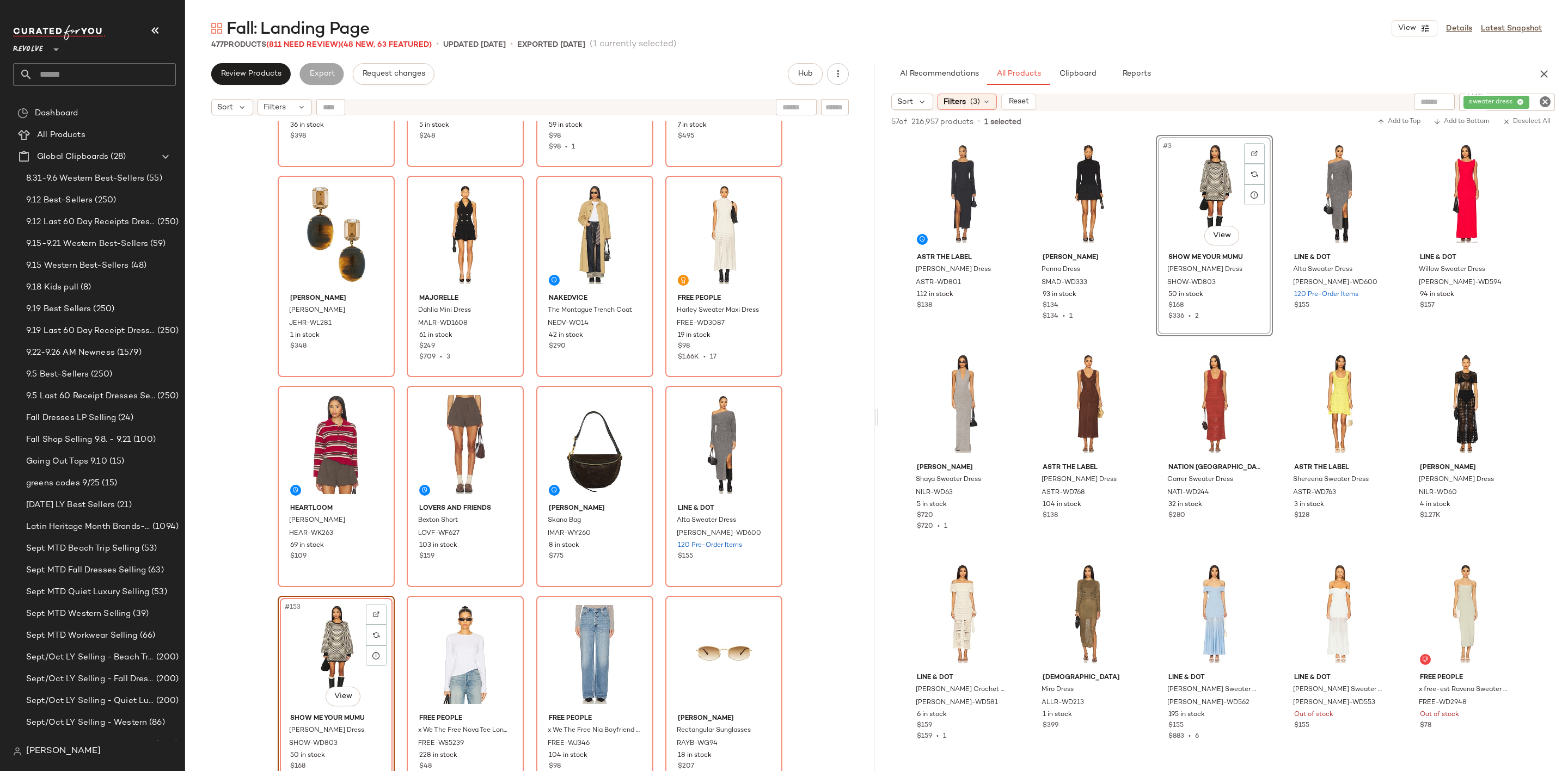
click at [1545, 101] on icon "Clear Filter" at bounding box center [1544, 101] width 13 height 13
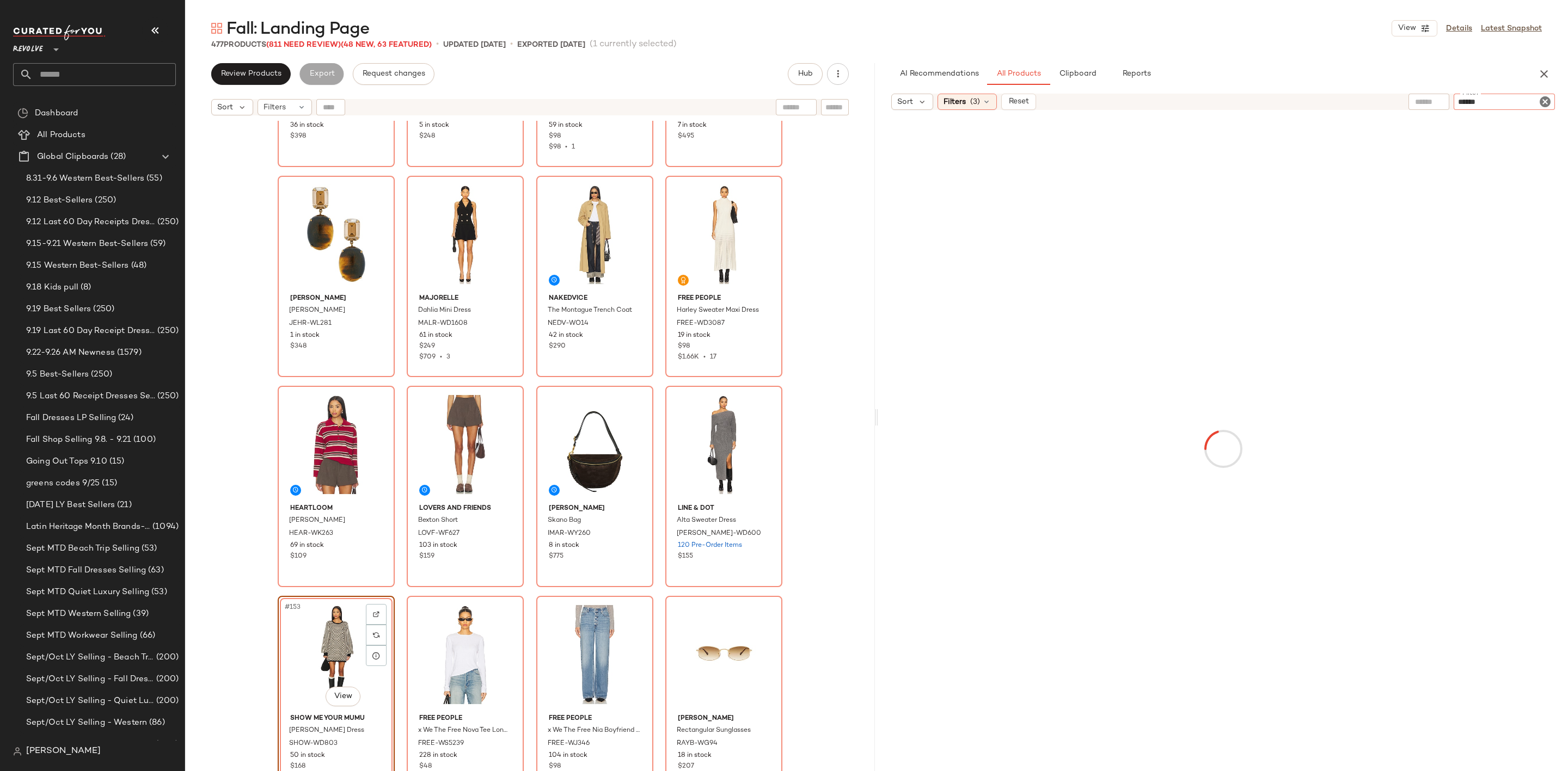
type input "*******"
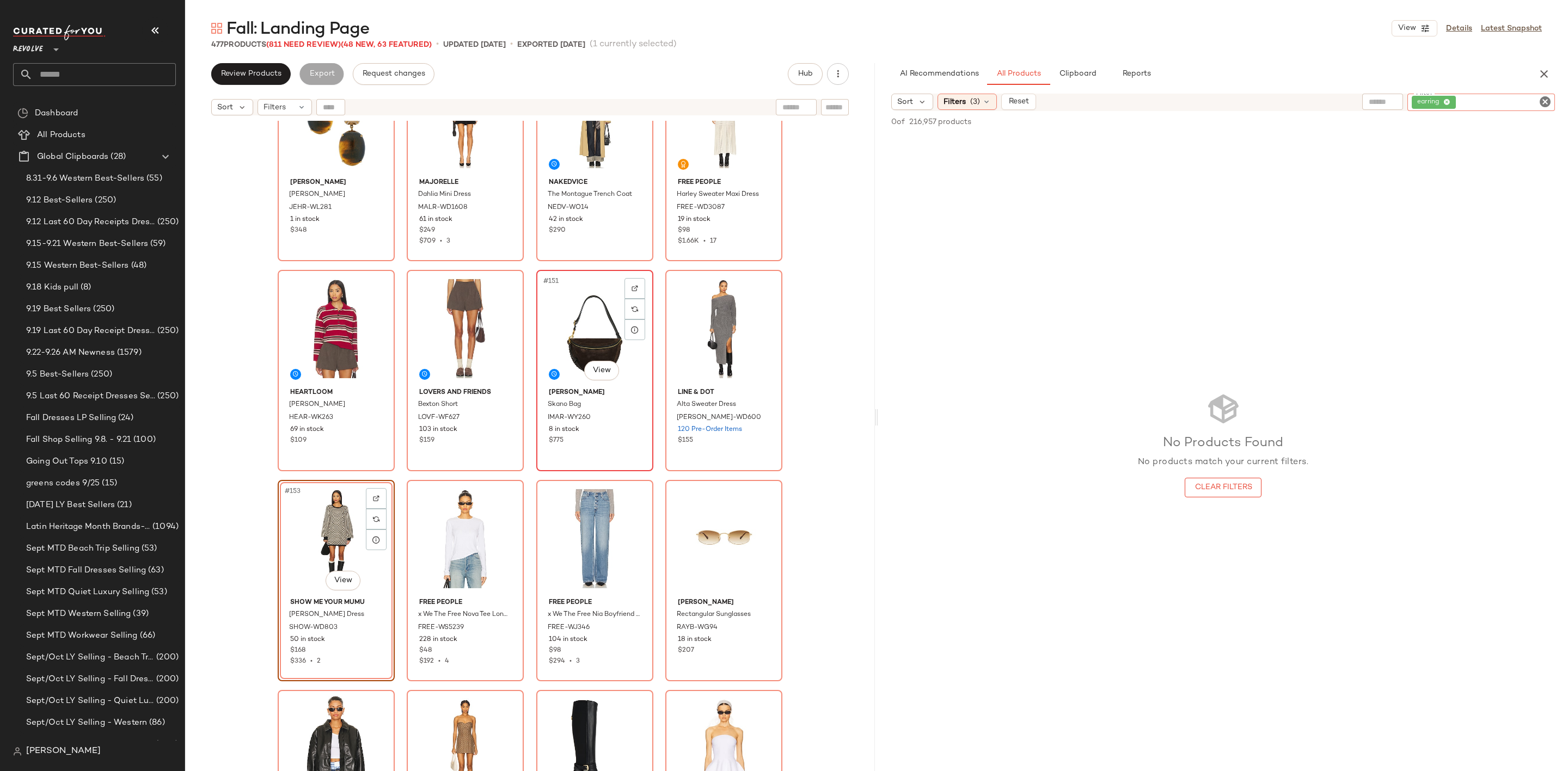
scroll to position [7681, 0]
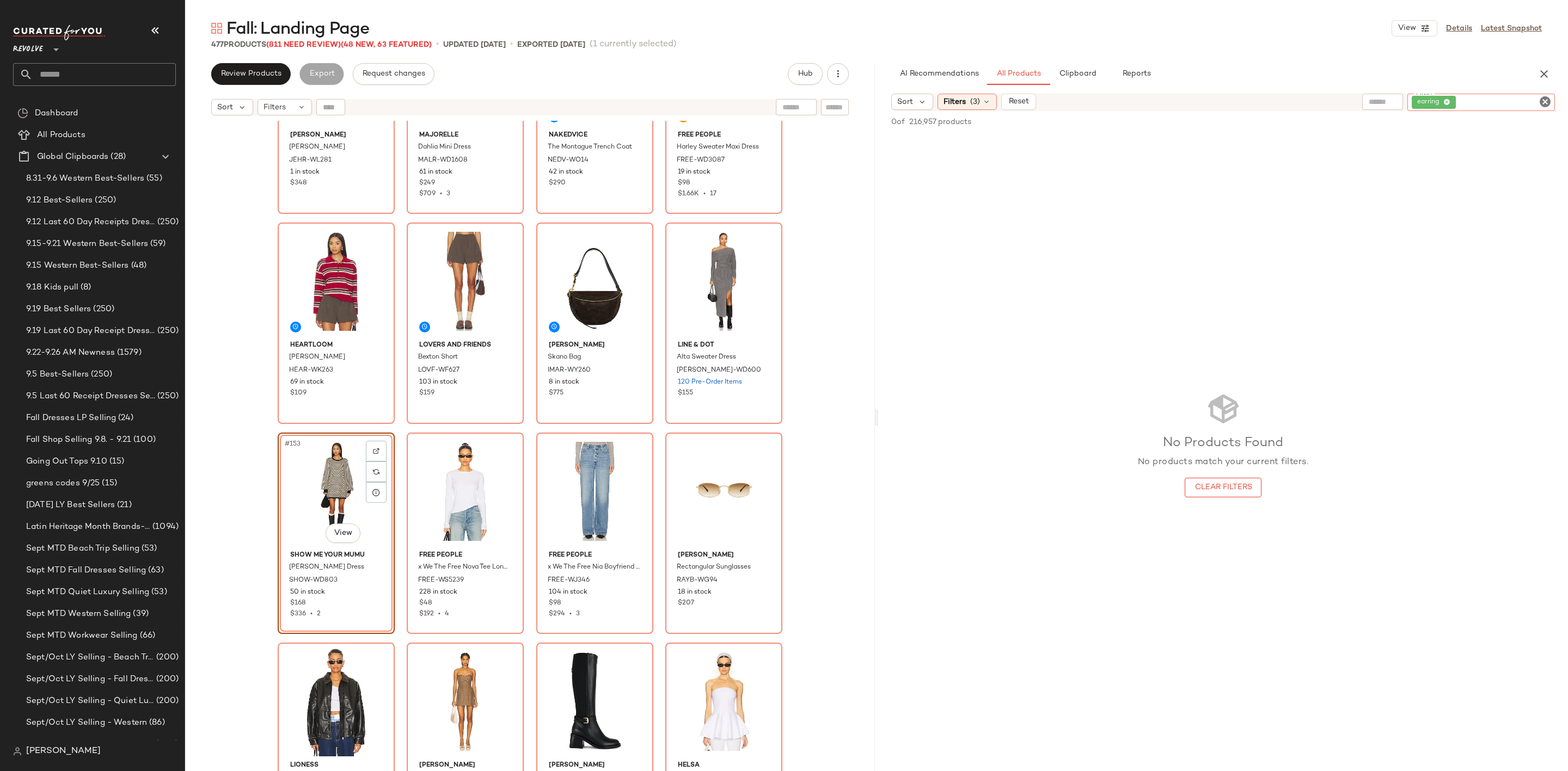
click at [1082, 376] on div "No Products Found No products match your current filters. Clear Filters" at bounding box center [1223, 444] width 690 height 619
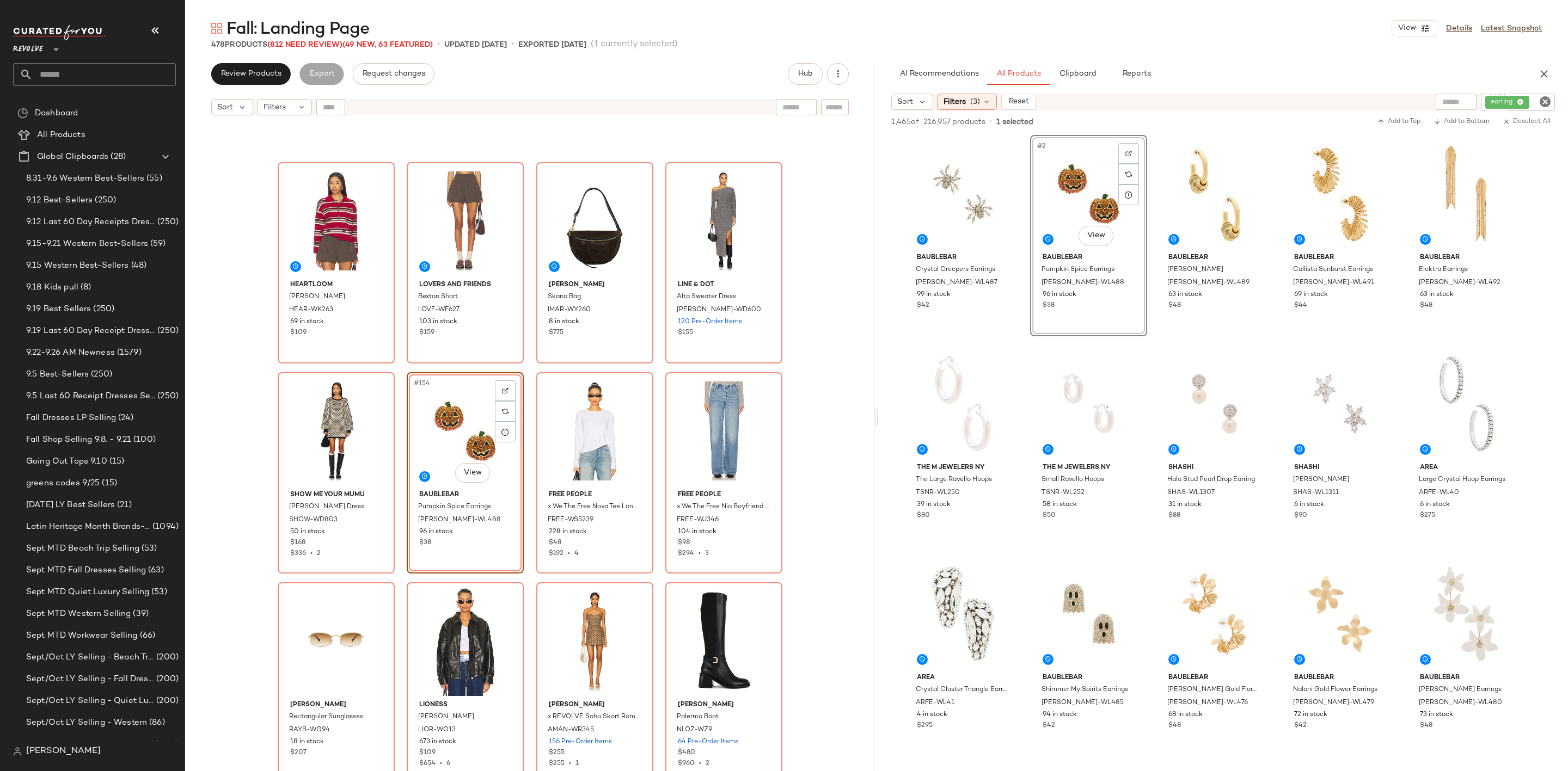
scroll to position [7845, 0]
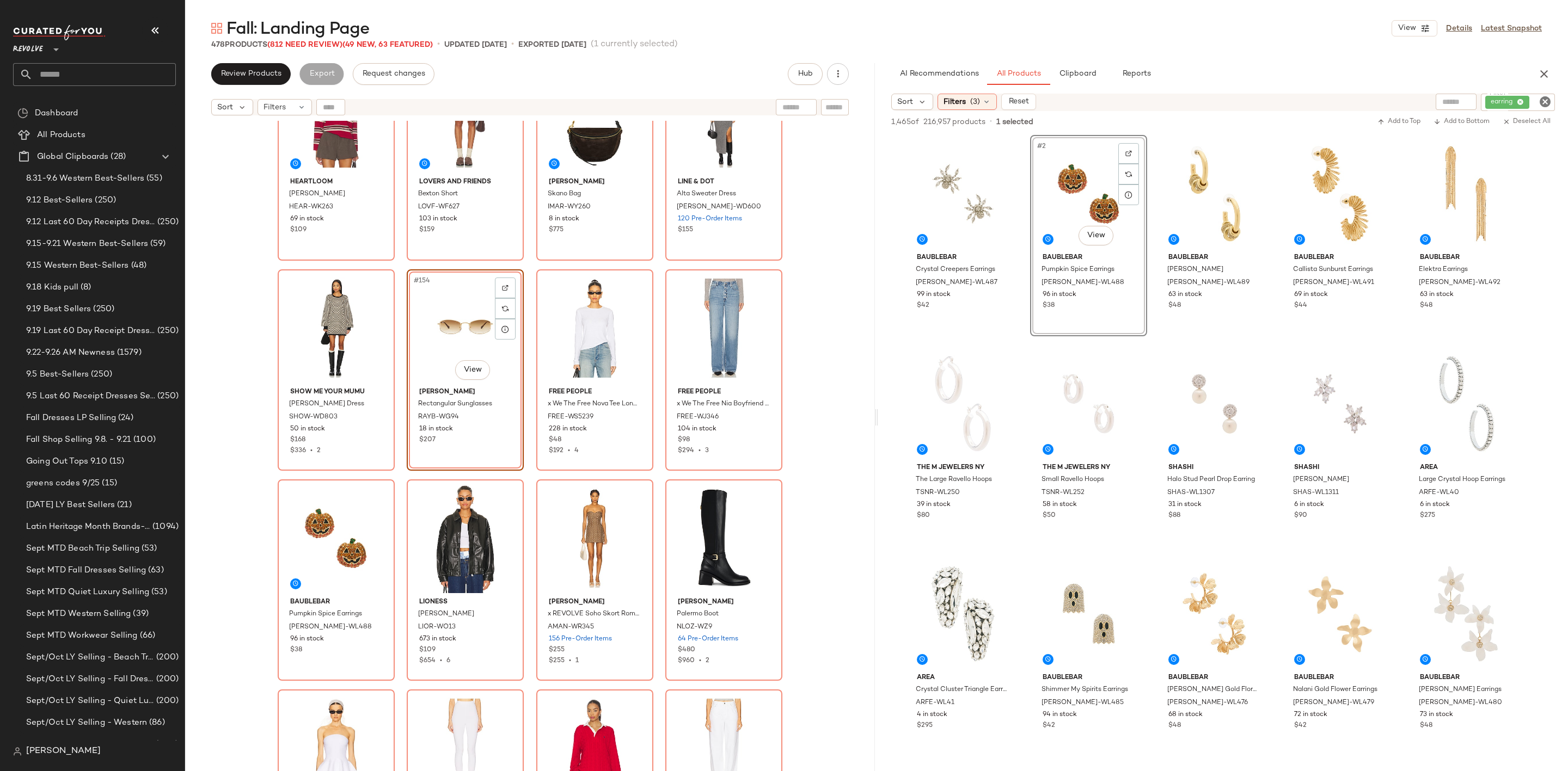
click at [1544, 97] on icon "Clear Filter" at bounding box center [1544, 101] width 13 height 13
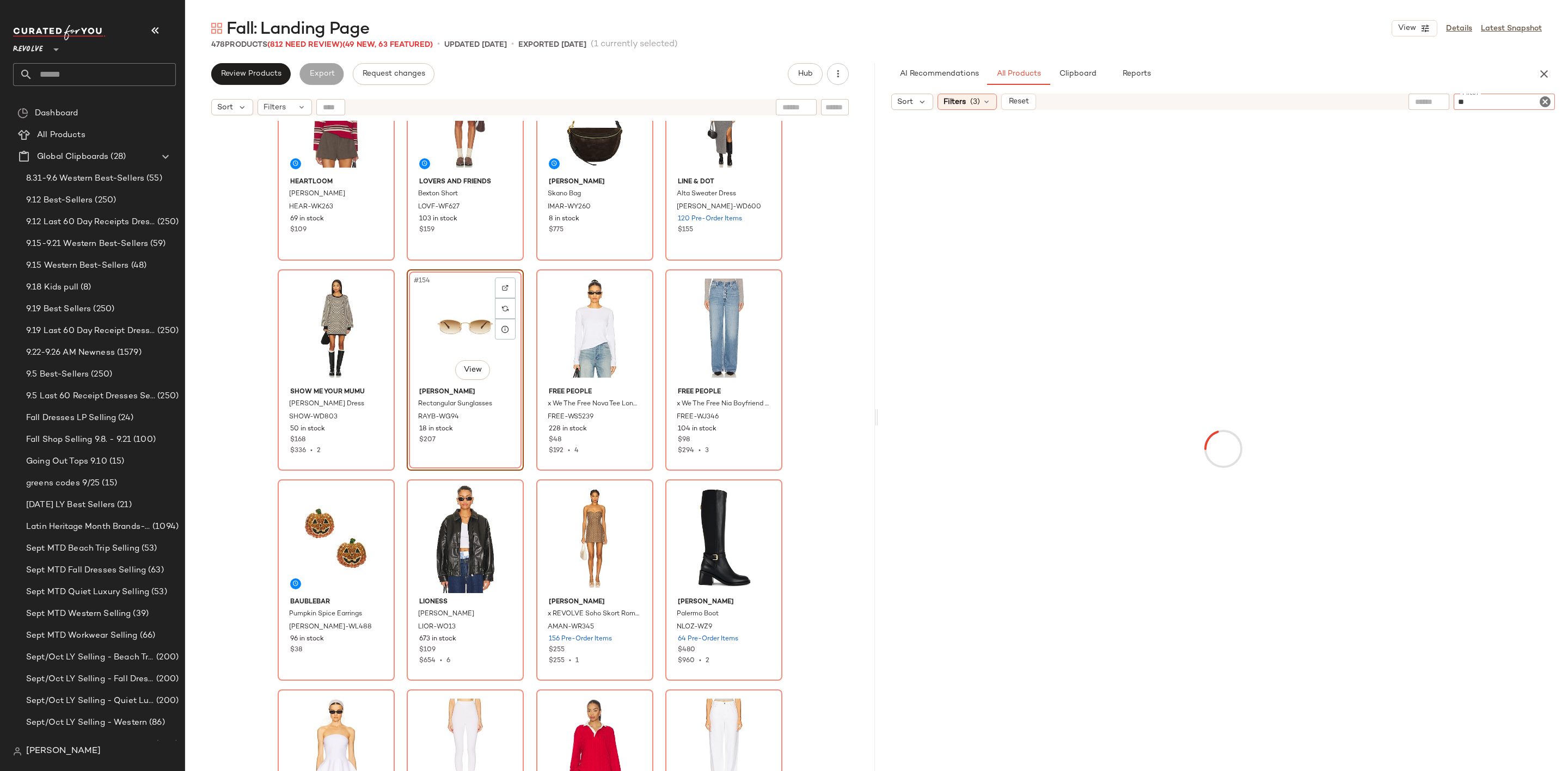
type input "***"
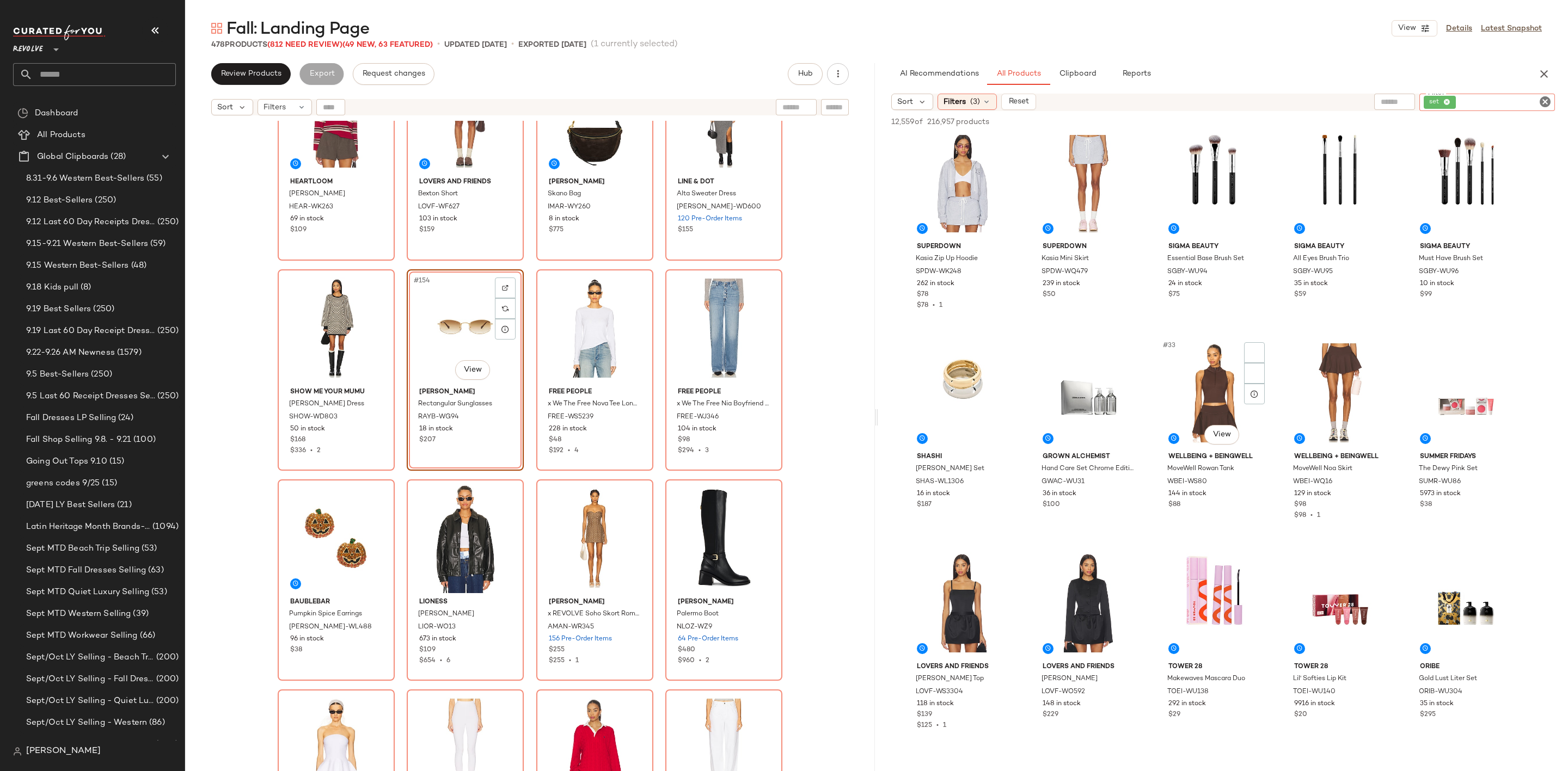
scroll to position [1306, 0]
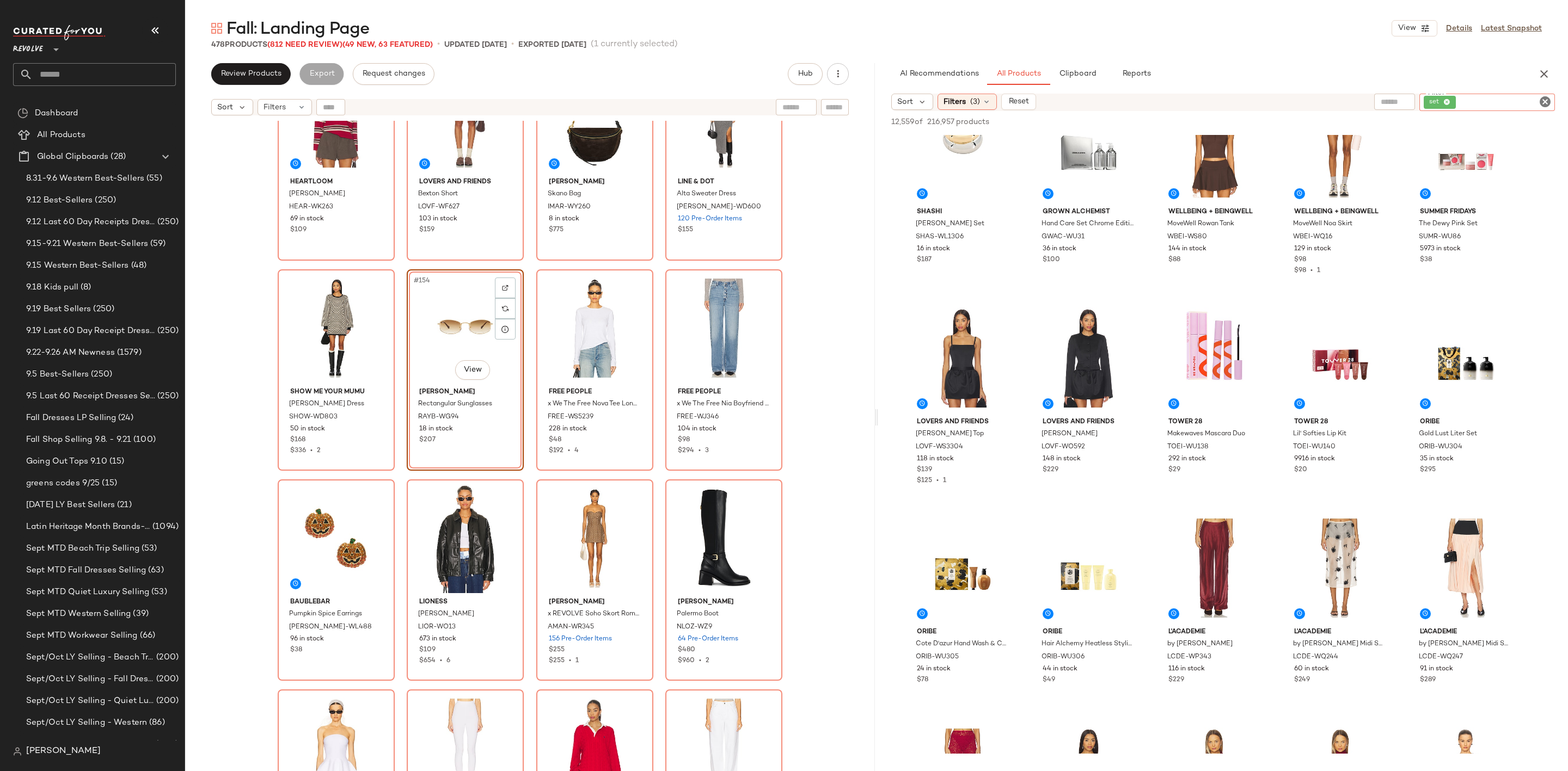
click at [1543, 102] on icon "Clear Filter" at bounding box center [1544, 101] width 13 height 13
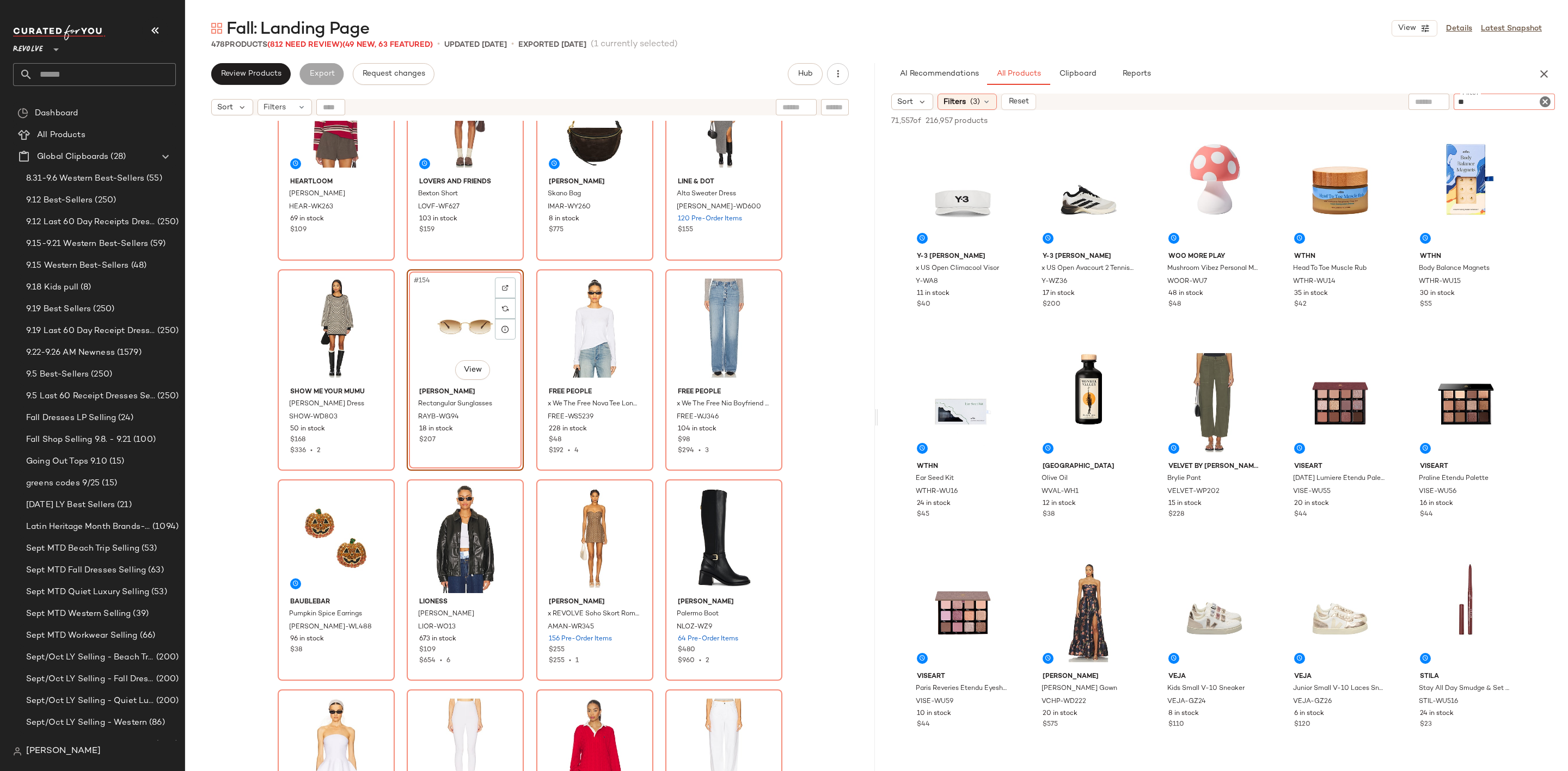
type input "*"
type input "***"
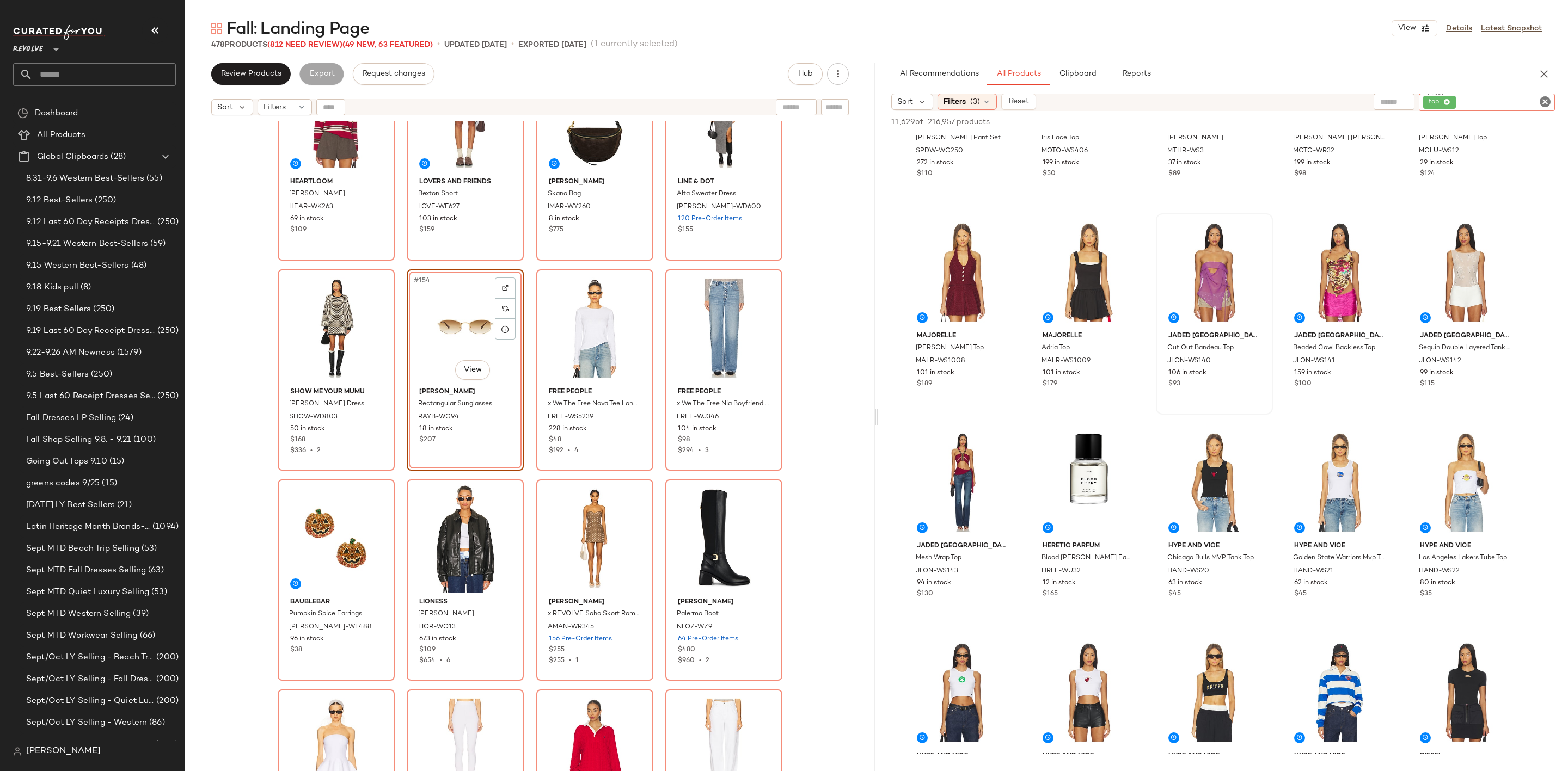
scroll to position [6857, 0]
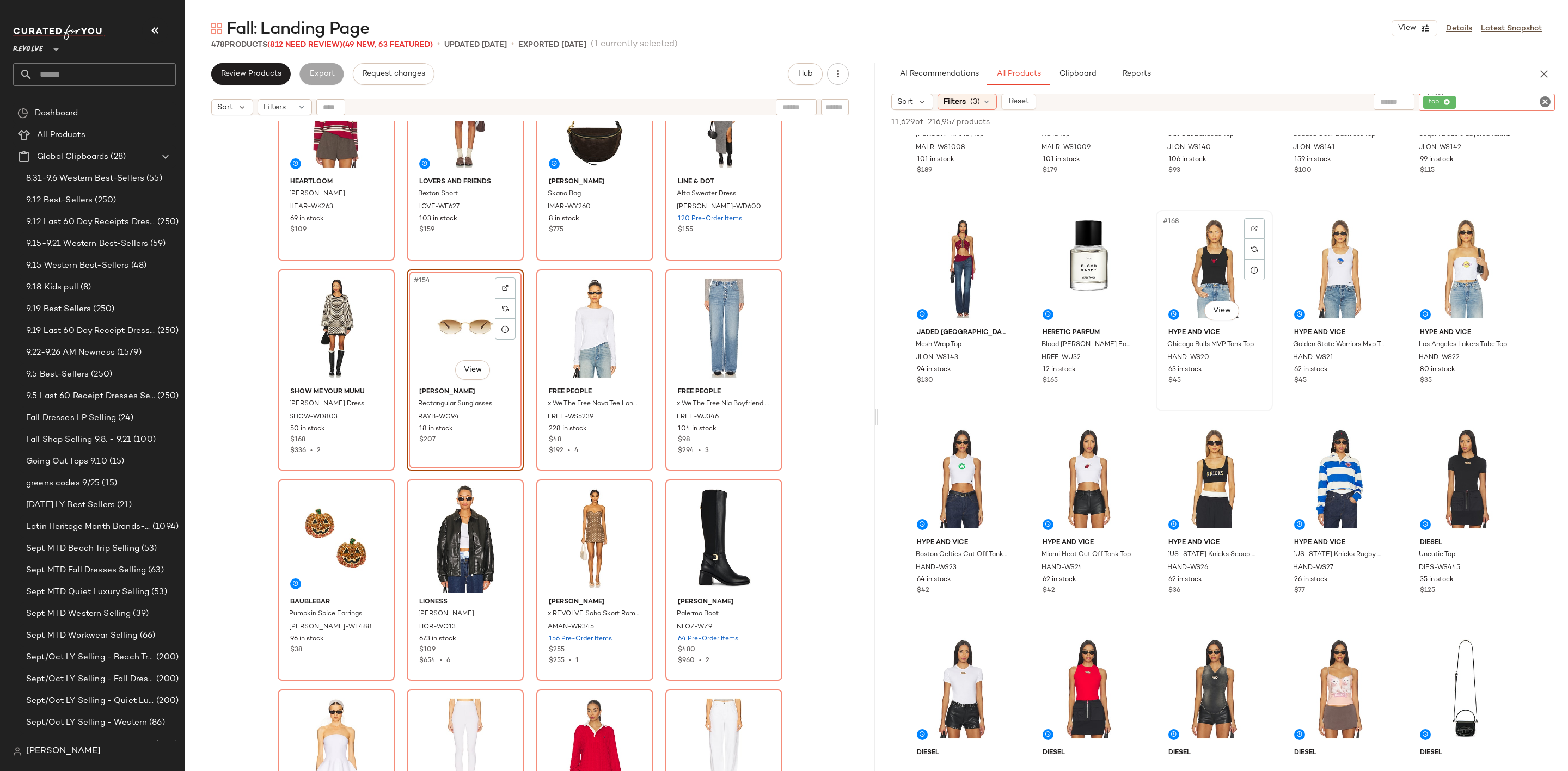
click at [1213, 253] on div "#168 View" at bounding box center [1215, 269] width 110 height 110
click at [1323, 480] on div "#174 View" at bounding box center [1341, 479] width 110 height 110
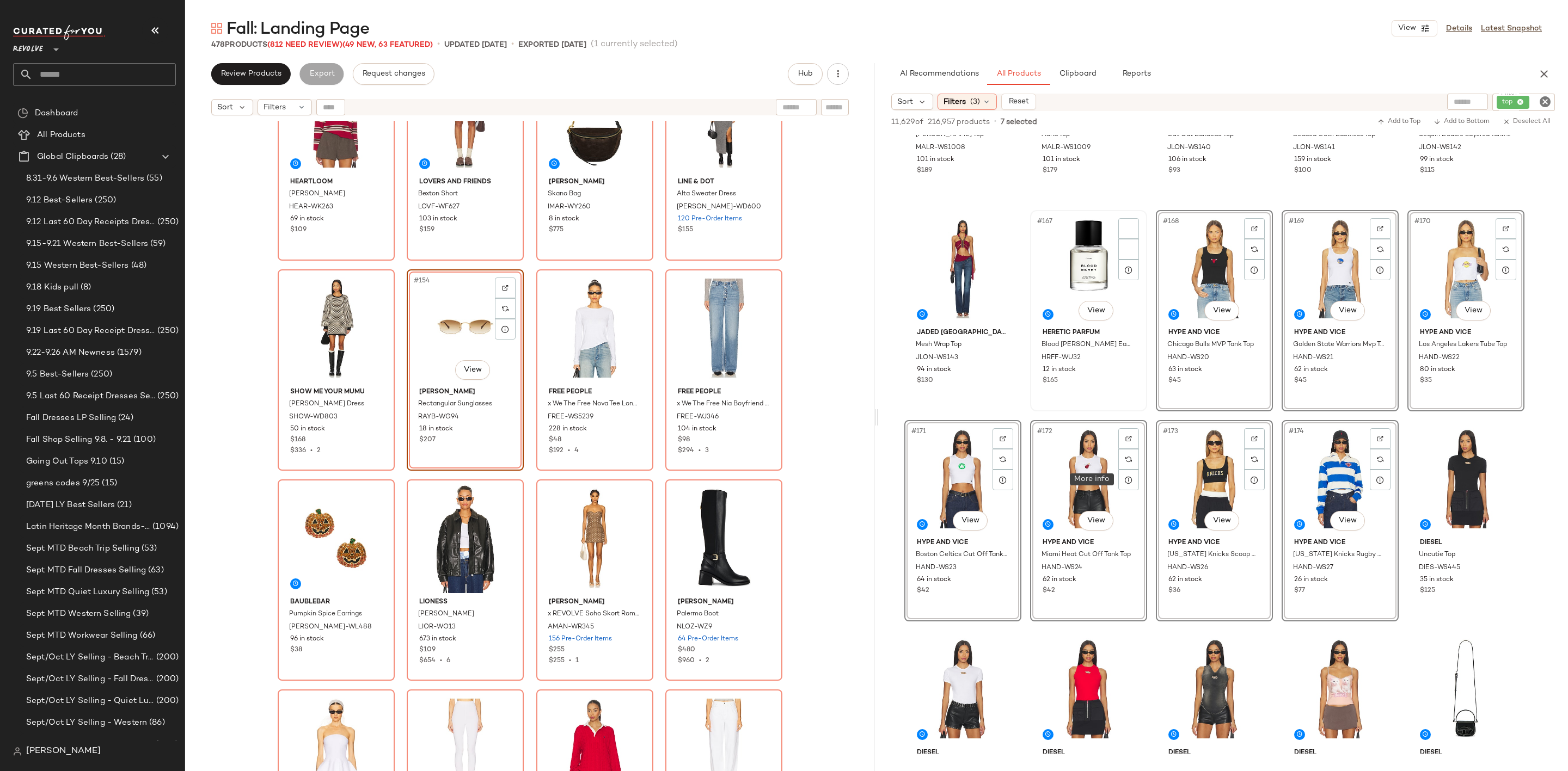
scroll to position [6612, 0]
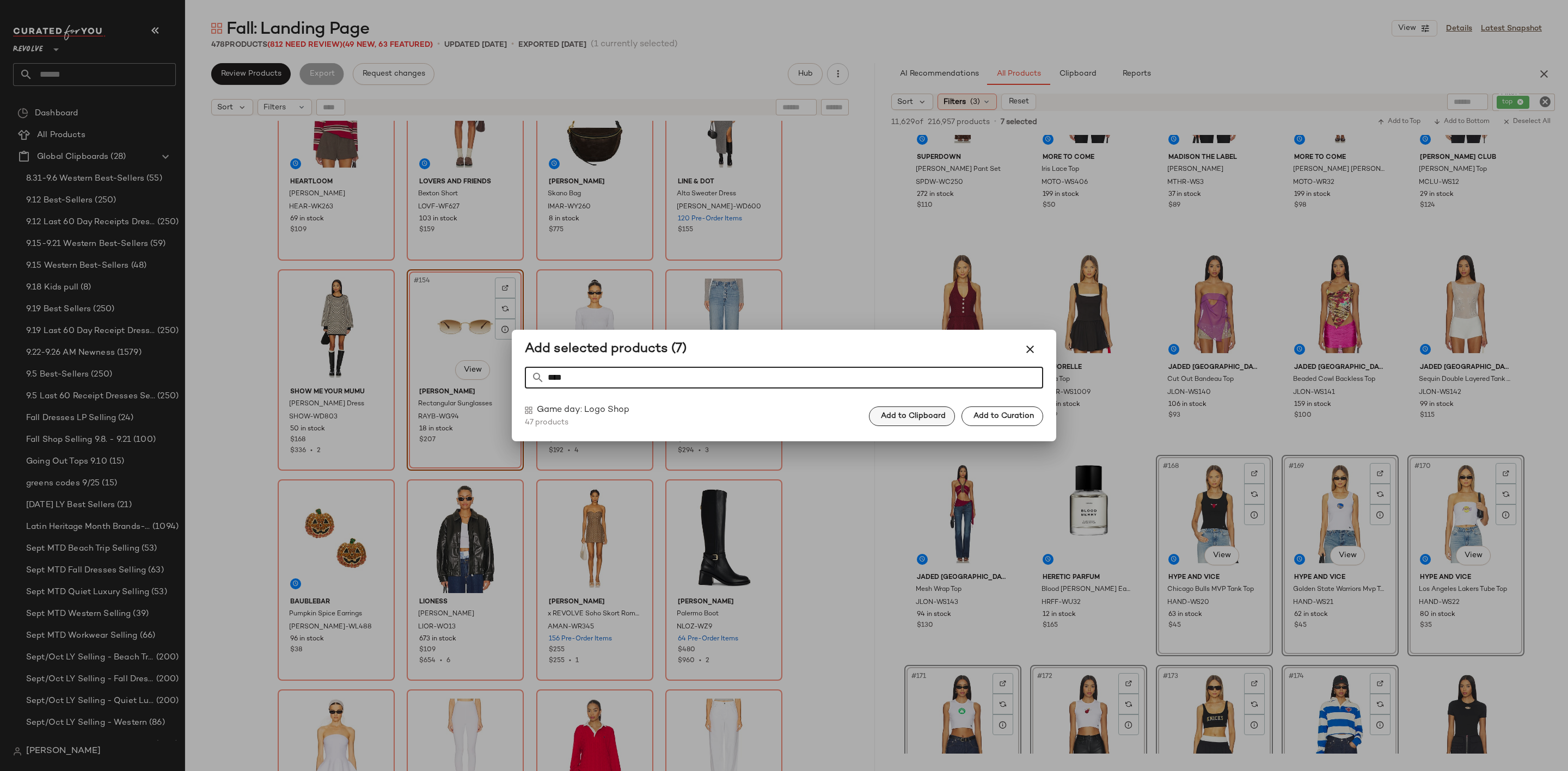
type input "****"
click at [905, 419] on span "Add to Clipboard" at bounding box center [912, 416] width 65 height 9
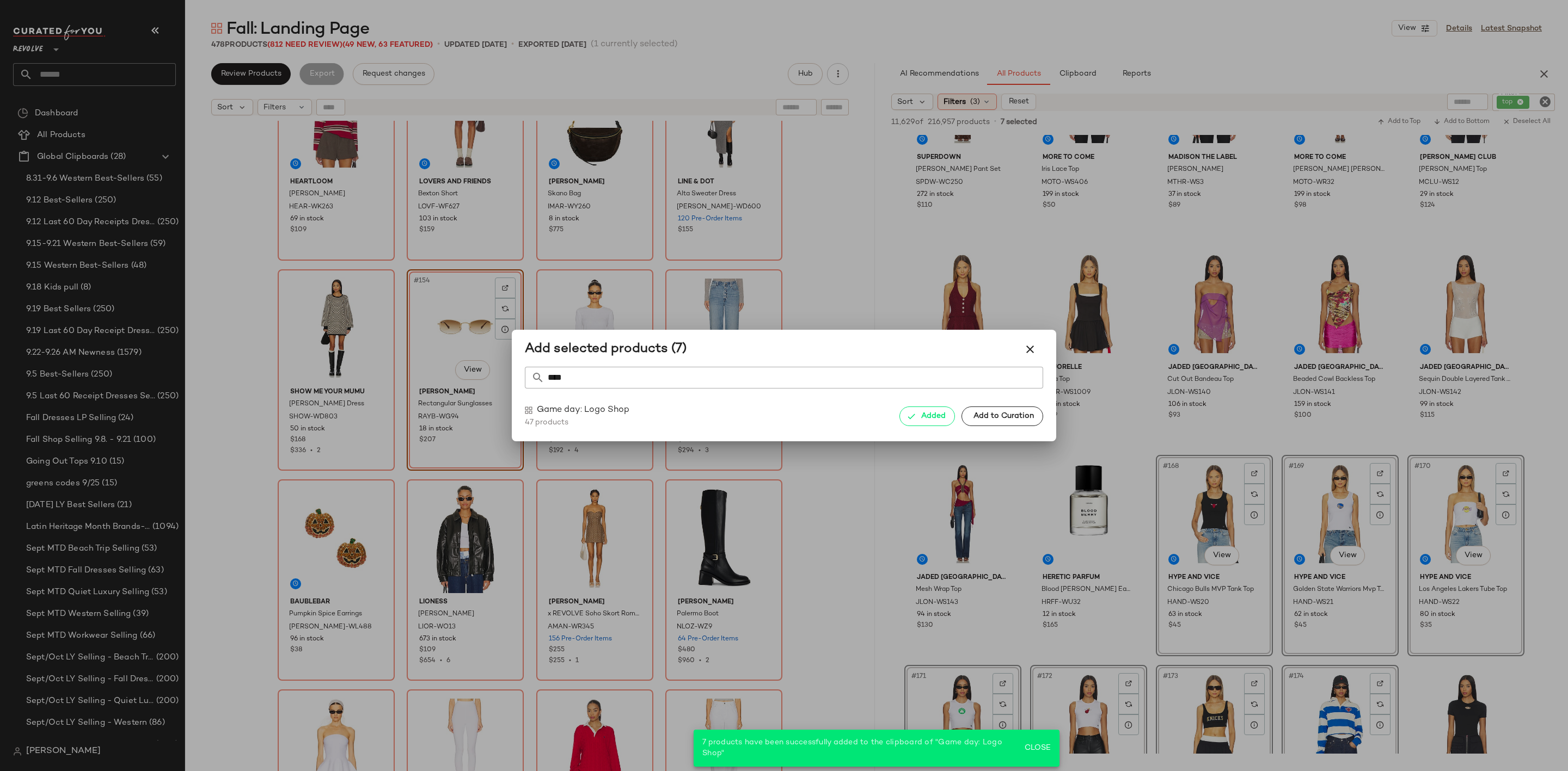
click at [887, 563] on div at bounding box center [784, 386] width 1568 height 771
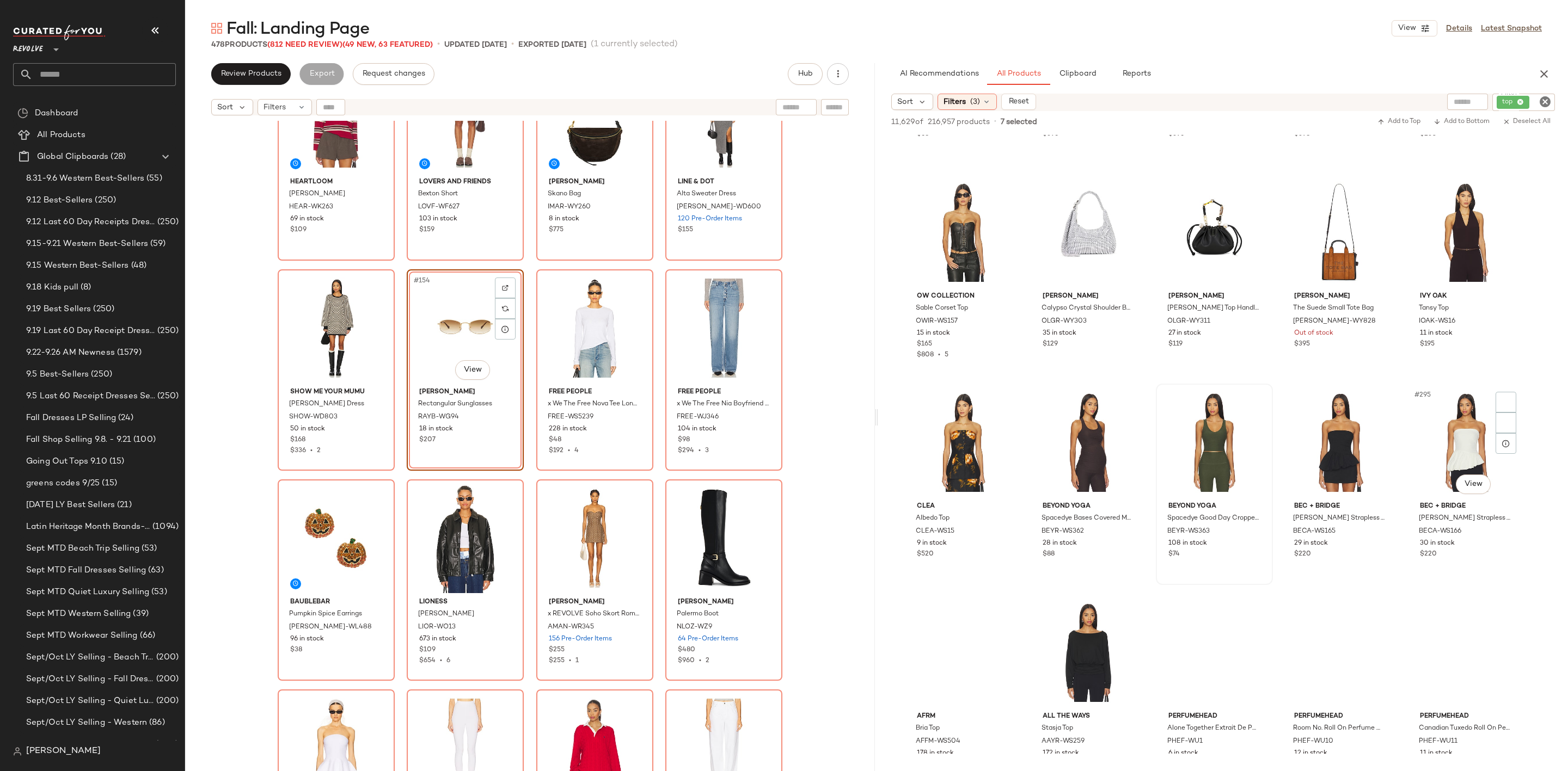
scroll to position [11999, 0]
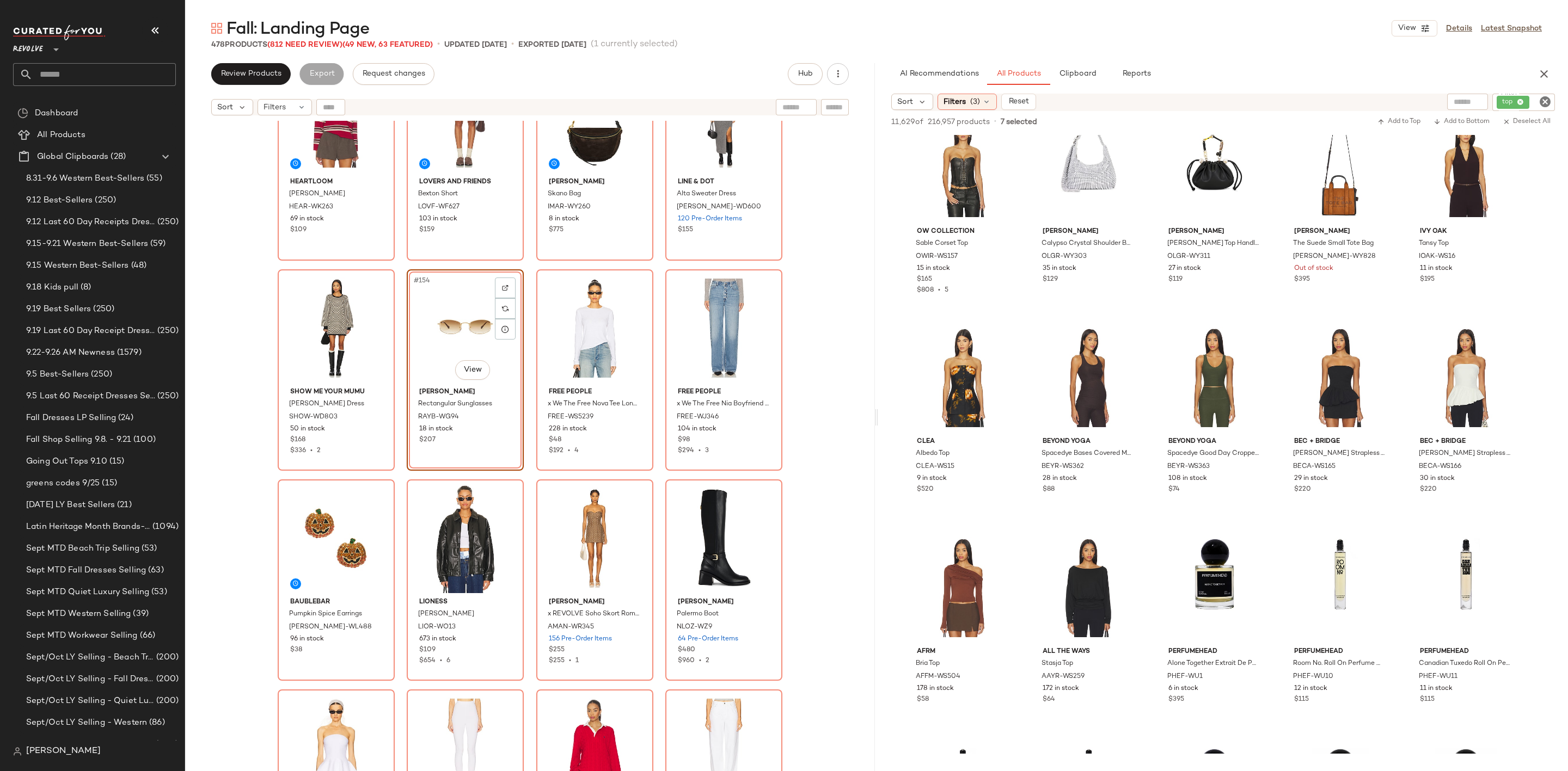
click at [1549, 101] on icon "Clear Filter" at bounding box center [1544, 101] width 13 height 13
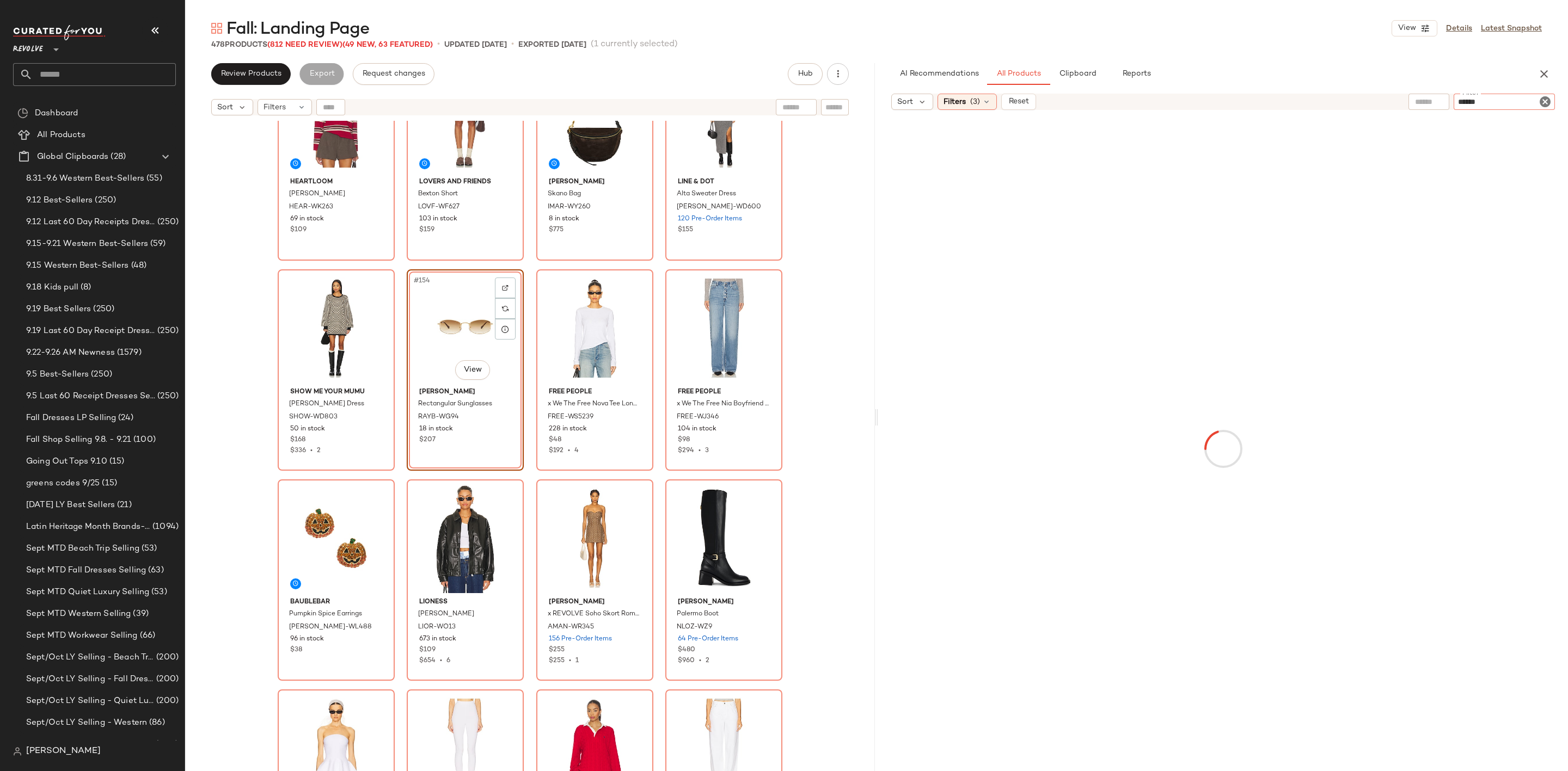
type input "*******"
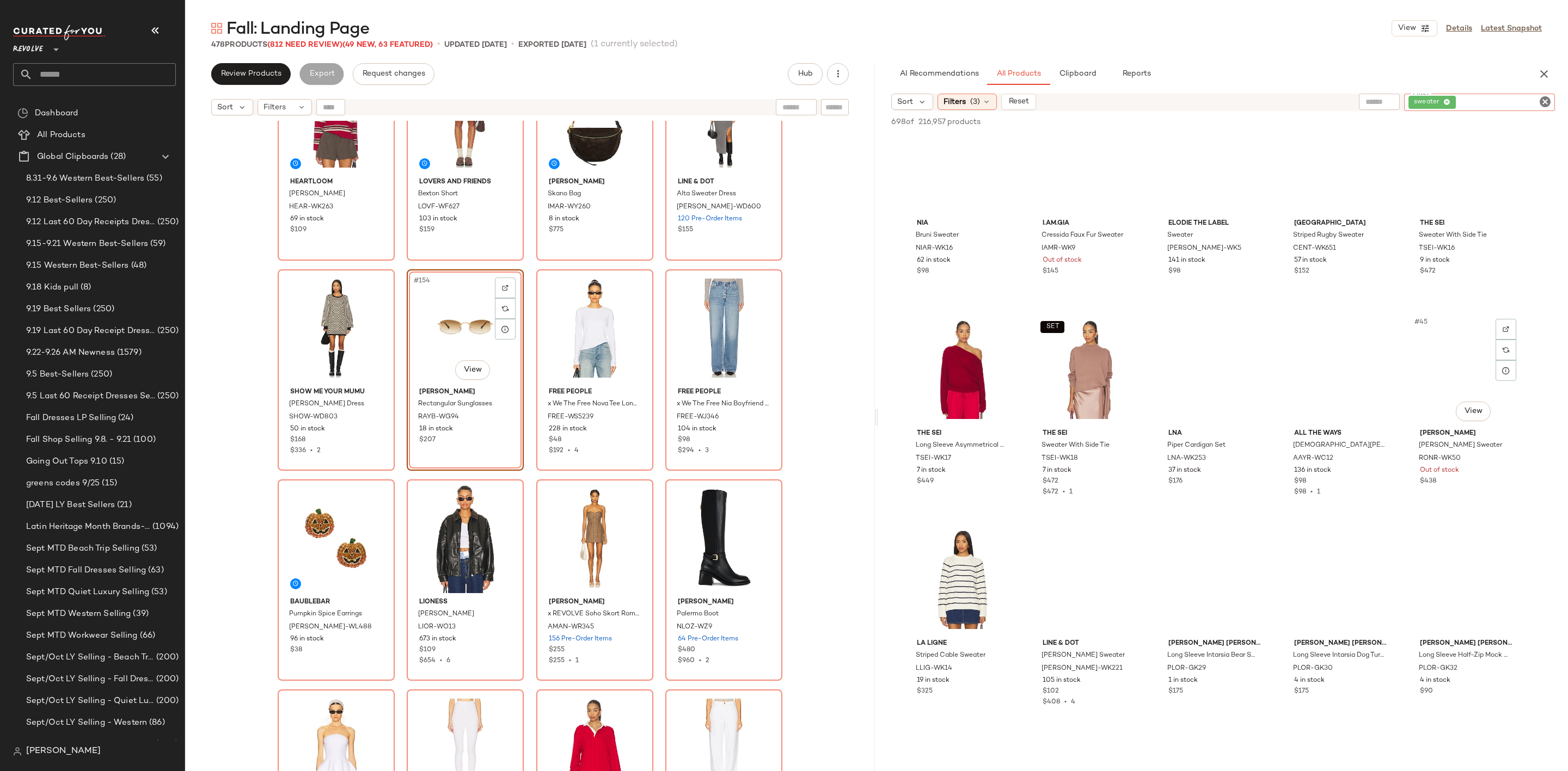
scroll to position [0, 0]
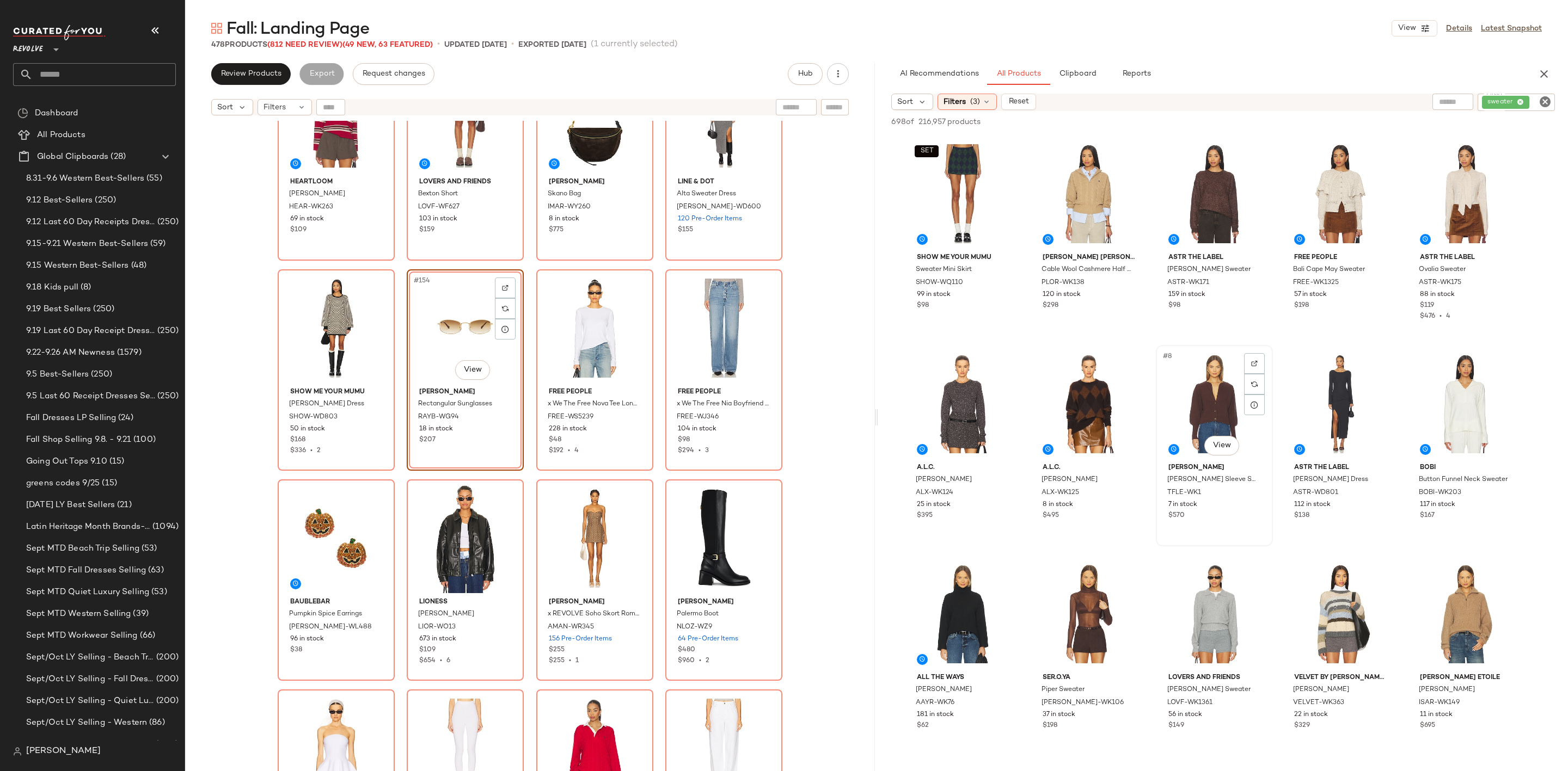
click at [1221, 394] on div "#8 View" at bounding box center [1215, 404] width 110 height 110
click at [943, 400] on div "#6 View" at bounding box center [963, 404] width 110 height 110
click at [1157, 400] on div "#8 View Tanner Fletcher Juliet Puff Sleeve Sweater TFLE-WK1 7 in stock $570" at bounding box center [1215, 446] width 115 height 199
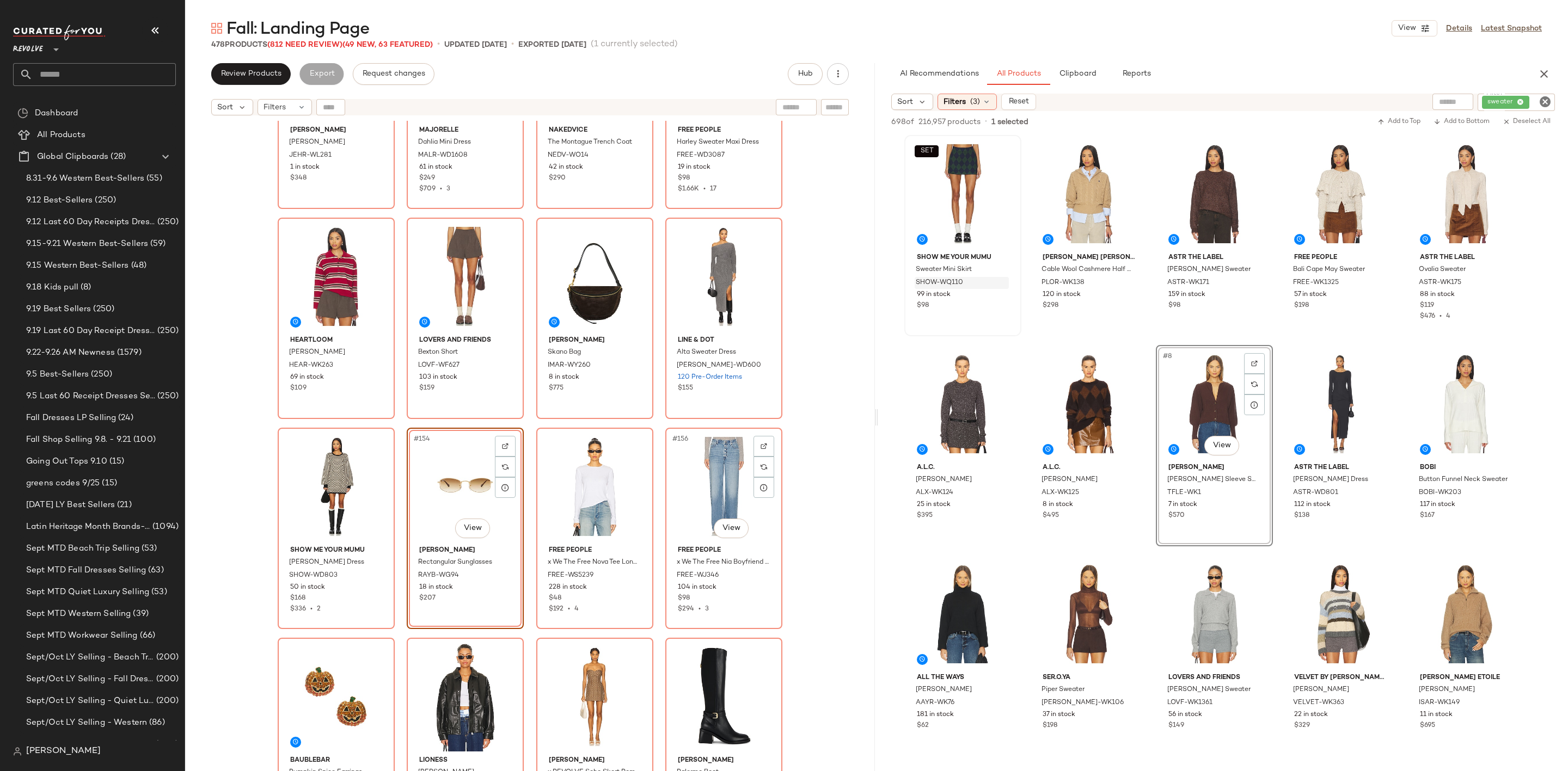
scroll to position [7681, 0]
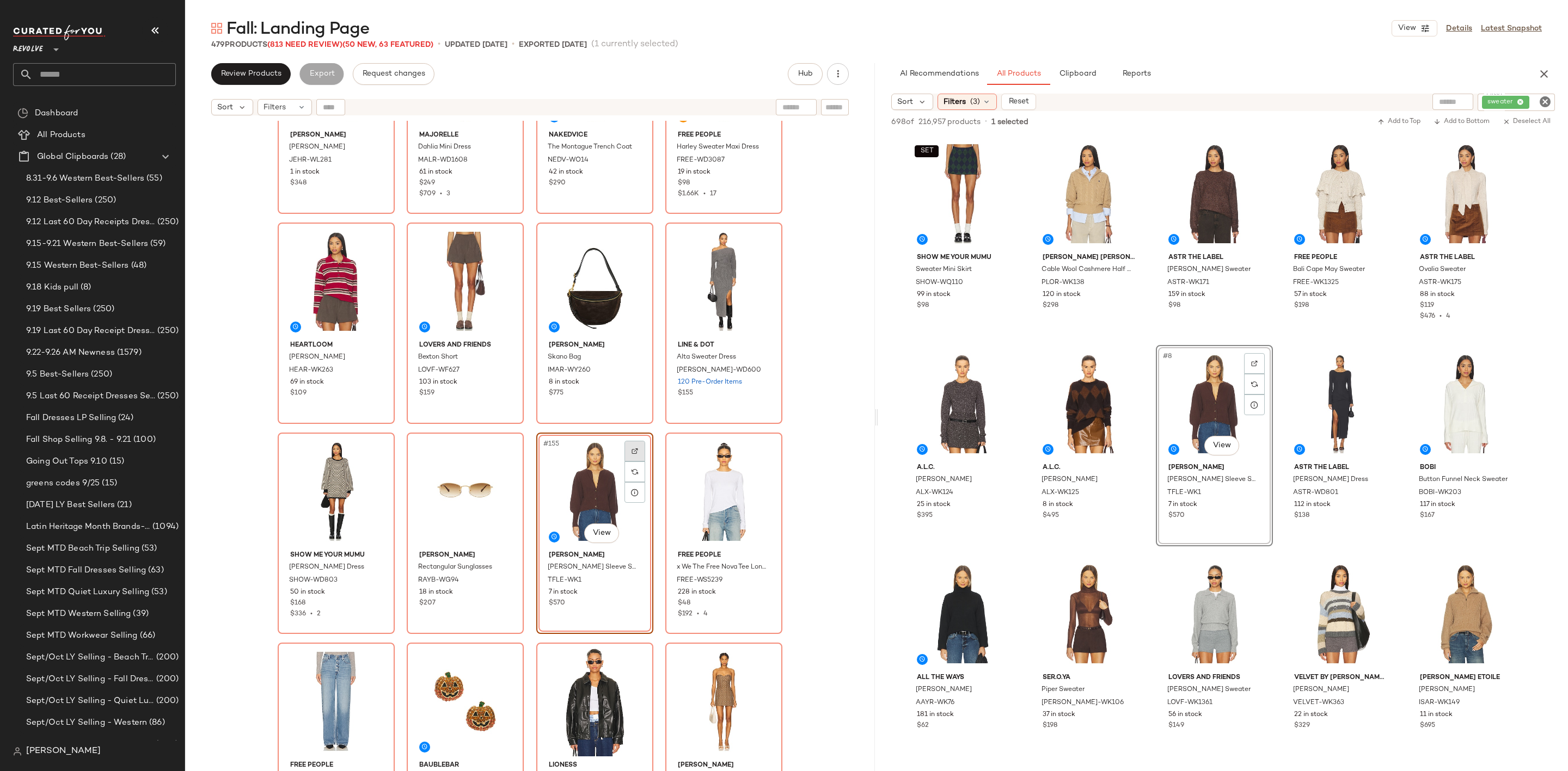
click at [639, 444] on div at bounding box center [635, 452] width 21 height 21
click at [1540, 98] on icon "Clear Filter" at bounding box center [1544, 101] width 13 height 13
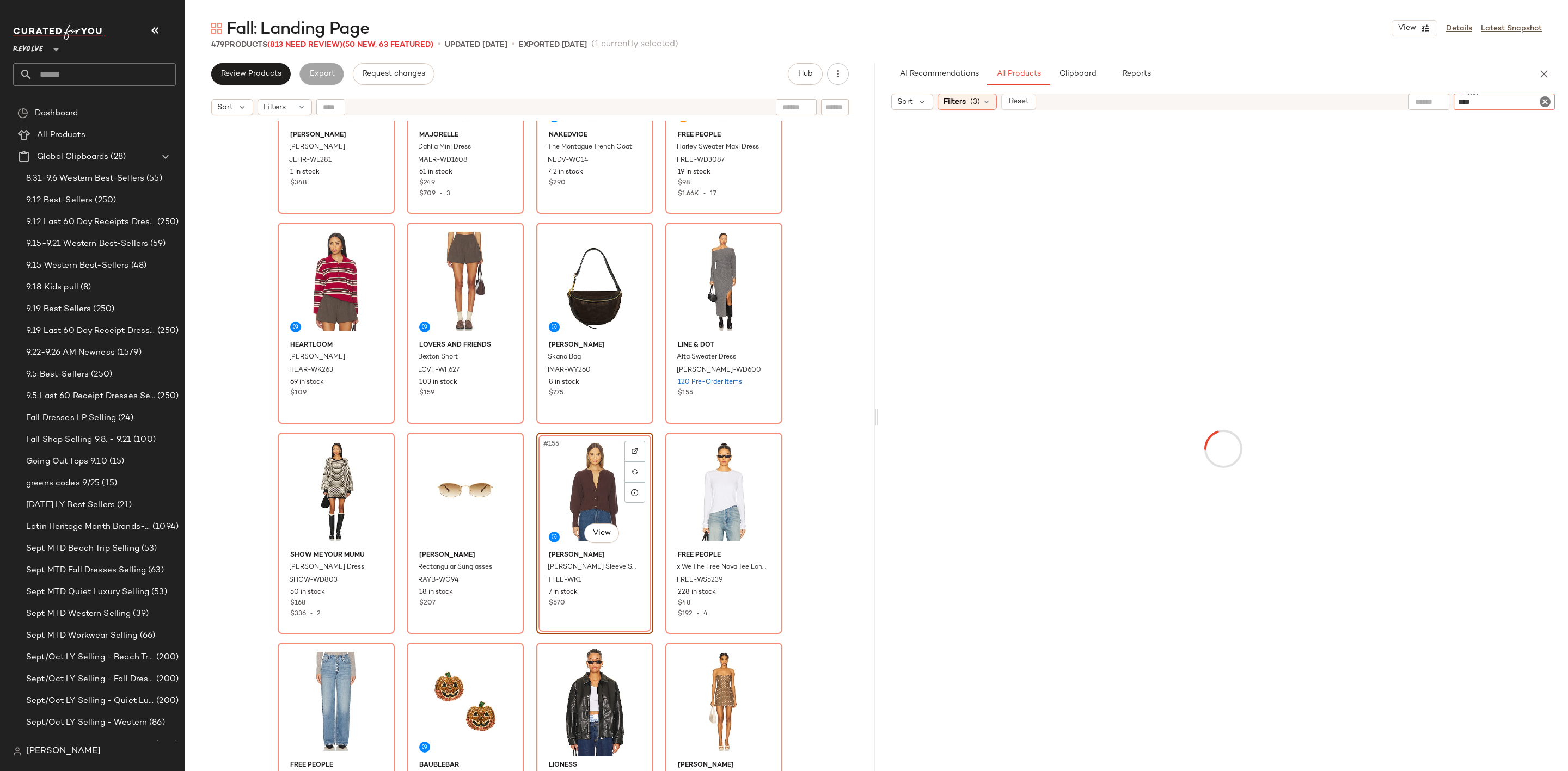
type input "*****"
click at [1027, 395] on div "No Products Found No products match your current filters. Clear Filters" at bounding box center [1223, 444] width 690 height 619
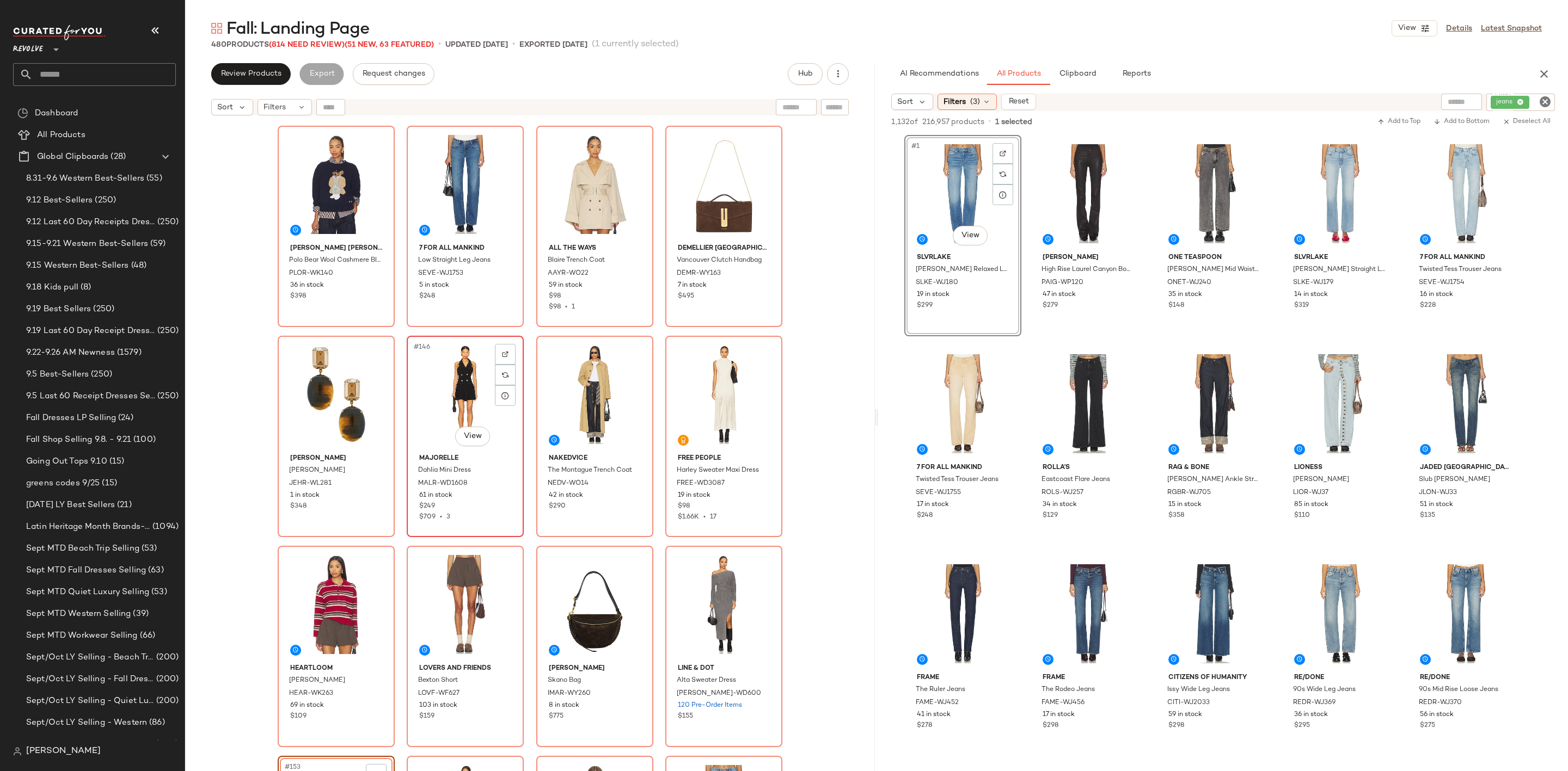
scroll to position [7273, 0]
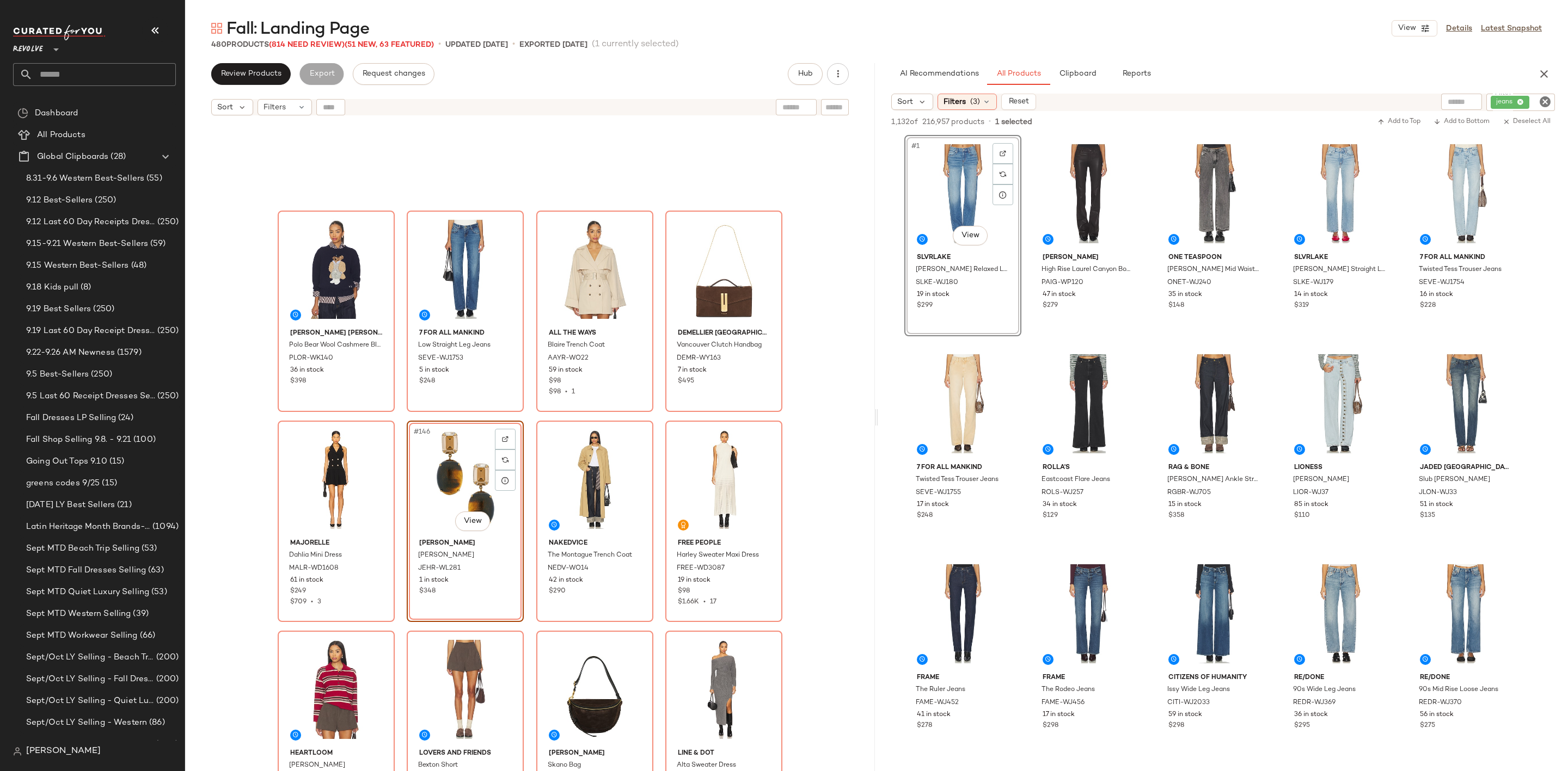
click at [1545, 102] on icon "Clear Filter" at bounding box center [1544, 101] width 13 height 13
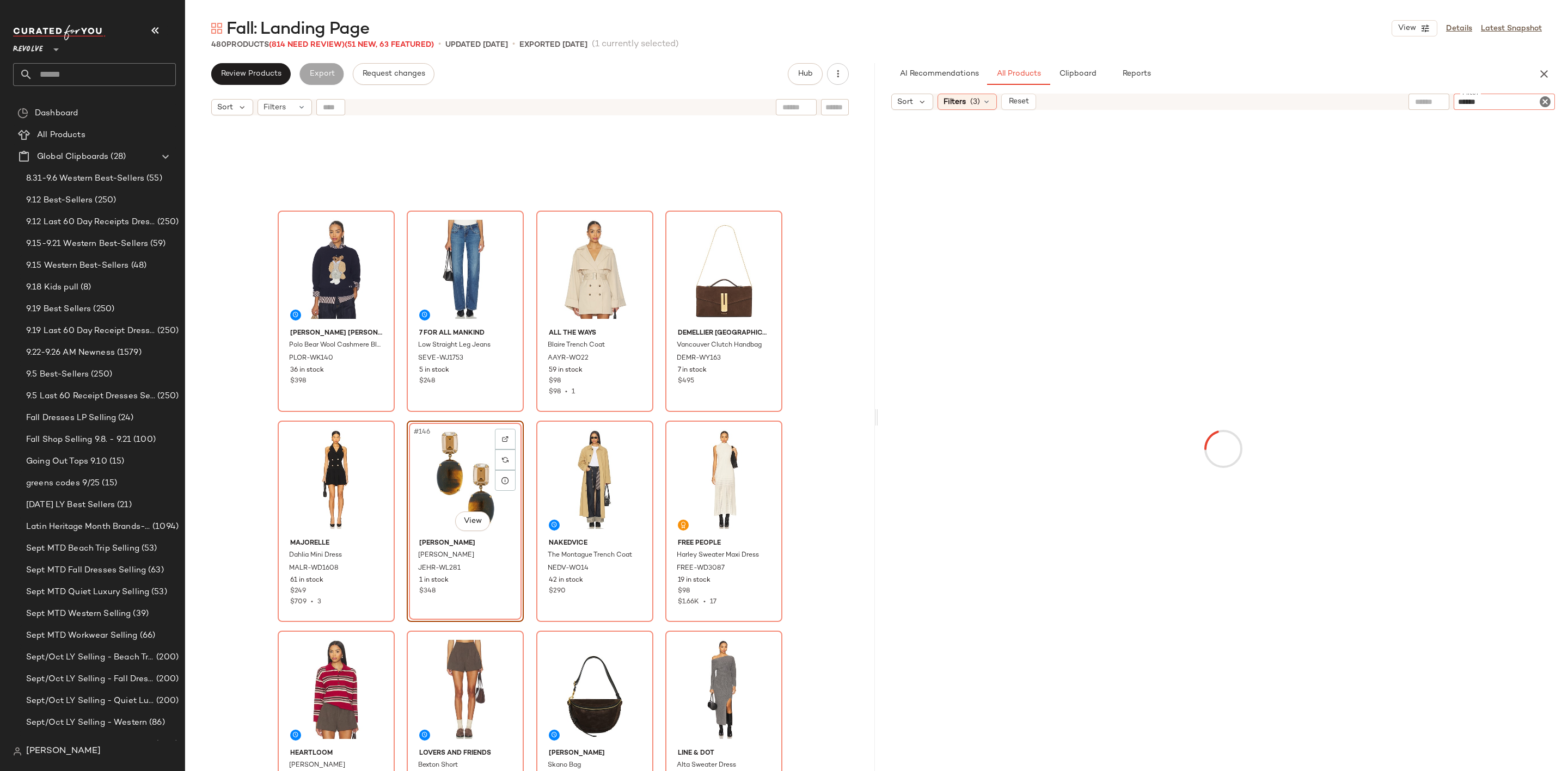
type input "*******"
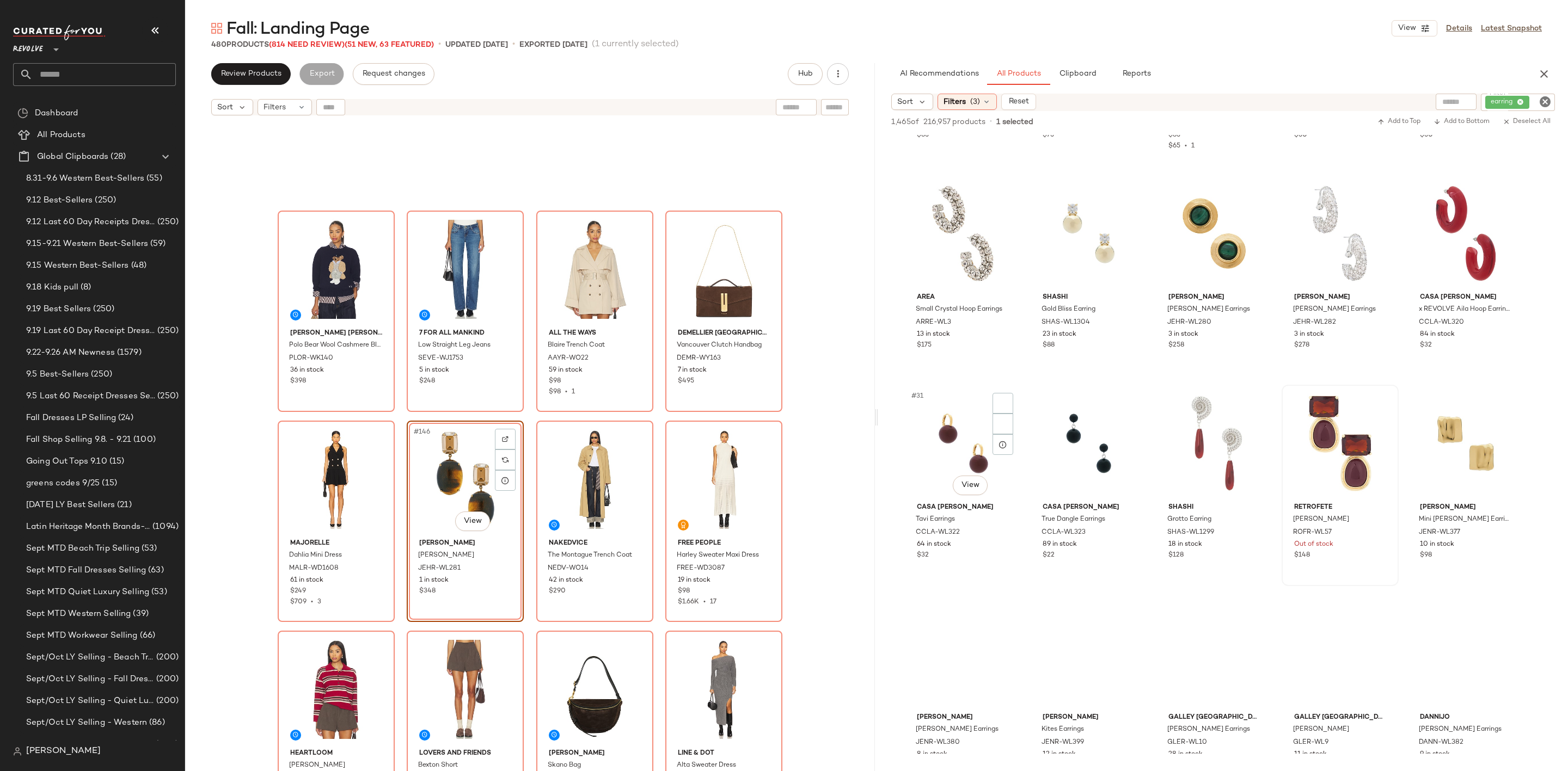
scroll to position [1061, 0]
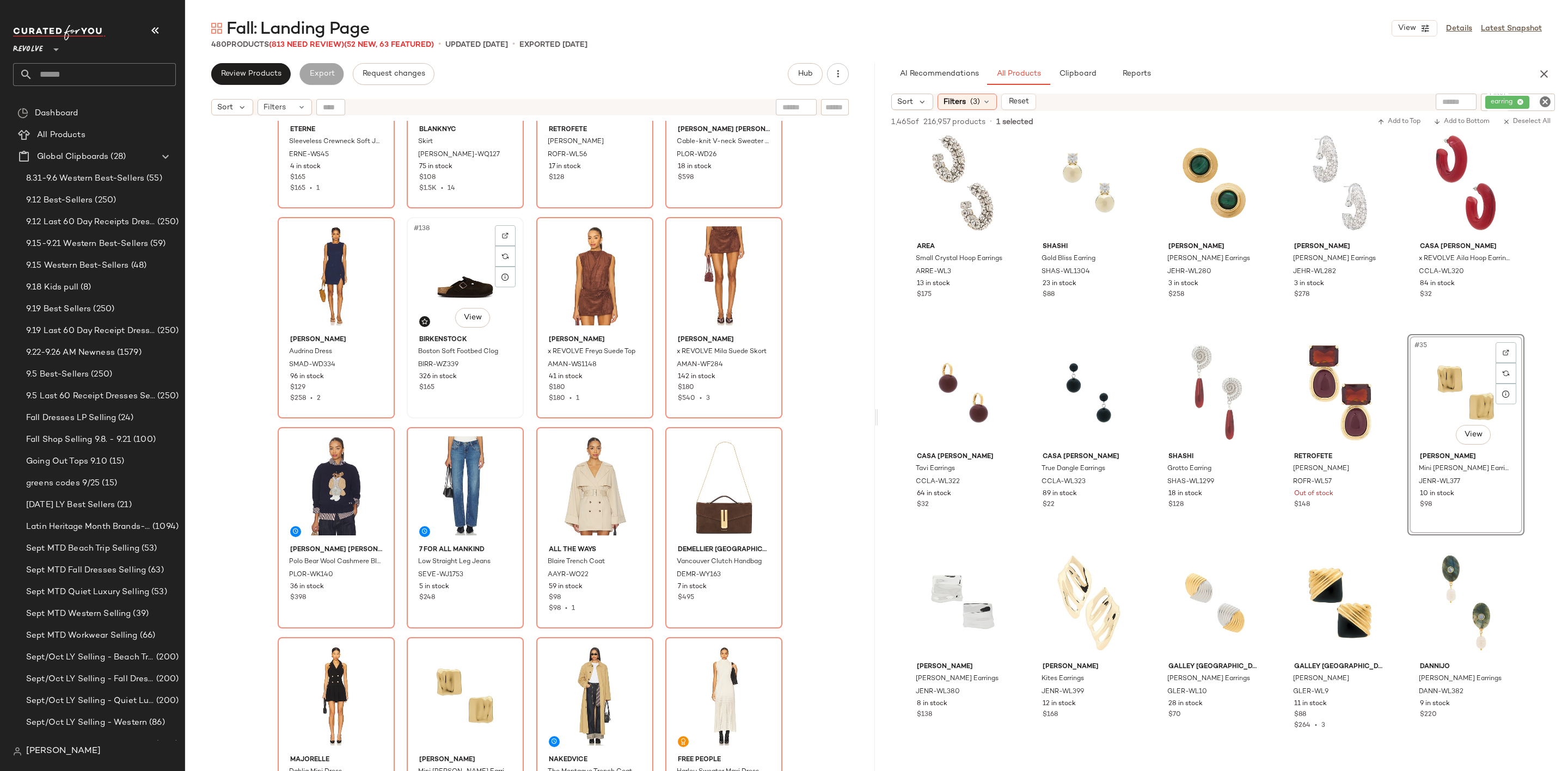
scroll to position [6947, 0]
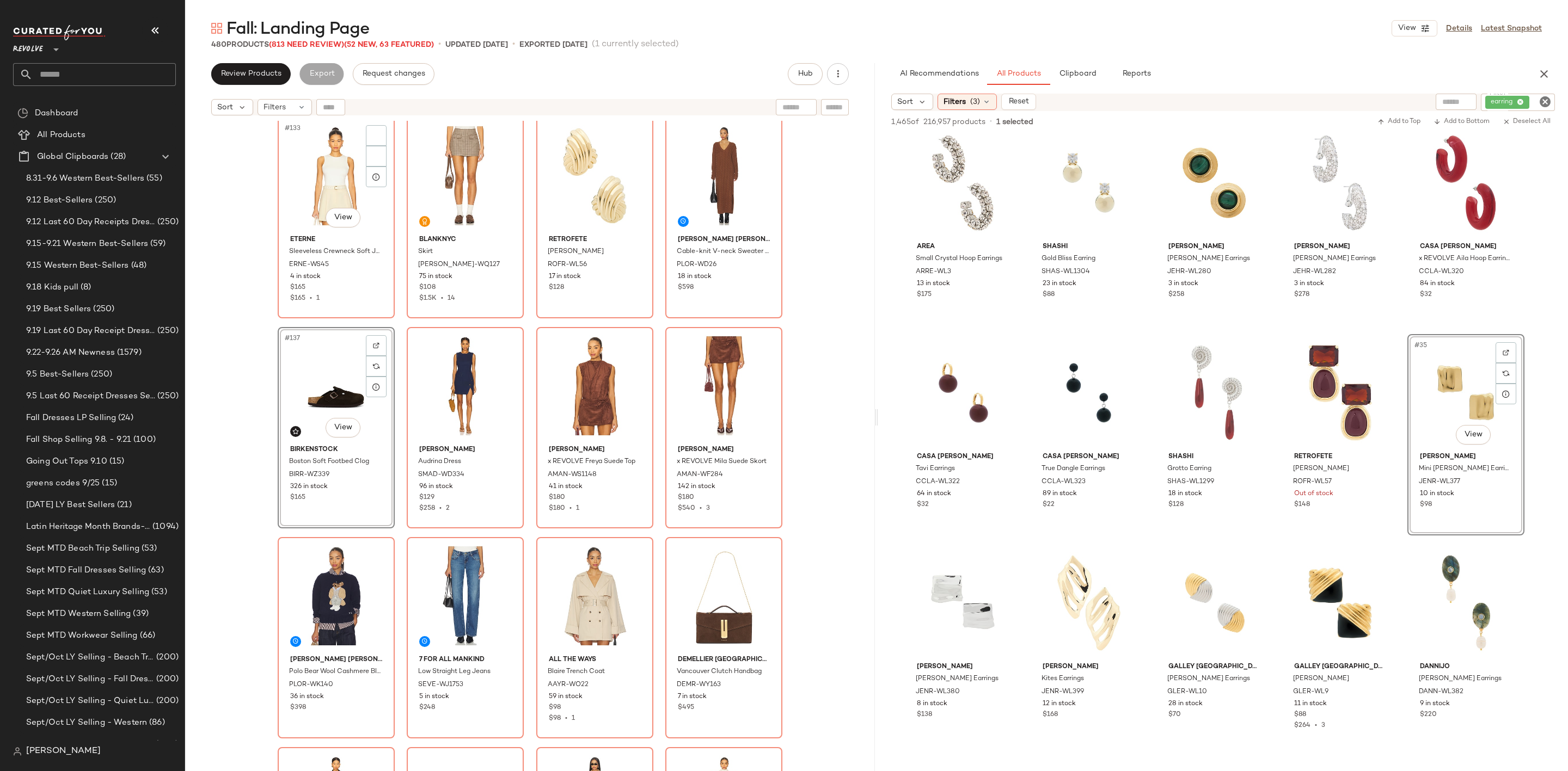
scroll to position [6621, 0]
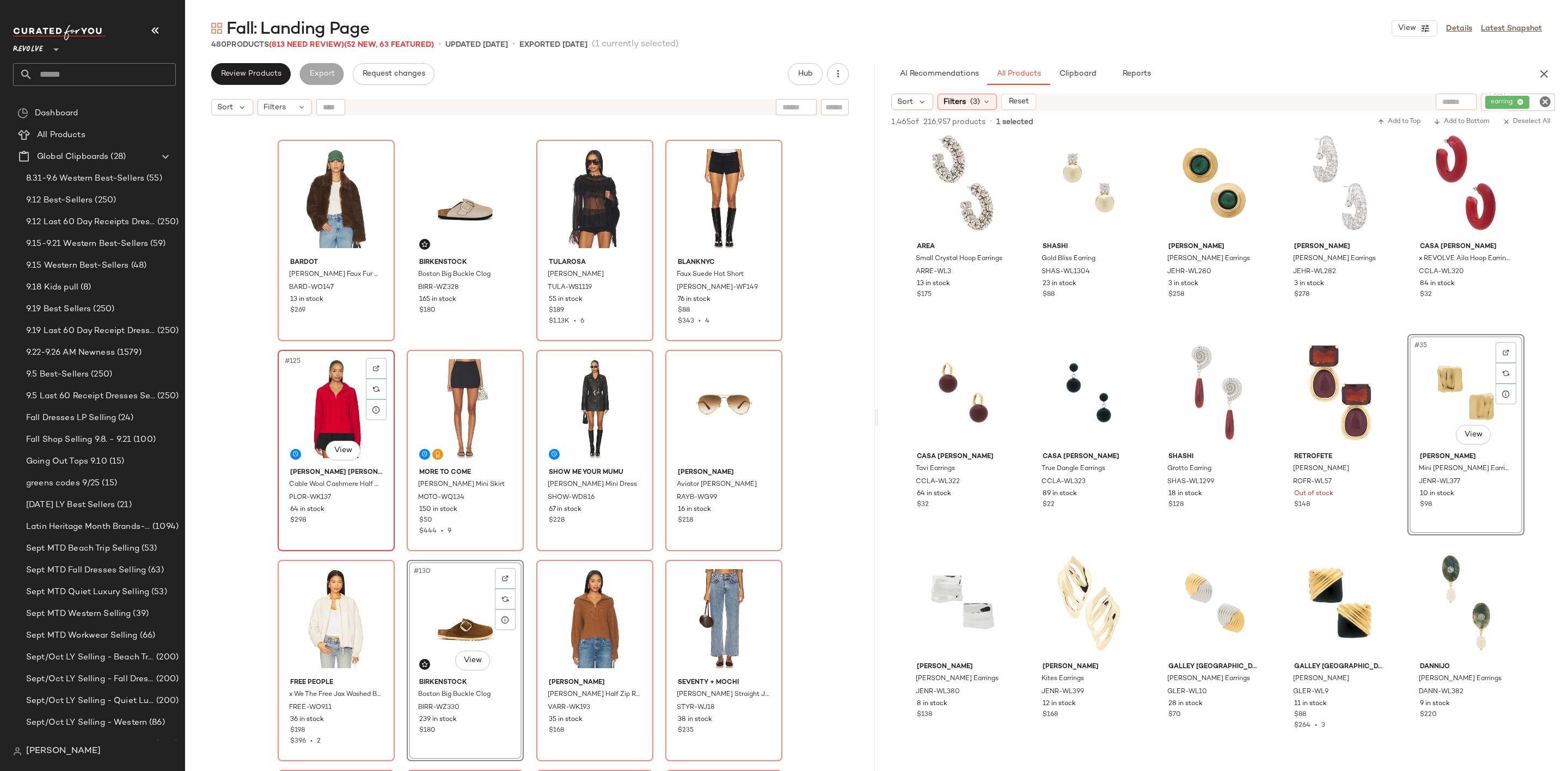
scroll to position [6049, 0]
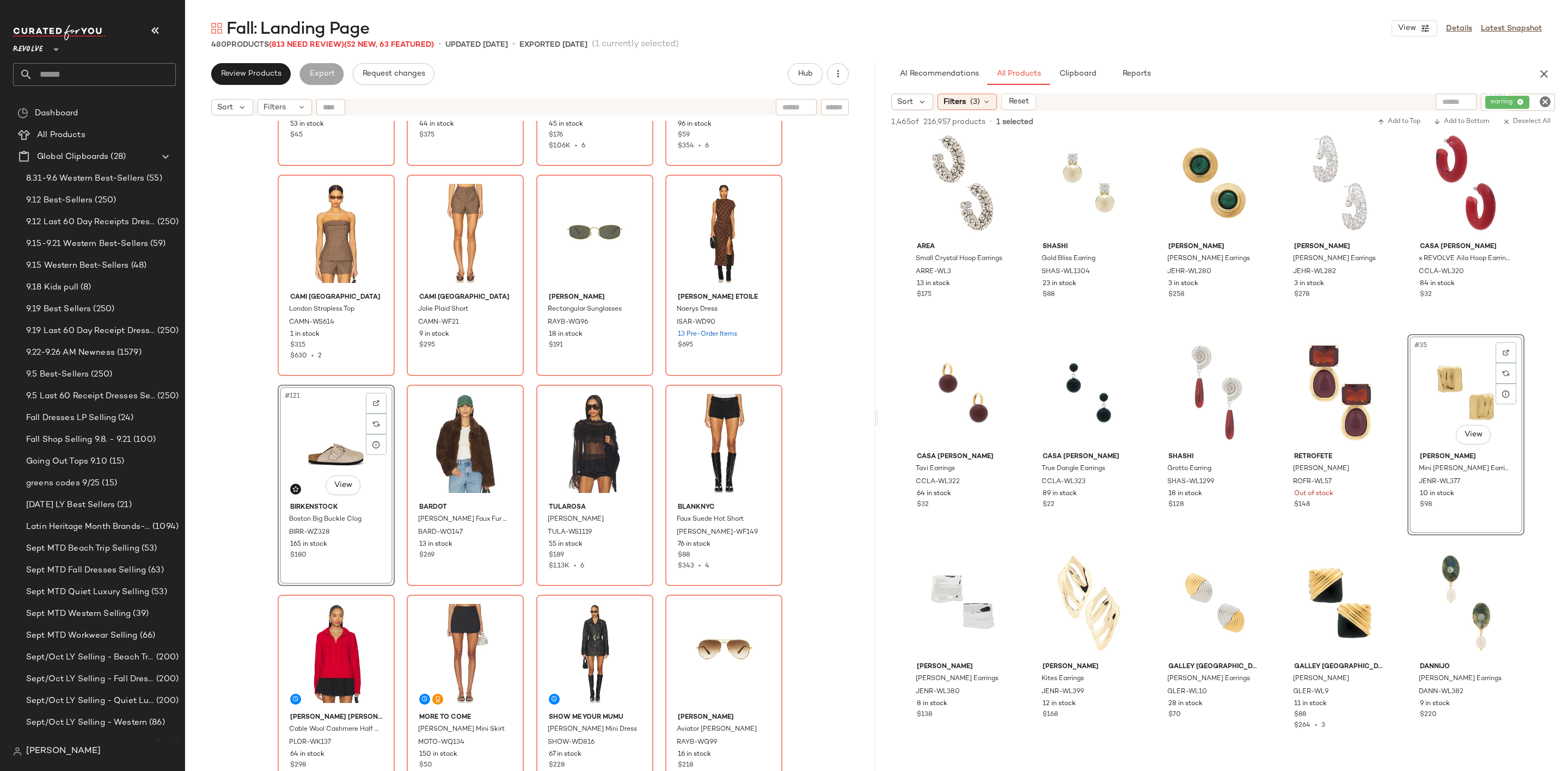
scroll to position [5641, 0]
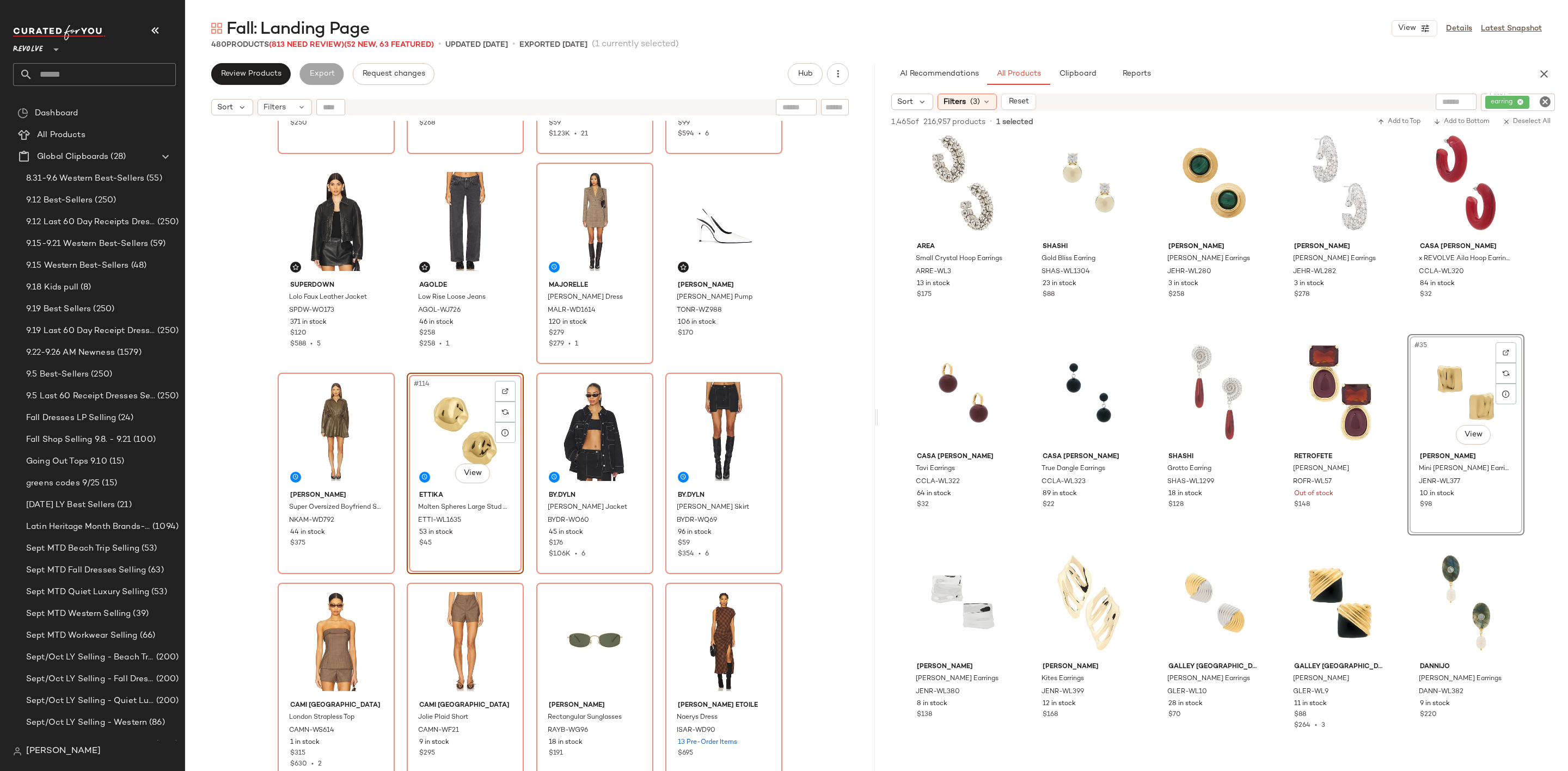
scroll to position [5314, 0]
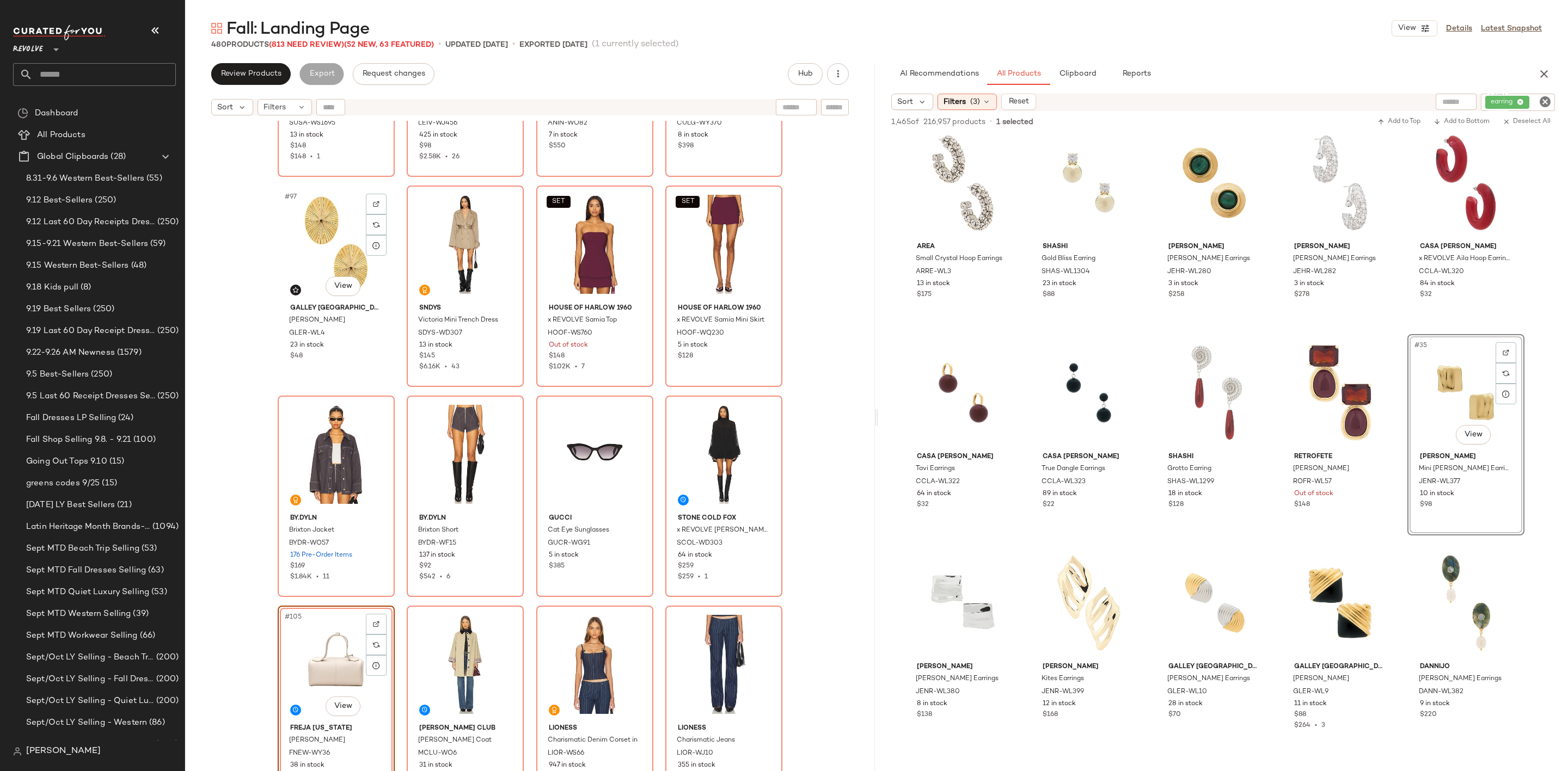
scroll to position [4743, 0]
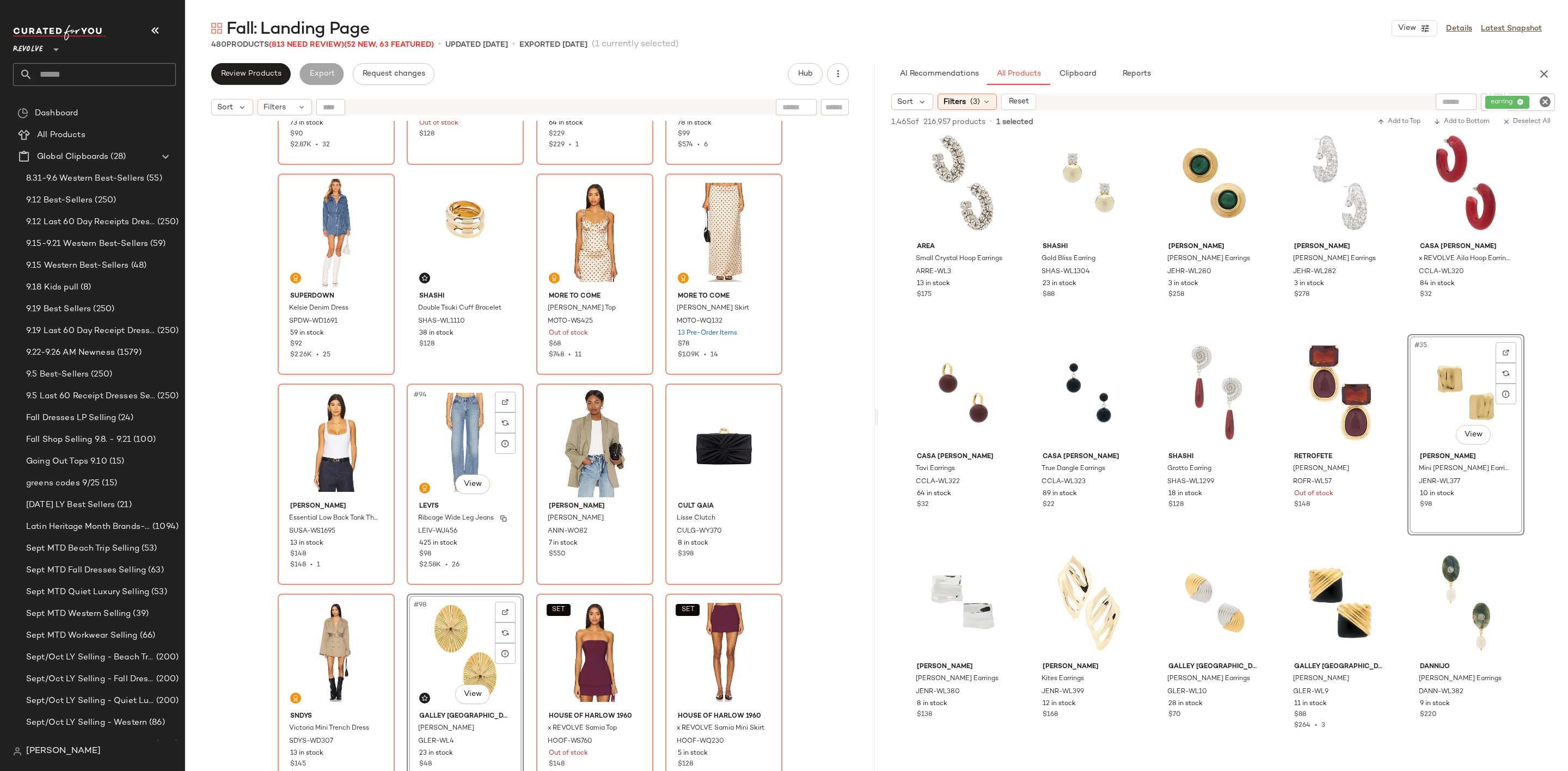
scroll to position [4334, 0]
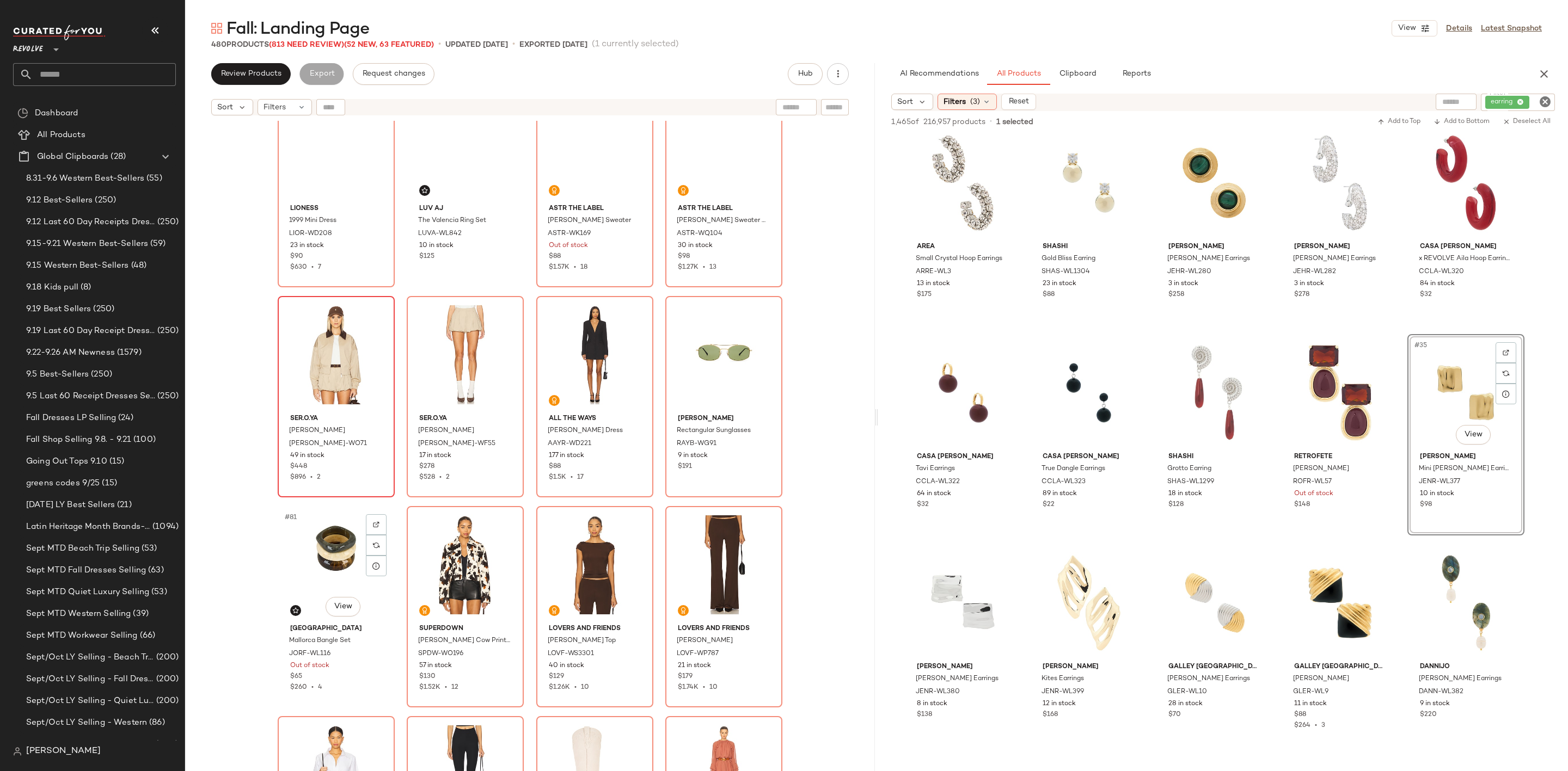
scroll to position [3763, 0]
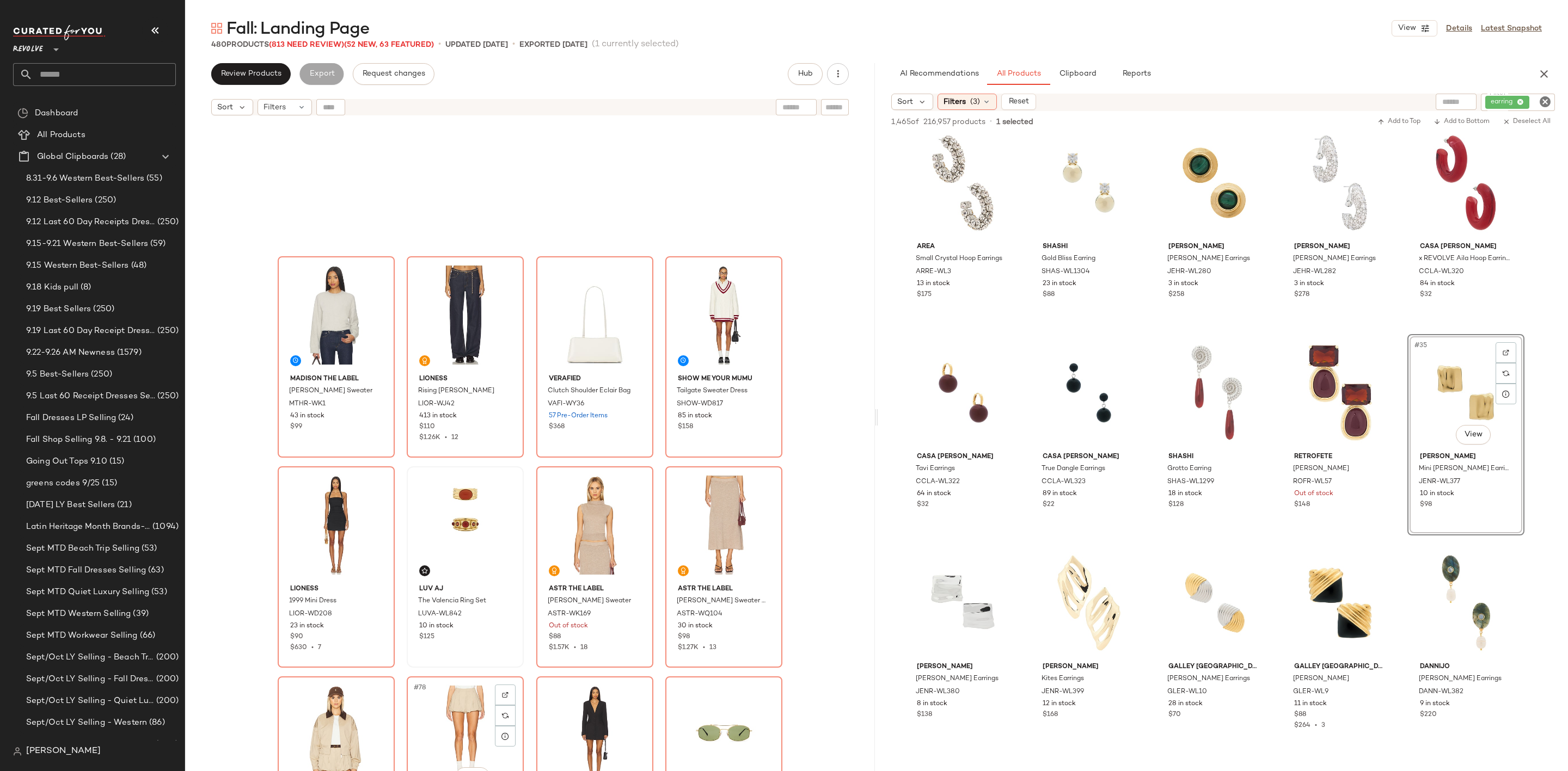
scroll to position [3436, 0]
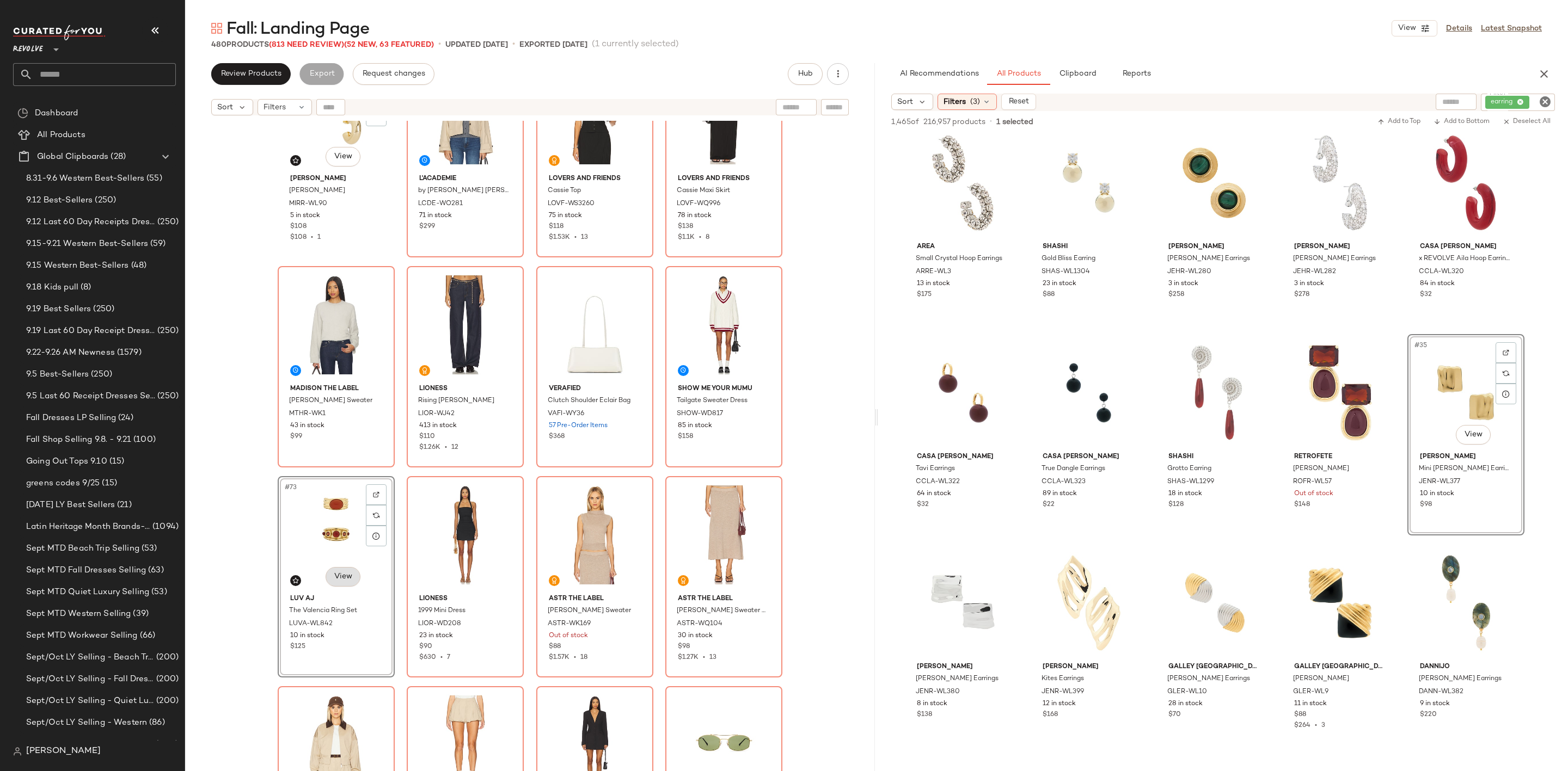
scroll to position [3110, 0]
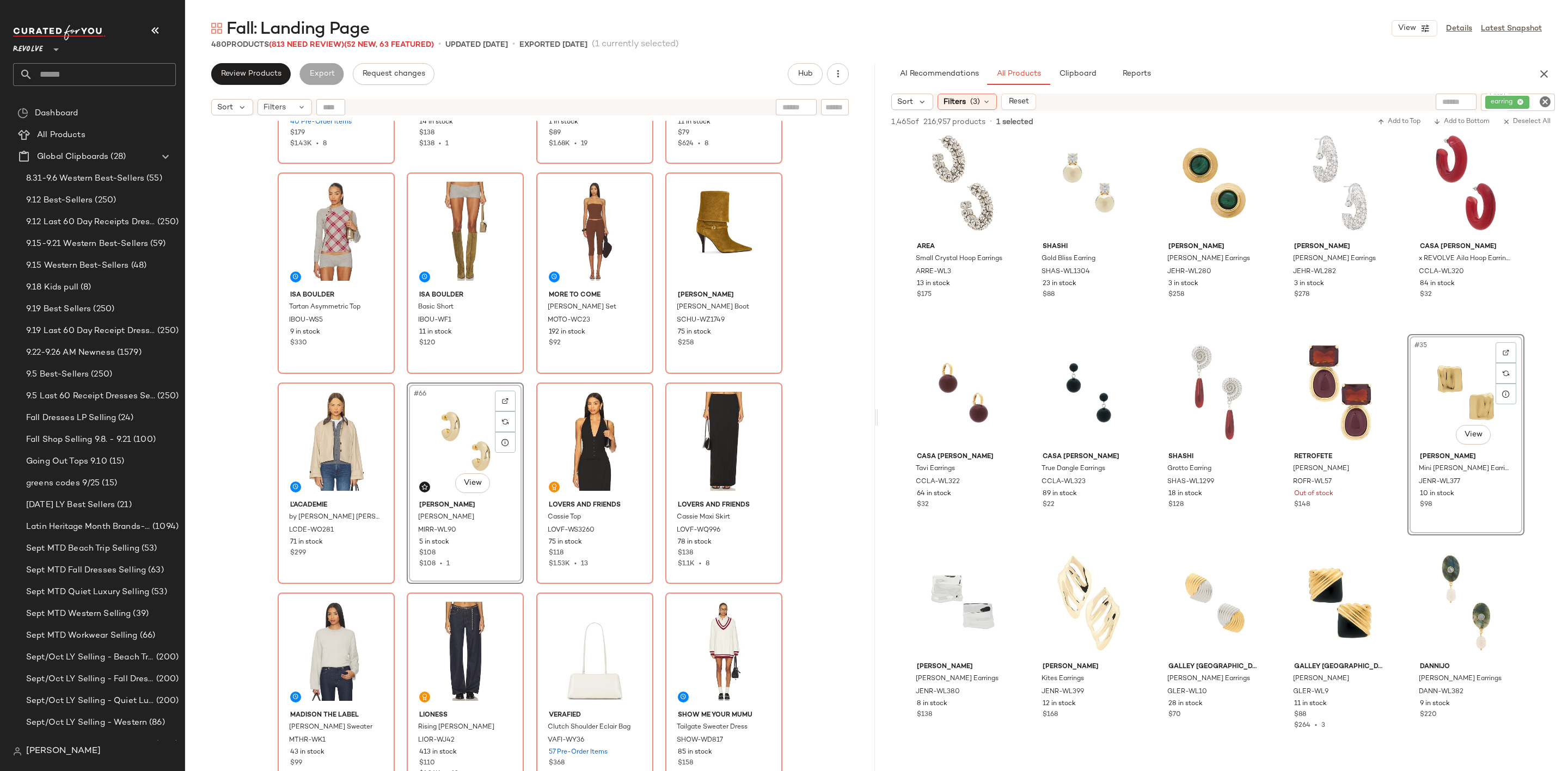
scroll to position [2784, 0]
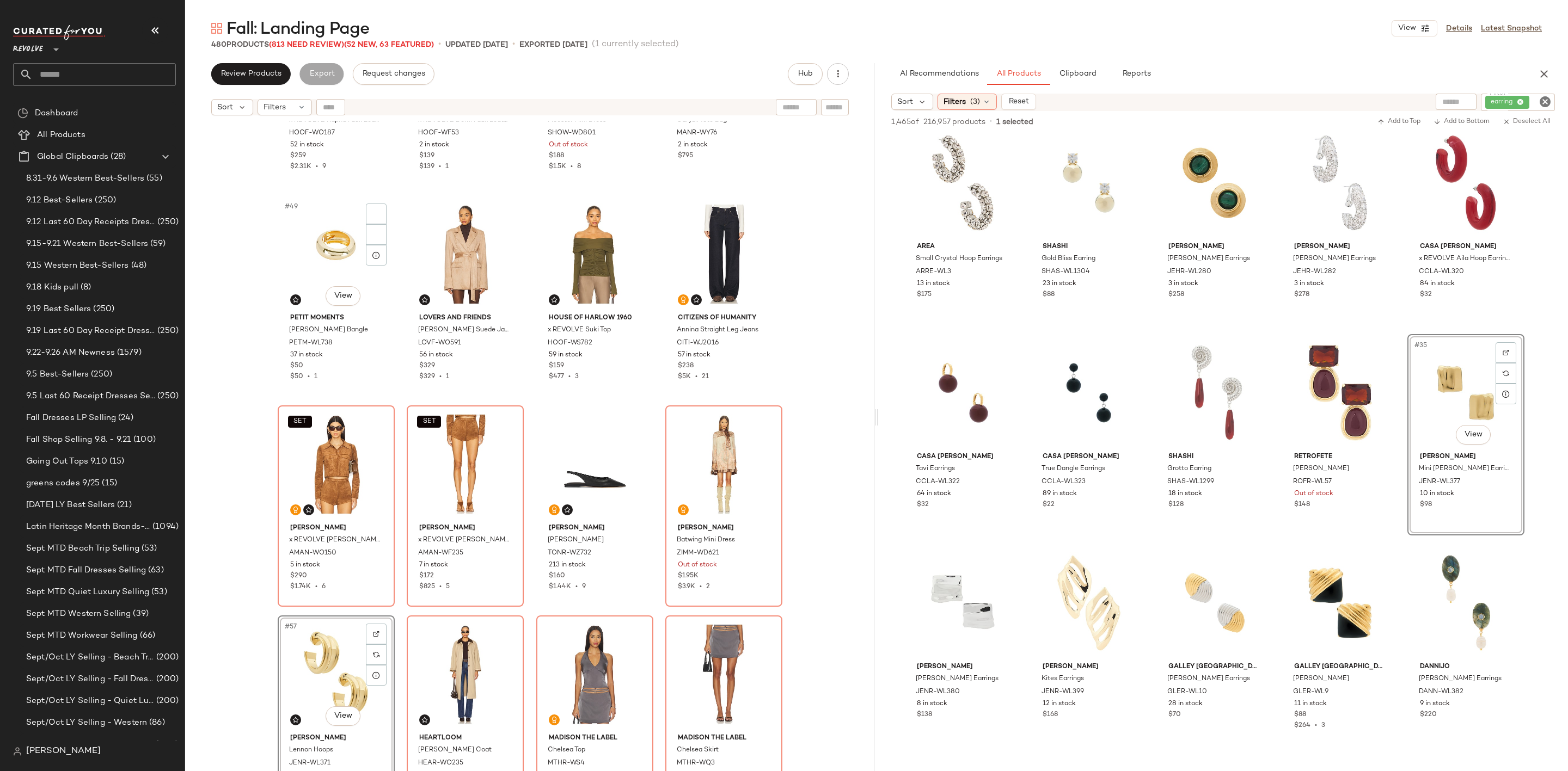
scroll to position [2294, 0]
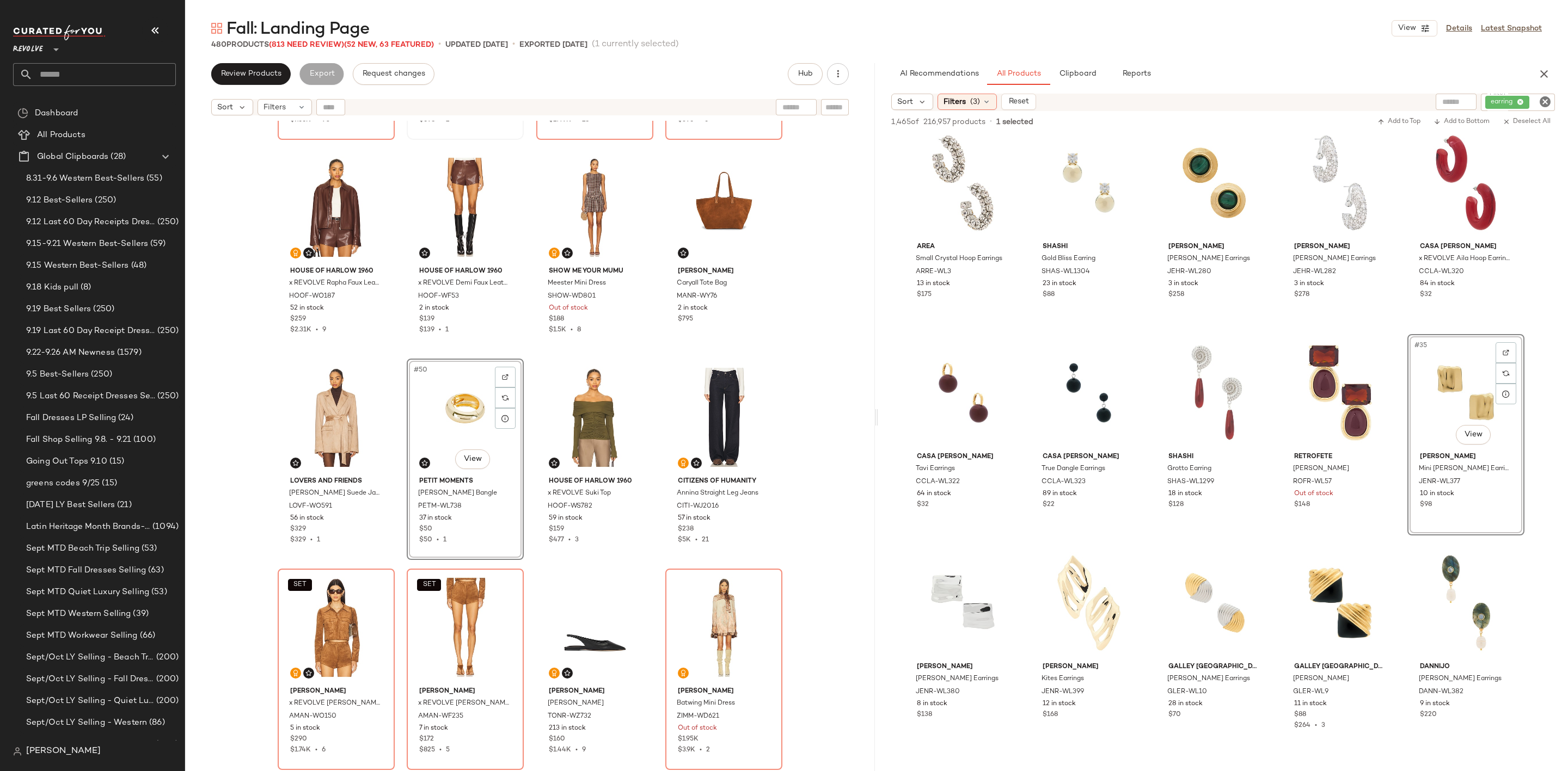
scroll to position [1886, 0]
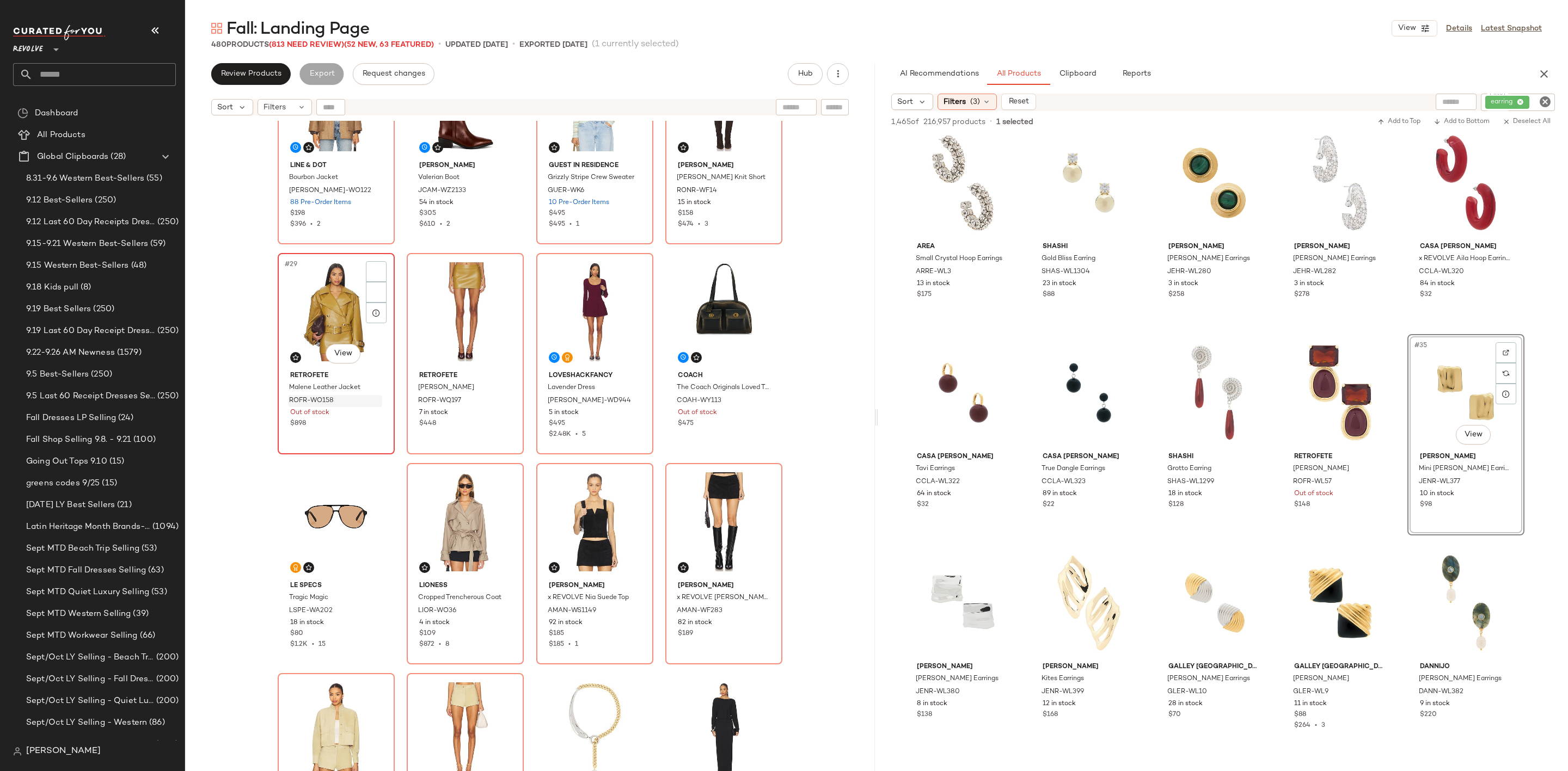
scroll to position [1314, 0]
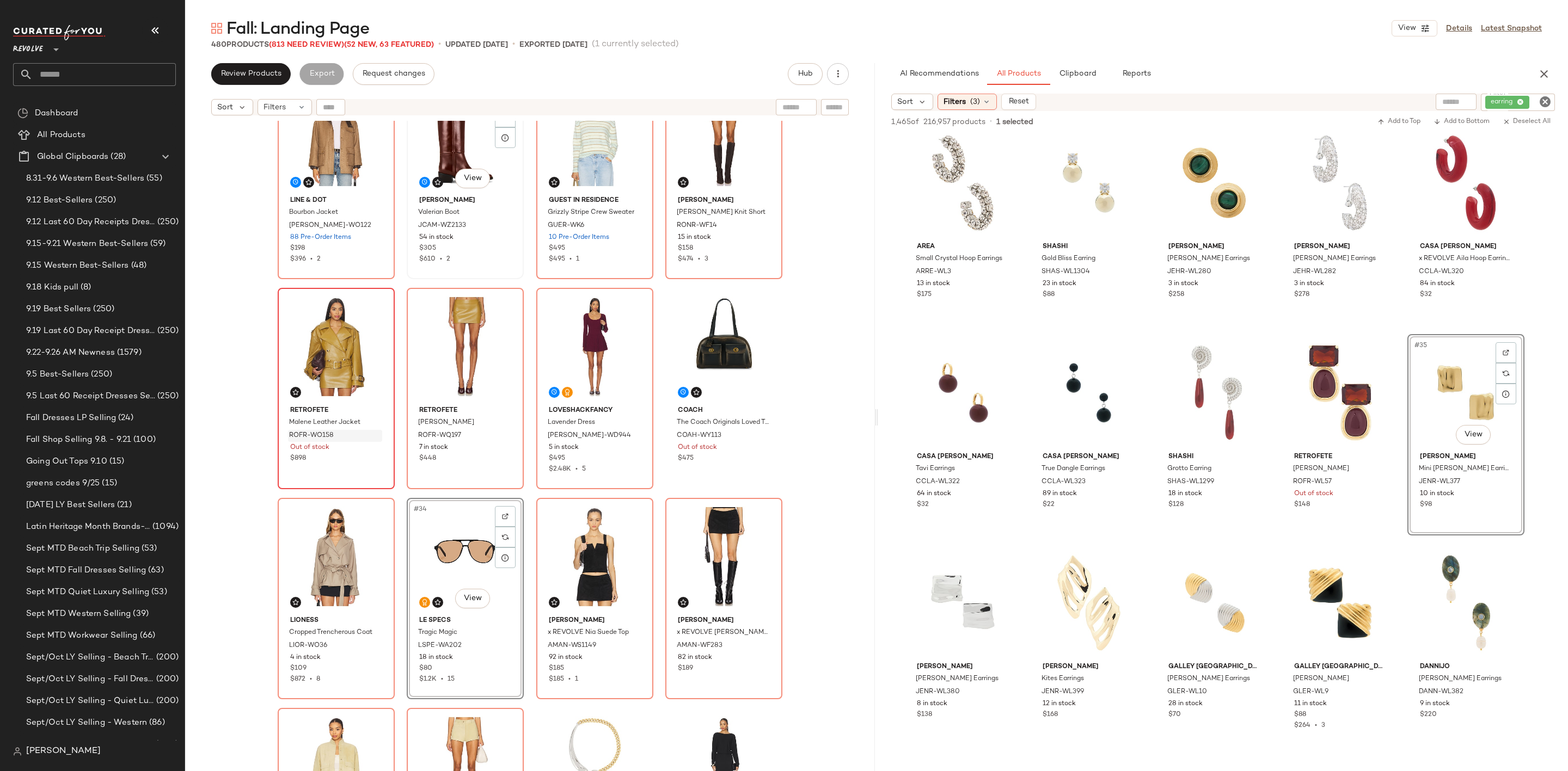
scroll to position [906, 0]
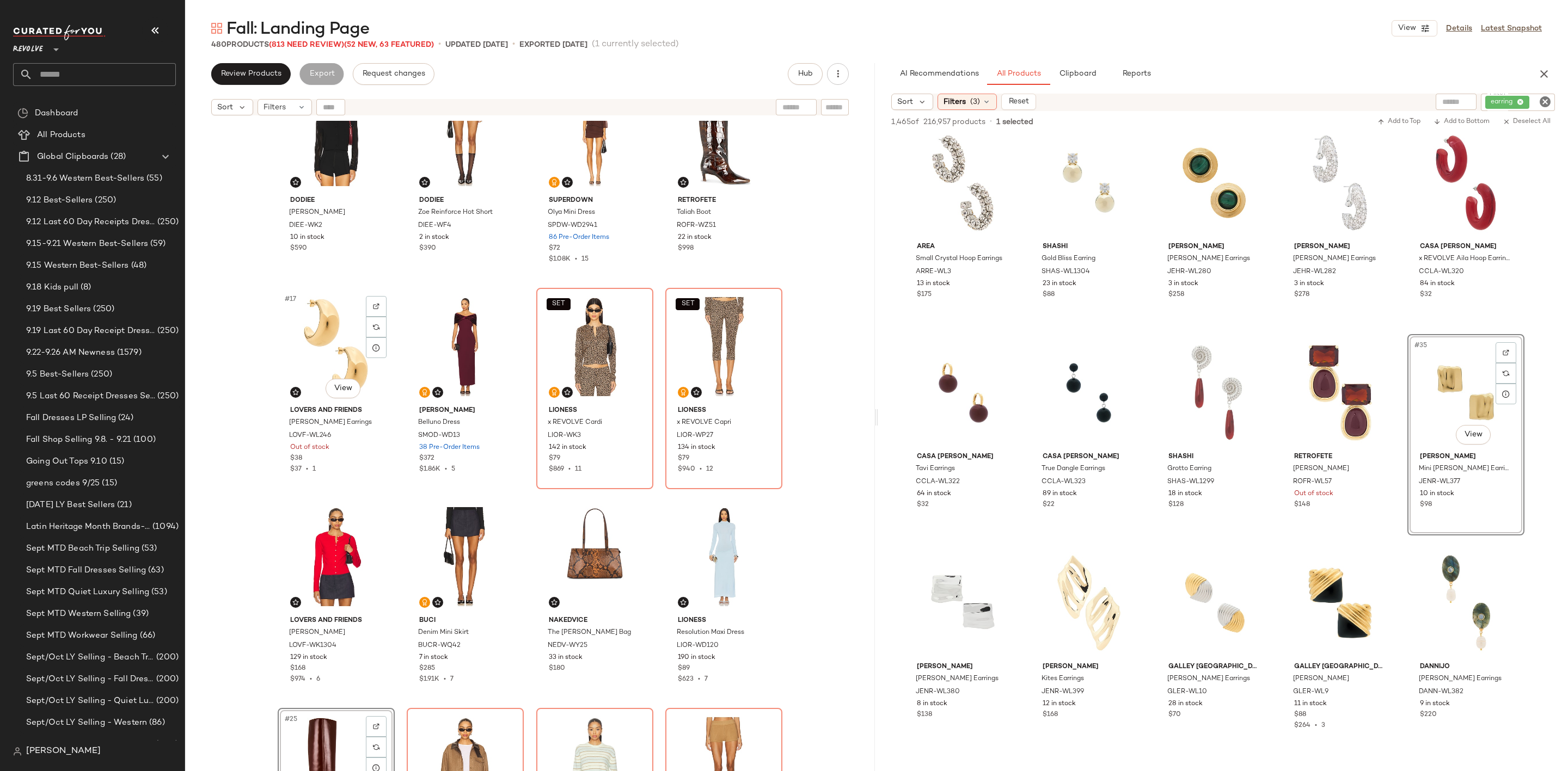
scroll to position [580, 0]
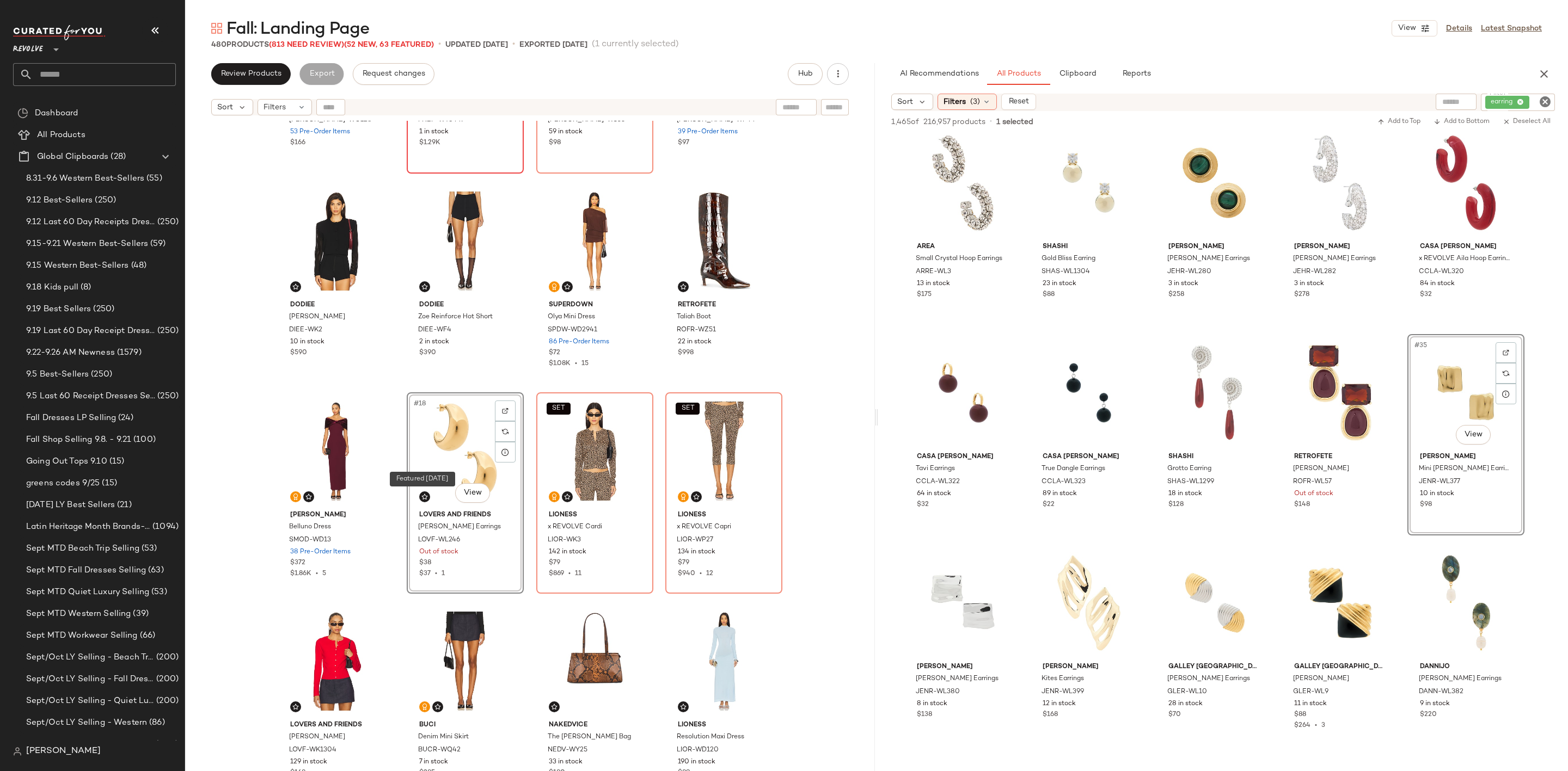
scroll to position [253, 0]
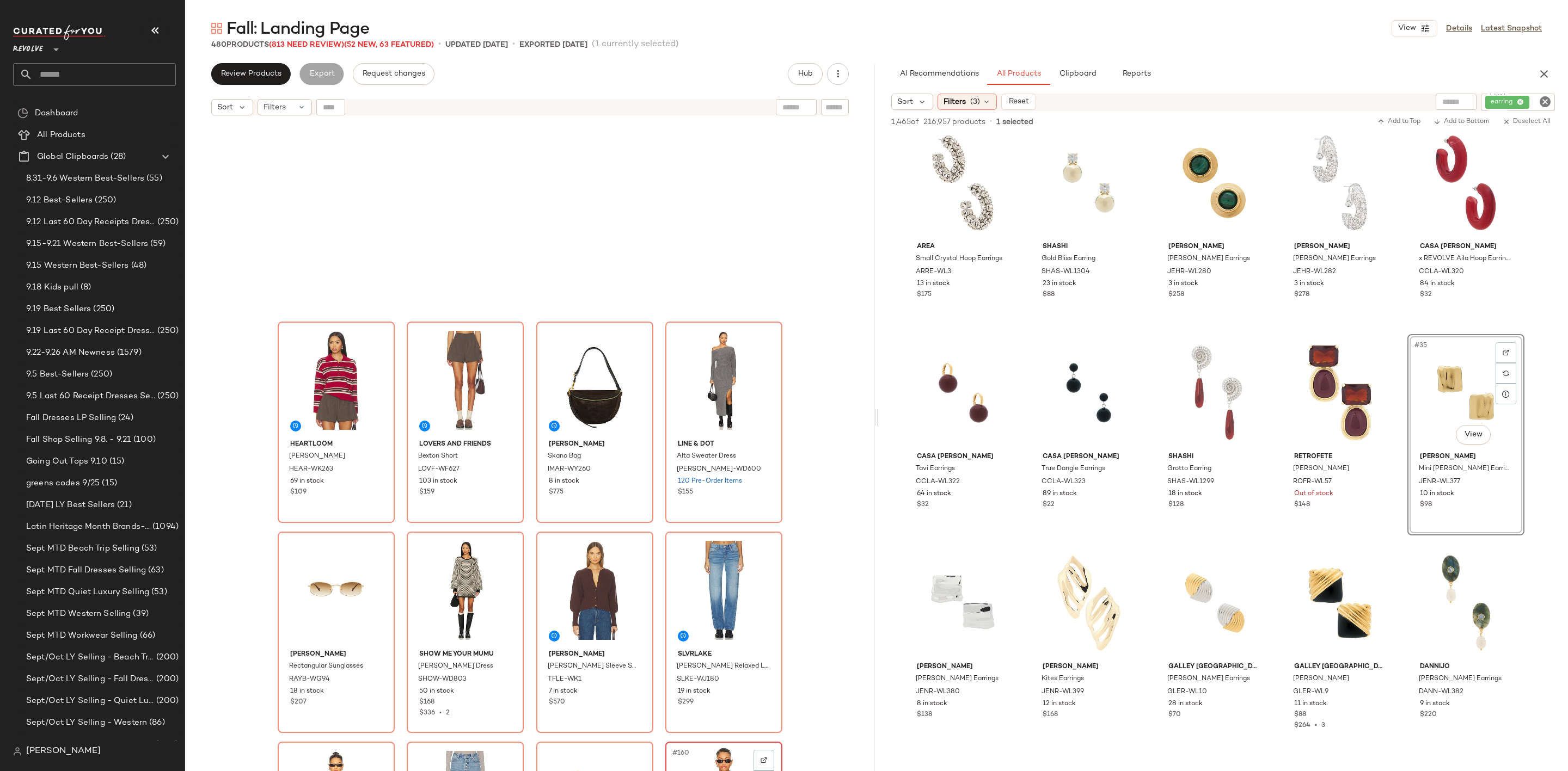
scroll to position [7519, 0]
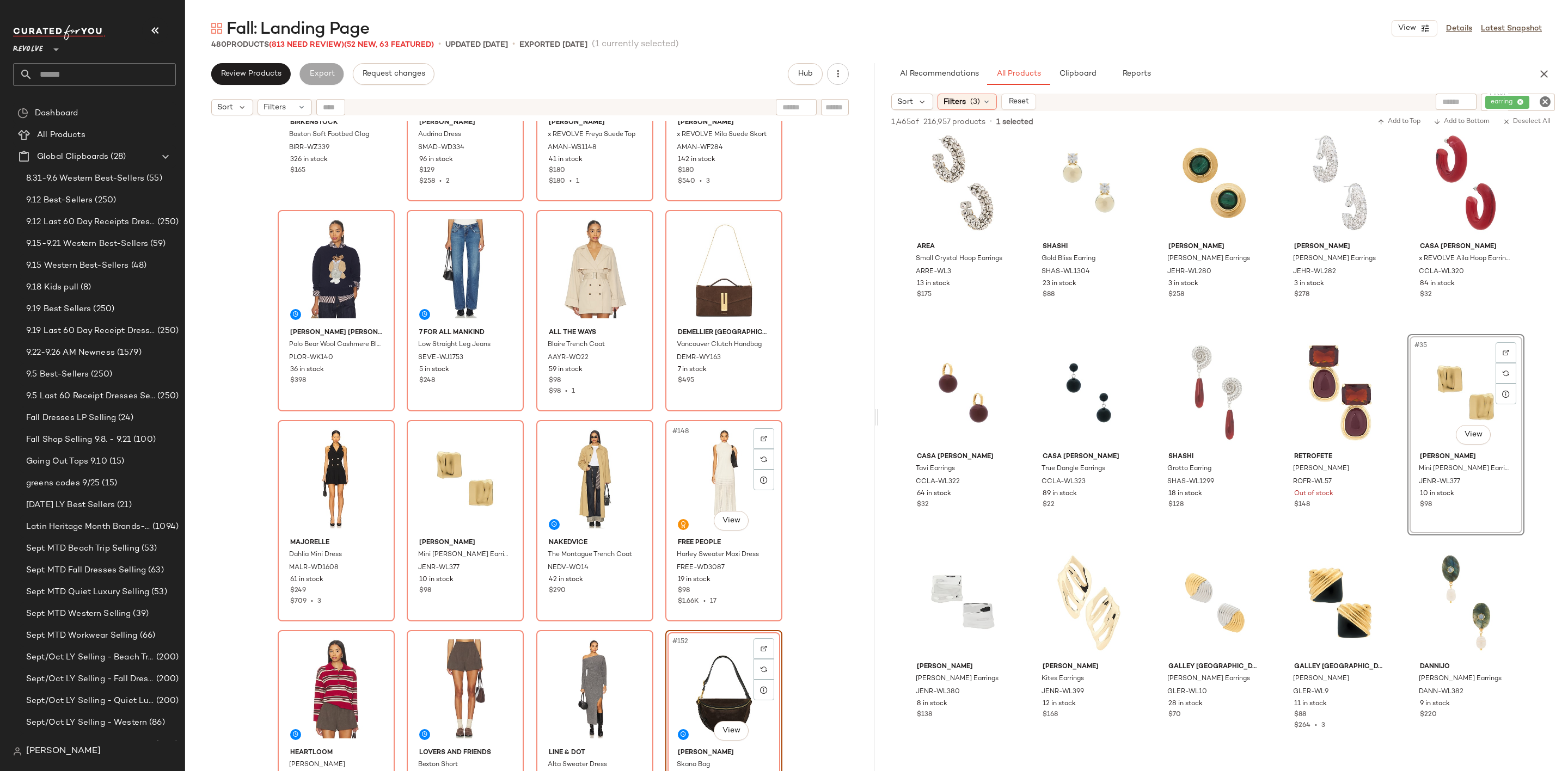
scroll to position [7029, 0]
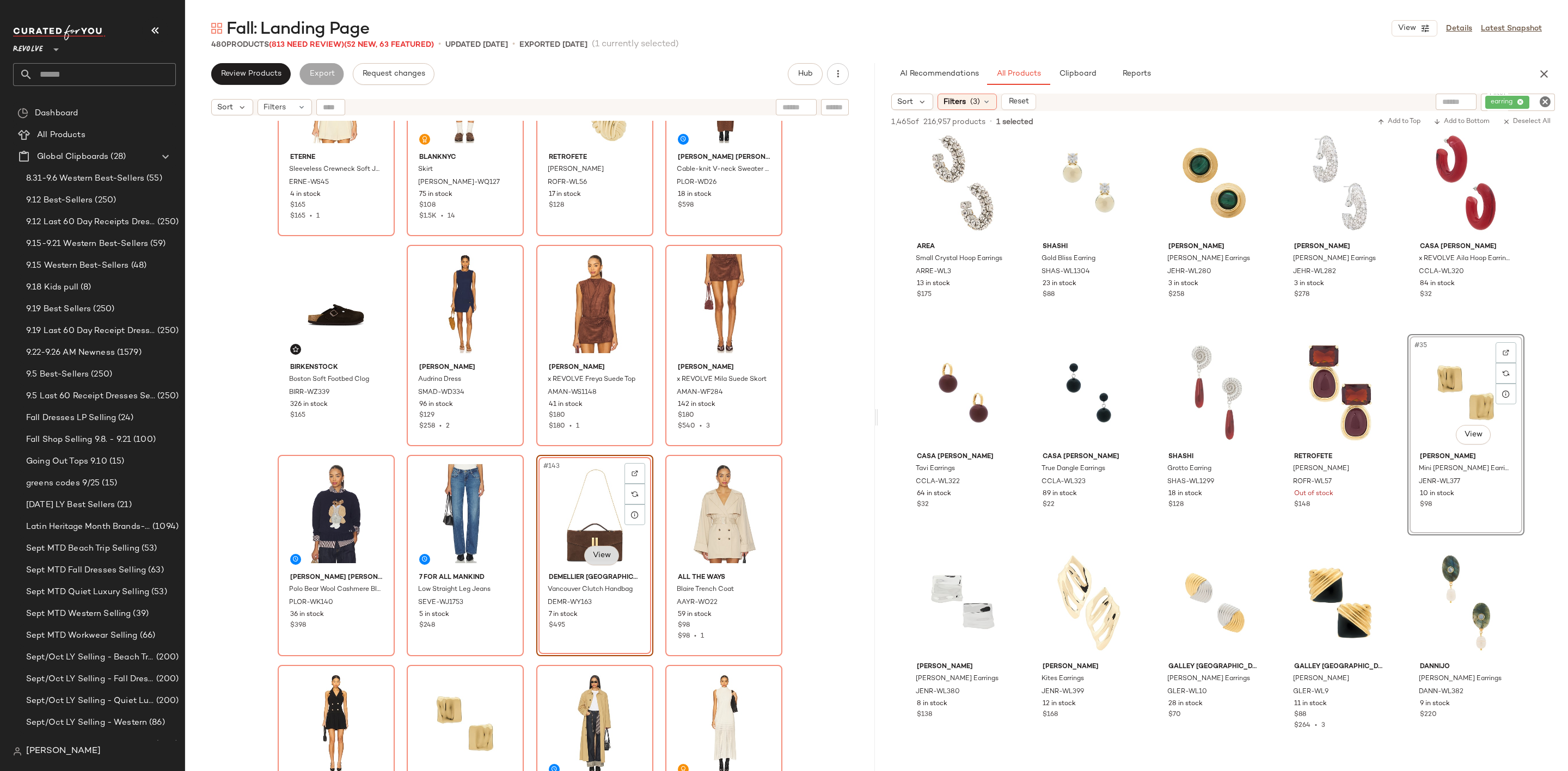
scroll to position [6621, 0]
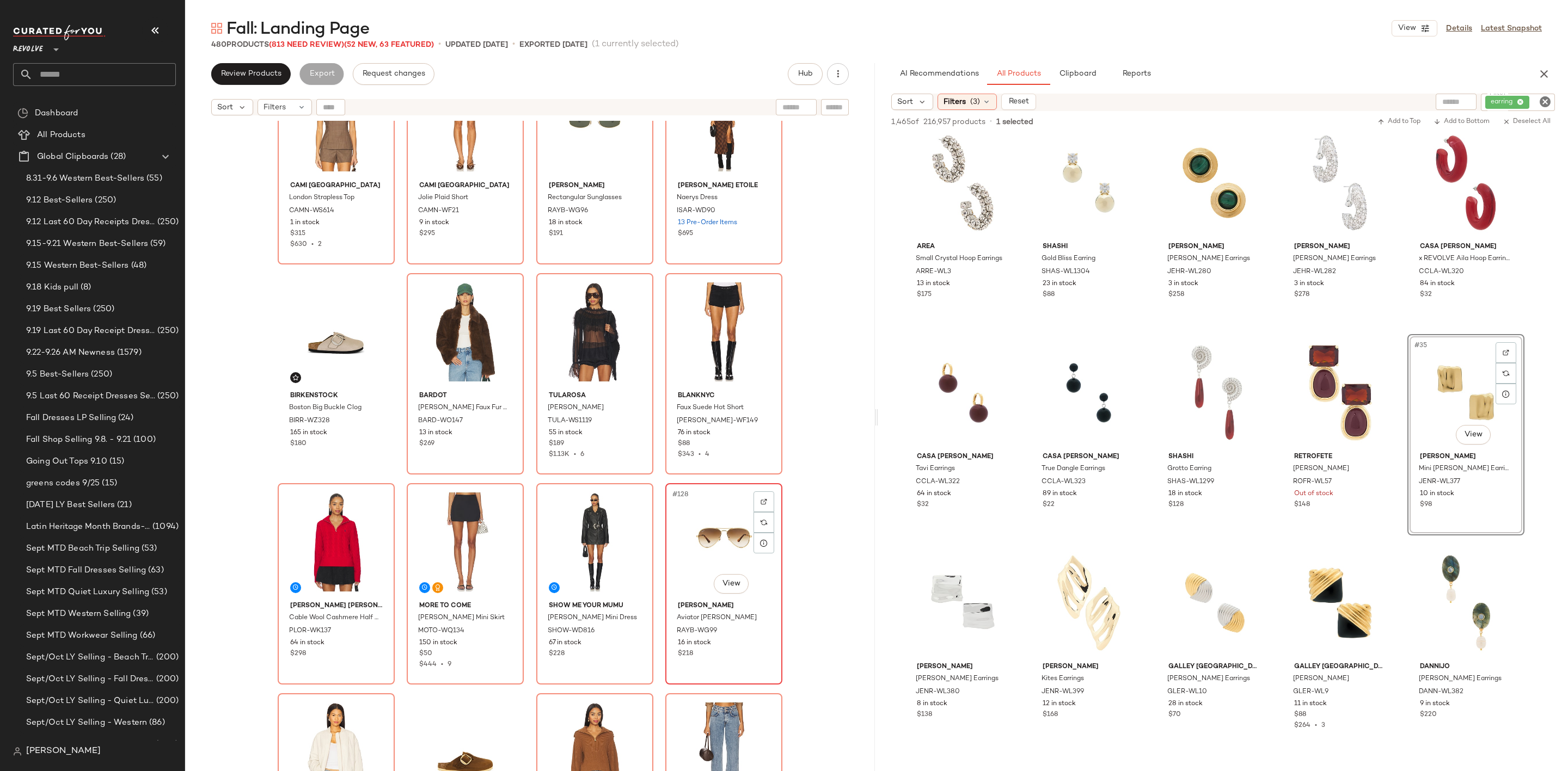
scroll to position [6131, 0]
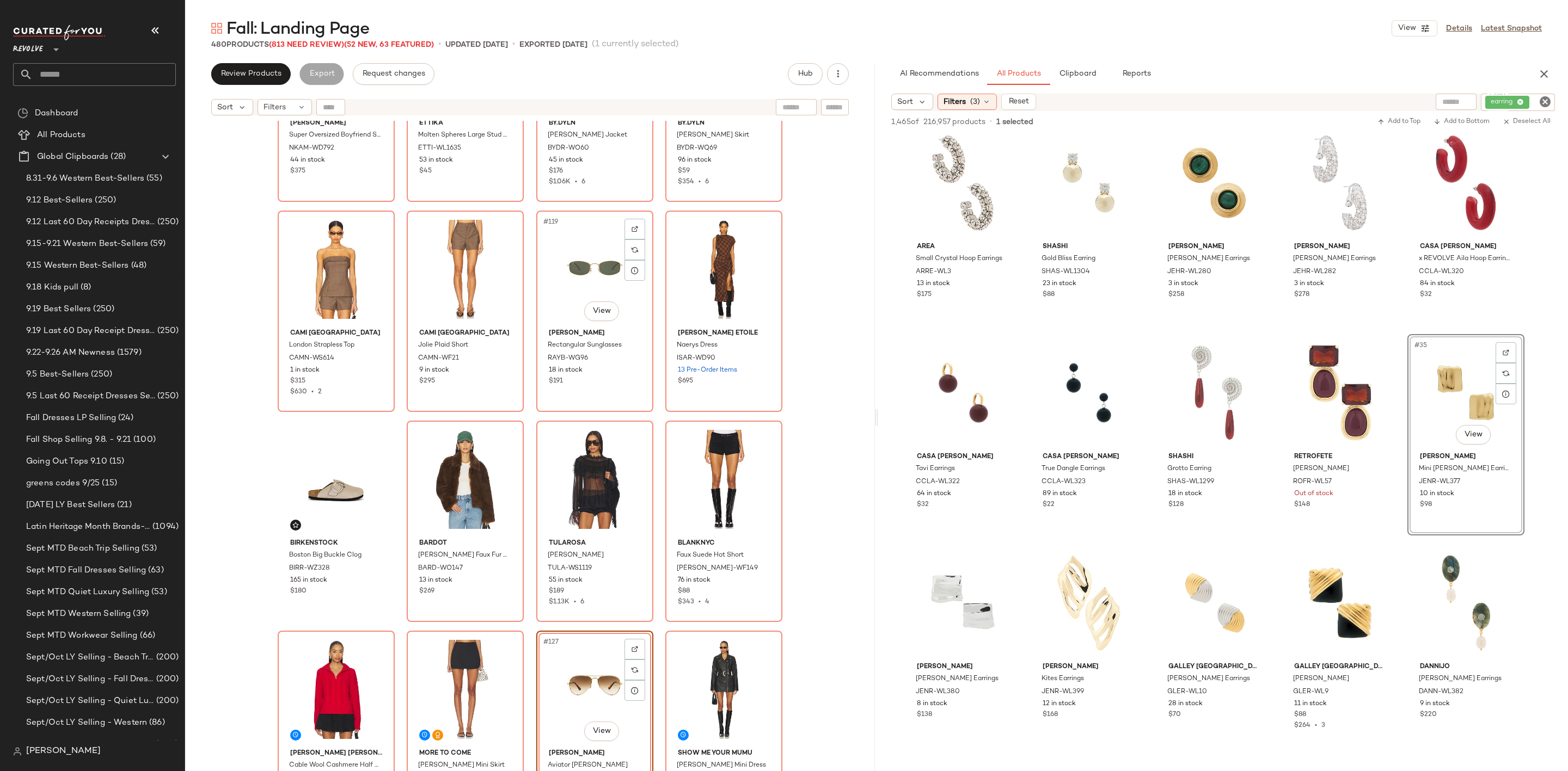
scroll to position [5722, 0]
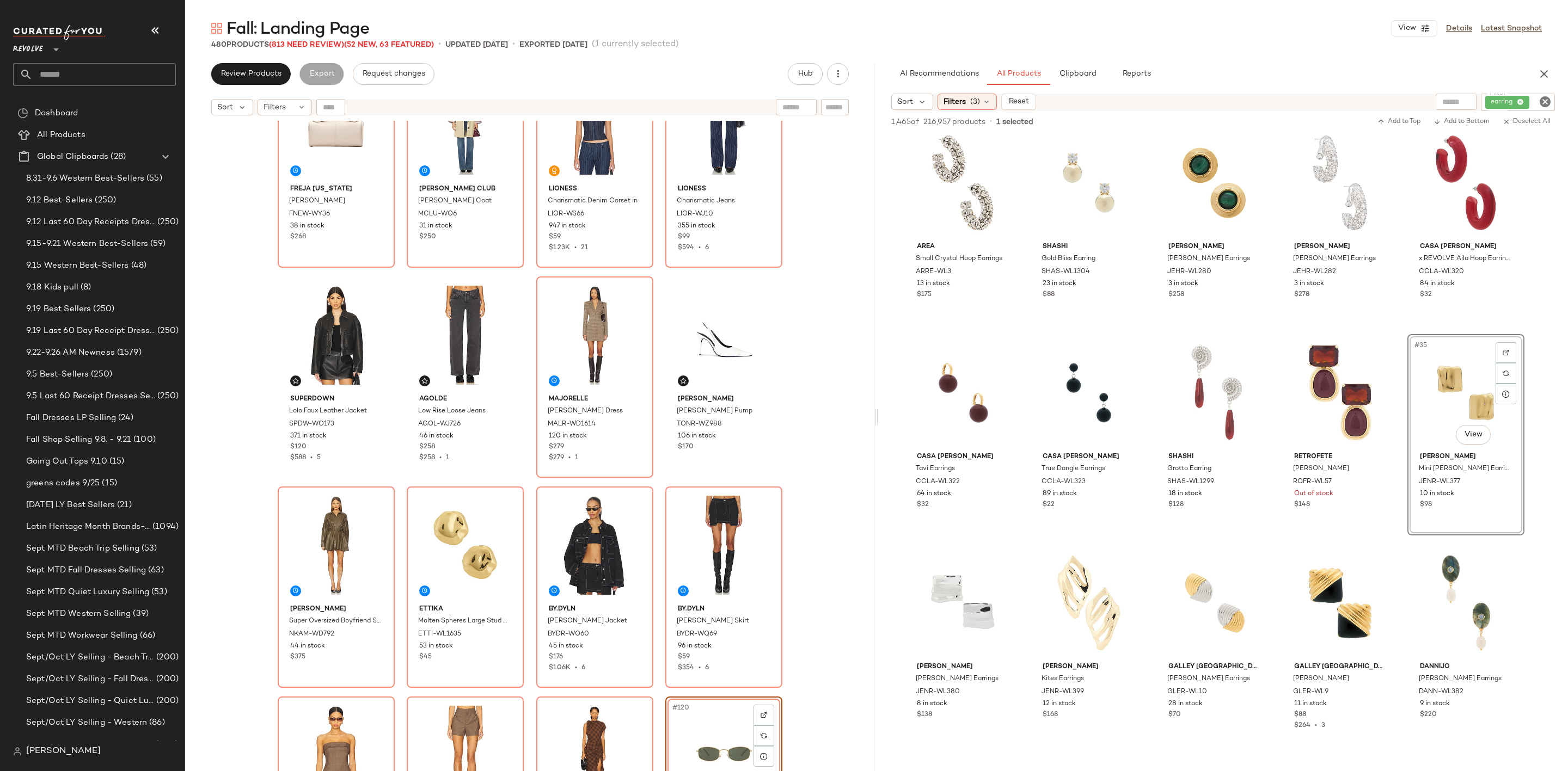
scroll to position [5396, 0]
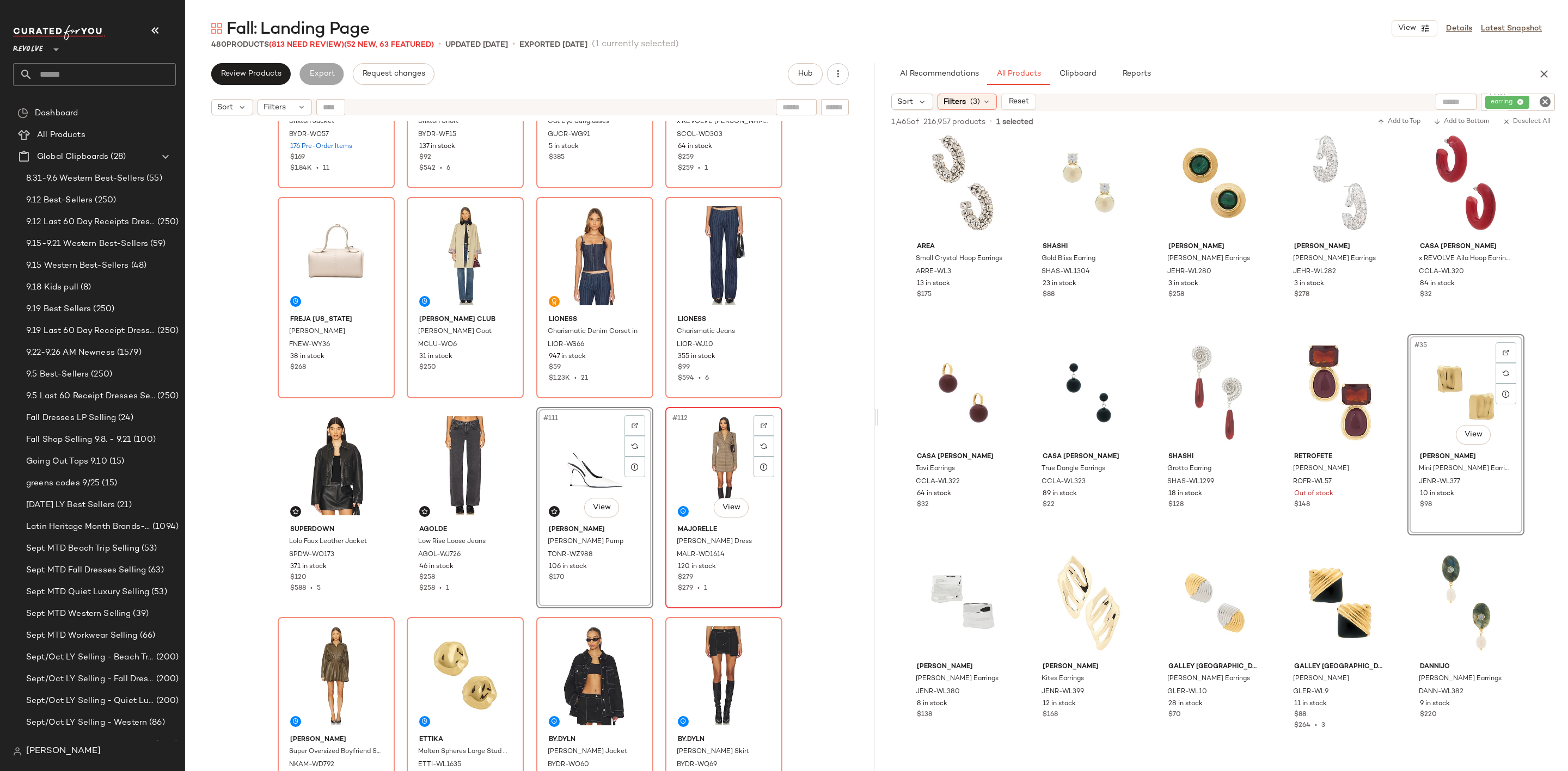
scroll to position [5070, 0]
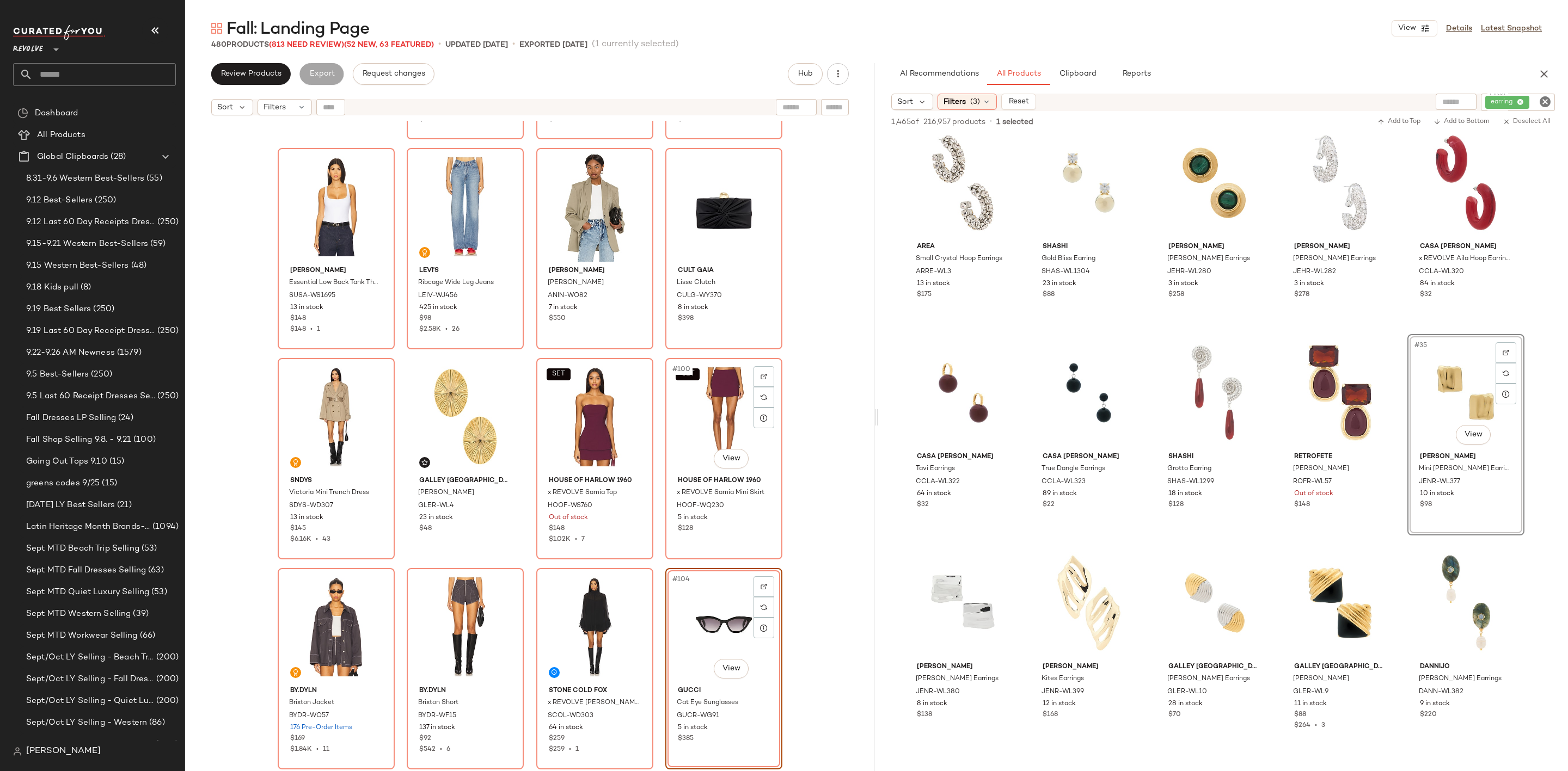
scroll to position [4743, 0]
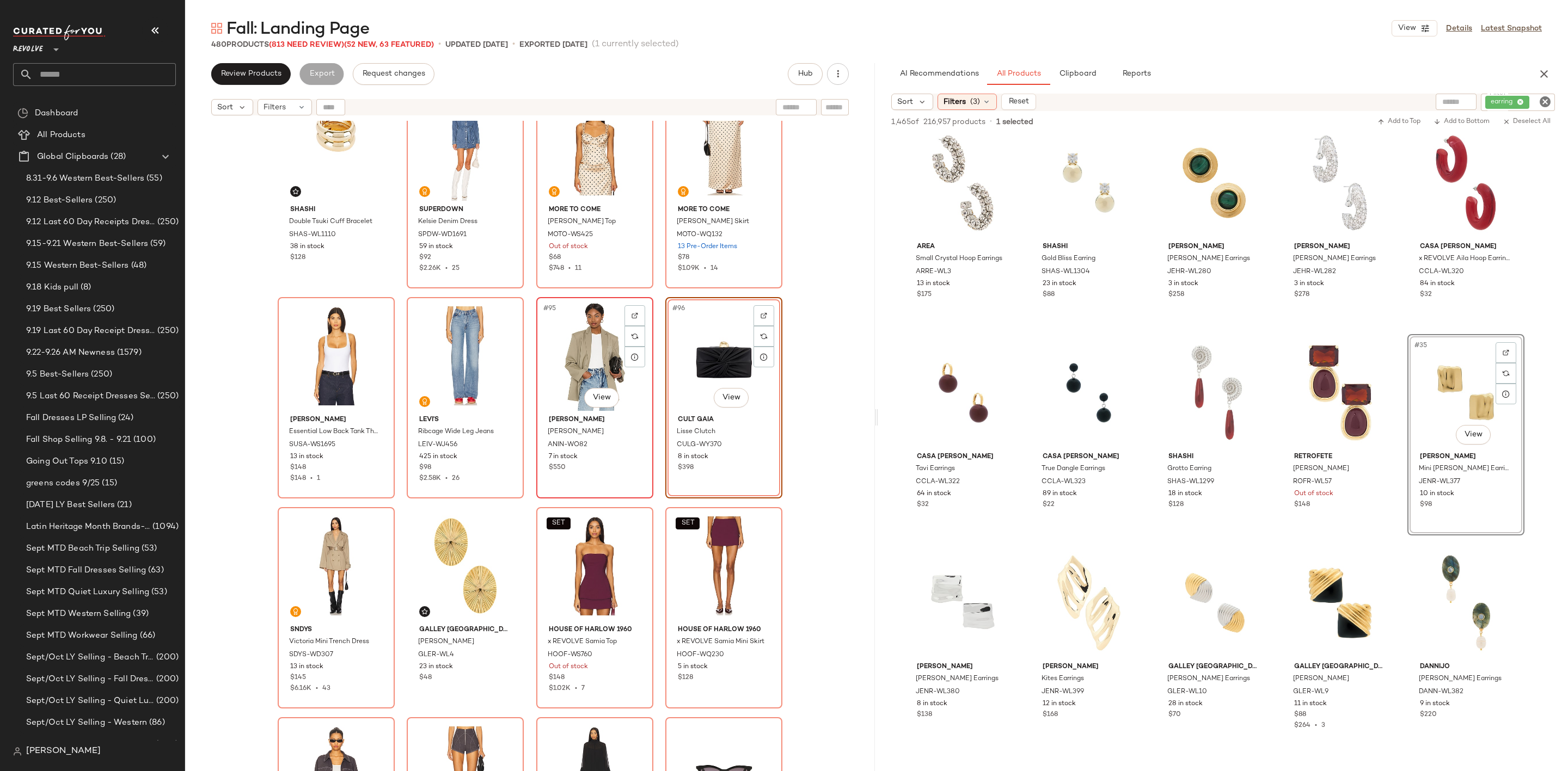
scroll to position [4335, 0]
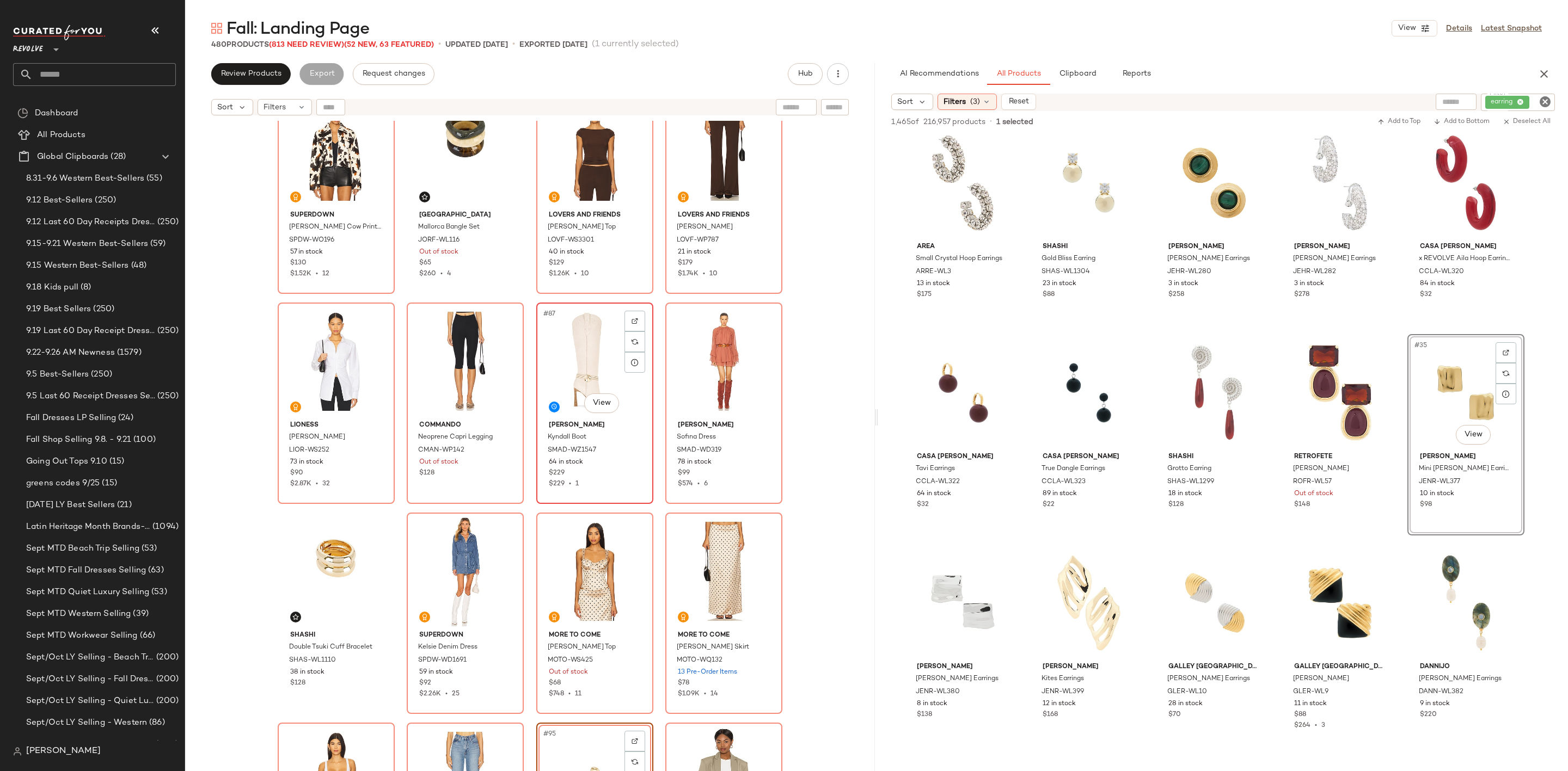
scroll to position [4172, 0]
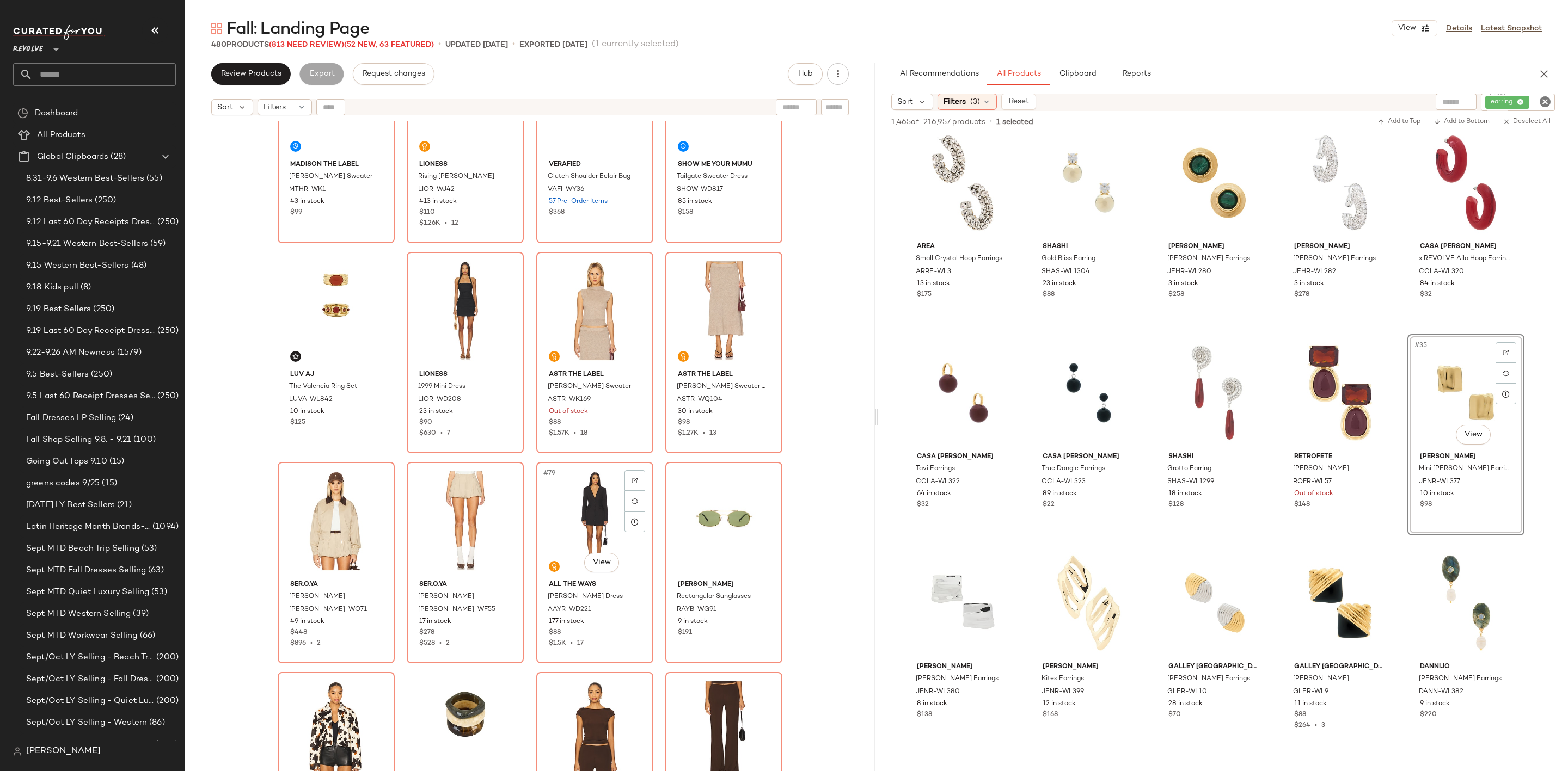
scroll to position [3600, 0]
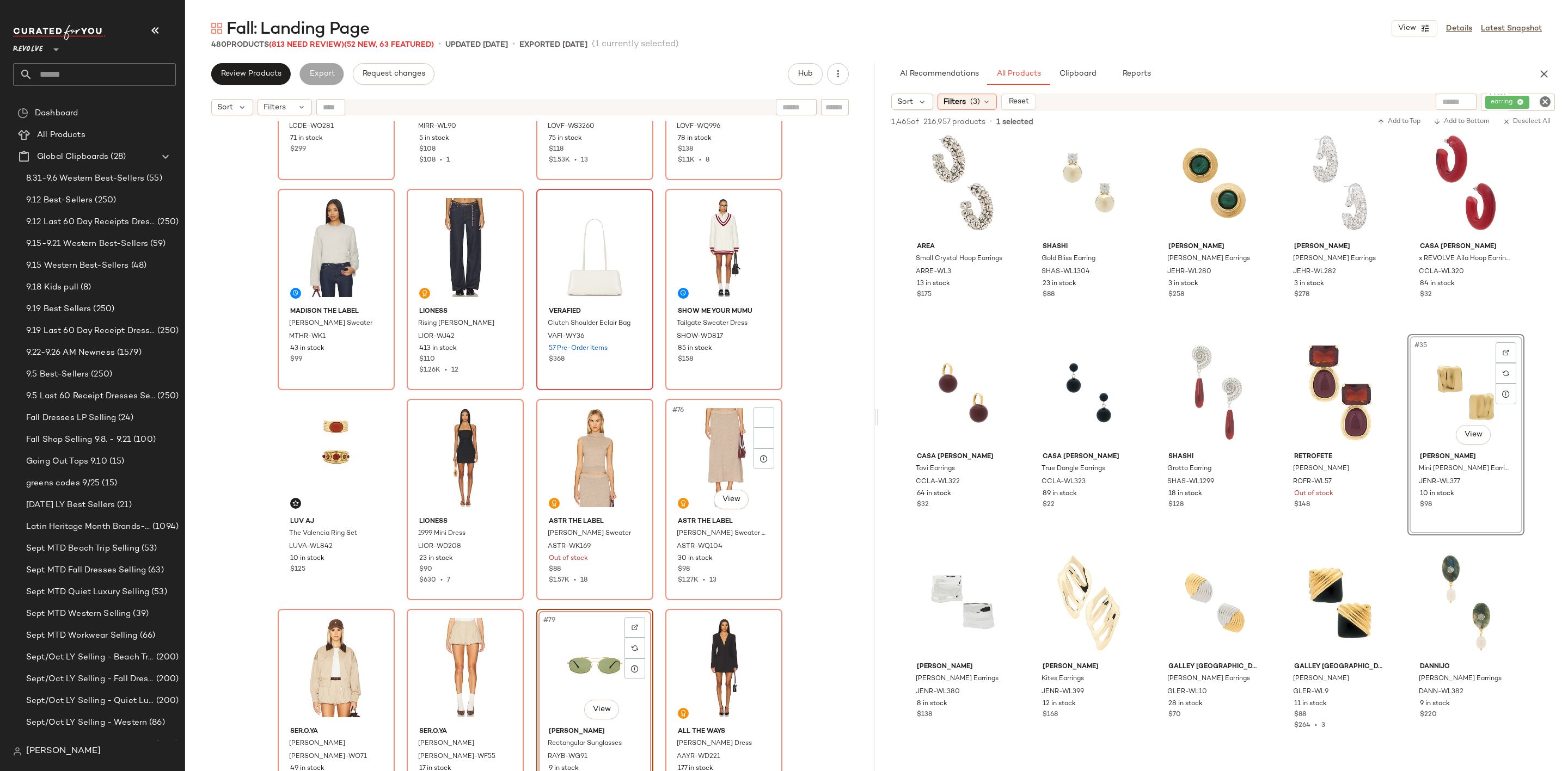
scroll to position [3274, 0]
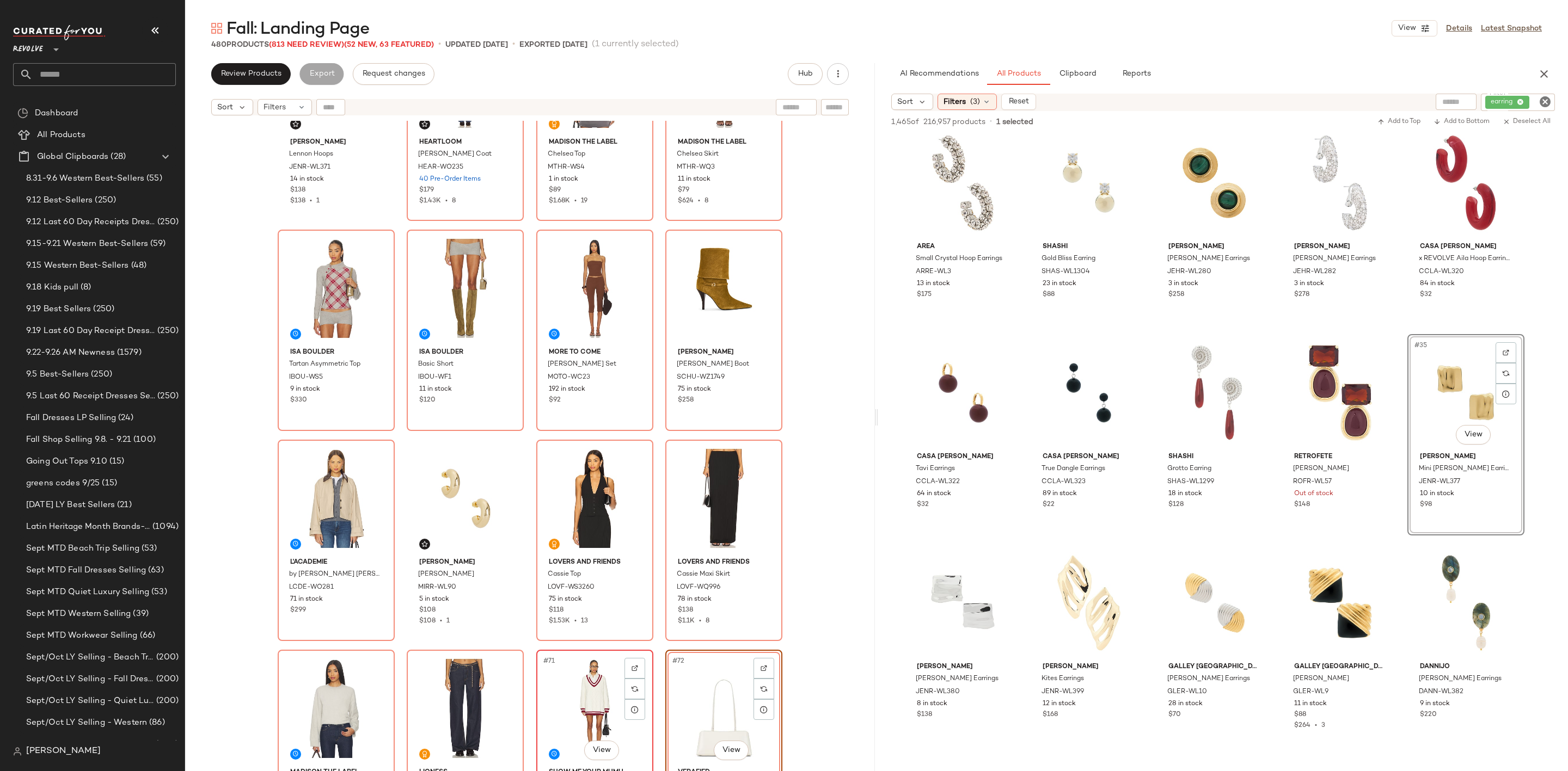
scroll to position [2947, 0]
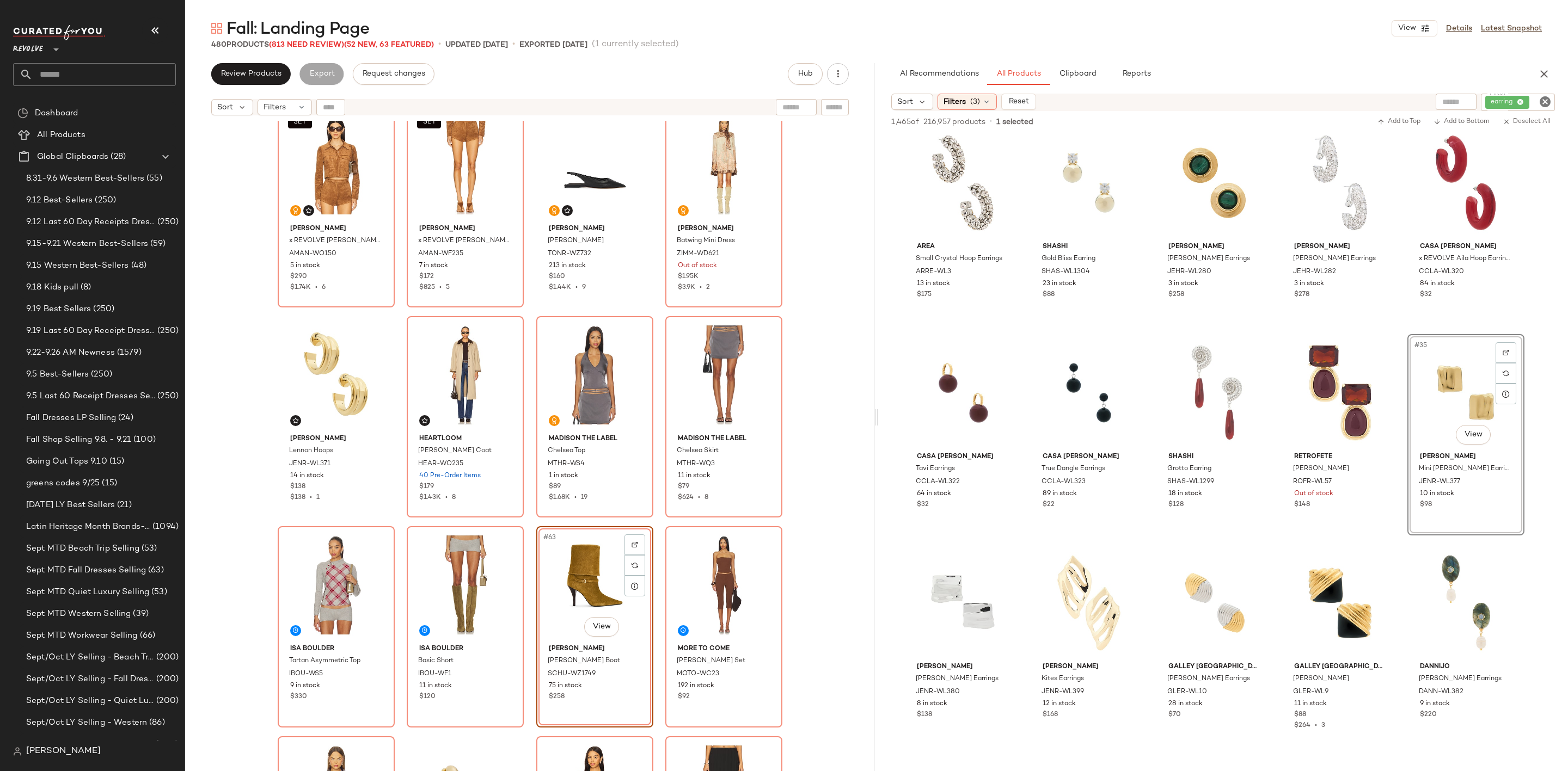
scroll to position [2621, 0]
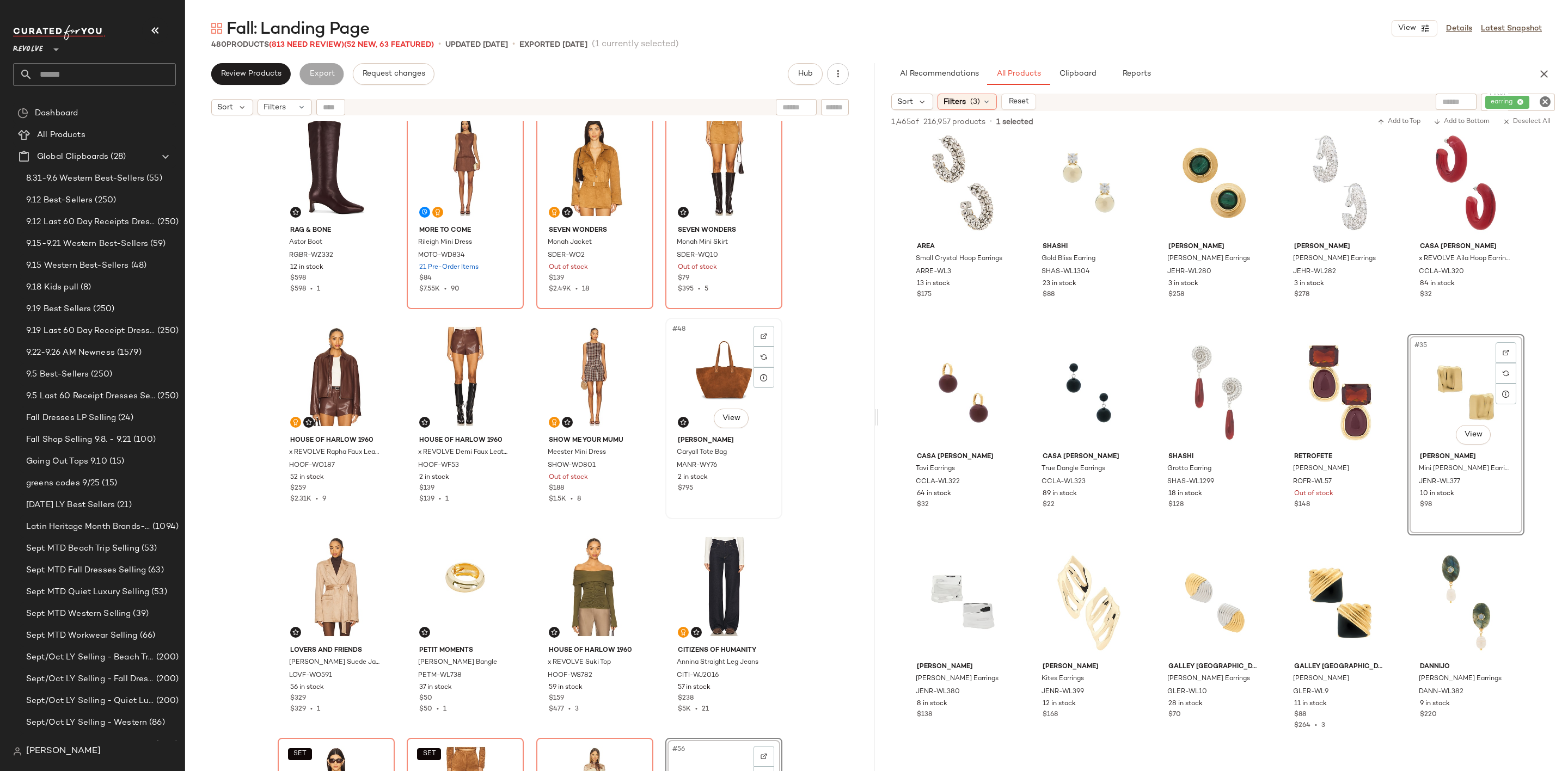
scroll to position [2049, 0]
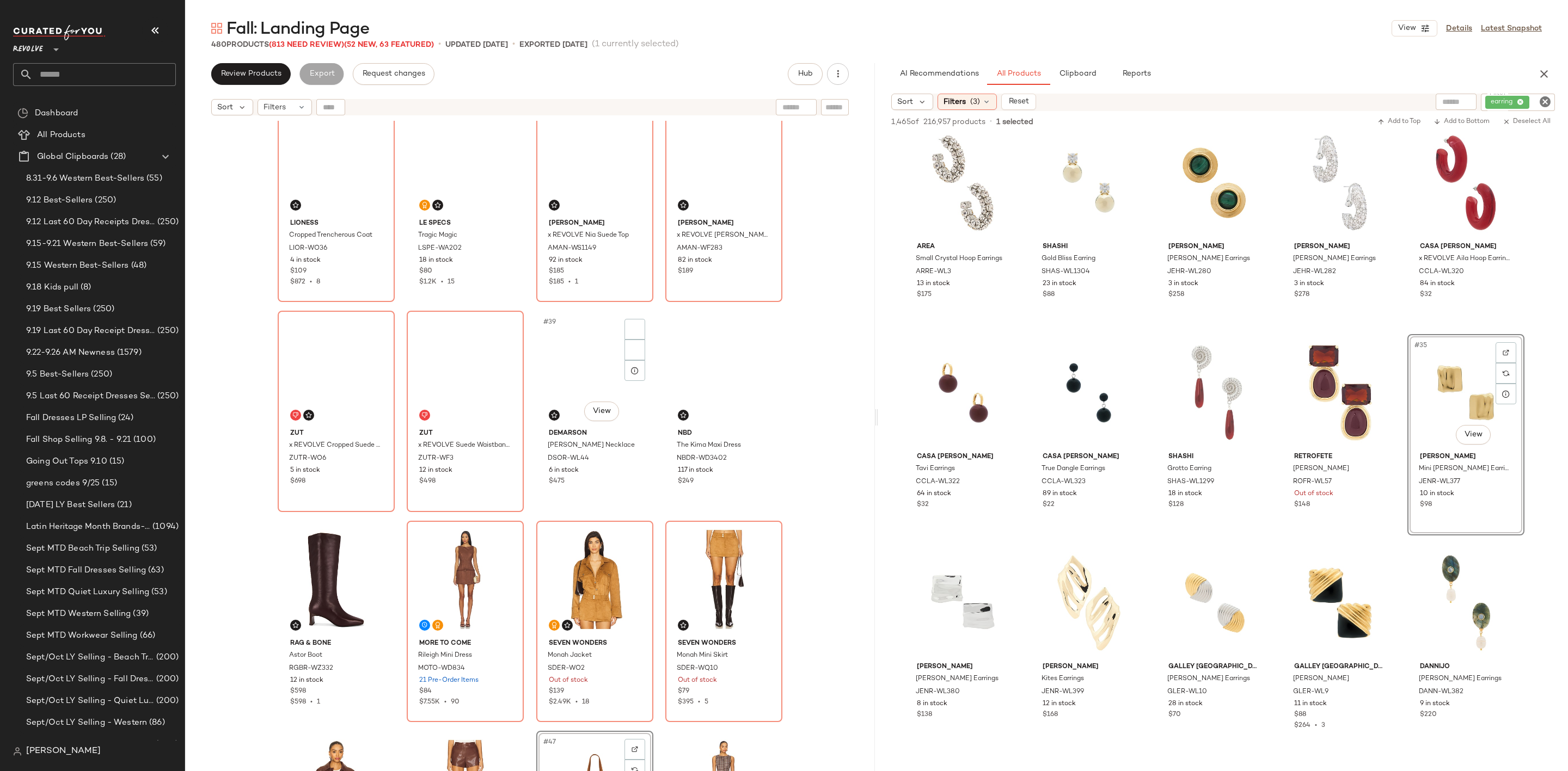
scroll to position [1641, 0]
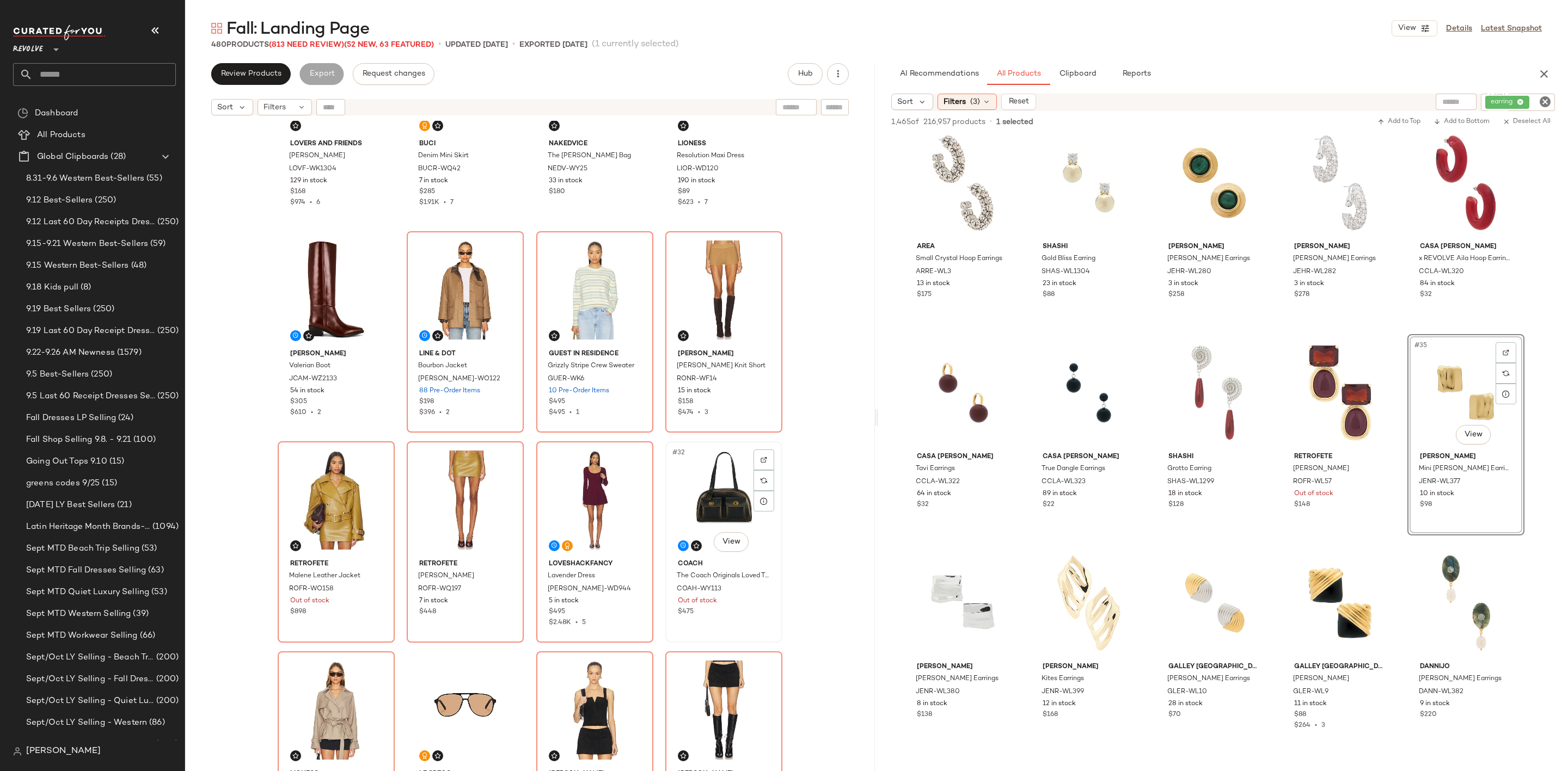
scroll to position [1151, 0]
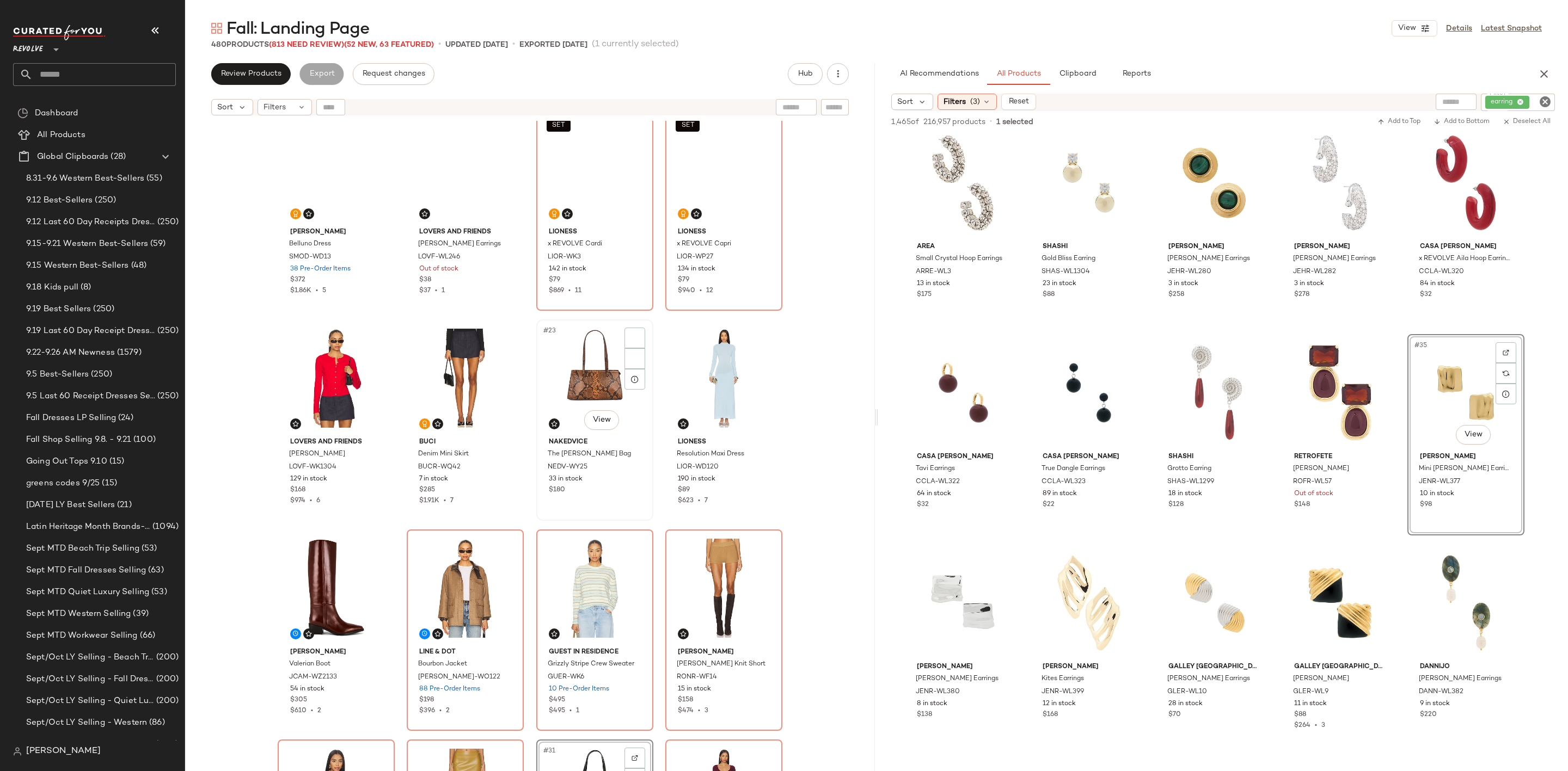
scroll to position [743, 0]
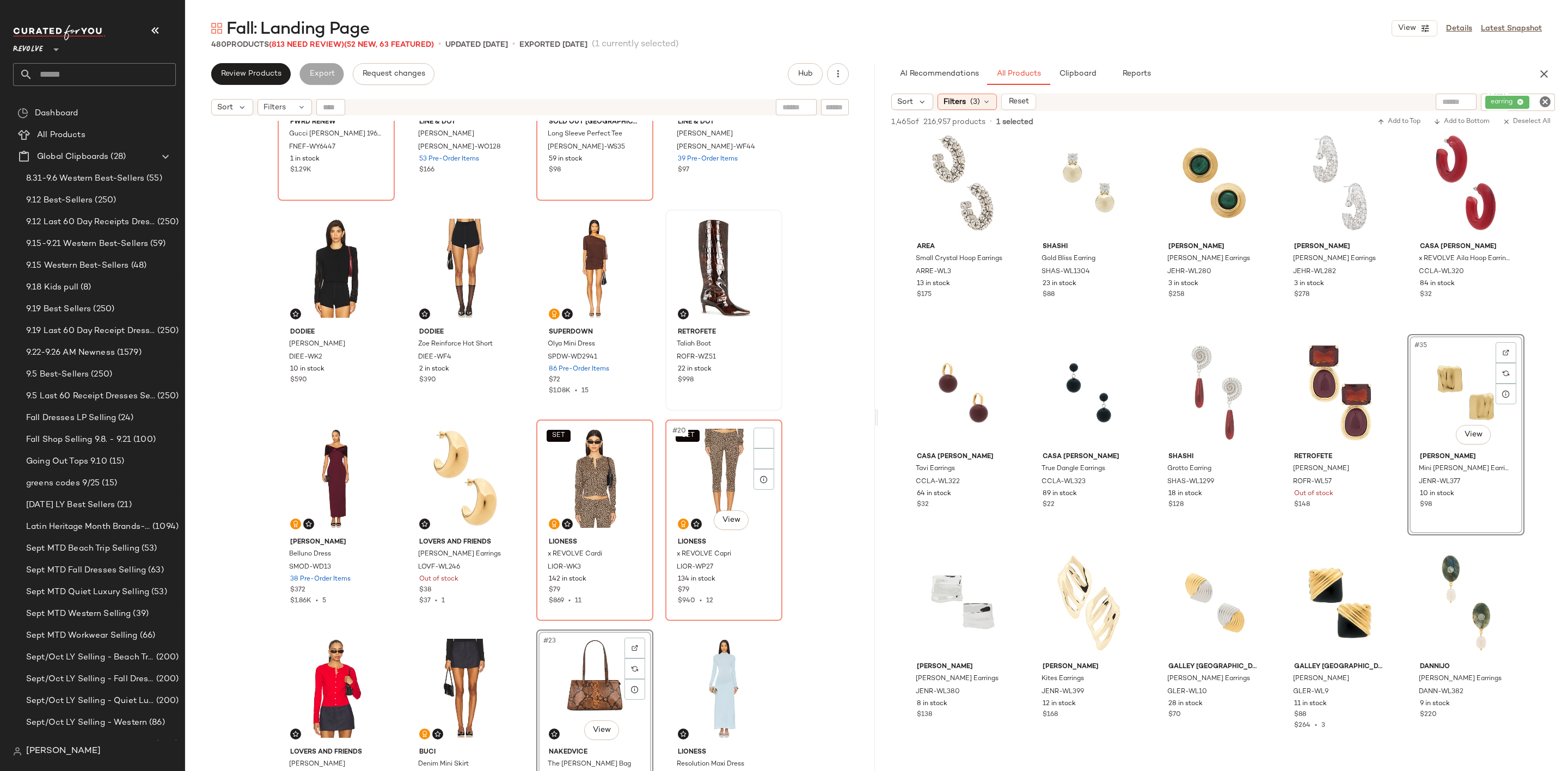
scroll to position [661, 0]
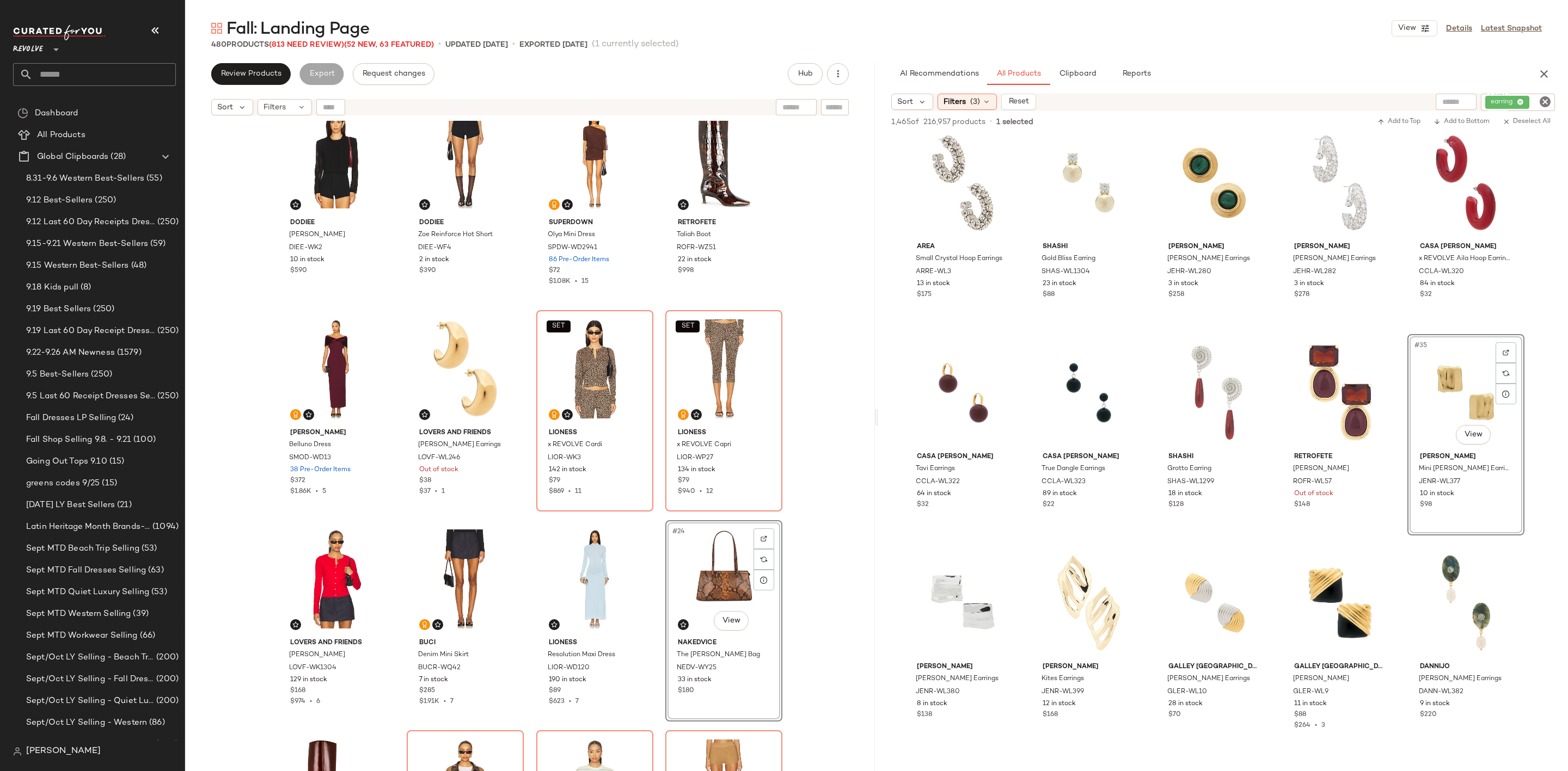
scroll to position [335, 0]
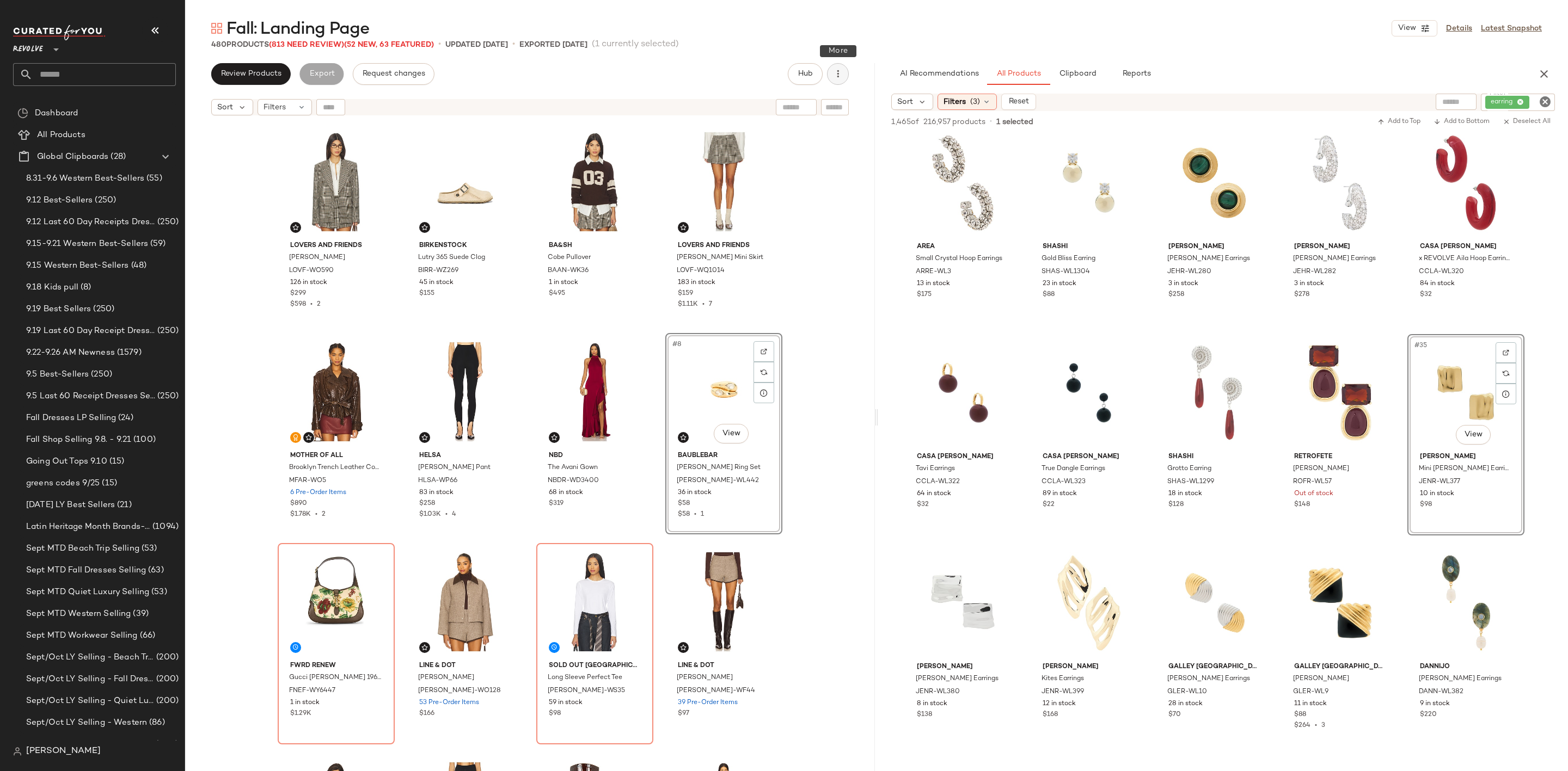
click at [833, 77] on icon "button" at bounding box center [838, 74] width 11 height 11
click at [772, 181] on span "Clear Suggested Products" at bounding box center [789, 184] width 103 height 11
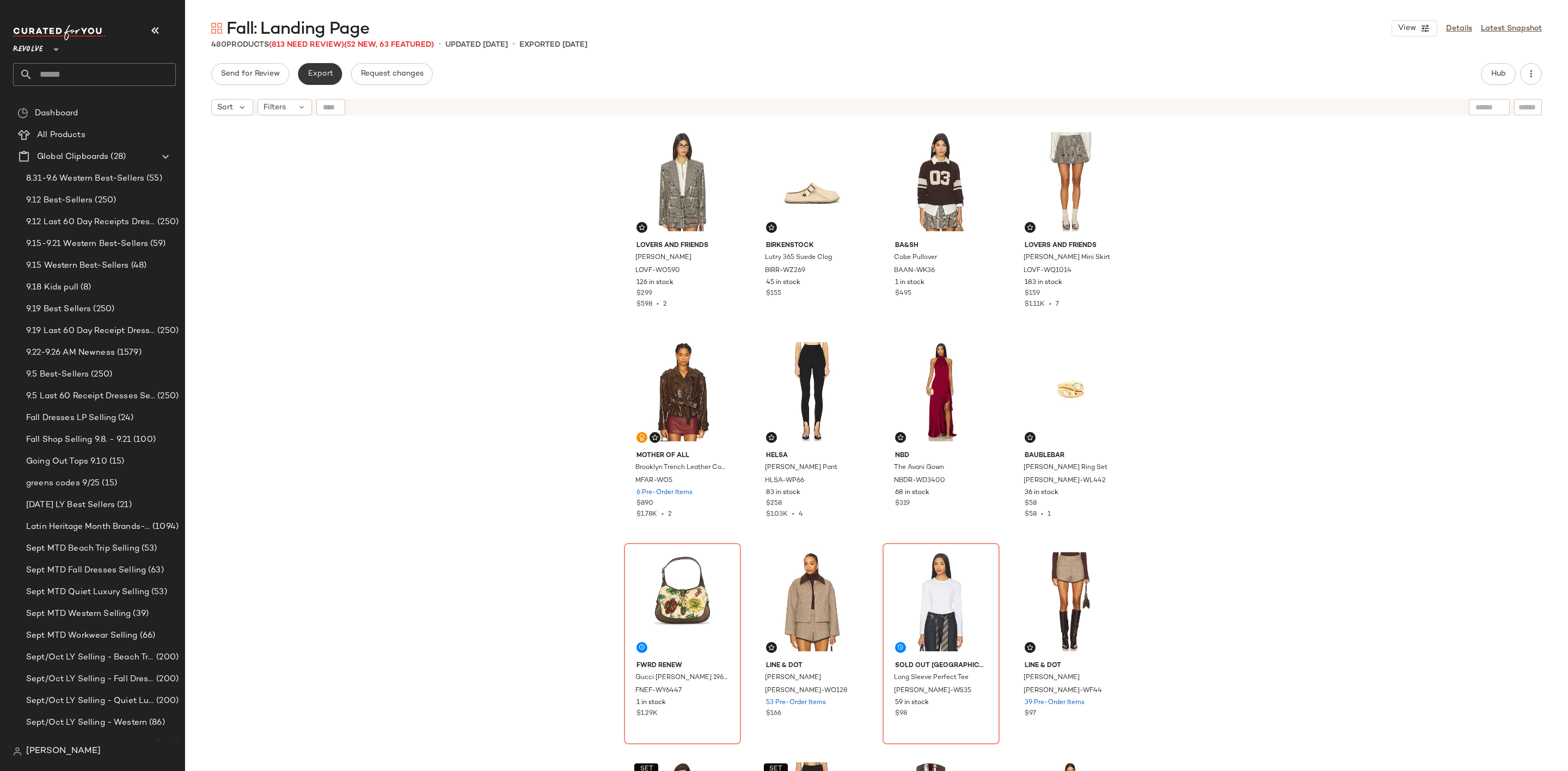
click at [316, 76] on span "Export" at bounding box center [320, 74] width 25 height 9
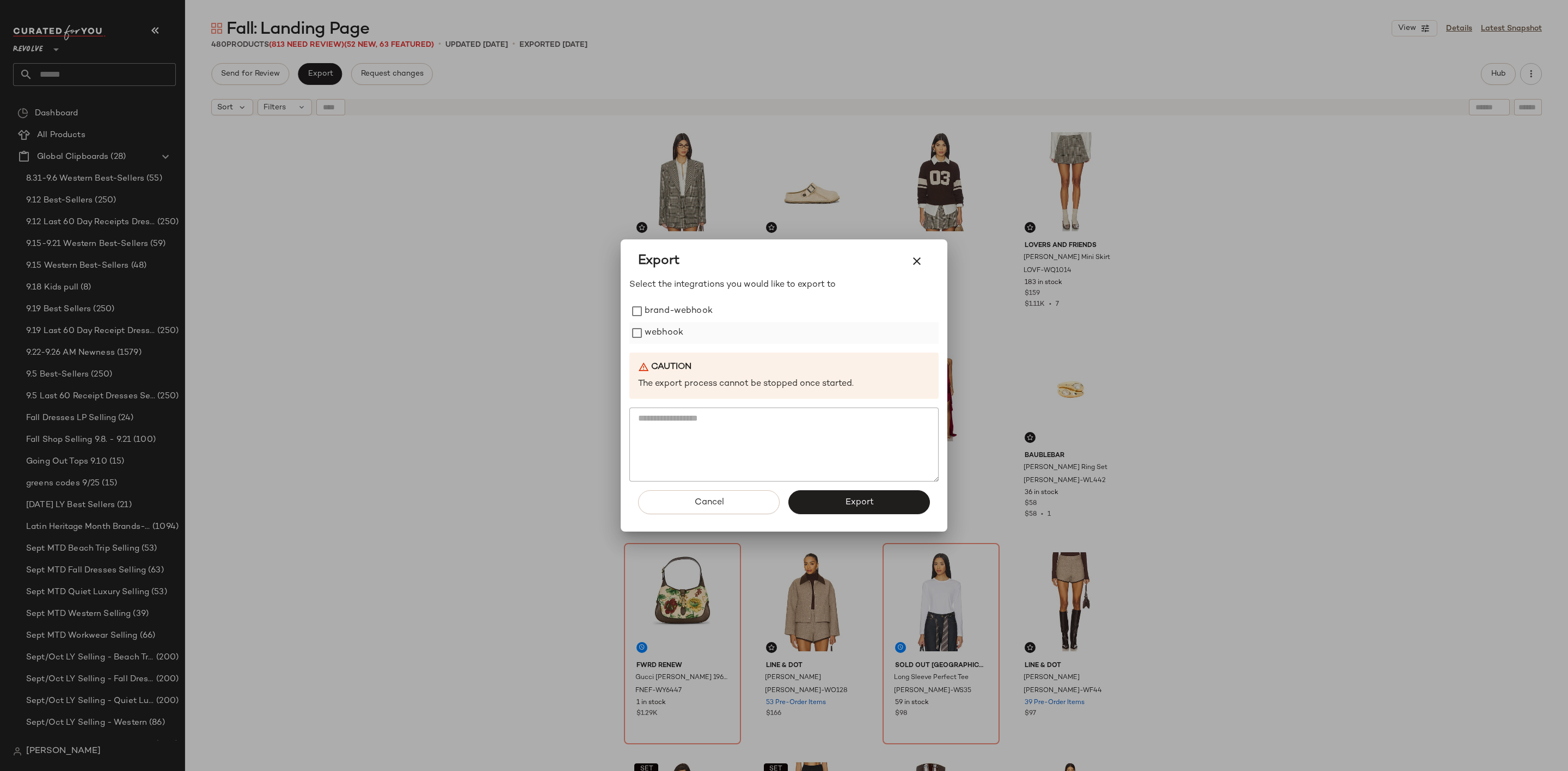
click at [663, 335] on label "webhook" at bounding box center [663, 332] width 38 height 22
drag, startPoint x: 858, startPoint y: 500, endPoint x: 848, endPoint y: 503, distance: 10.4
click at [858, 501] on span "Export" at bounding box center [858, 503] width 29 height 10
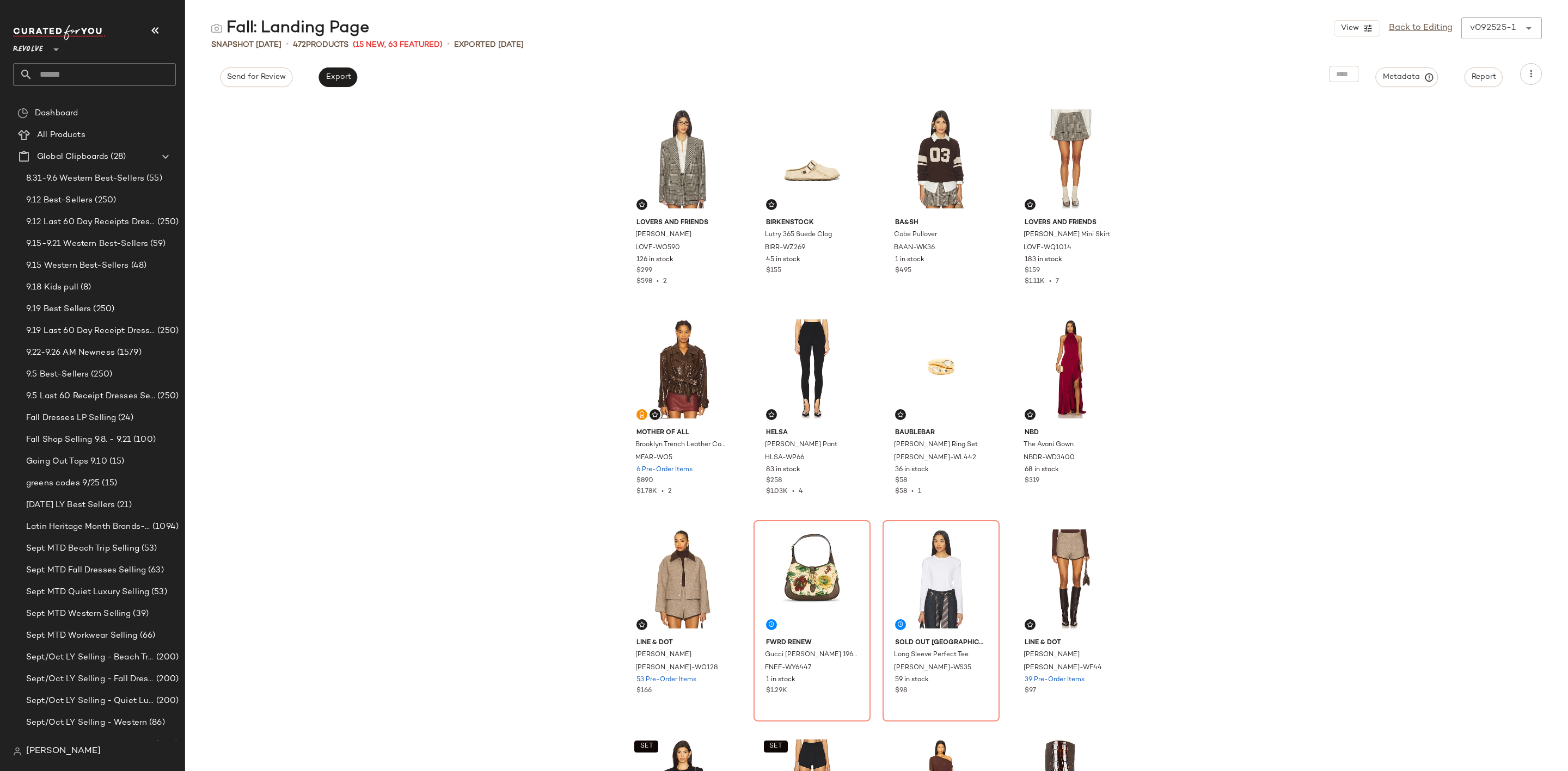
click at [99, 70] on input "text" at bounding box center [104, 75] width 143 height 23
type input "****"
drag, startPoint x: 54, startPoint y: 101, endPoint x: 60, endPoint y: 92, distance: 10.8
click at [54, 101] on span "Influencer:" at bounding box center [40, 105] width 37 height 11
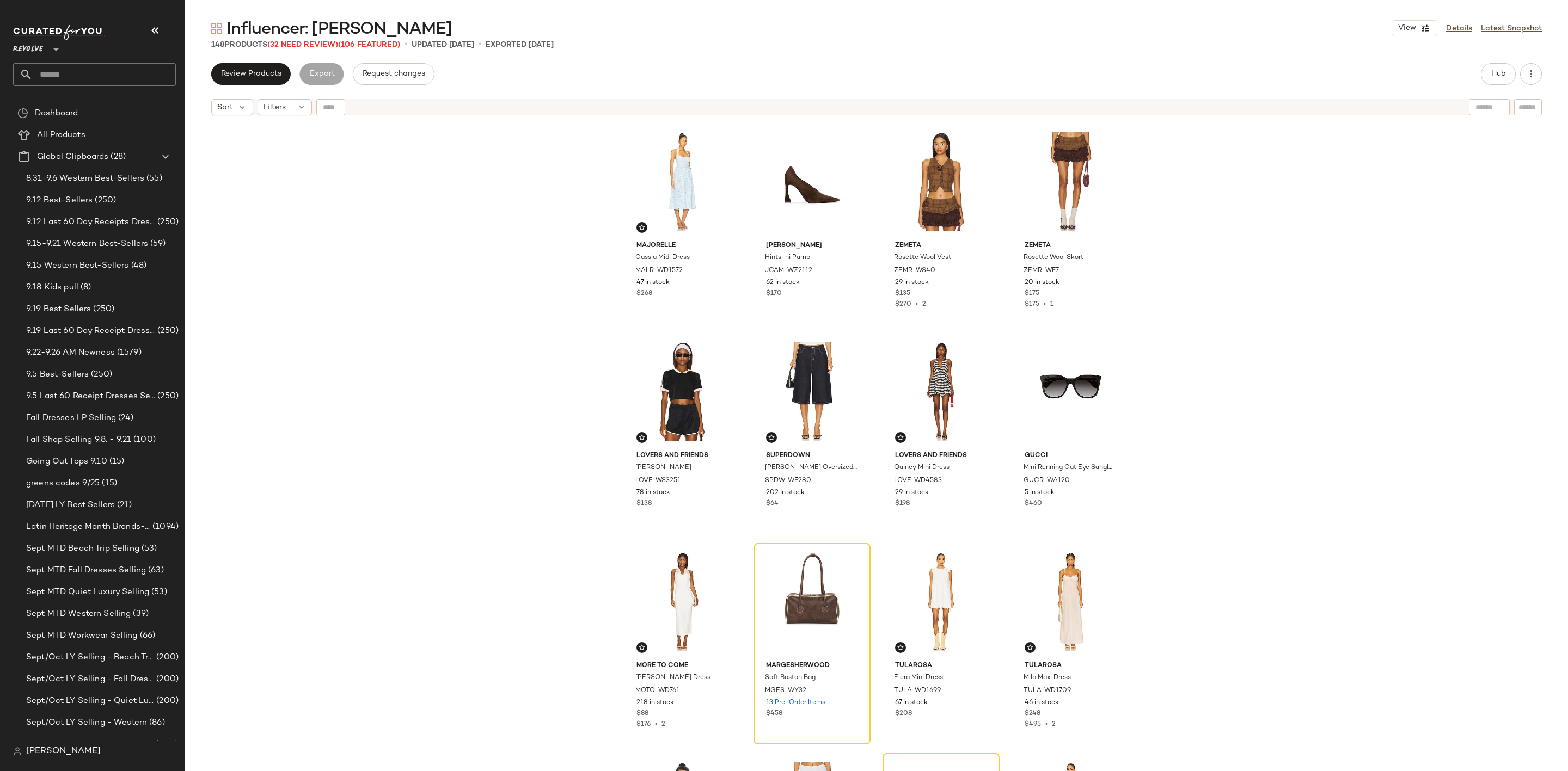
click at [93, 77] on input "text" at bounding box center [104, 75] width 143 height 23
type input "**********"
click at [113, 100] on span "Microsoft: Vacation Dresses:" at bounding box center [74, 105] width 105 height 11
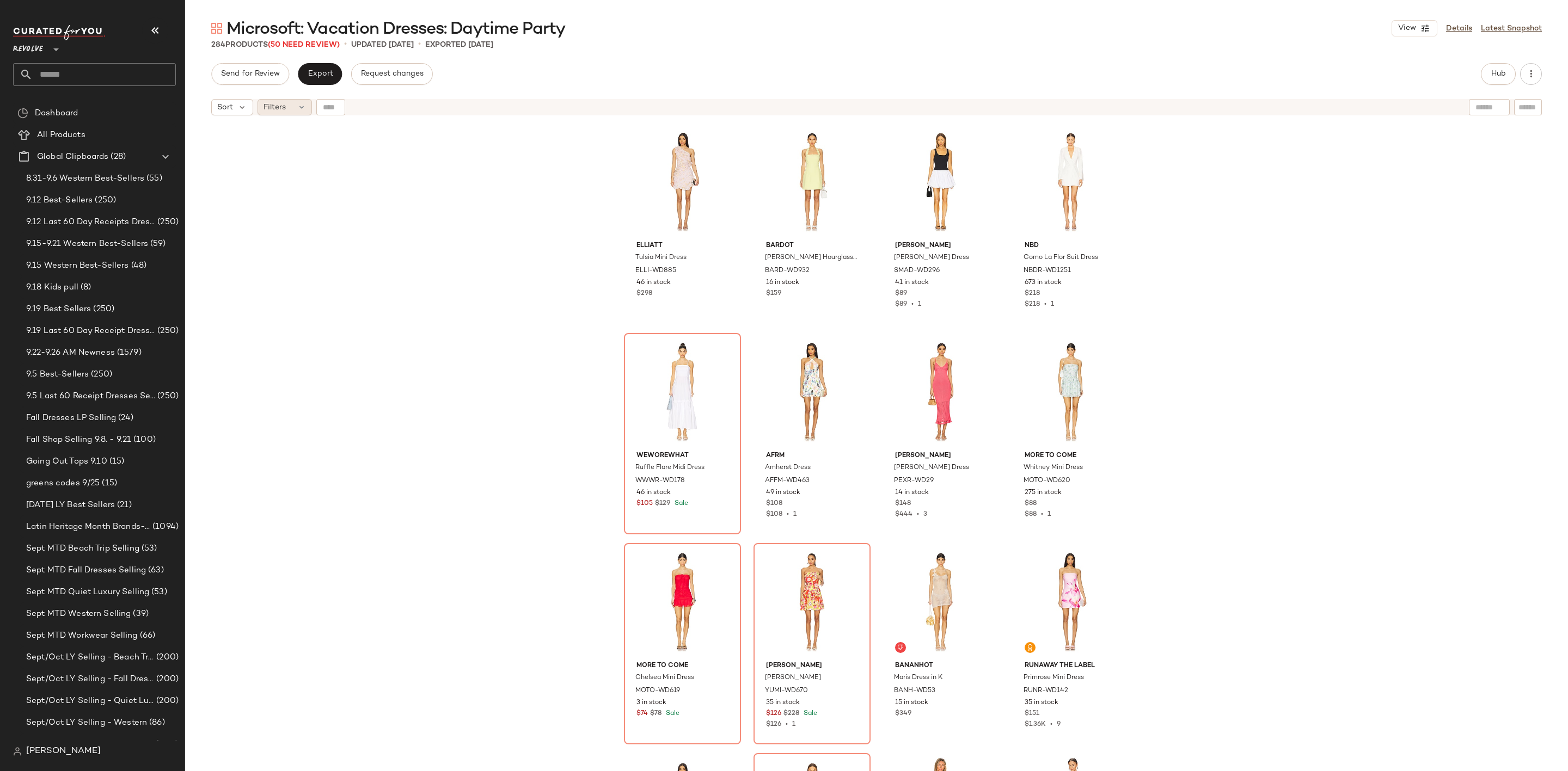
click at [259, 104] on div "Filters" at bounding box center [285, 107] width 55 height 17
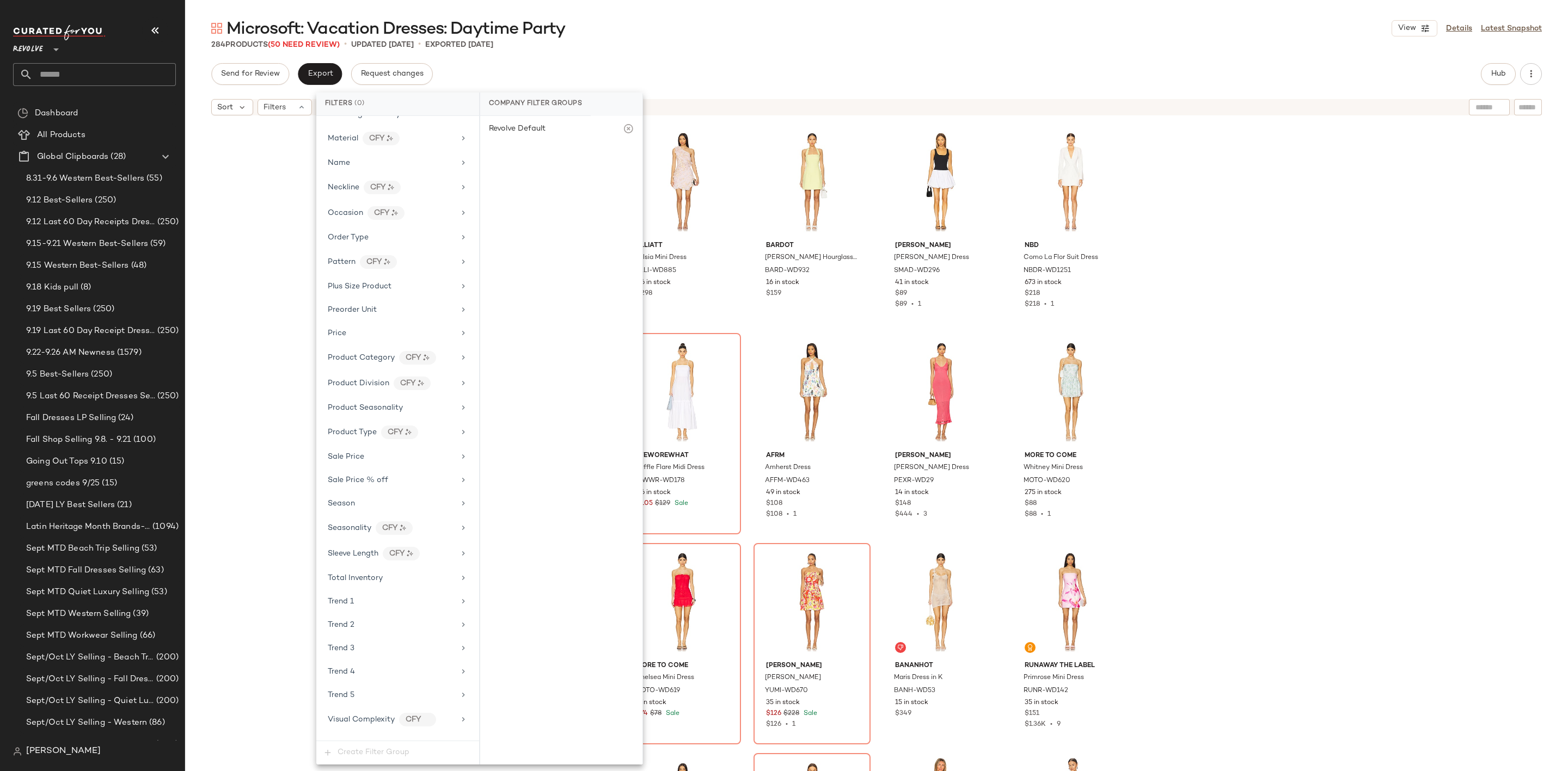
scroll to position [734, 0]
click at [396, 459] on div "Sale Price" at bounding box center [391, 453] width 127 height 11
click at [526, 125] on div "On sale" at bounding box center [562, 130] width 153 height 20
click at [764, 31] on div "Microsoft: Vacation Dresses: Daytime Party View Details Latest Snapshot" at bounding box center [877, 28] width 1383 height 22
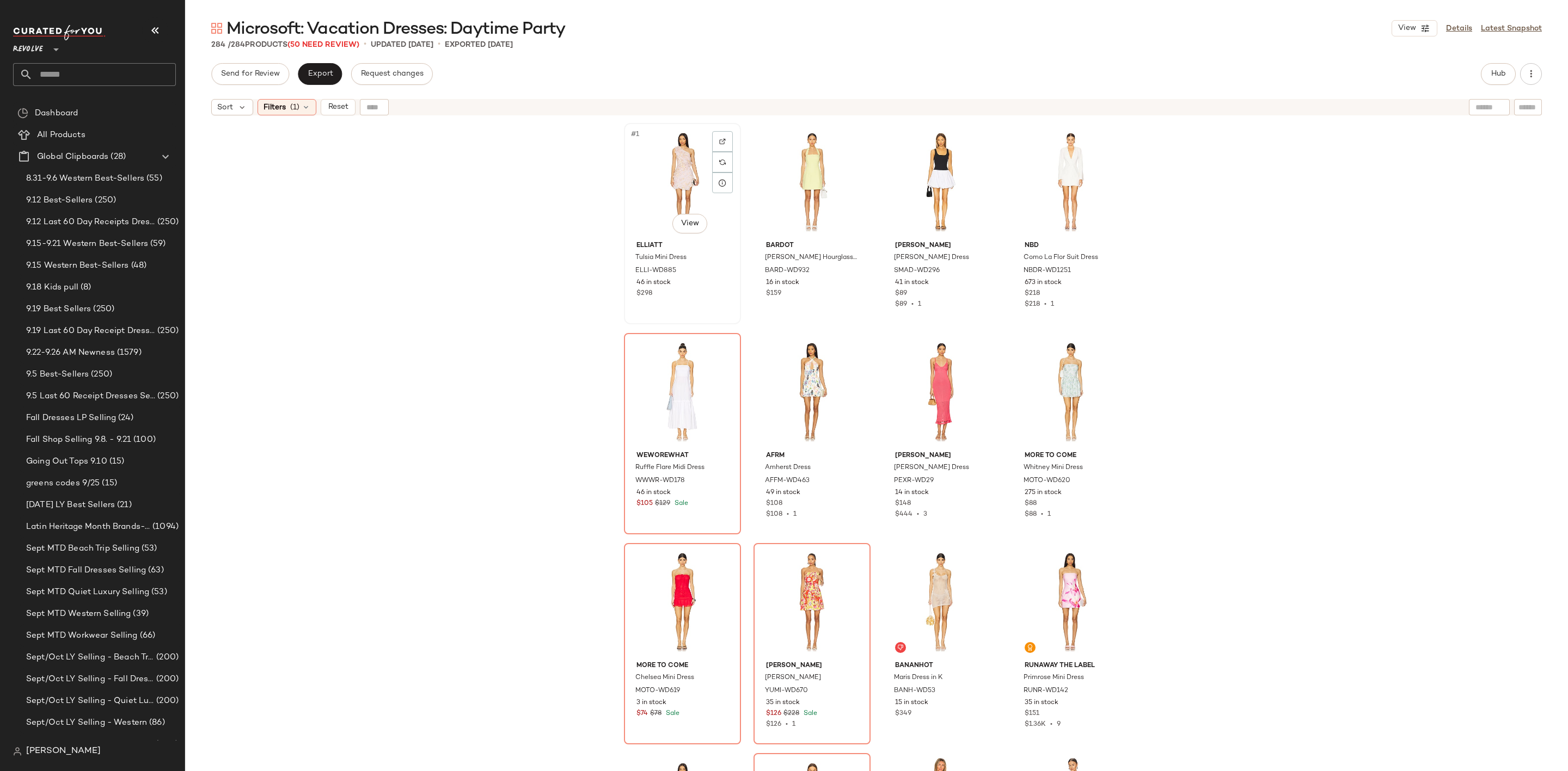
click at [675, 164] on div "#1 View" at bounding box center [683, 182] width 110 height 110
click at [278, 108] on span "Filters" at bounding box center [275, 107] width 23 height 11
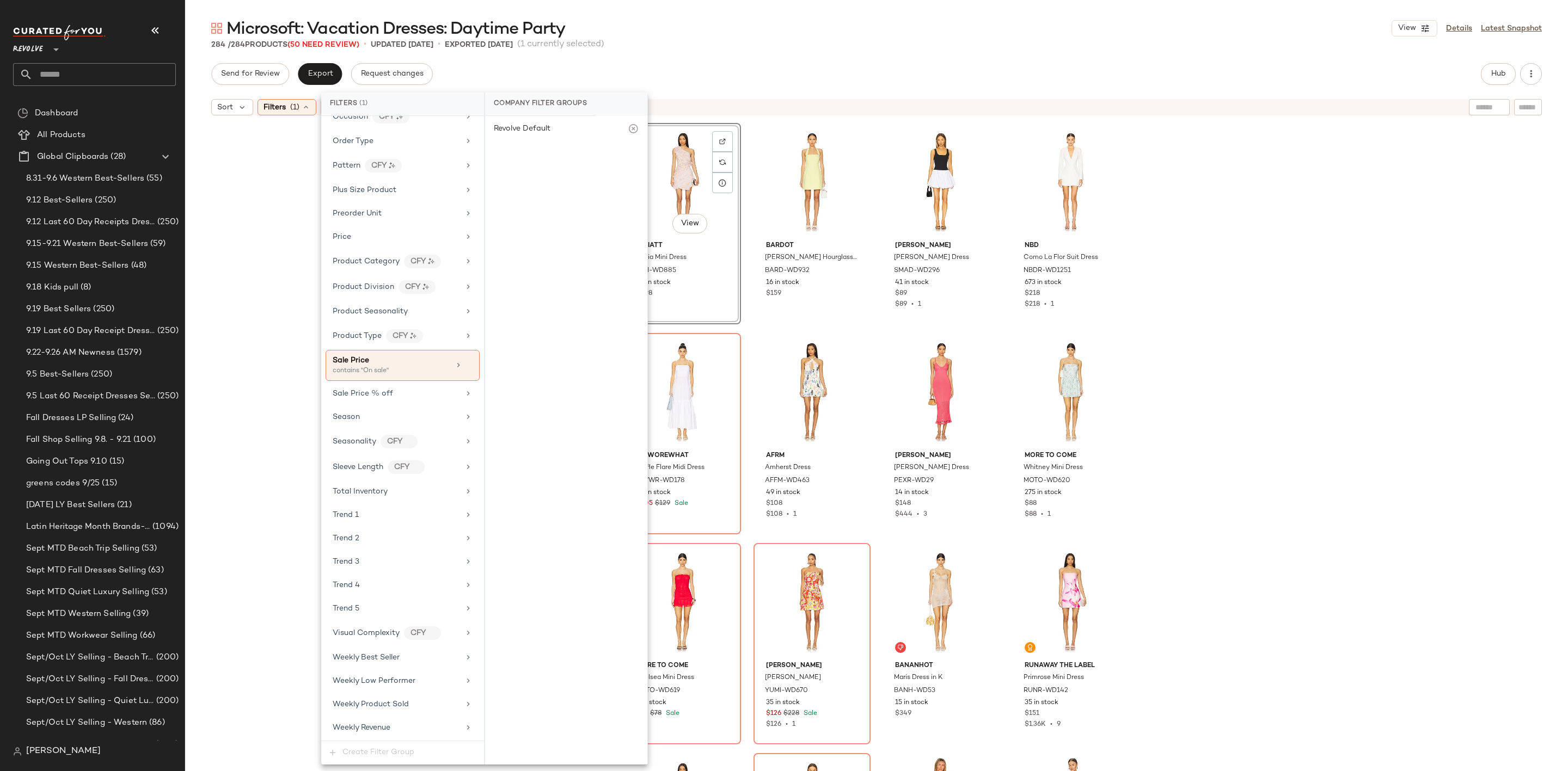
scroll to position [859, 0]
click at [1456, 311] on div "#1 View ELLIATT Tulsia Mini Dress ELLI-WD885 46 in stock $298 [PERSON_NAME] Hou…" at bounding box center [877, 459] width 1383 height 678
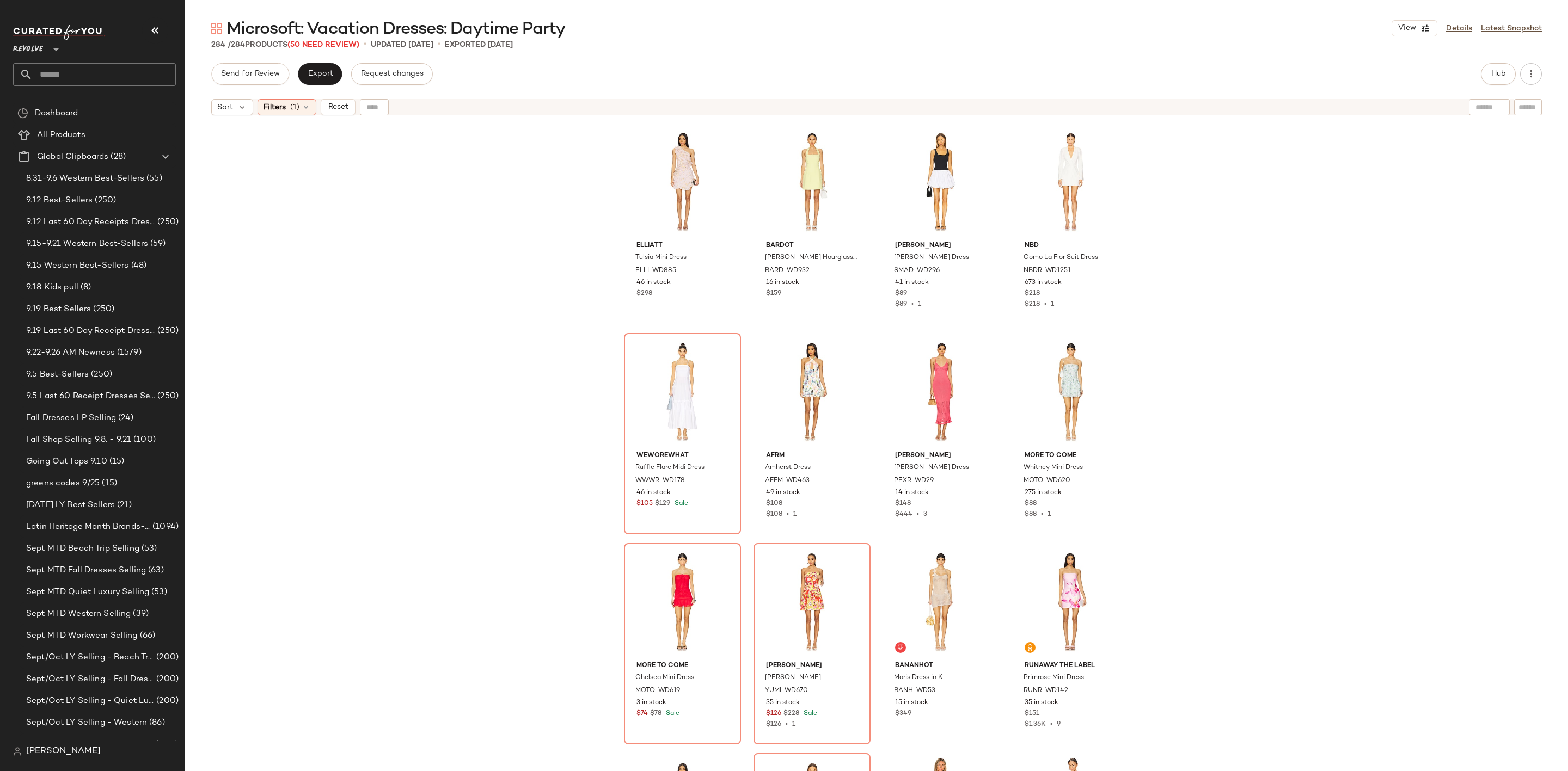
click at [1457, 348] on div "ELLIATT Tulsia Mini Dress ELLI-WD885 46 in stock $298 [PERSON_NAME] Hourglass H…" at bounding box center [877, 459] width 1383 height 678
click at [663, 376] on div "#5 View" at bounding box center [683, 392] width 110 height 110
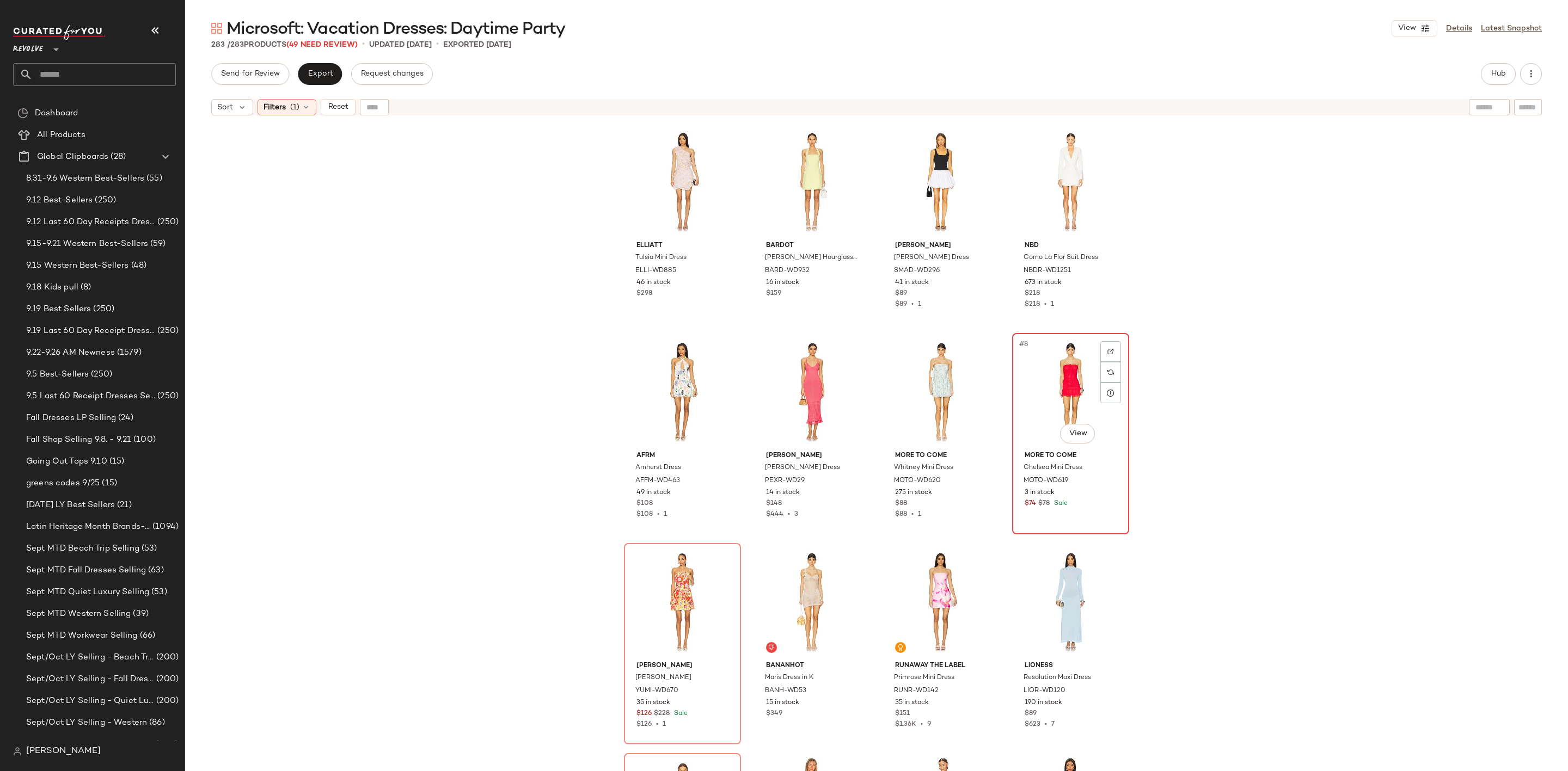
click at [1085, 380] on div "#8 View" at bounding box center [1071, 392] width 110 height 110
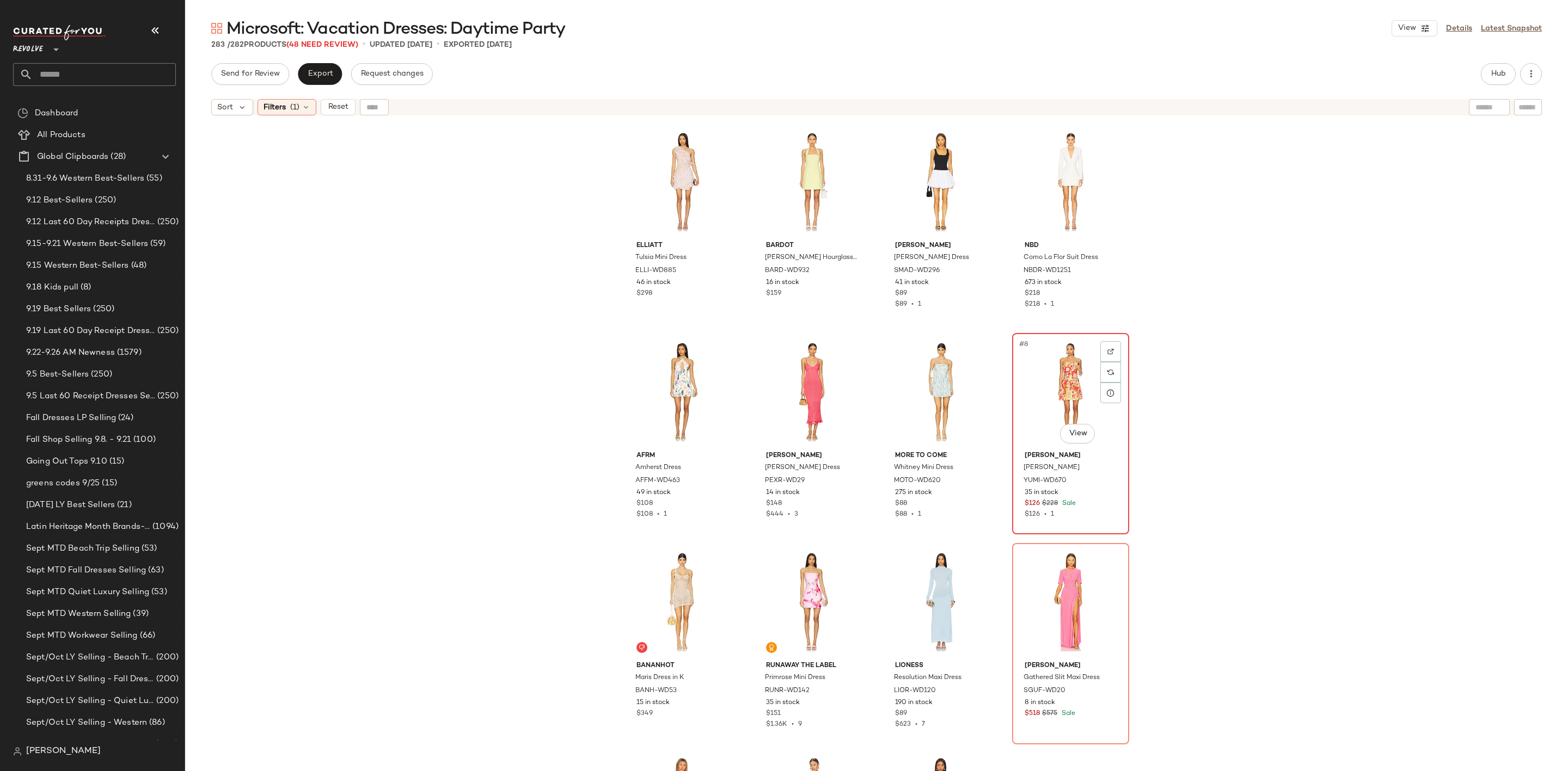
click at [1031, 393] on div "#8 View" at bounding box center [1071, 392] width 110 height 110
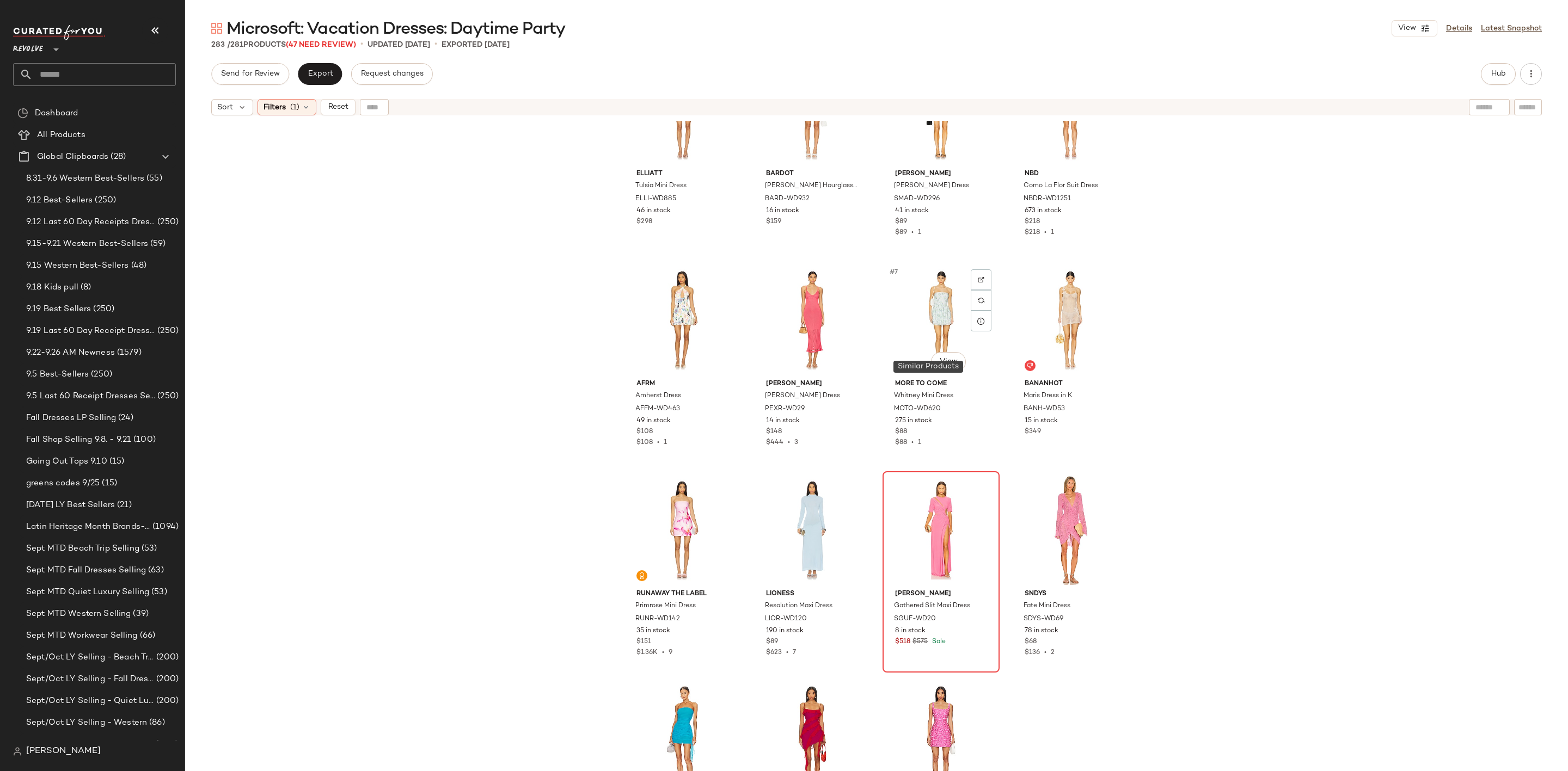
scroll to position [253, 0]
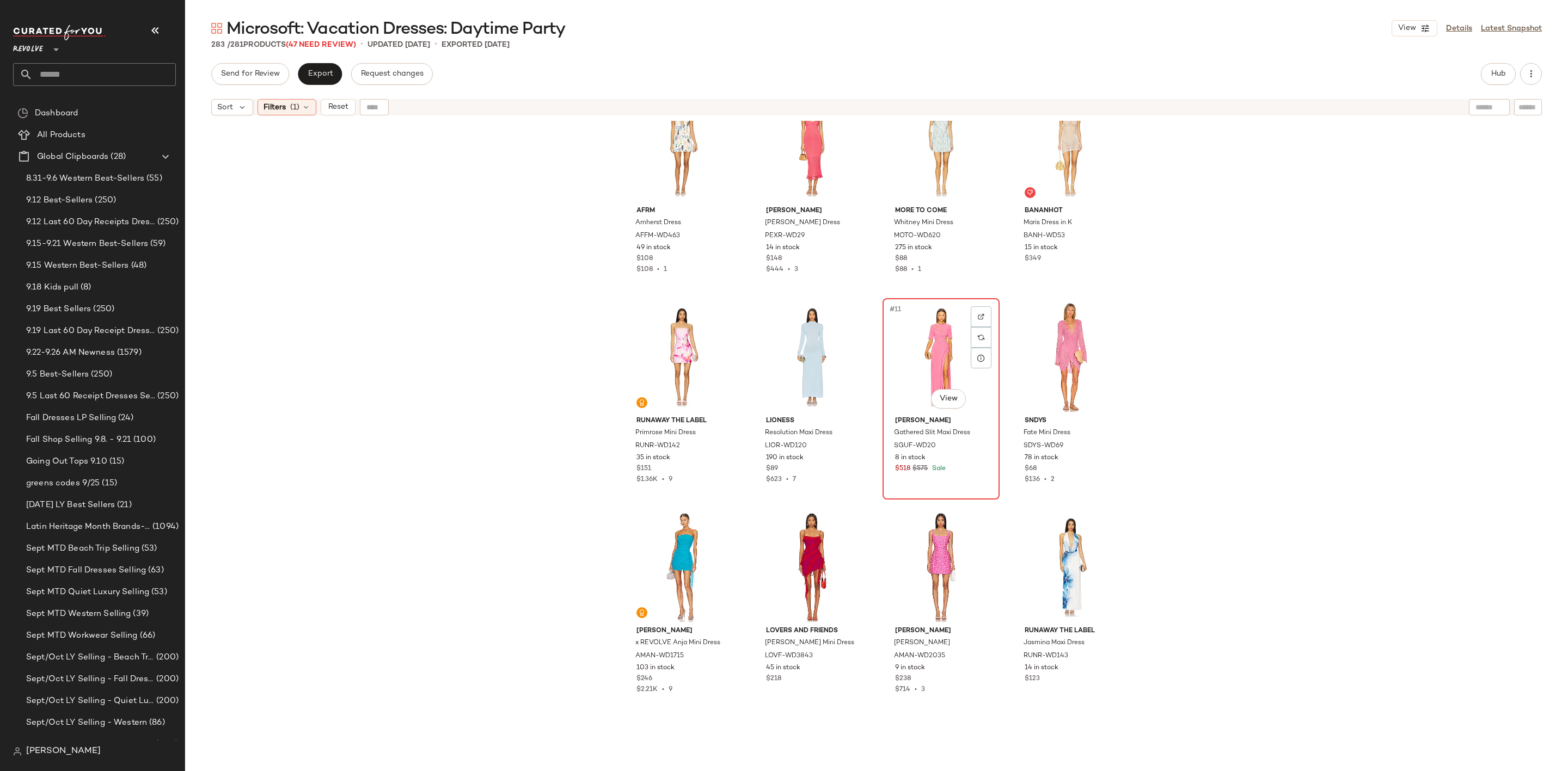
click at [932, 312] on div "#11 View" at bounding box center [941, 357] width 110 height 110
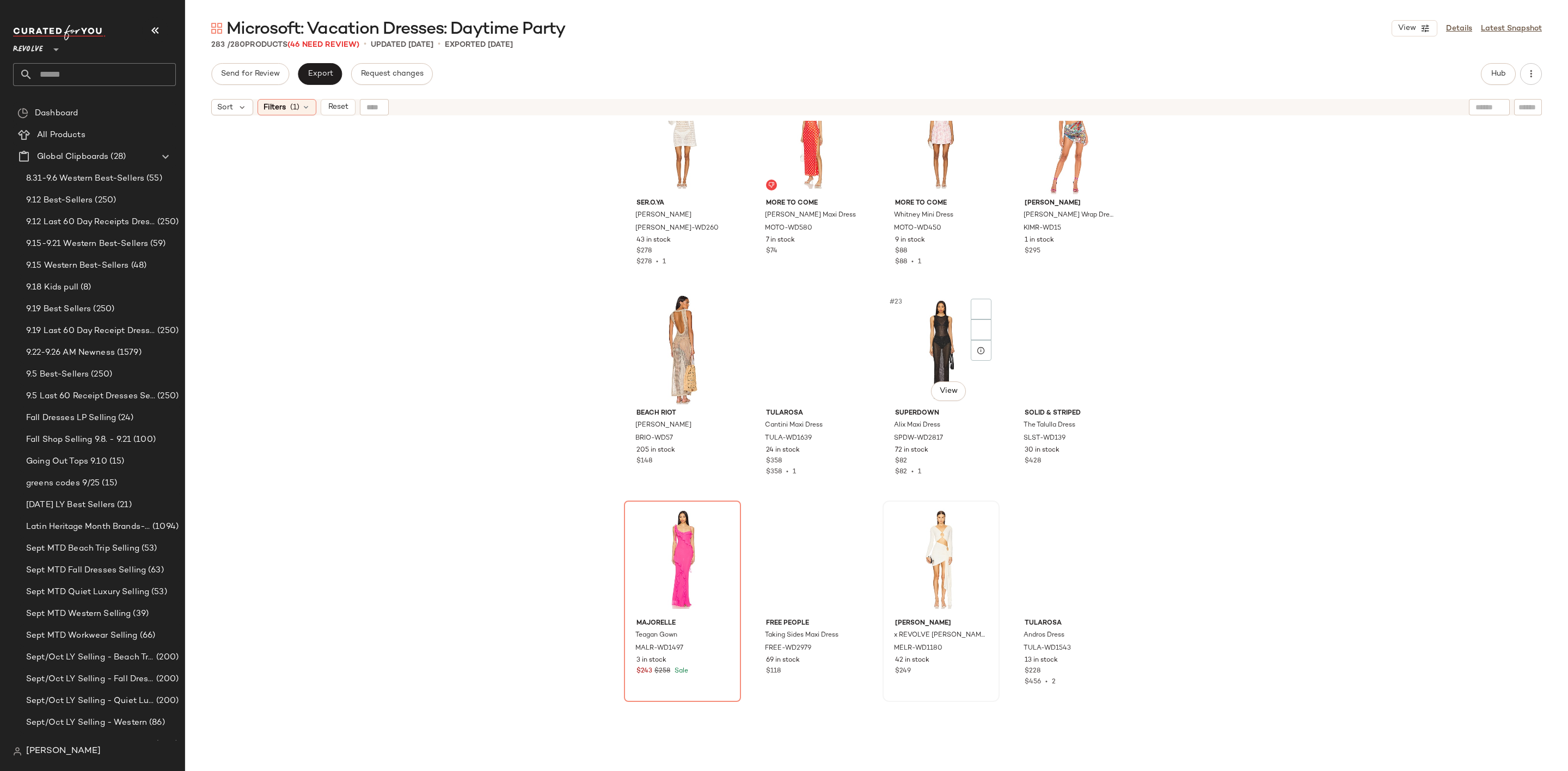
scroll to position [1069, 0]
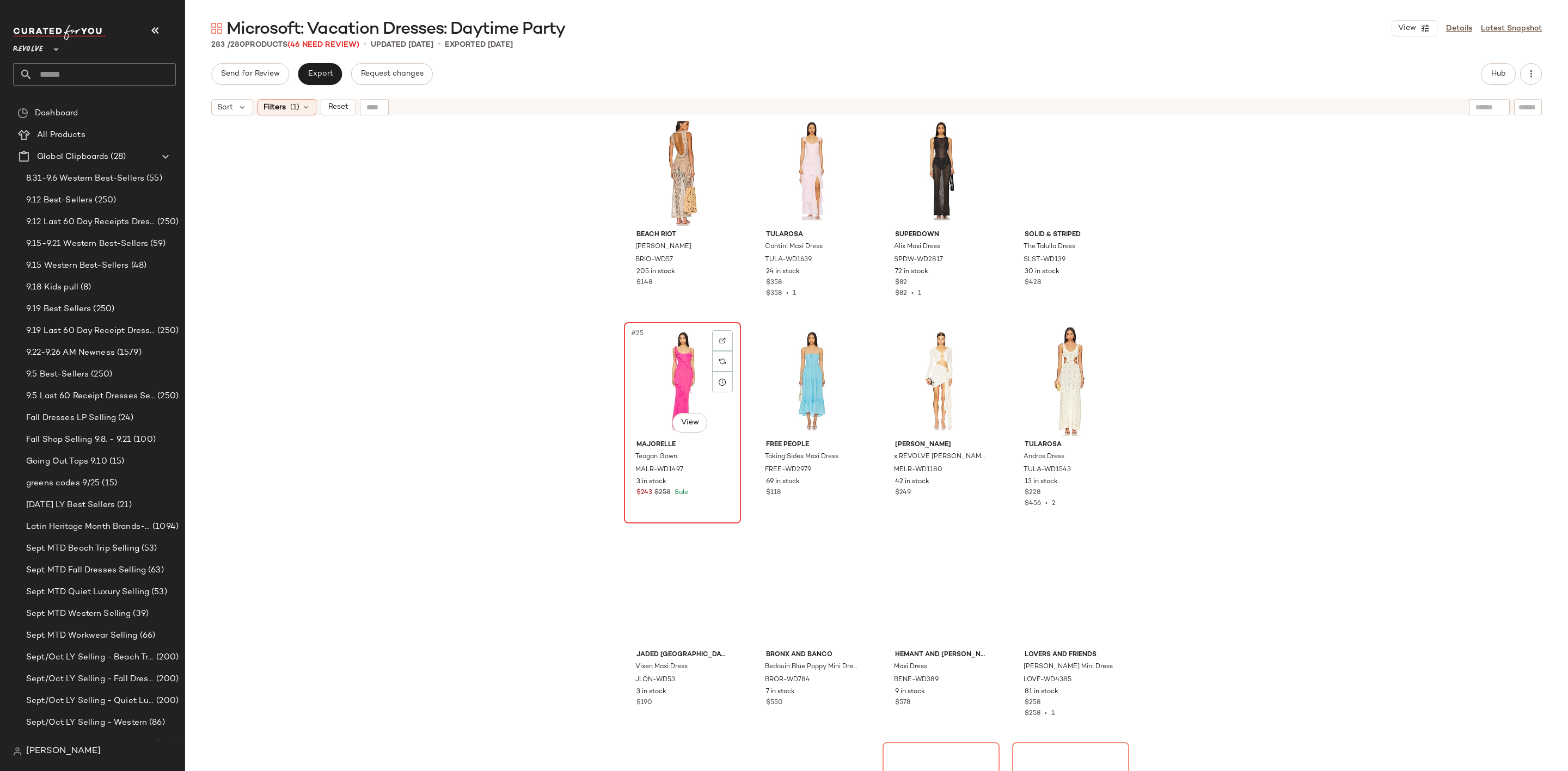
click at [631, 386] on div "#25 View" at bounding box center [683, 381] width 110 height 110
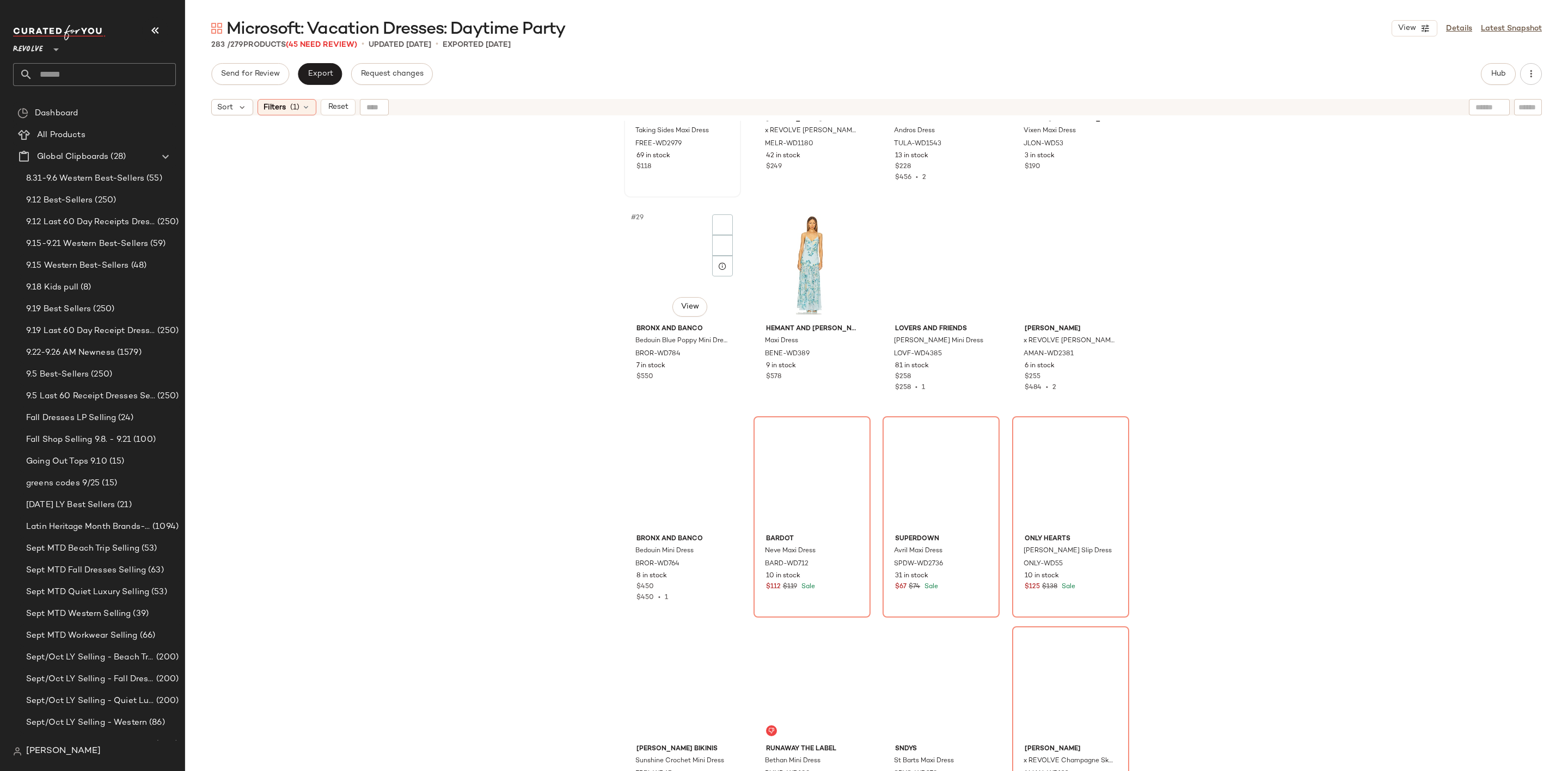
scroll to position [1397, 0]
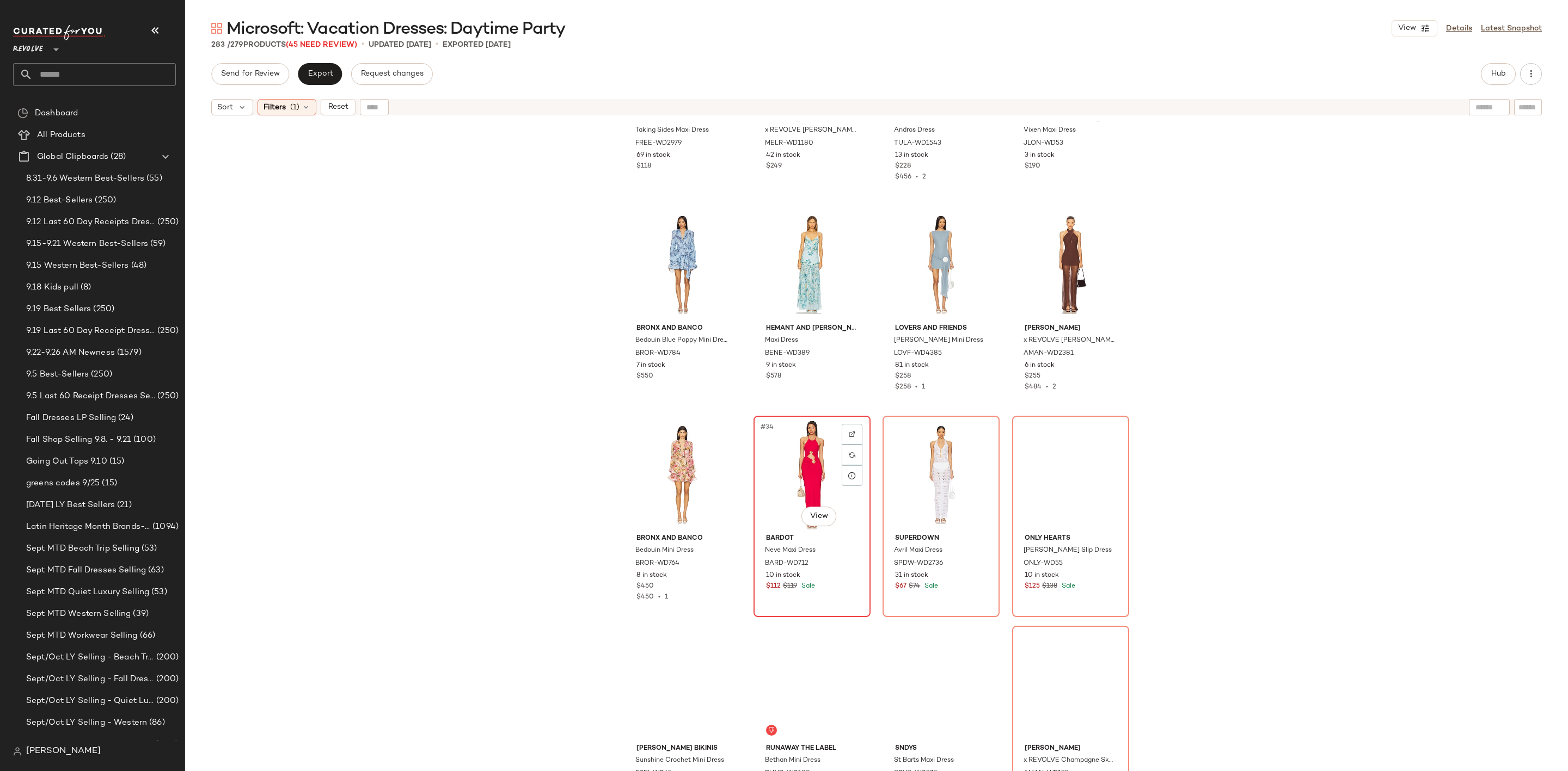
click at [785, 458] on div "#34 View" at bounding box center [812, 474] width 110 height 110
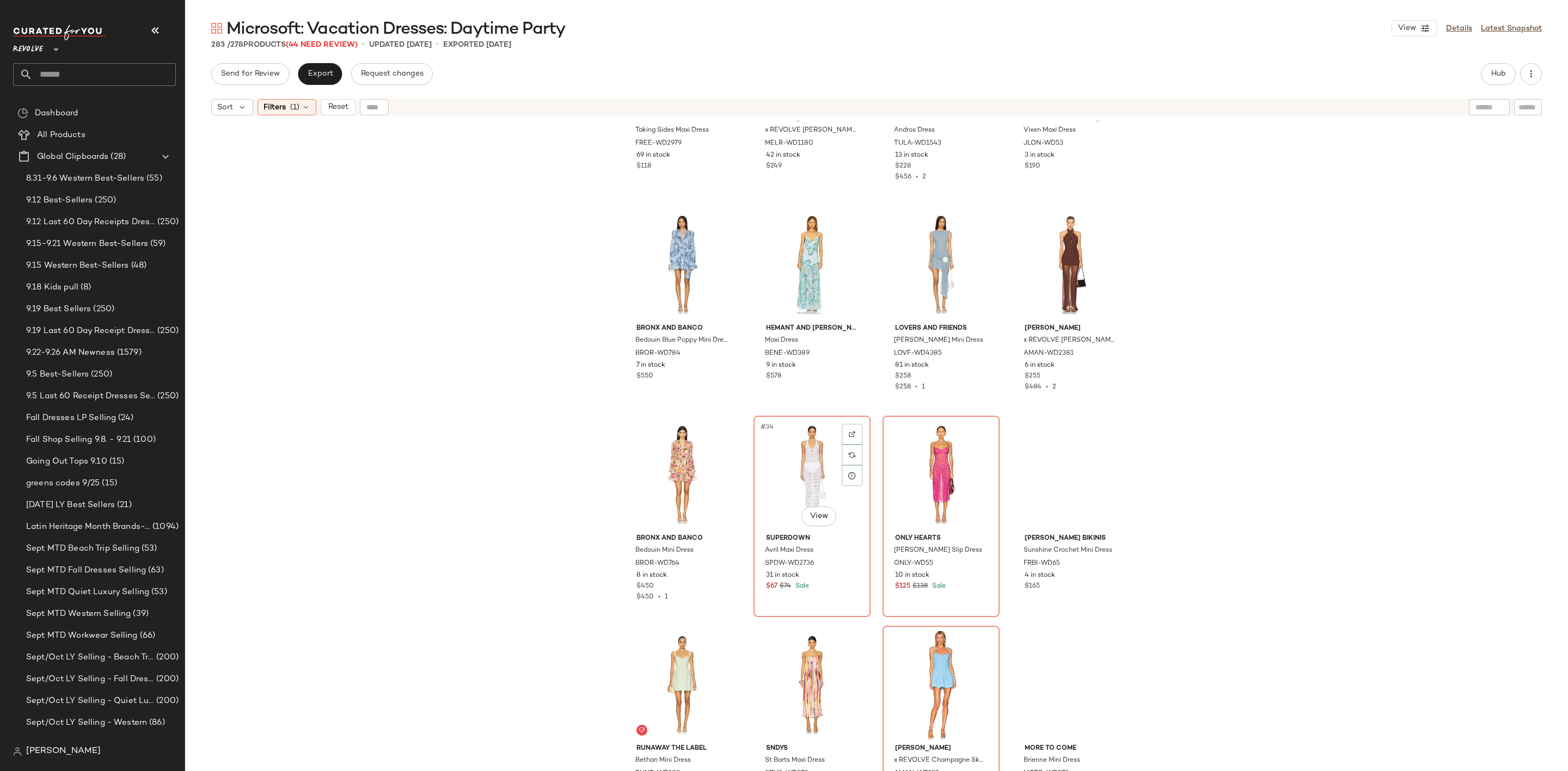
click at [785, 458] on div "#34 View" at bounding box center [812, 474] width 110 height 110
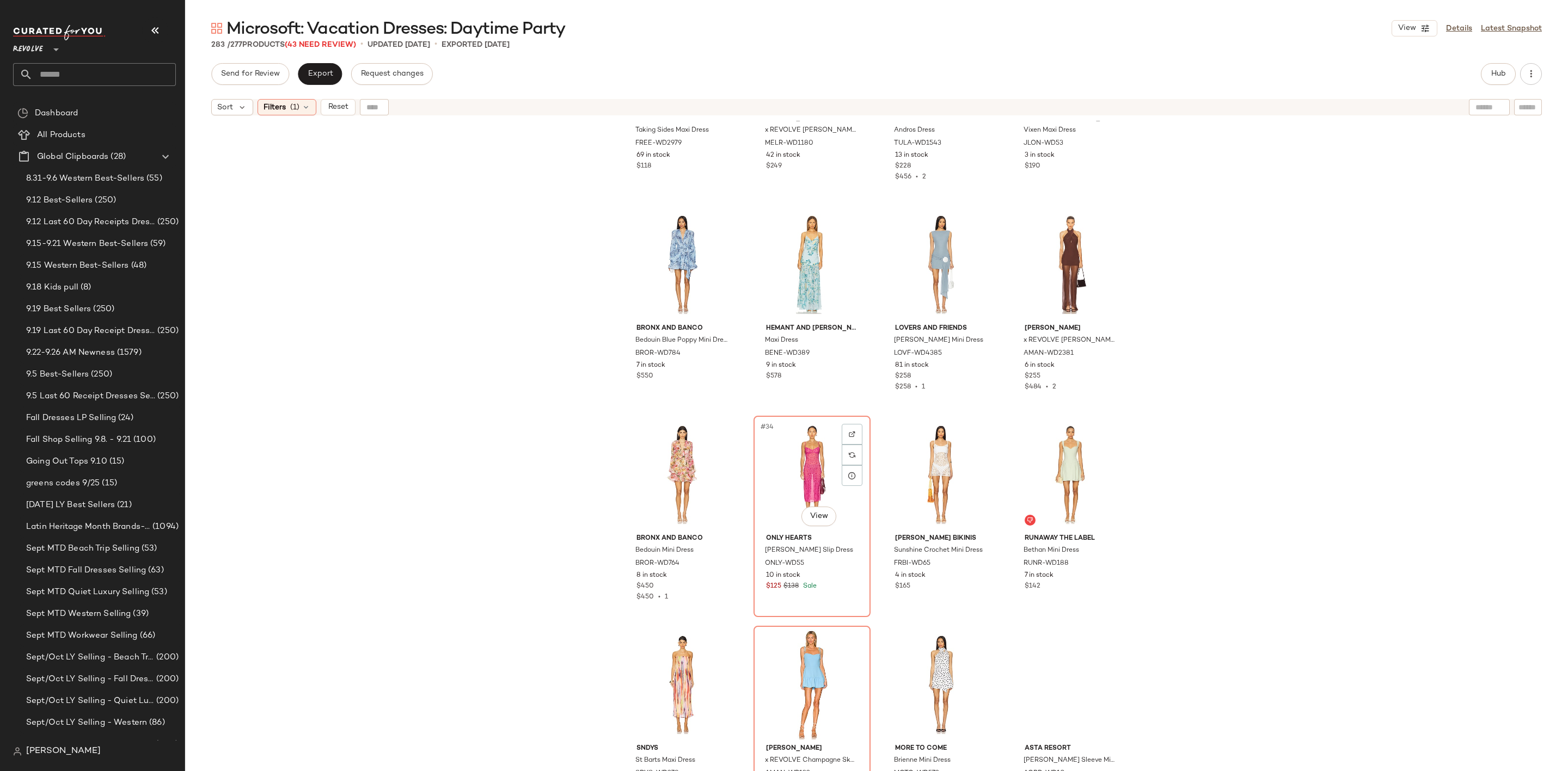
click at [785, 458] on div "#34 View" at bounding box center [812, 474] width 110 height 110
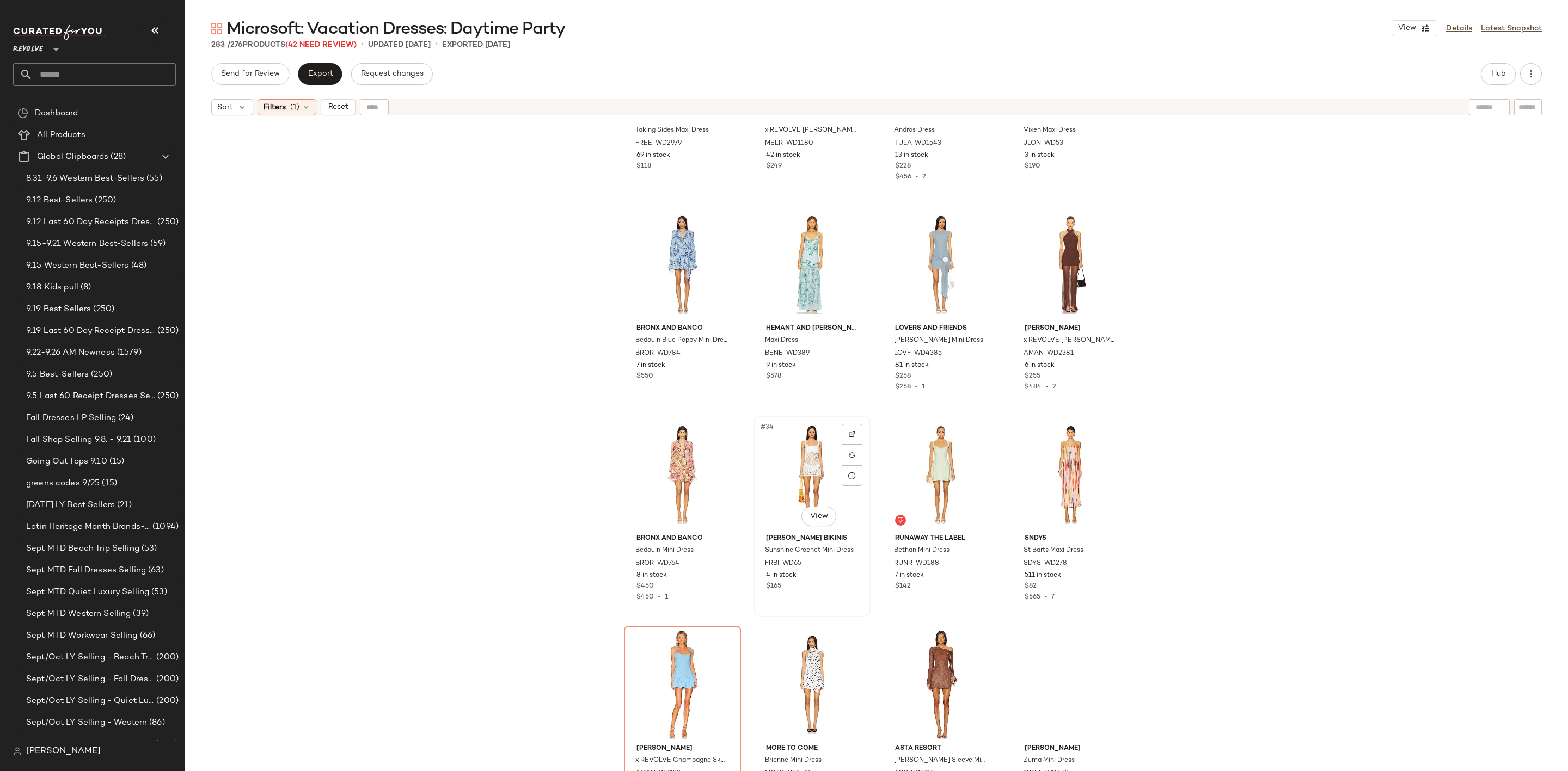
scroll to position [1723, 0]
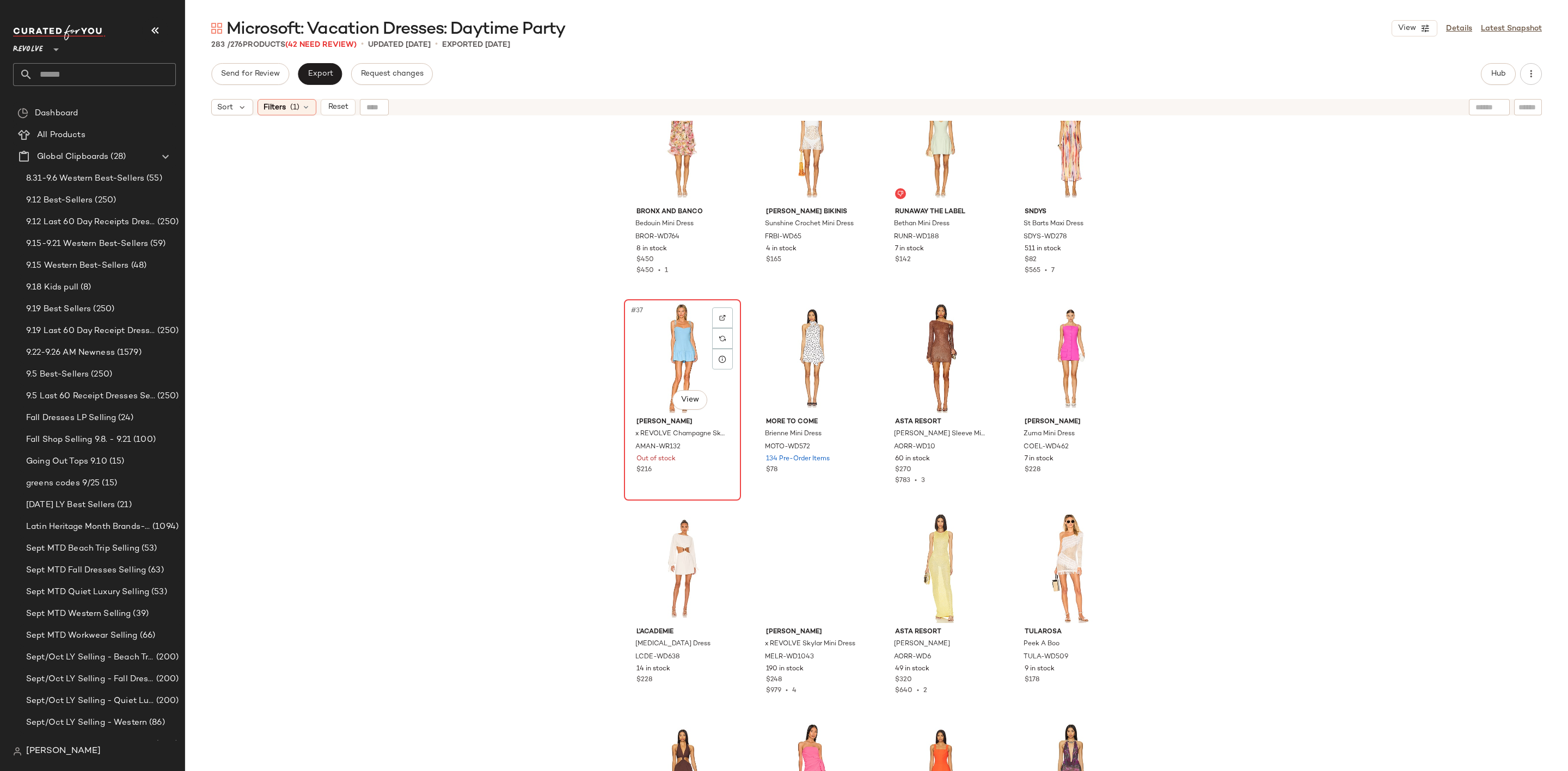
click at [653, 361] on div "#37 View" at bounding box center [683, 358] width 110 height 110
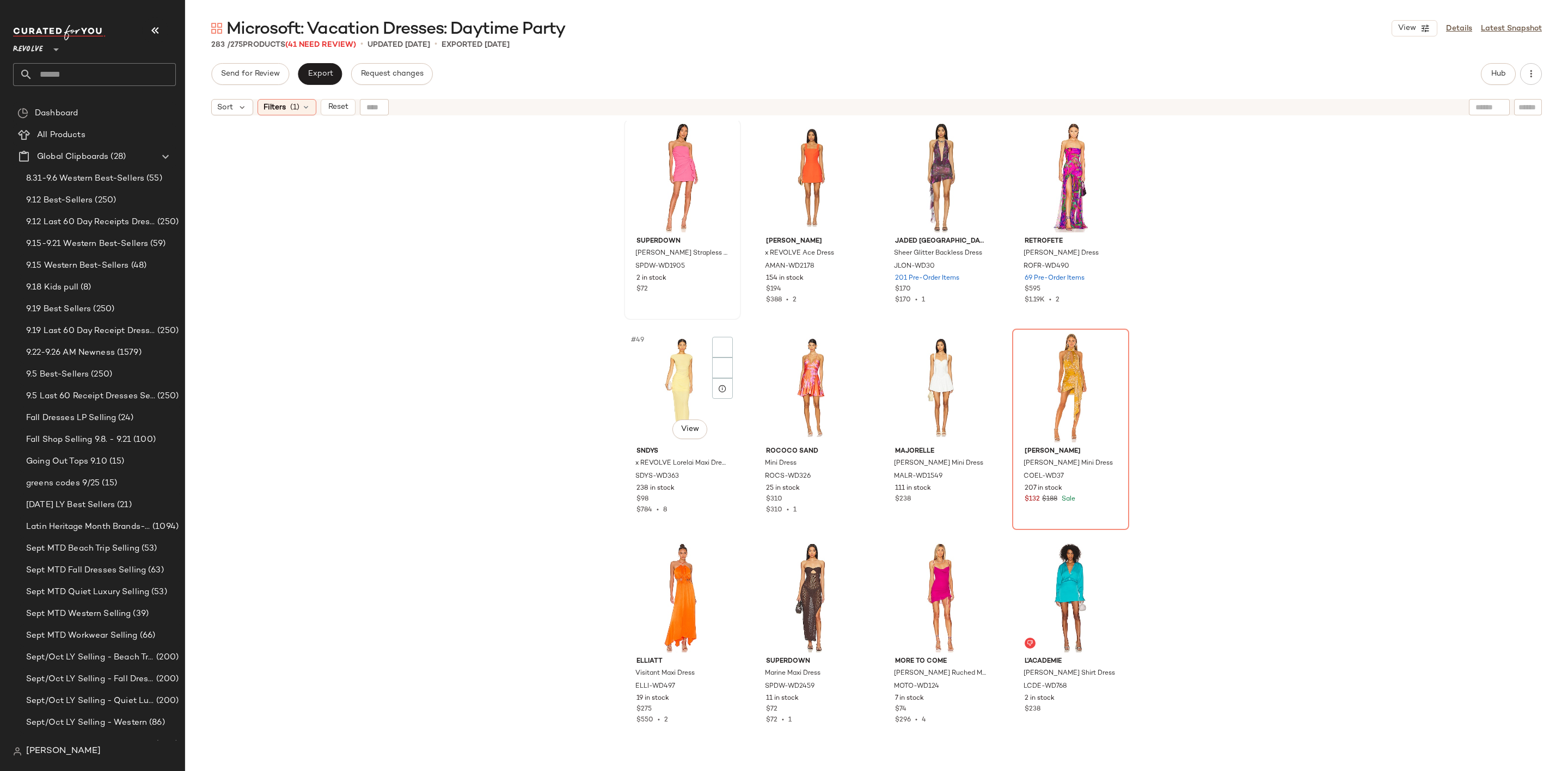
scroll to position [2457, 0]
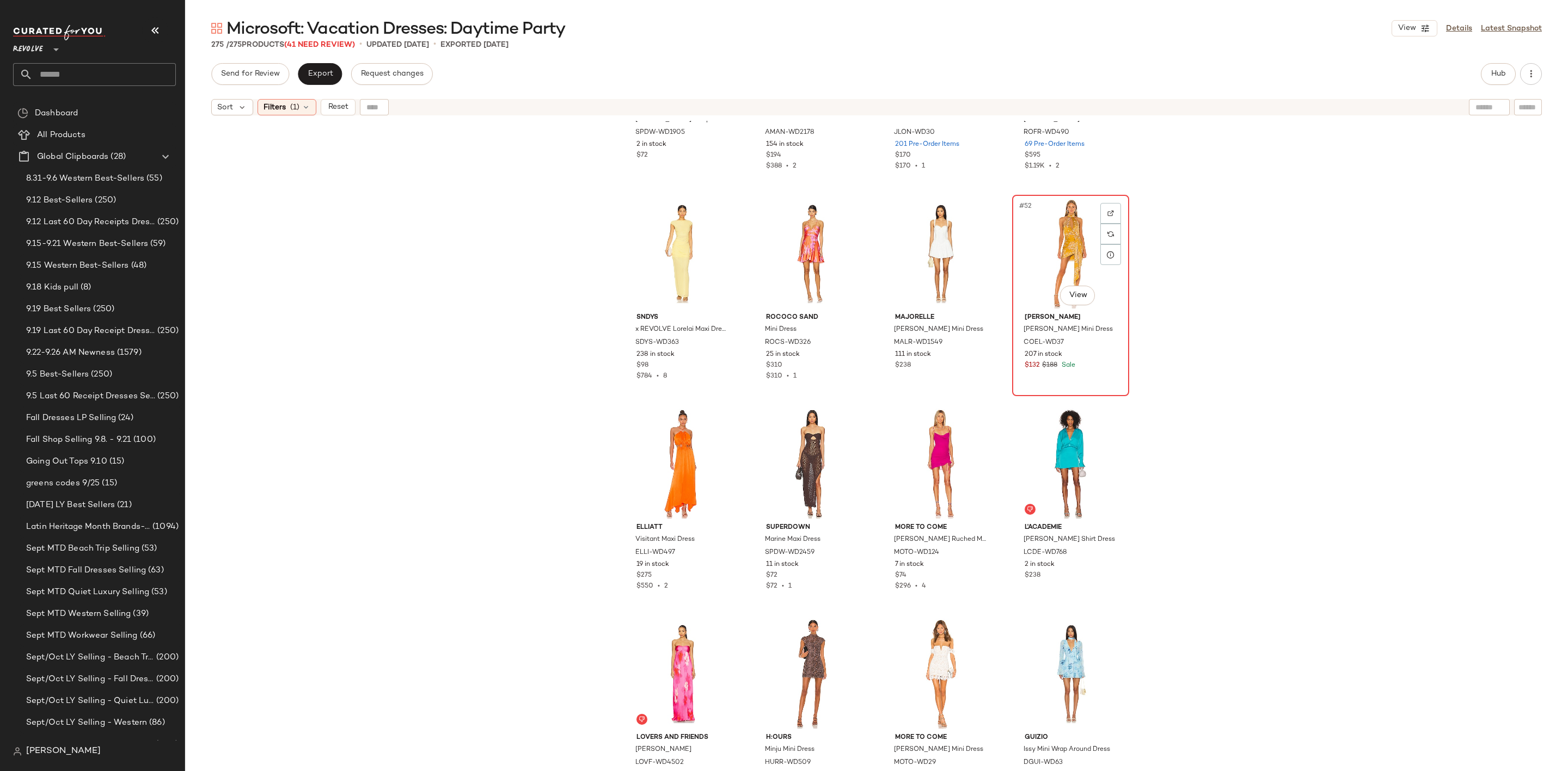
click at [1044, 231] on div "#52 View" at bounding box center [1071, 253] width 110 height 110
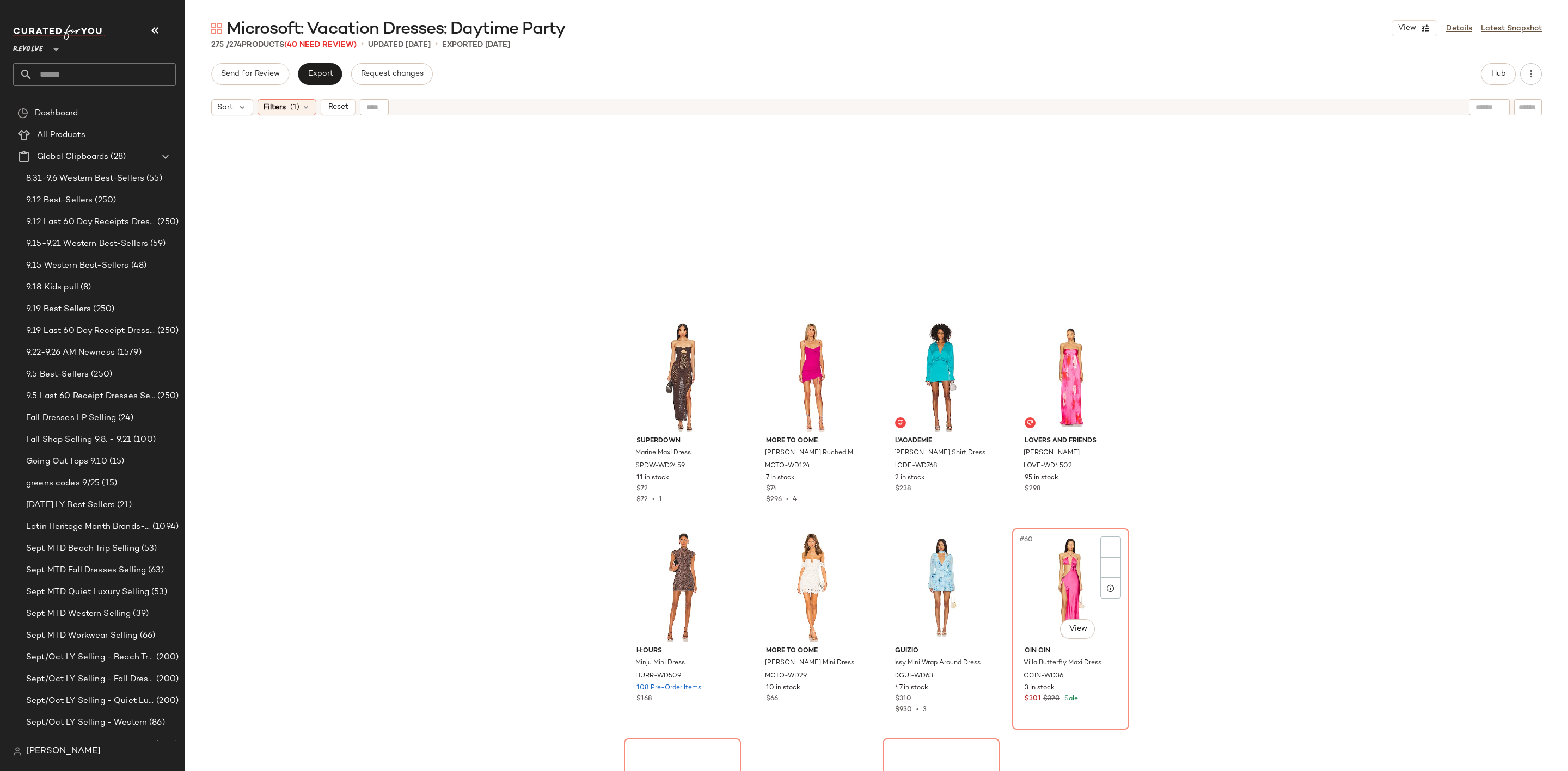
scroll to position [2866, 0]
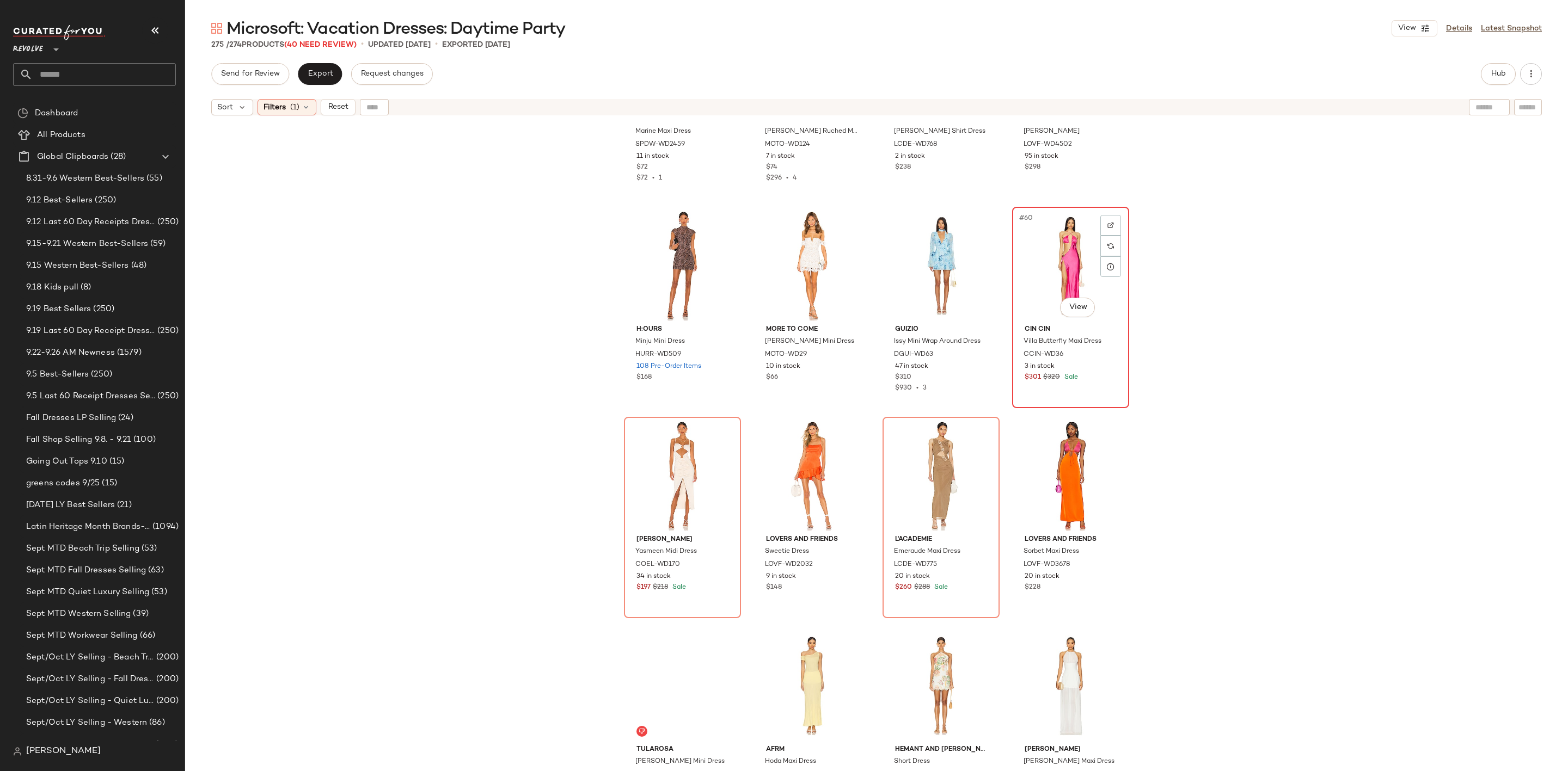
click at [1046, 238] on div "#60 View" at bounding box center [1071, 265] width 110 height 110
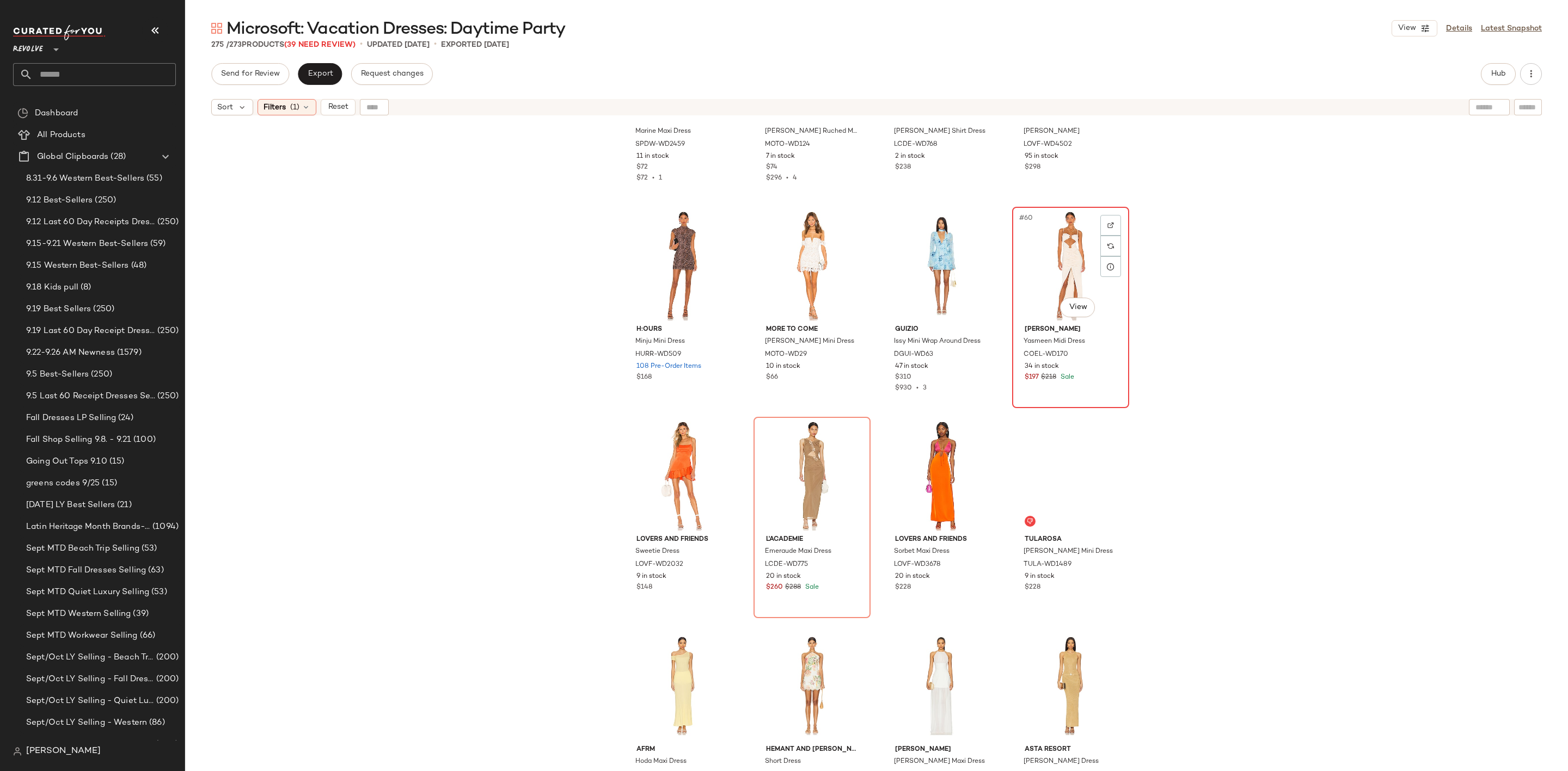
click at [1046, 242] on div "#60 View" at bounding box center [1071, 265] width 110 height 110
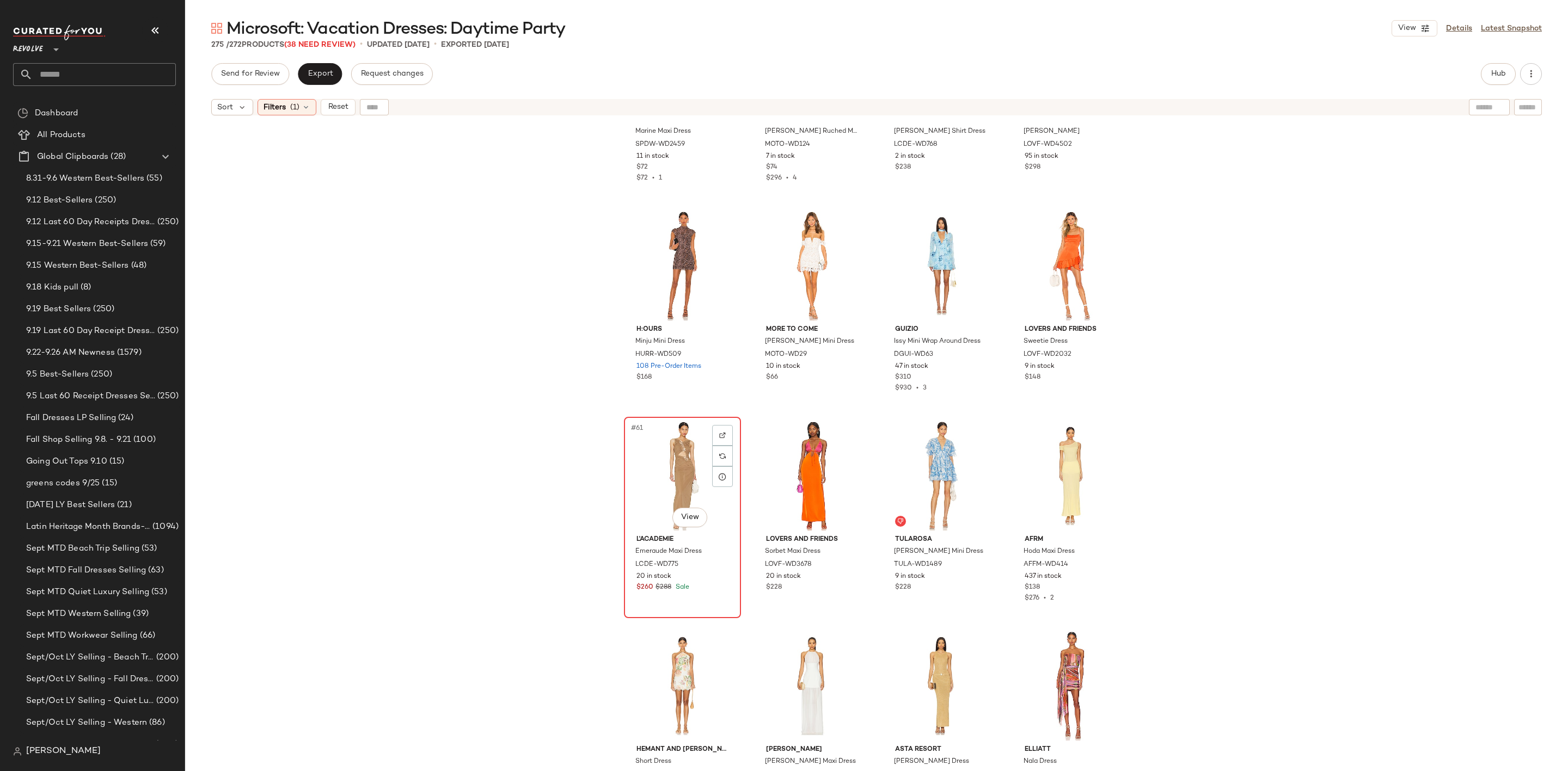
click at [661, 436] on div "#61 View" at bounding box center [683, 475] width 110 height 110
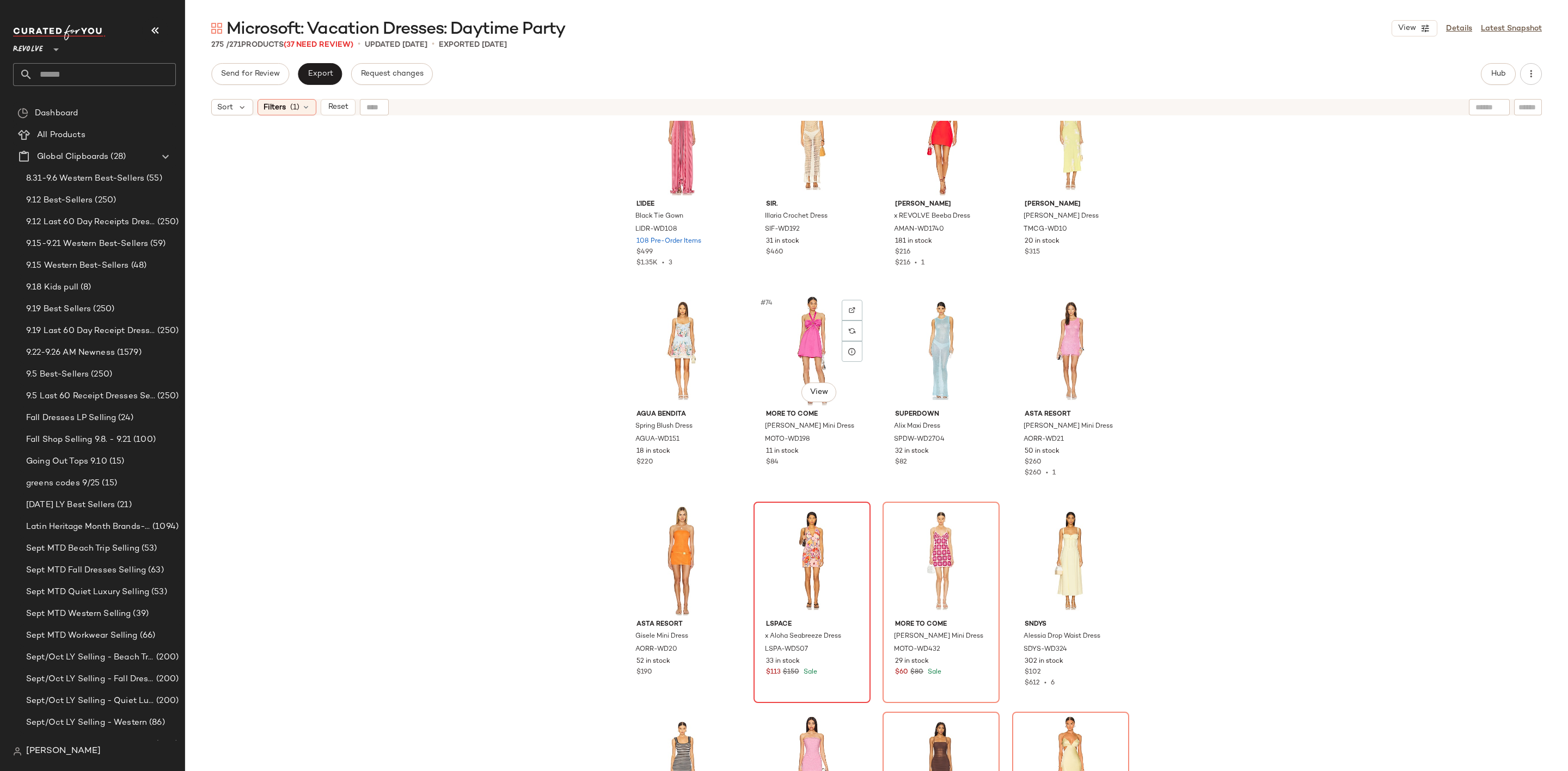
scroll to position [3845, 0]
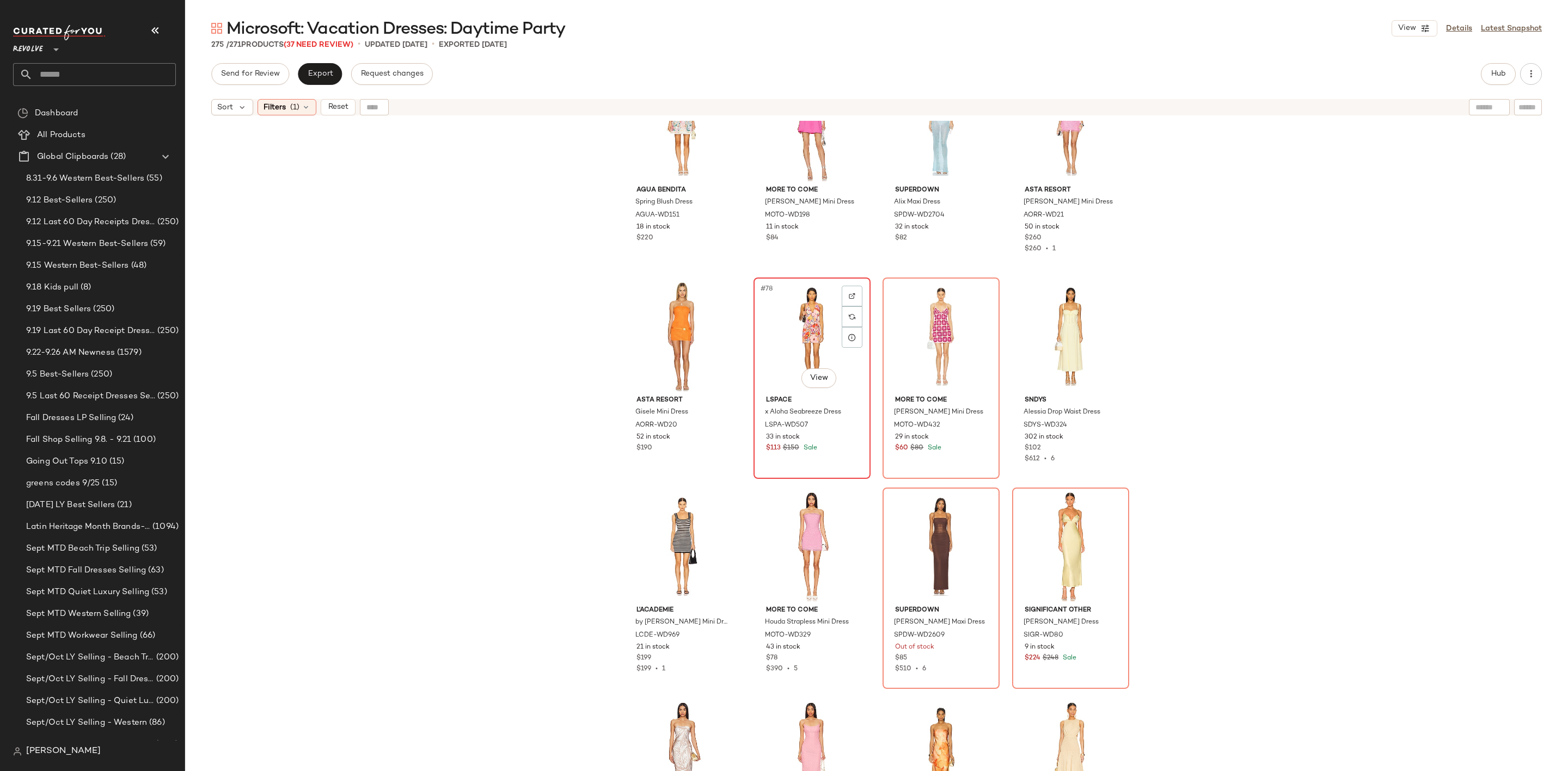
click at [758, 318] on div "#78 View" at bounding box center [812, 336] width 110 height 110
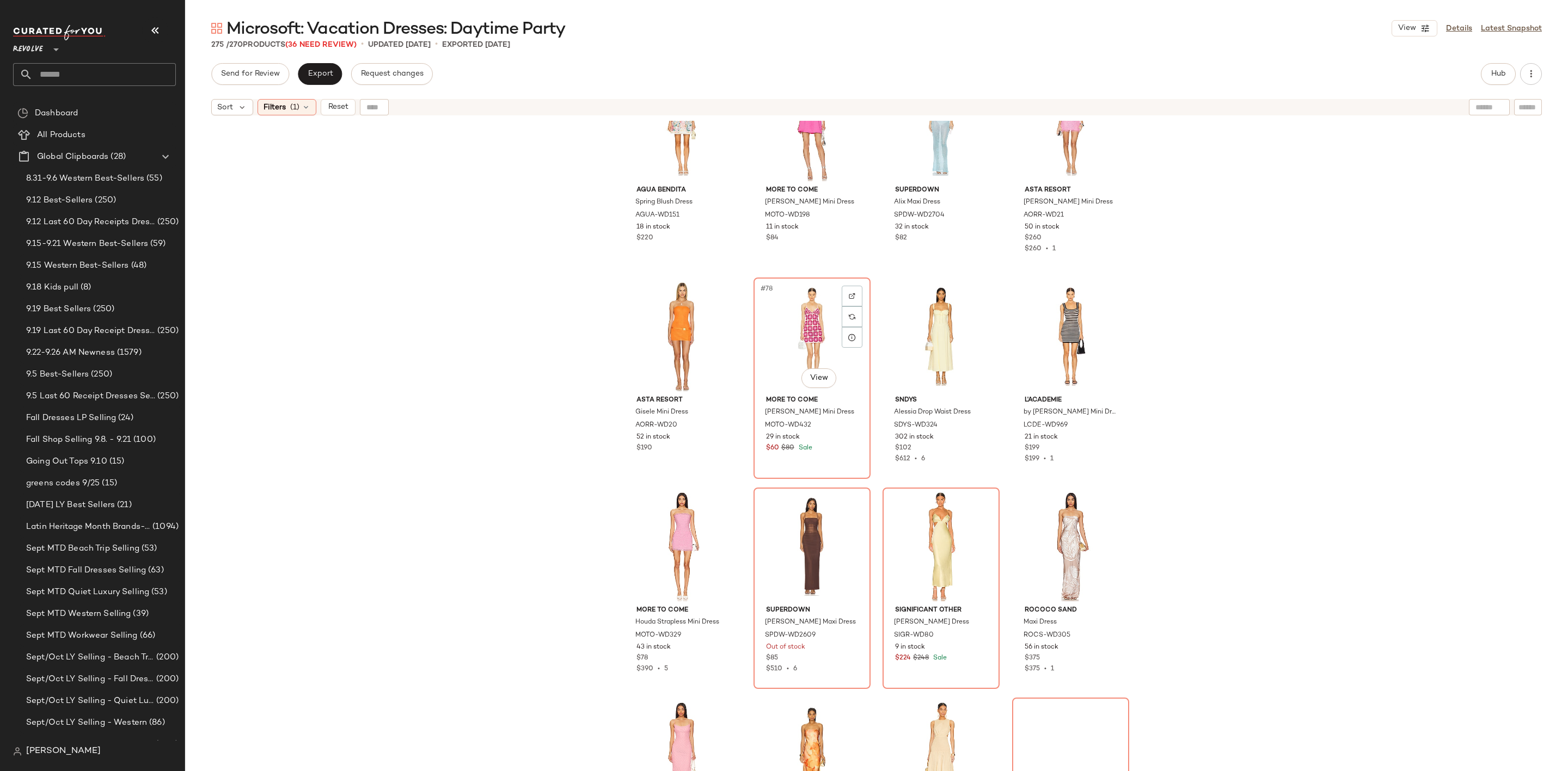
click at [758, 318] on div "#78 View" at bounding box center [812, 336] width 110 height 110
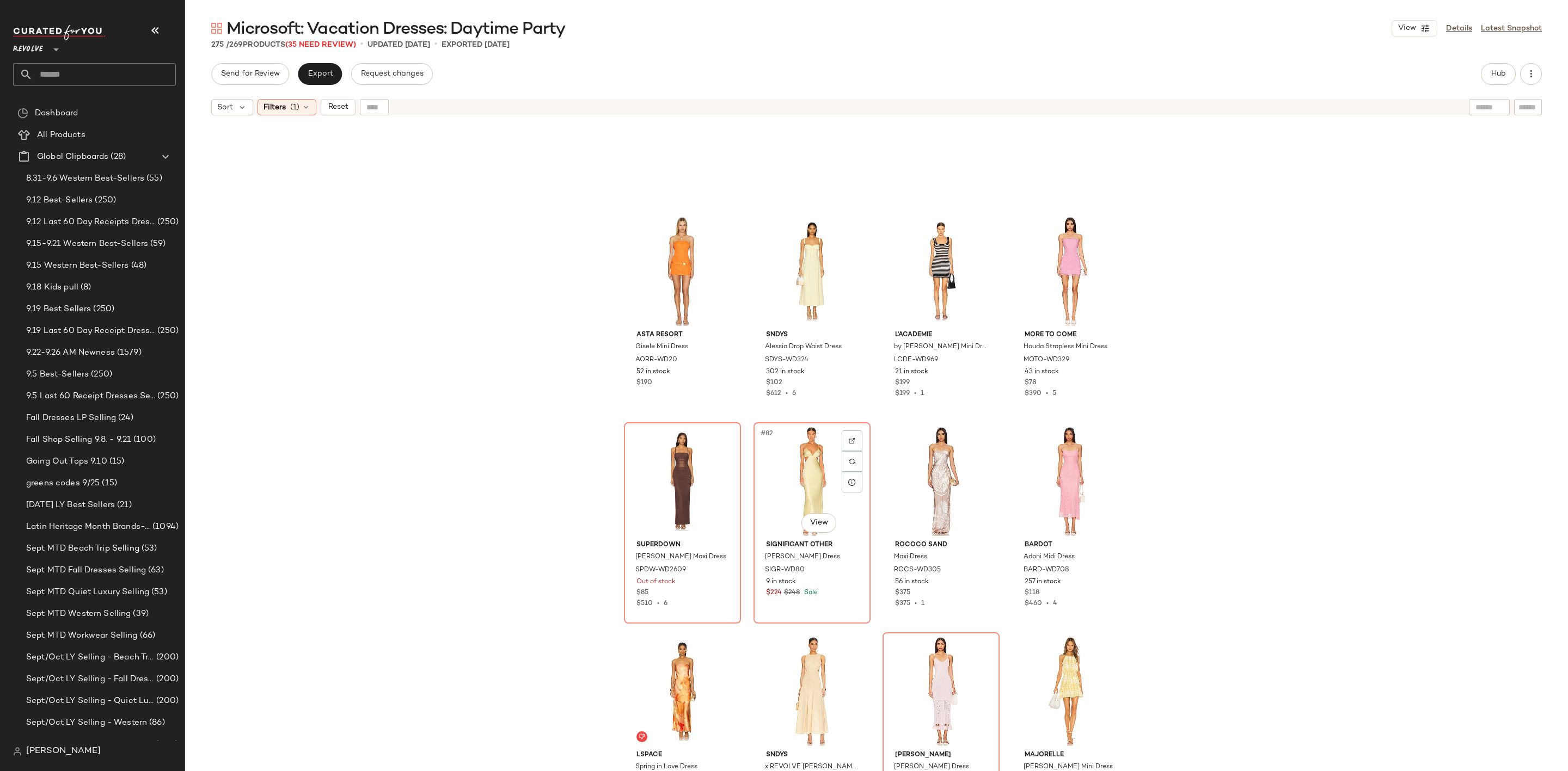
scroll to position [4090, 0]
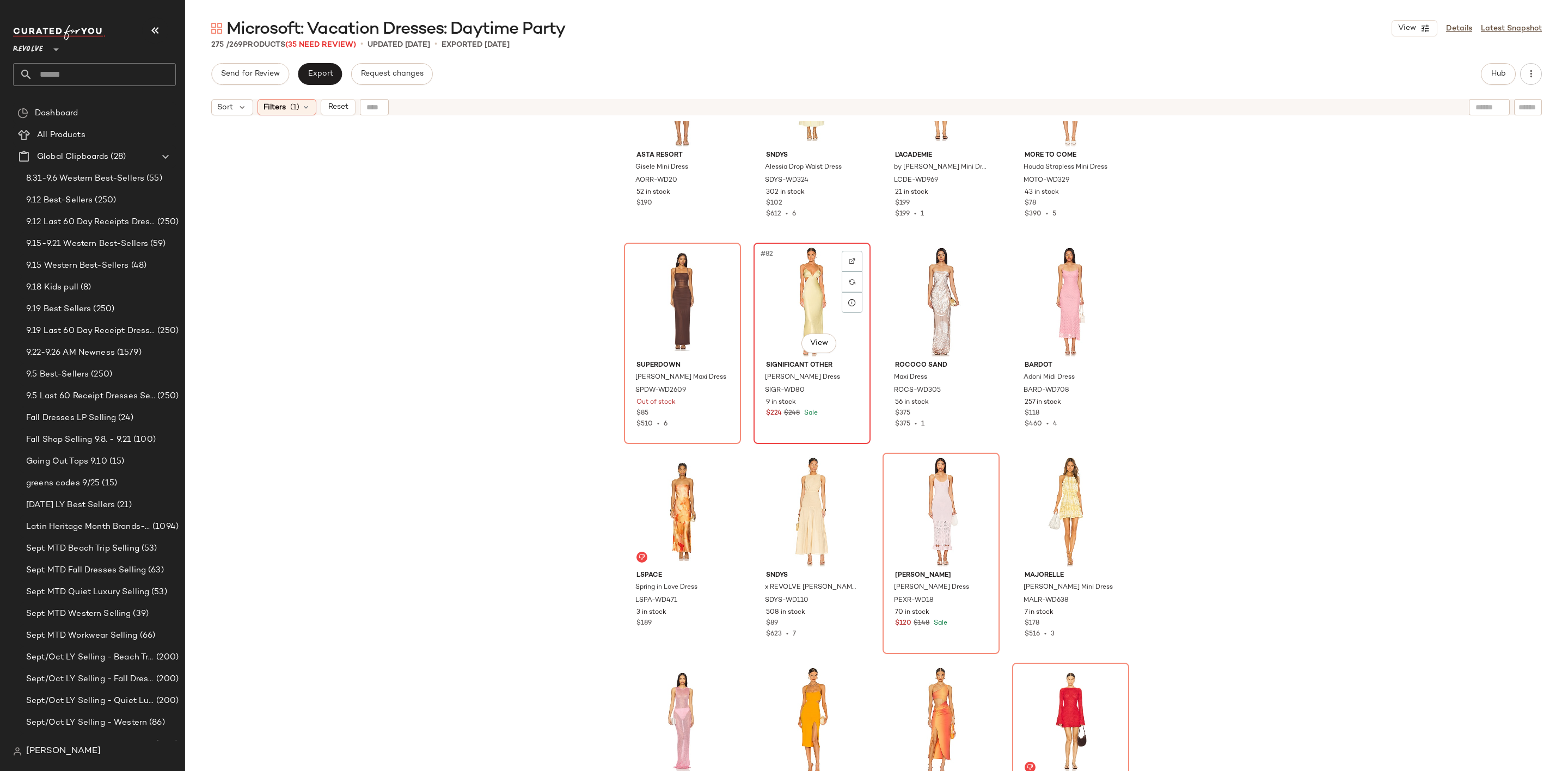
click at [788, 278] on div "#82 View" at bounding box center [812, 301] width 110 height 110
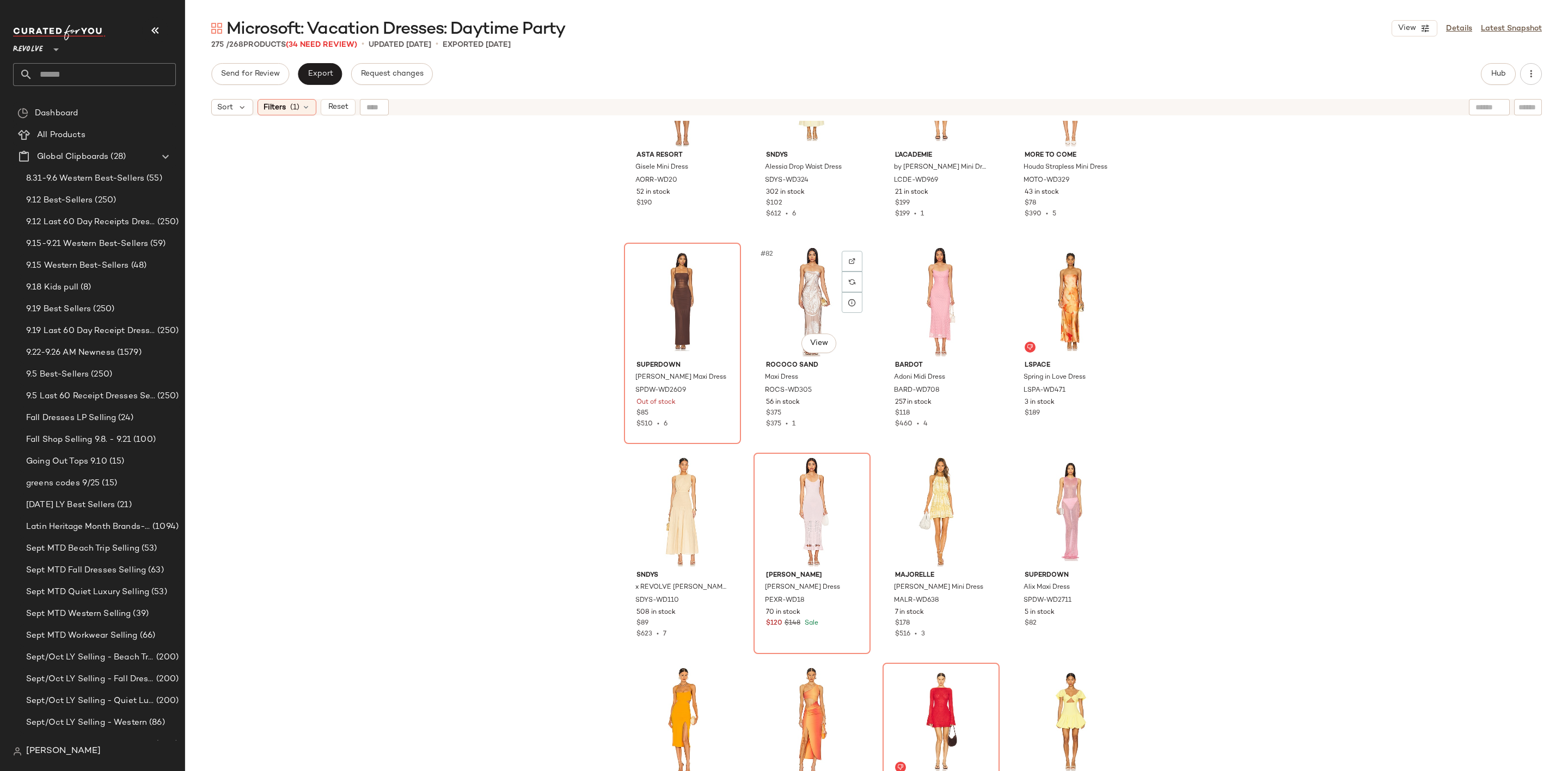
scroll to position [4254, 0]
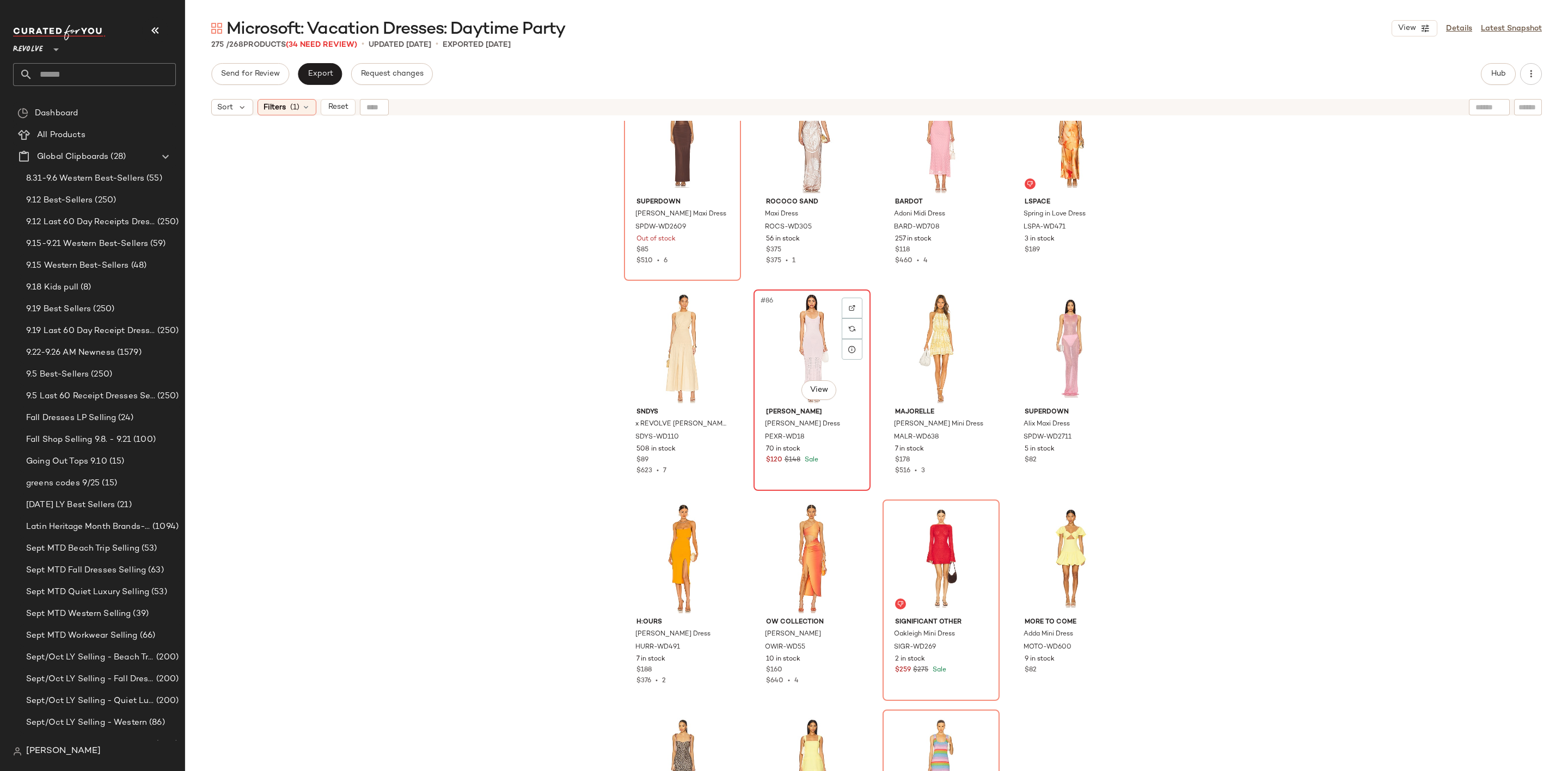
click at [797, 332] on div "#86 View" at bounding box center [812, 348] width 110 height 110
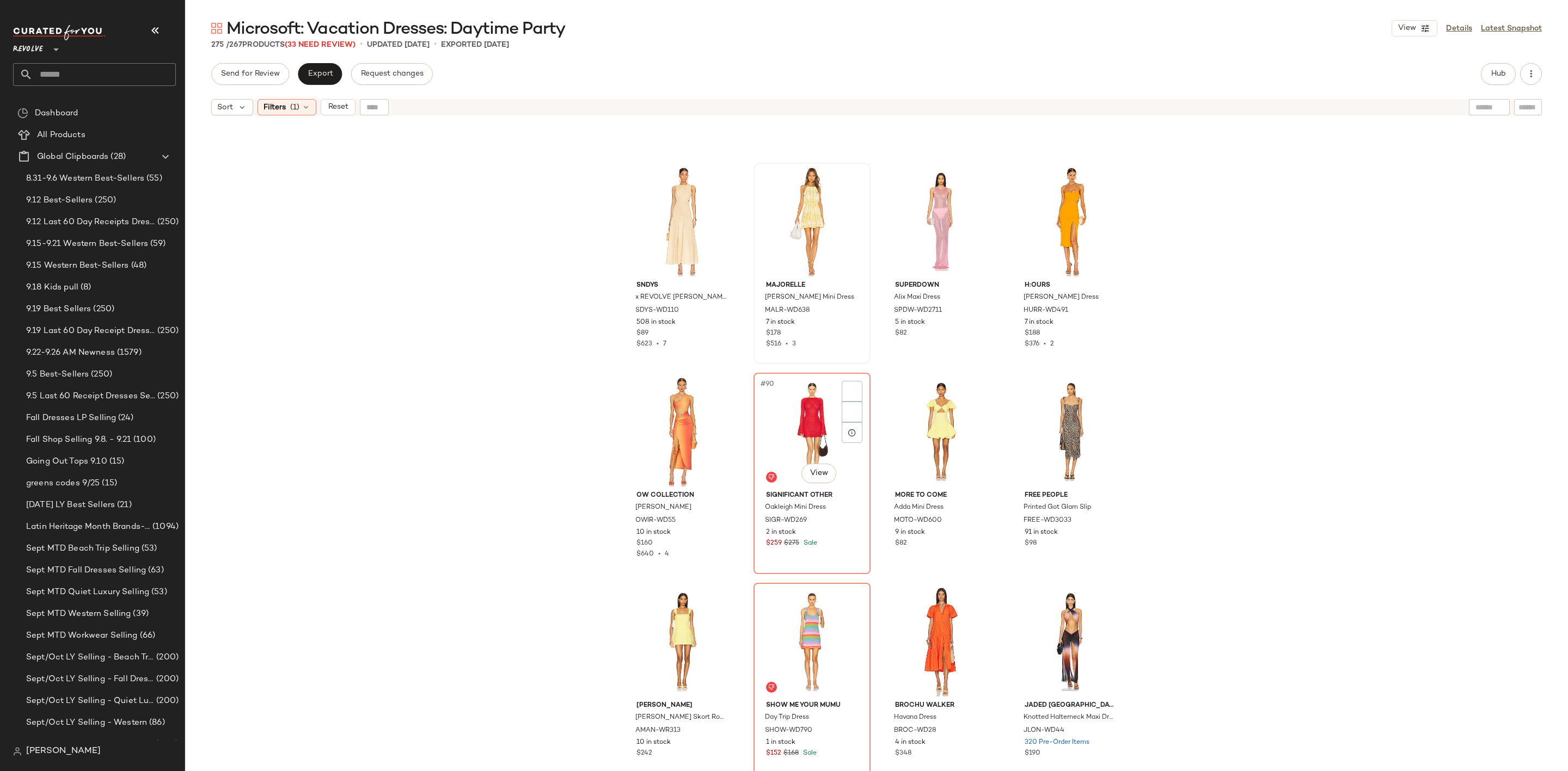
scroll to position [4498, 0]
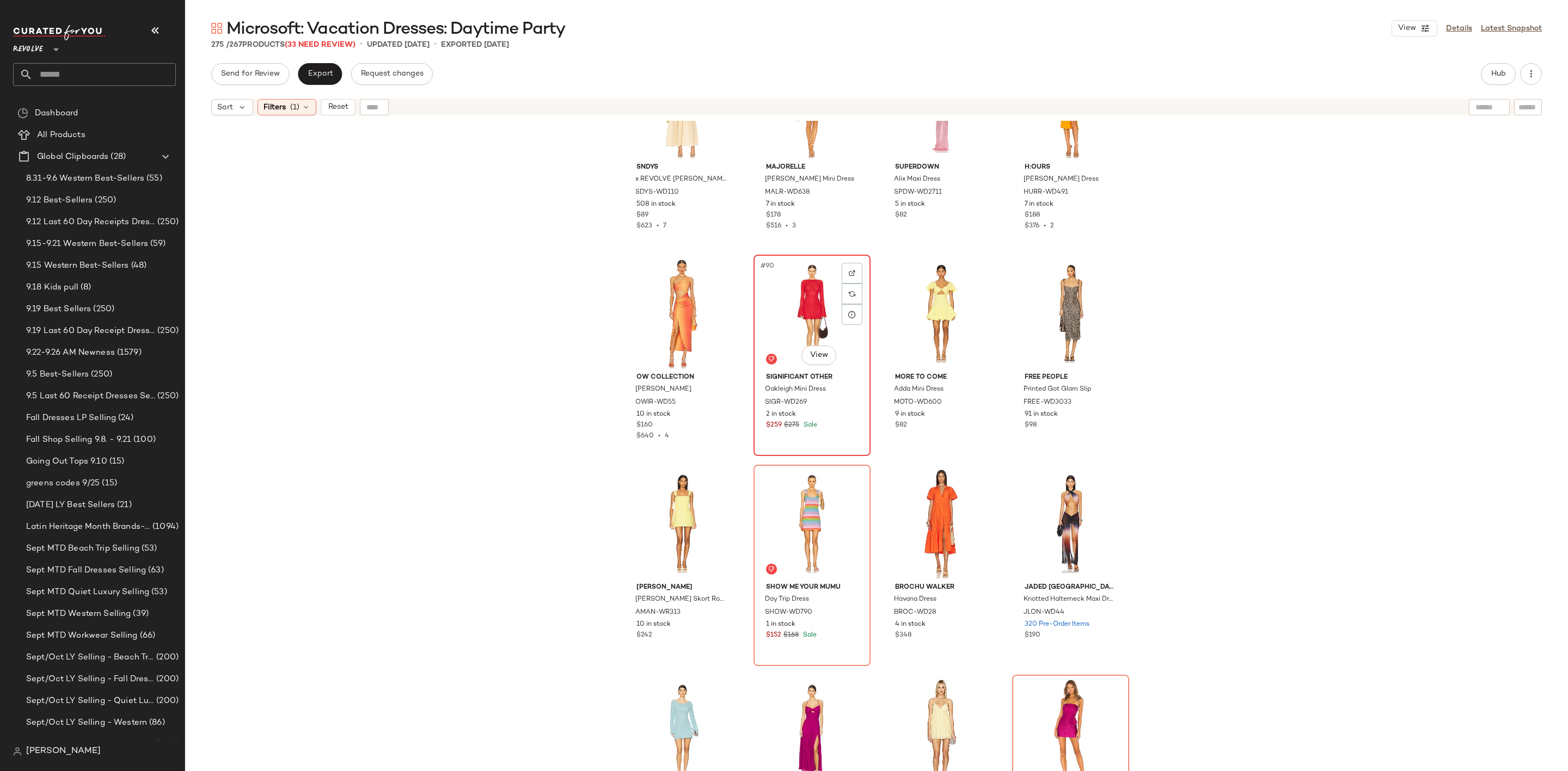
click at [770, 264] on span "#90" at bounding box center [767, 266] width 17 height 11
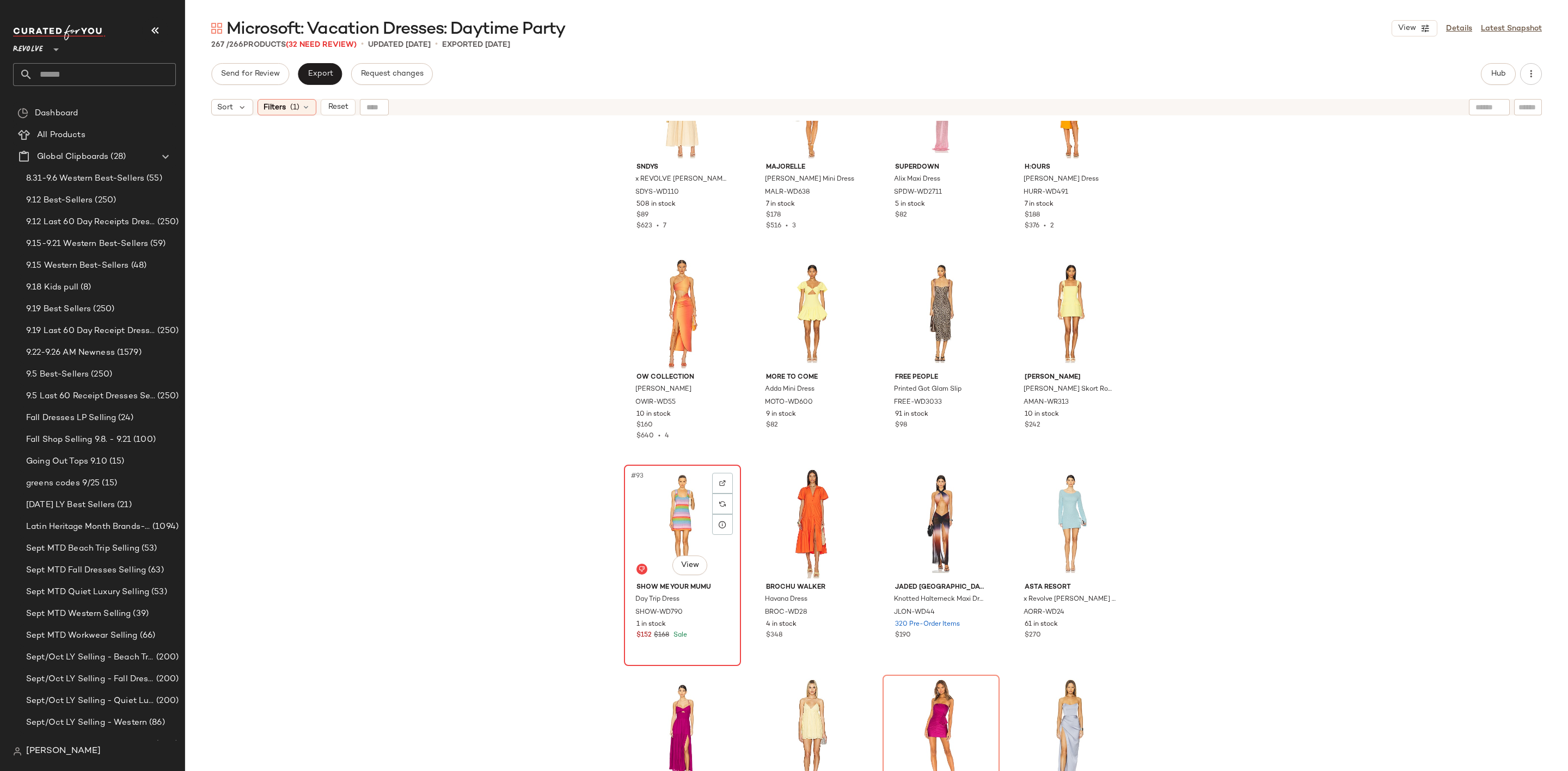
click at [663, 483] on div "#93 View" at bounding box center [683, 523] width 110 height 110
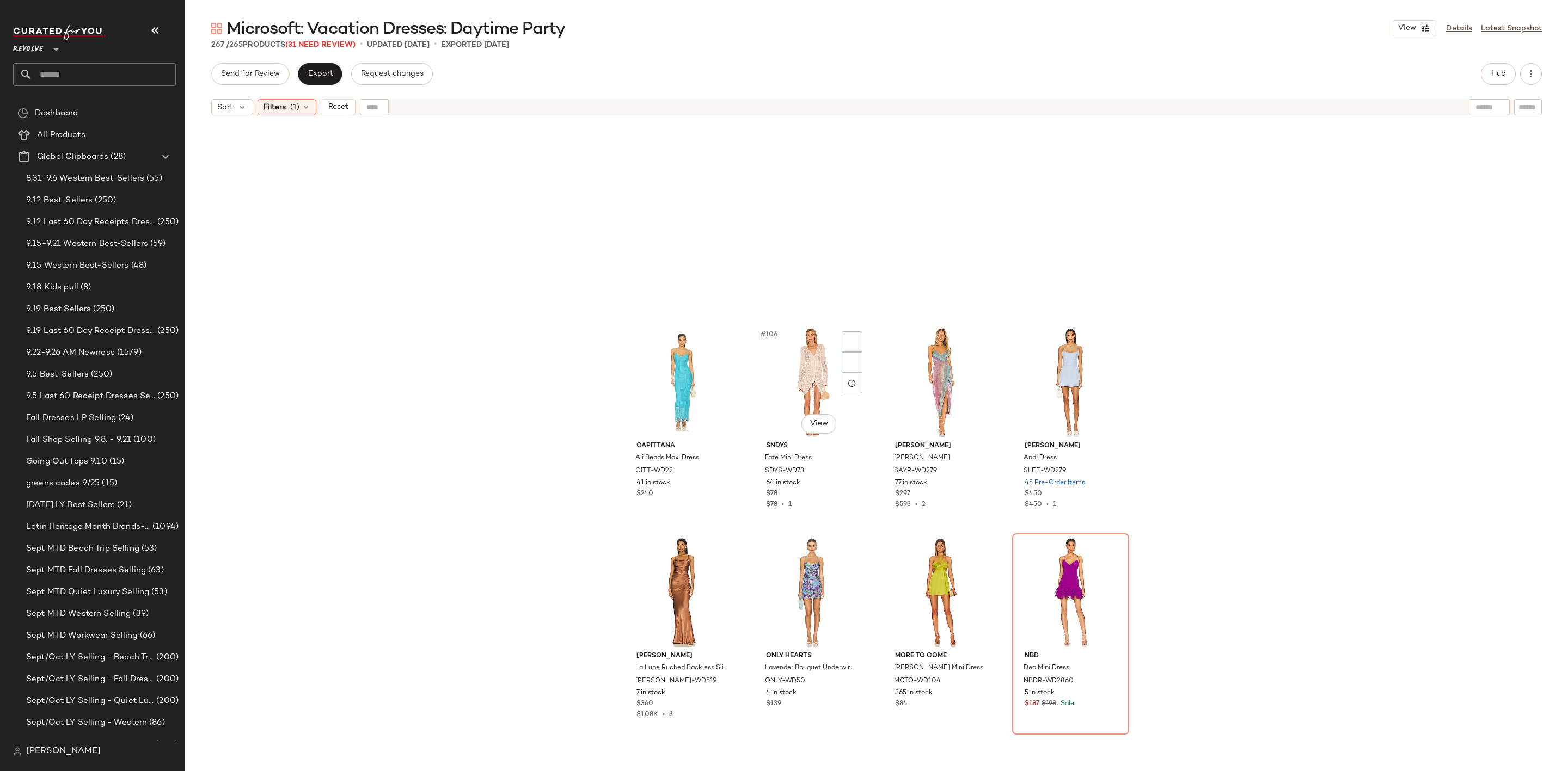
scroll to position [5478, 0]
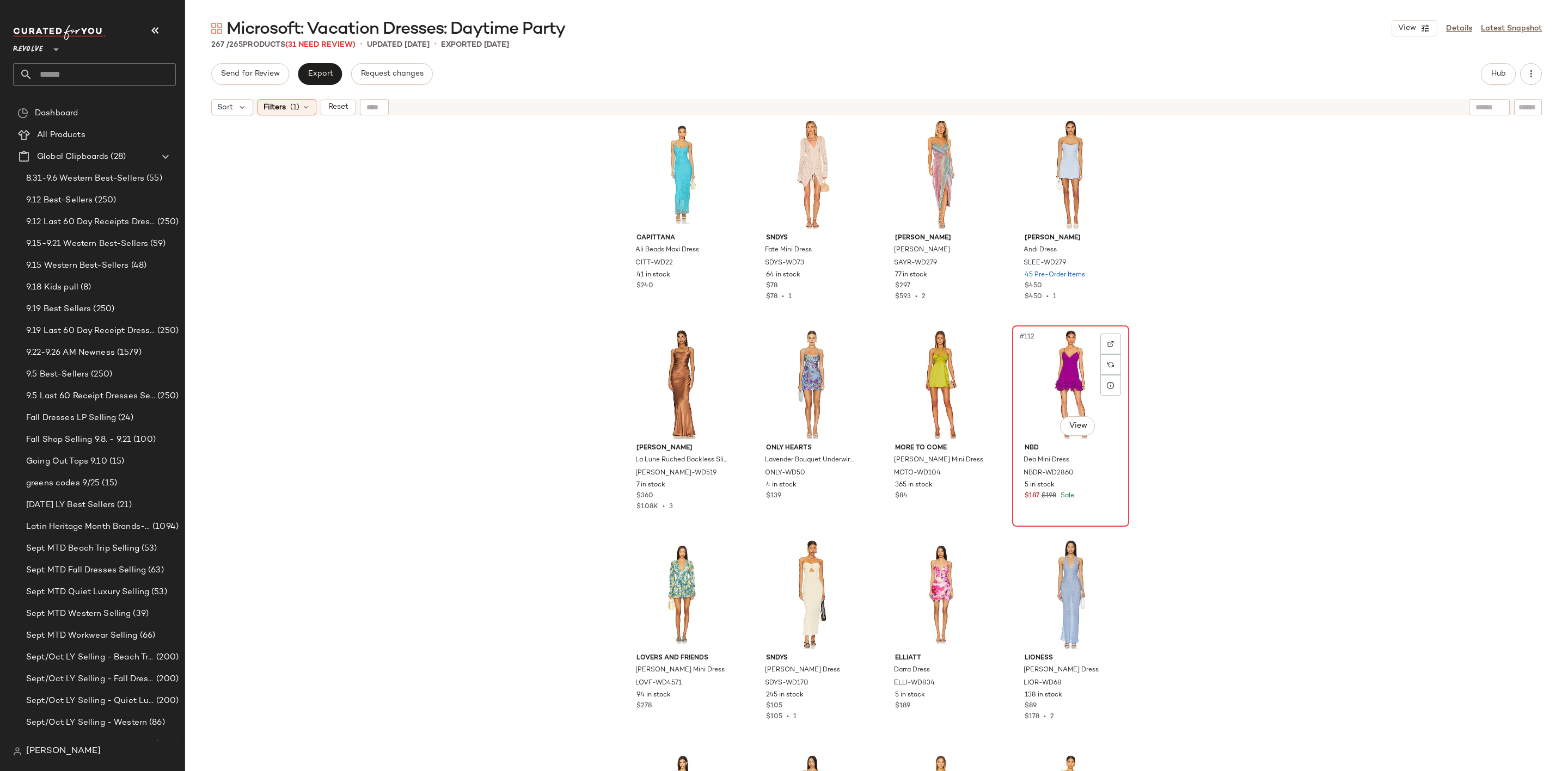
click at [1042, 387] on div "#112 View" at bounding box center [1071, 384] width 110 height 110
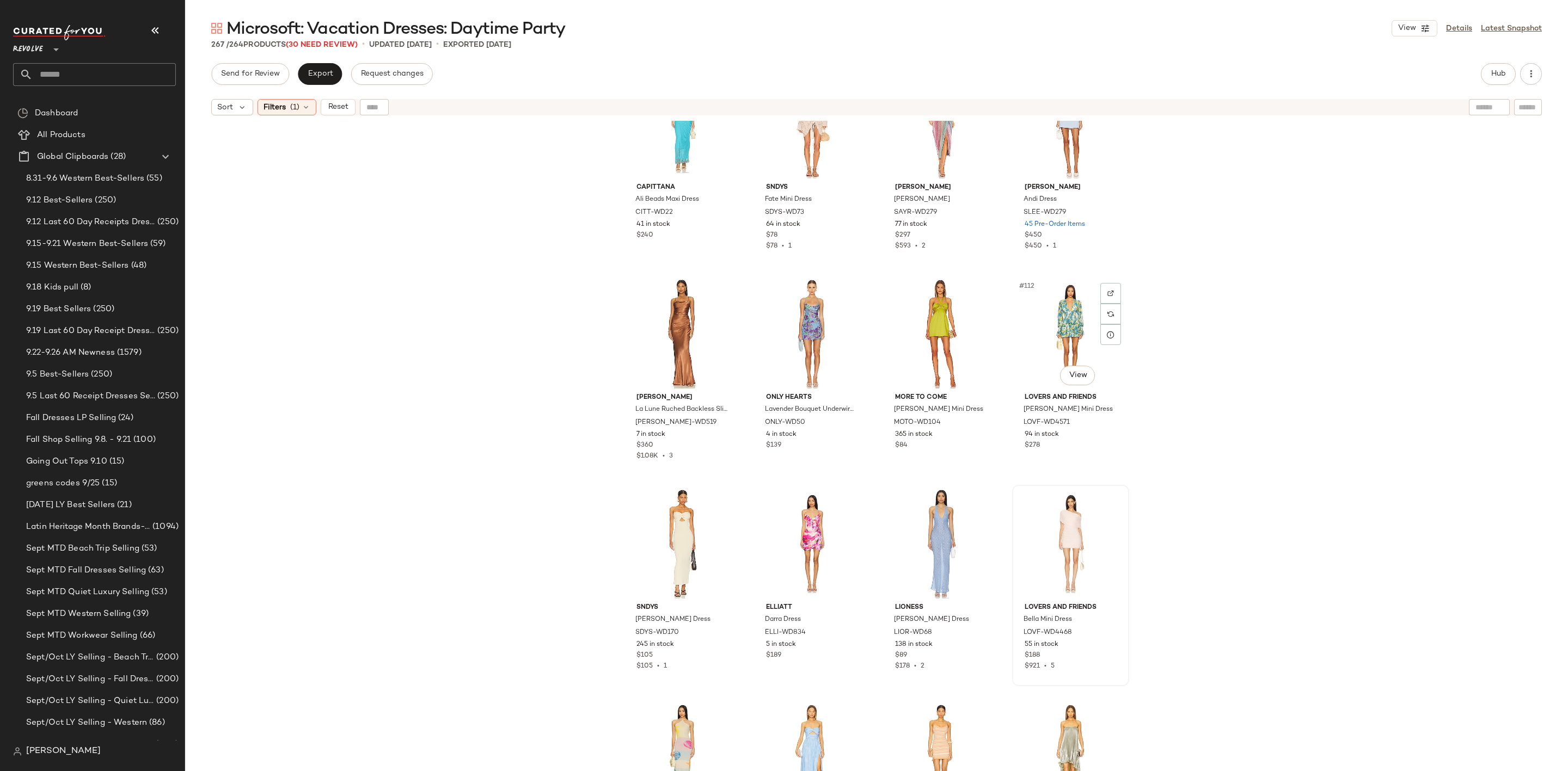
scroll to position [5886, 0]
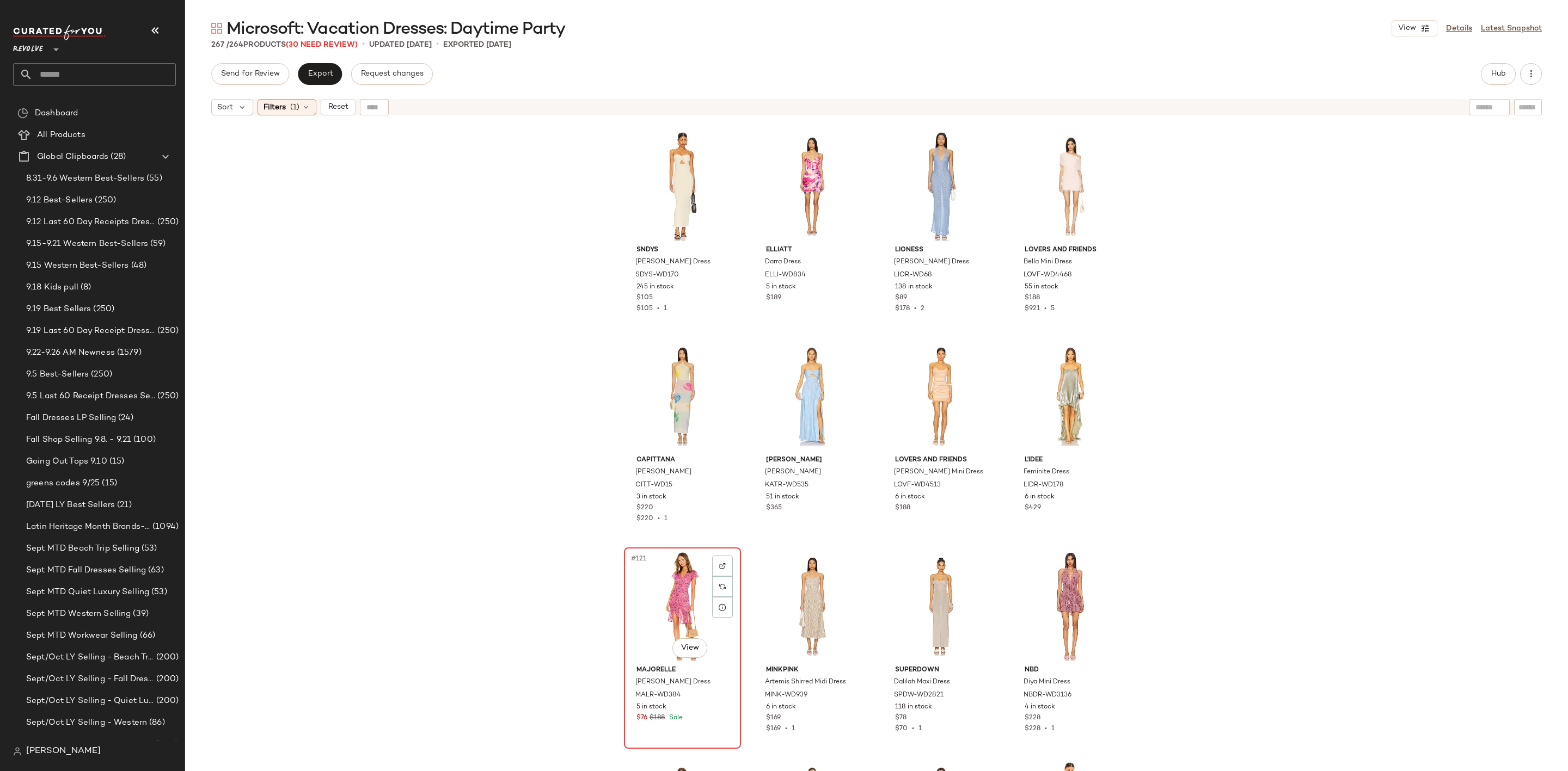
click at [652, 573] on div "#121 View" at bounding box center [683, 607] width 110 height 110
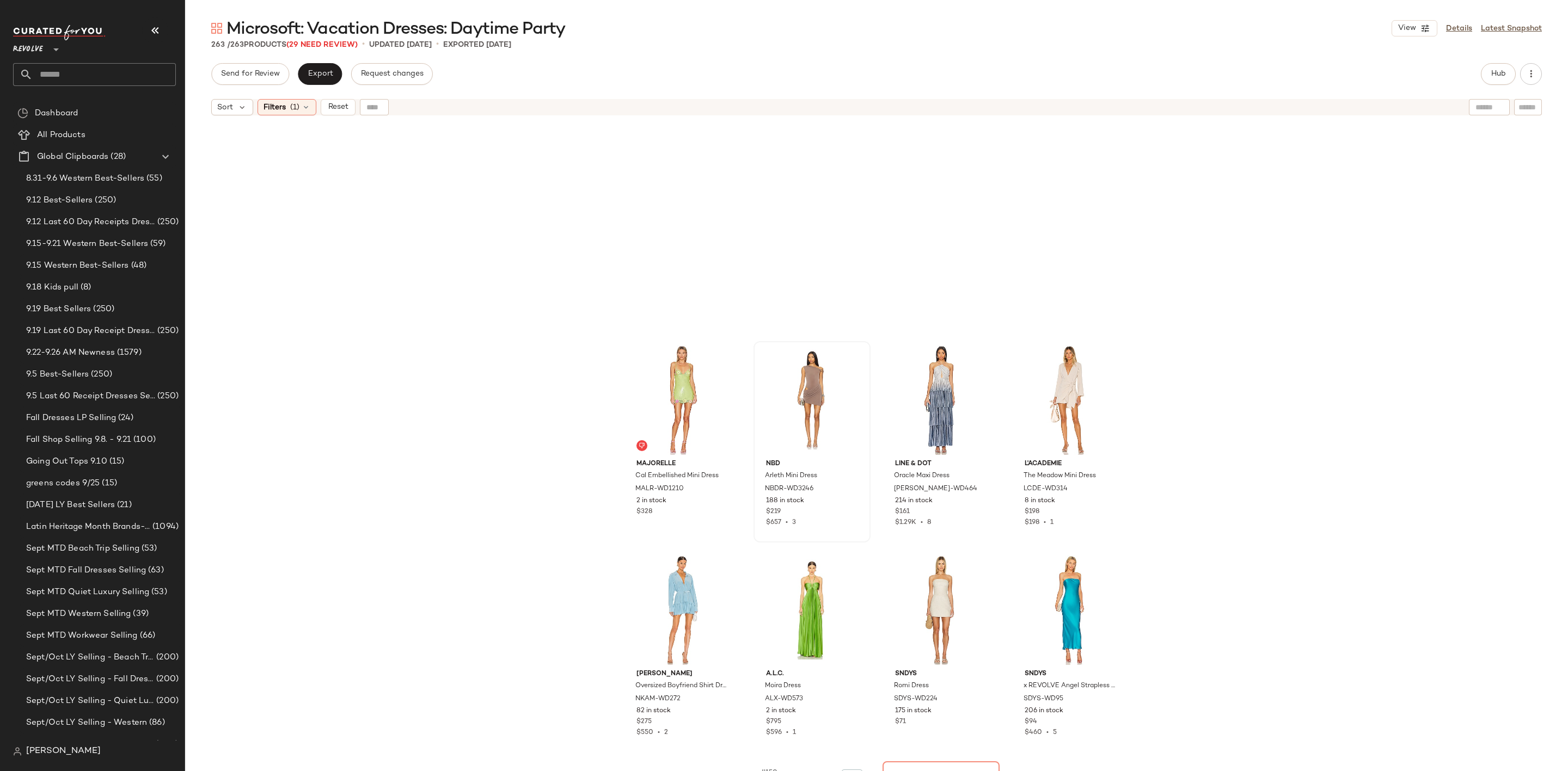
scroll to position [7437, 0]
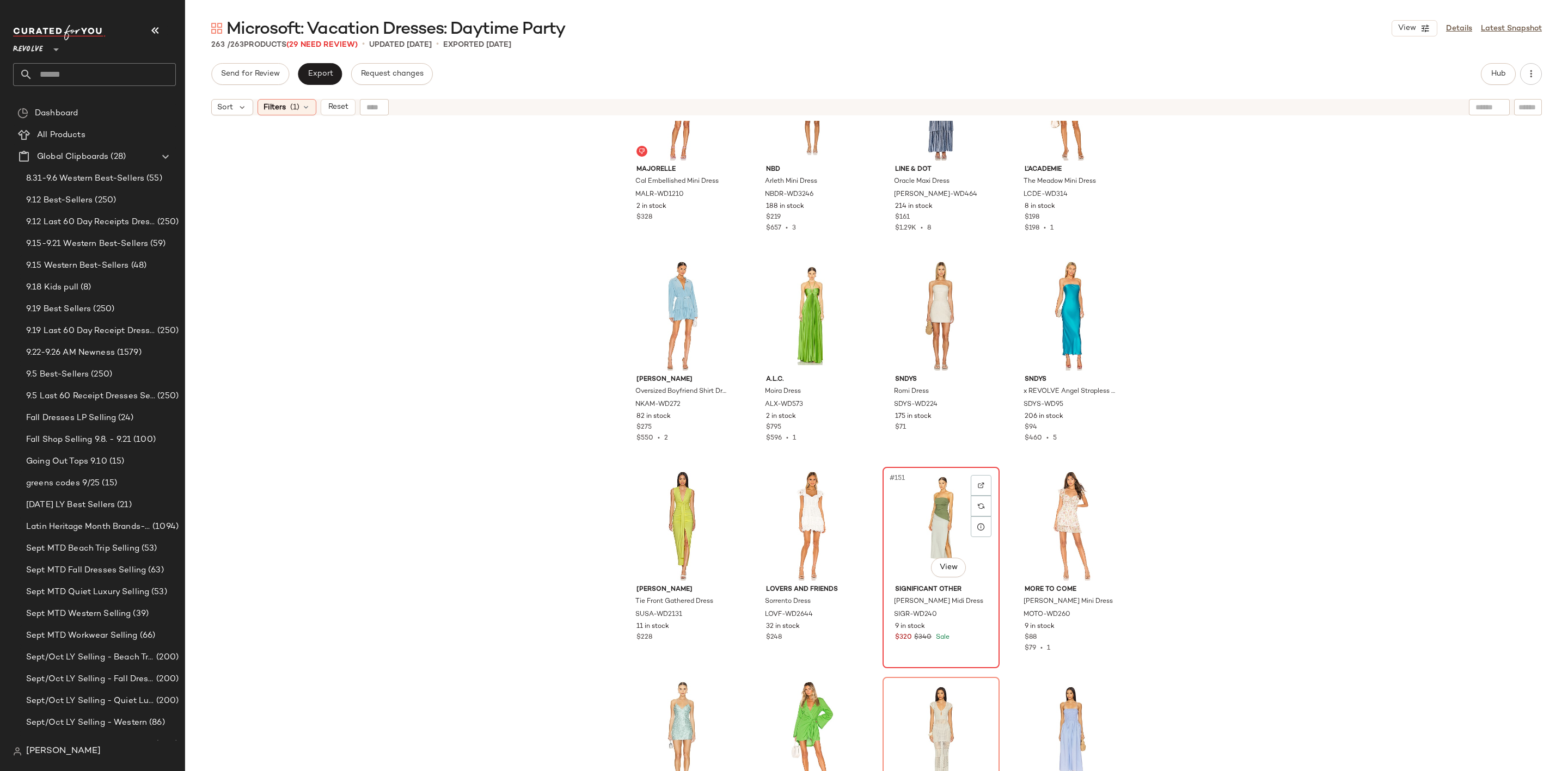
click at [913, 495] on div "#151 View" at bounding box center [941, 526] width 110 height 110
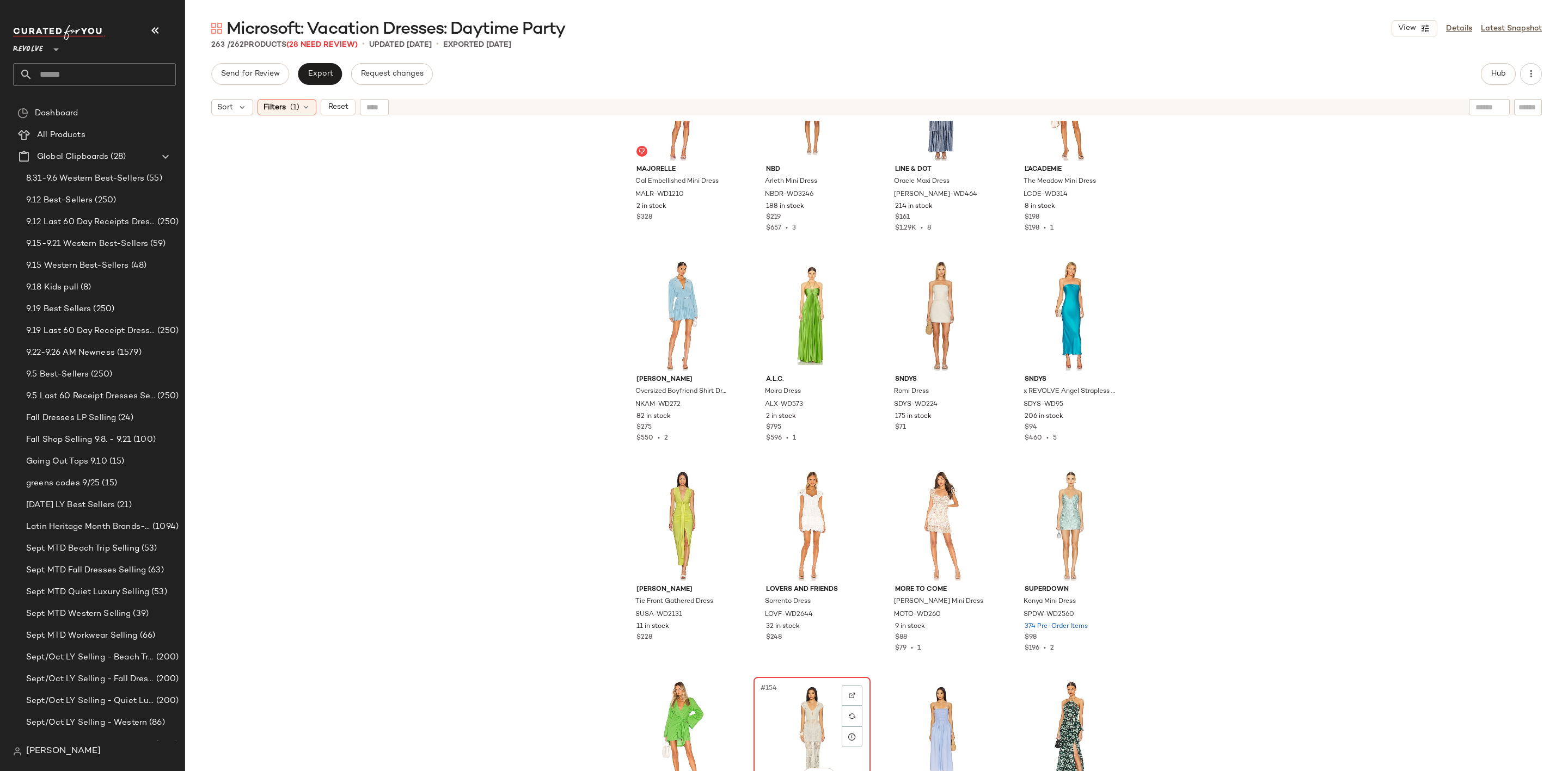
click at [781, 702] on div "#154 View" at bounding box center [812, 735] width 110 height 110
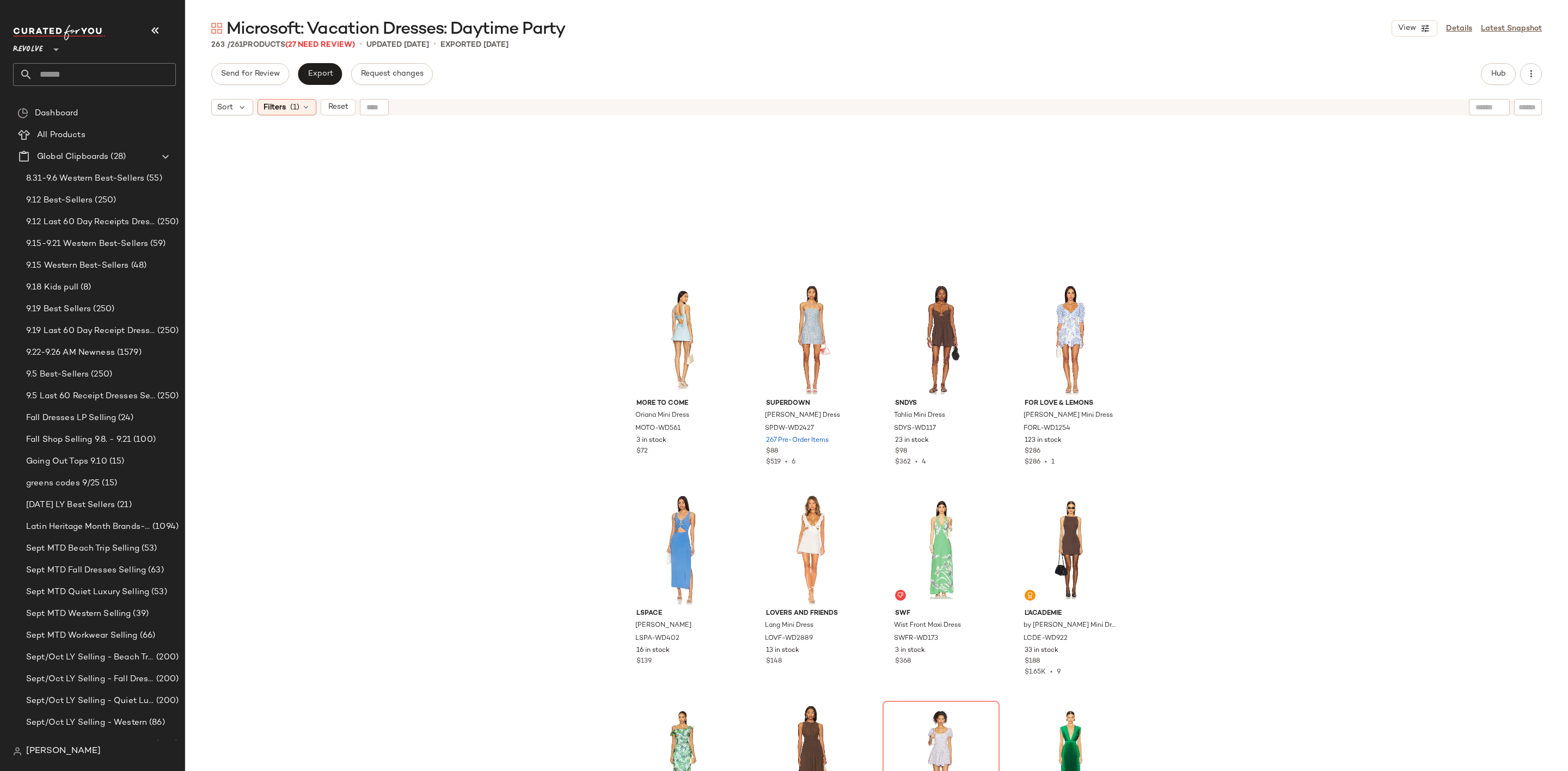
scroll to position [8580, 0]
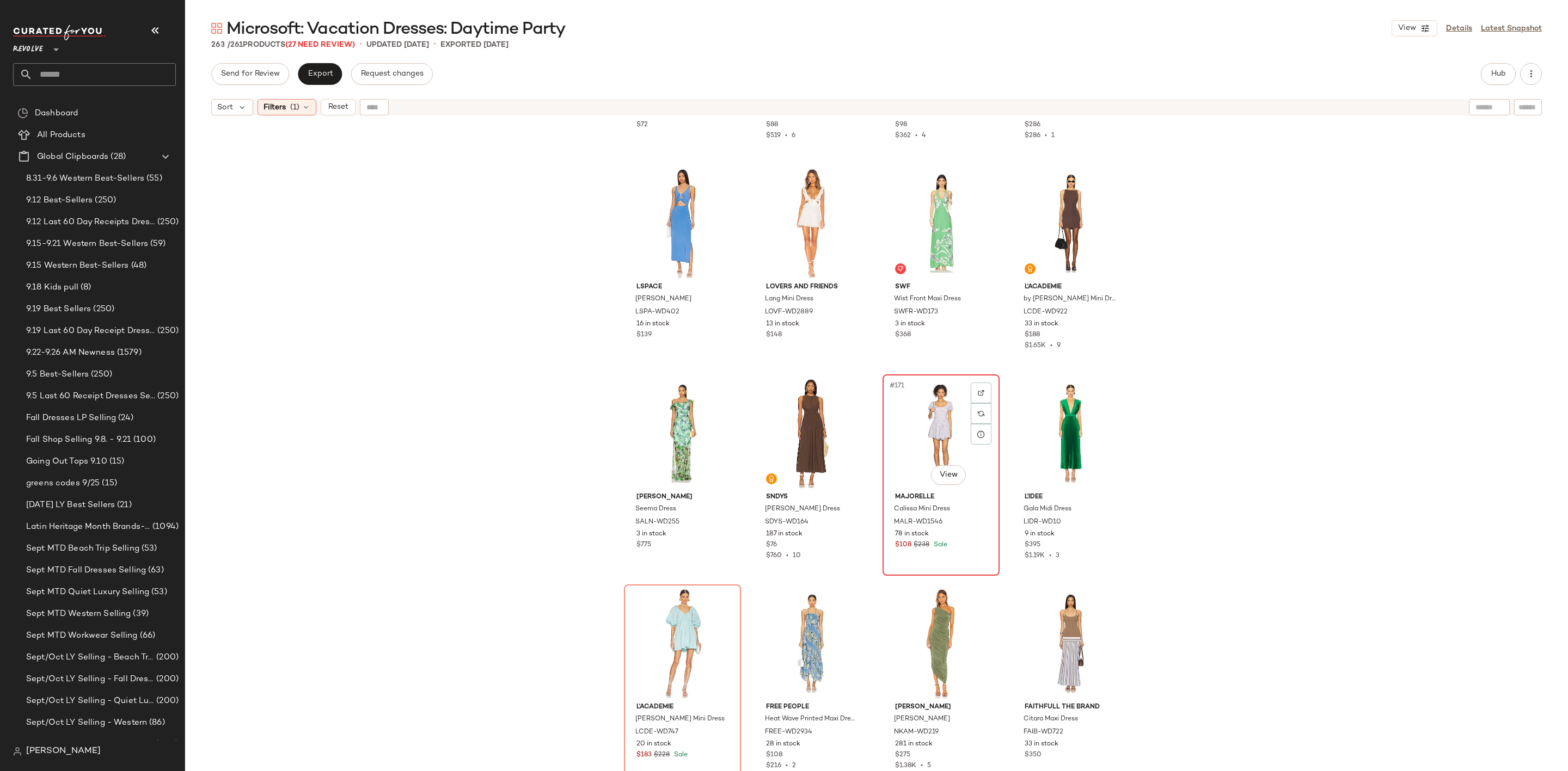
click at [917, 389] on div "#171 View" at bounding box center [941, 433] width 110 height 110
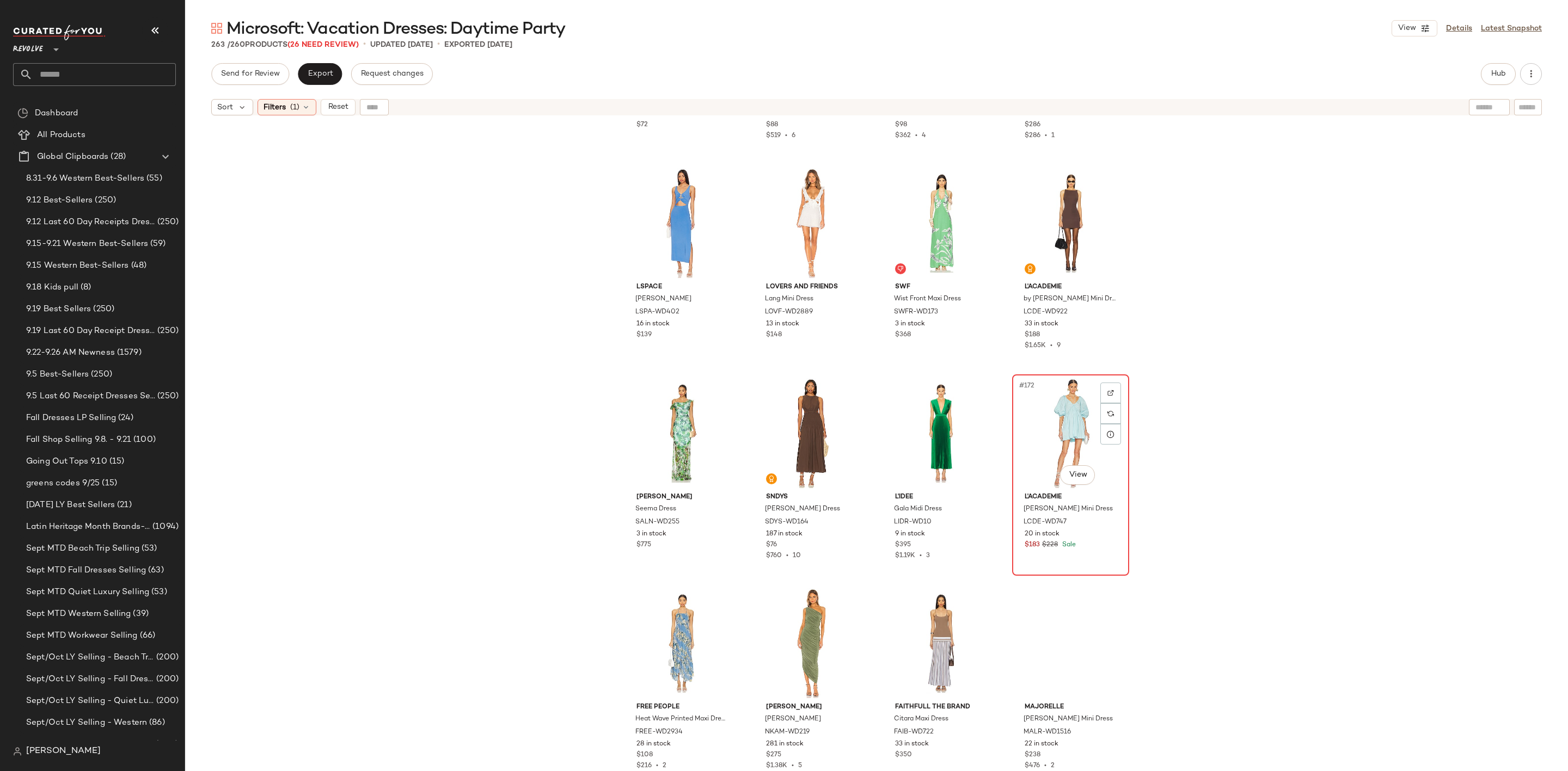
click at [1040, 405] on div "#172 View" at bounding box center [1071, 433] width 110 height 110
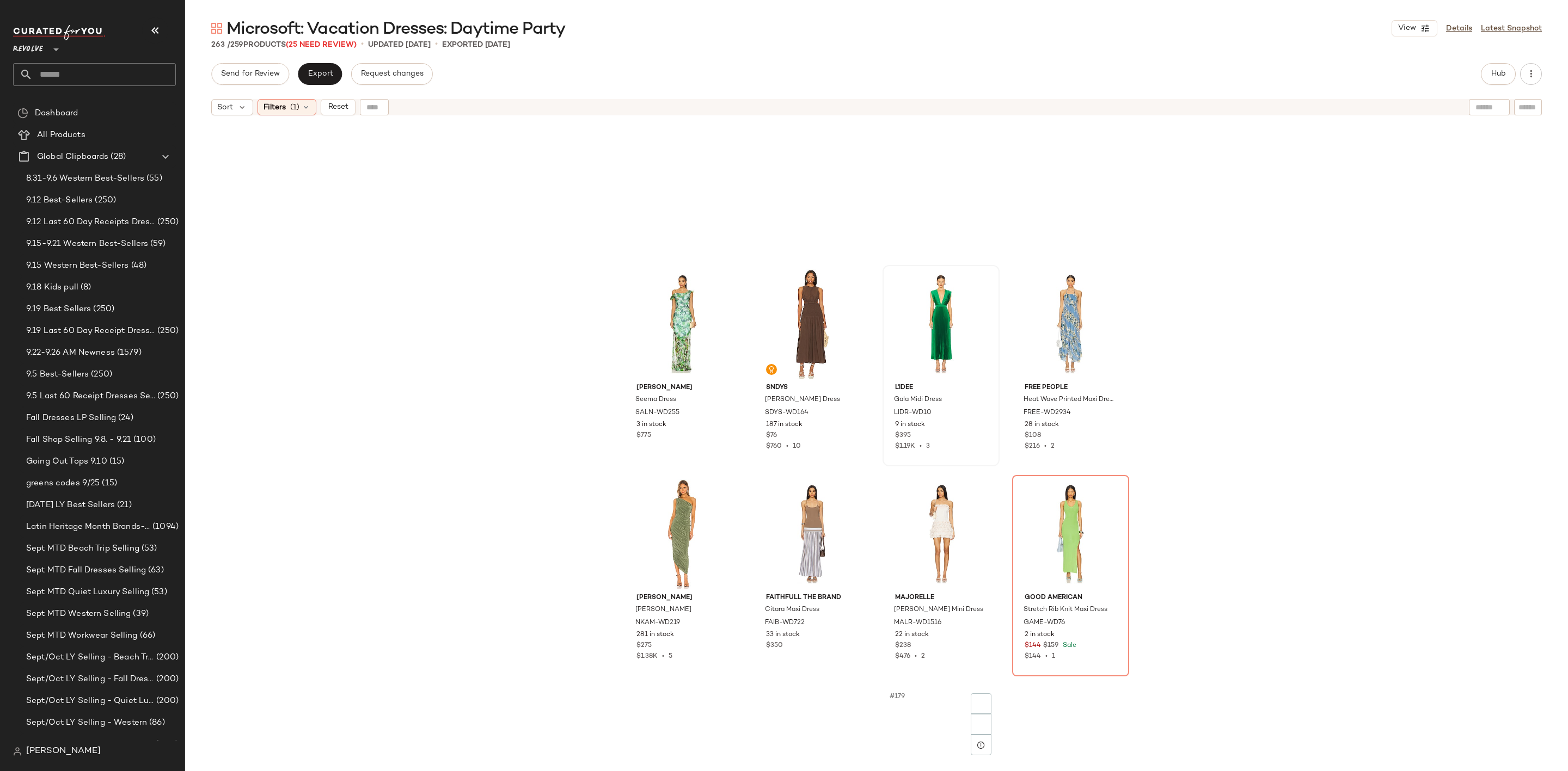
scroll to position [8988, 0]
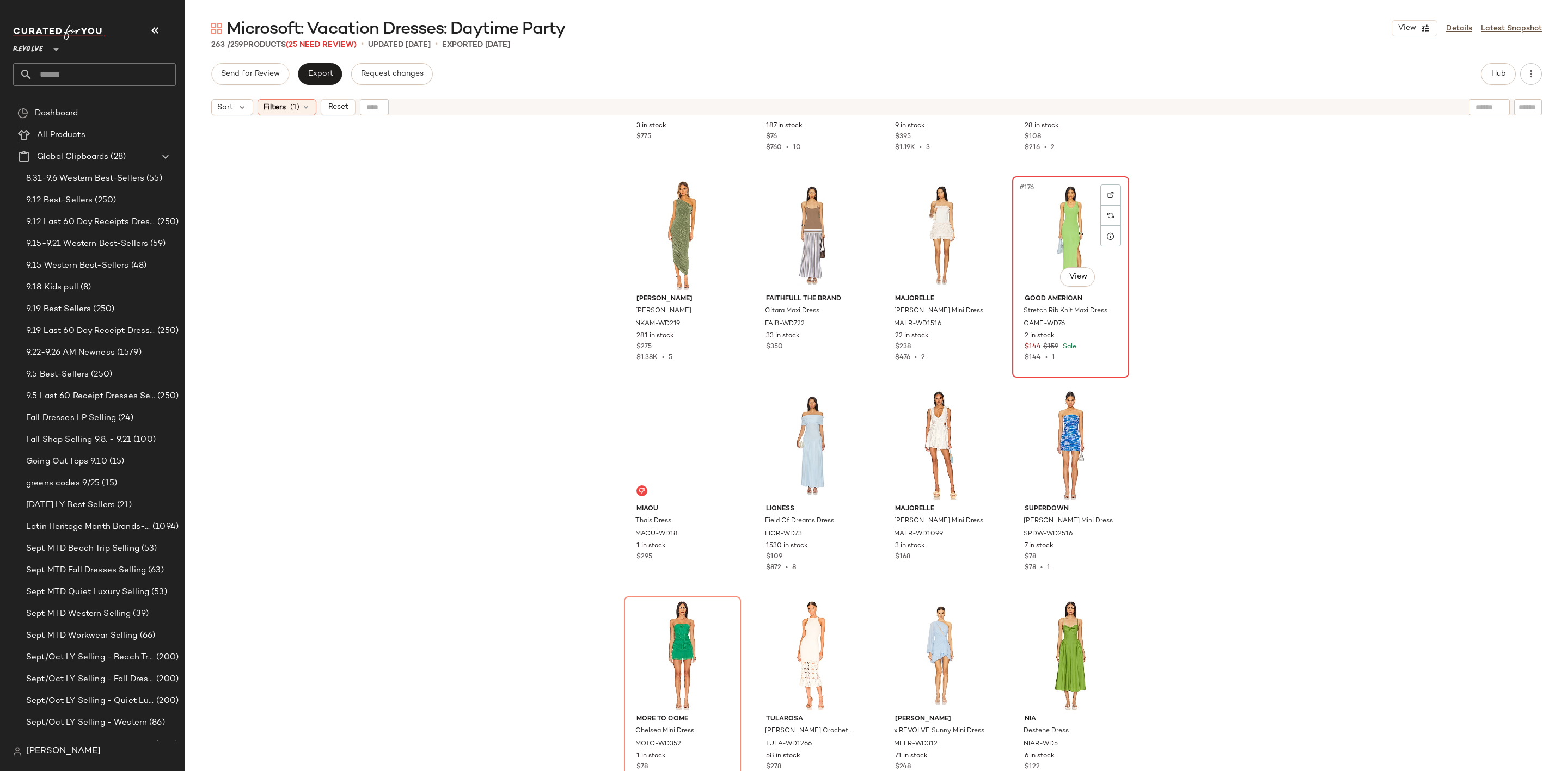
click at [1024, 232] on div "#176 View" at bounding box center [1071, 235] width 110 height 110
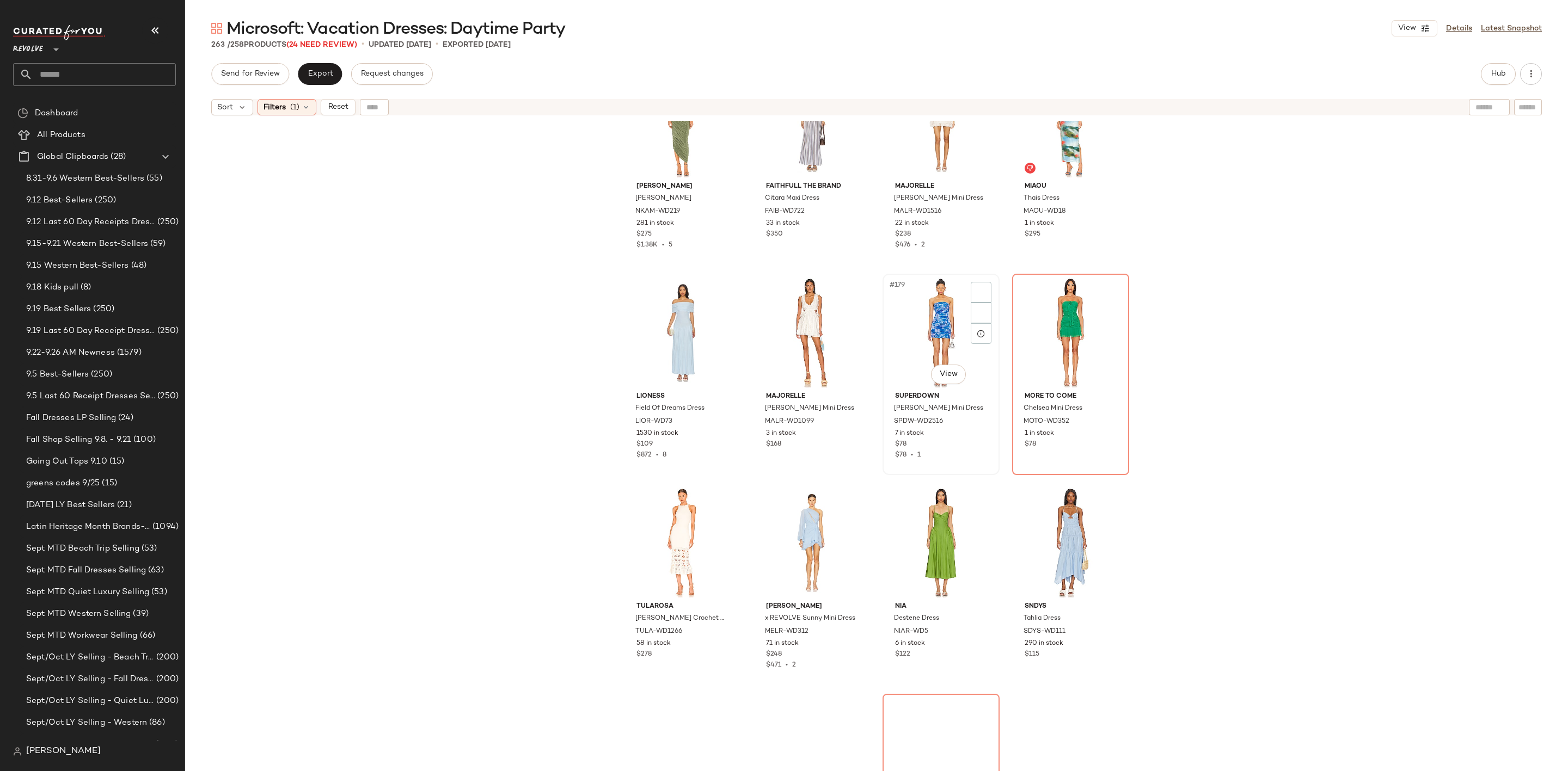
scroll to position [9396, 0]
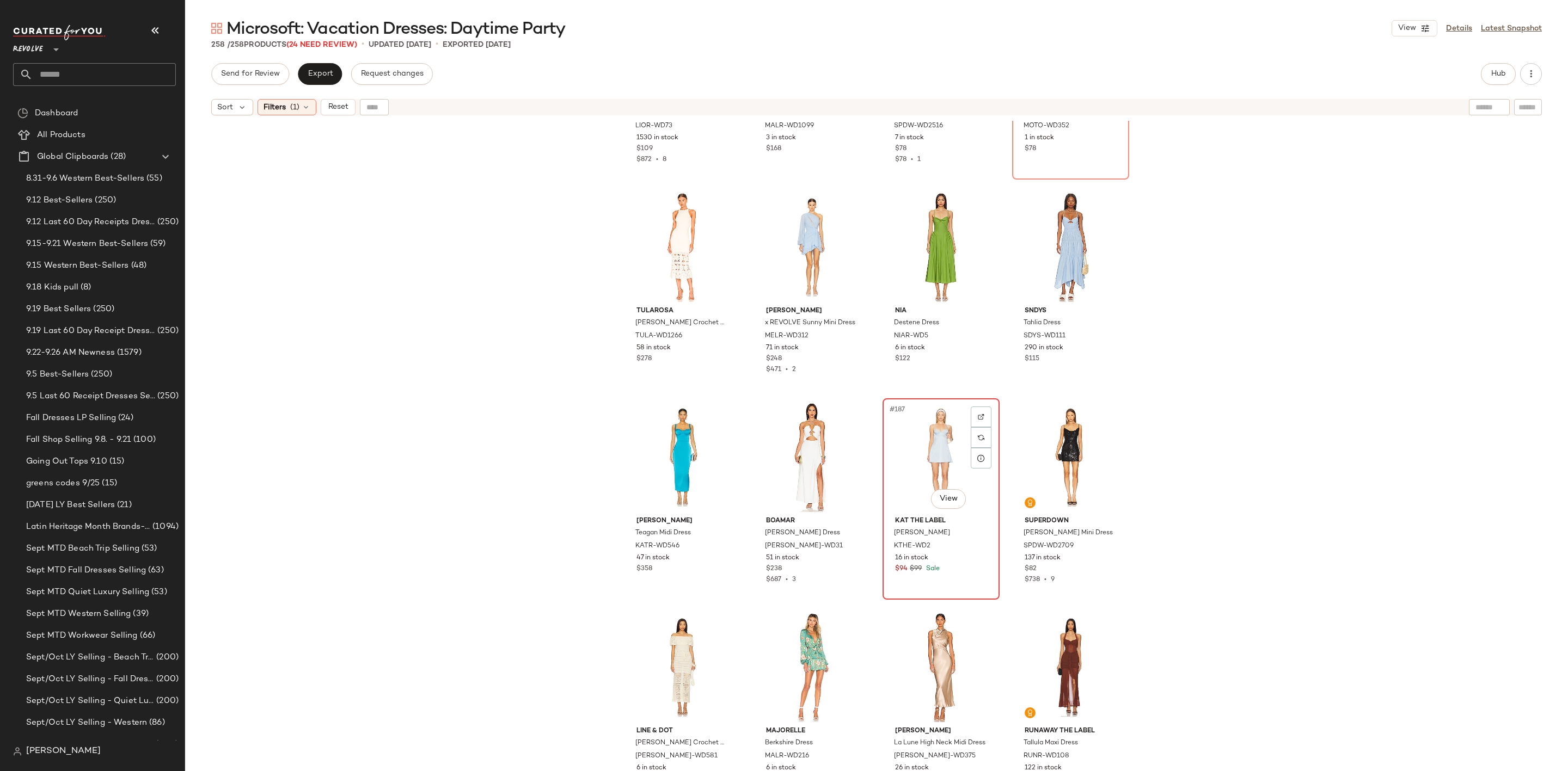
click at [915, 450] on div "#187 View" at bounding box center [941, 457] width 110 height 110
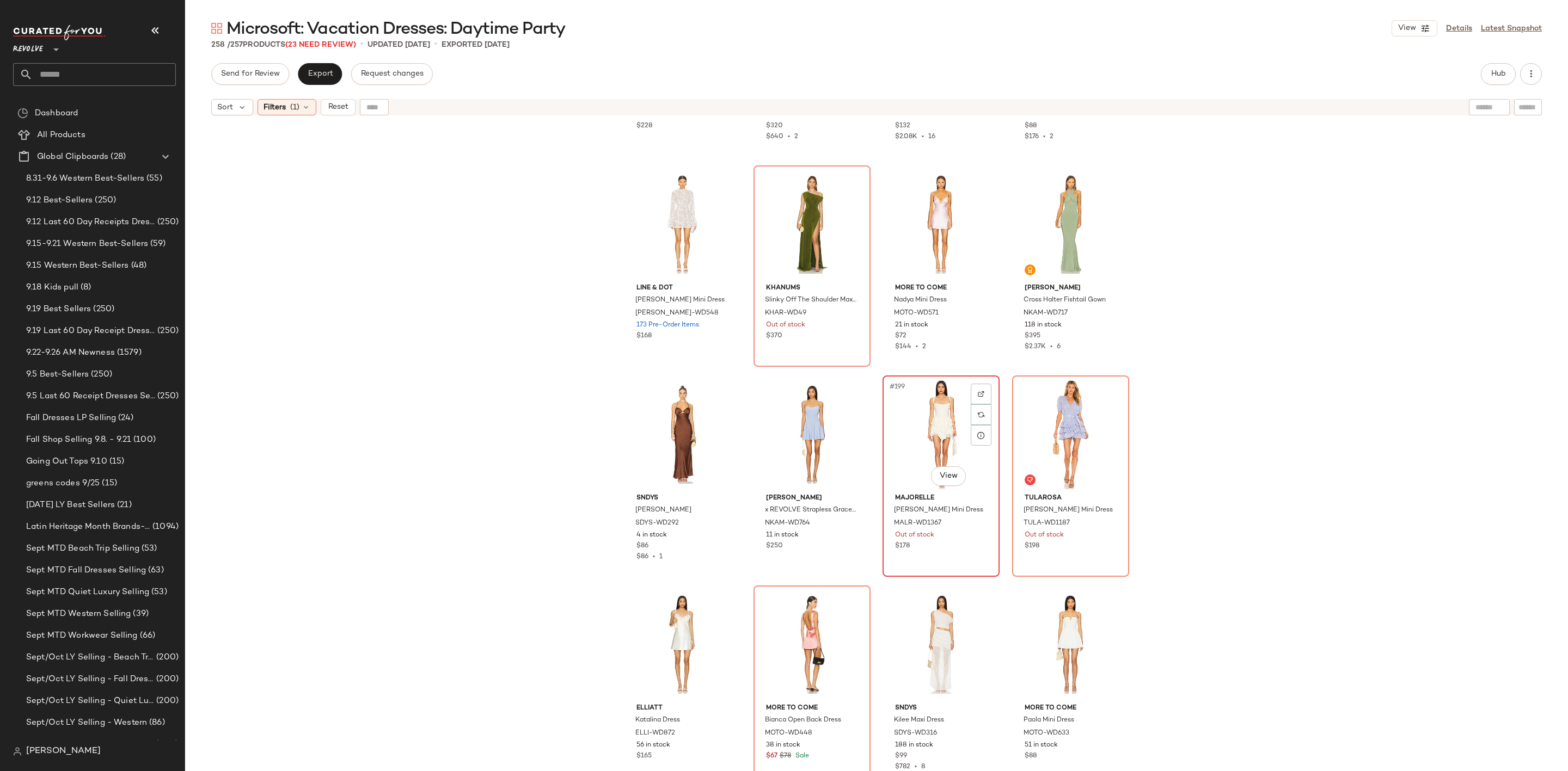
scroll to position [10375, 0]
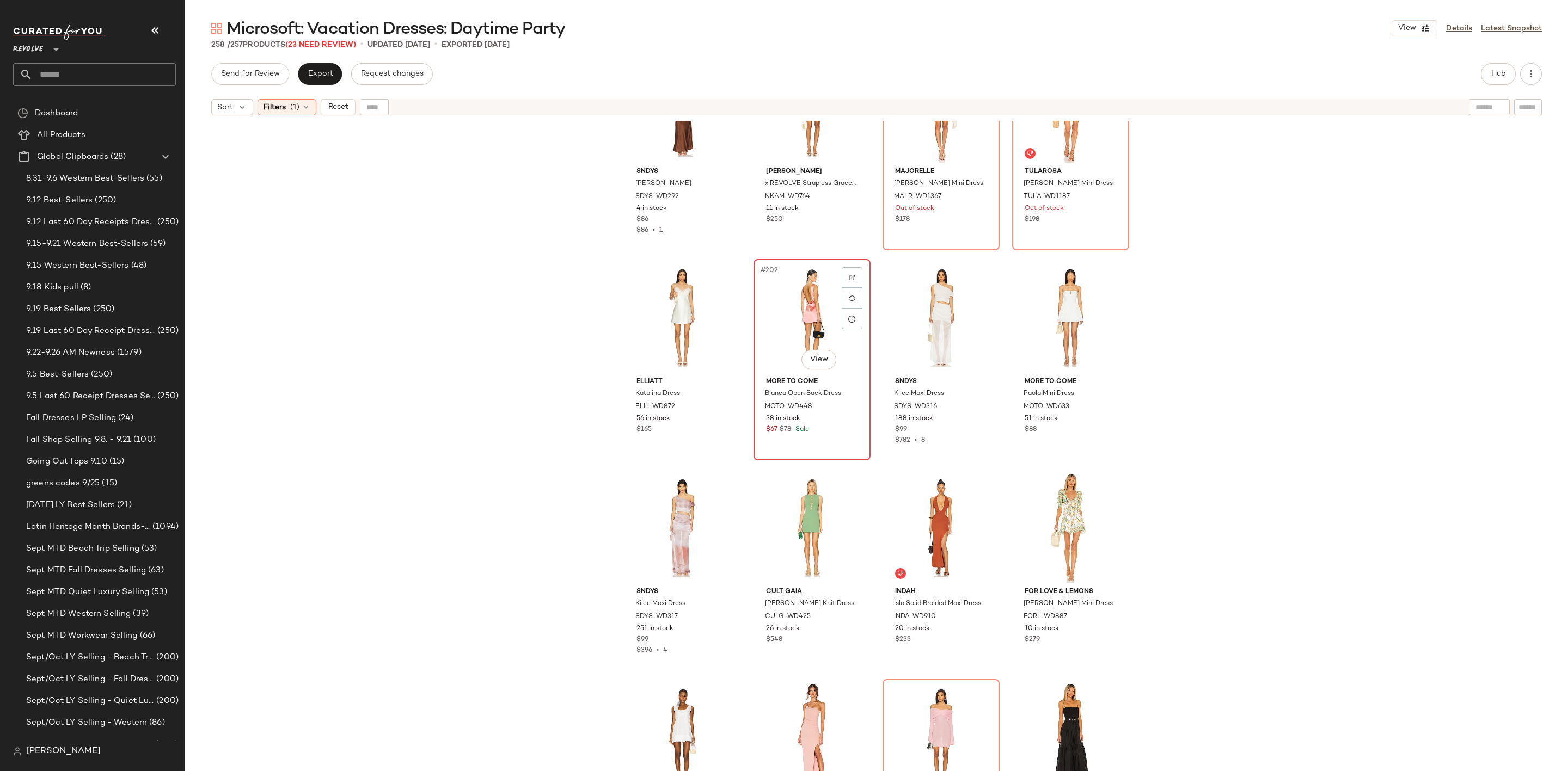
click at [779, 305] on div "#202 View" at bounding box center [812, 318] width 110 height 110
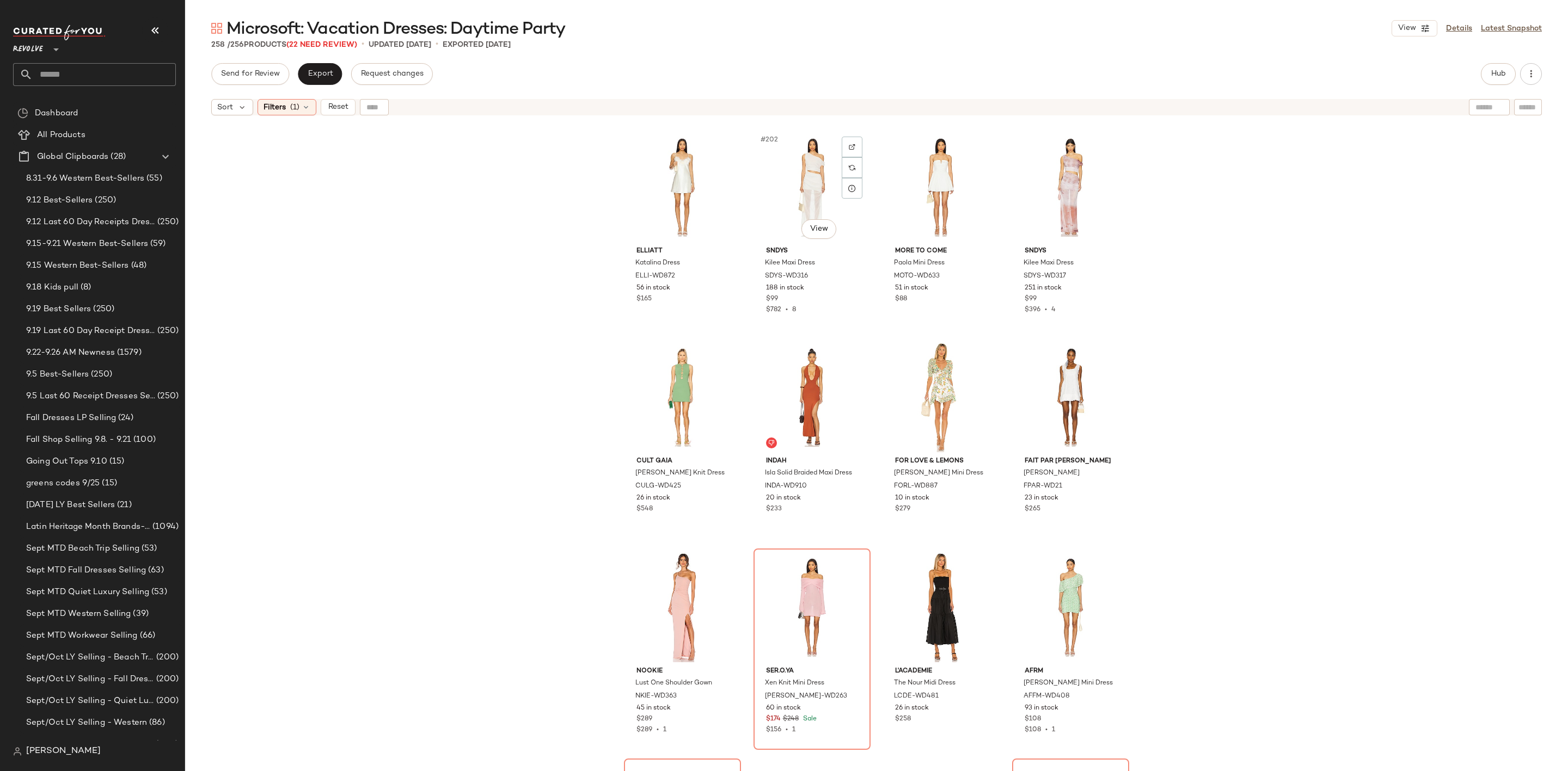
scroll to position [10621, 0]
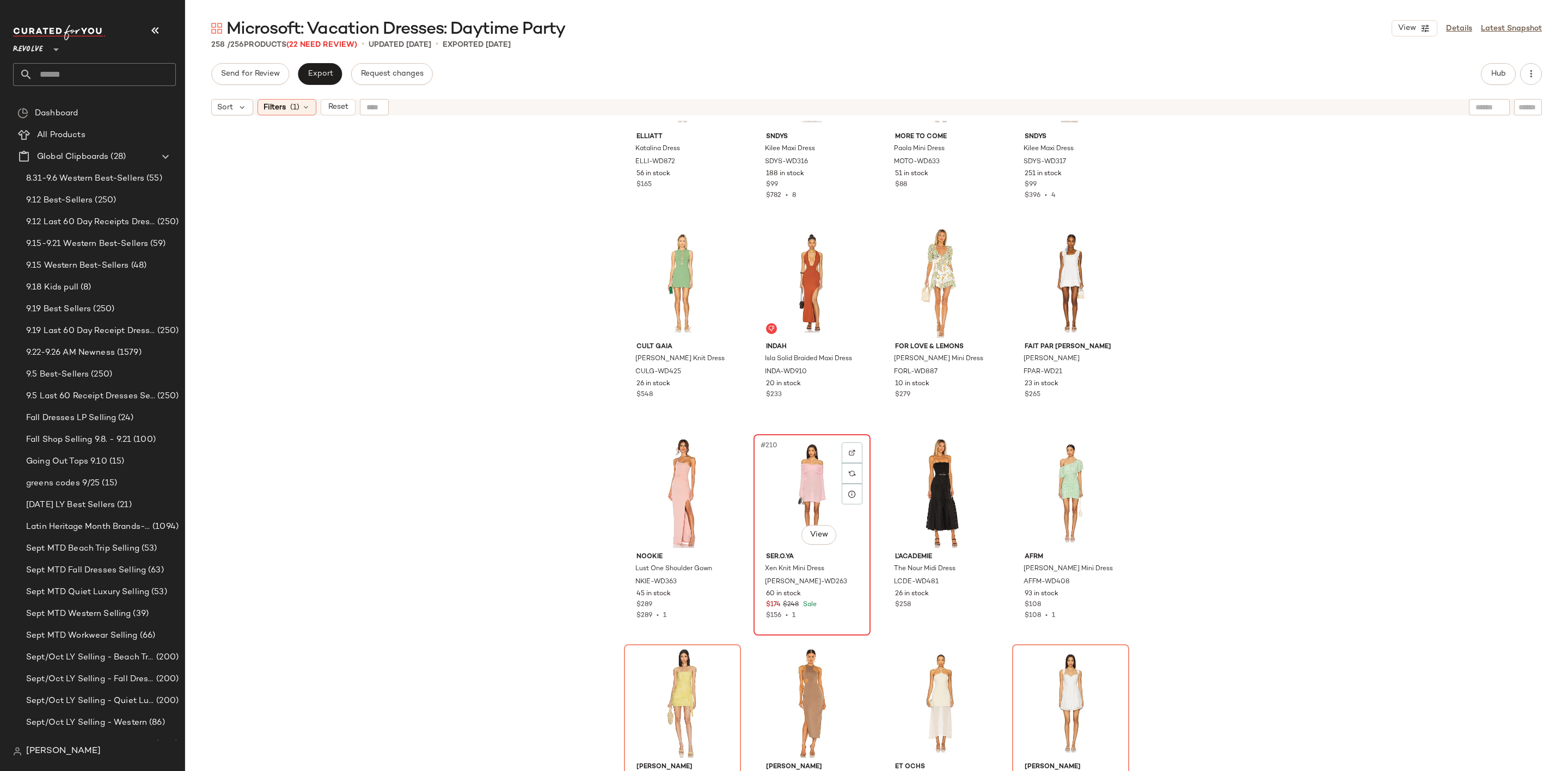
click at [760, 464] on div "#210 View" at bounding box center [812, 493] width 110 height 110
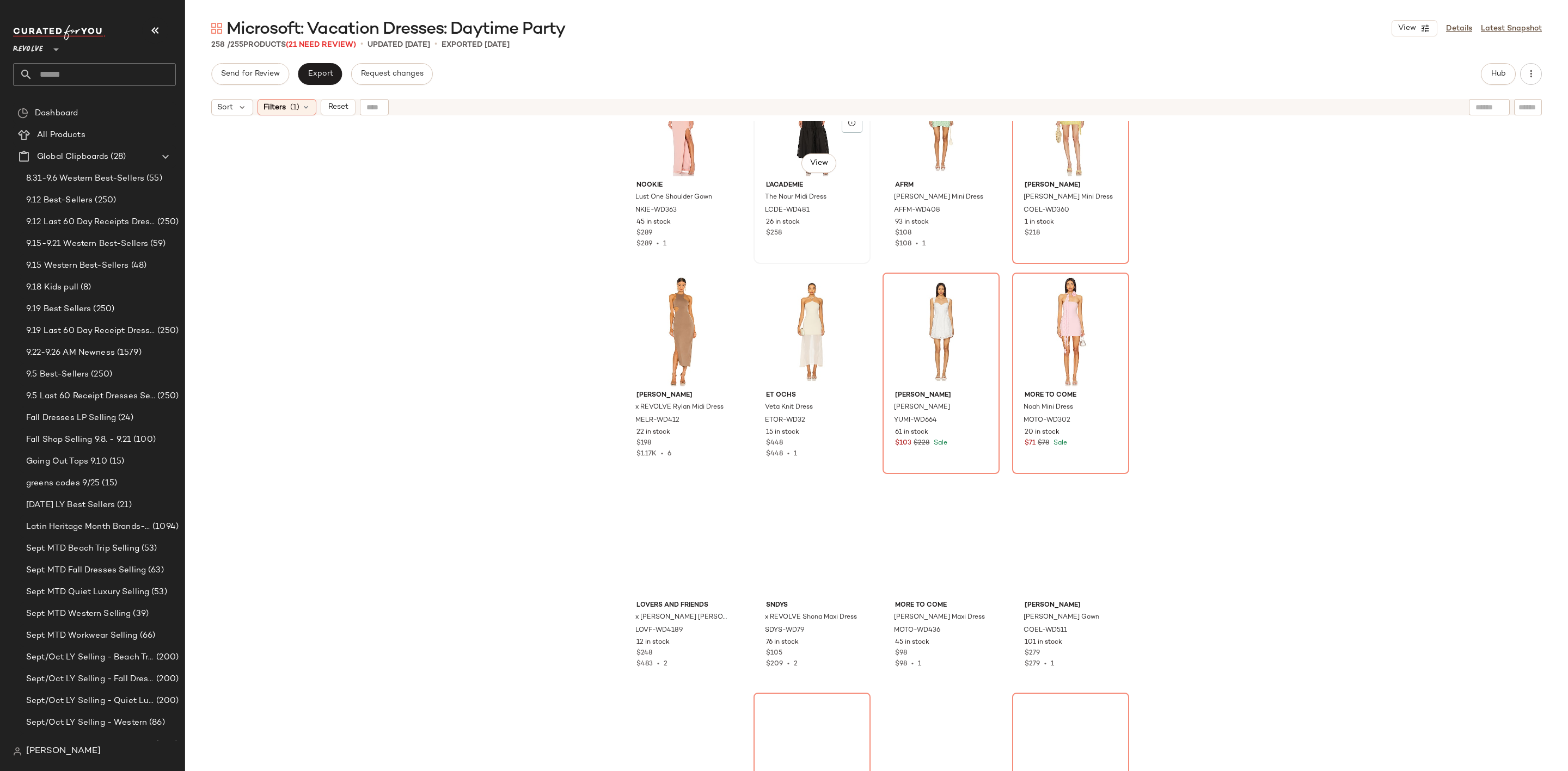
scroll to position [11029, 0]
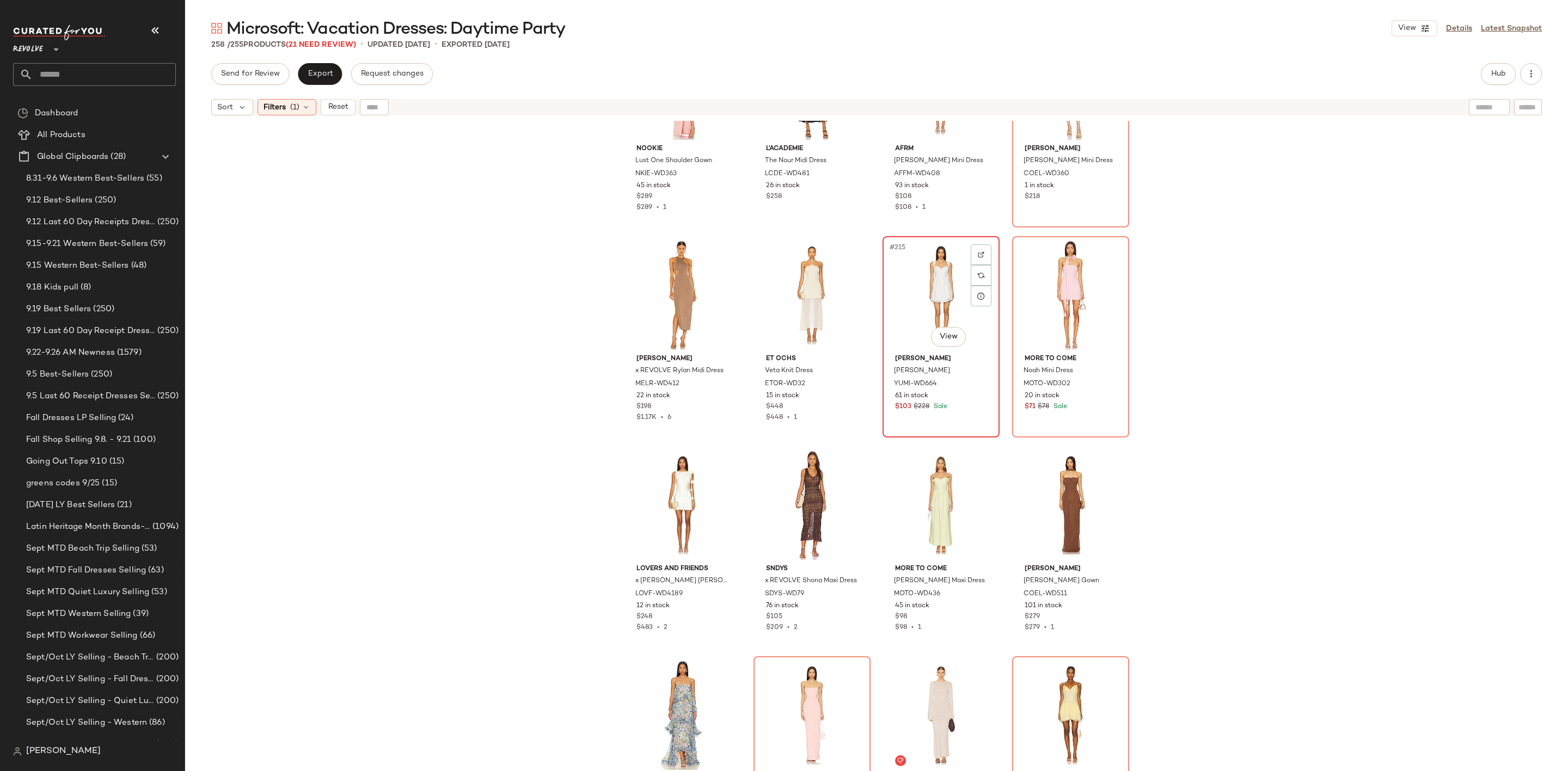
click at [913, 303] on div "#215 View" at bounding box center [941, 295] width 110 height 110
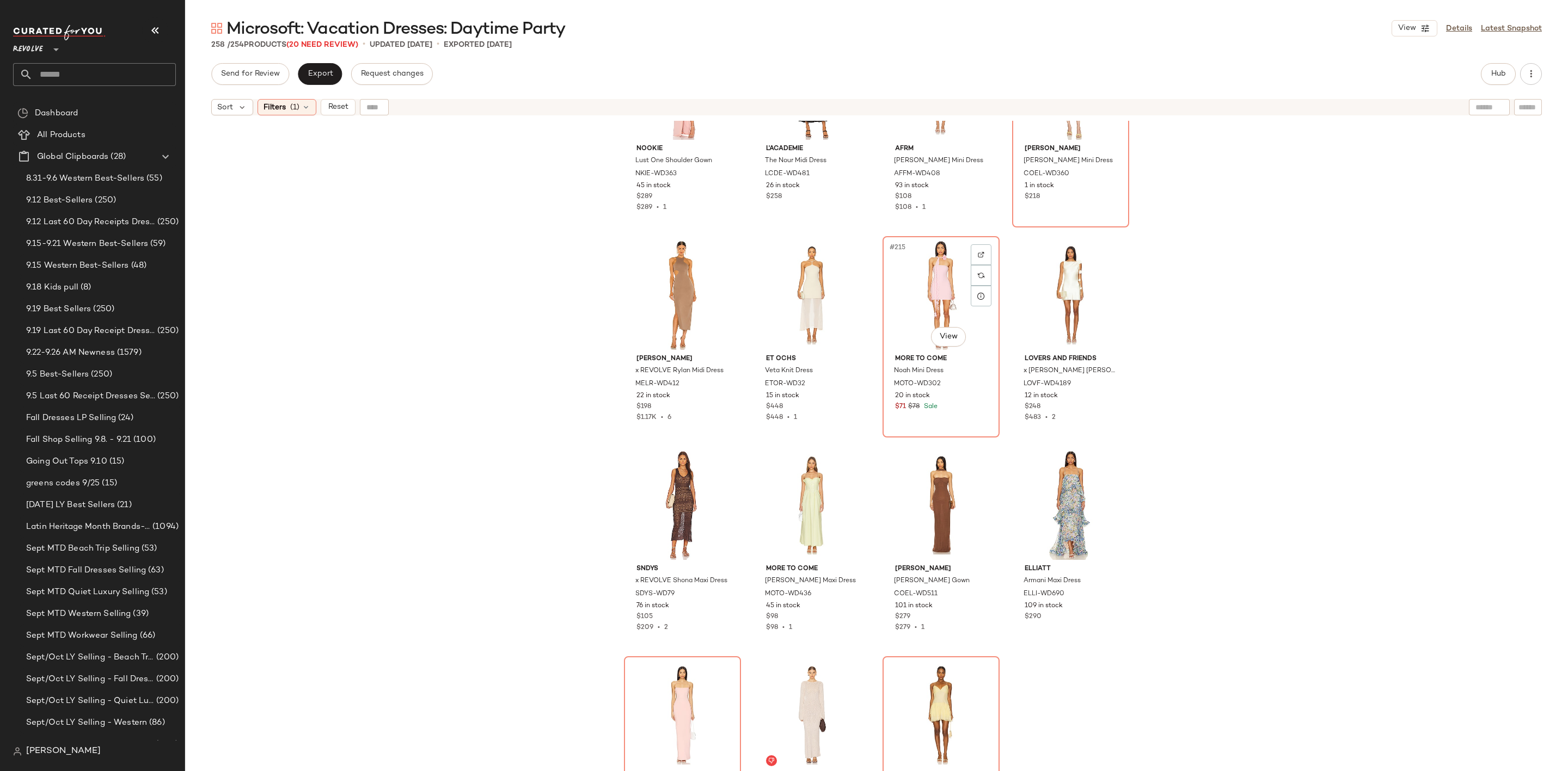
click at [913, 303] on div "#215 View" at bounding box center [941, 295] width 110 height 110
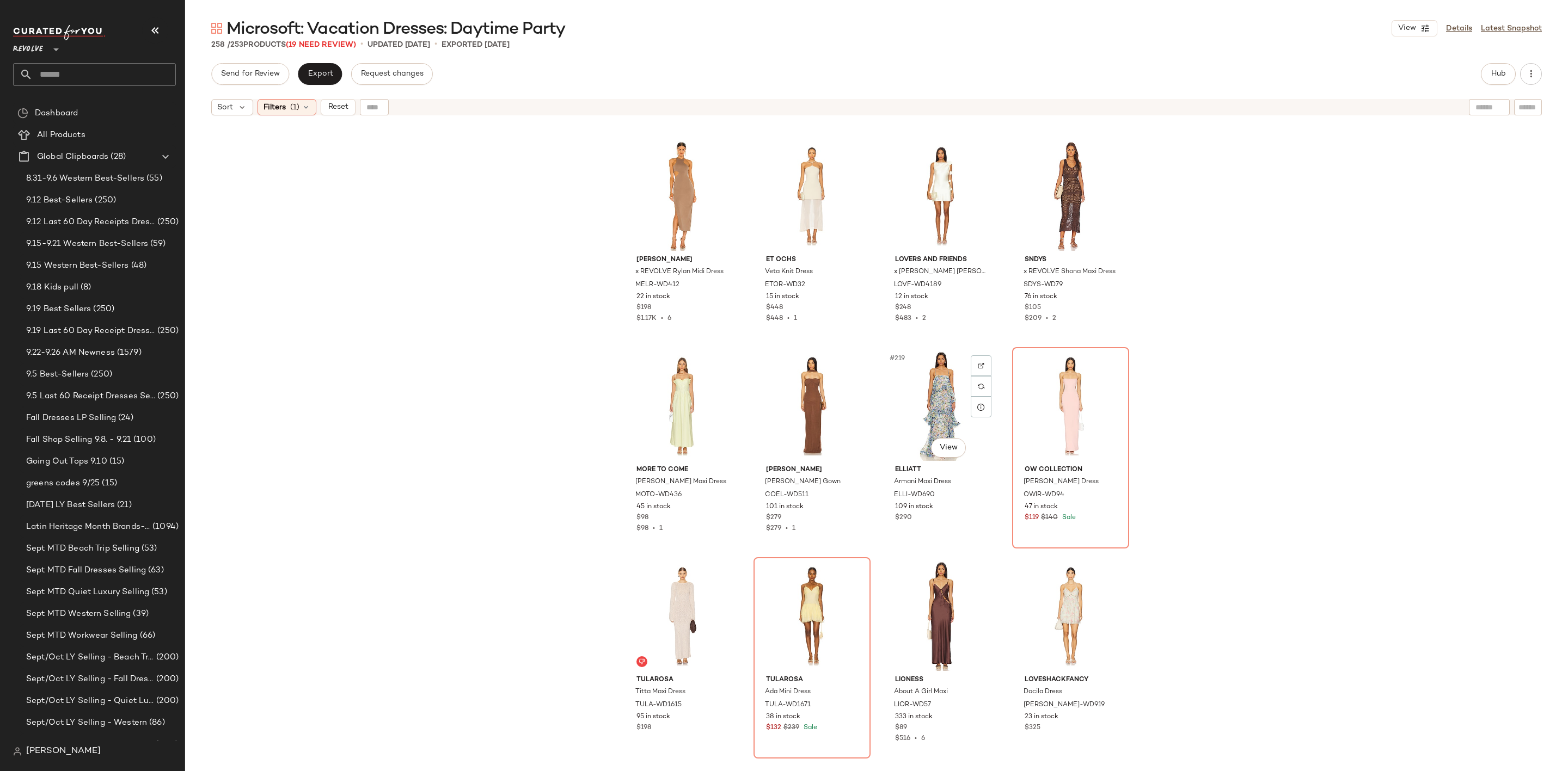
scroll to position [11273, 0]
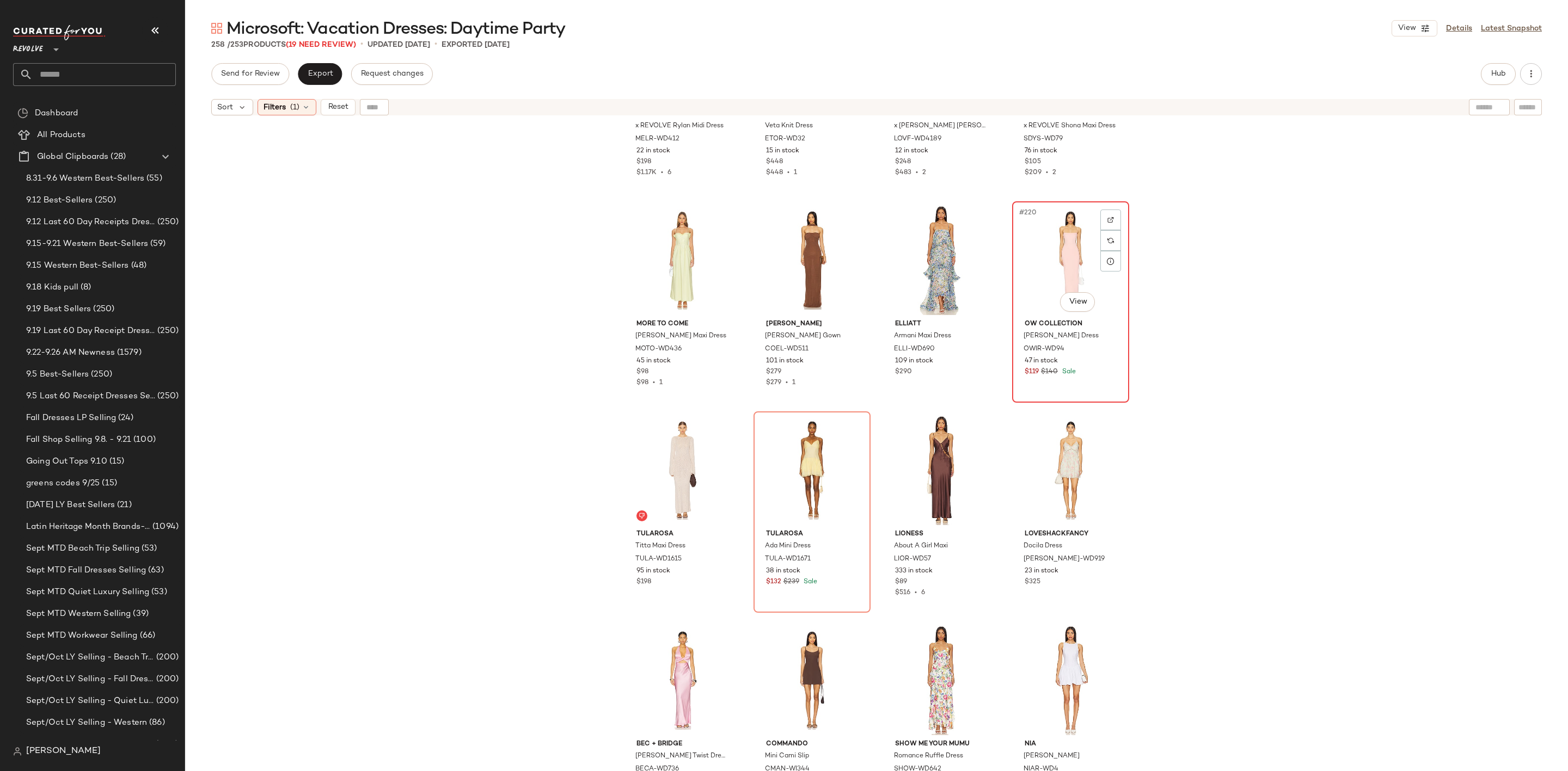
click at [1047, 262] on div "#220 View" at bounding box center [1071, 260] width 110 height 110
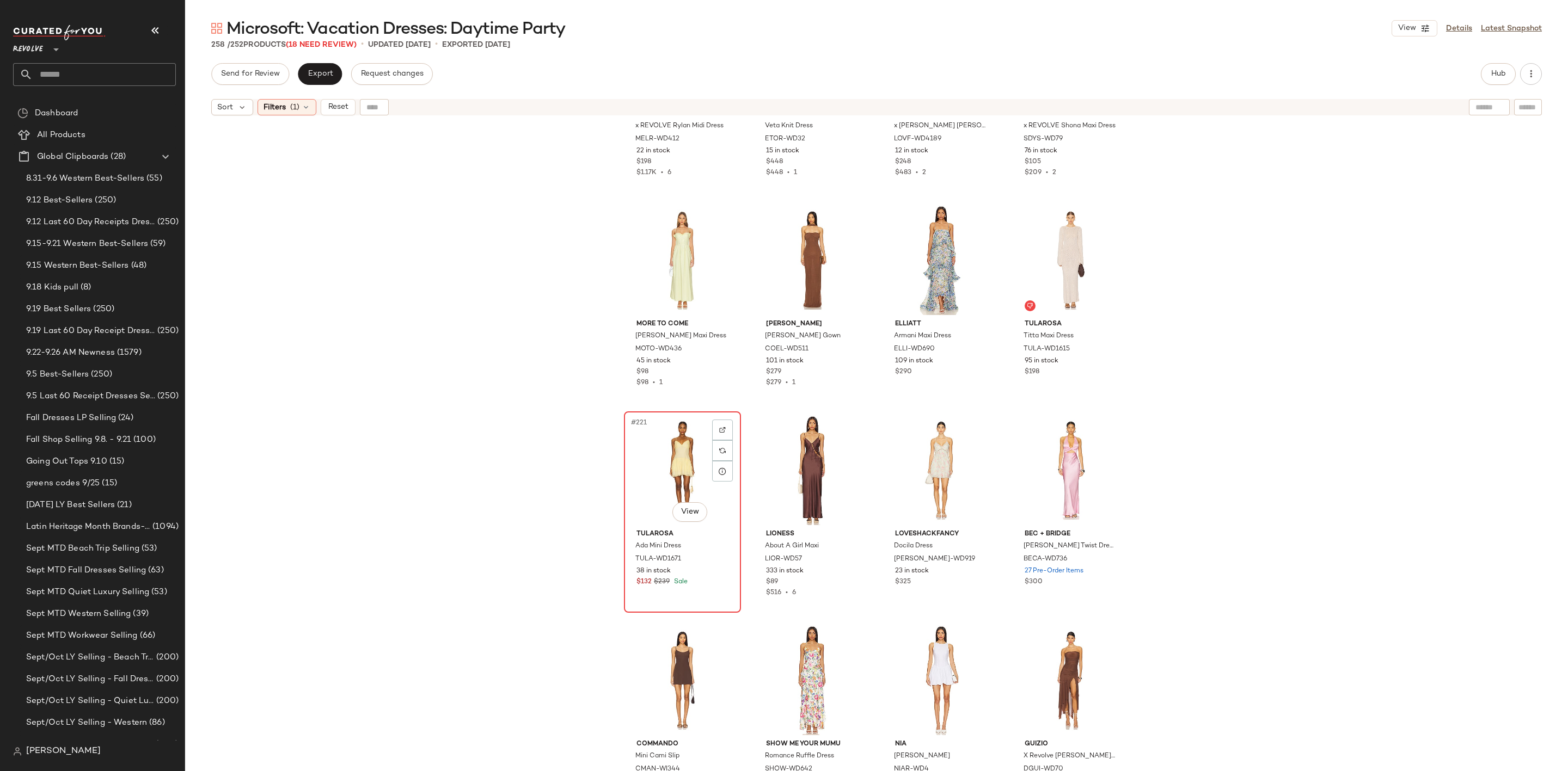
click at [655, 477] on div "#221 View" at bounding box center [683, 470] width 110 height 110
click at [639, 479] on div "#221 View" at bounding box center [683, 470] width 110 height 110
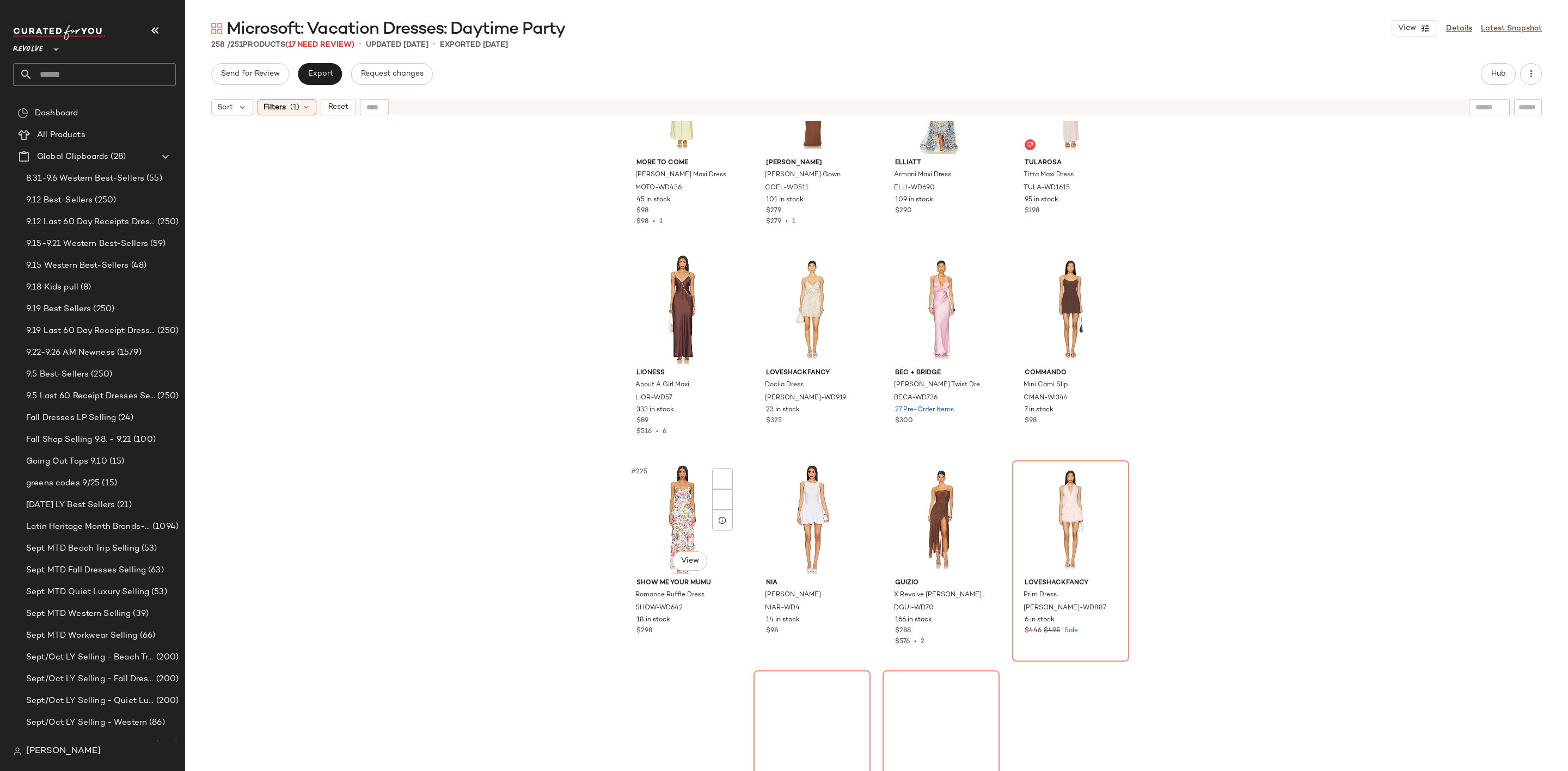
scroll to position [11600, 0]
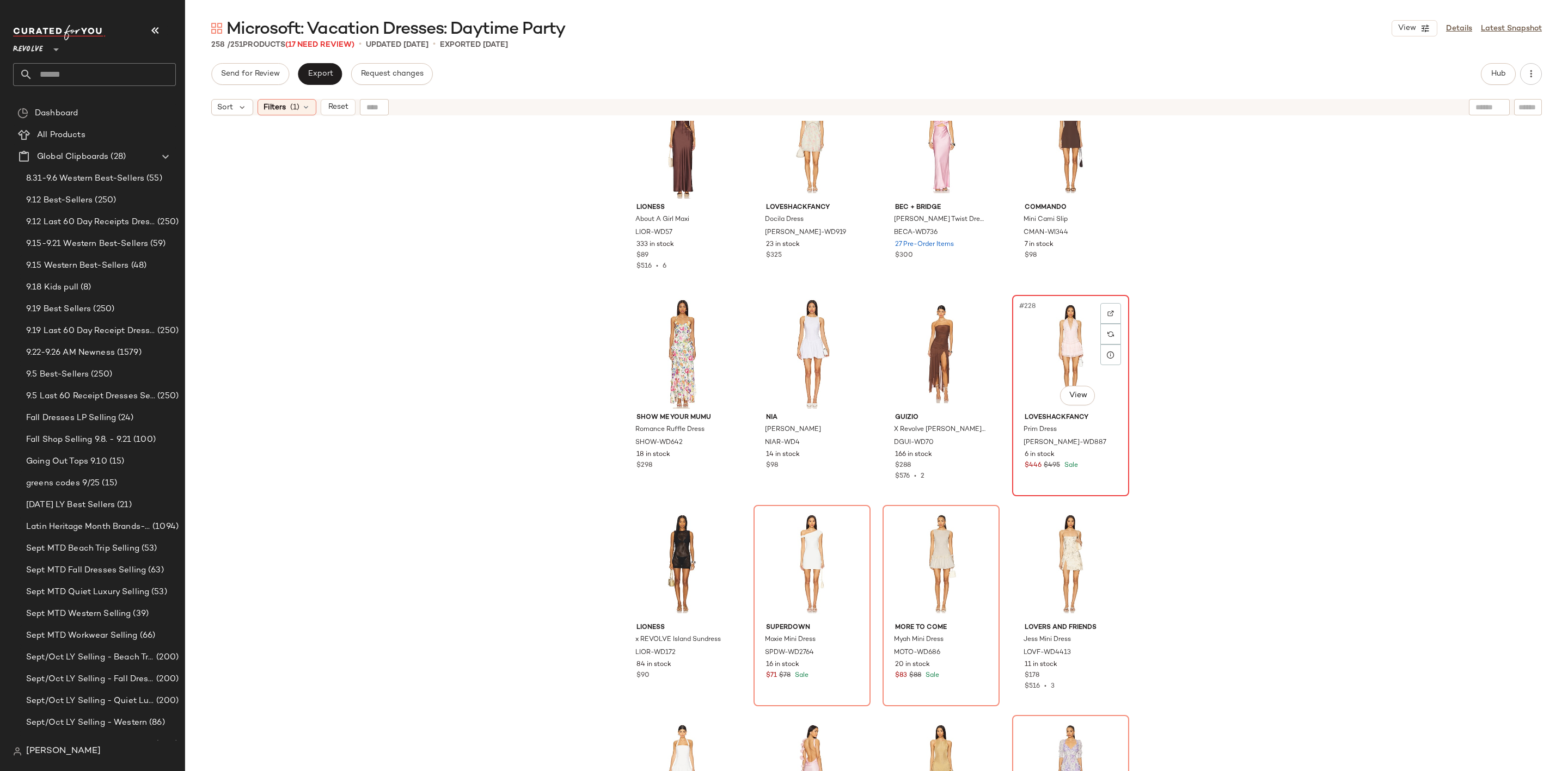
click at [1042, 335] on div "#228 View" at bounding box center [1071, 353] width 110 height 110
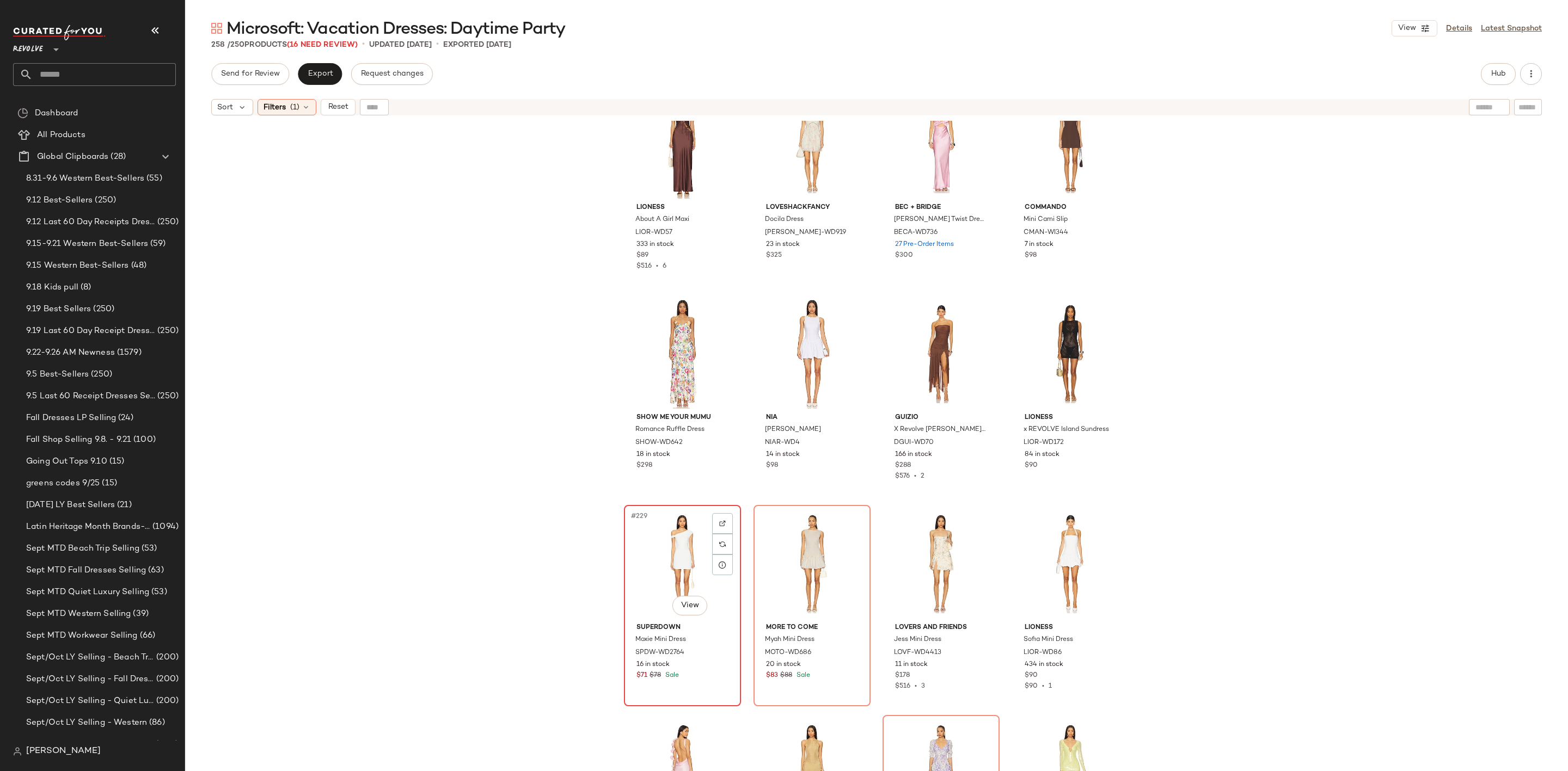
click at [650, 552] on div "#229 View" at bounding box center [683, 564] width 110 height 110
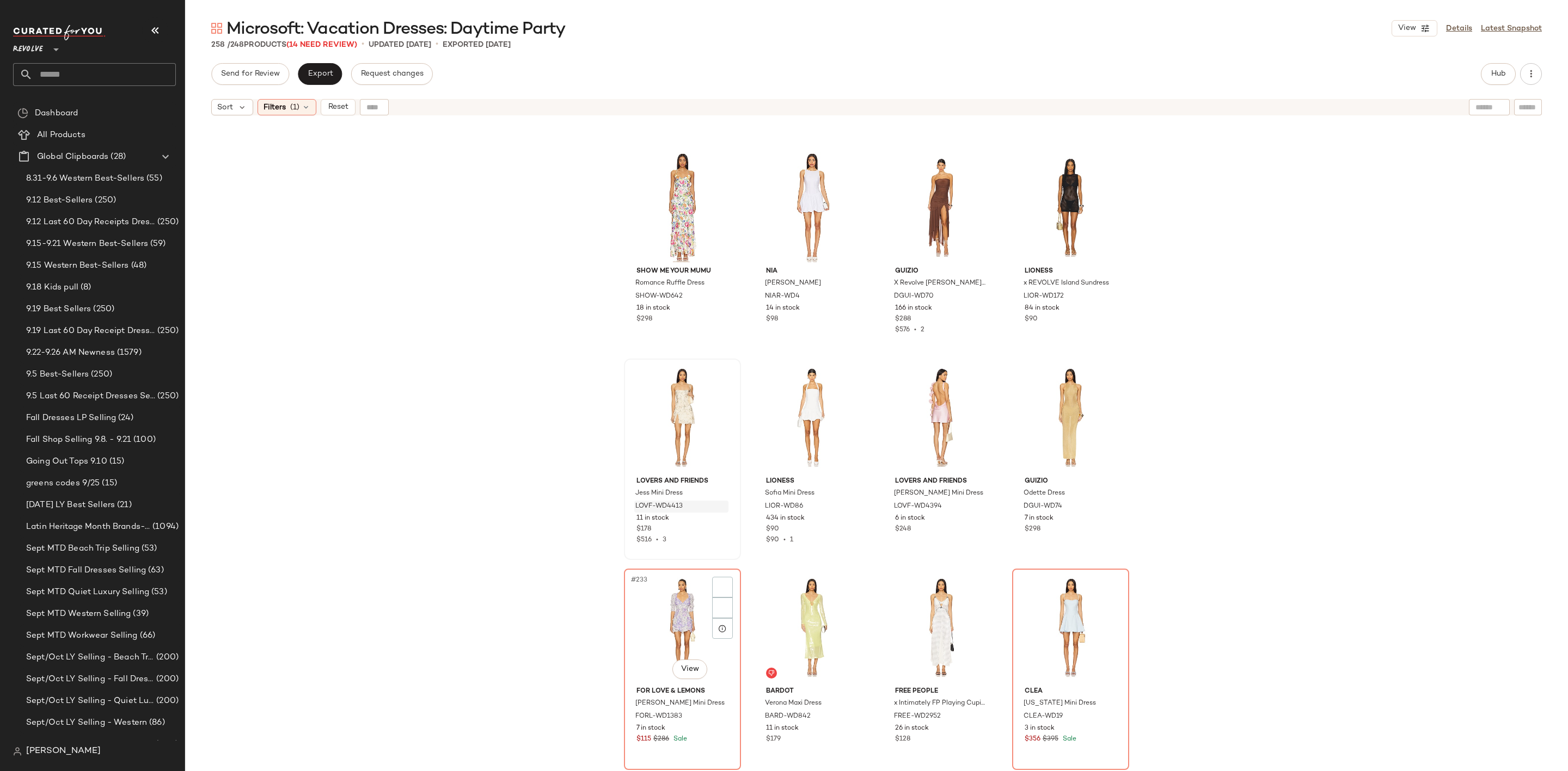
scroll to position [11927, 0]
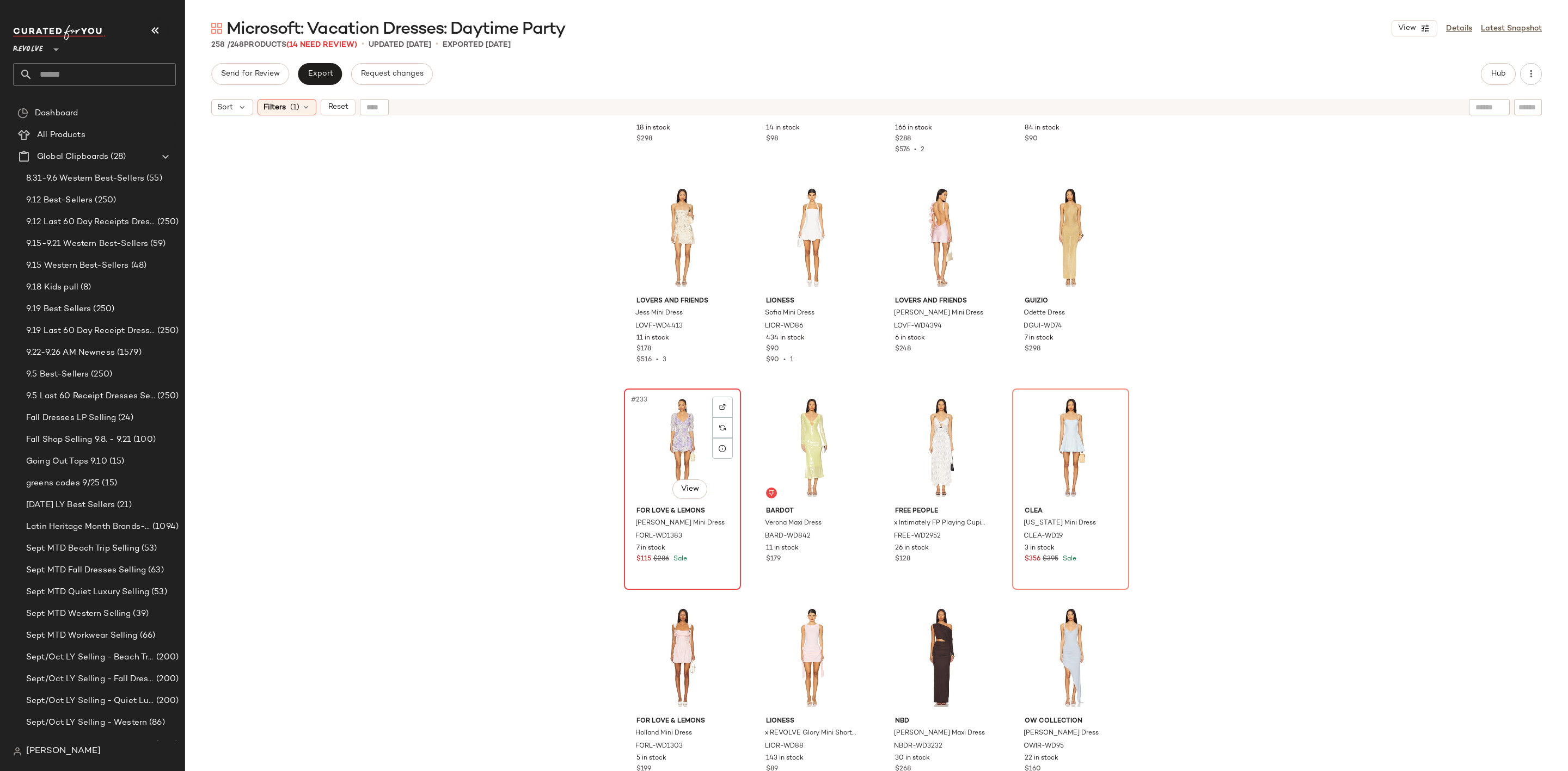
click at [653, 471] on div "#233 View" at bounding box center [683, 447] width 110 height 110
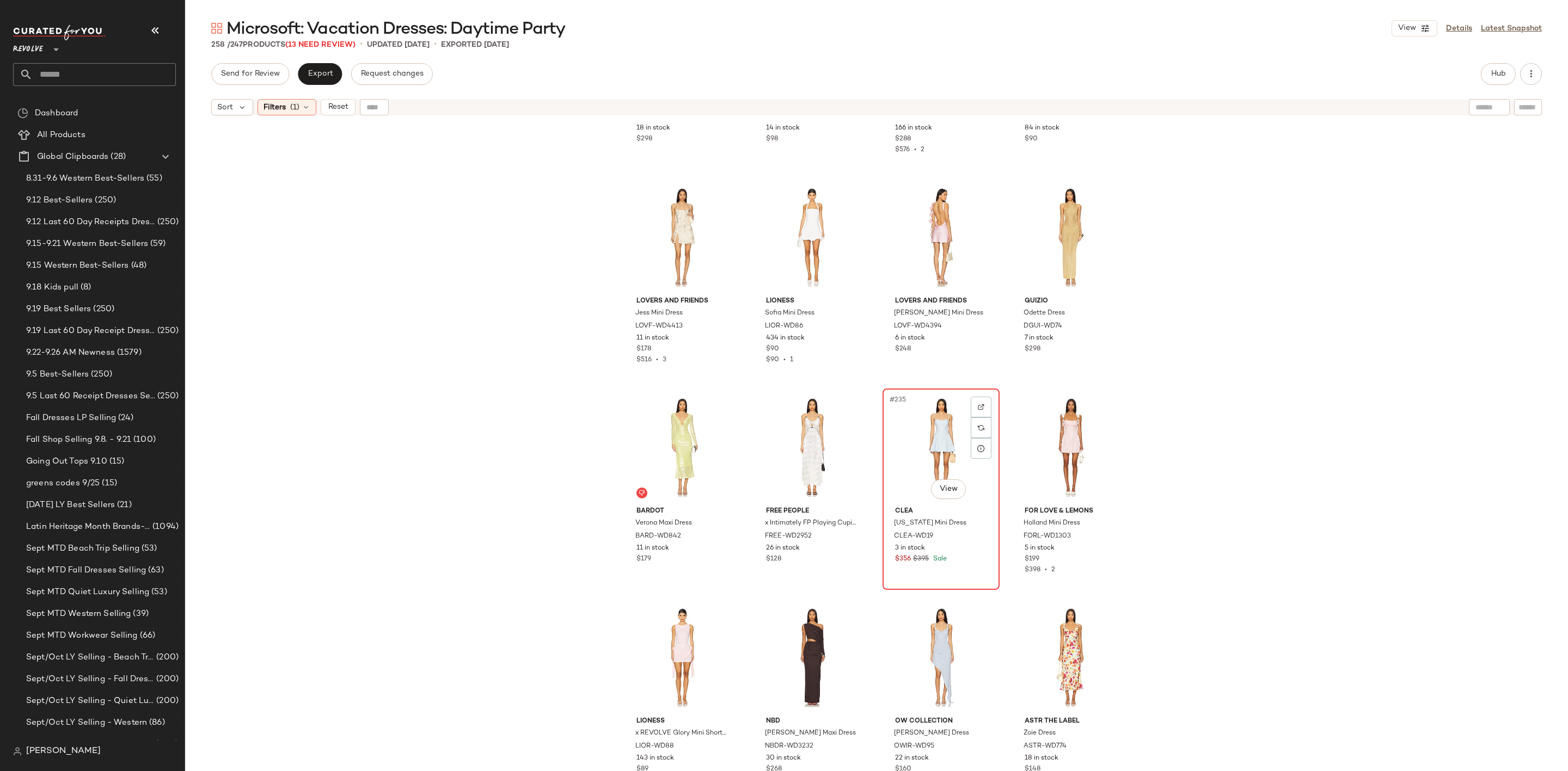
click at [897, 457] on div "#235 View" at bounding box center [941, 447] width 110 height 110
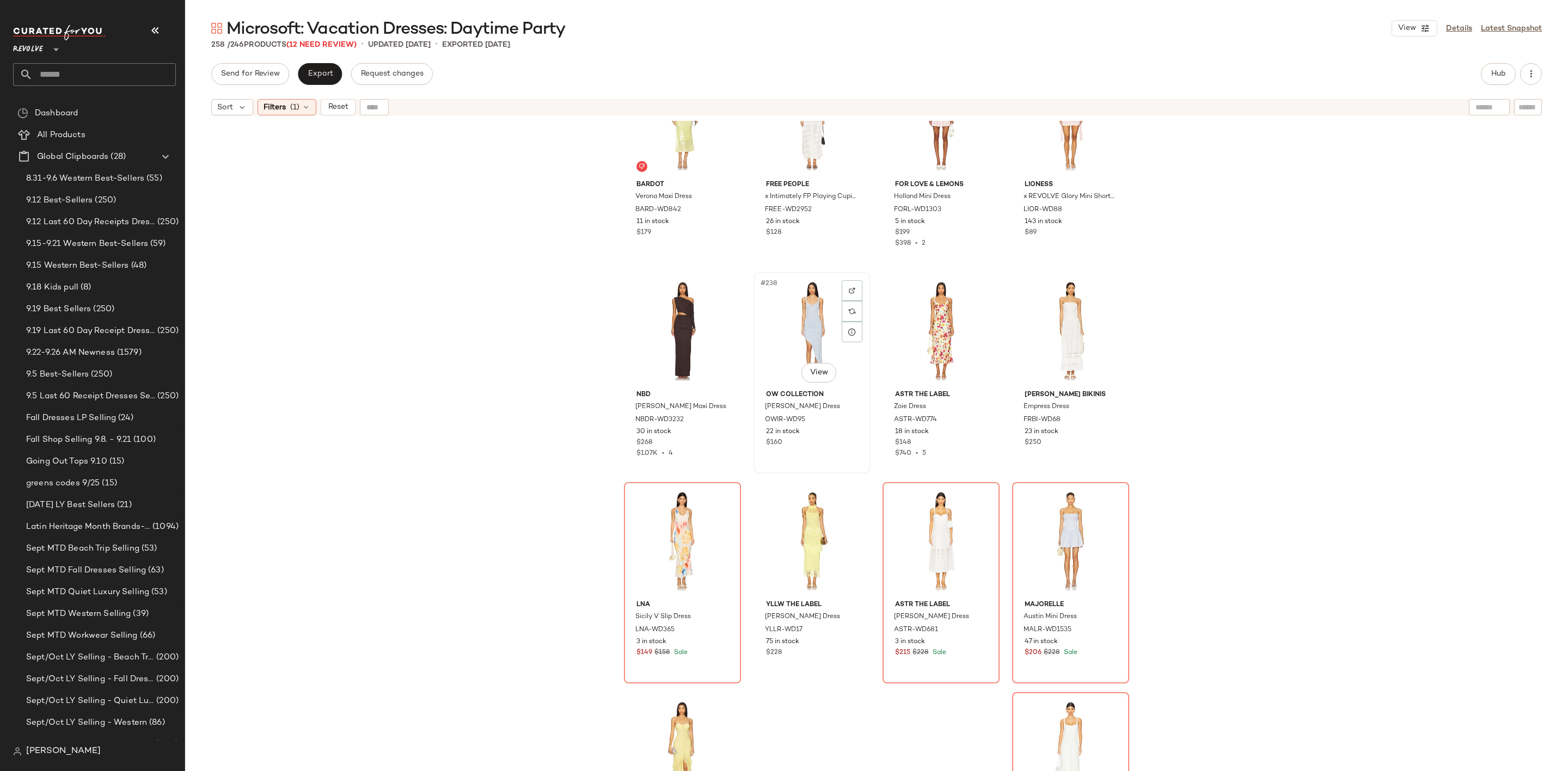
scroll to position [12348, 0]
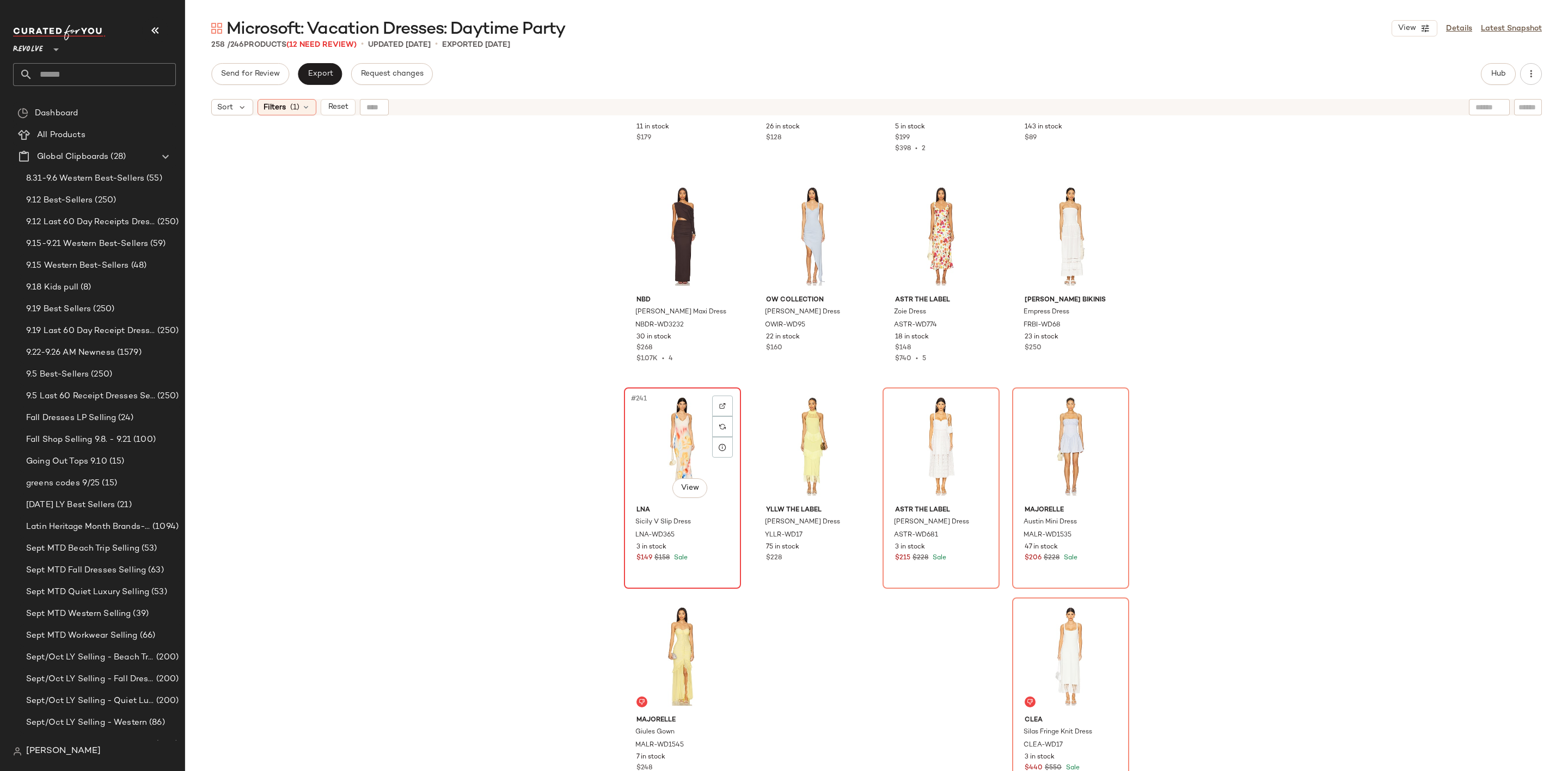
click at [654, 449] on div "#241 View" at bounding box center [683, 446] width 110 height 110
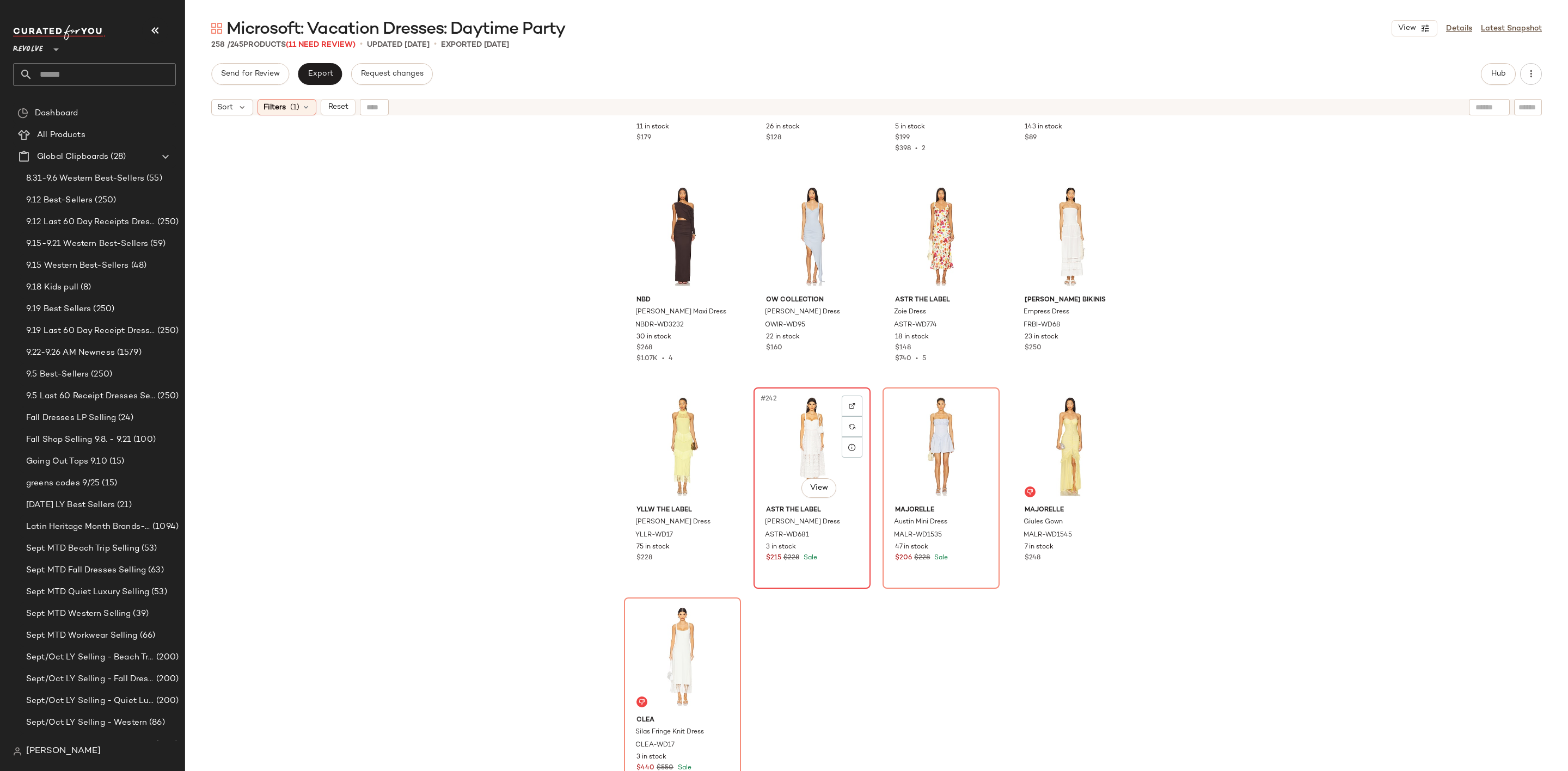
click at [778, 451] on div "#242 View" at bounding box center [812, 446] width 110 height 110
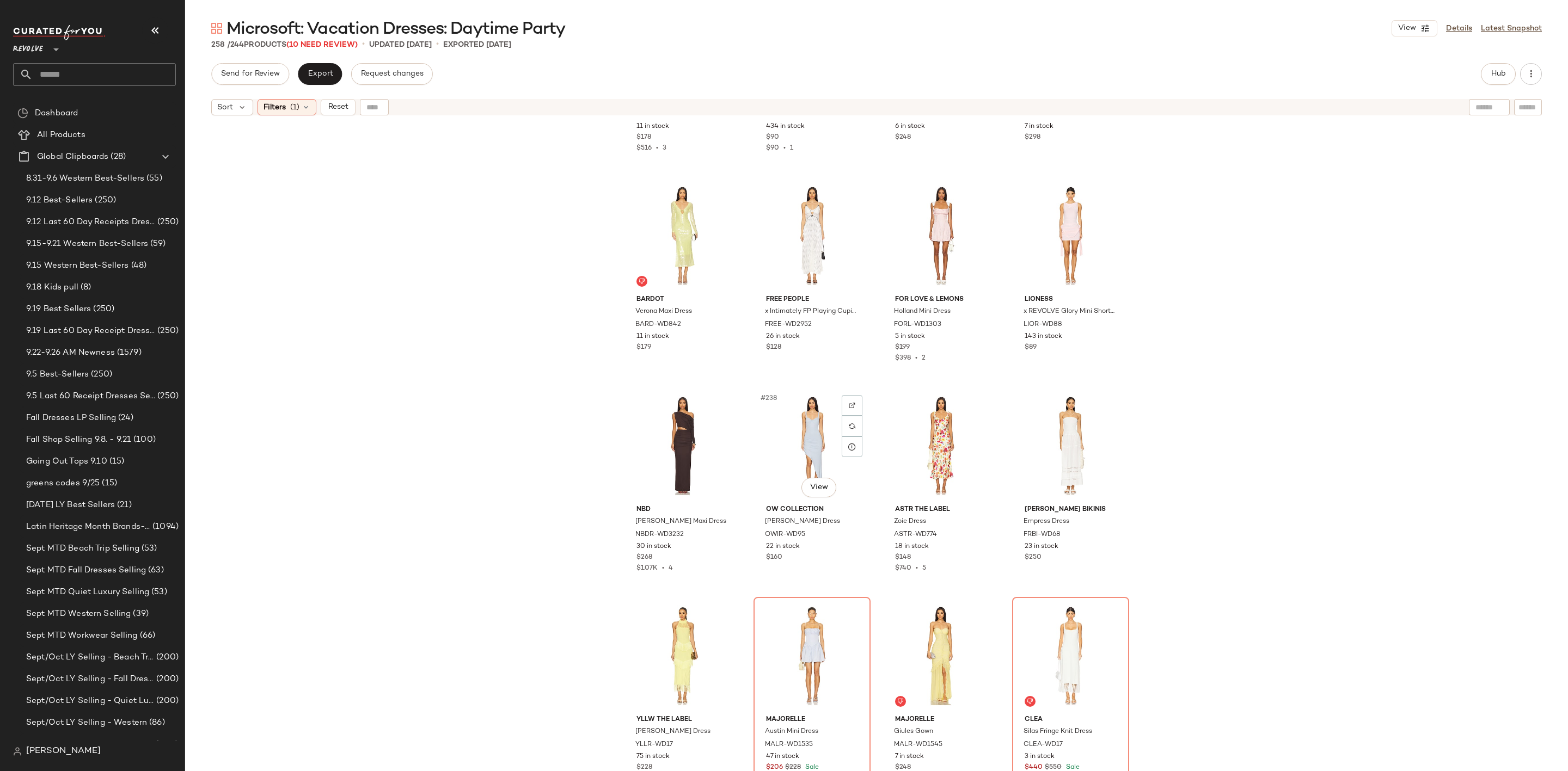
click at [778, 451] on div "#238 View" at bounding box center [812, 446] width 110 height 110
click at [783, 640] on div "#242 View" at bounding box center [812, 655] width 110 height 110
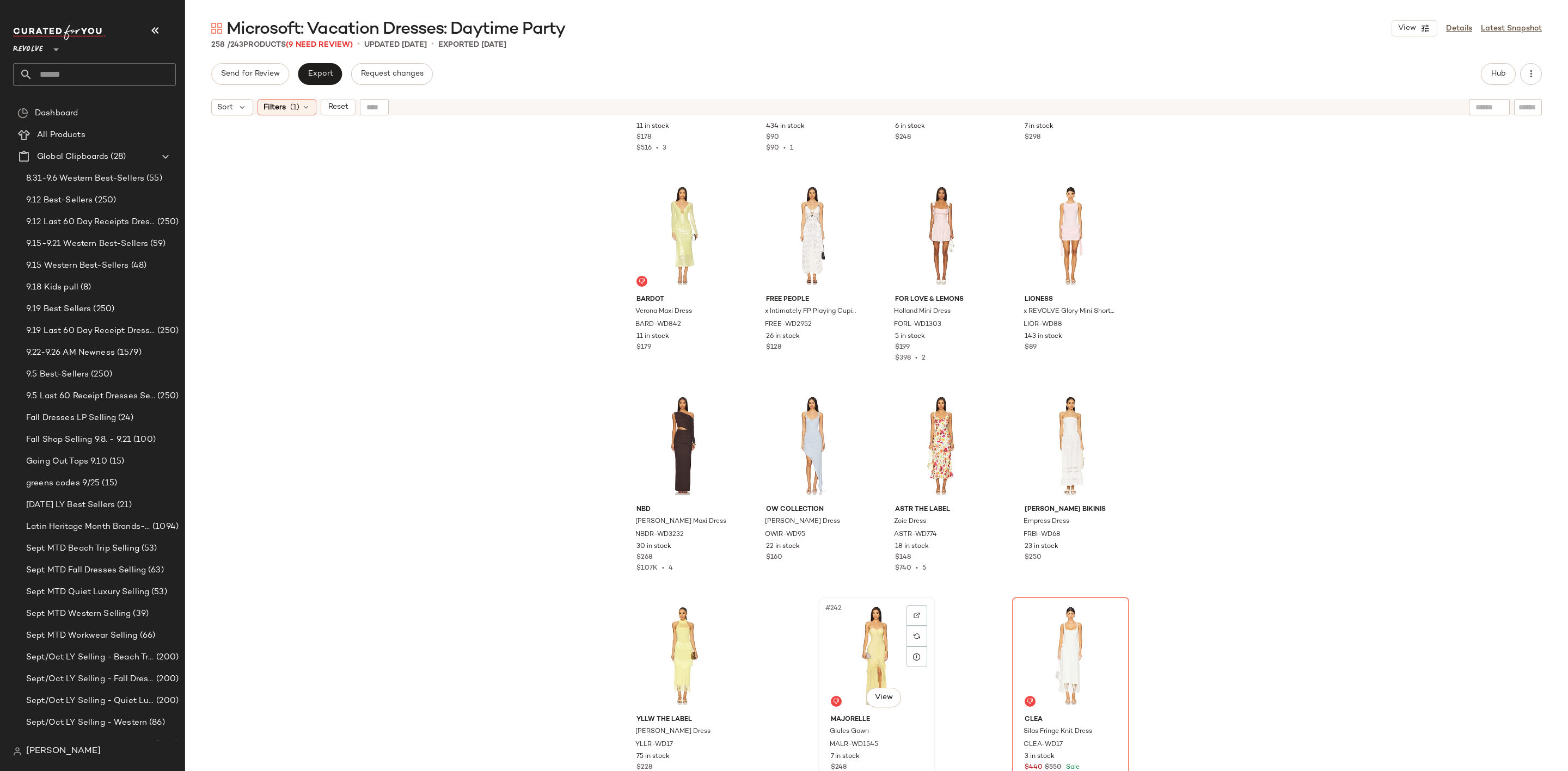
click at [882, 634] on div "#242 View" at bounding box center [877, 655] width 110 height 110
click at [1046, 629] on div "#242 View" at bounding box center [1071, 655] width 110 height 110
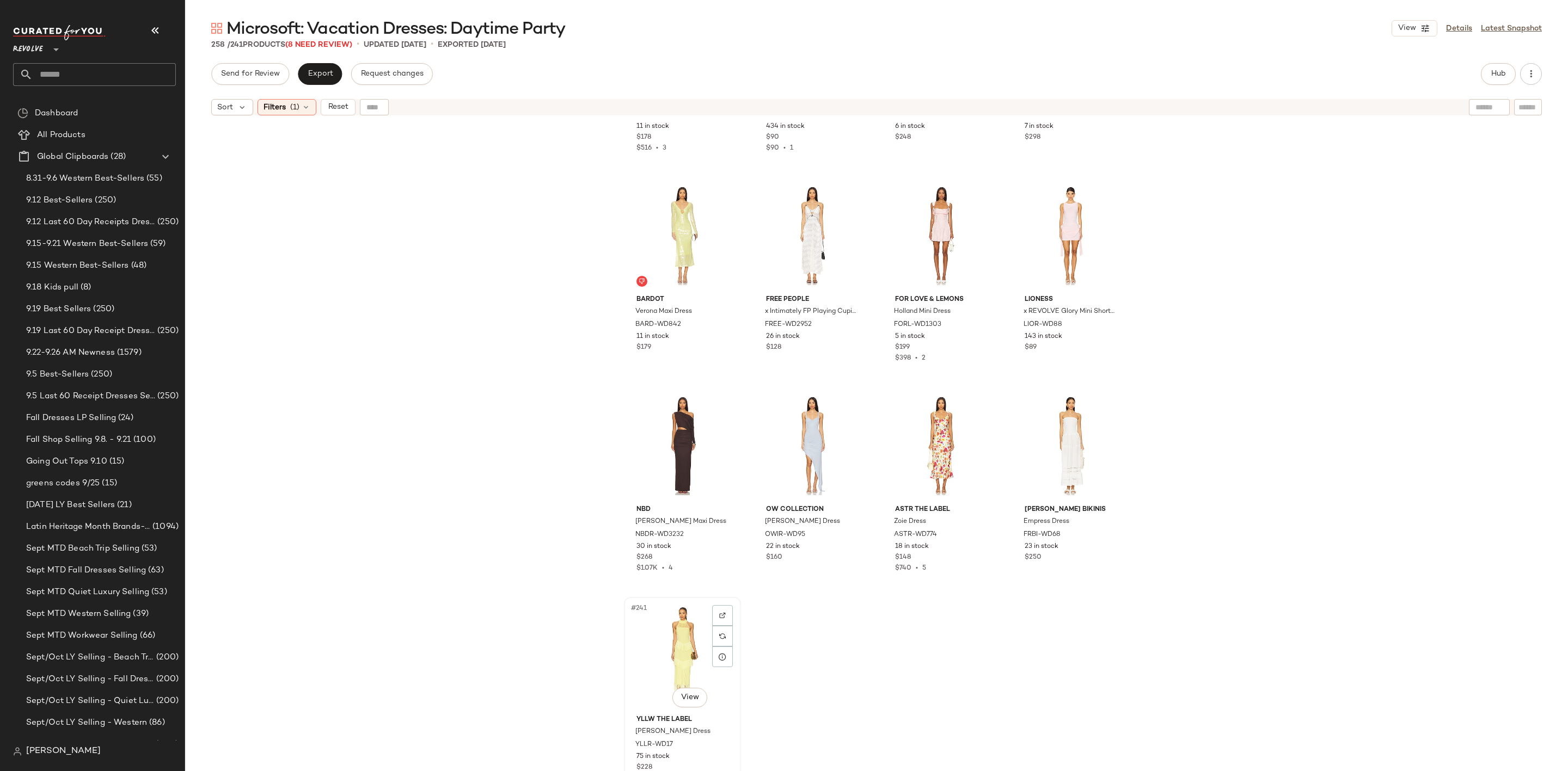
click at [665, 643] on div "#241 View" at bounding box center [683, 655] width 110 height 110
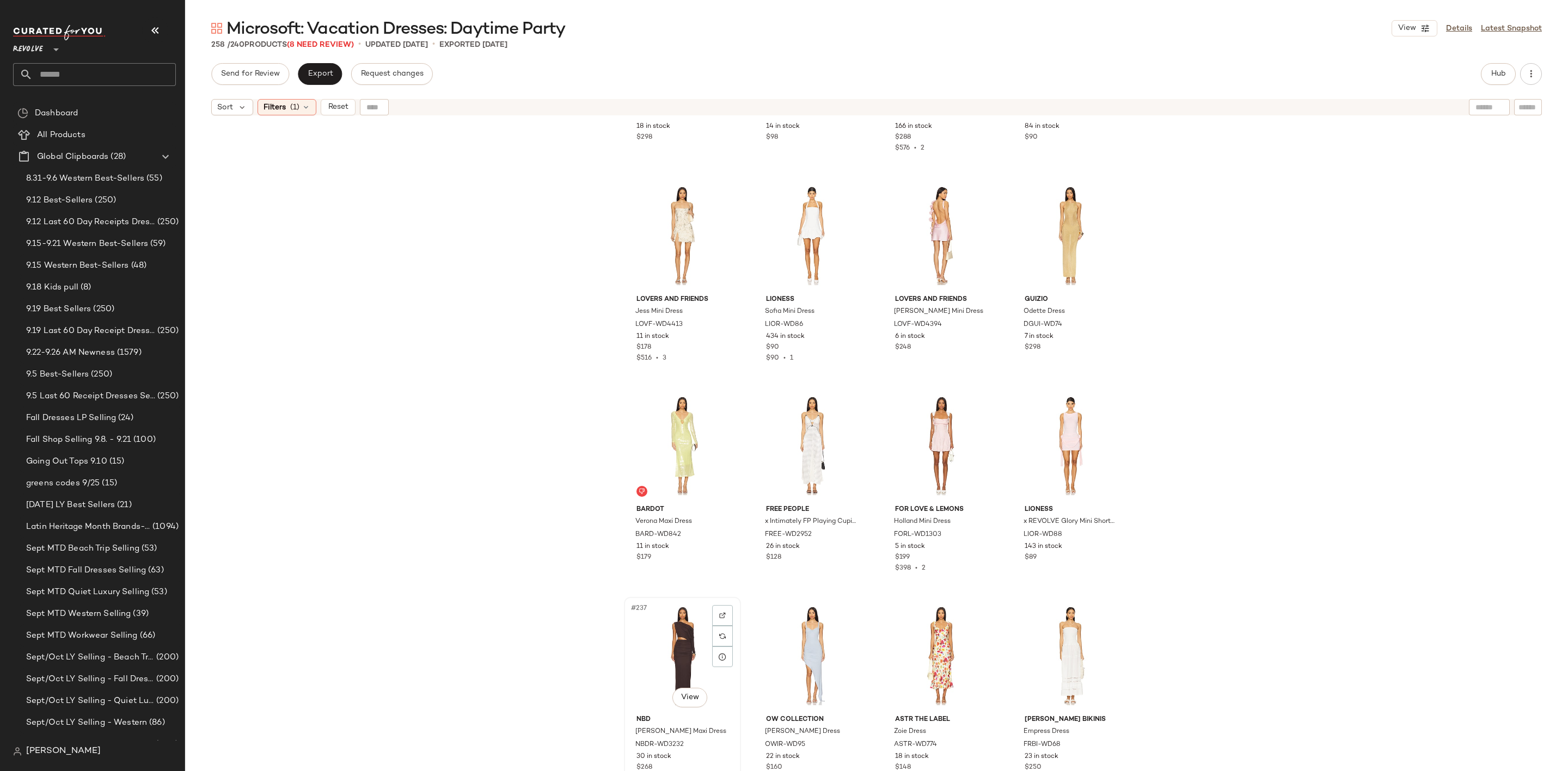
scroll to position [11929, 0]
click at [322, 76] on span "Export" at bounding box center [320, 74] width 25 height 9
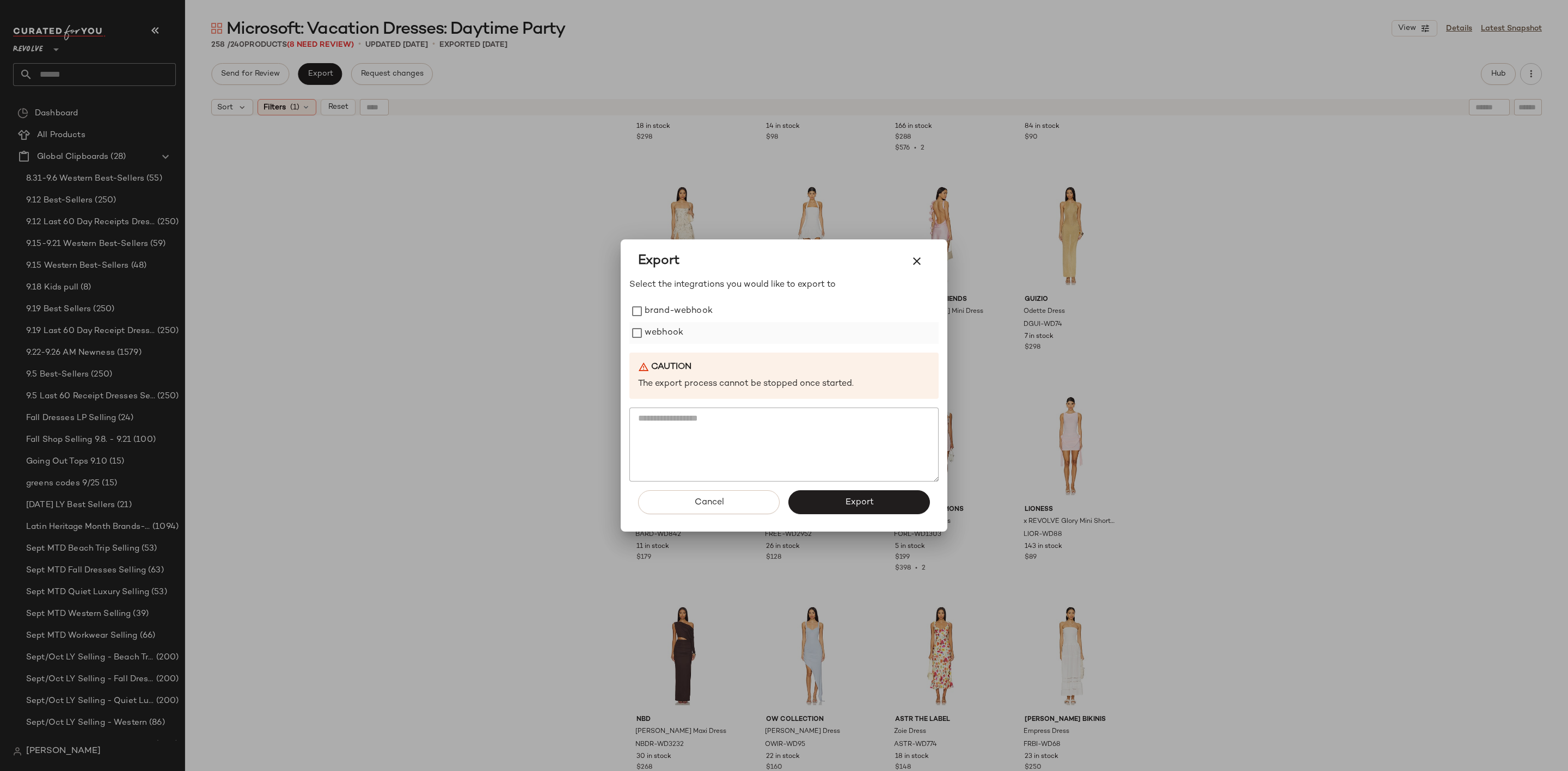
click at [658, 336] on label "webhook" at bounding box center [663, 332] width 38 height 22
click at [864, 512] on button "Export" at bounding box center [859, 502] width 142 height 24
